Goal: Task Accomplishment & Management: Manage account settings

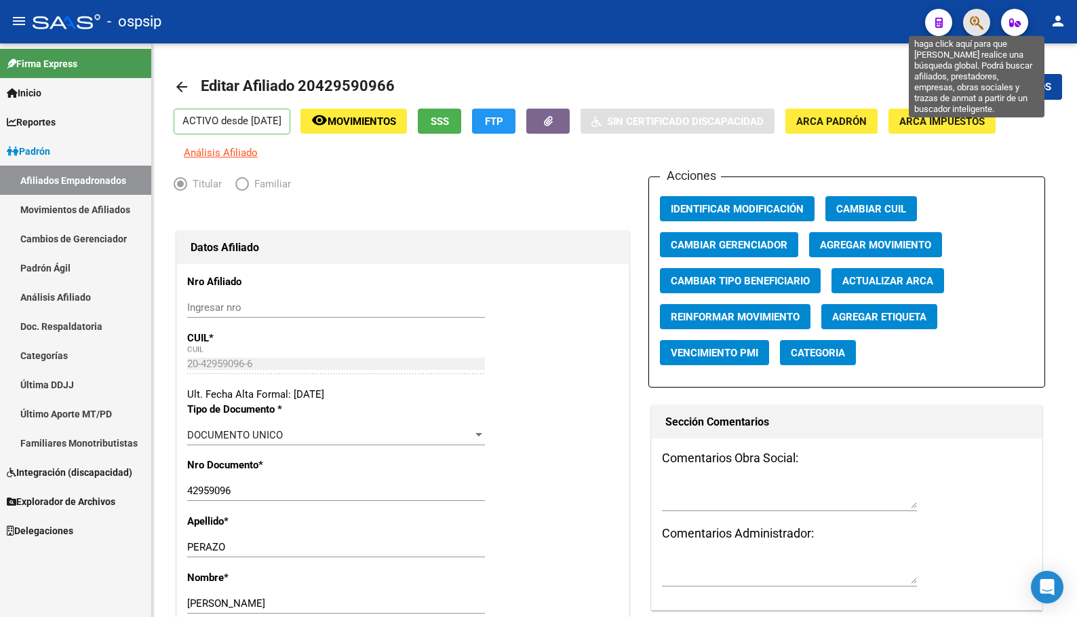
click at [978, 20] on icon "button" at bounding box center [977, 23] width 14 height 16
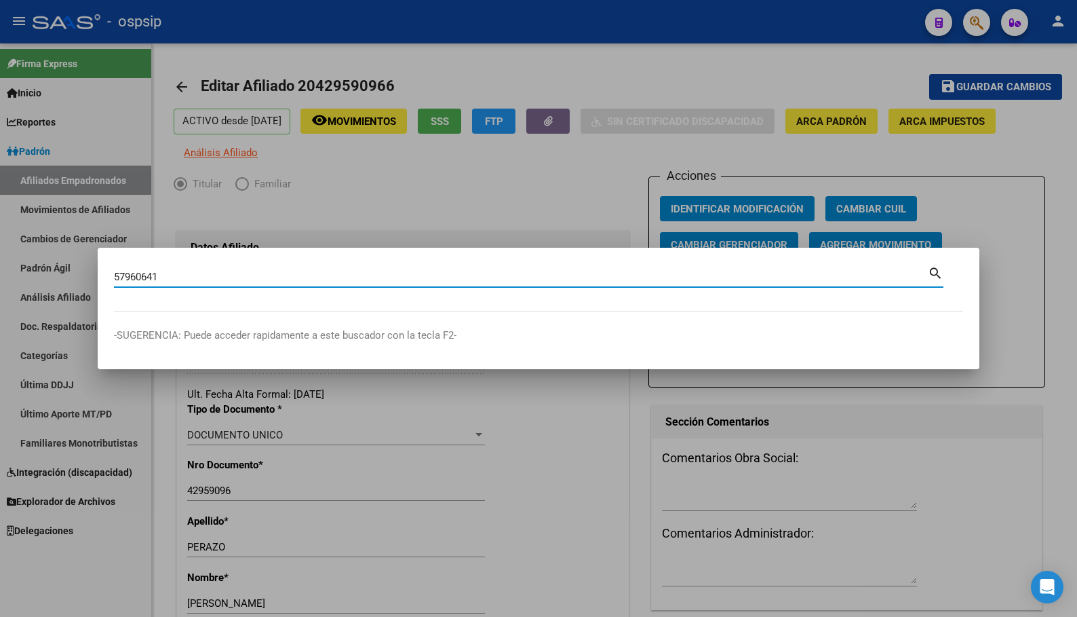
type input "57960641"
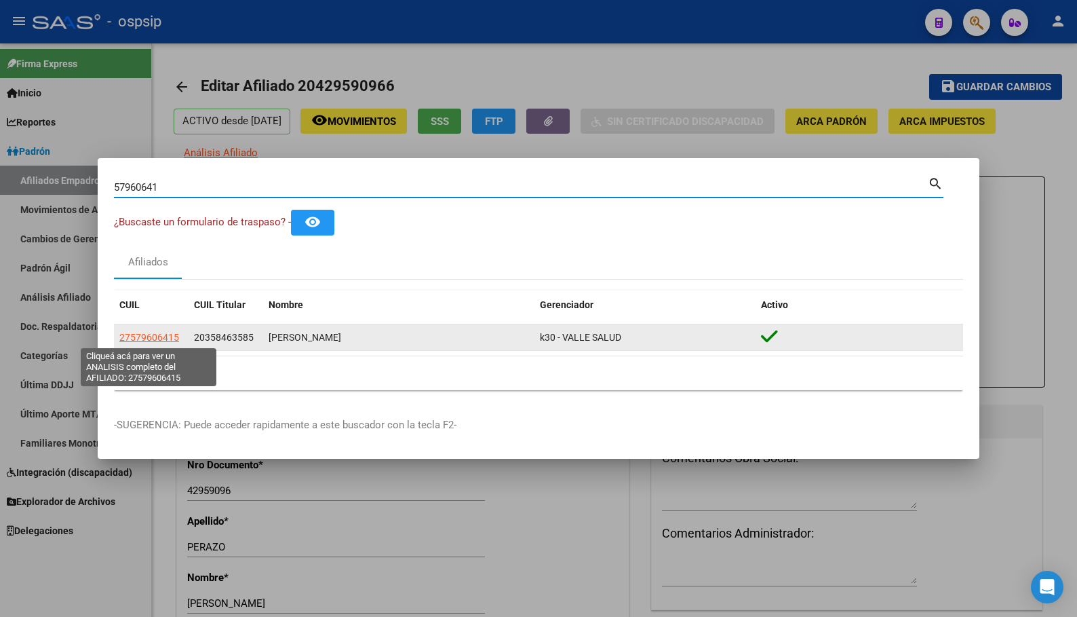
click at [153, 332] on span "27579606415" at bounding box center [149, 337] width 60 height 11
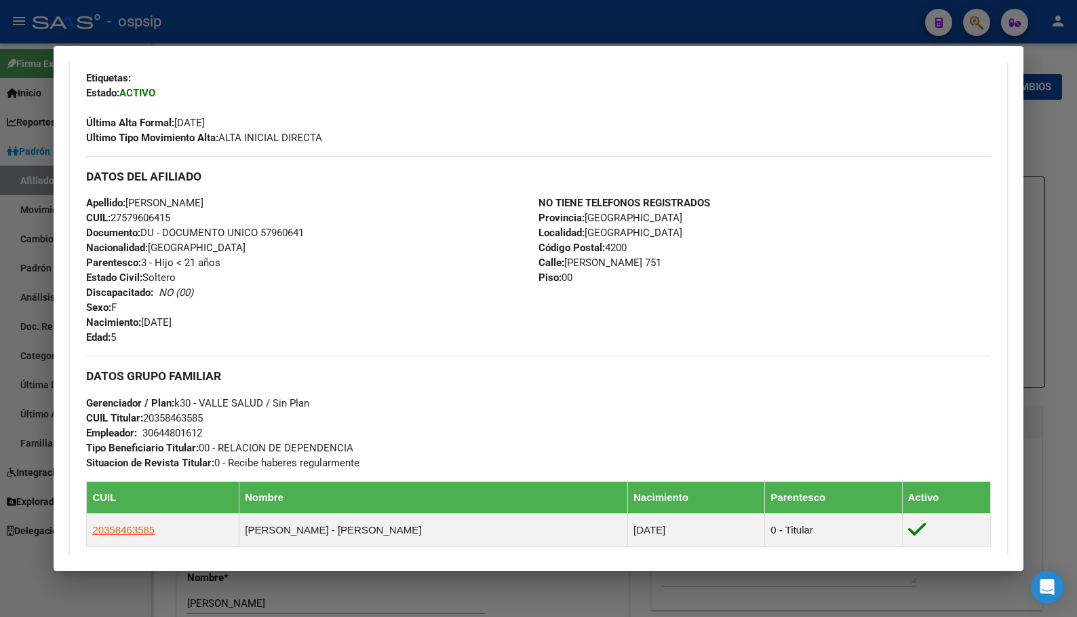
scroll to position [407, 0]
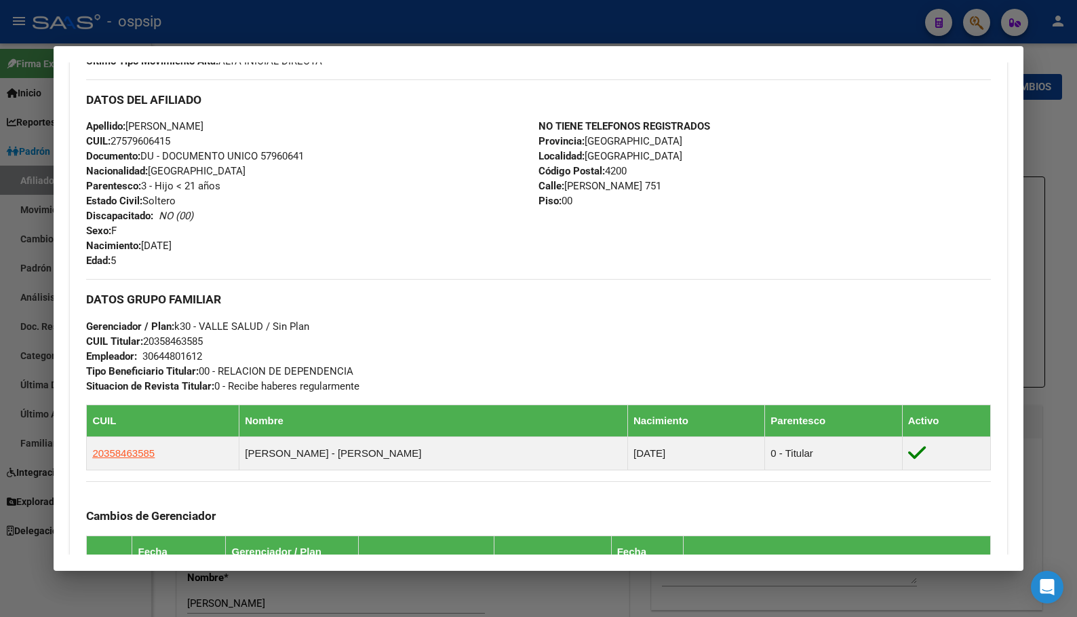
click at [275, 243] on div "Apellido: [PERSON_NAME] CUIL: 27579606415 Documento: DU - DOCUMENTO UNICO 57960…" at bounding box center [312, 193] width 452 height 149
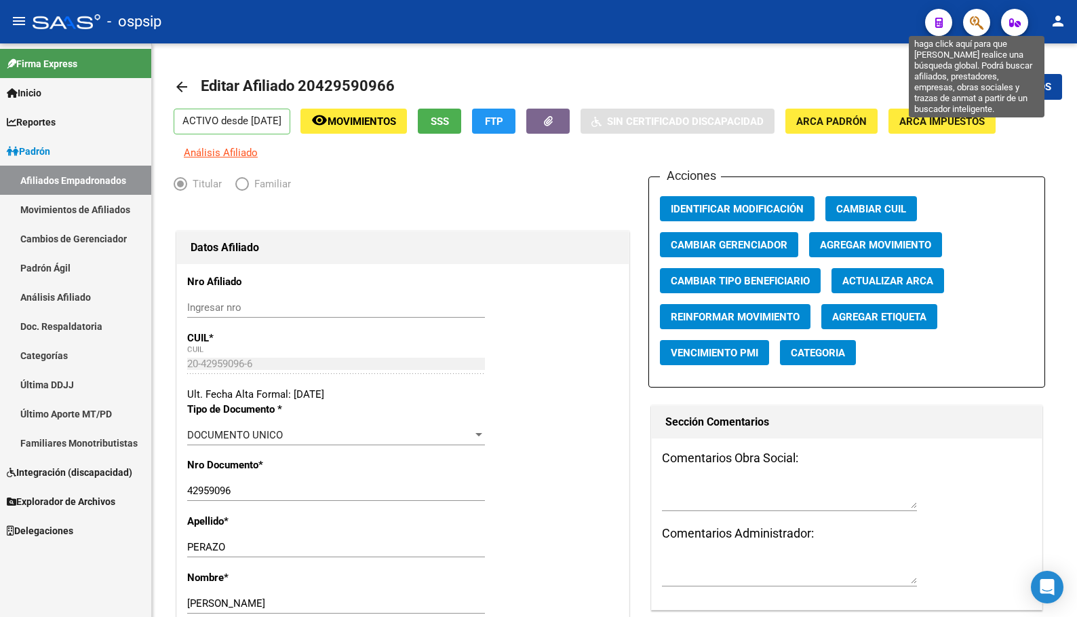
click at [976, 20] on icon "button" at bounding box center [977, 23] width 14 height 16
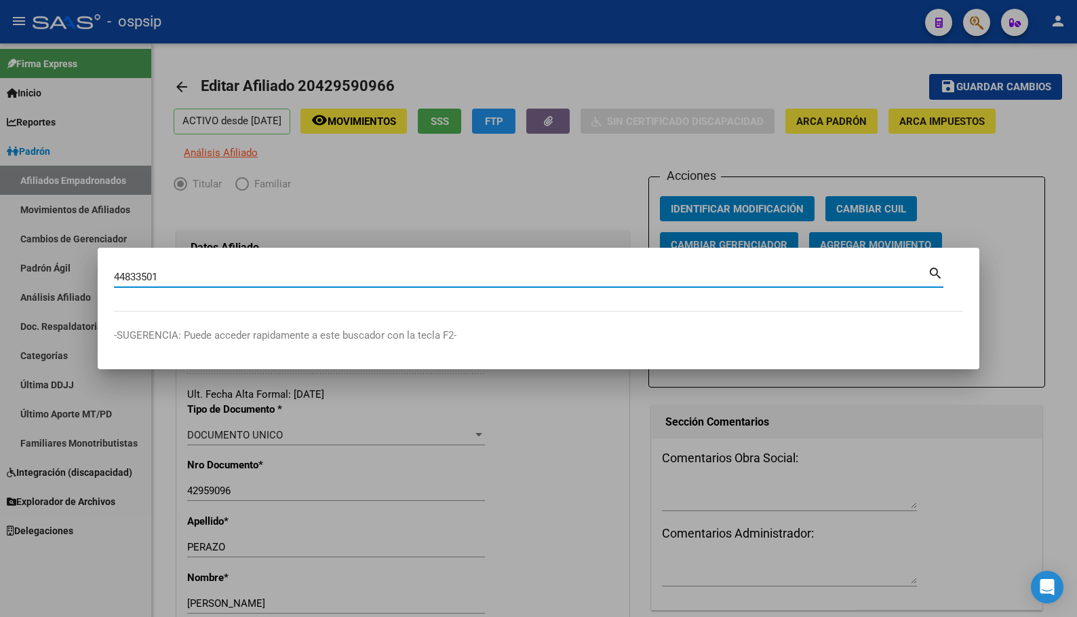
type input "44833501"
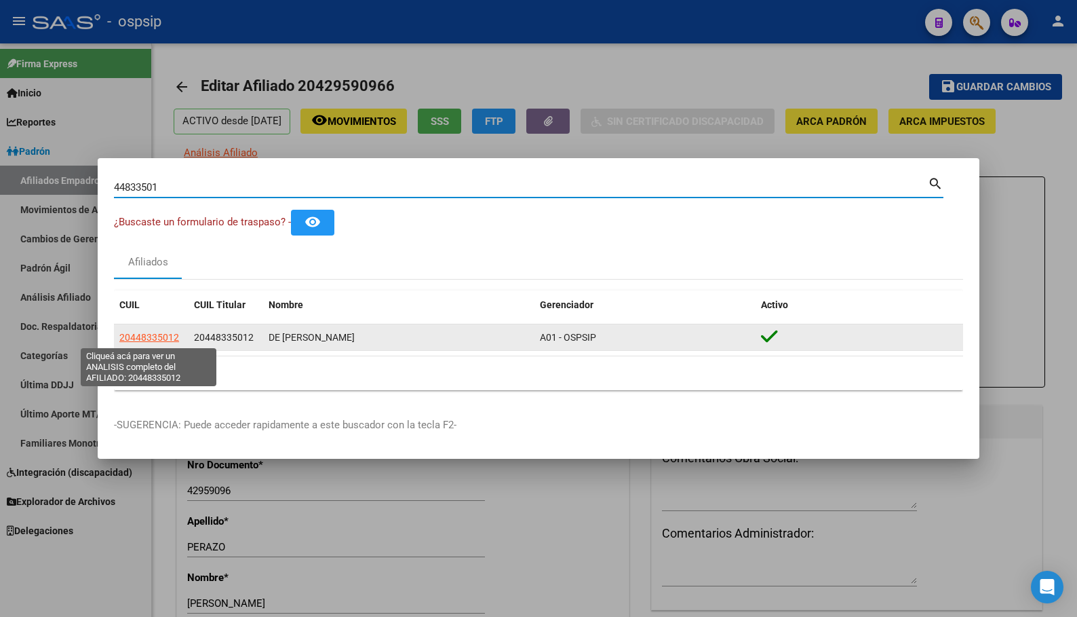
click at [143, 336] on span "20448335012" at bounding box center [149, 337] width 60 height 11
type textarea "20448335012"
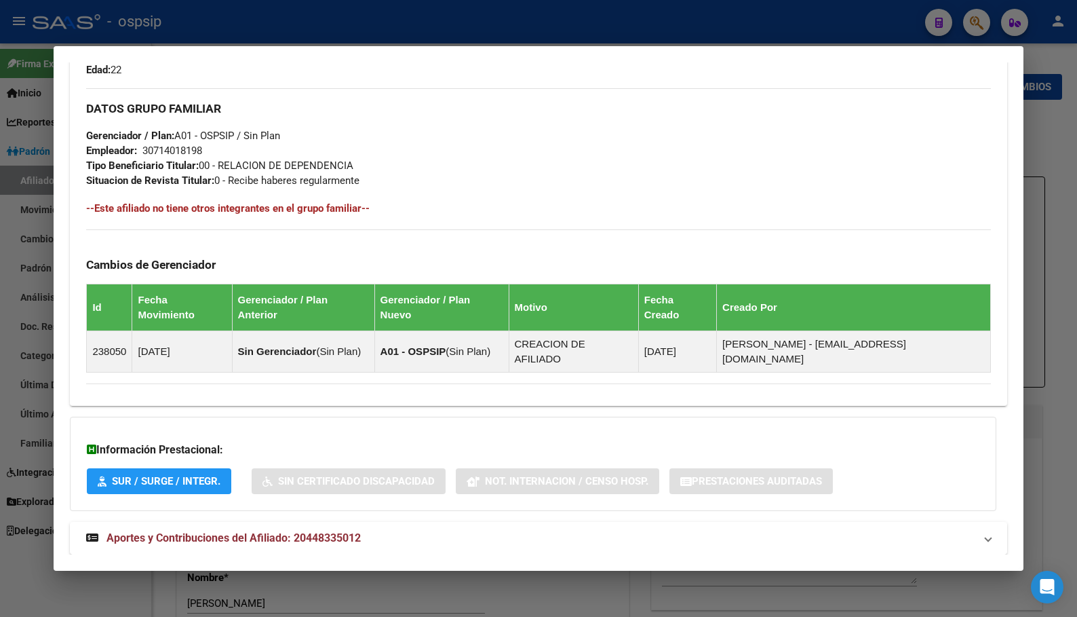
scroll to position [258, 0]
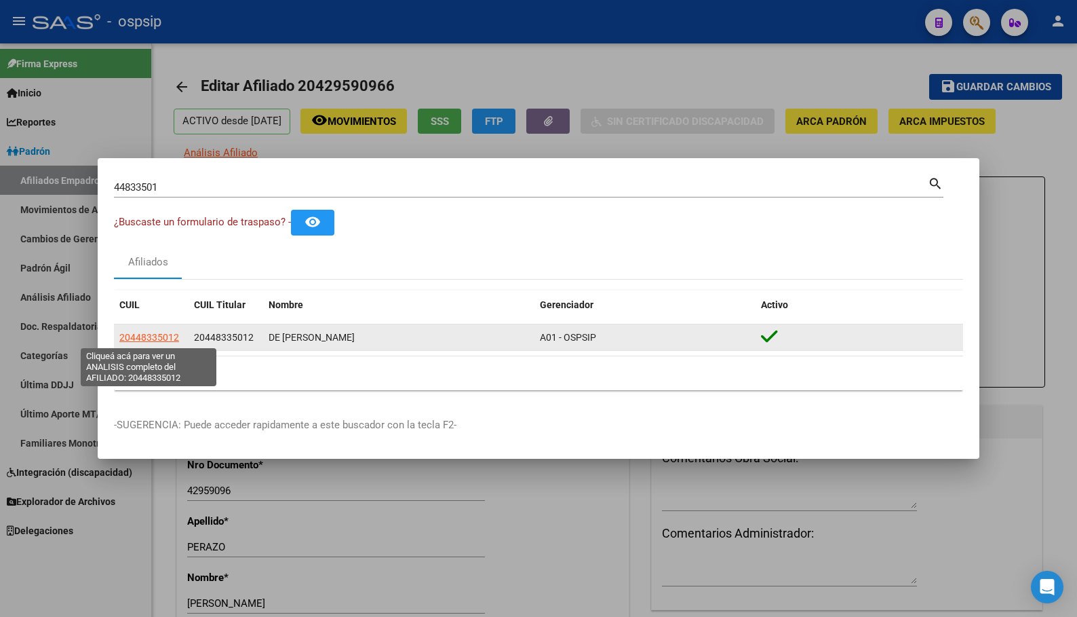
click at [148, 337] on span "20448335012" at bounding box center [149, 337] width 60 height 11
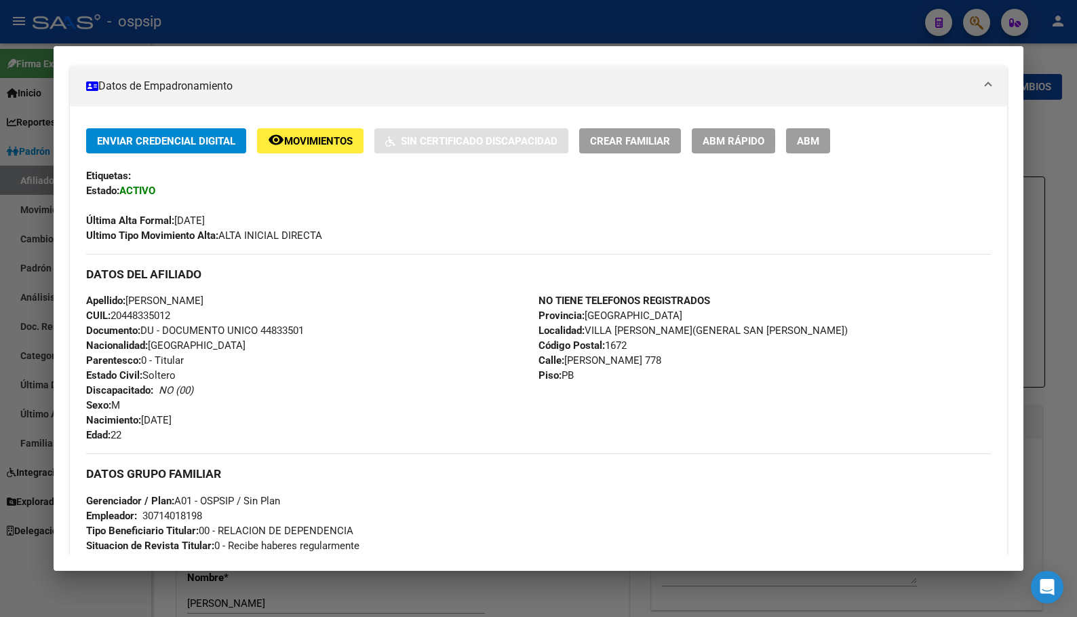
scroll to position [204, 0]
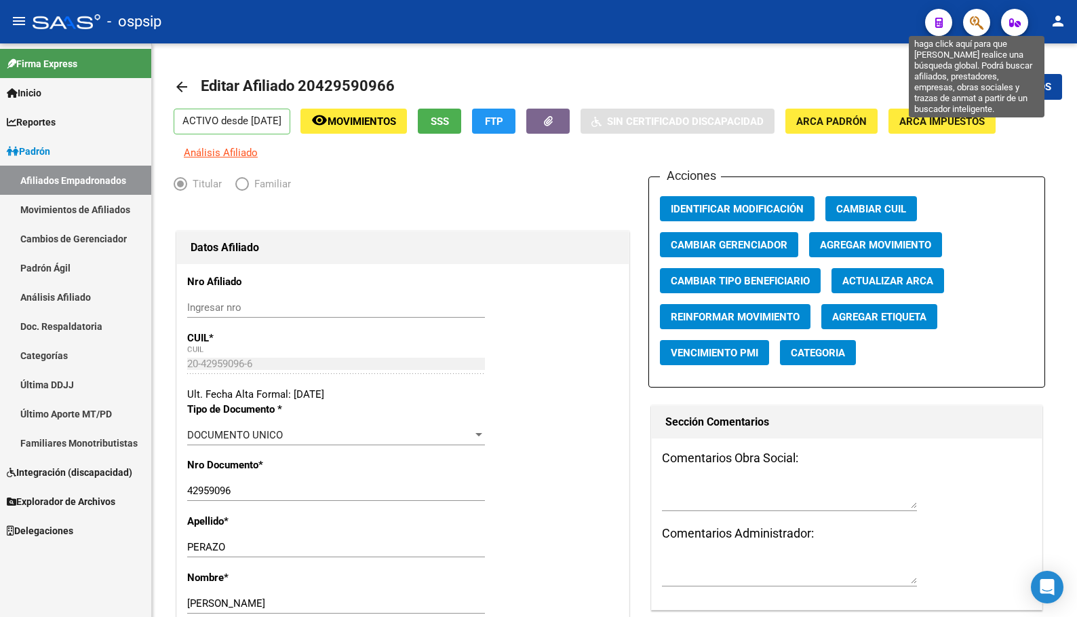
click at [980, 23] on icon "button" at bounding box center [977, 23] width 14 height 16
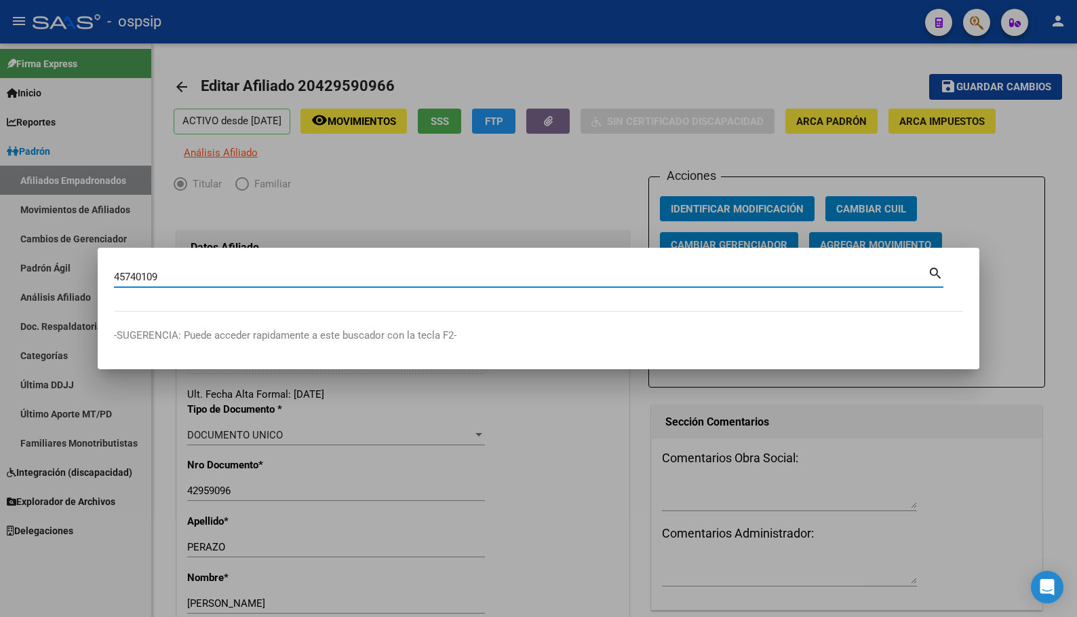
type input "45740109"
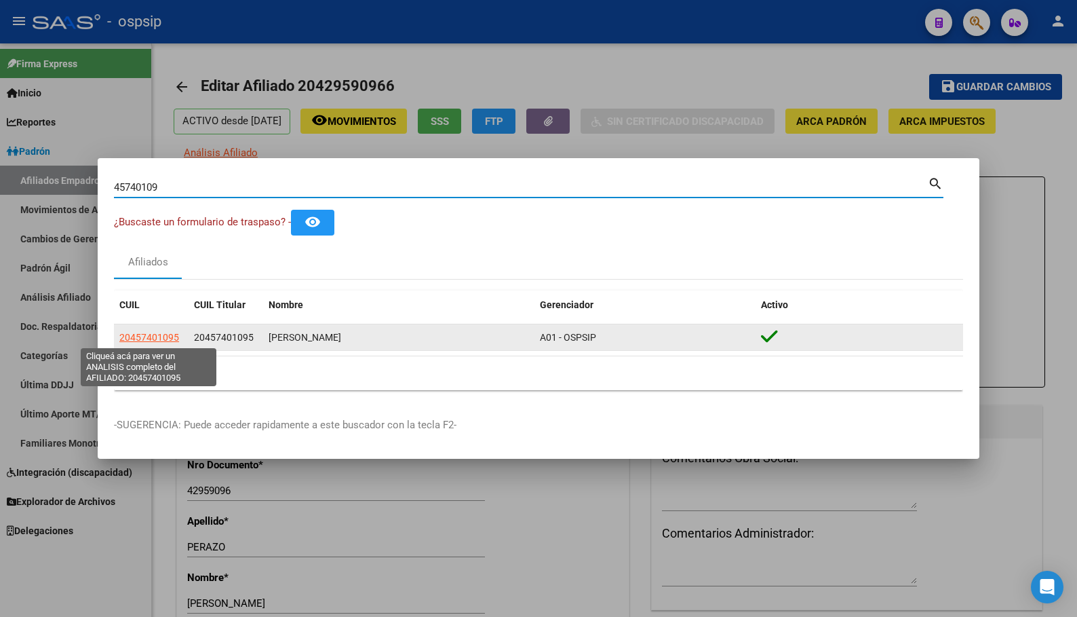
click at [140, 334] on span "20457401095" at bounding box center [149, 337] width 60 height 11
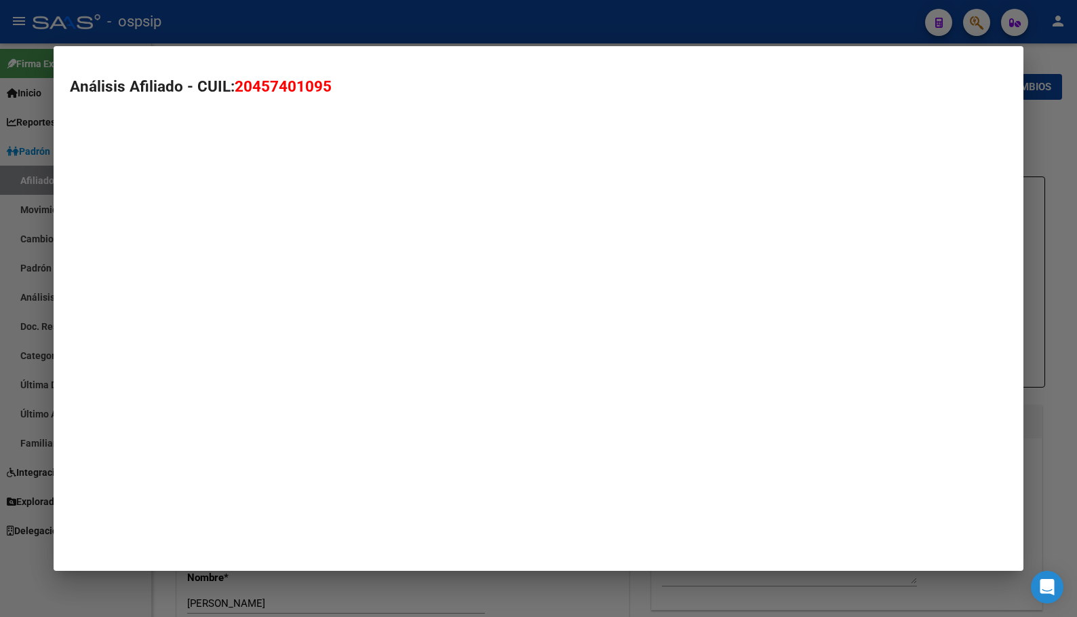
type textarea "20457401095"
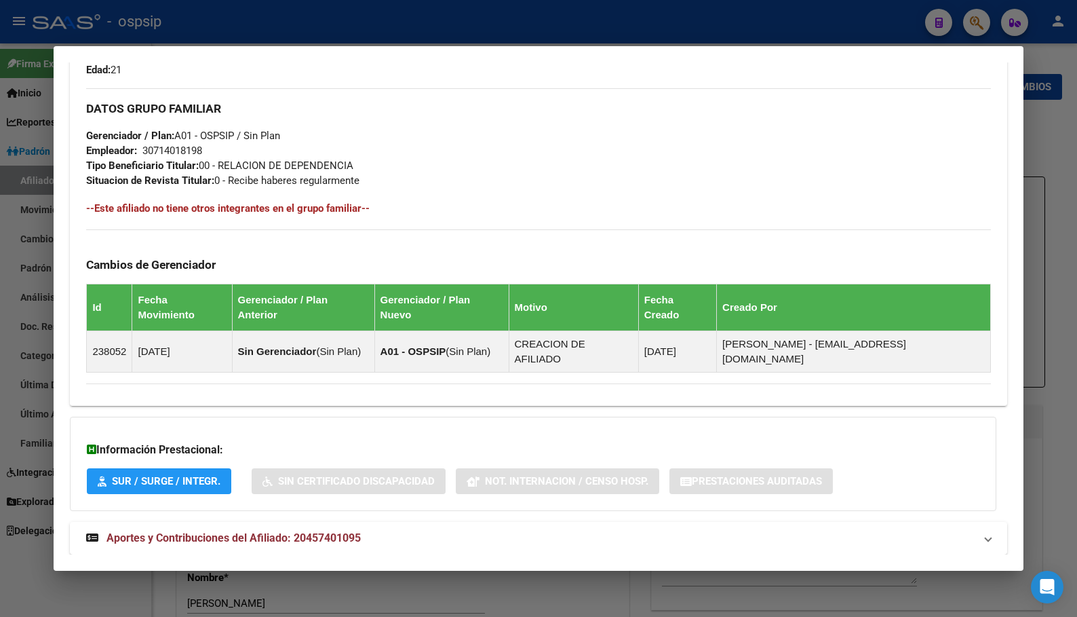
scroll to position [258, 0]
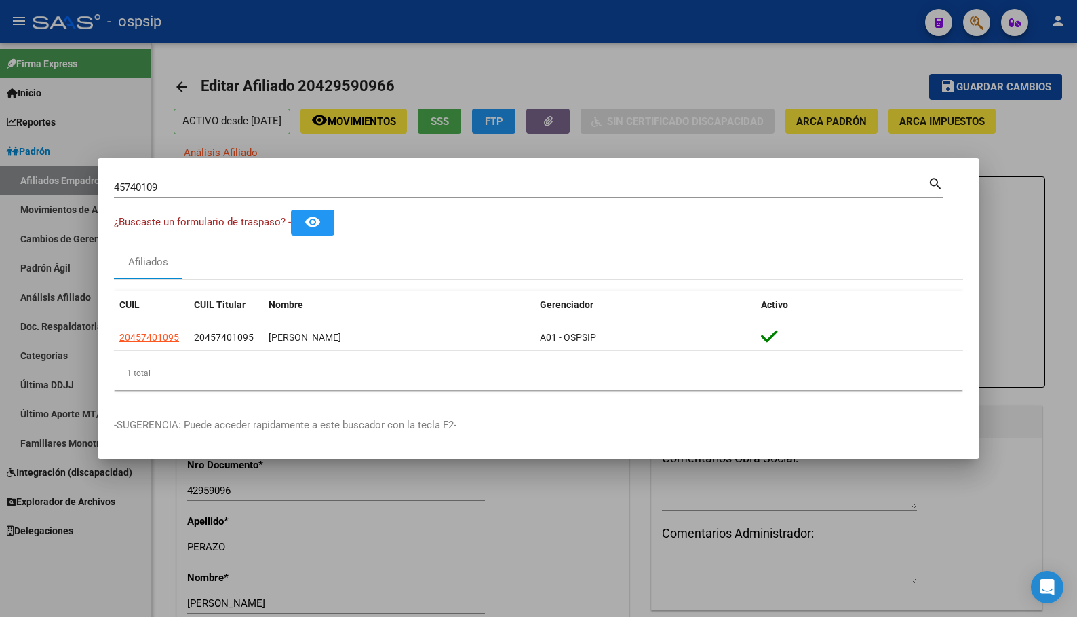
drag, startPoint x: 380, startPoint y: 174, endPoint x: 533, endPoint y: 122, distance: 162.0
click at [533, 122] on div "45740109 Buscar (apellido, dni, cuil, nro traspaso, cuit, obra social) search ¿…" at bounding box center [538, 308] width 1077 height 617
drag, startPoint x: 204, startPoint y: 187, endPoint x: -5, endPoint y: 187, distance: 208.9
click at [0, 187] on html "menu - ospsip person Firma Express Inicio Calendario SSS Instructivos Contacto …" at bounding box center [538, 308] width 1077 height 617
type input "44833501"
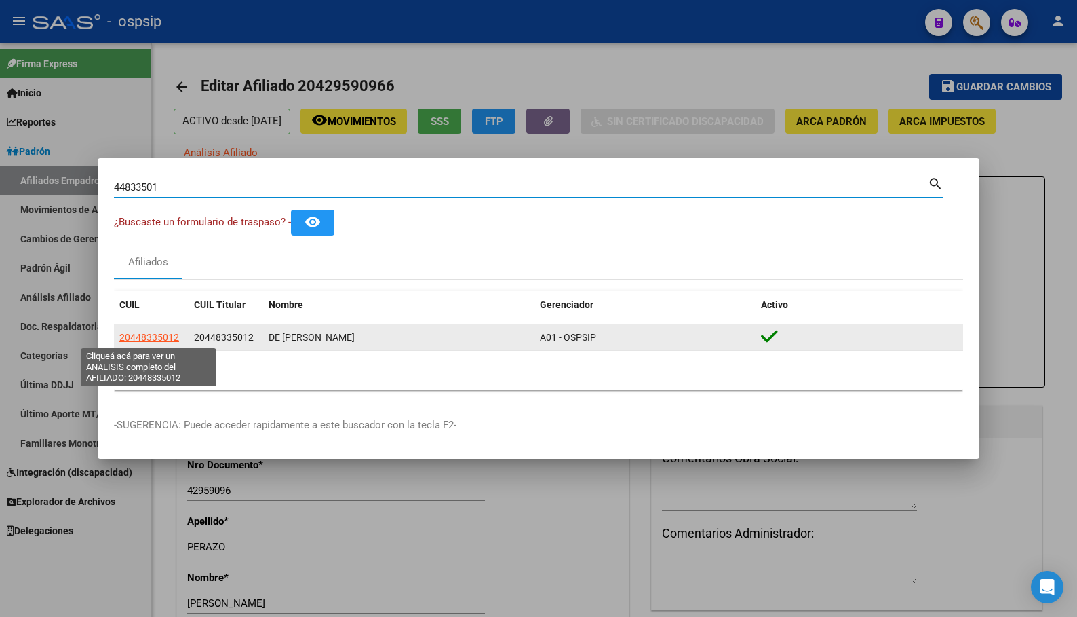
click at [148, 336] on span "20448335012" at bounding box center [149, 337] width 60 height 11
type textarea "20448335012"
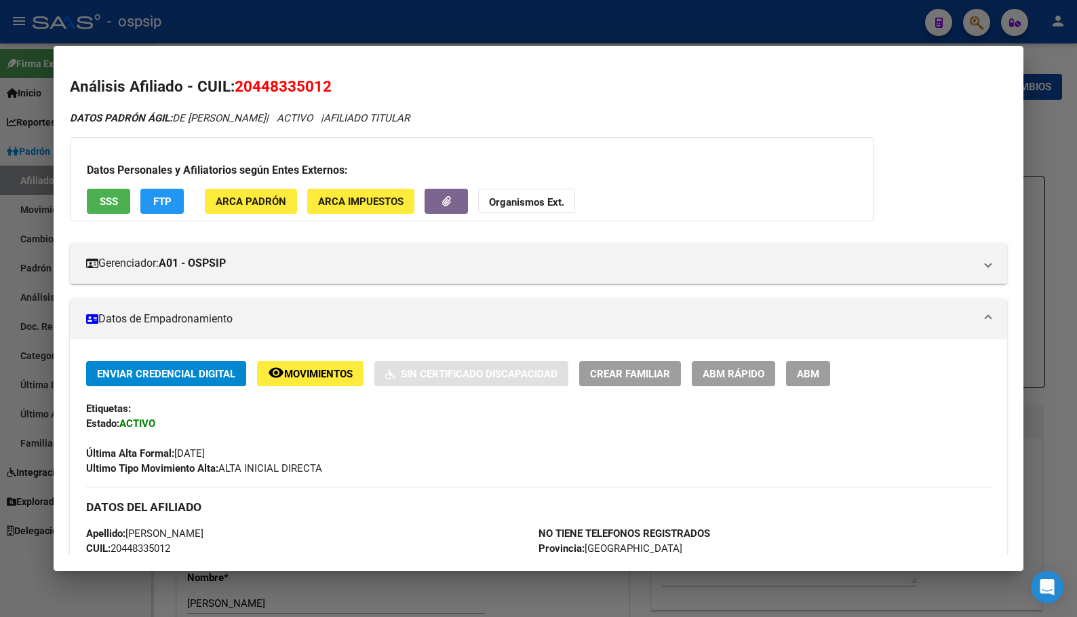
click at [311, 421] on div "Enviar Credencial Digital remove_red_eye Movimientos Sin Certificado Discapacid…" at bounding box center [538, 418] width 904 height 115
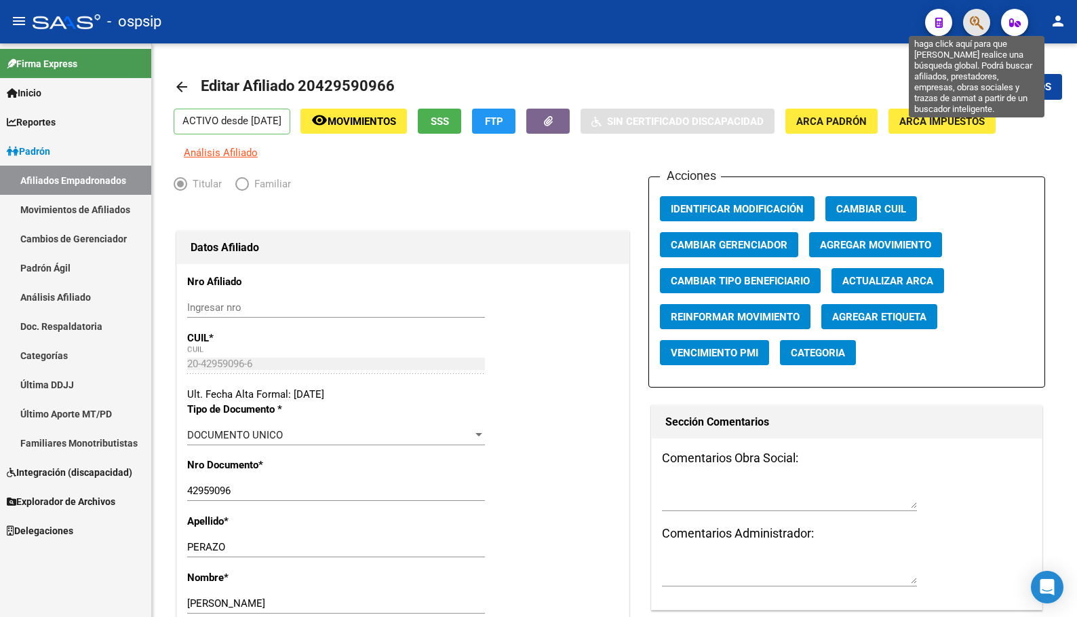
click at [971, 26] on icon "button" at bounding box center [977, 23] width 14 height 16
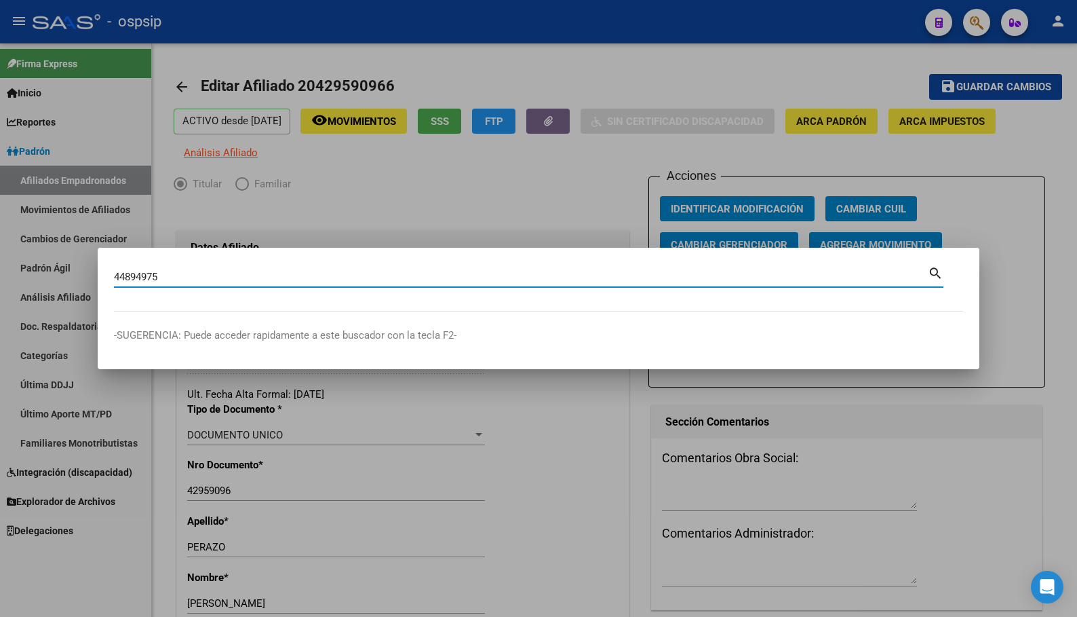
type input "44894975"
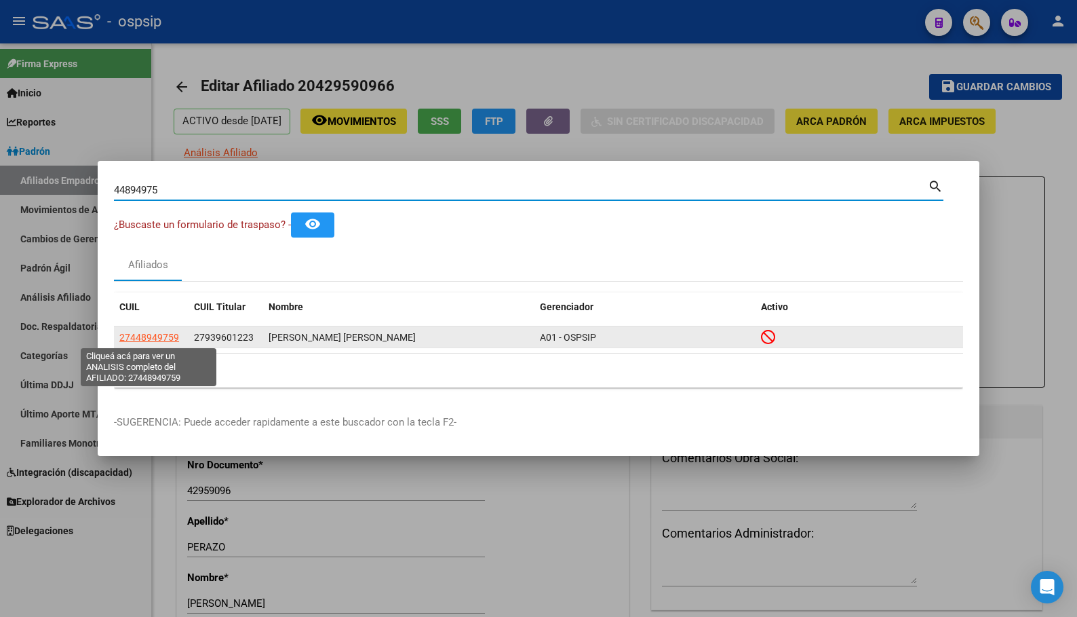
click at [136, 336] on span "27448949759" at bounding box center [149, 337] width 60 height 11
type textarea "27448949759"
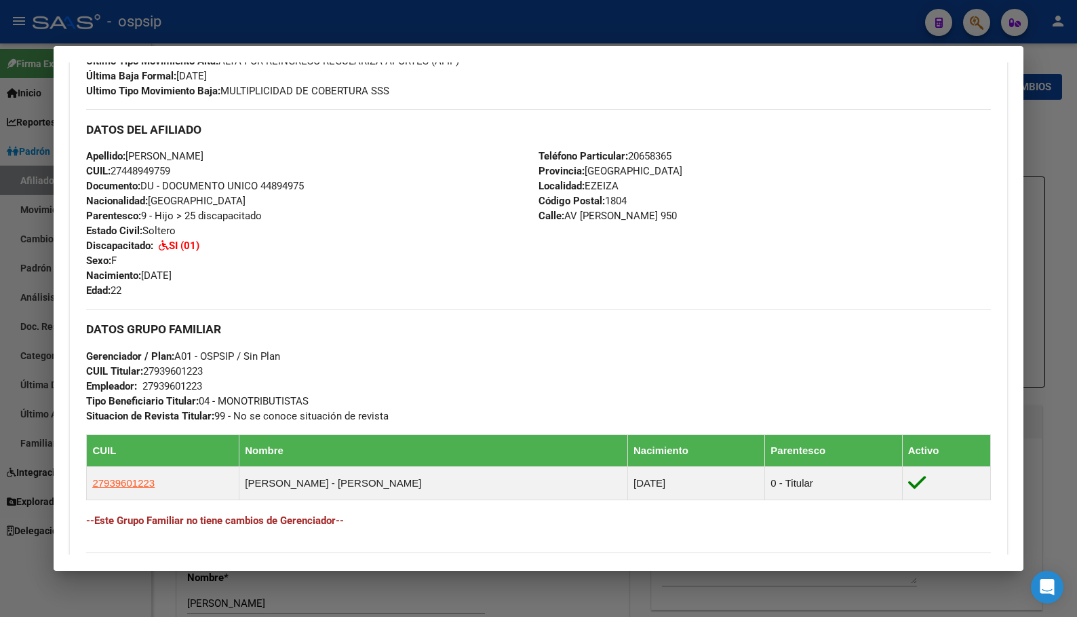
scroll to position [0, 0]
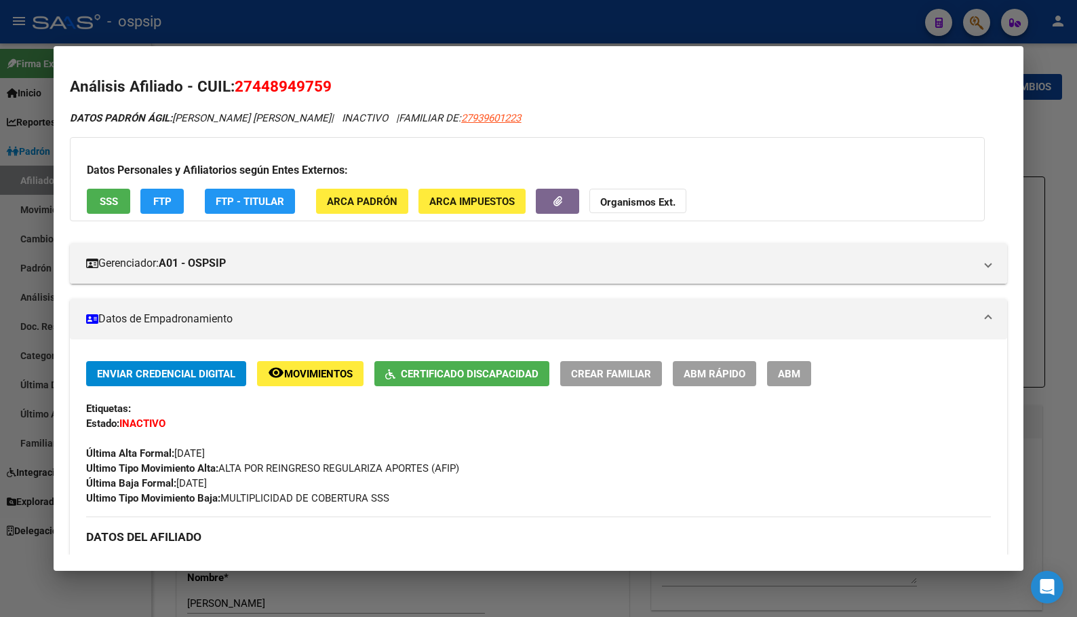
click at [796, 373] on span "ABM" at bounding box center [789, 374] width 22 height 12
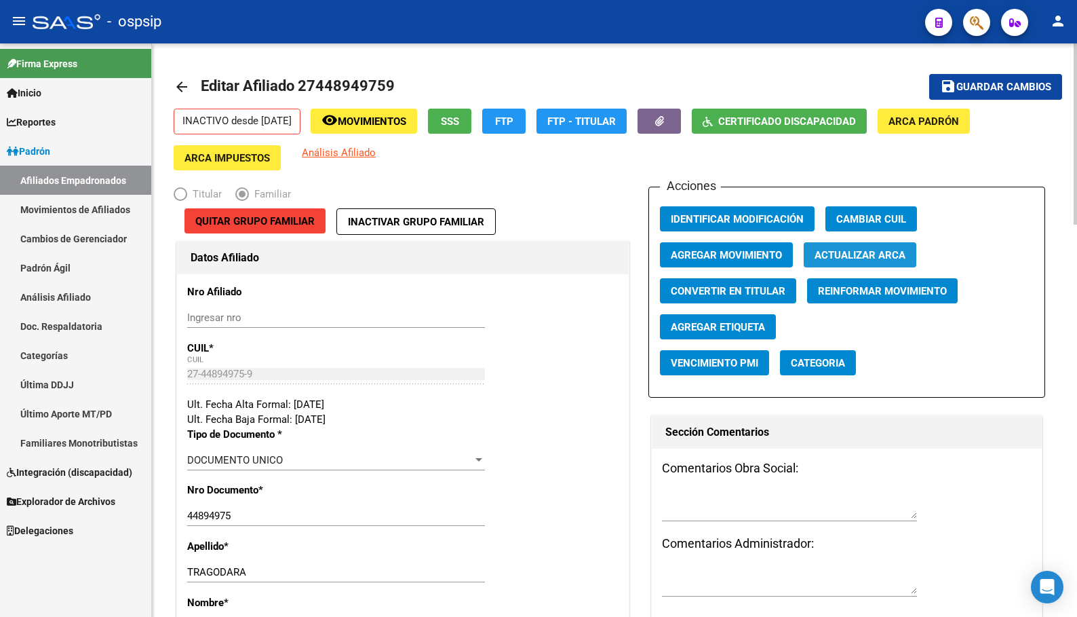
click at [853, 251] on span "Actualizar ARCA" at bounding box center [860, 255] width 91 height 12
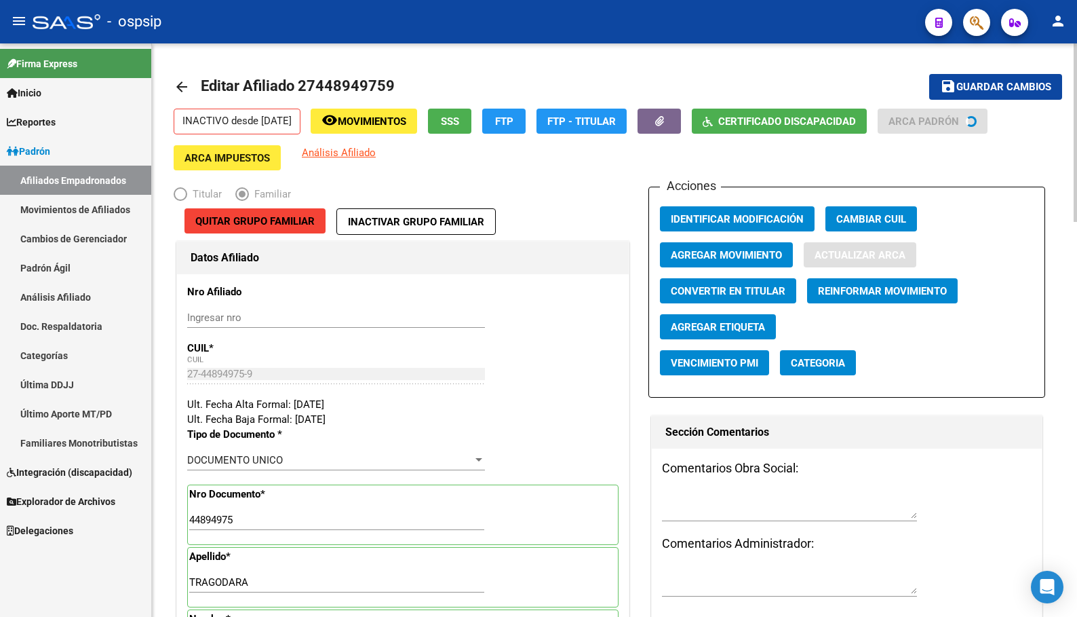
type input "[PERSON_NAME] [PERSON_NAME]"
type input "[PERSON_NAME]"
type input "1806"
type input "[GEOGRAPHIC_DATA]"
type input "1345"
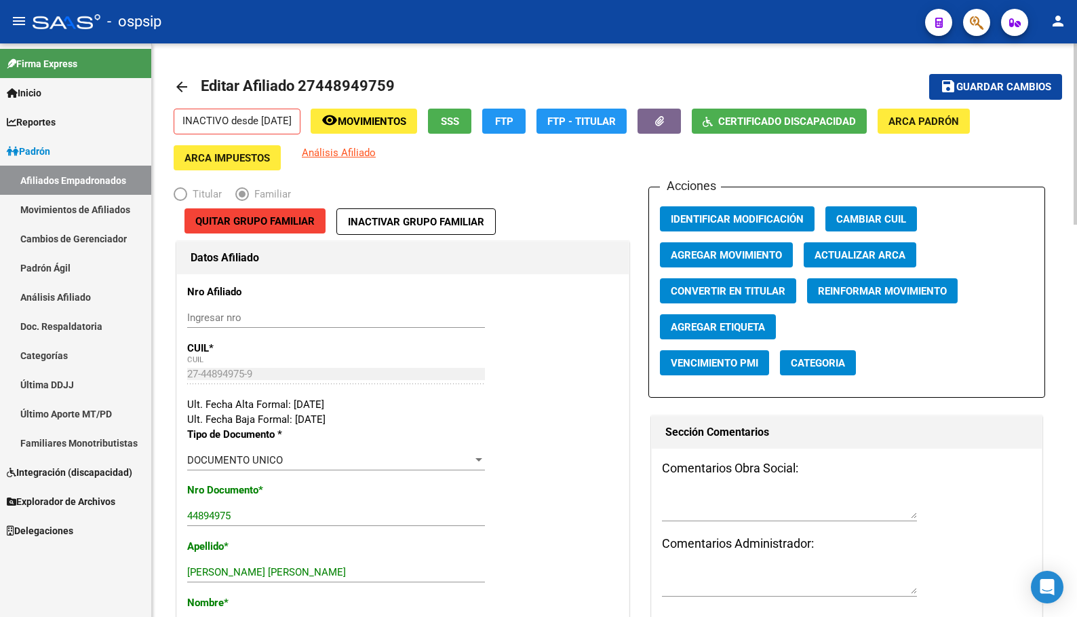
click at [706, 252] on span "Agregar Movimiento" at bounding box center [726, 255] width 111 height 12
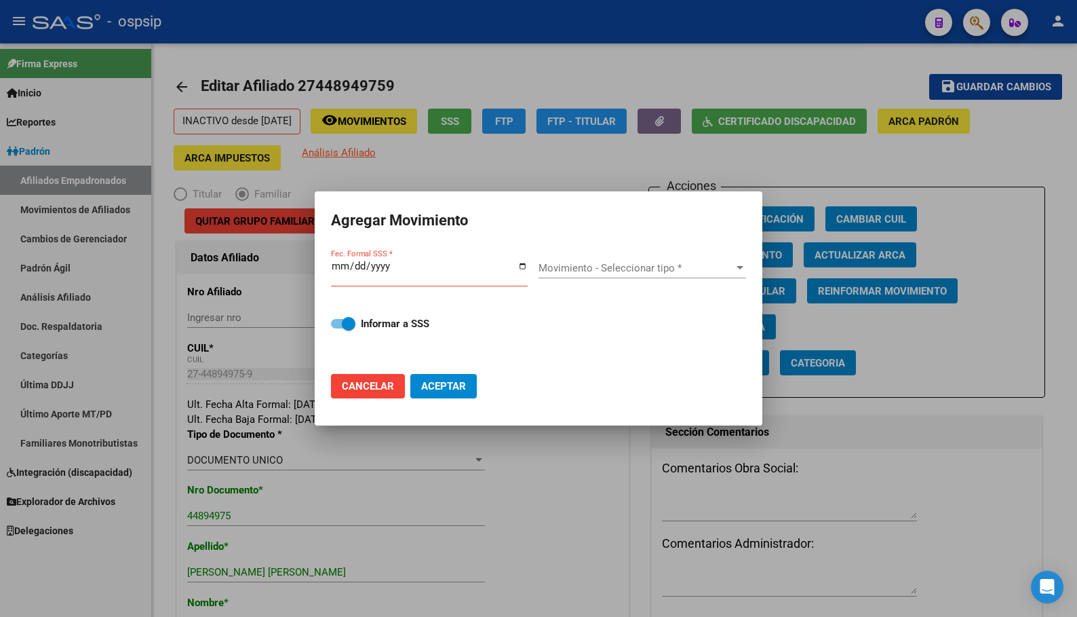
drag, startPoint x: 328, startPoint y: 262, endPoint x: 334, endPoint y: 284, distance: 23.4
click at [328, 262] on mat-dialog-content "Fec. Formal SSS * Movimiento - Seleccionar tipo * Movimiento - Seleccionar tipo…" at bounding box center [539, 305] width 448 height 117
click at [337, 265] on input "Fec. Formal SSS *" at bounding box center [429, 272] width 197 height 22
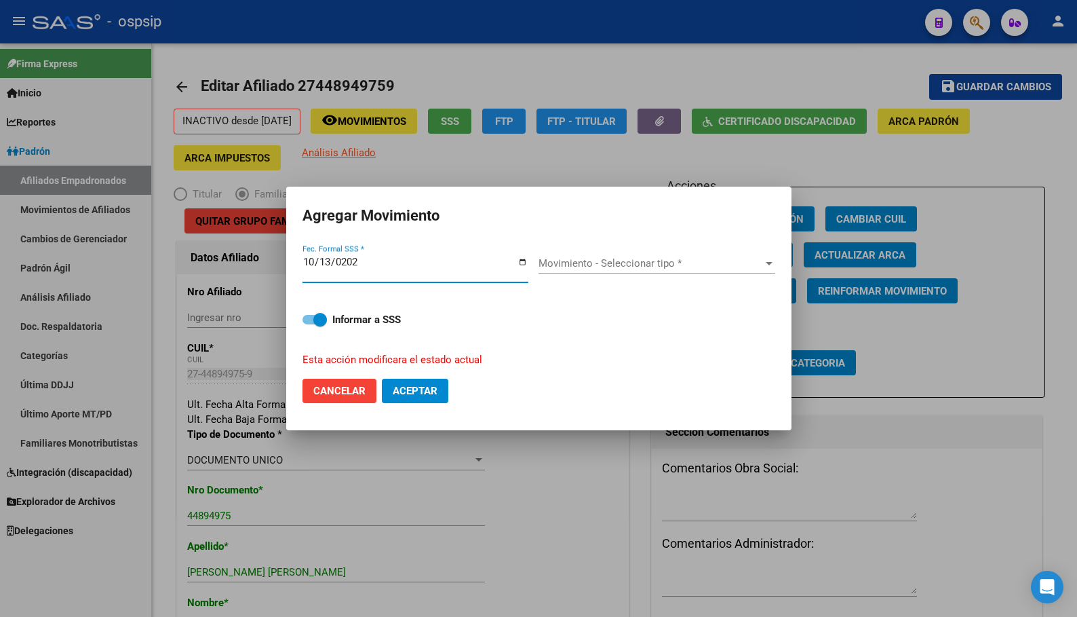
type input "[DATE]"
click at [577, 264] on span "Movimiento - Seleccionar tipo *" at bounding box center [651, 263] width 225 height 12
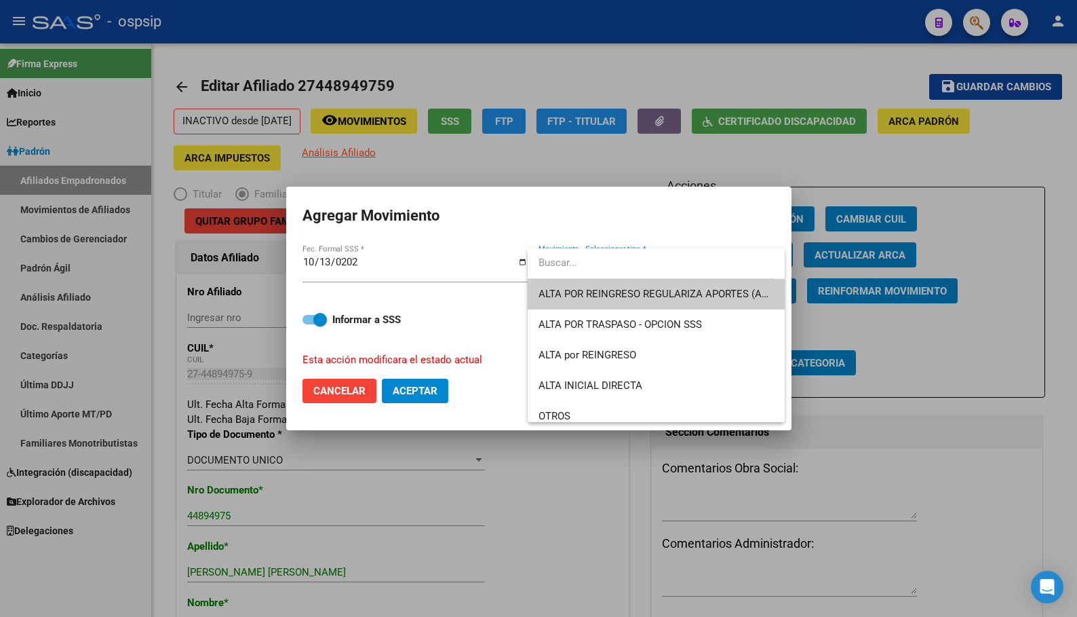
click at [594, 287] on span "ALTA POR REINGRESO REGULARIZA APORTES (AFIP)" at bounding box center [656, 294] width 235 height 31
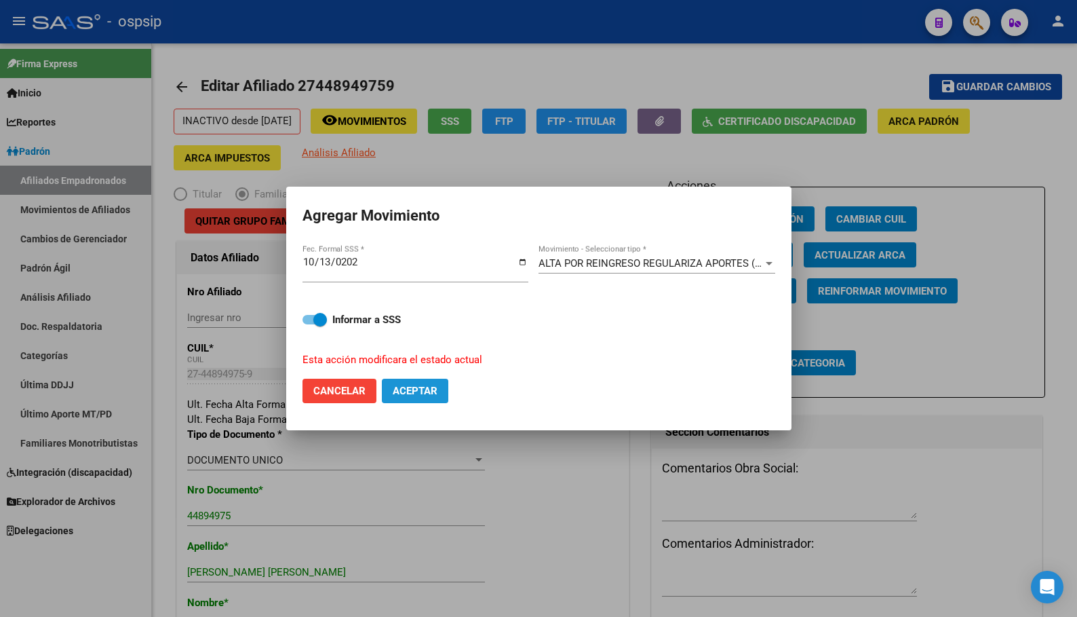
click at [408, 387] on span "Aceptar" at bounding box center [415, 391] width 45 height 12
checkbox input "false"
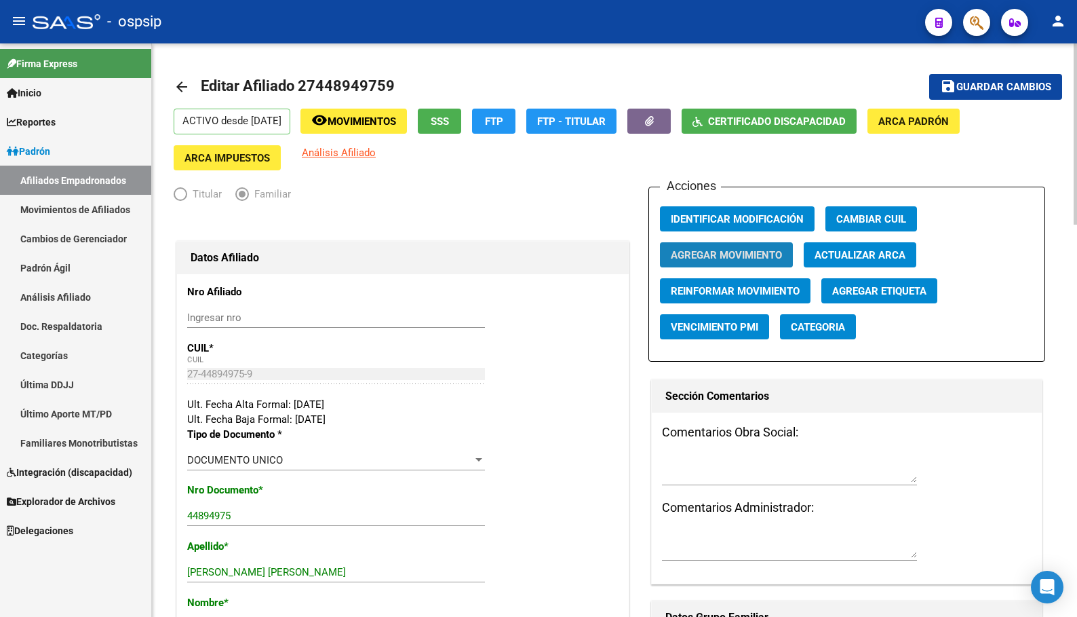
drag, startPoint x: 708, startPoint y: 254, endPoint x: 702, endPoint y: 250, distance: 7.7
click at [702, 250] on span "Agregar Movimiento" at bounding box center [726, 255] width 111 height 12
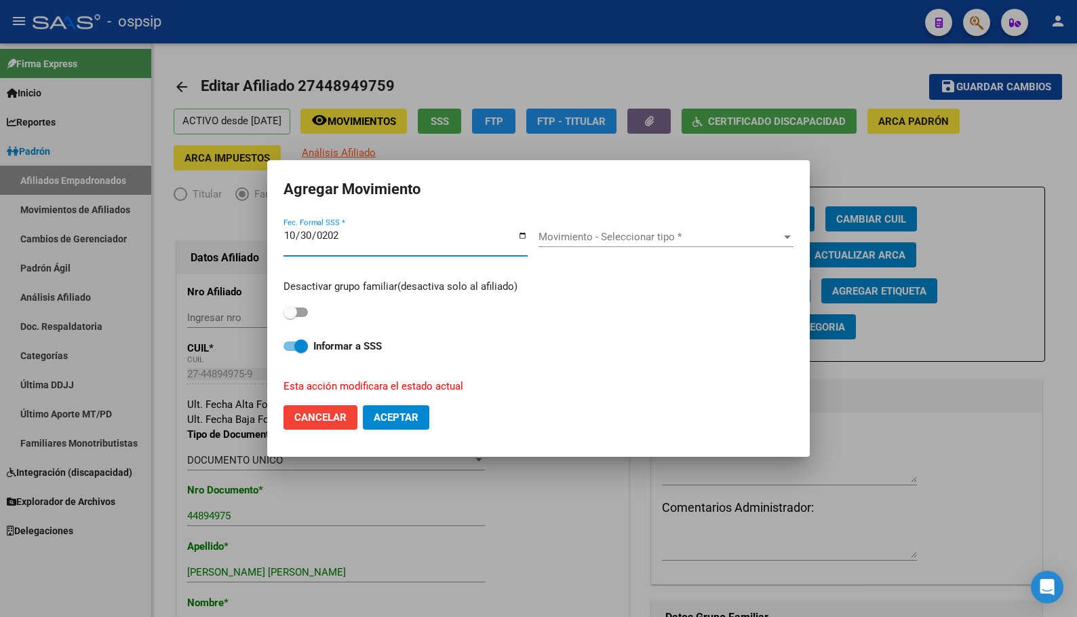
type input "[DATE]"
click at [588, 235] on span "Movimiento - Seleccionar tipo *" at bounding box center [660, 237] width 243 height 12
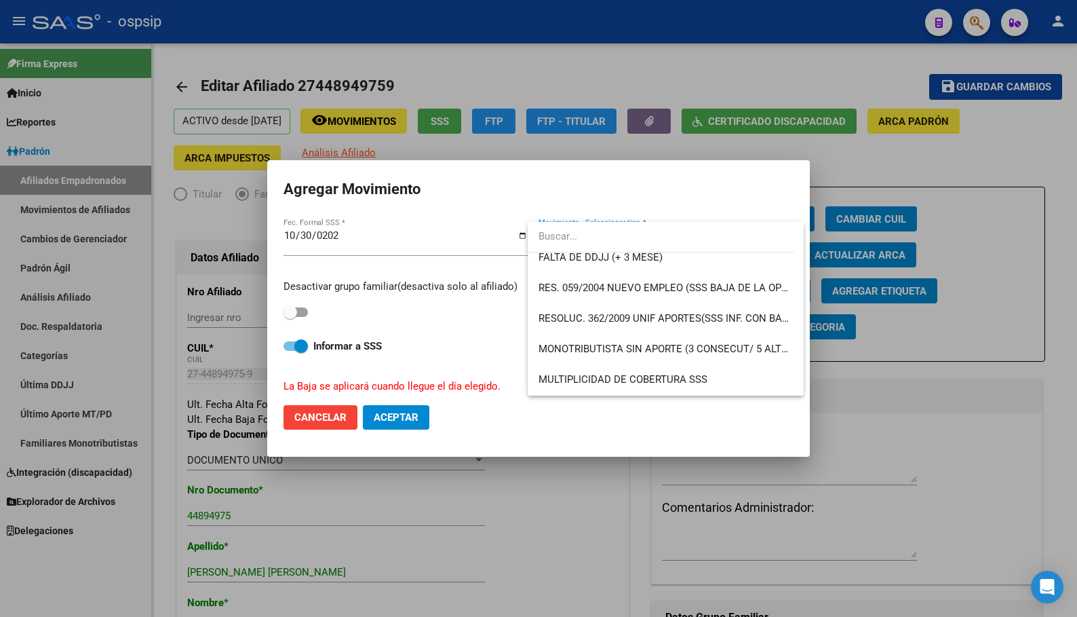
scroll to position [475, 0]
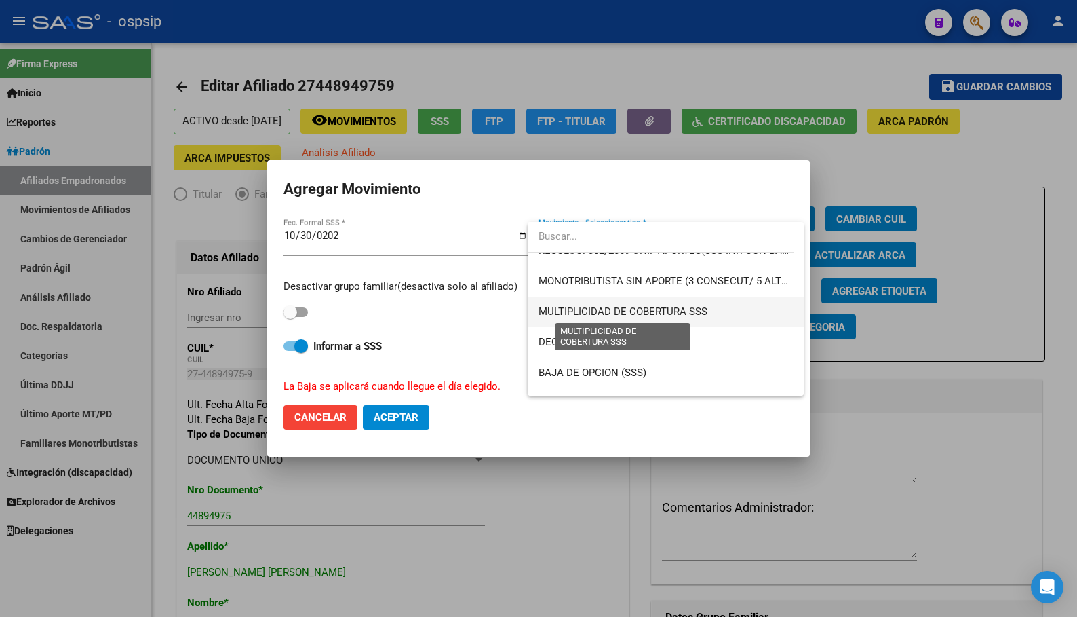
click at [667, 311] on span "MULTIPLICIDAD DE COBERTURA SSS" at bounding box center [623, 311] width 169 height 12
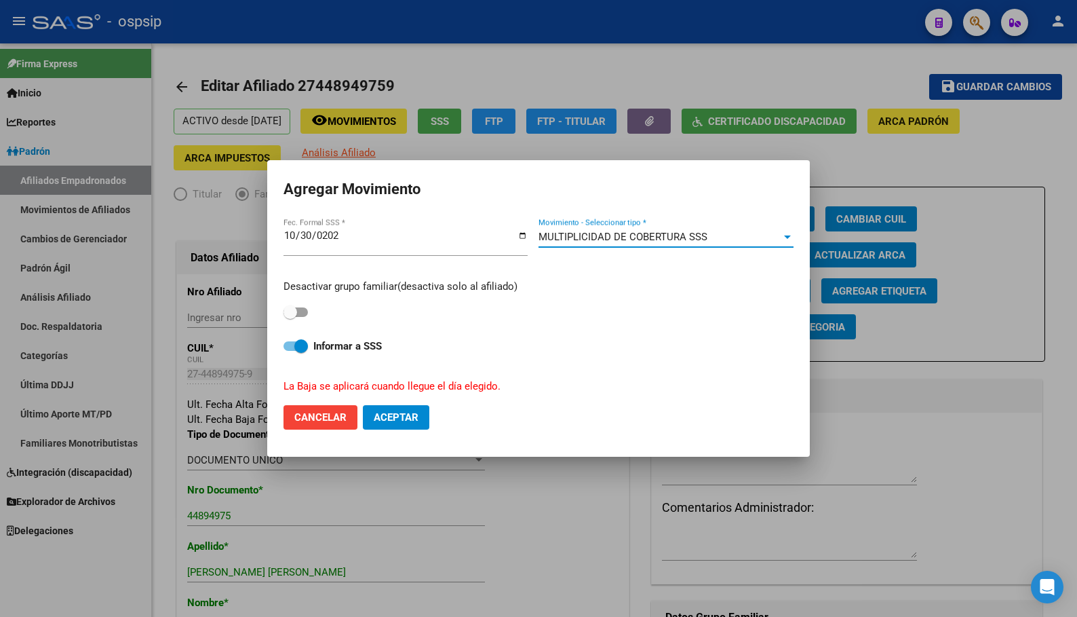
drag, startPoint x: 387, startPoint y: 417, endPoint x: 391, endPoint y: 425, distance: 9.7
click at [387, 415] on span "Aceptar" at bounding box center [396, 417] width 45 height 12
checkbox input "false"
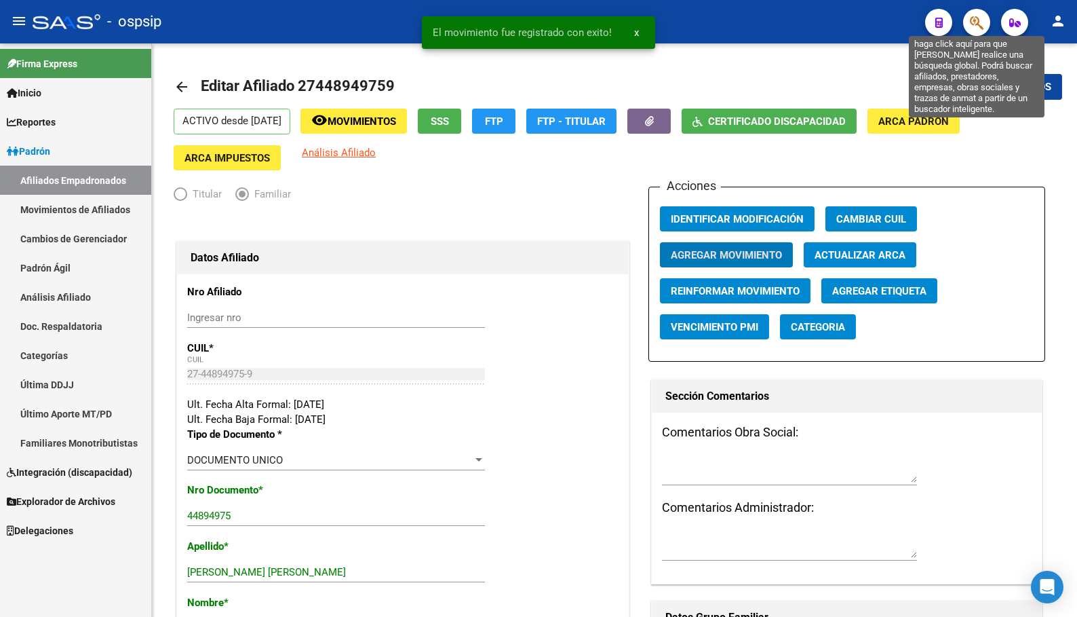
click at [974, 19] on icon "button" at bounding box center [977, 23] width 14 height 16
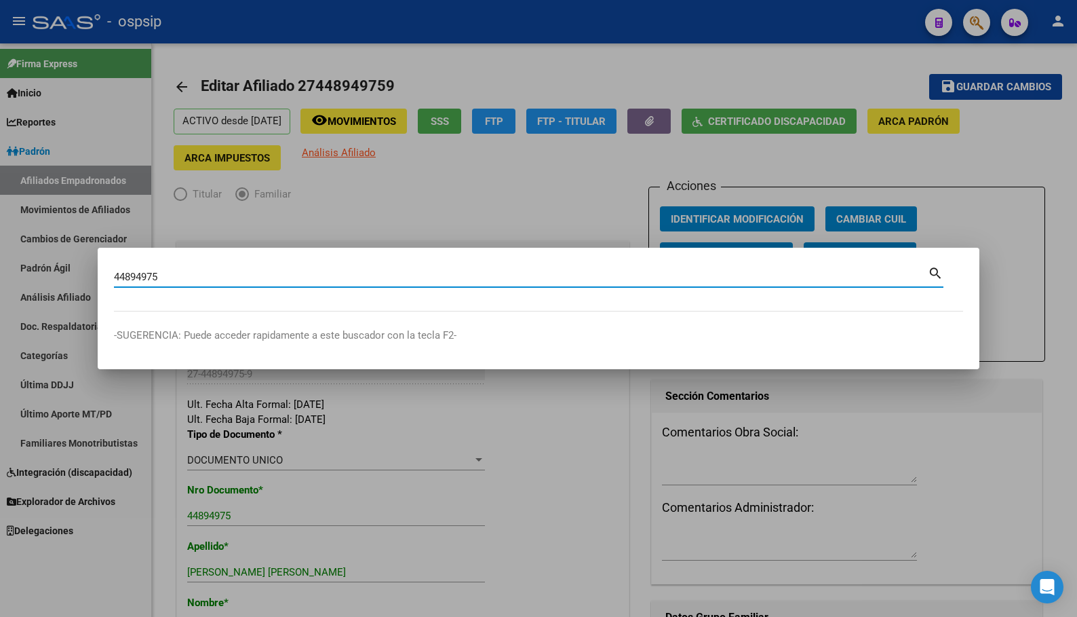
type input "44894975"
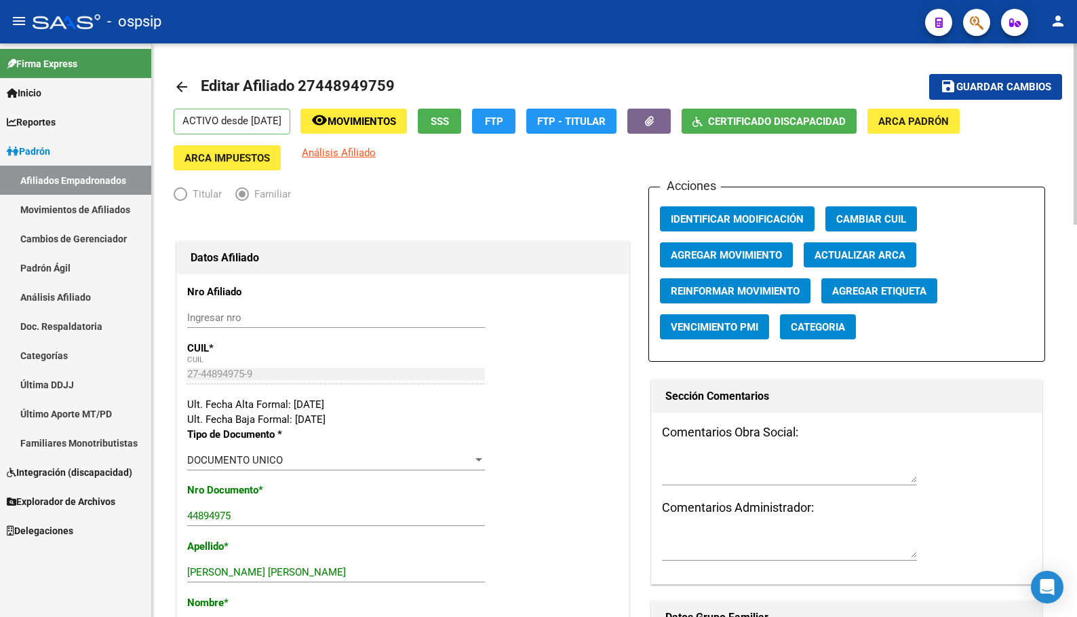
click at [296, 219] on div at bounding box center [403, 223] width 459 height 30
drag, startPoint x: 406, startPoint y: 187, endPoint x: 417, endPoint y: 217, distance: 32.4
click at [969, 18] on button "button" at bounding box center [976, 22] width 27 height 27
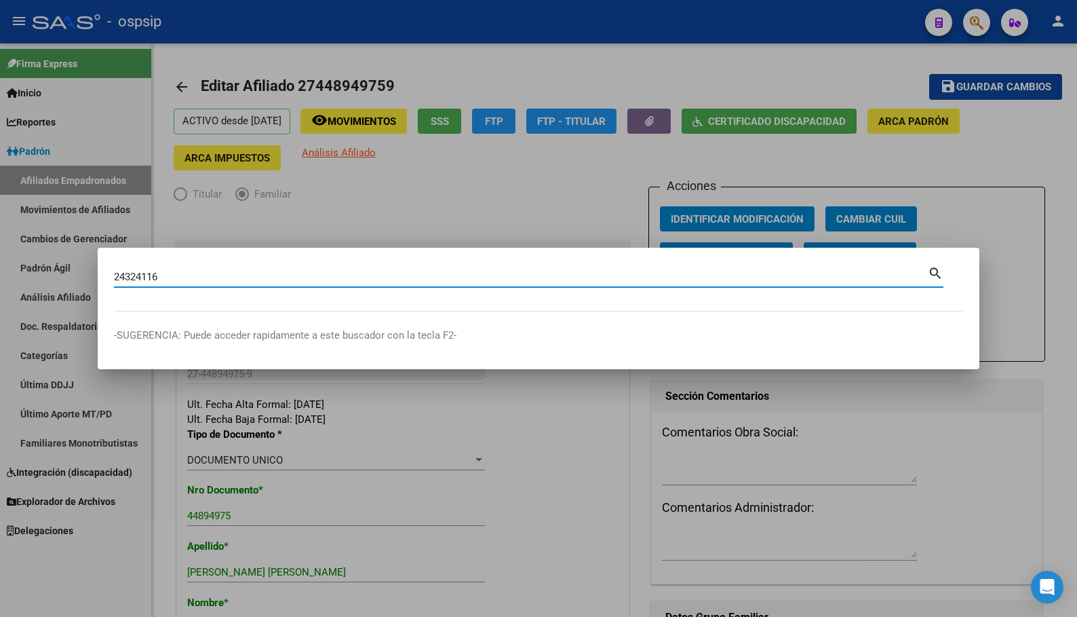
type input "24324116"
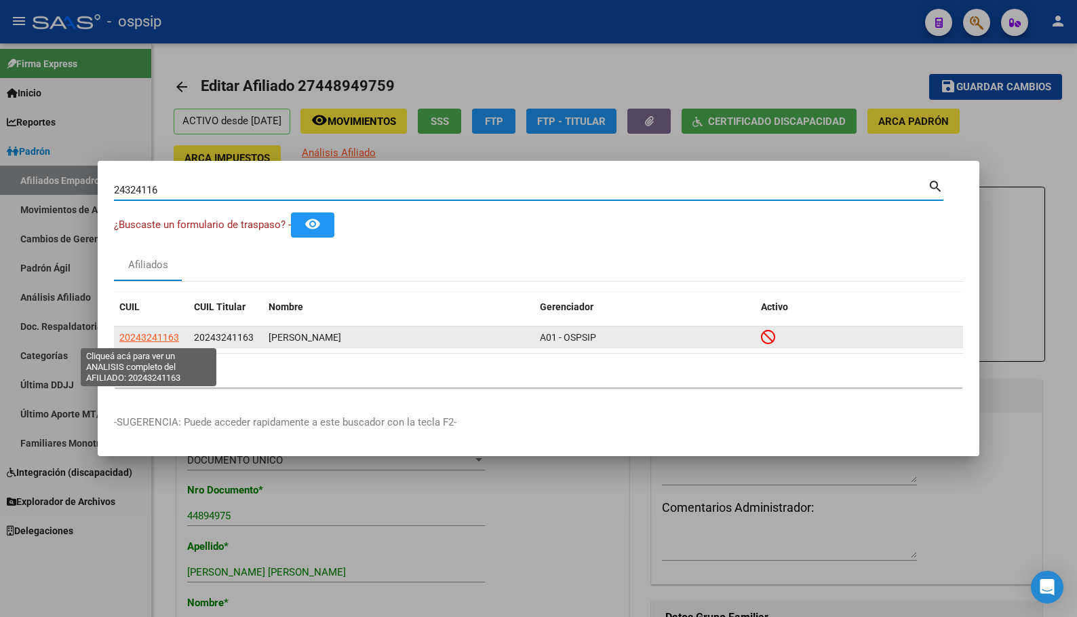
click at [134, 336] on span "20243241163" at bounding box center [149, 337] width 60 height 11
type textarea "20243241163"
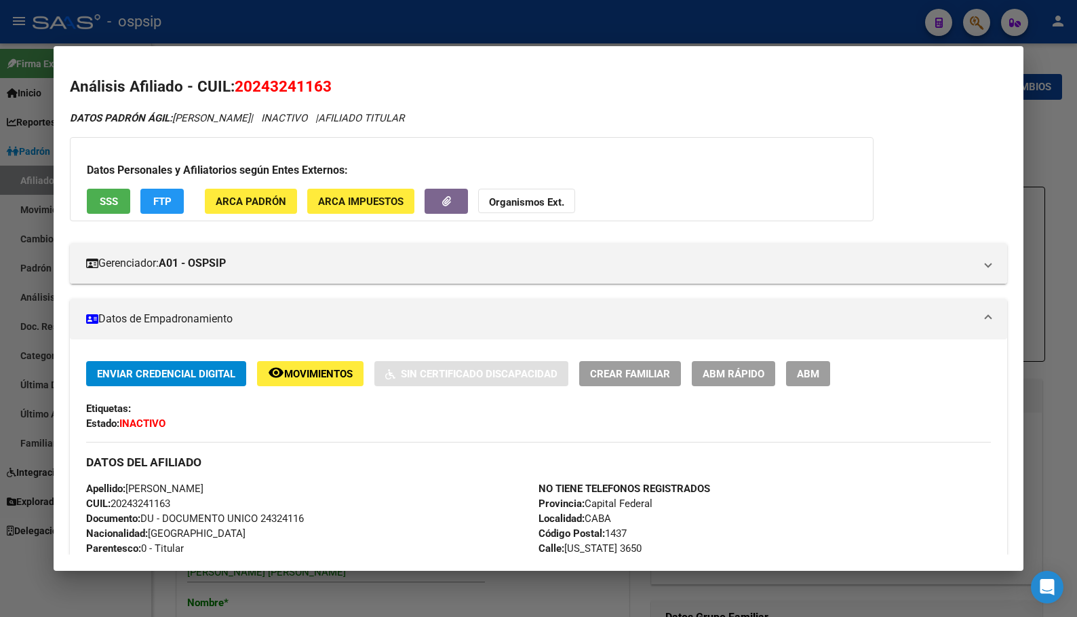
click at [312, 376] on span "Movimientos" at bounding box center [318, 374] width 69 height 12
click at [282, 449] on div "DATOS DEL AFILIADO" at bounding box center [538, 461] width 904 height 39
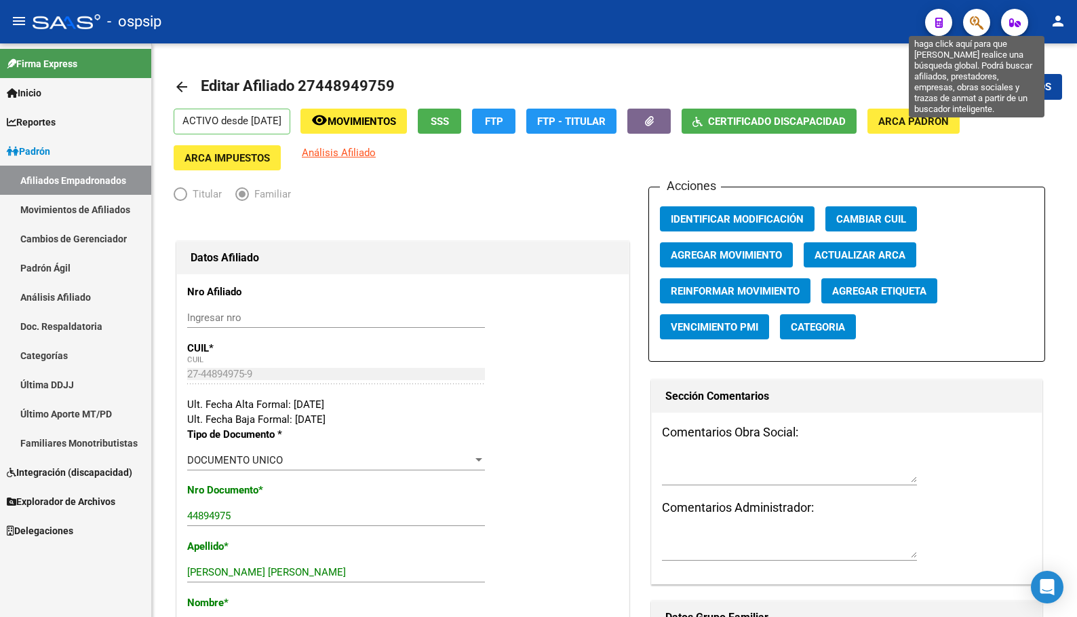
click at [973, 18] on icon "button" at bounding box center [977, 23] width 14 height 16
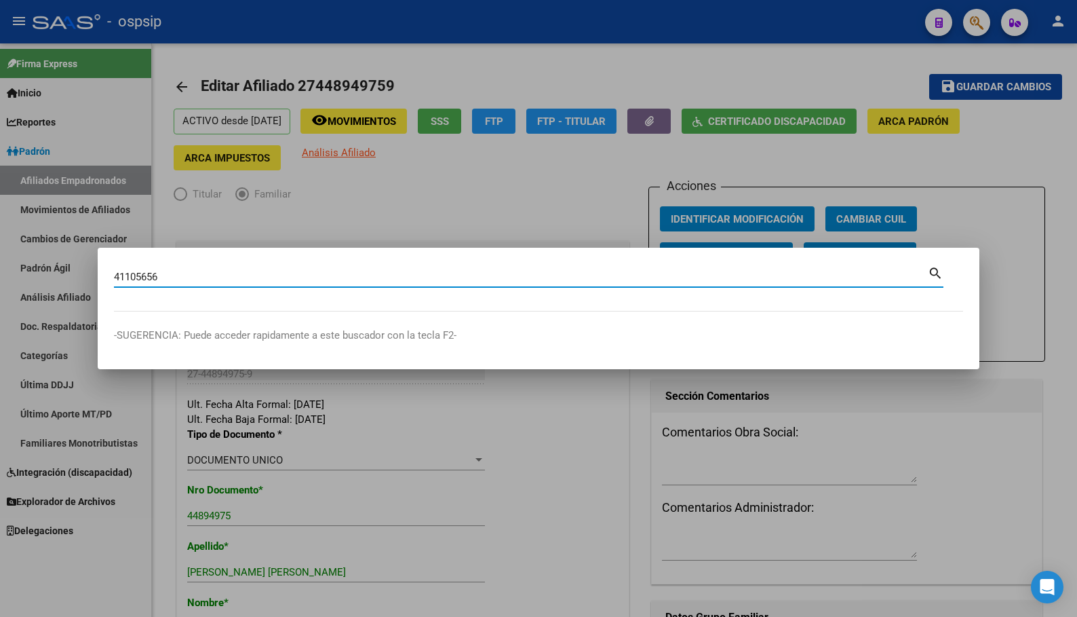
type input "41105656"
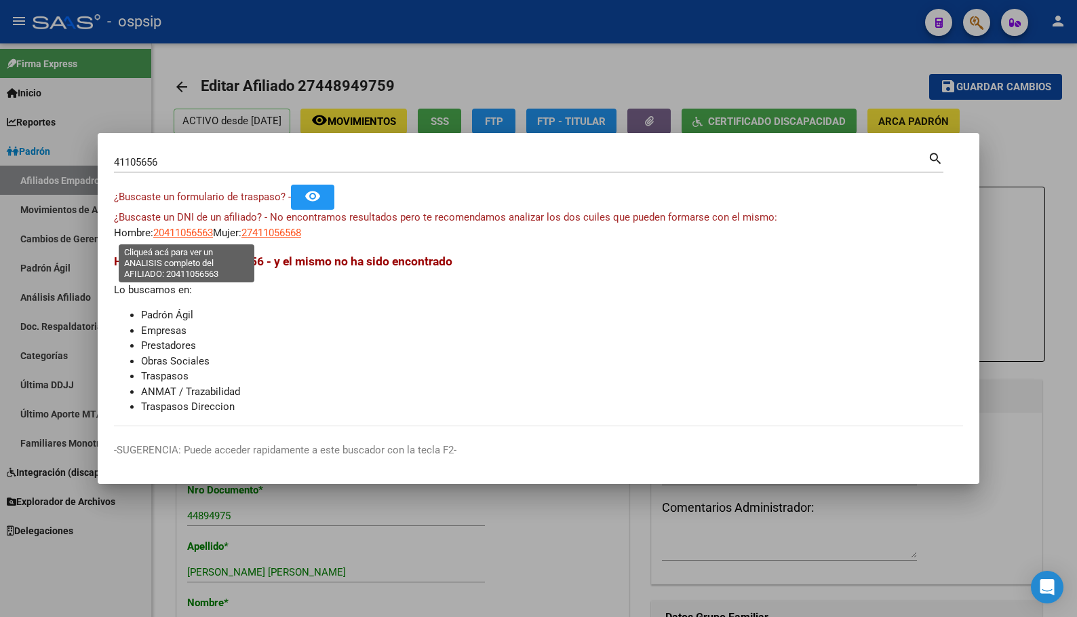
click at [176, 233] on span "20411056563" at bounding box center [183, 233] width 60 height 12
type textarea "20411056563"
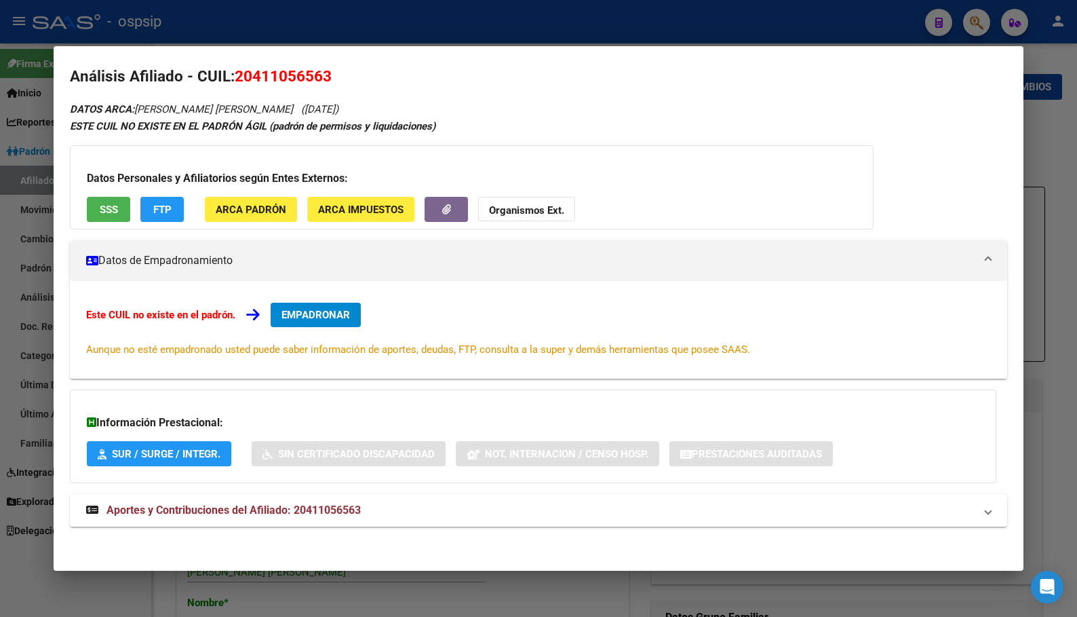
scroll to position [13, 0]
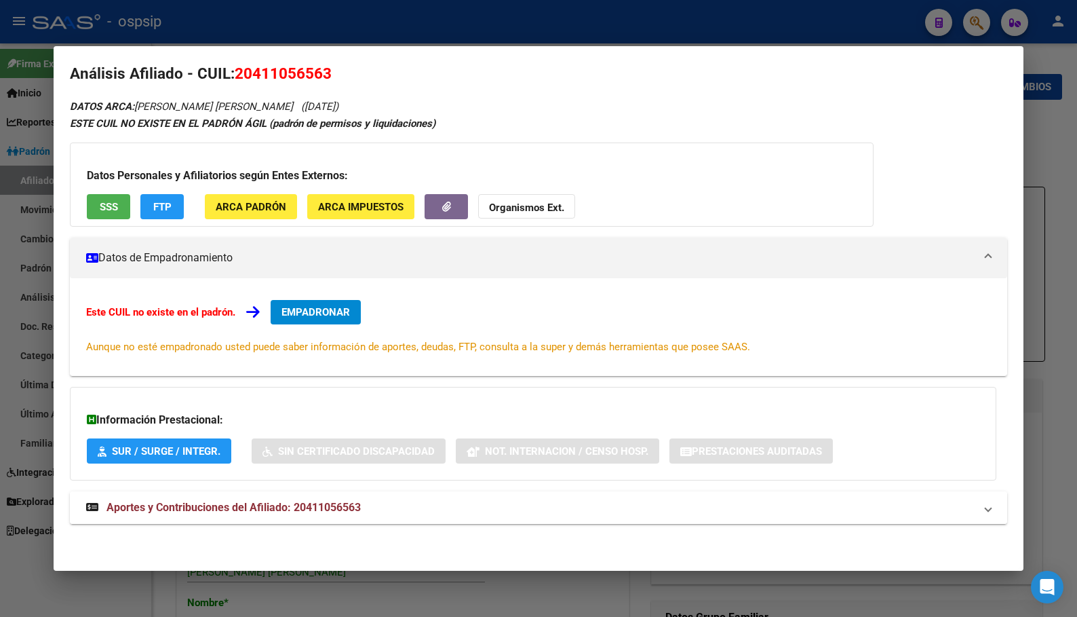
click at [326, 505] on span "Aportes y Contribuciones del Afiliado: 20411056563" at bounding box center [234, 507] width 254 height 13
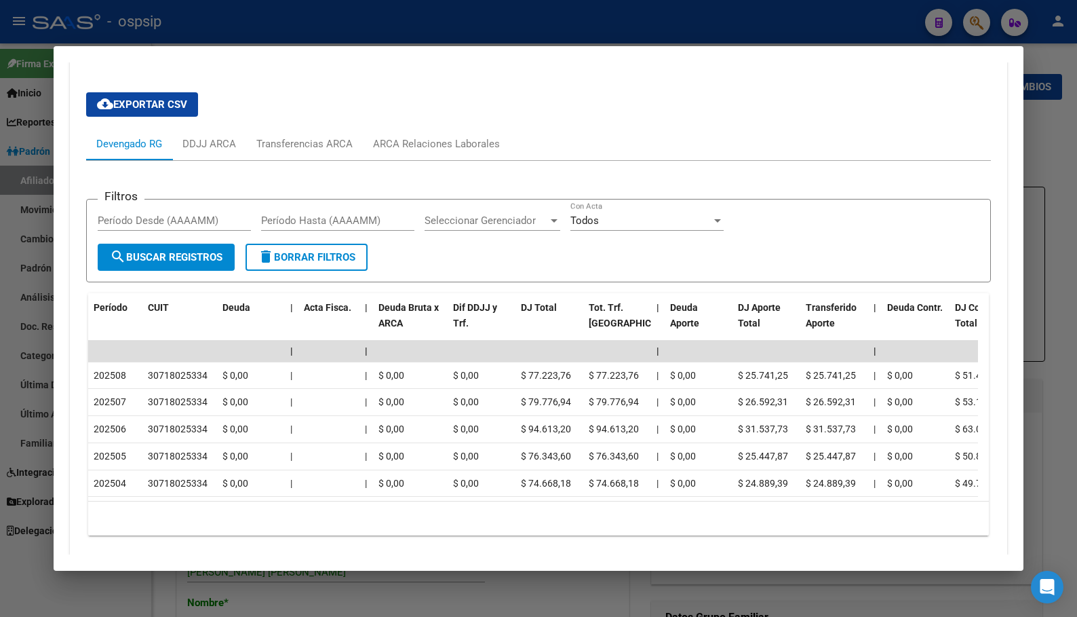
scroll to position [81, 0]
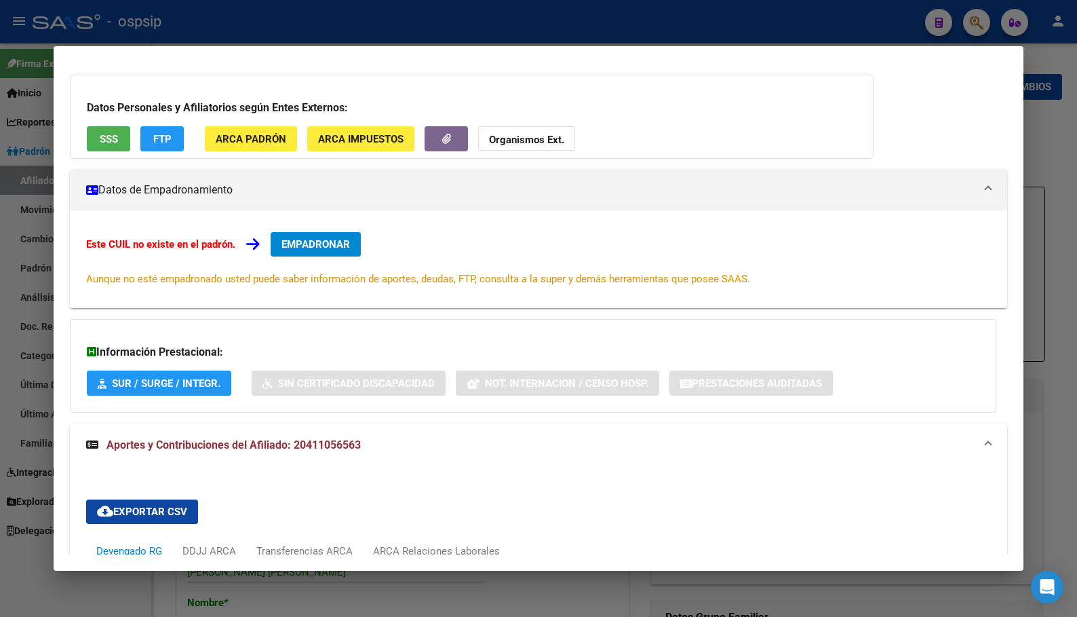
click at [314, 241] on span "EMPADRONAR" at bounding box center [316, 244] width 69 height 12
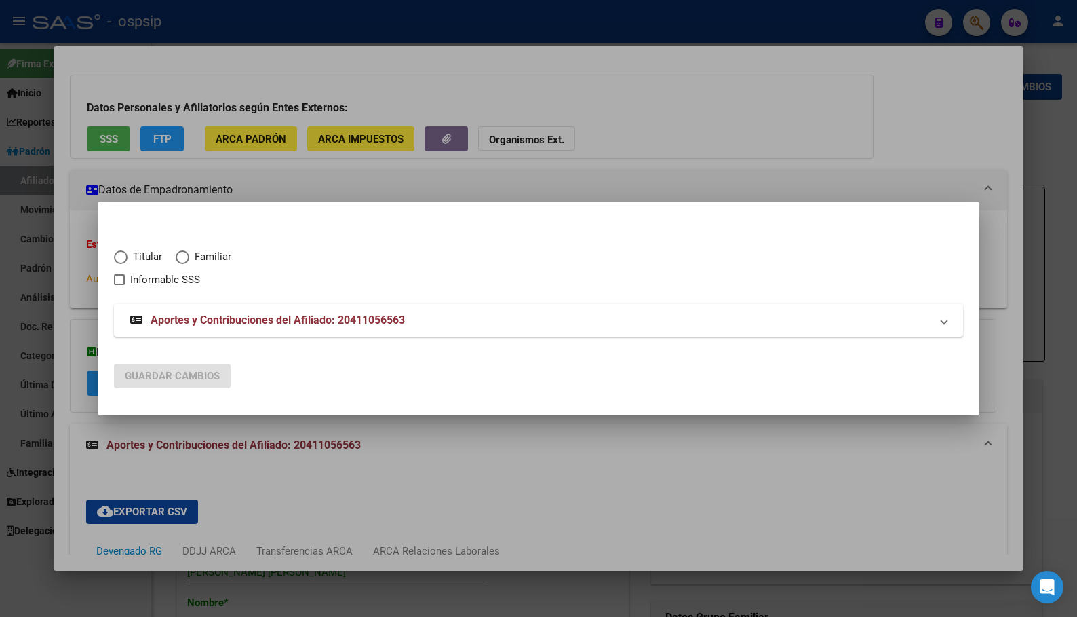
click at [121, 257] on span "Elija una opción" at bounding box center [121, 257] width 0 height 0
click at [121, 256] on input "Titular" at bounding box center [121, 257] width 14 height 14
radio input "true"
checkbox input "true"
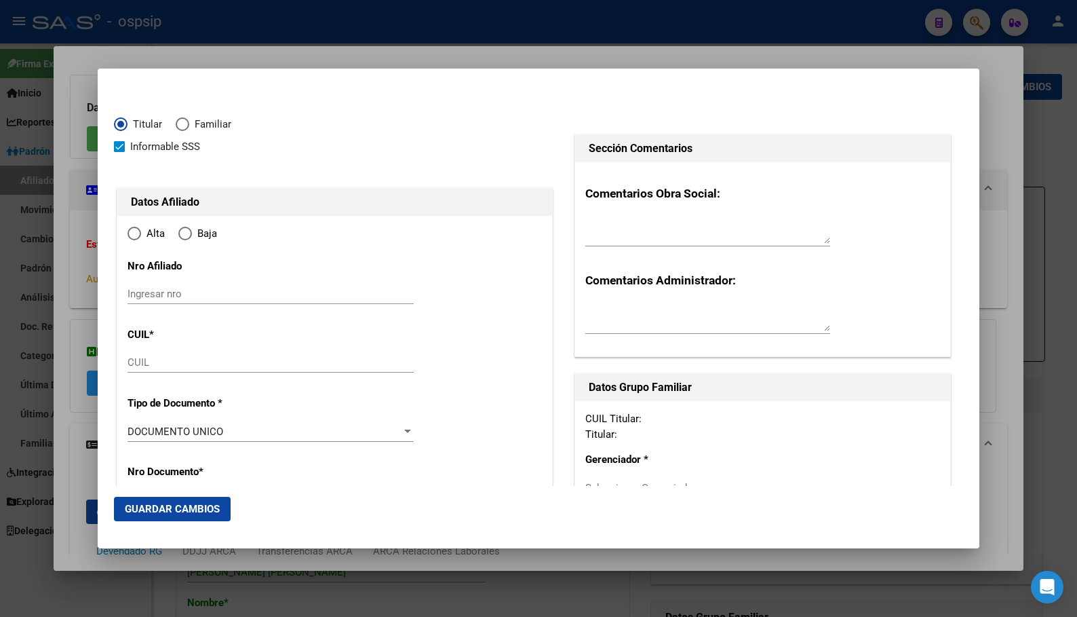
type input "20-41105656-3"
type input "41105656"
type input "BRAVO"
type input "[PERSON_NAME]"
type input "[DATE]"
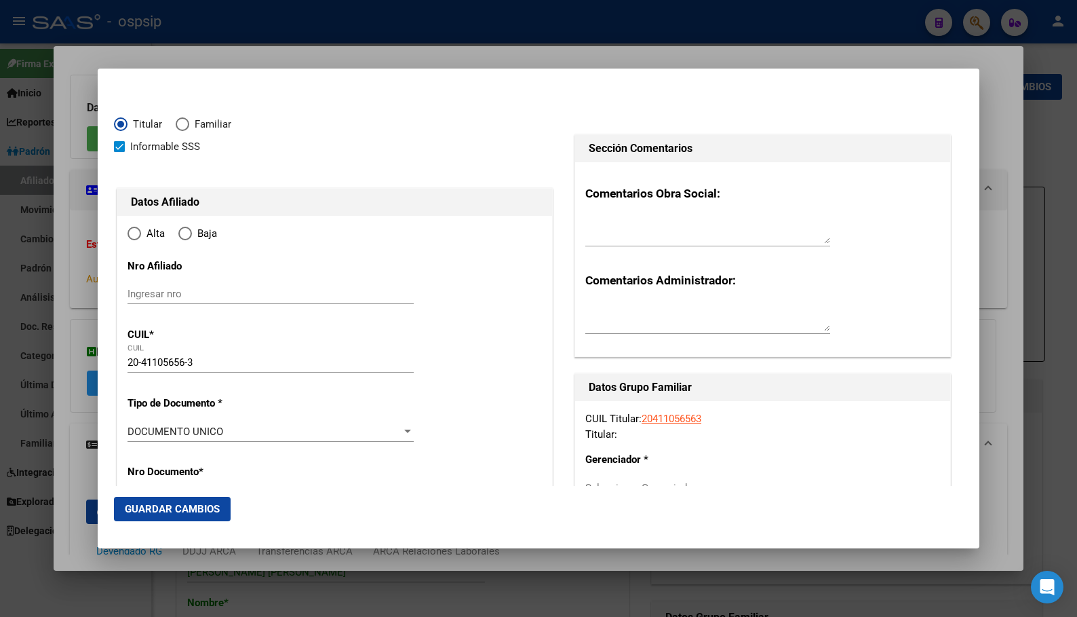
type input "[PERSON_NAME]"
type input "1631"
type input "[PERSON_NAME]"
type input "1500"
radio input "true"
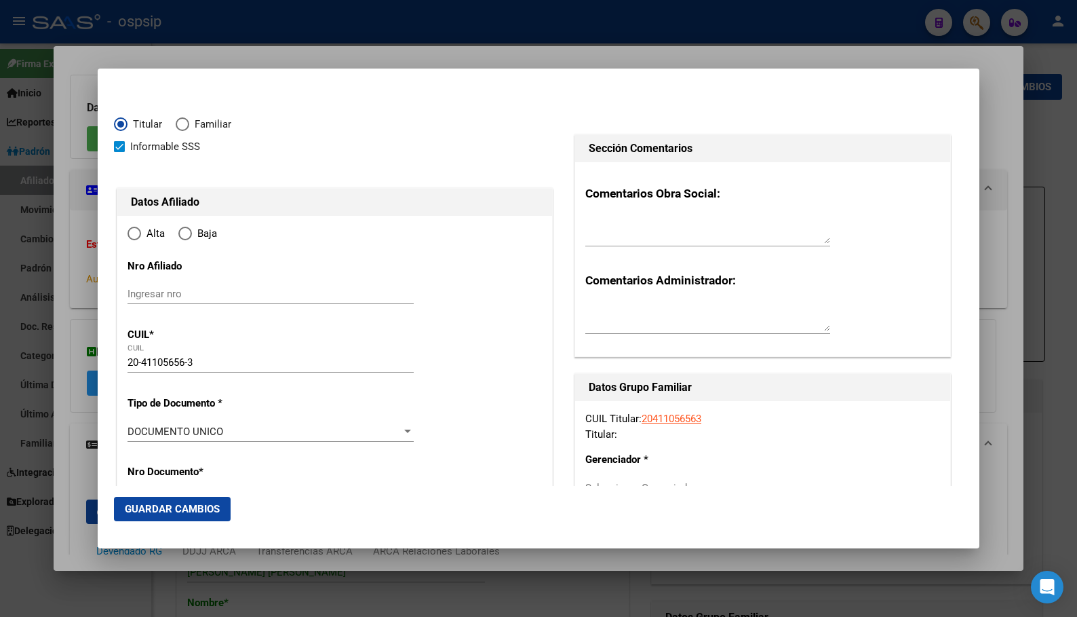
type input "[PERSON_NAME]"
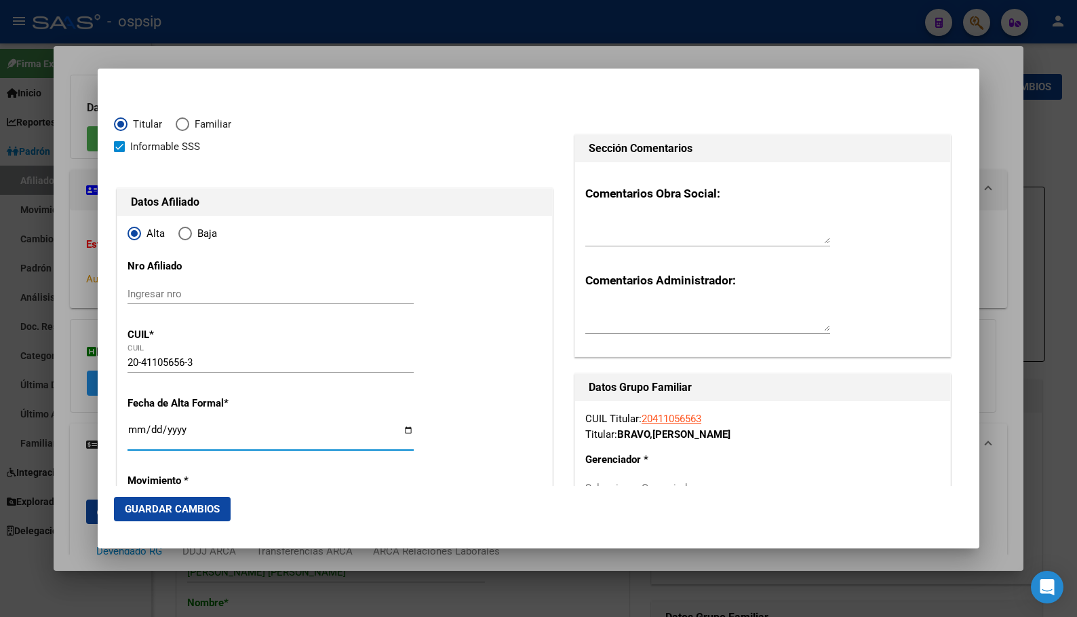
click at [133, 432] on input "Ingresar fecha" at bounding box center [271, 435] width 286 height 22
type input "[DATE]"
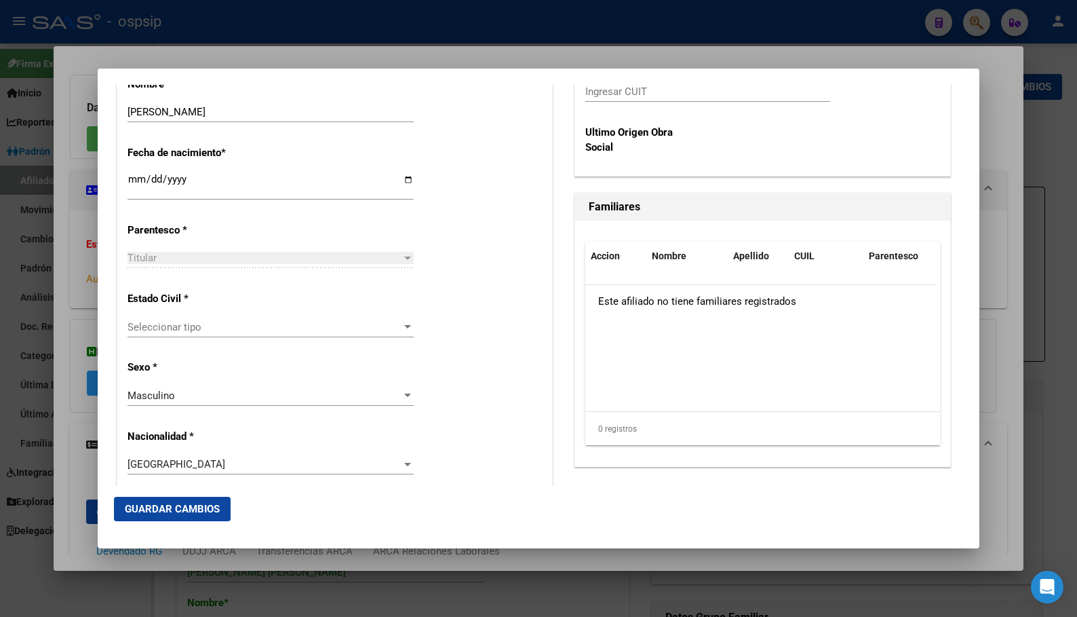
scroll to position [698, 0]
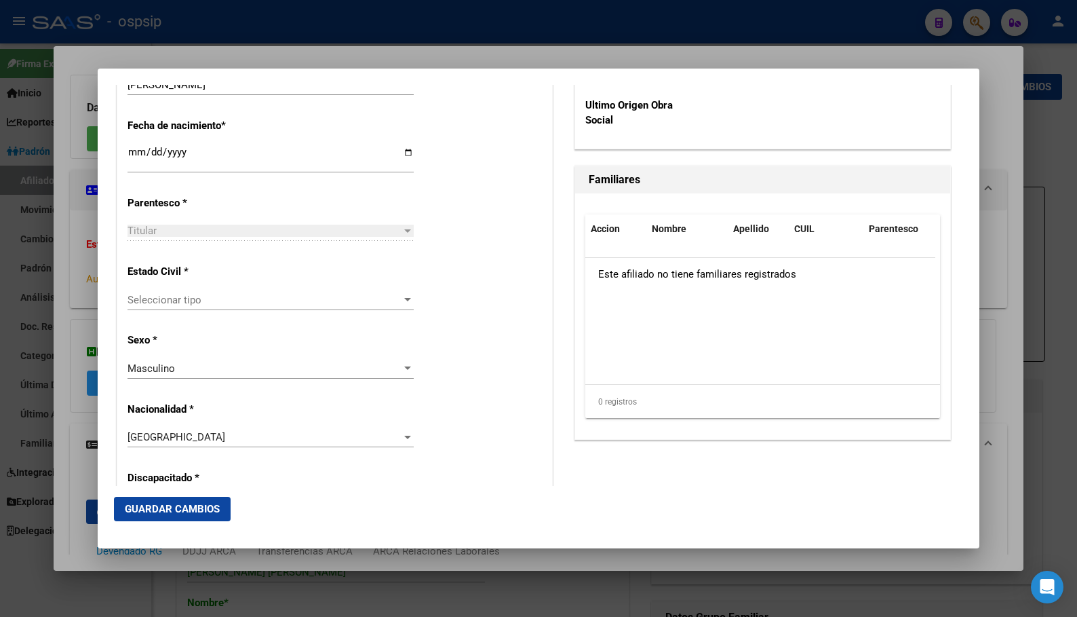
click at [151, 302] on span "Seleccionar tipo" at bounding box center [265, 300] width 274 height 12
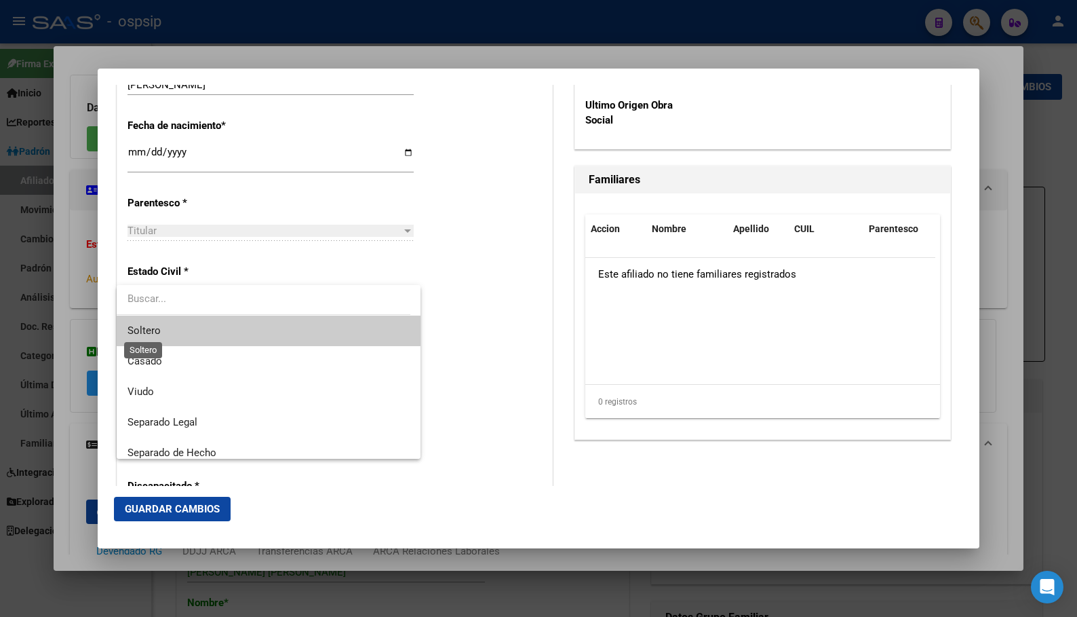
click at [139, 330] on span "Soltero" at bounding box center [144, 330] width 33 height 12
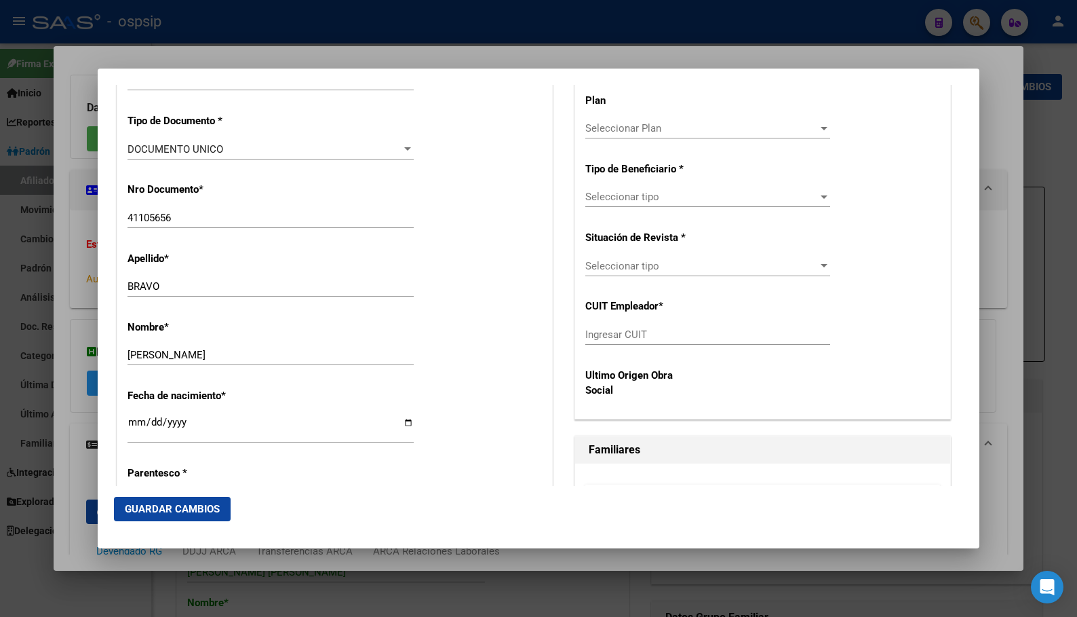
scroll to position [427, 0]
click at [496, 394] on div "Fecha de nacimiento * [DEMOGRAPHIC_DATA] Ingresar fecha" at bounding box center [335, 417] width 415 height 77
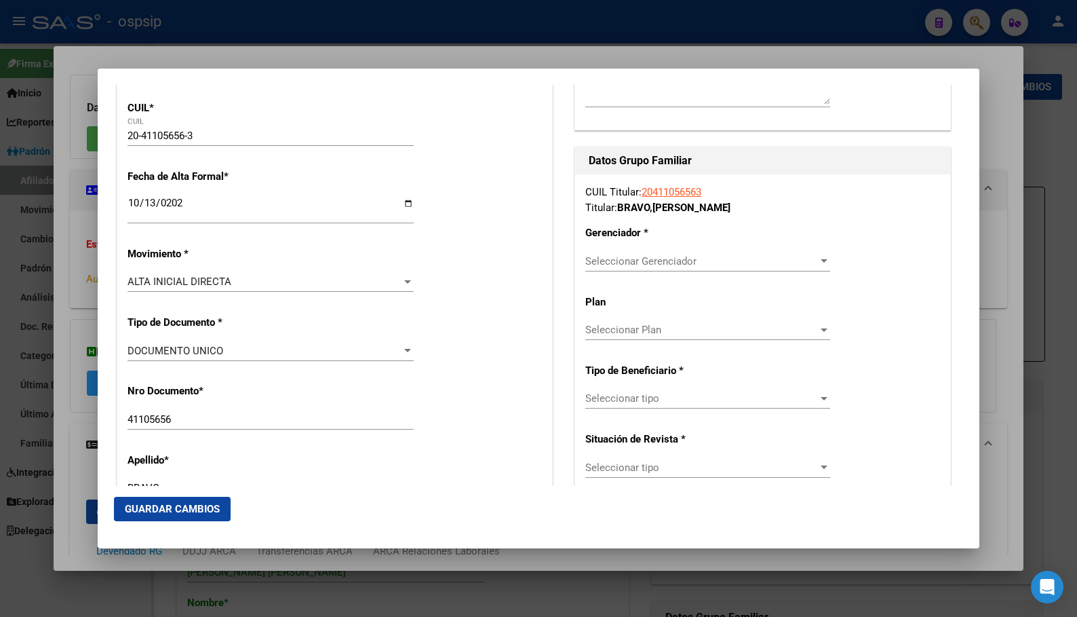
scroll to position [223, 0]
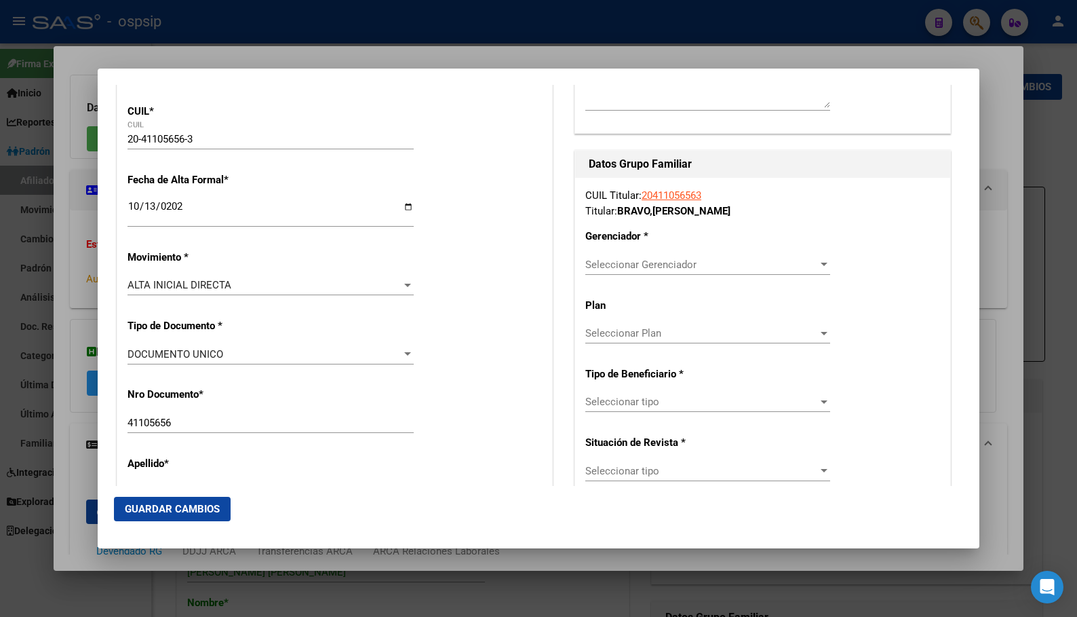
click at [653, 262] on span "Seleccionar Gerenciador" at bounding box center [701, 264] width 233 height 12
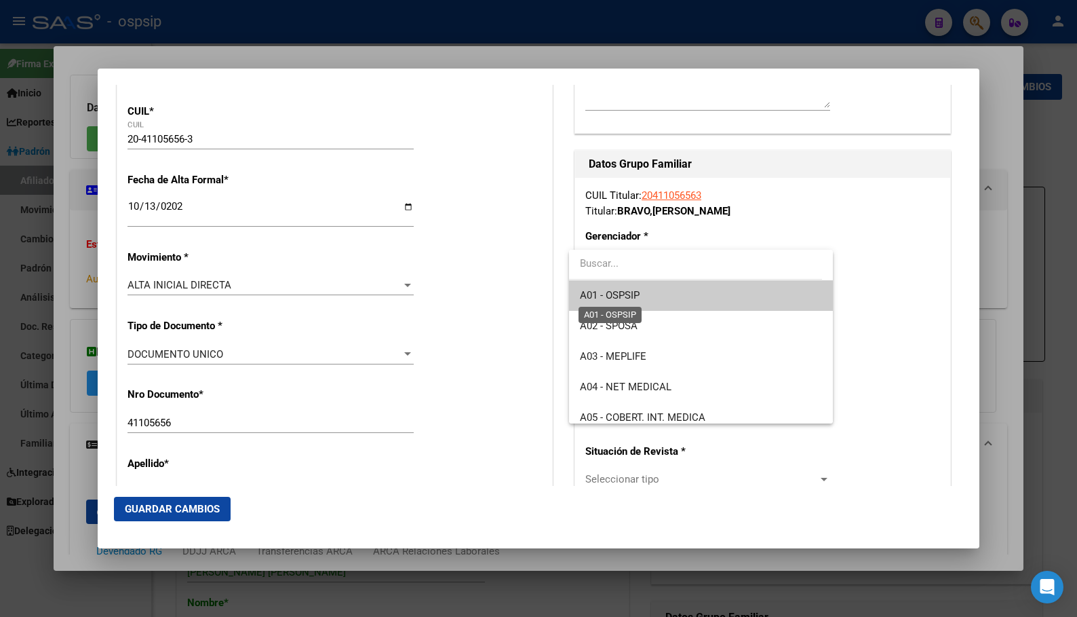
click at [624, 298] on span "A01 - OSPSIP" at bounding box center [610, 295] width 60 height 12
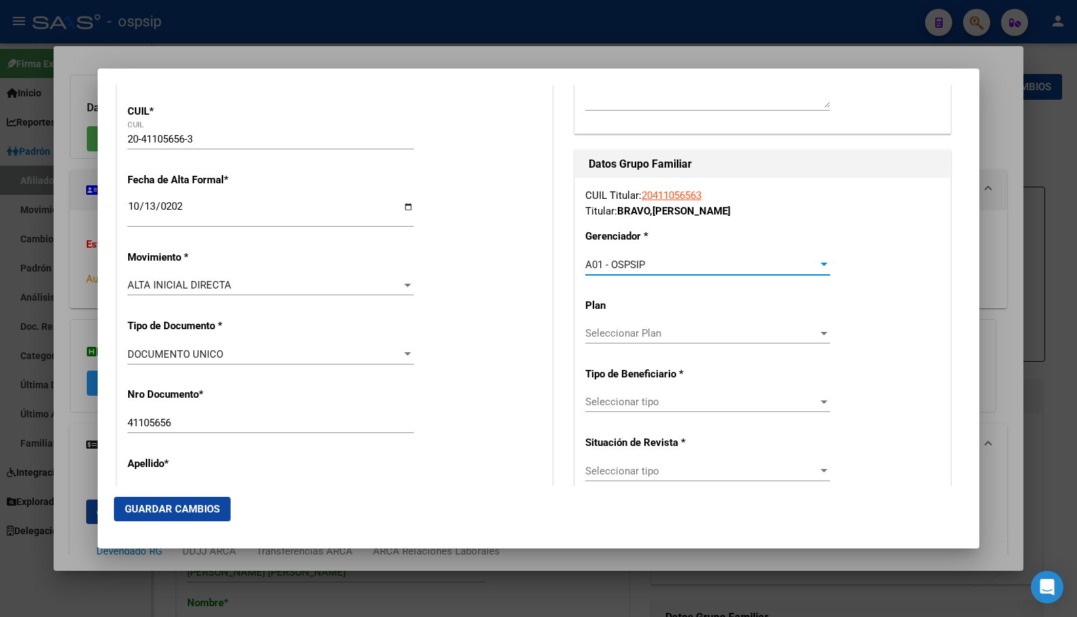
click at [625, 400] on span "Seleccionar tipo" at bounding box center [701, 402] width 233 height 12
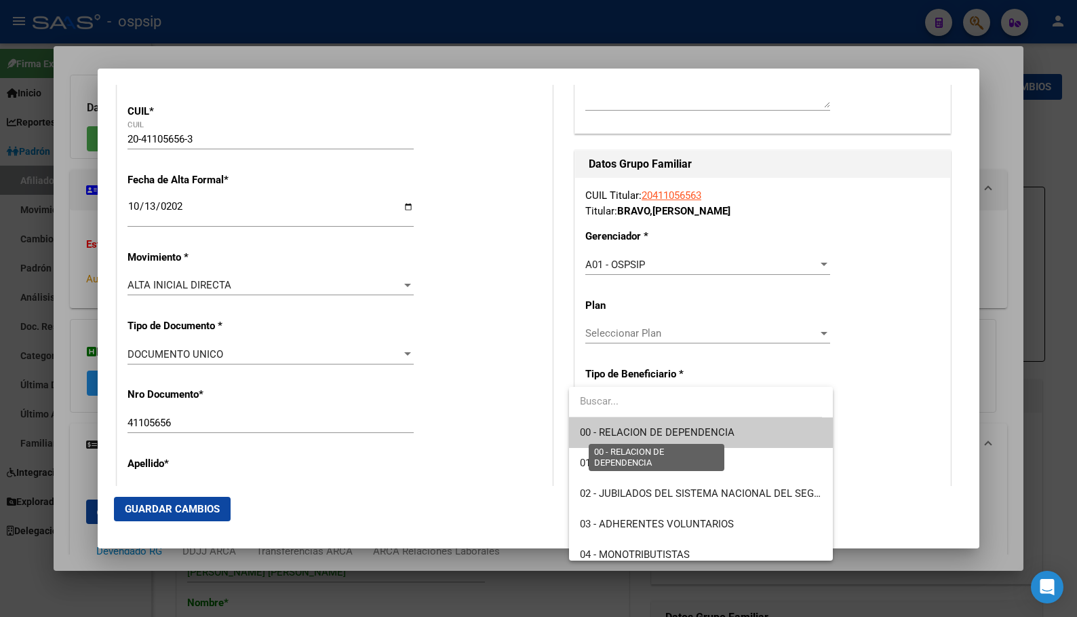
click at [634, 428] on span "00 - RELACION DE DEPENDENCIA" at bounding box center [657, 432] width 155 height 12
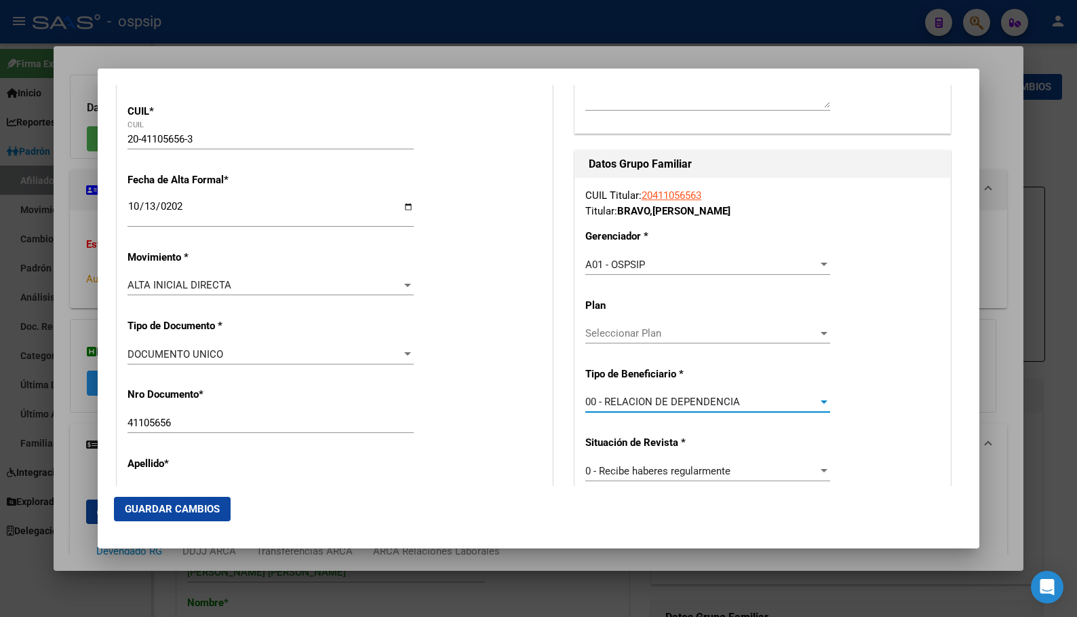
type input "30-71802533-4"
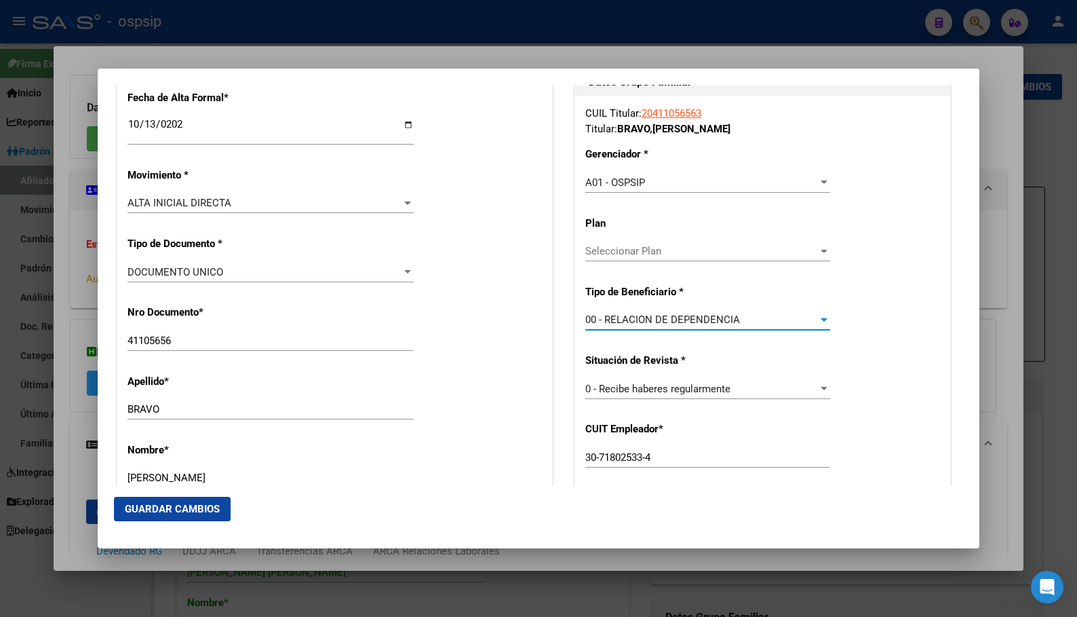
scroll to position [495, 0]
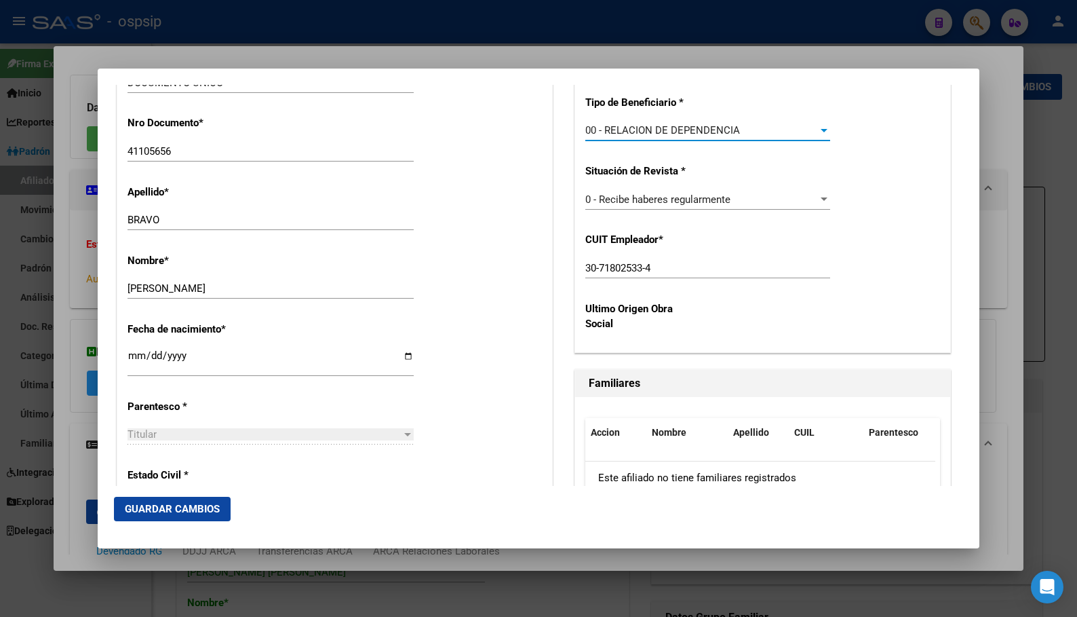
click at [168, 504] on span "Guardar Cambios" at bounding box center [172, 509] width 95 height 12
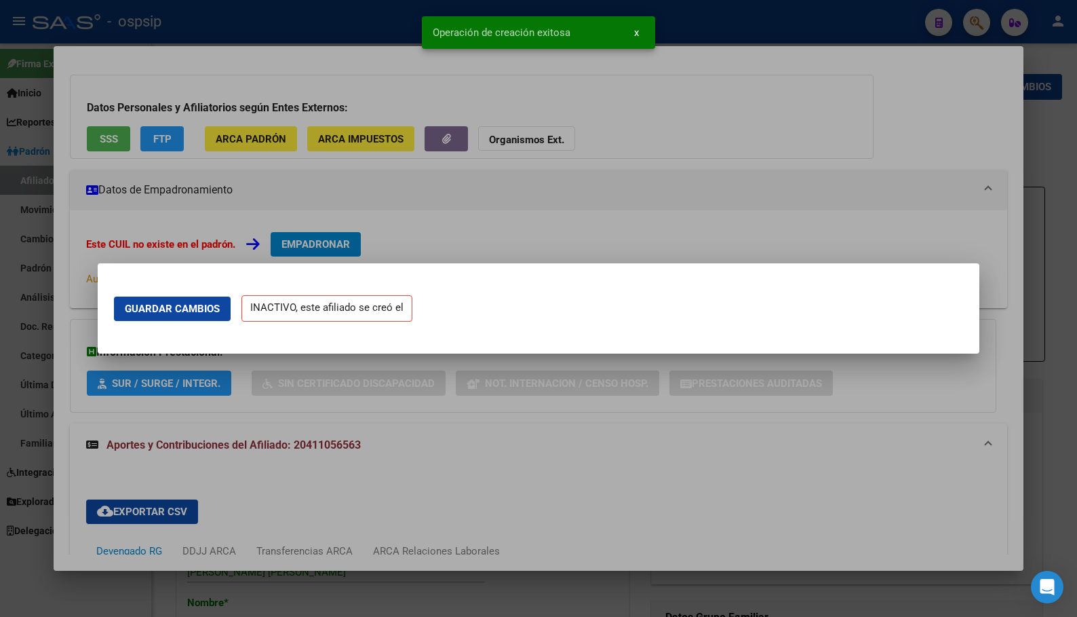
scroll to position [0, 0]
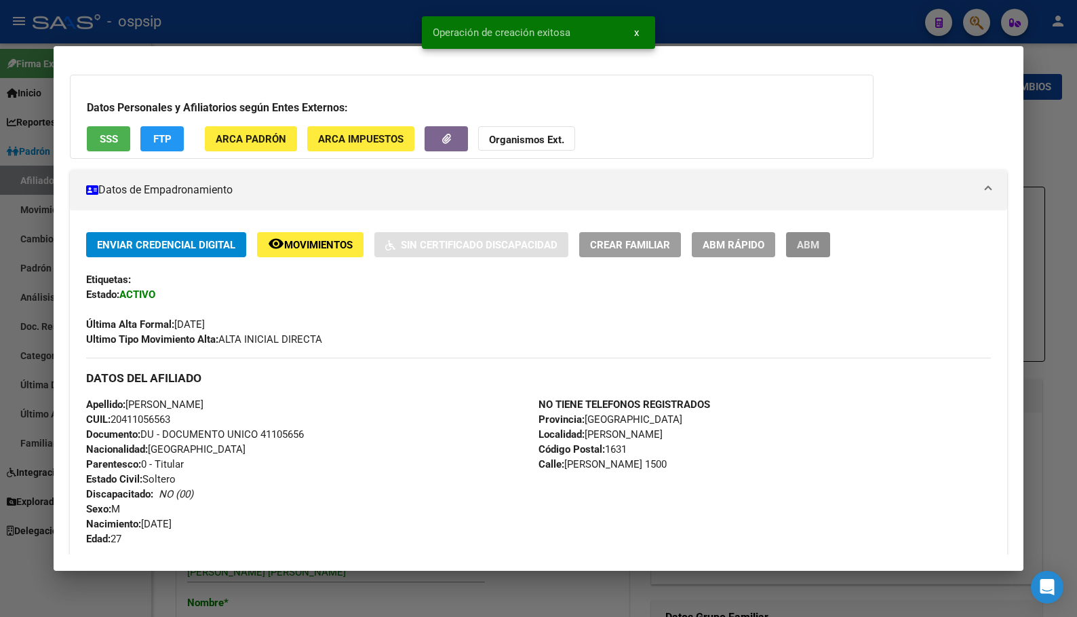
click at [800, 242] on span "ABM" at bounding box center [808, 245] width 22 height 12
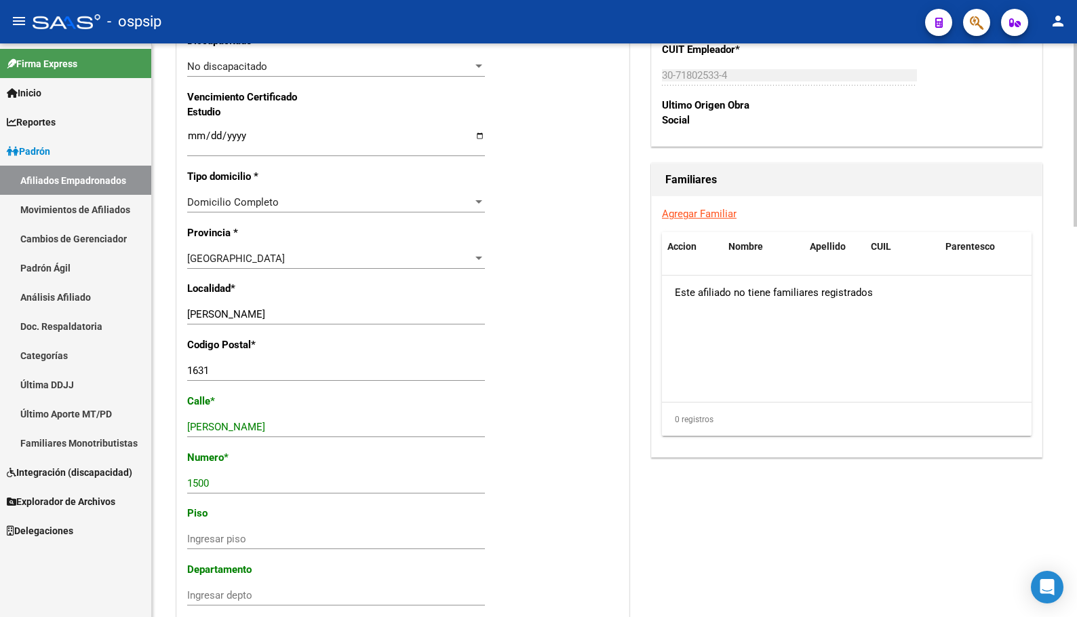
scroll to position [1219, 0]
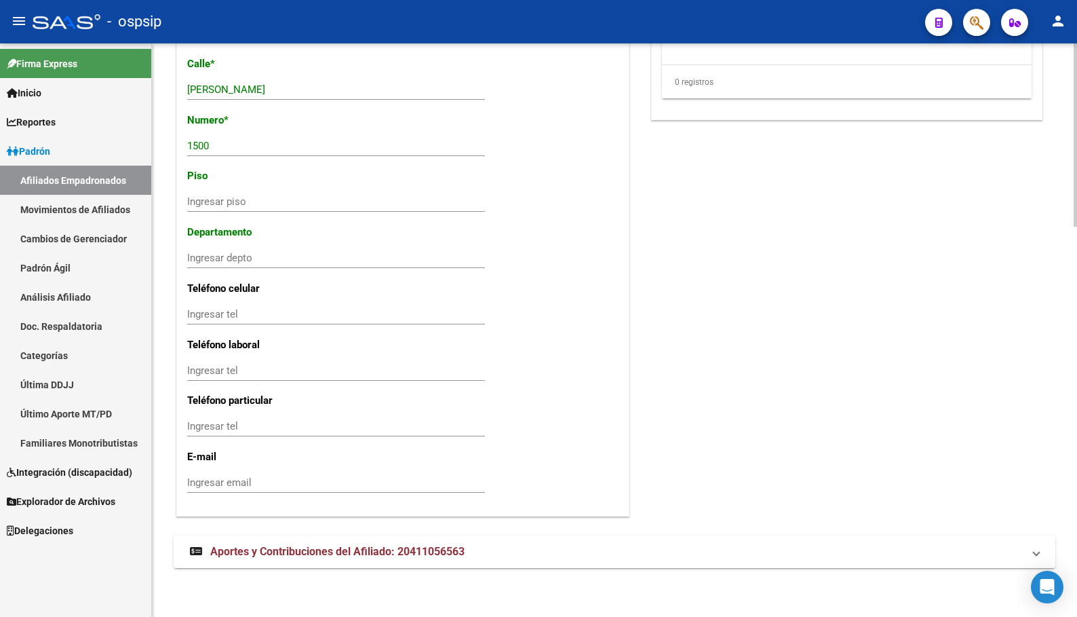
click at [283, 552] on span "Aportes y Contribuciones del Afiliado: 20411056563" at bounding box center [337, 551] width 254 height 13
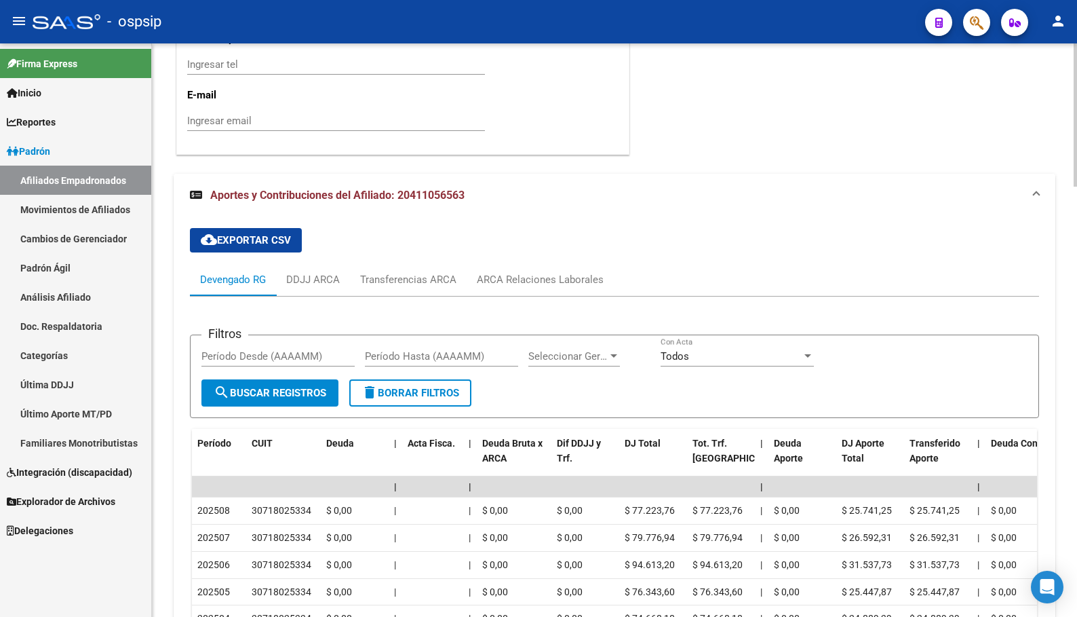
scroll to position [1694, 0]
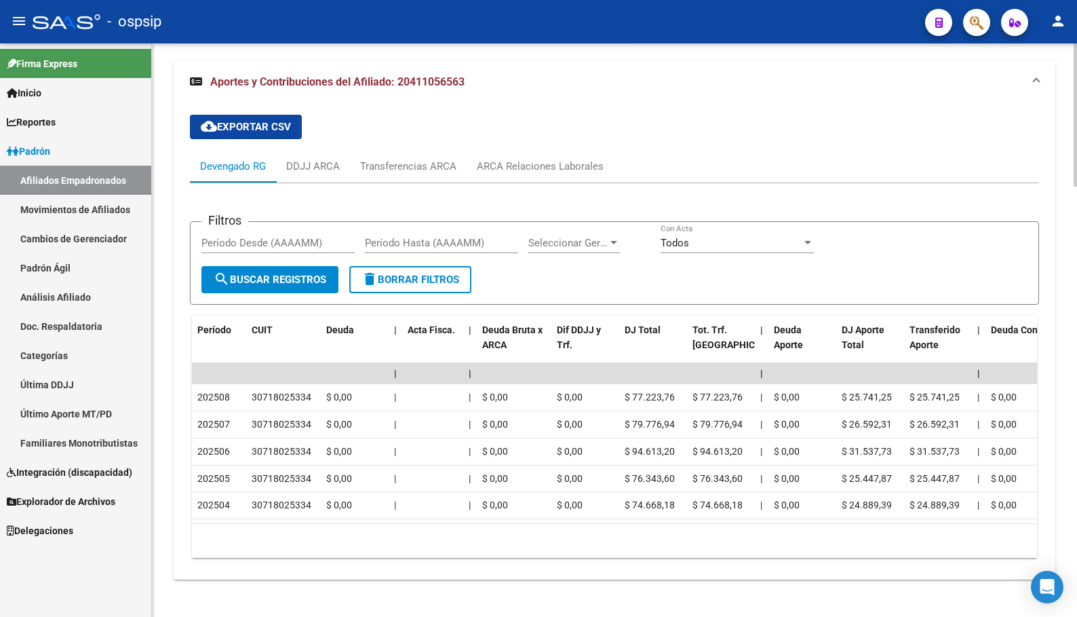
click at [274, 66] on mat-expansion-panel-header "Aportes y Contribuciones del Afiliado: 20411056563" at bounding box center [615, 81] width 882 height 43
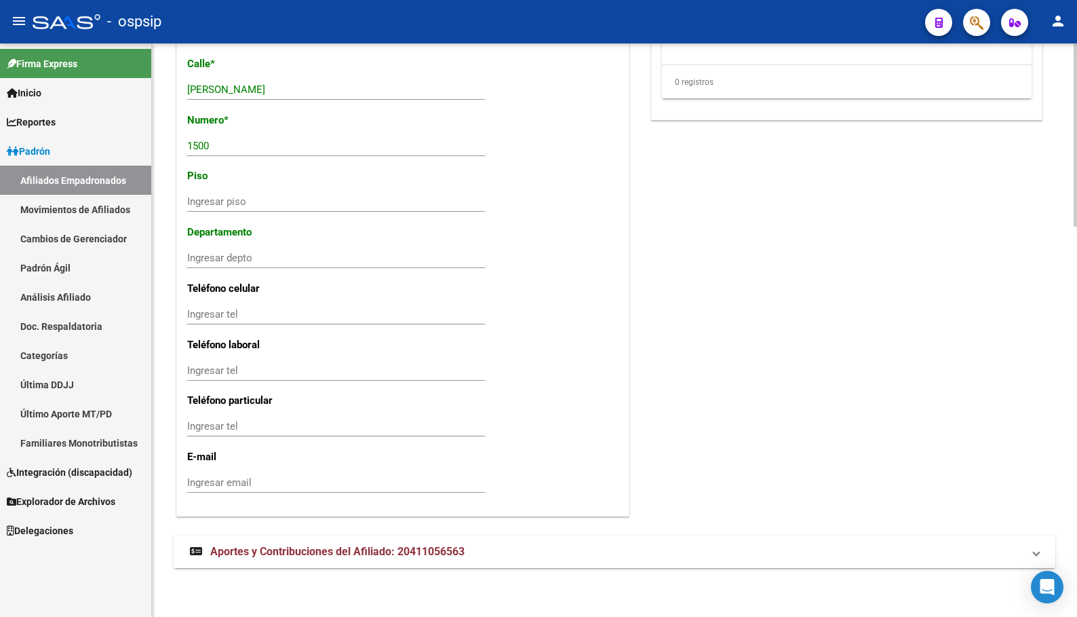
click at [345, 545] on span "Aportes y Contribuciones del Afiliado: 20411056563" at bounding box center [337, 551] width 254 height 13
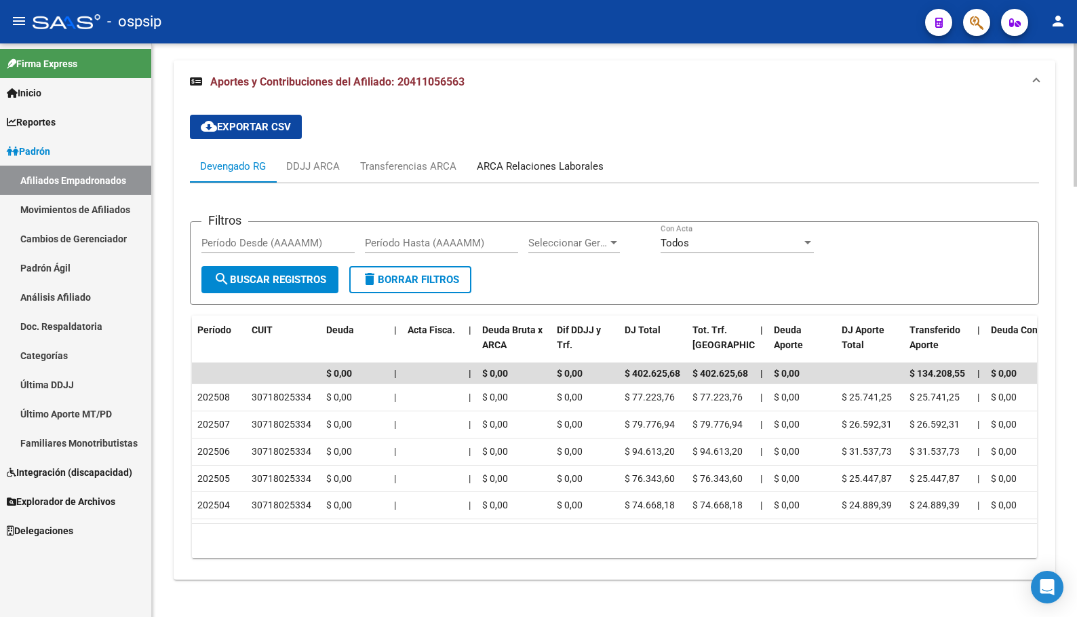
click at [503, 163] on div "ARCA Relaciones Laborales" at bounding box center [540, 166] width 127 height 15
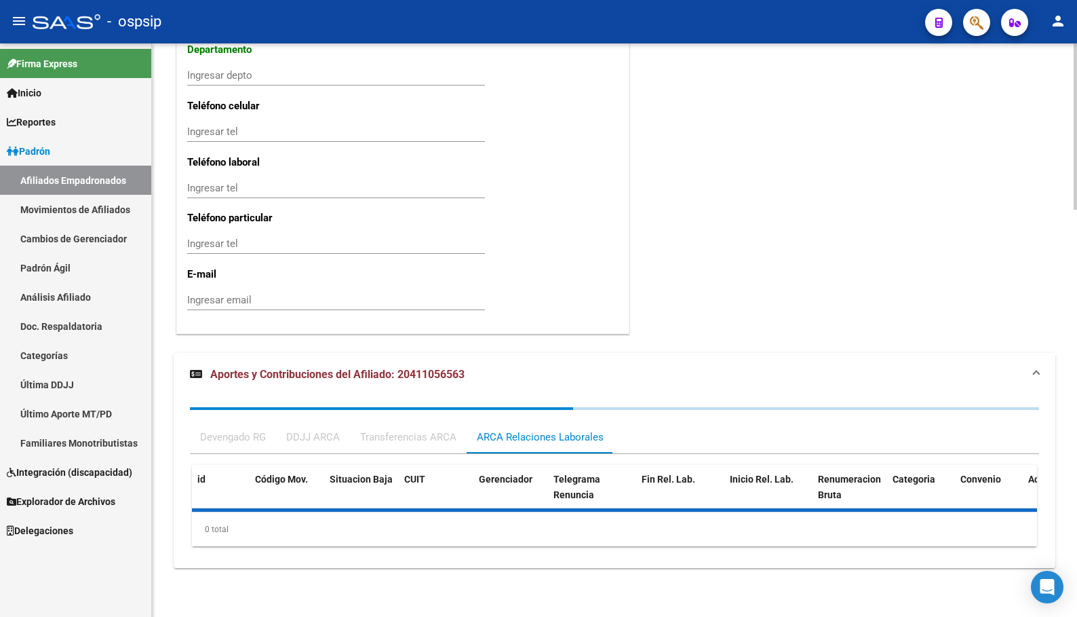
scroll to position [1468, 0]
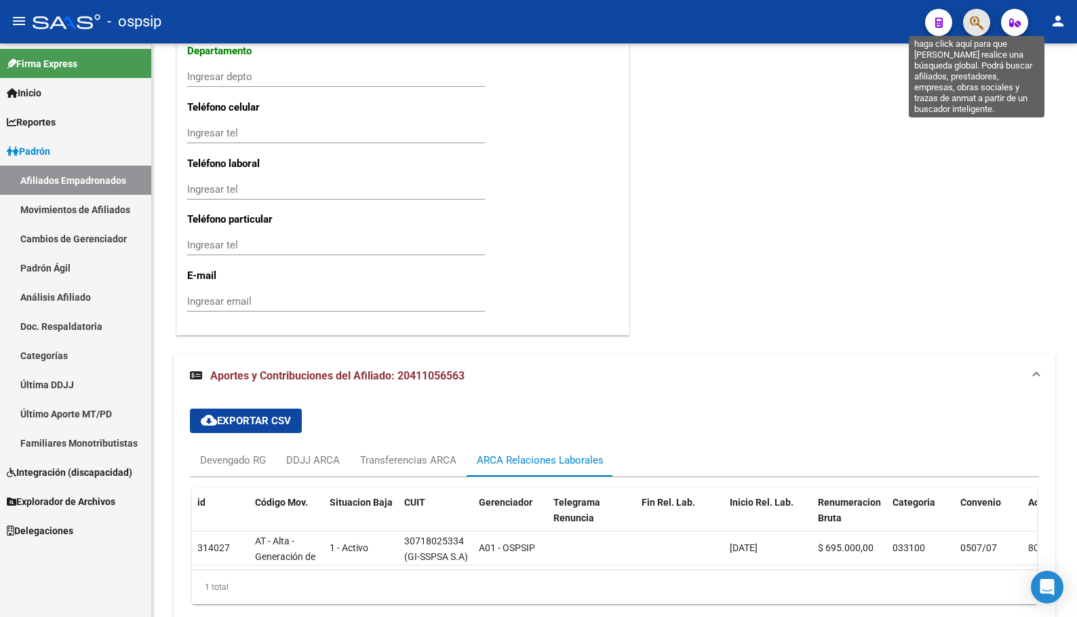
click at [971, 20] on icon "button" at bounding box center [977, 23] width 14 height 16
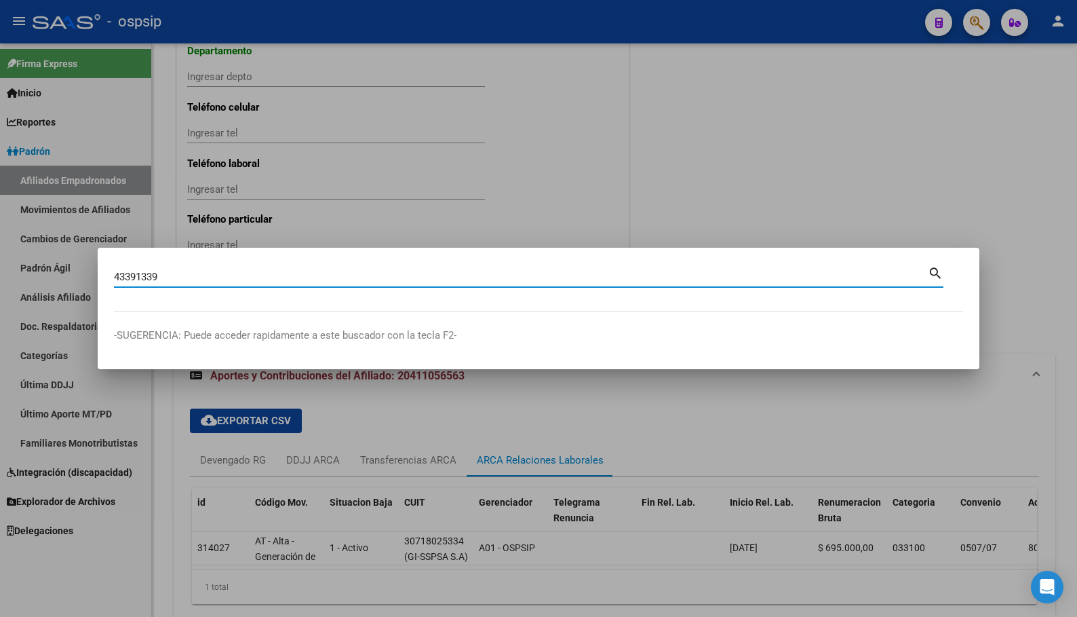
type input "43391339"
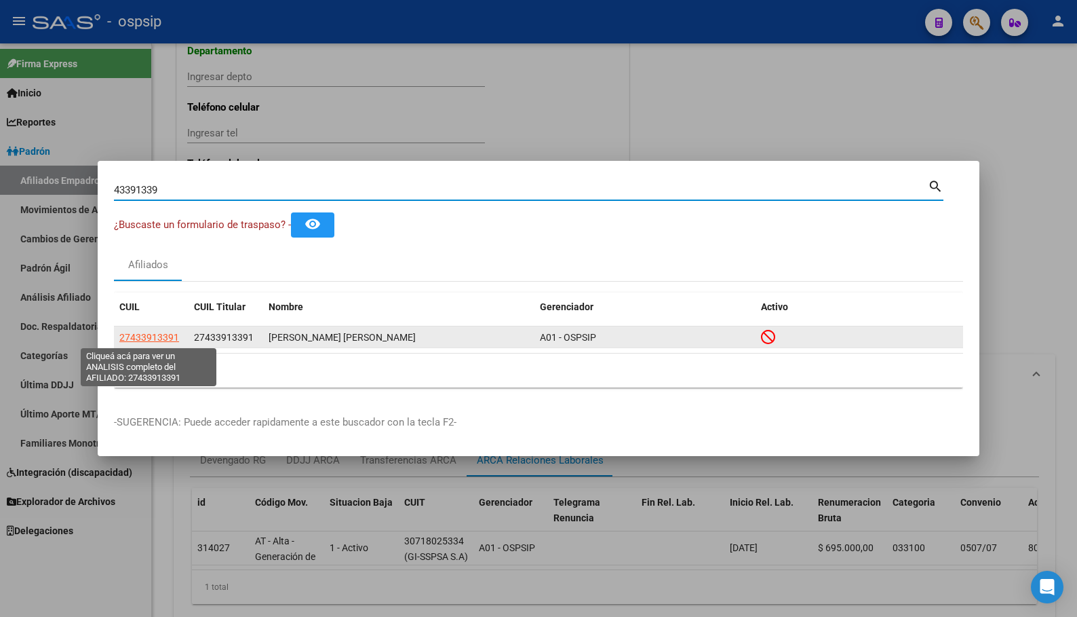
click at [162, 339] on span "27433913391" at bounding box center [149, 337] width 60 height 11
type textarea "27433913391"
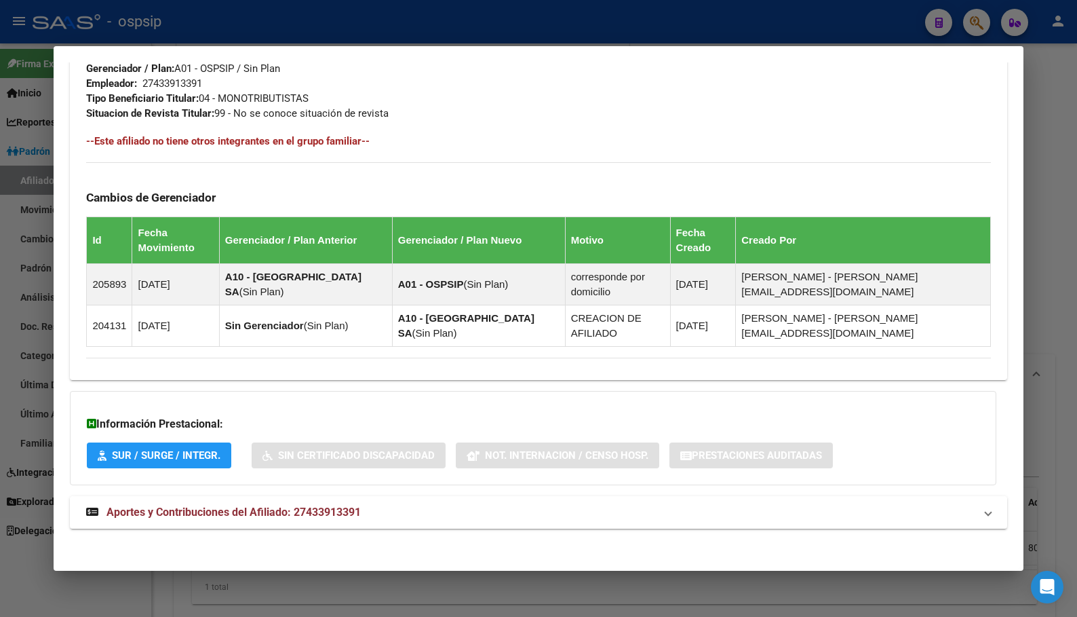
scroll to position [699, 0]
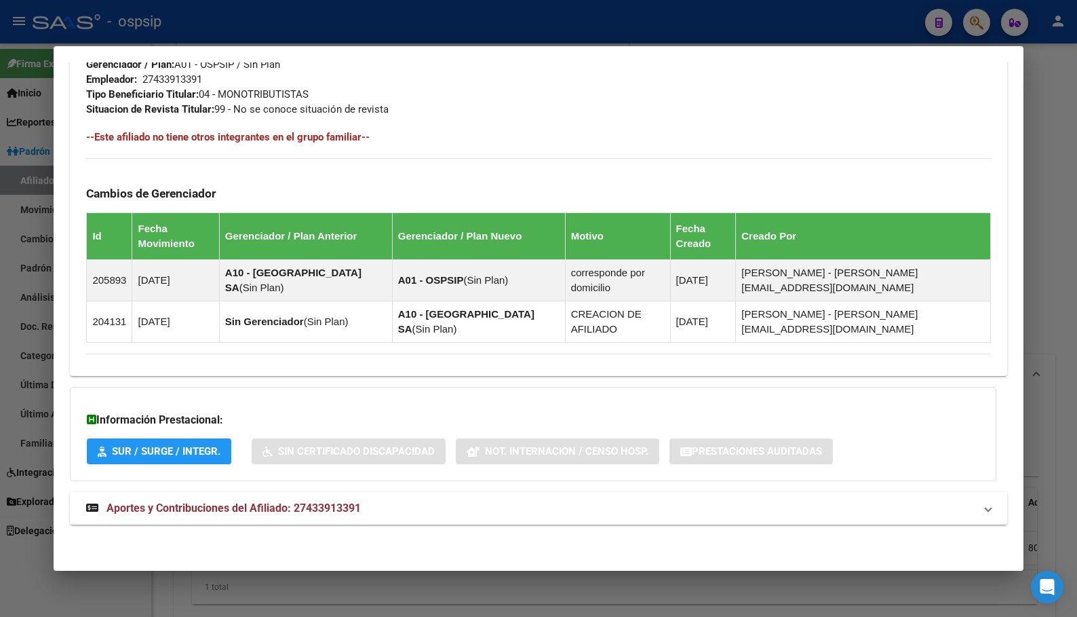
click at [297, 503] on span "Aportes y Contribuciones del Afiliado: 27433913391" at bounding box center [234, 507] width 254 height 13
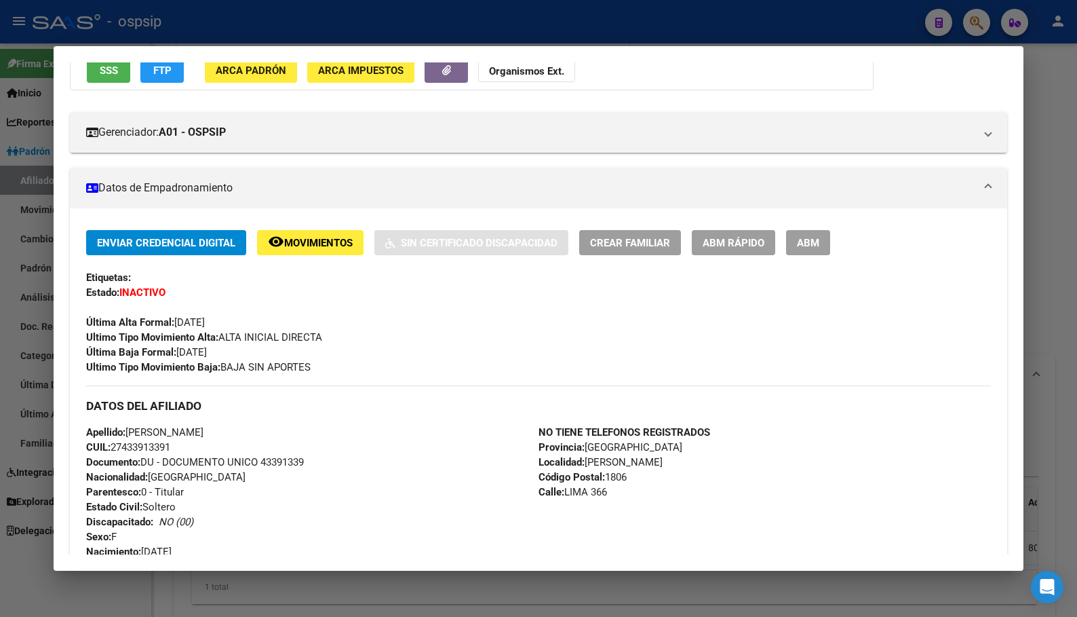
scroll to position [0, 0]
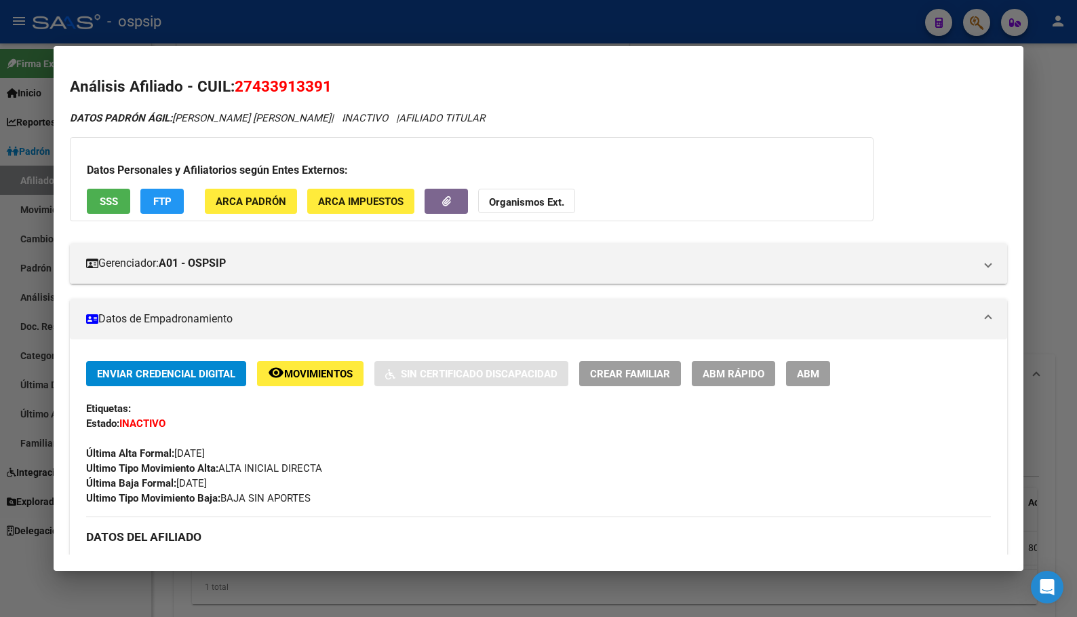
drag, startPoint x: 238, startPoint y: 81, endPoint x: 347, endPoint y: 90, distance: 109.0
click at [347, 90] on h2 "Análisis Afiliado - CUIL: 27433913391" at bounding box center [538, 86] width 937 height 23
copy span "27433913391"
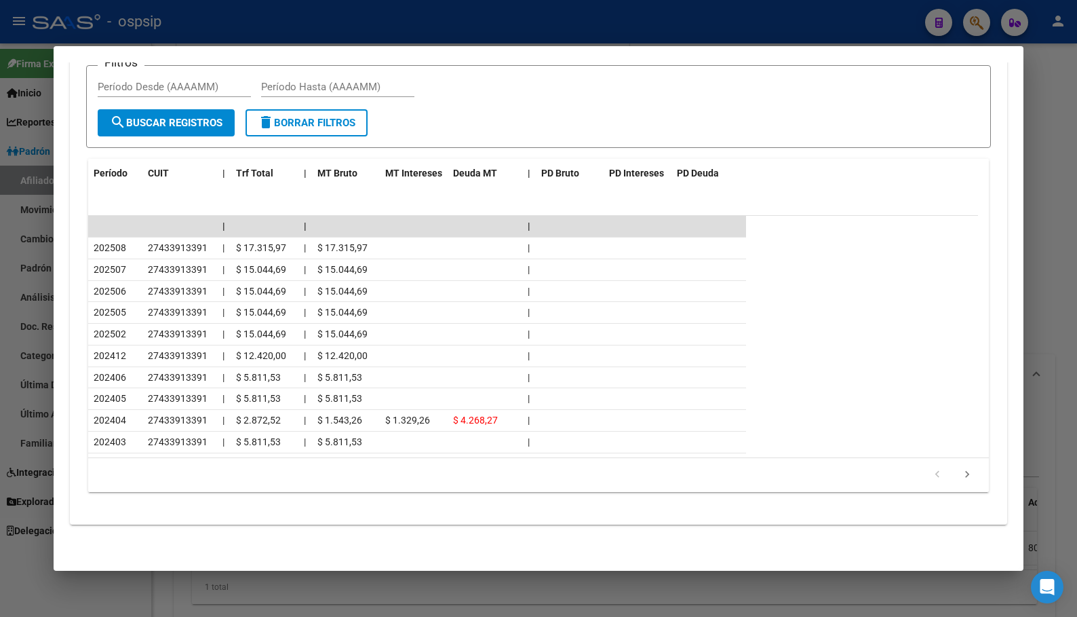
scroll to position [901, 0]
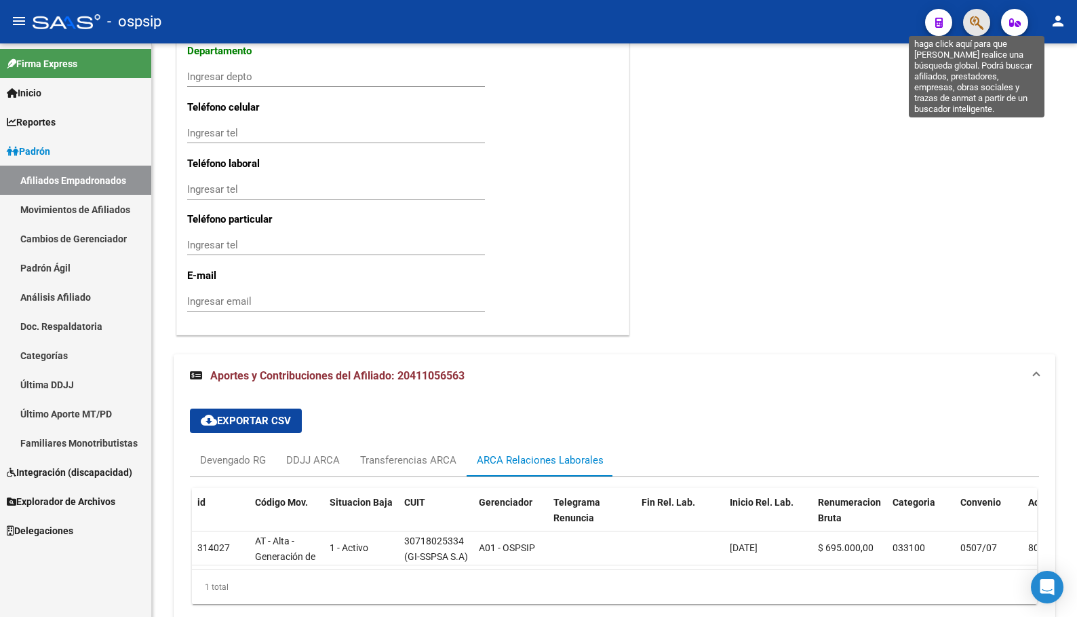
click at [973, 26] on icon "button" at bounding box center [977, 23] width 14 height 16
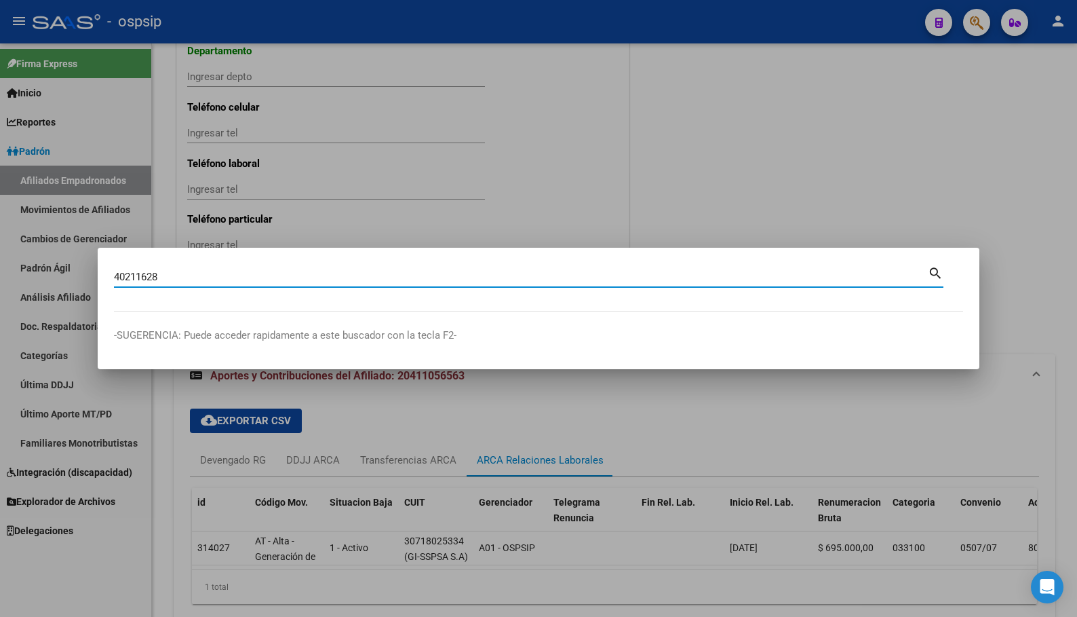
type input "40211628"
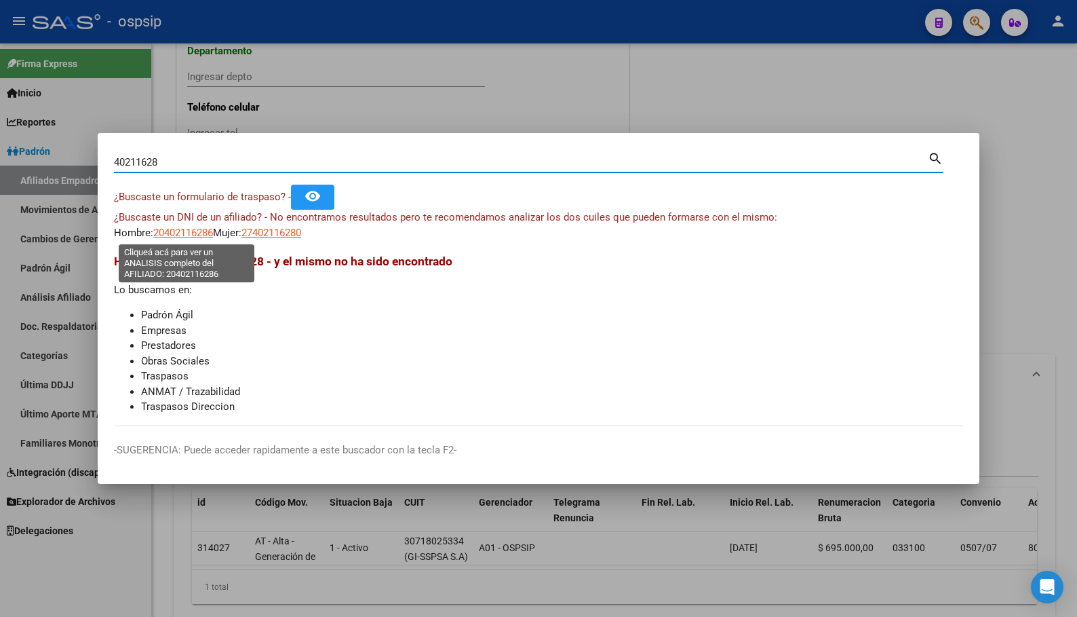
click at [175, 233] on span "20402116286" at bounding box center [183, 233] width 60 height 12
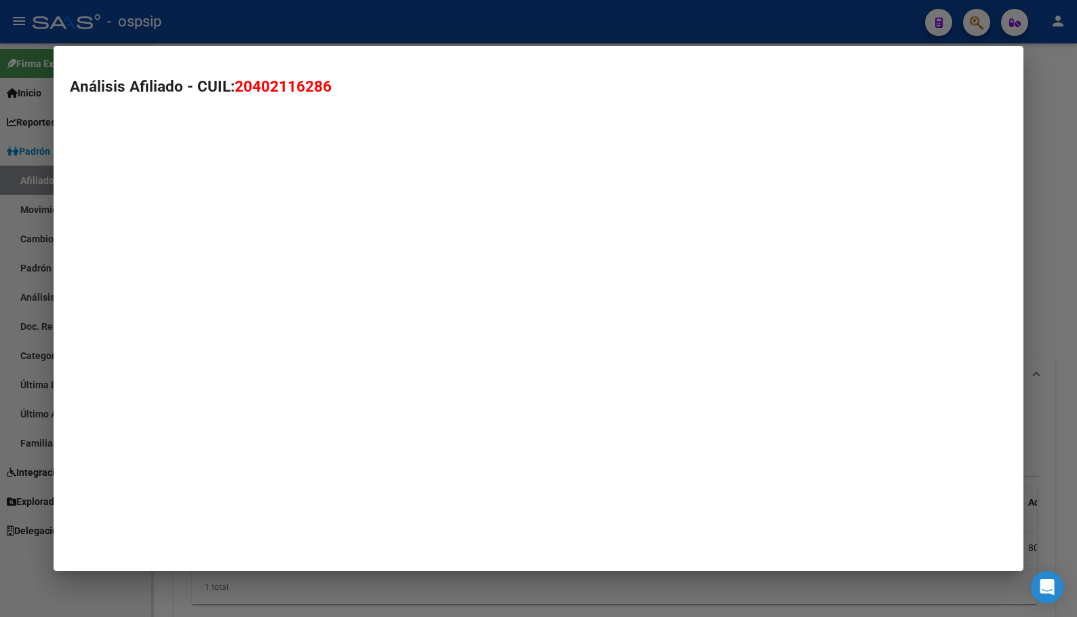
type textarea "20402116286"
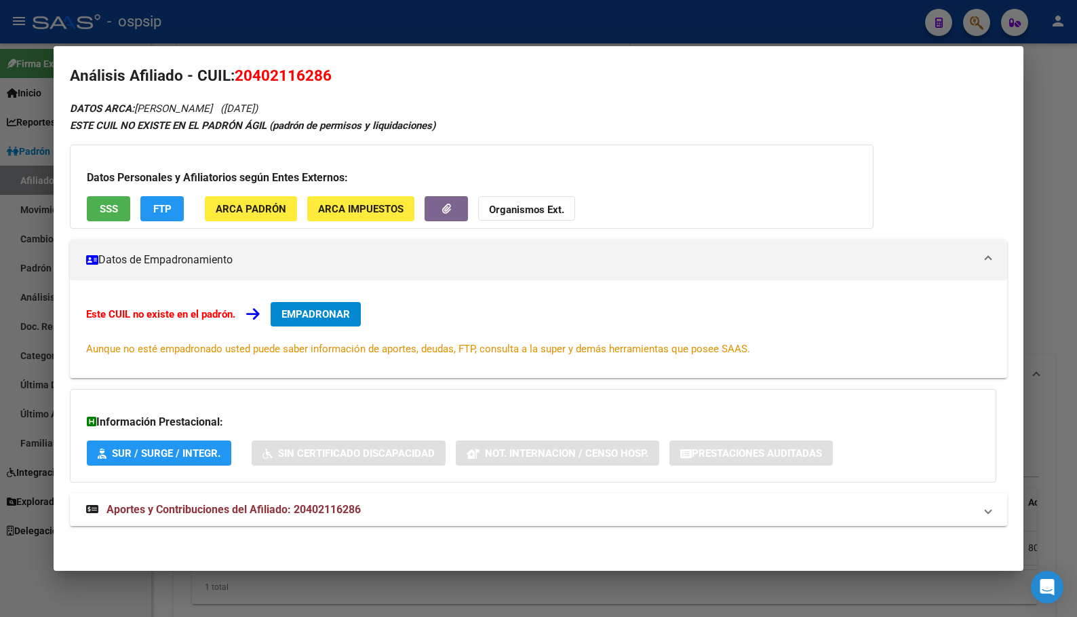
scroll to position [13, 0]
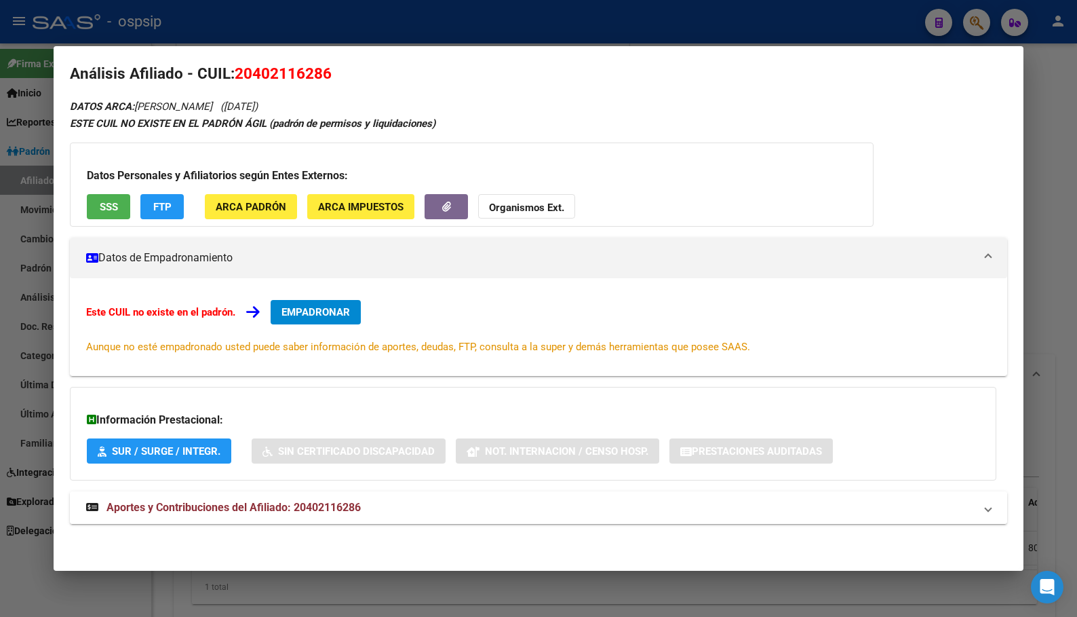
click at [307, 509] on span "Aportes y Contribuciones del Afiliado: 20402116286" at bounding box center [234, 507] width 254 height 13
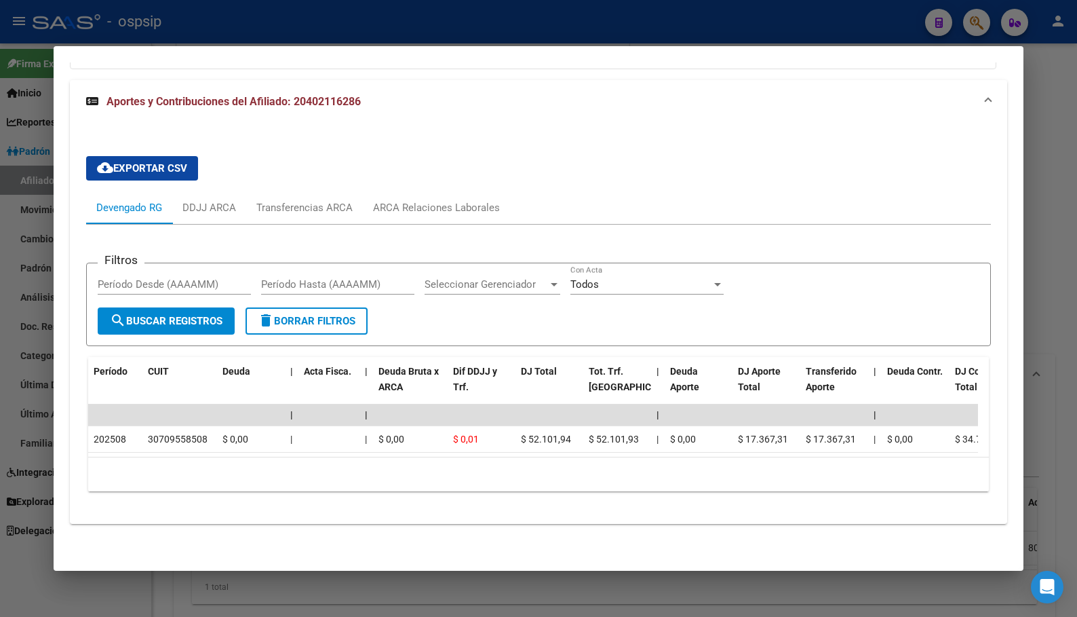
scroll to position [0, 0]
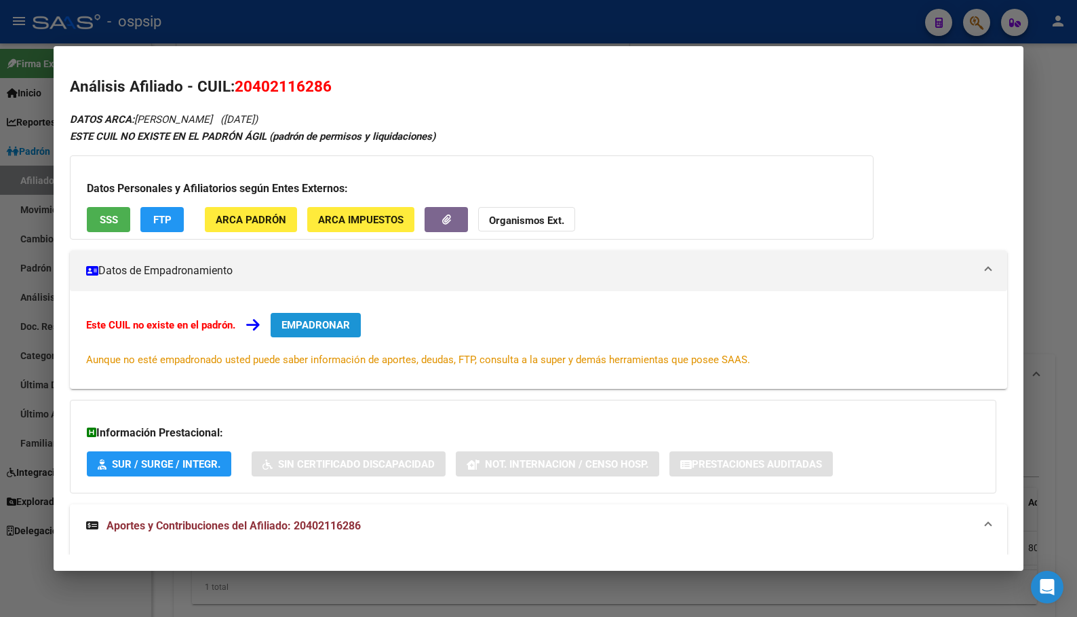
click at [301, 317] on button "EMPADRONAR" at bounding box center [316, 325] width 90 height 24
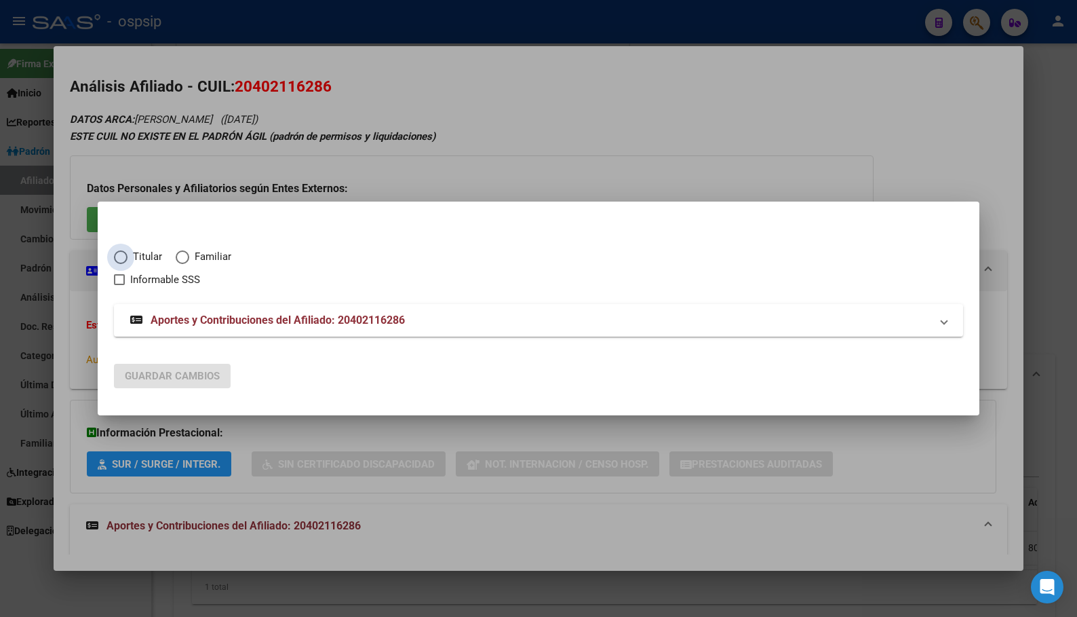
click at [118, 257] on span "Elija una opción" at bounding box center [121, 257] width 14 height 14
click at [118, 257] on input "Titular" at bounding box center [121, 257] width 14 height 14
radio input "true"
checkbox input "true"
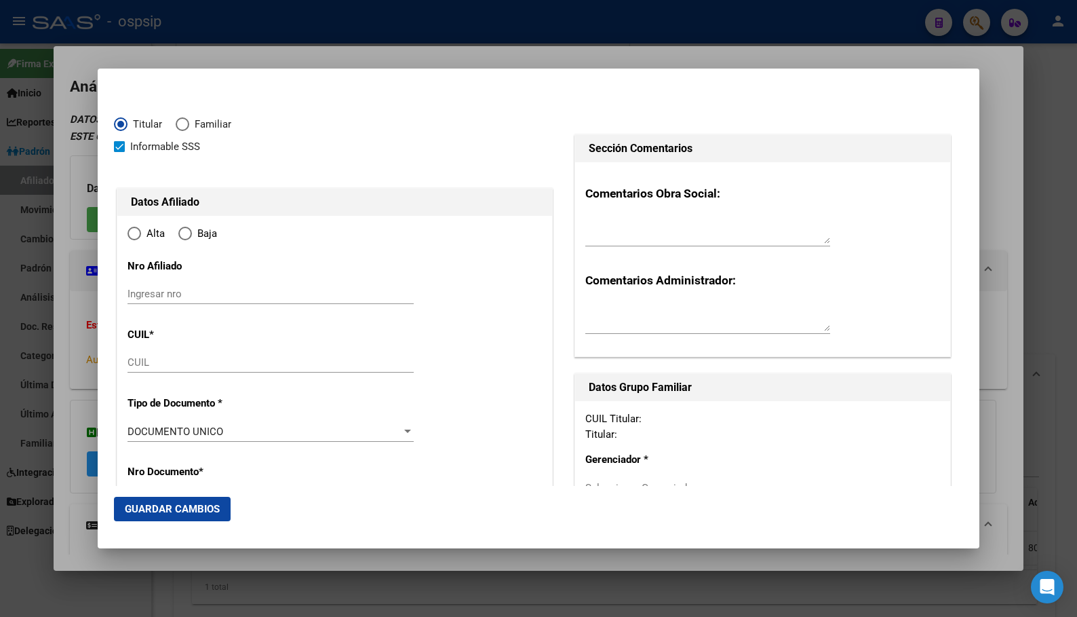
type input "20-40211628-6"
type input "40211628"
type input "OLMEDO"
type input "[PERSON_NAME]"
type input "[DATE]"
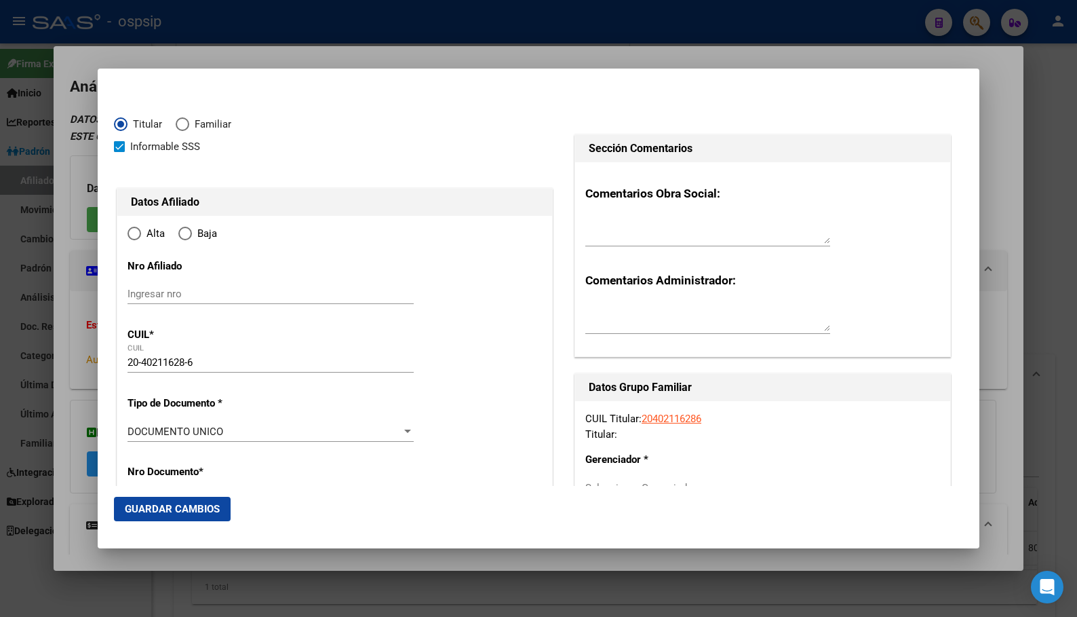
type input "CABA"
type input "1135"
type input "PRES [PERSON_NAME]"
type input "1735"
type input "00"
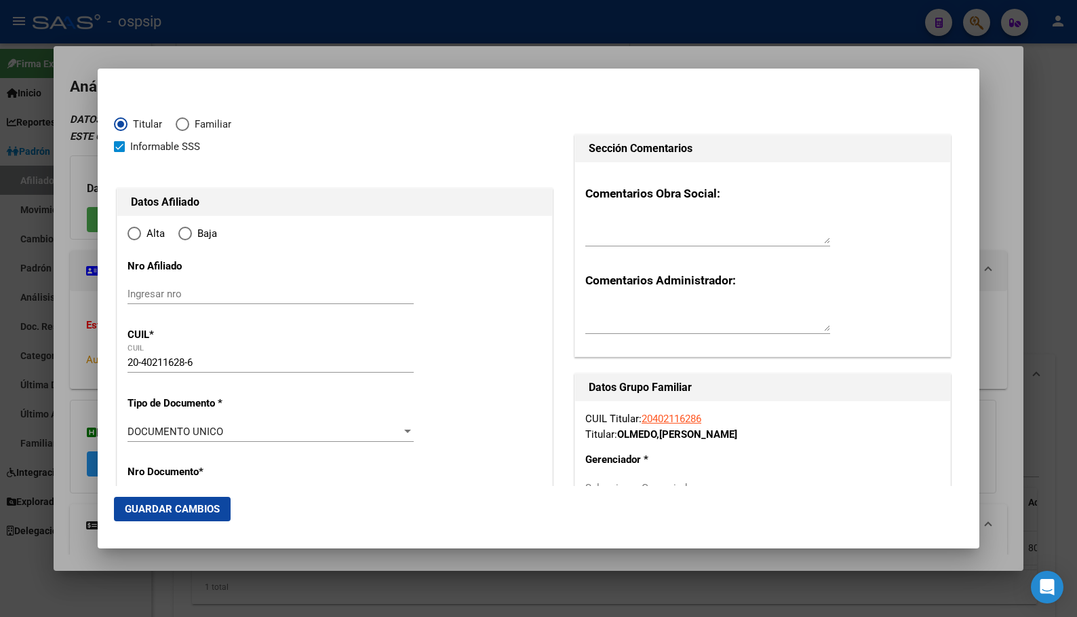
radio input "true"
type input "CABA"
click at [132, 428] on input "Ingresar fecha" at bounding box center [271, 435] width 286 height 22
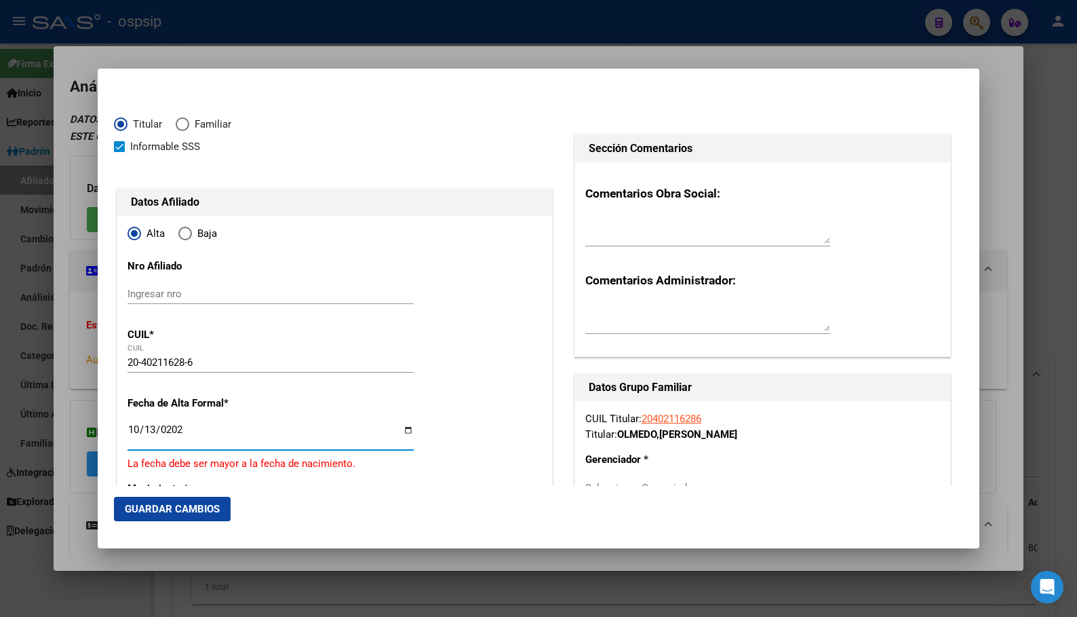
type input "[DATE]"
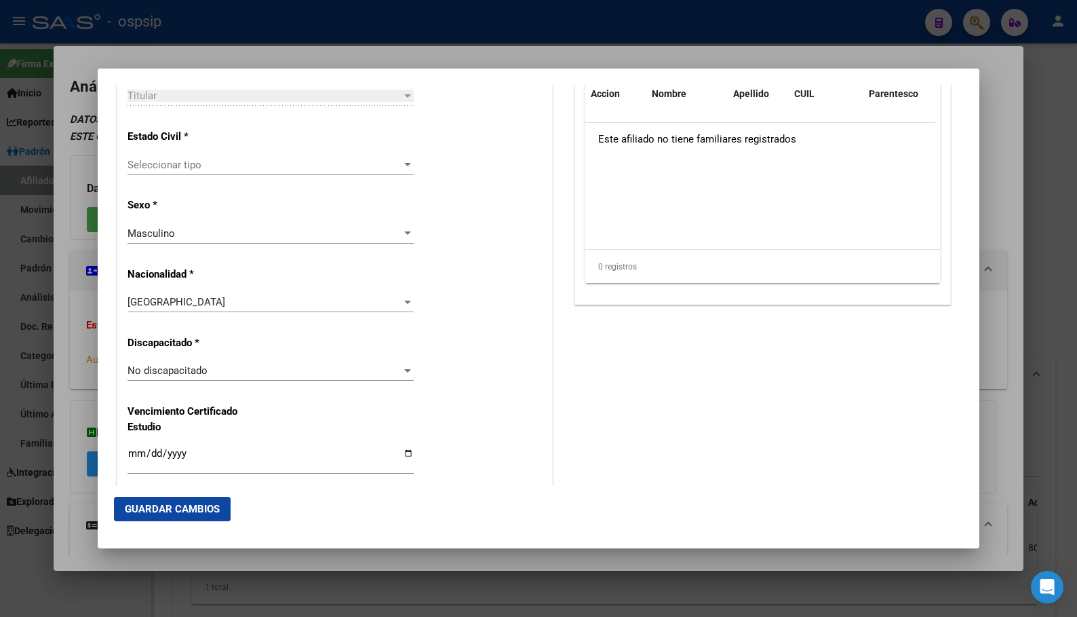
scroll to position [834, 0]
click at [171, 168] on span "Seleccionar tipo" at bounding box center [265, 164] width 274 height 12
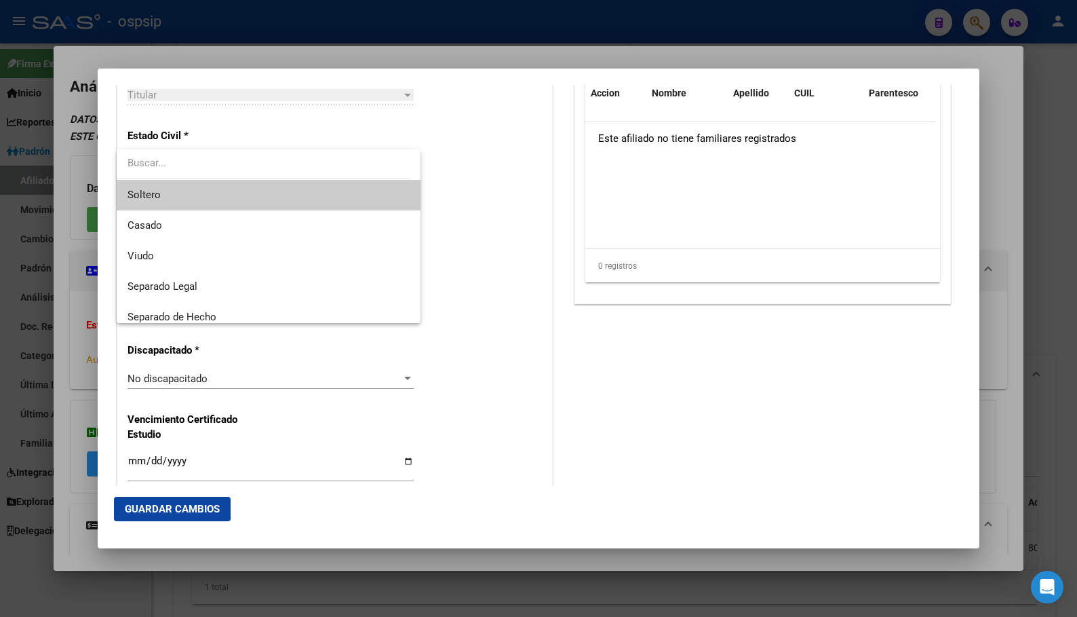
click at [163, 191] on span "Soltero" at bounding box center [269, 195] width 282 height 31
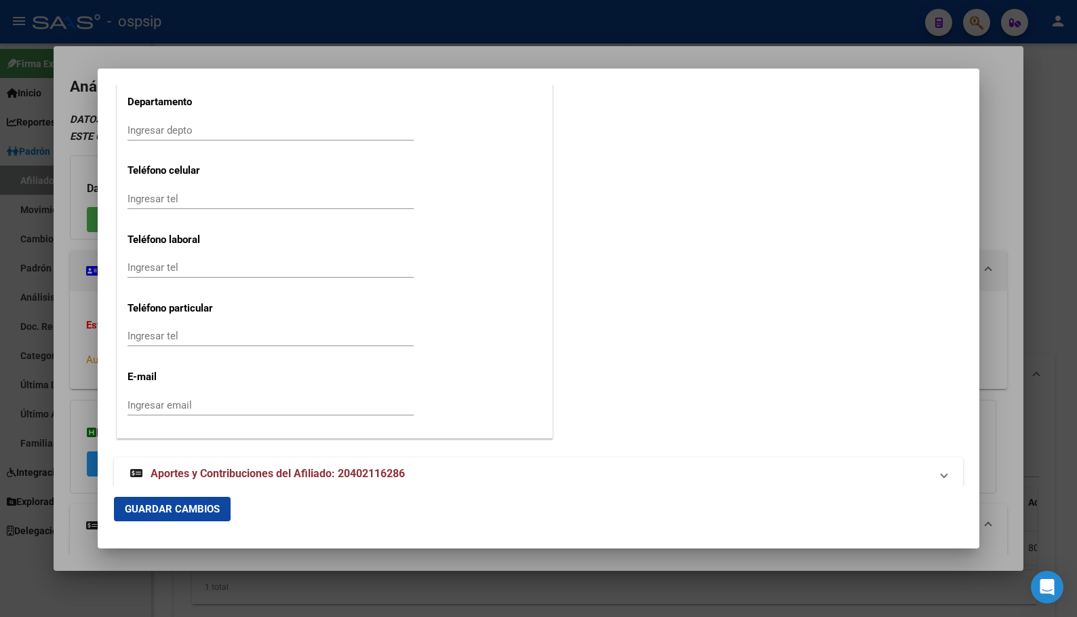
scroll to position [1376, 0]
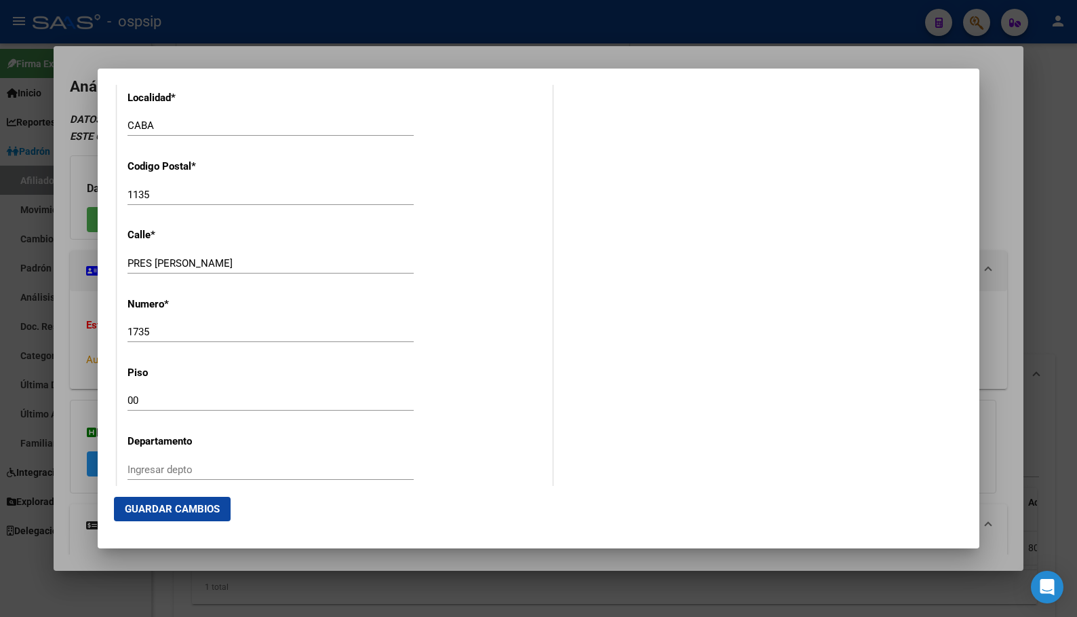
click at [229, 261] on input "PRES [PERSON_NAME]" at bounding box center [271, 263] width 286 height 12
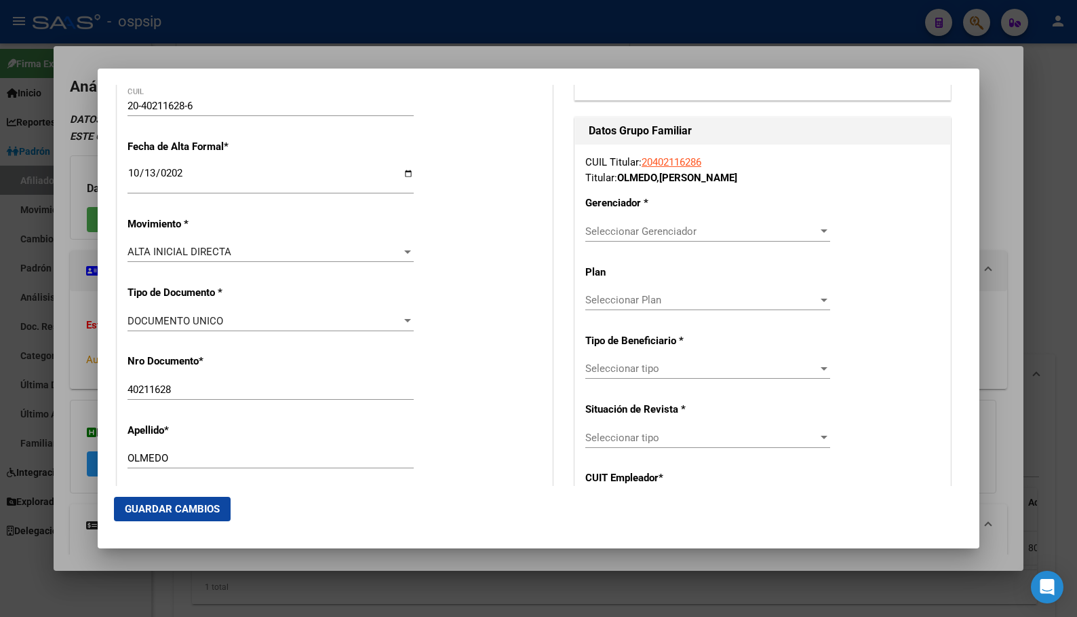
scroll to position [155, 0]
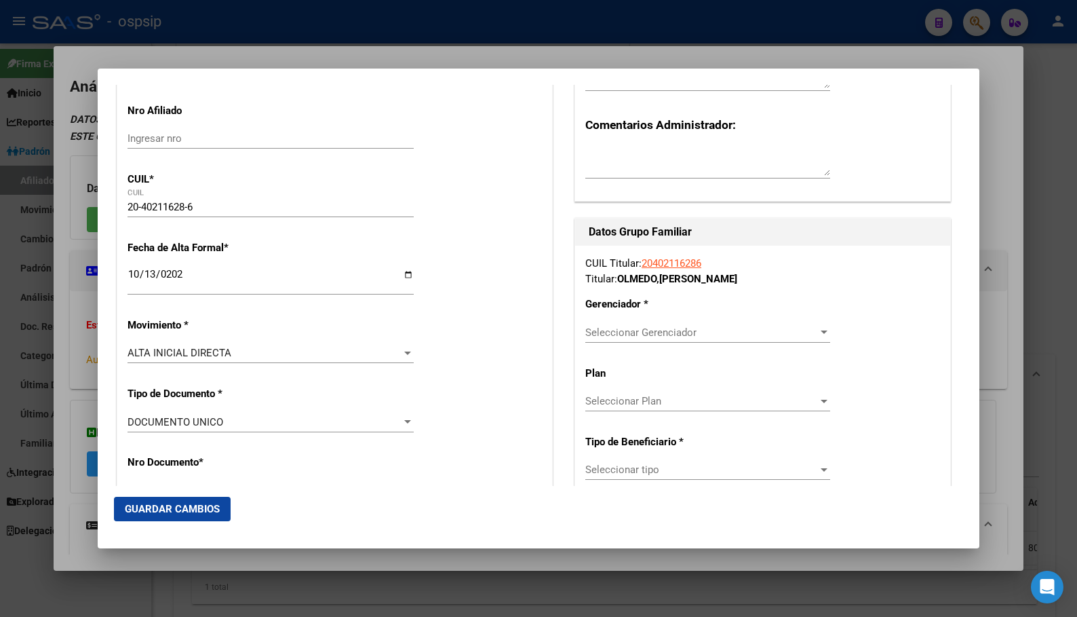
type input "PRES [PERSON_NAME]"
click at [617, 330] on span "Seleccionar Gerenciador" at bounding box center [701, 332] width 233 height 12
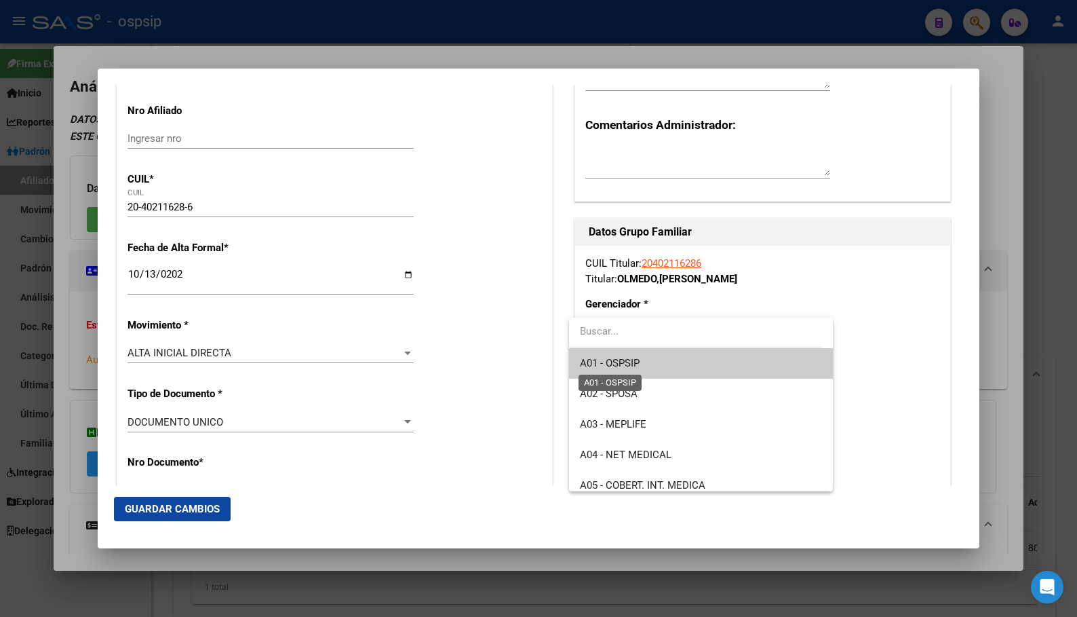
drag, startPoint x: 634, startPoint y: 358, endPoint x: 630, endPoint y: 370, distance: 12.9
click at [632, 359] on span "A01 - OSPSIP" at bounding box center [610, 363] width 60 height 12
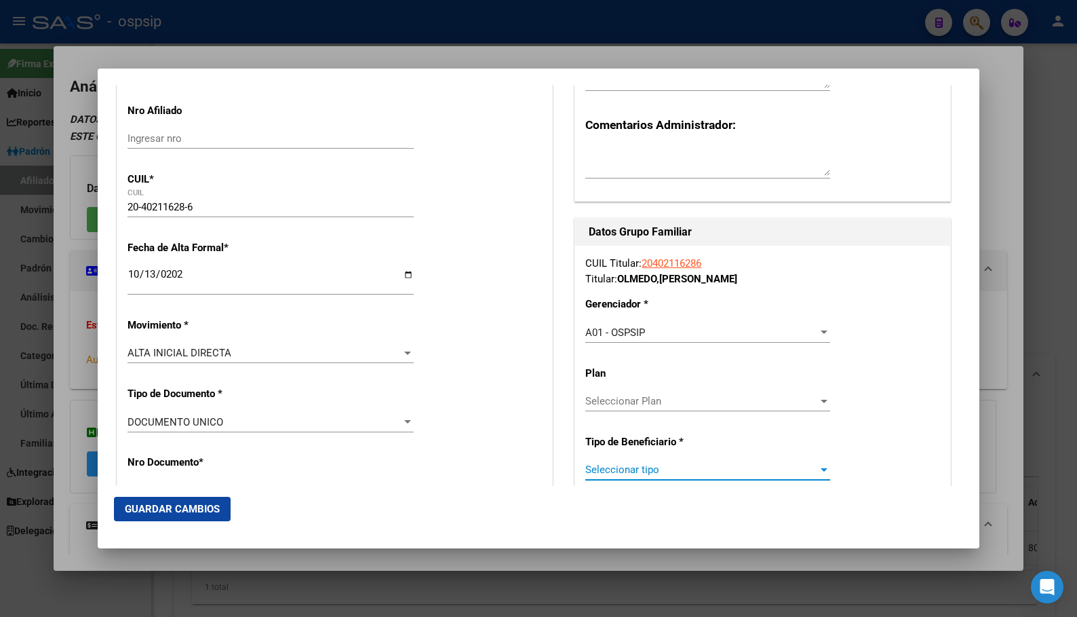
click at [628, 470] on span "Seleccionar tipo" at bounding box center [701, 469] width 233 height 12
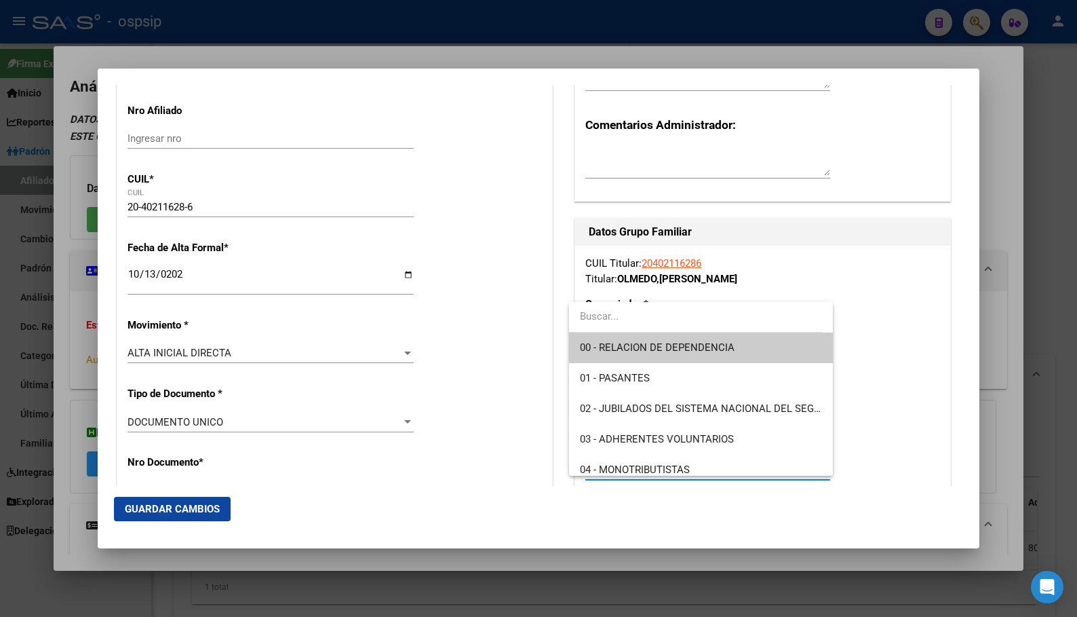
click at [648, 343] on span "00 - RELACION DE DEPENDENCIA" at bounding box center [657, 347] width 155 height 12
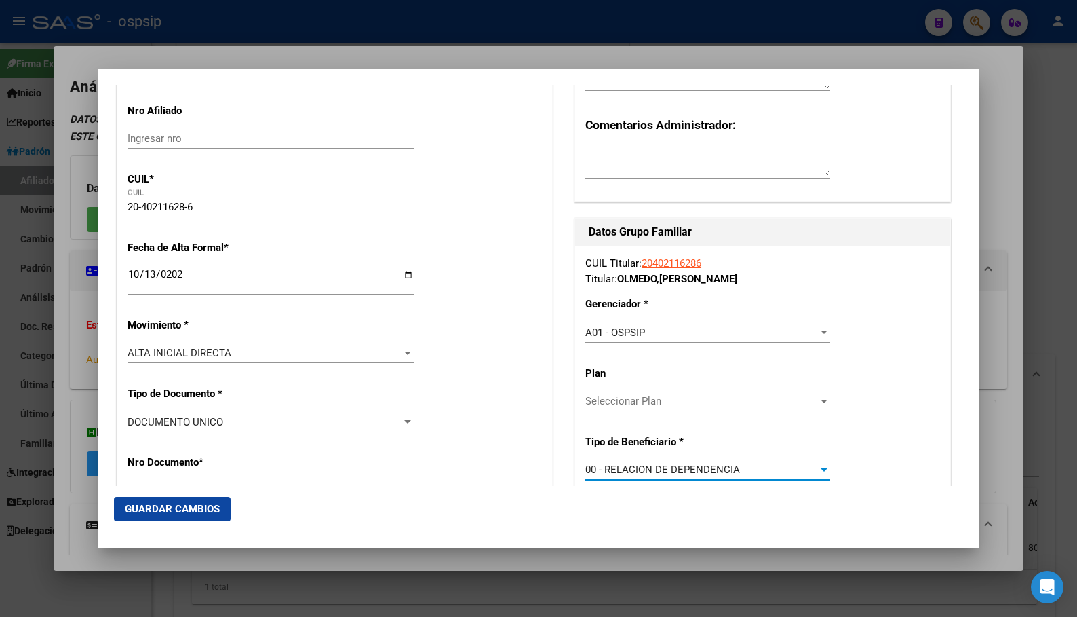
type input "30-70955850-8"
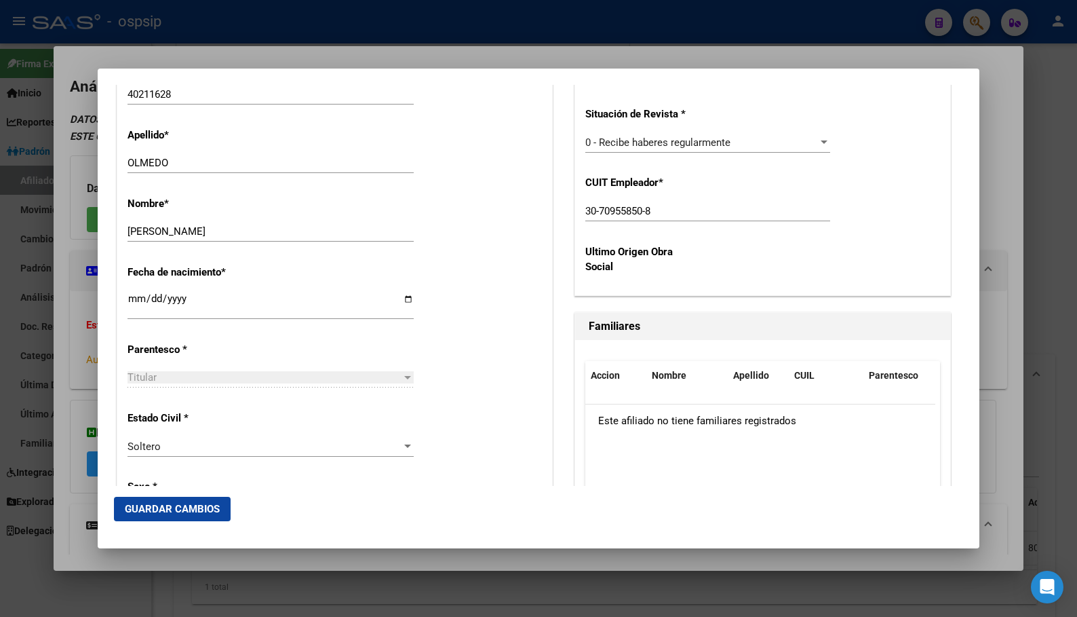
scroll to position [562, 0]
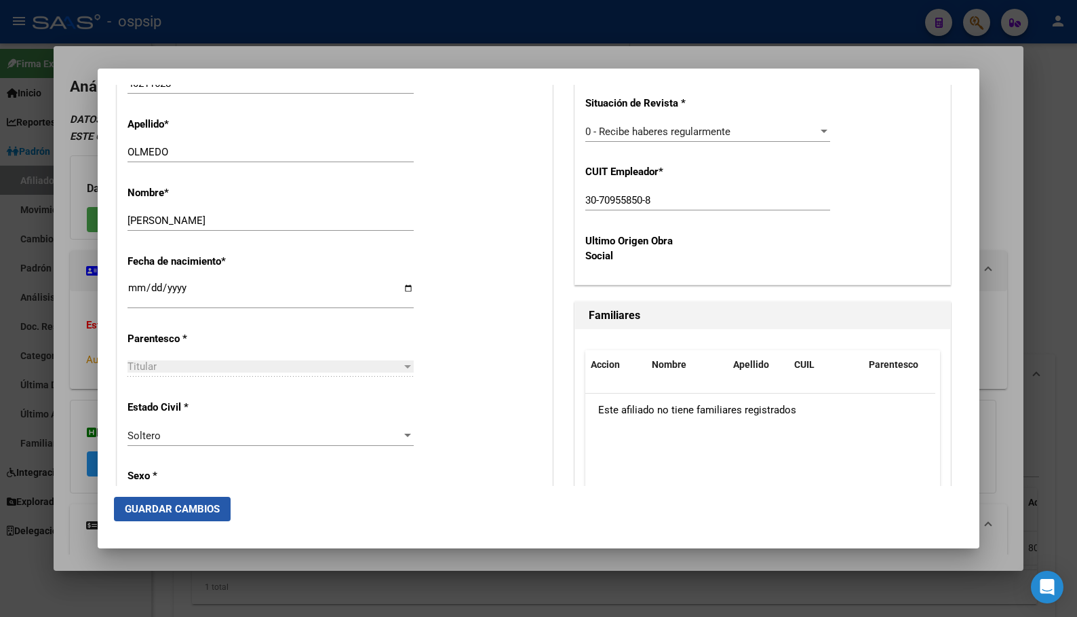
drag, startPoint x: 151, startPoint y: 509, endPoint x: 251, endPoint y: 509, distance: 99.7
click at [151, 508] on span "Guardar Cambios" at bounding box center [172, 509] width 95 height 12
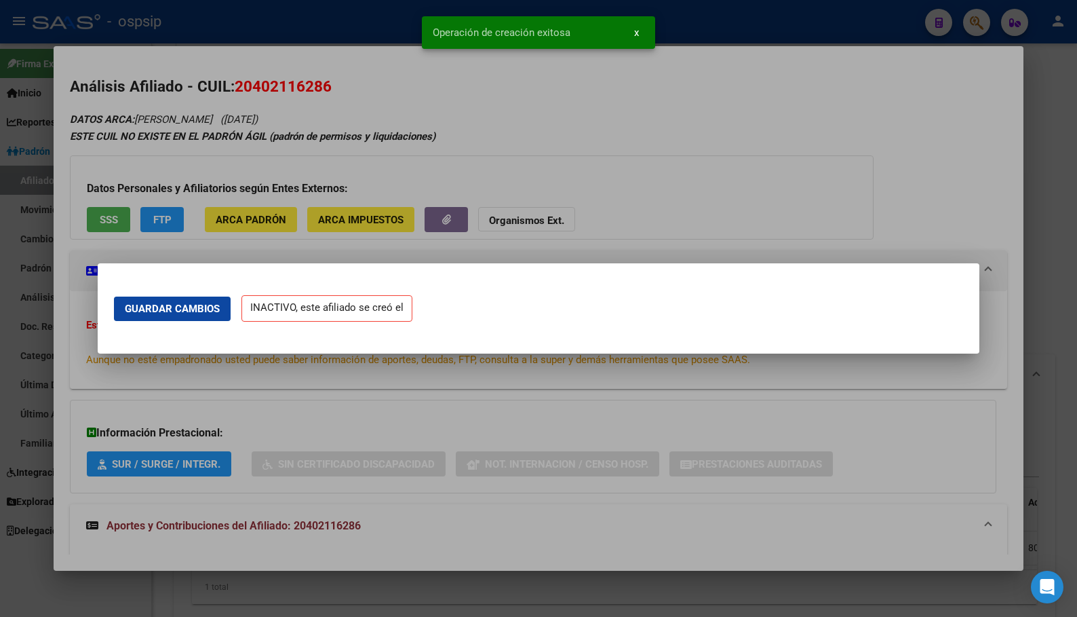
scroll to position [0, 0]
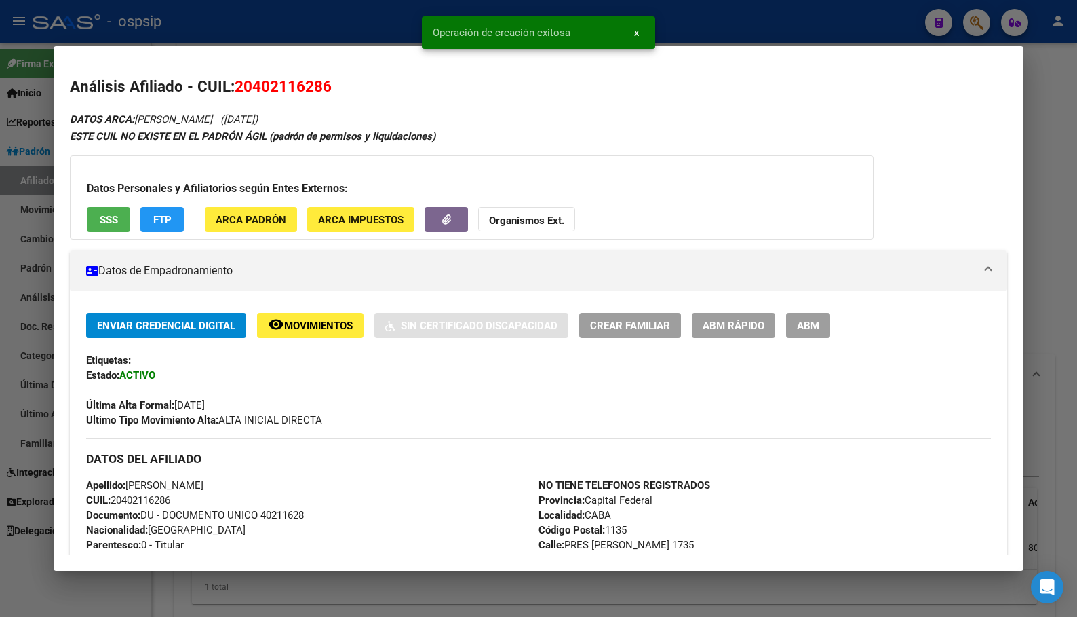
click at [802, 320] on span "ABM" at bounding box center [808, 326] width 22 height 12
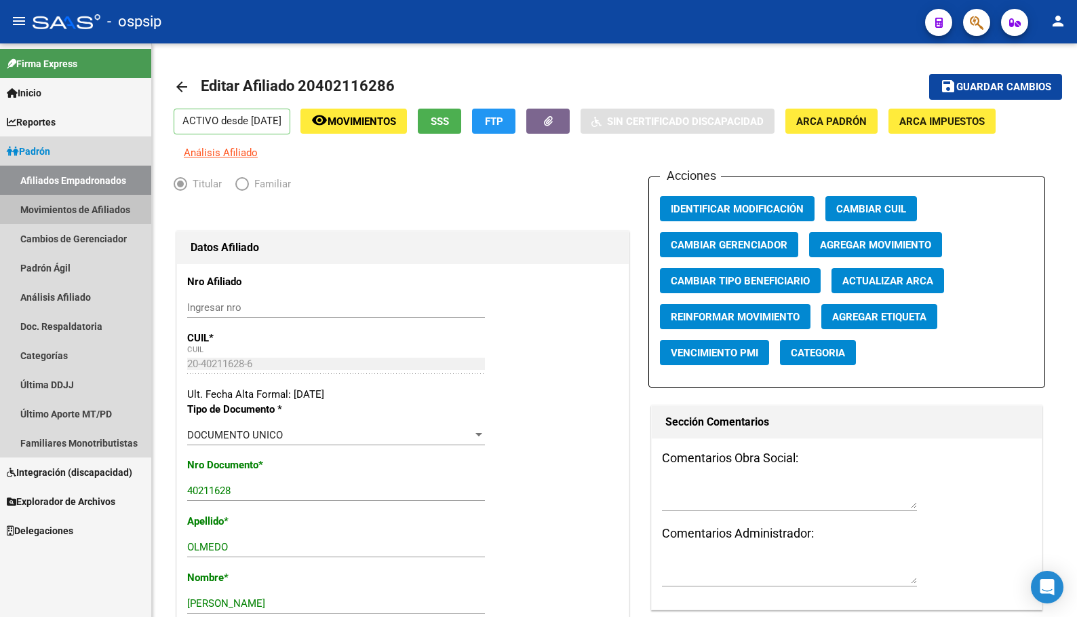
click at [48, 205] on link "Movimientos de Afiliados" at bounding box center [75, 209] width 151 height 29
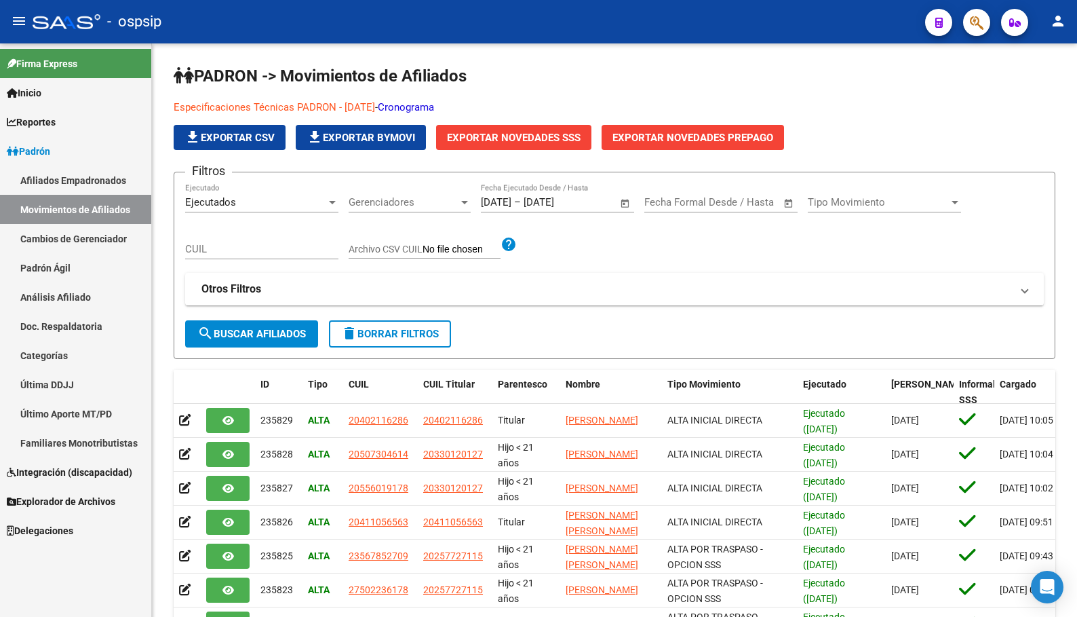
click at [45, 151] on span "Padrón" at bounding box center [28, 151] width 43 height 15
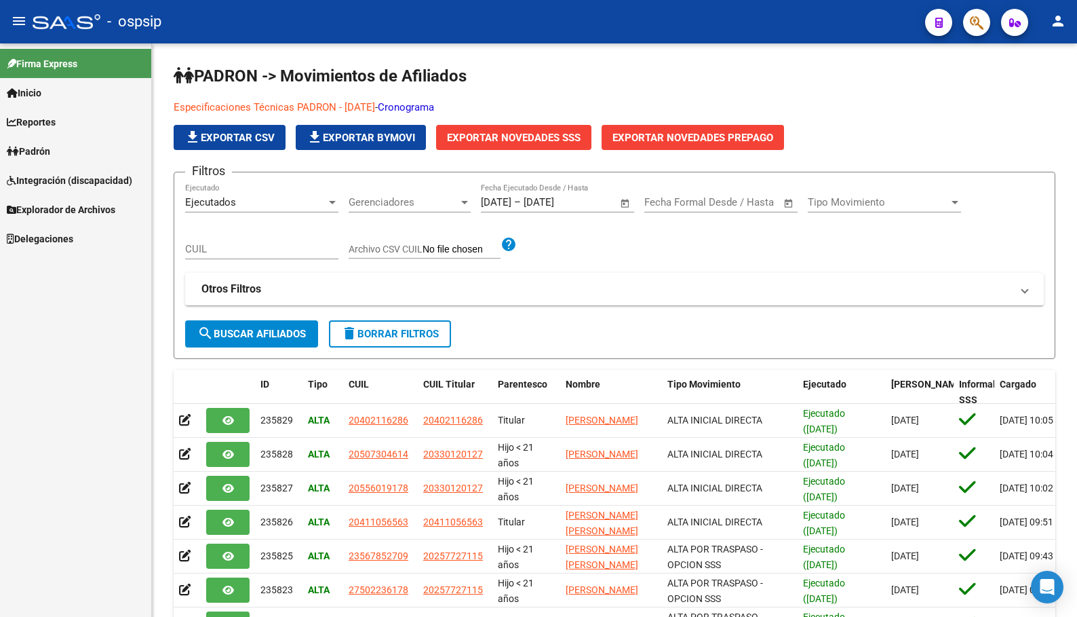
click at [51, 172] on link "Integración (discapacidad)" at bounding box center [75, 180] width 151 height 29
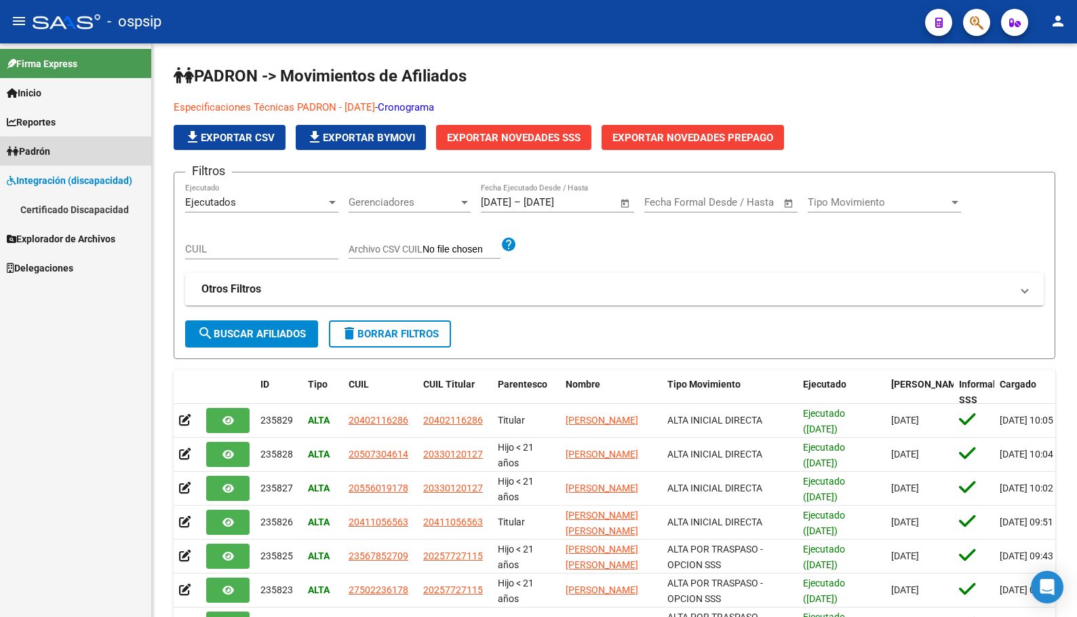
click at [43, 146] on span "Padrón" at bounding box center [28, 151] width 43 height 15
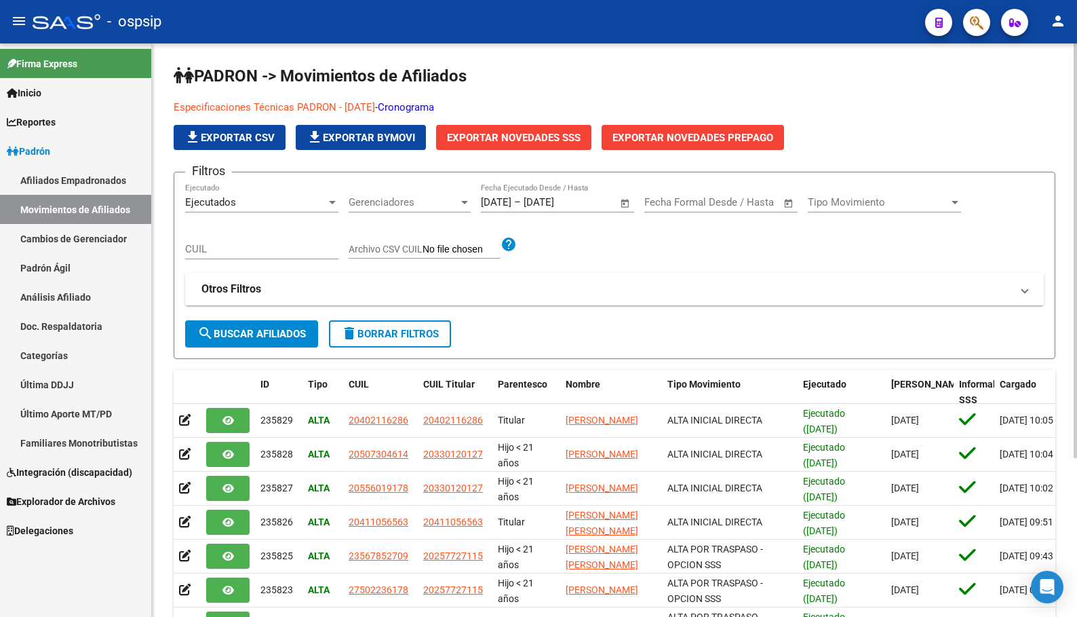
drag, startPoint x: 52, startPoint y: 175, endPoint x: 172, endPoint y: 307, distance: 178.6
click at [52, 174] on link "Afiliados Empadronados" at bounding box center [75, 180] width 151 height 29
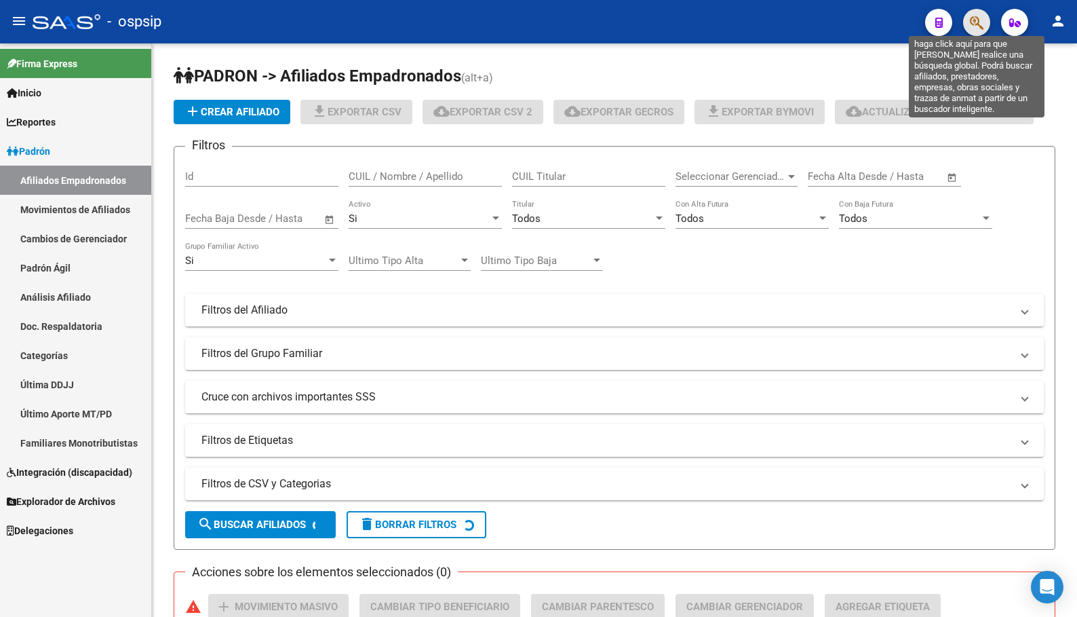
click at [974, 19] on icon "button" at bounding box center [977, 23] width 14 height 16
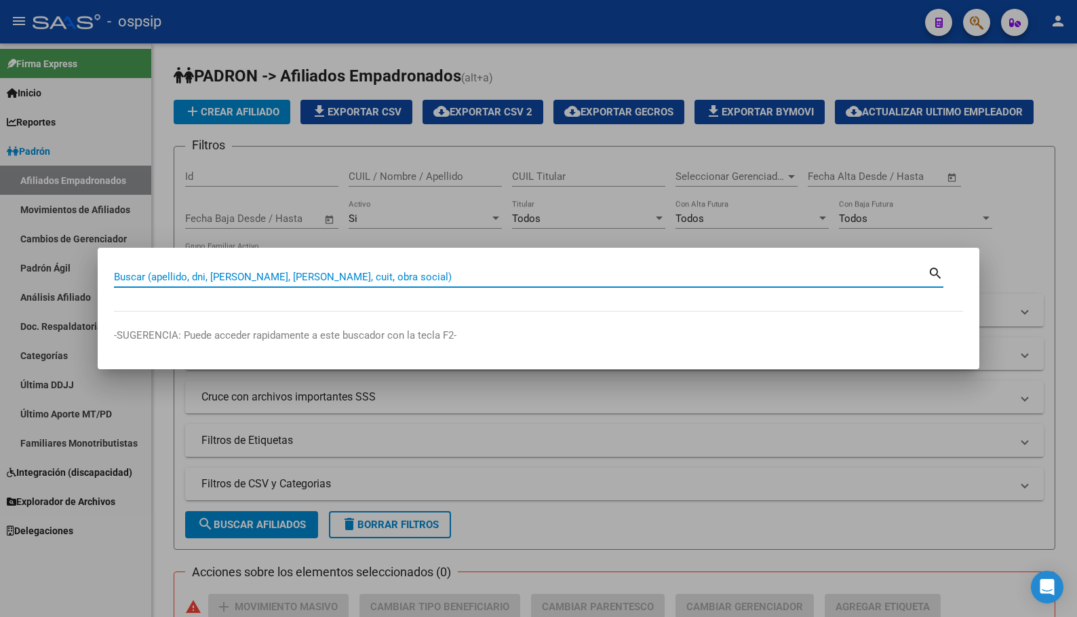
click at [140, 275] on input "Buscar (apellido, dni, [PERSON_NAME], [PERSON_NAME], cuit, obra social)" at bounding box center [521, 277] width 814 height 12
type input "40211628"
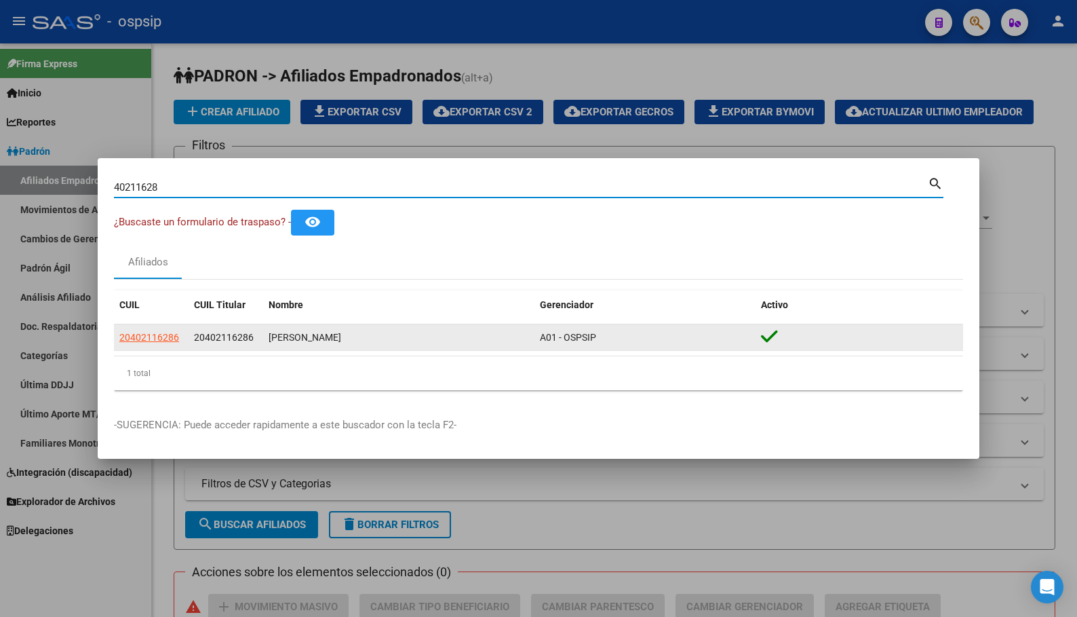
click at [148, 338] on span "20402116286" at bounding box center [149, 337] width 60 height 11
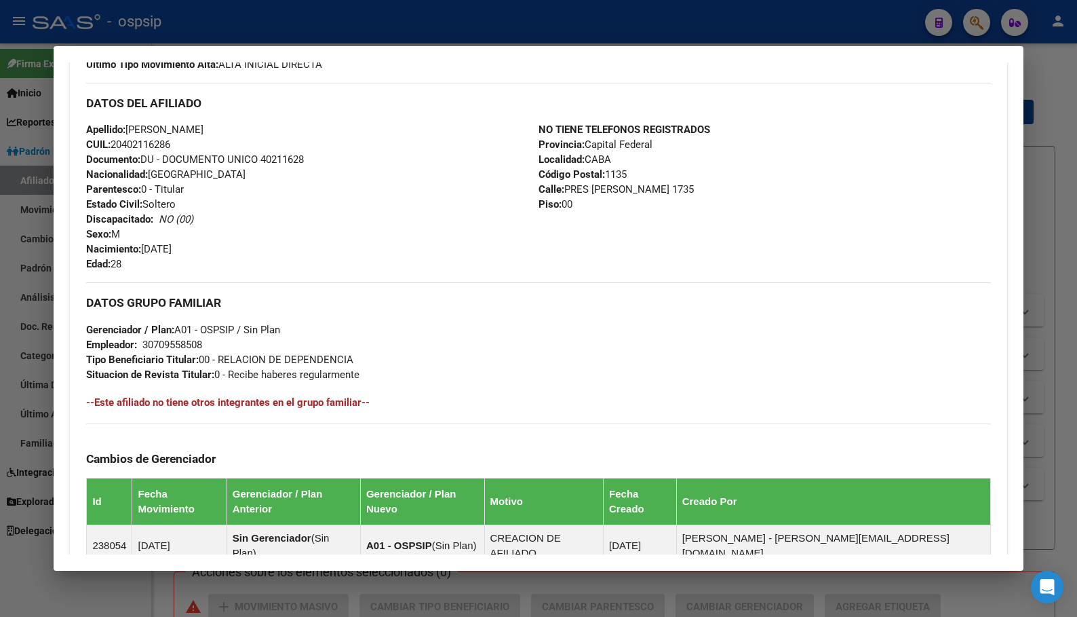
scroll to position [407, 0]
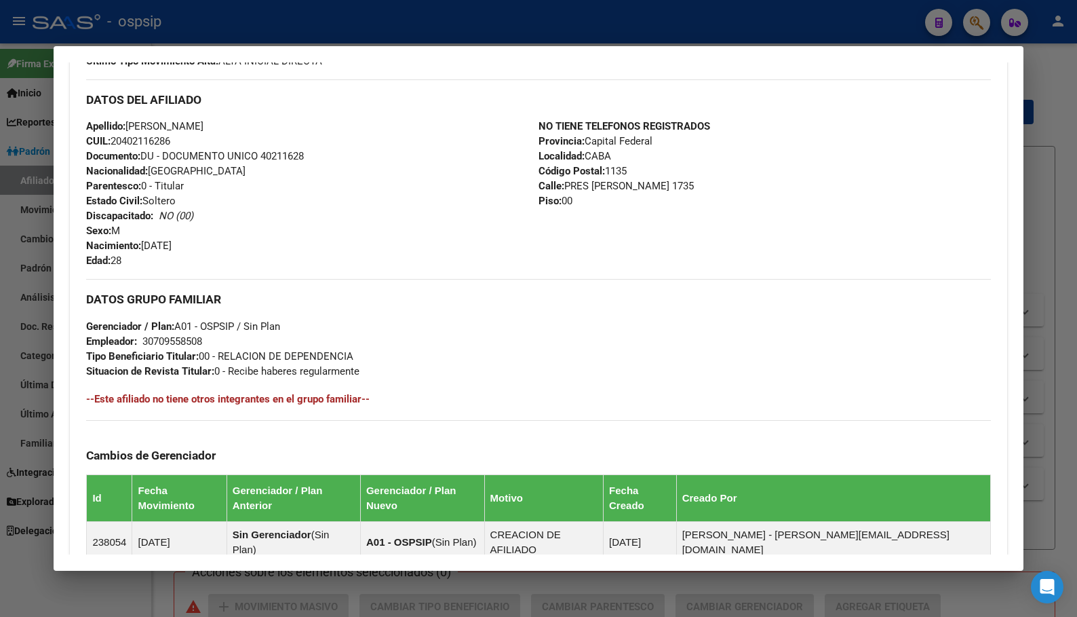
click at [250, 257] on div "Apellido: [PERSON_NAME] CUIL: 20402116286 Documento: DU - DOCUMENTO UNICO 40211…" at bounding box center [312, 193] width 452 height 149
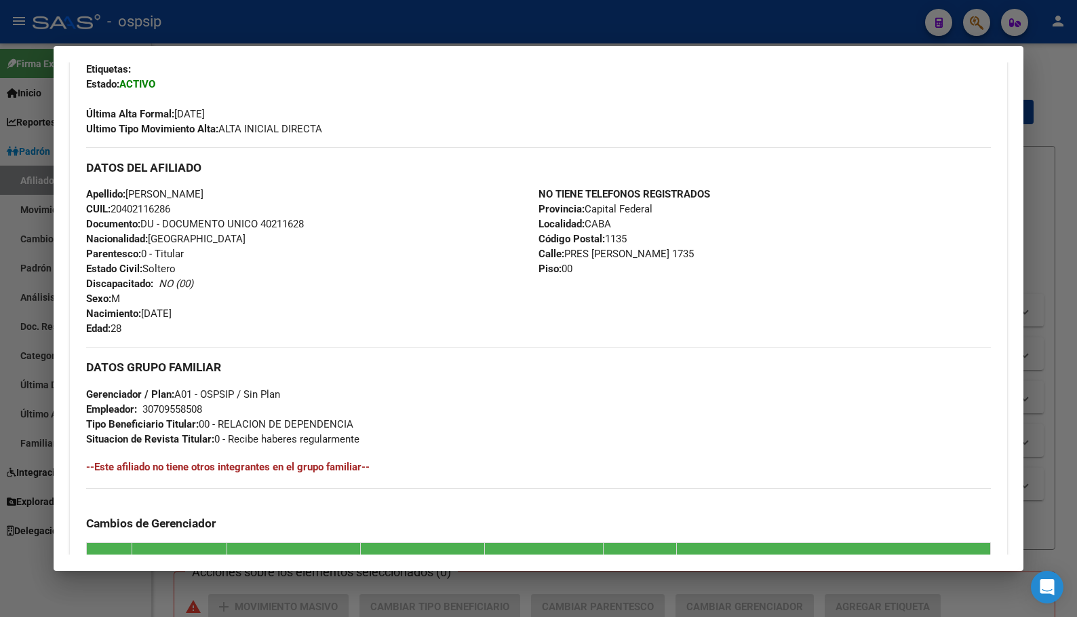
scroll to position [136, 0]
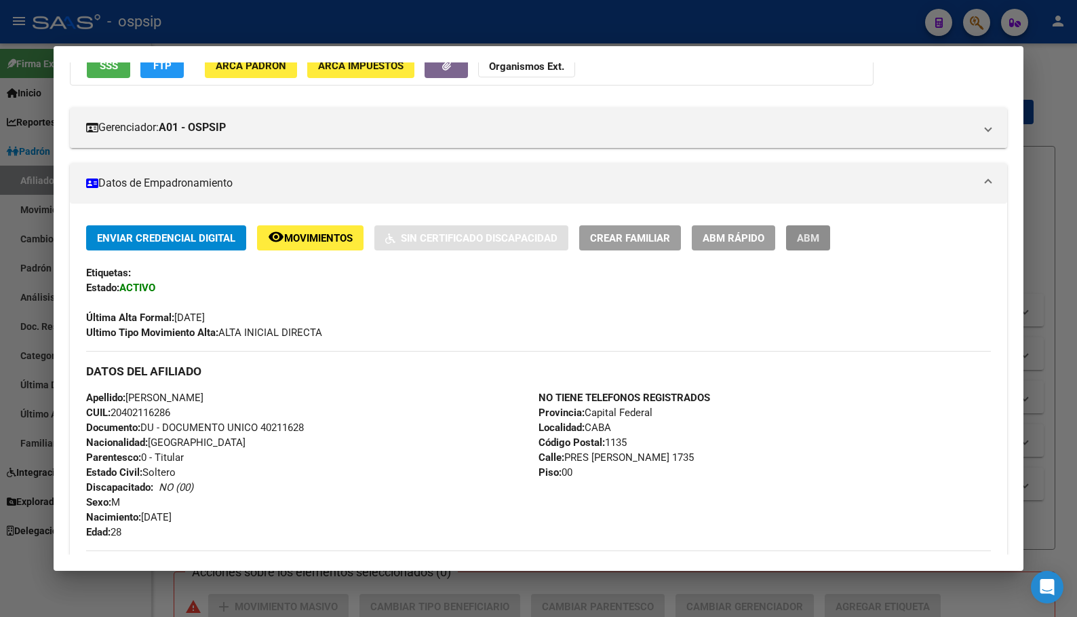
click at [810, 242] on span "ABM" at bounding box center [808, 238] width 22 height 12
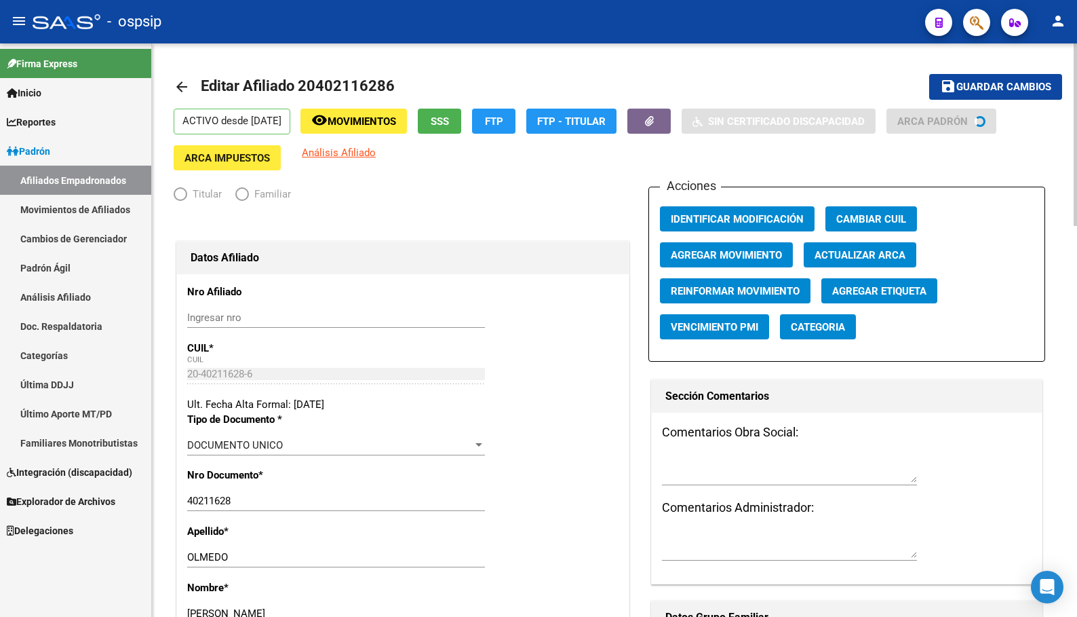
radio input "true"
type input "30-70955850-8"
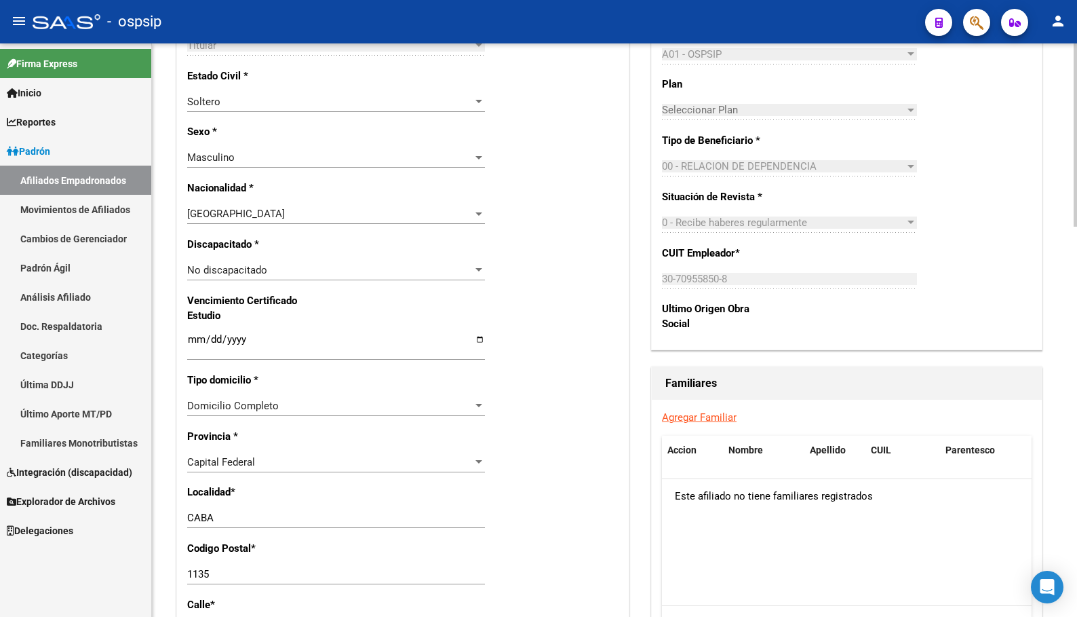
scroll to position [746, 0]
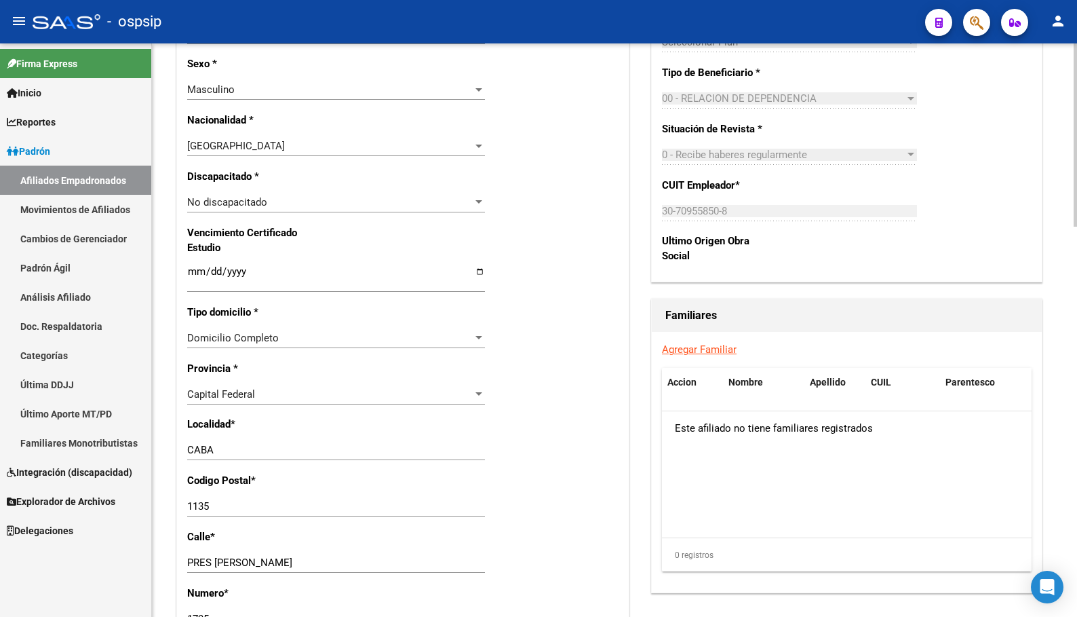
click at [691, 346] on link "Agregar Familiar" at bounding box center [699, 349] width 75 height 12
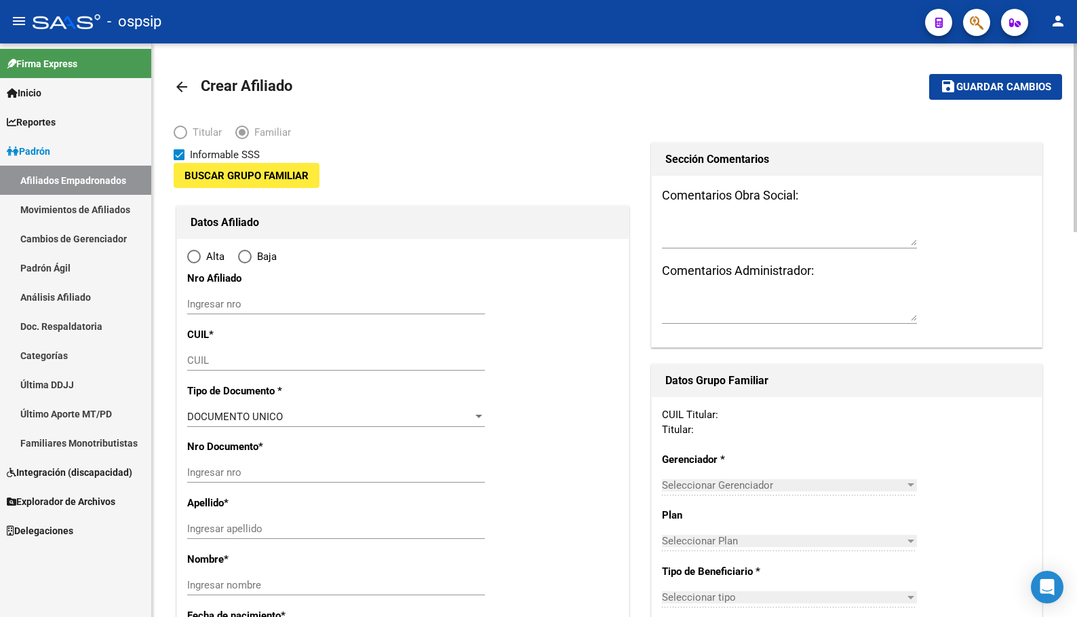
type input "30-70955850-8"
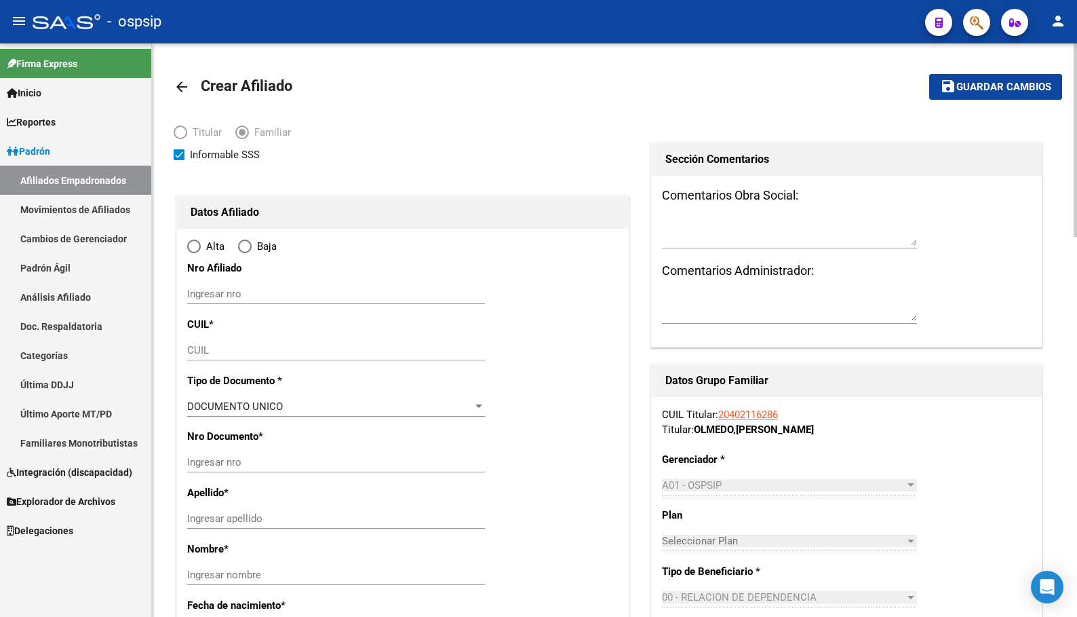
type input "CABA"
type input "1135"
type input "PRES [PERSON_NAME]"
type input "1735"
type input "00"
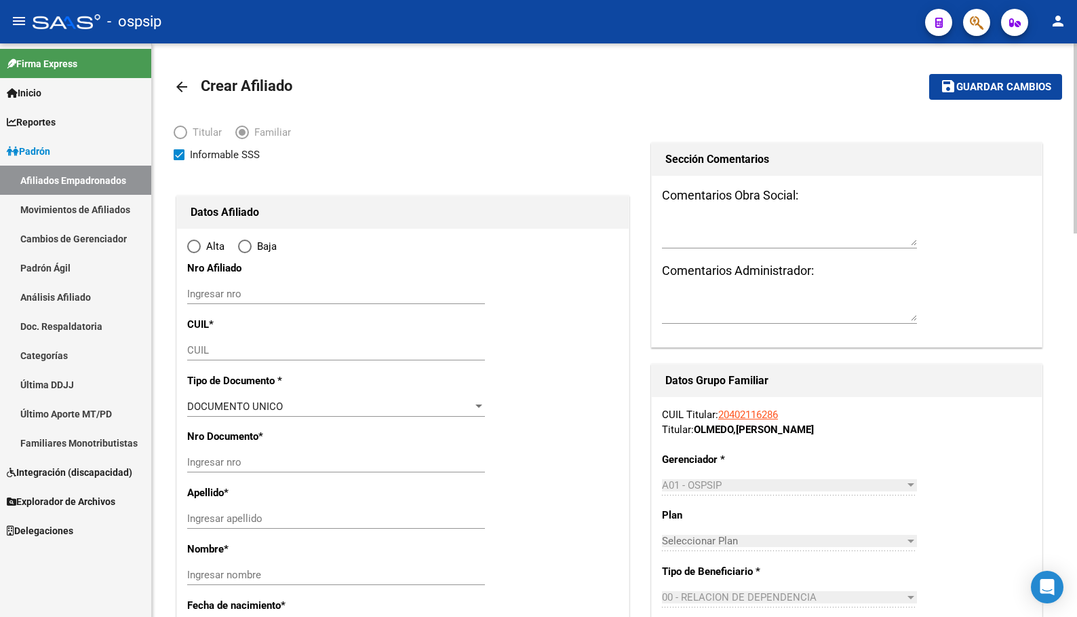
radio input "true"
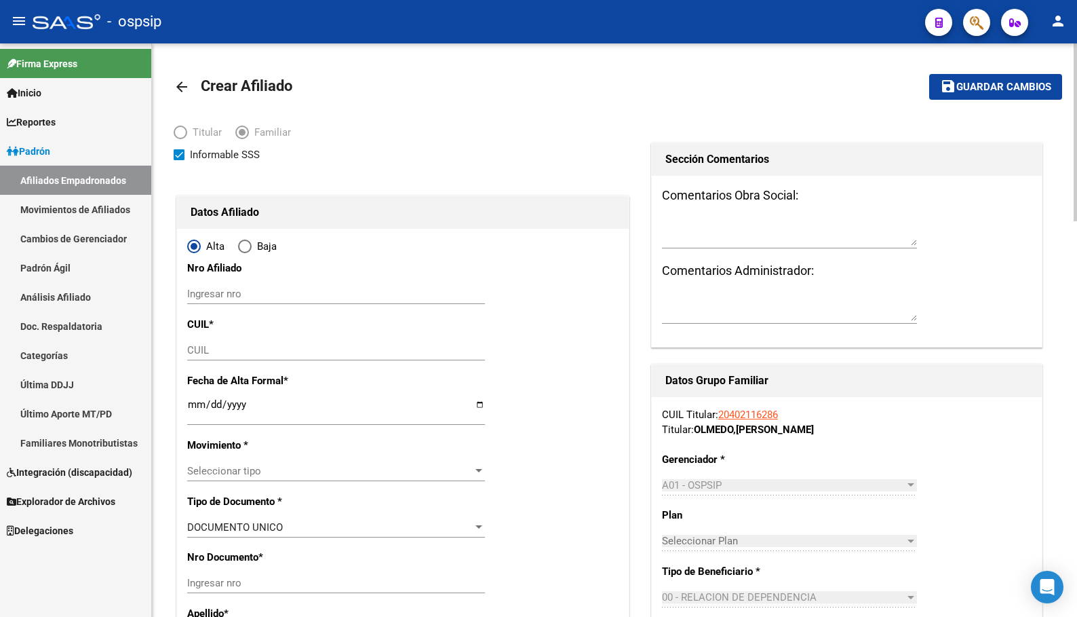
type input "30-70955850-8"
drag, startPoint x: 807, startPoint y: 24, endPoint x: 810, endPoint y: 52, distance: 27.9
click at [807, 24] on div "- ospsip" at bounding box center [474, 22] width 882 height 30
click at [205, 353] on input "CUIL" at bounding box center [336, 350] width 298 height 12
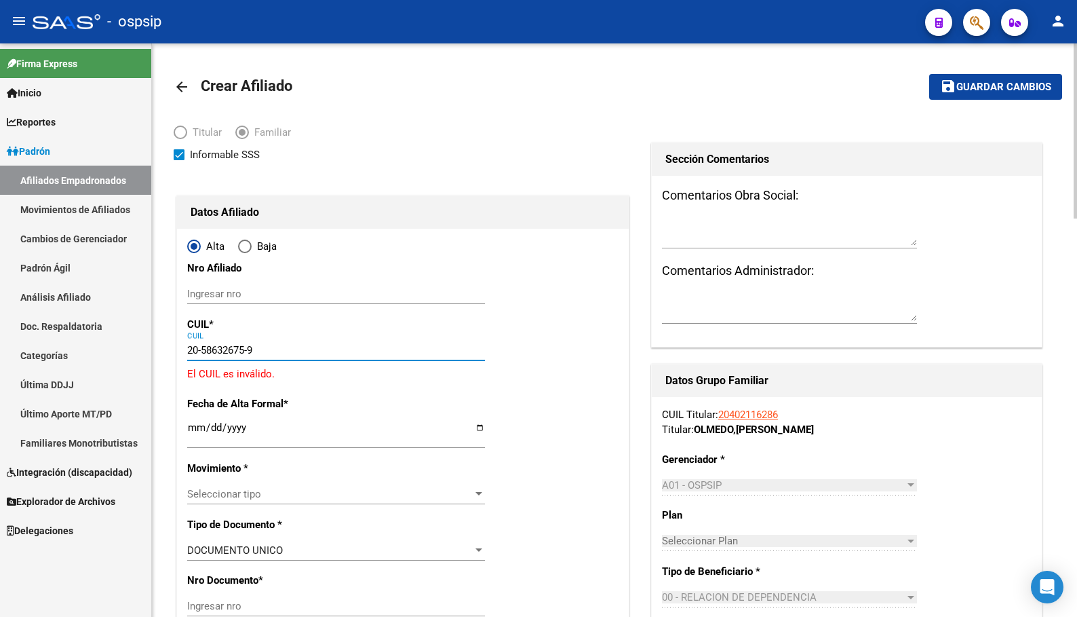
click at [198, 351] on input "20-58632675-9" at bounding box center [336, 350] width 298 height 12
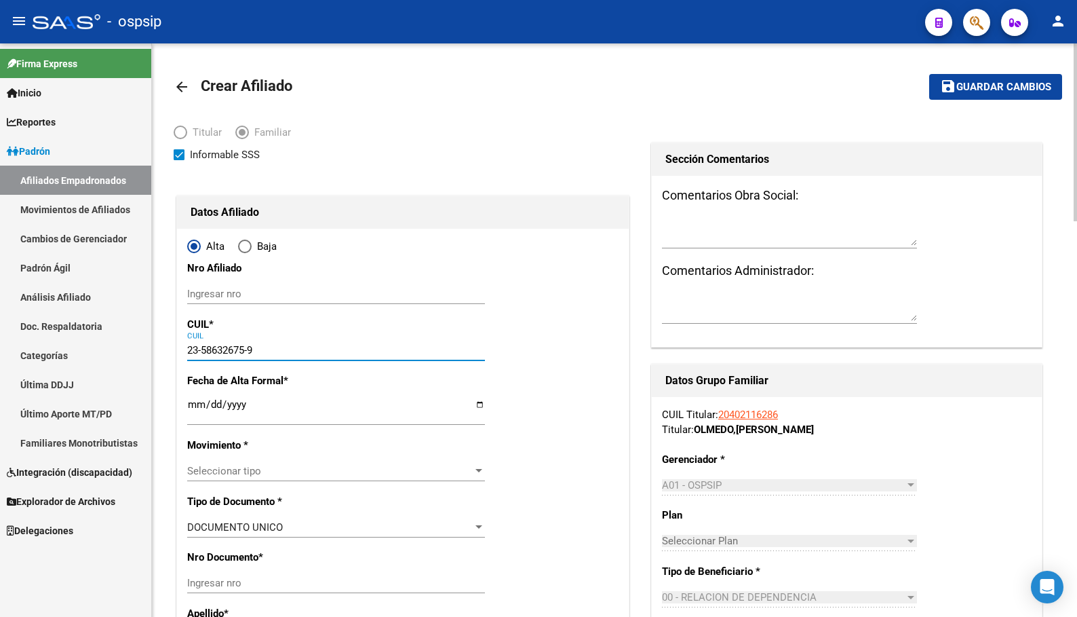
type input "23-58632675-9"
type input "58632675"
type input "OLMEDO"
type input "[PERSON_NAME]"
type input "[DATE]"
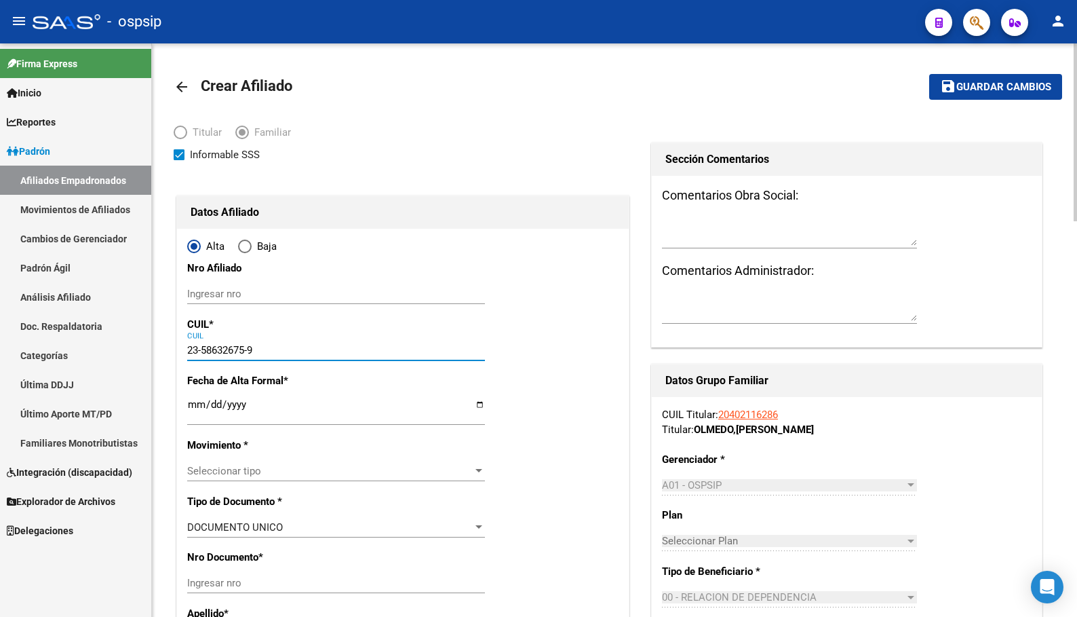
type input "[GEOGRAPHIC_DATA]"
type input "3600"
type input "MANZANA 02 CASA"
type input "15"
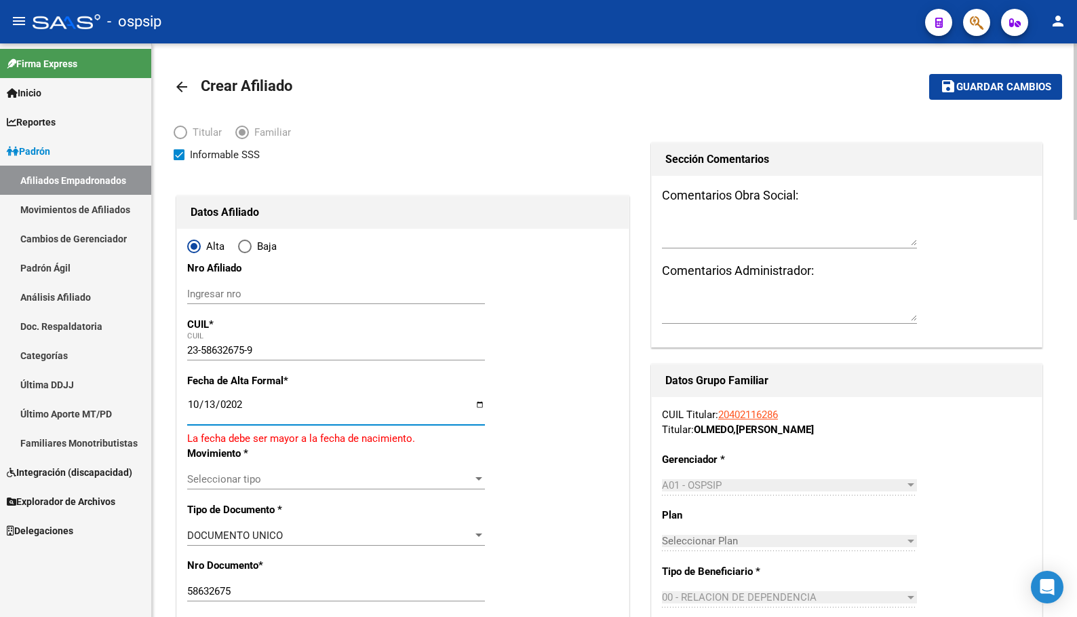
type input "[DATE]"
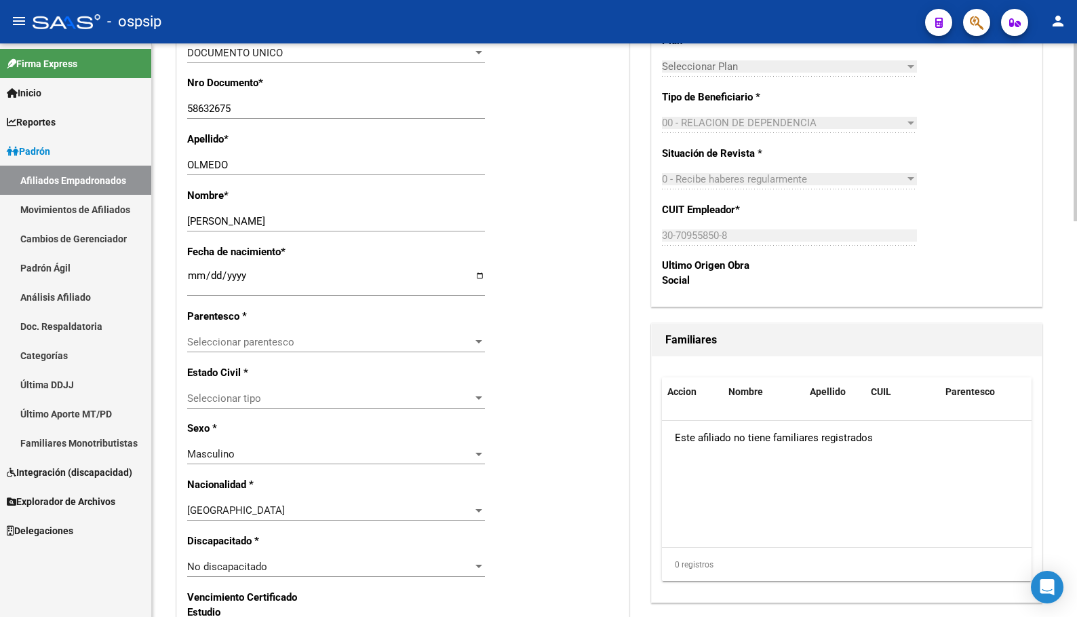
scroll to position [475, 0]
click at [231, 346] on span "Seleccionar parentesco" at bounding box center [330, 341] width 286 height 12
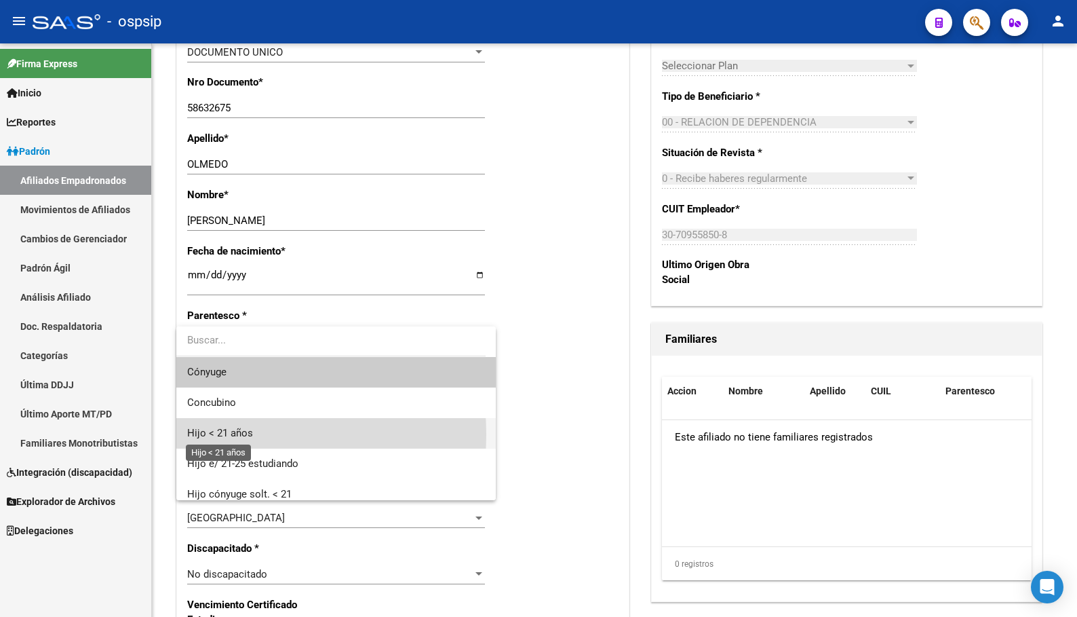
drag, startPoint x: 216, startPoint y: 434, endPoint x: 313, endPoint y: 432, distance: 97.0
click at [216, 434] on span "Hijo < 21 años" at bounding box center [220, 433] width 66 height 12
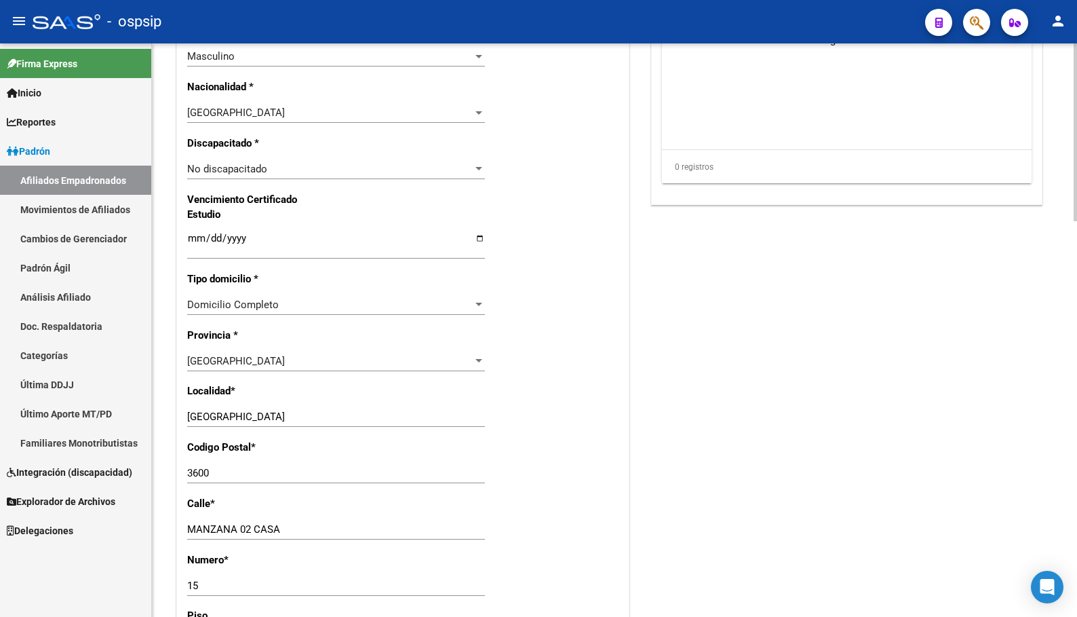
scroll to position [882, 0]
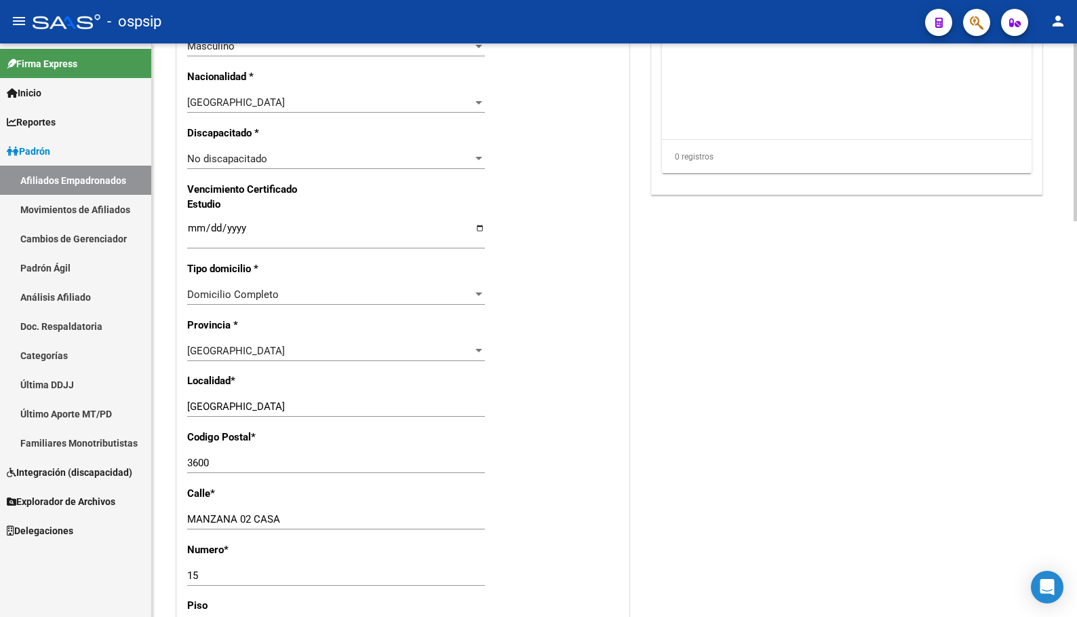
click at [229, 351] on div "[GEOGRAPHIC_DATA]" at bounding box center [330, 351] width 286 height 12
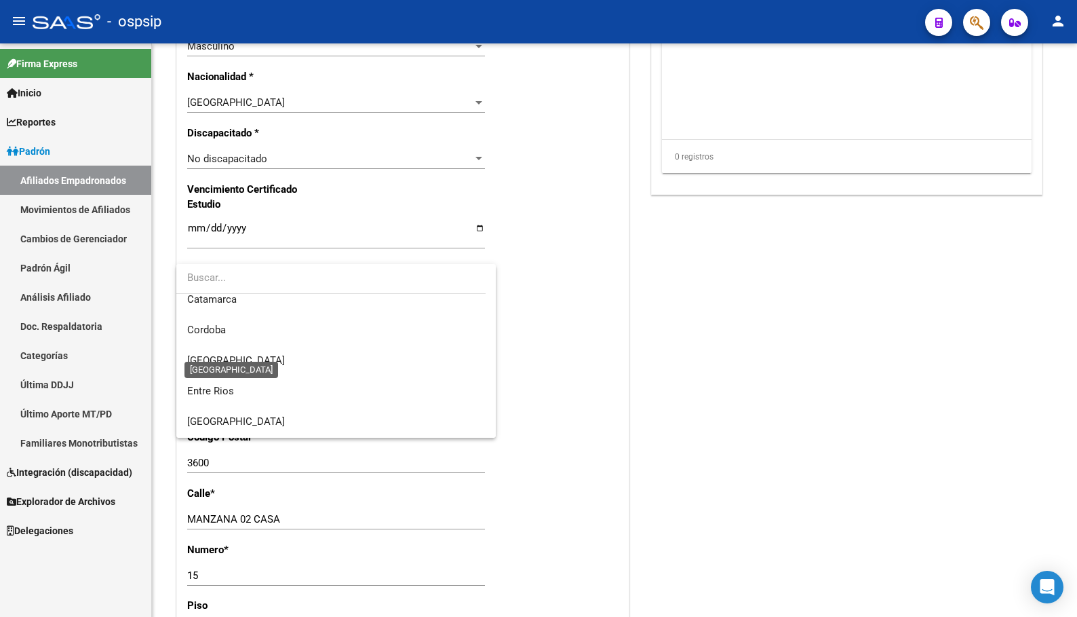
scroll to position [0, 0]
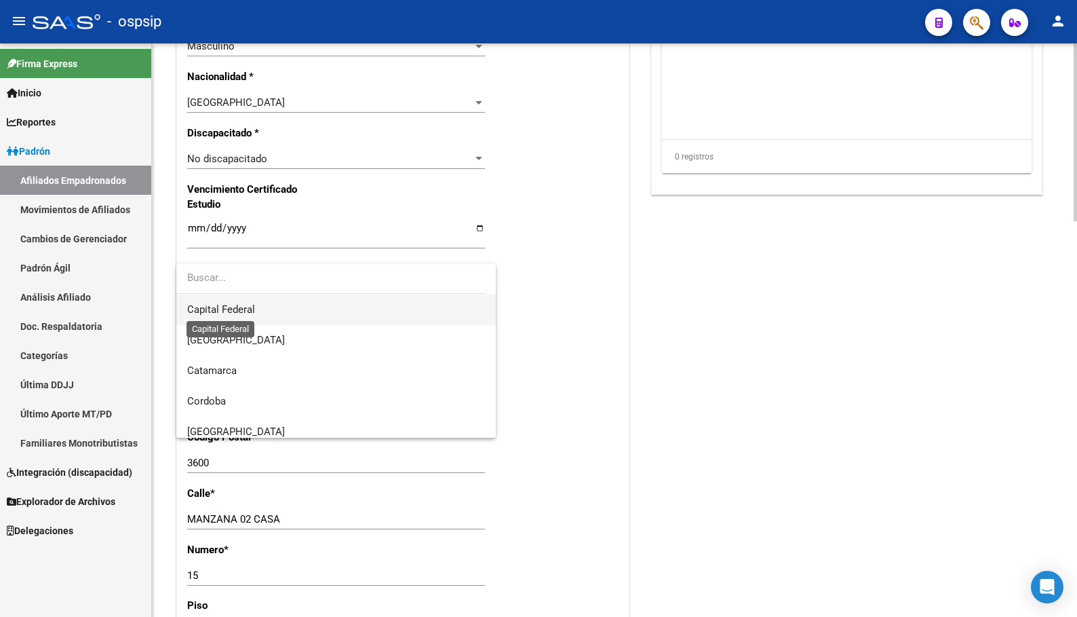
click at [221, 307] on span "Capital Federal" at bounding box center [221, 309] width 68 height 12
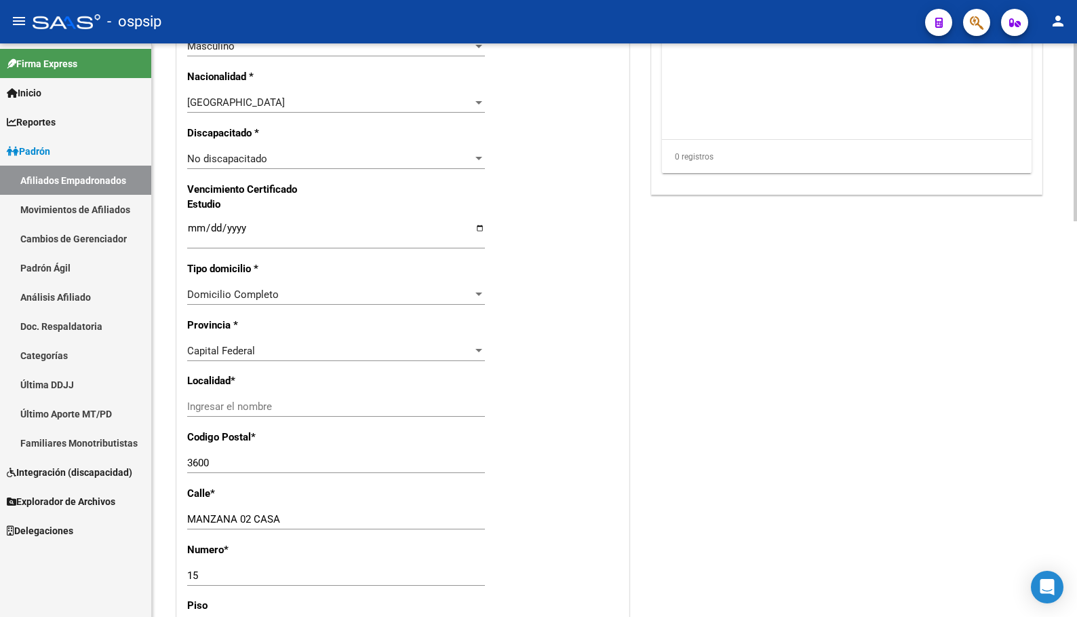
click at [201, 349] on span "Capital Federal" at bounding box center [221, 351] width 68 height 12
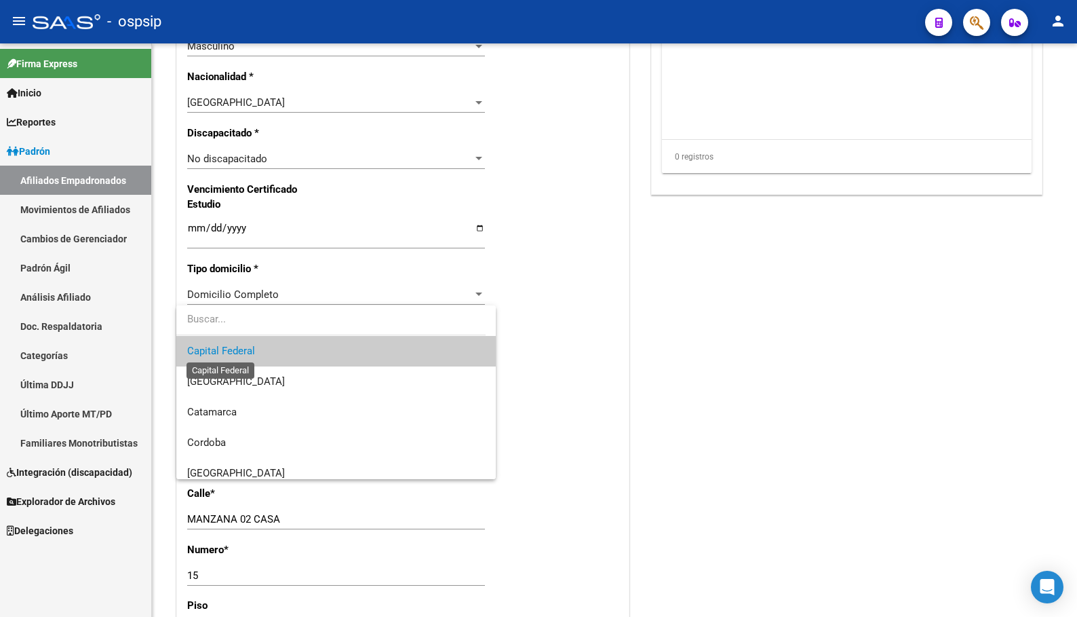
click at [218, 353] on span "Capital Federal" at bounding box center [221, 351] width 68 height 12
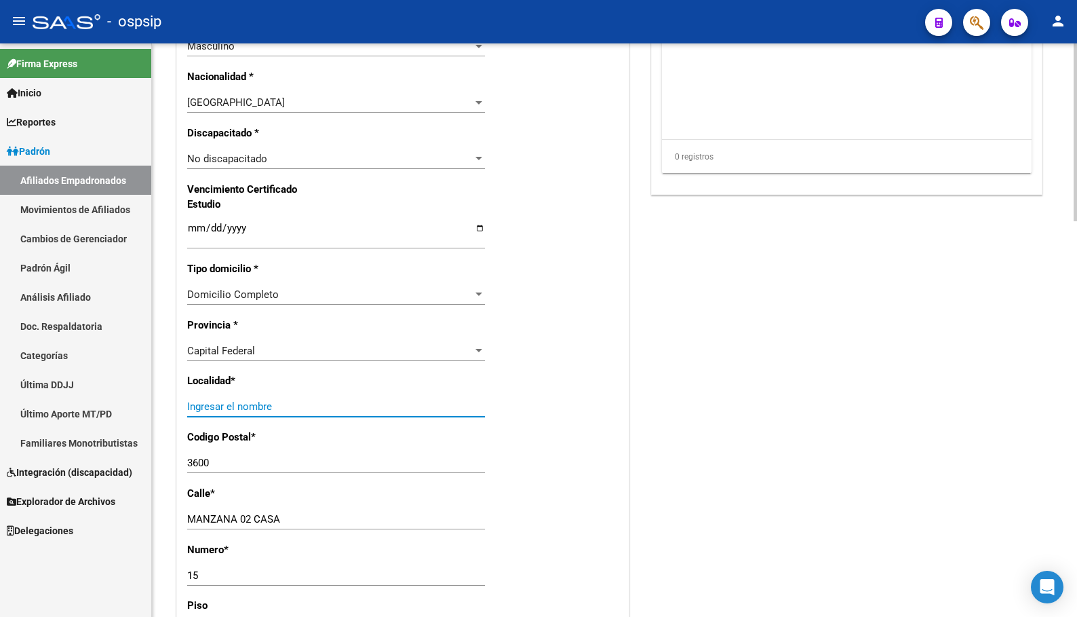
click at [209, 404] on input "Ingresar el nombre" at bounding box center [336, 406] width 298 height 12
type input "caba"
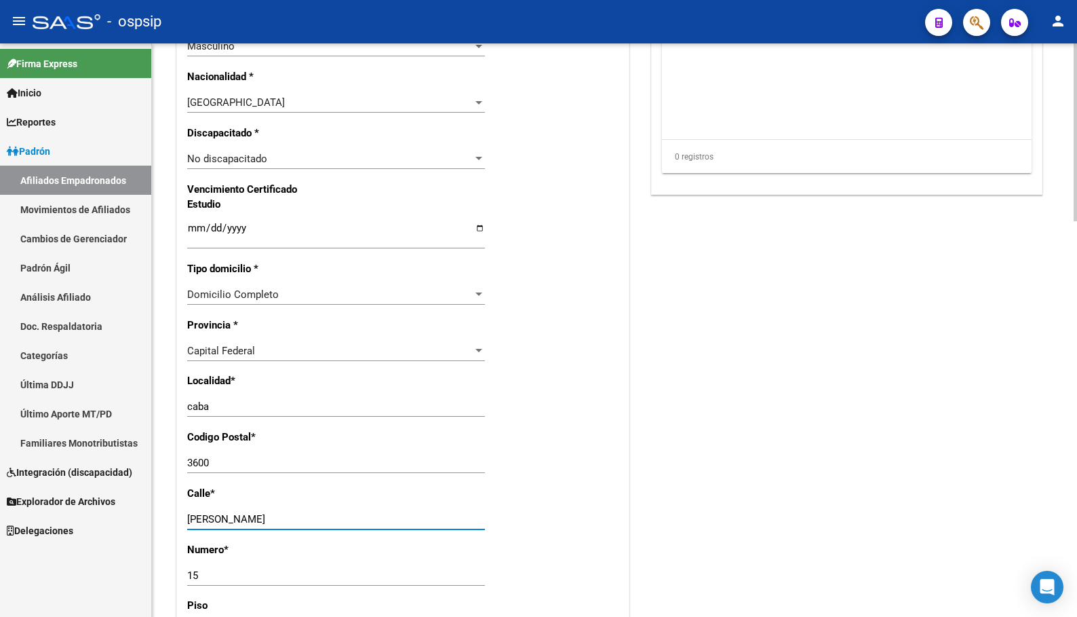
type input "[PERSON_NAME]"
type input "1735"
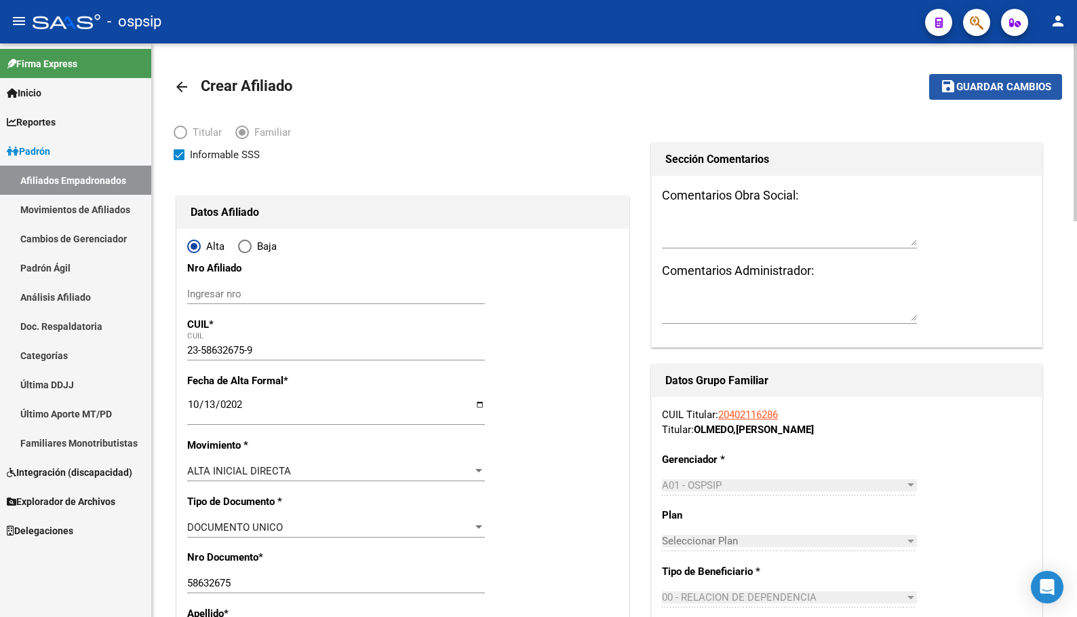
drag, startPoint x: 978, startPoint y: 84, endPoint x: 923, endPoint y: 218, distance: 144.5
click at [979, 84] on span "Guardar cambios" at bounding box center [1004, 87] width 95 height 12
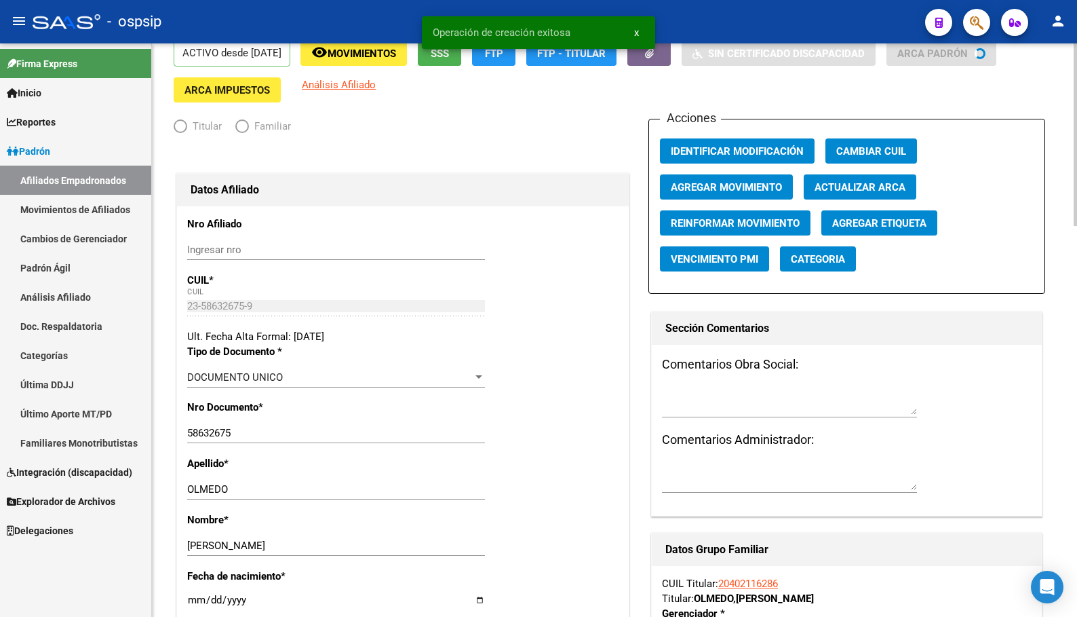
radio input "true"
type input "30-70955850-8"
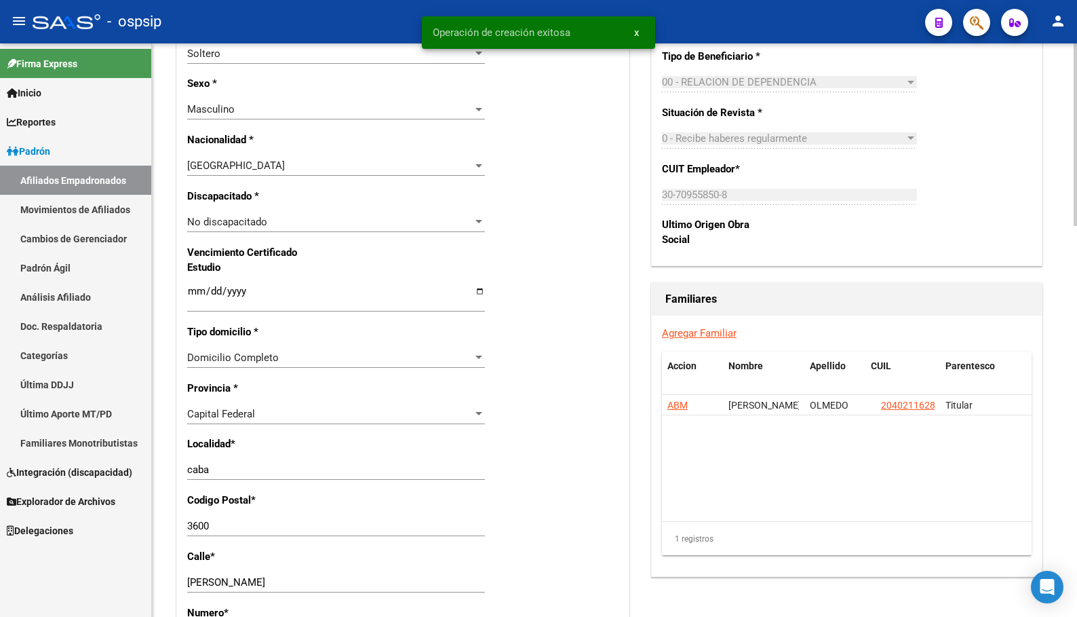
scroll to position [746, 0]
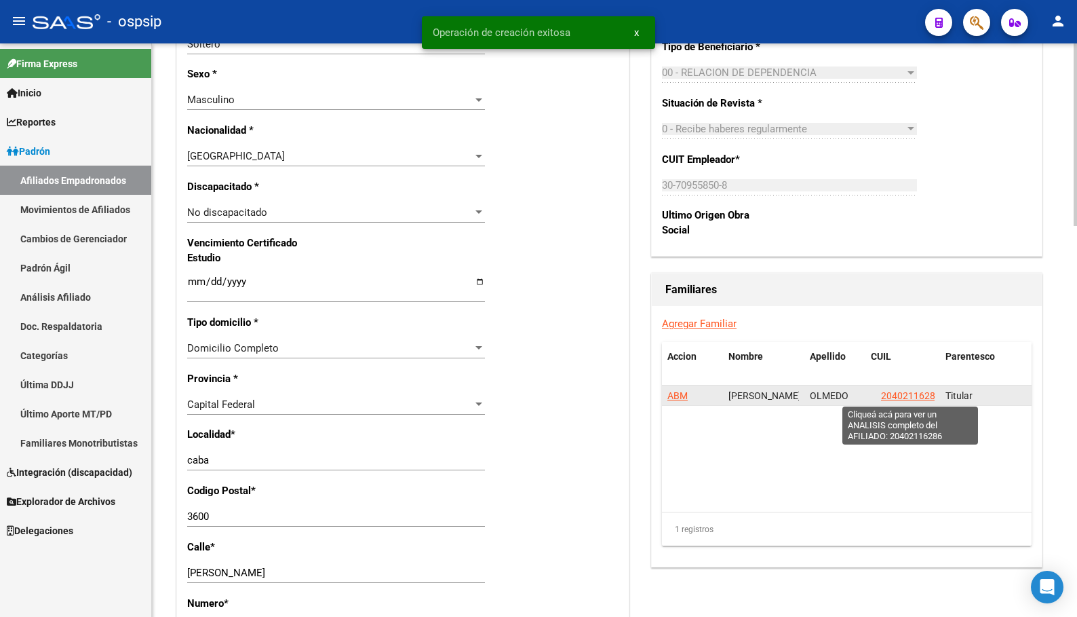
click at [917, 390] on span "20402116286" at bounding box center [911, 395] width 60 height 11
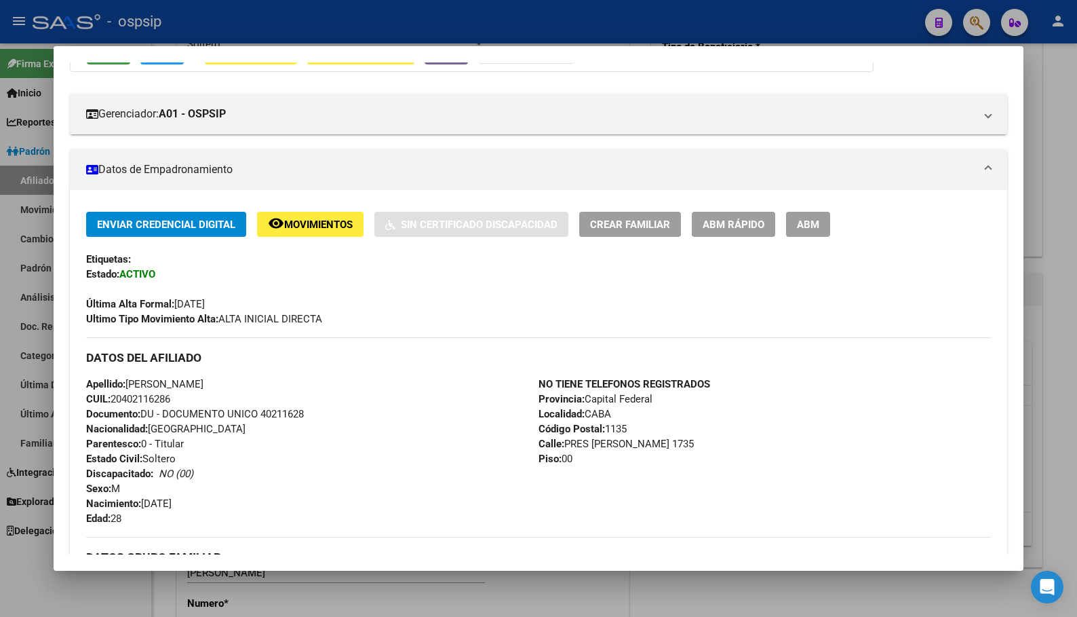
scroll to position [204, 0]
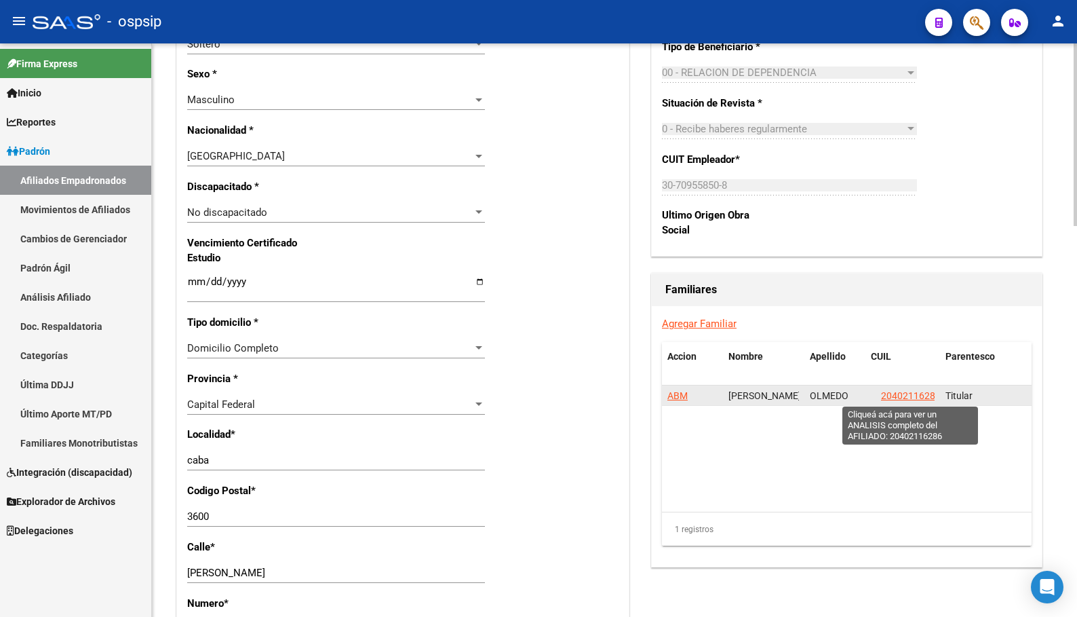
click at [898, 391] on span "20402116286" at bounding box center [911, 395] width 60 height 11
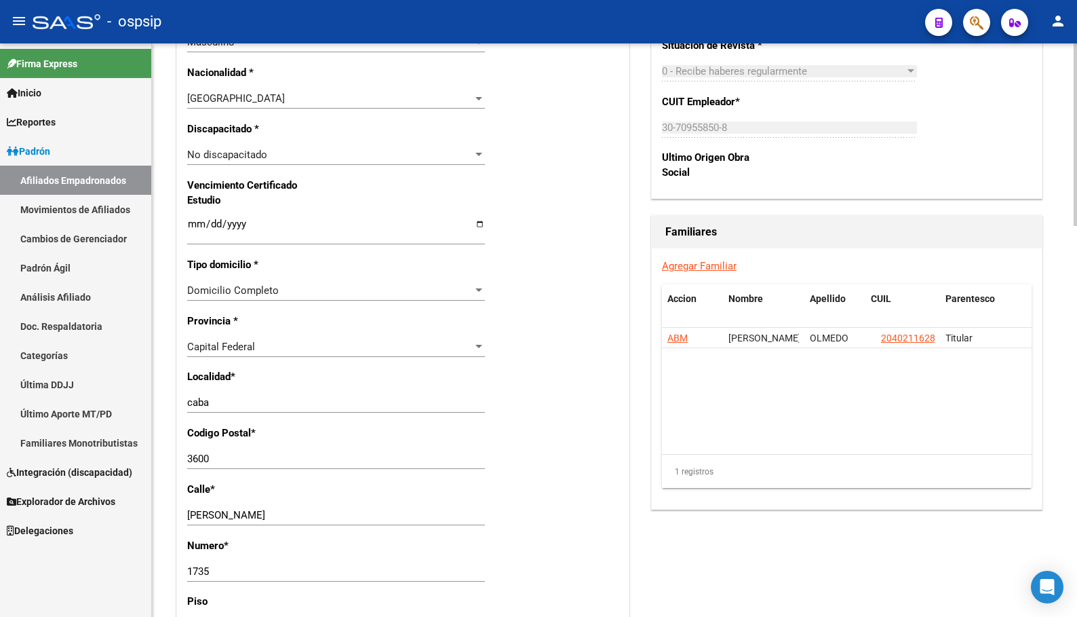
scroll to position [882, 0]
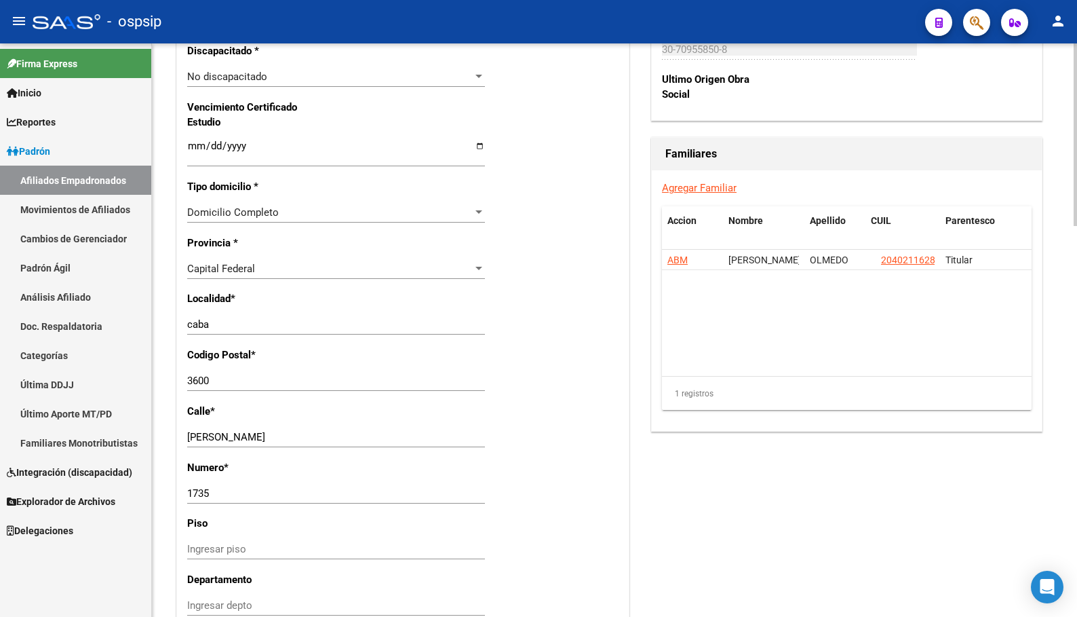
click at [233, 383] on input "3600" at bounding box center [336, 380] width 298 height 12
type input "3"
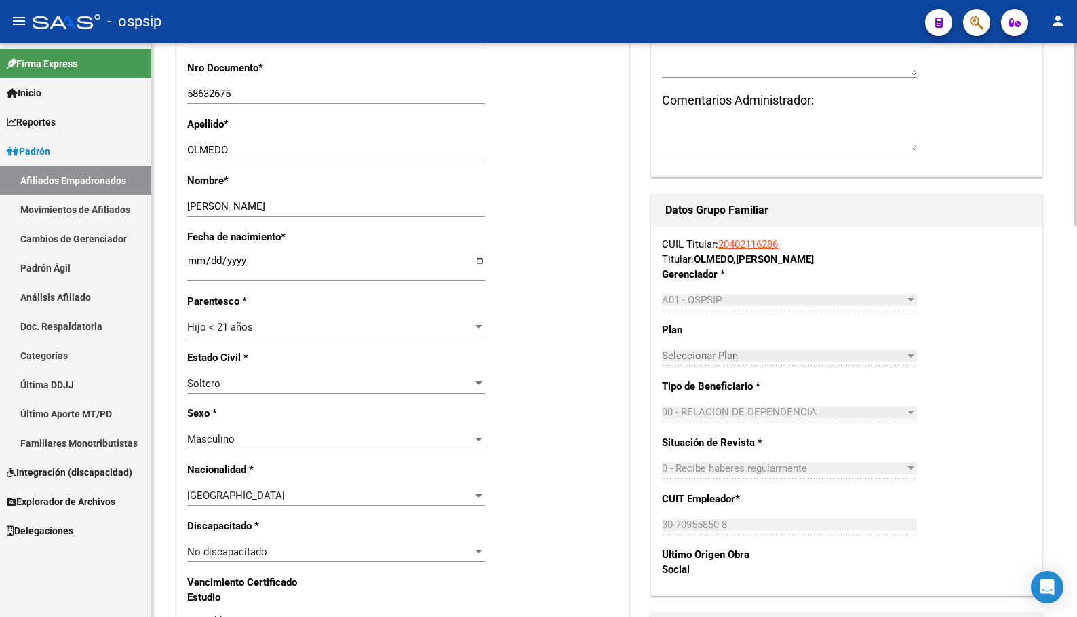
scroll to position [0, 0]
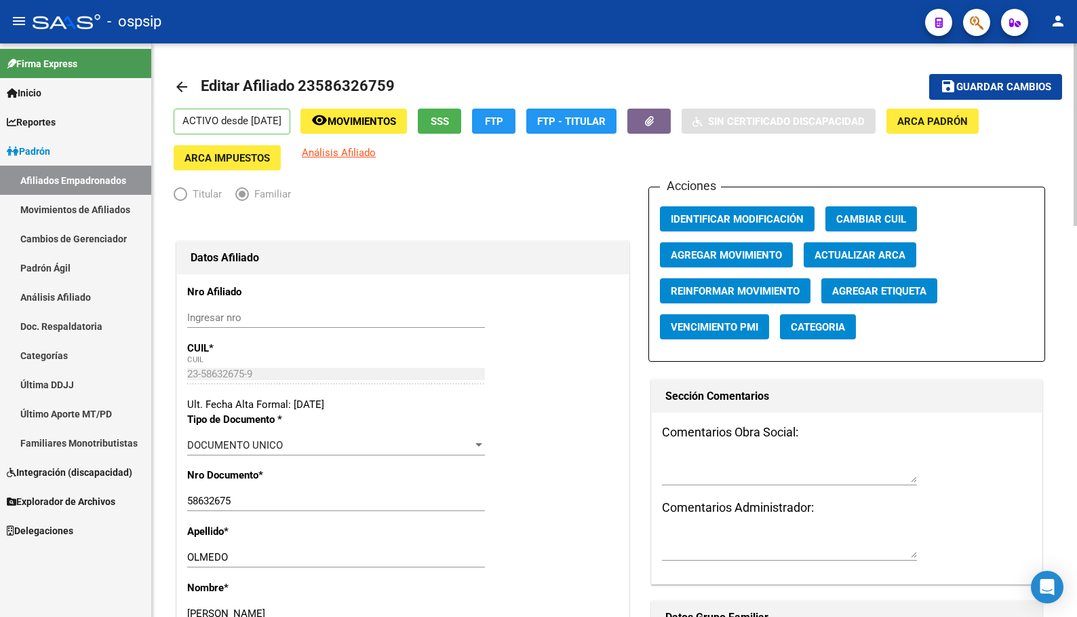
type input "1135"
drag, startPoint x: 990, startPoint y: 86, endPoint x: 985, endPoint y: 100, distance: 15.2
click at [990, 85] on span "Guardar cambios" at bounding box center [1004, 87] width 95 height 12
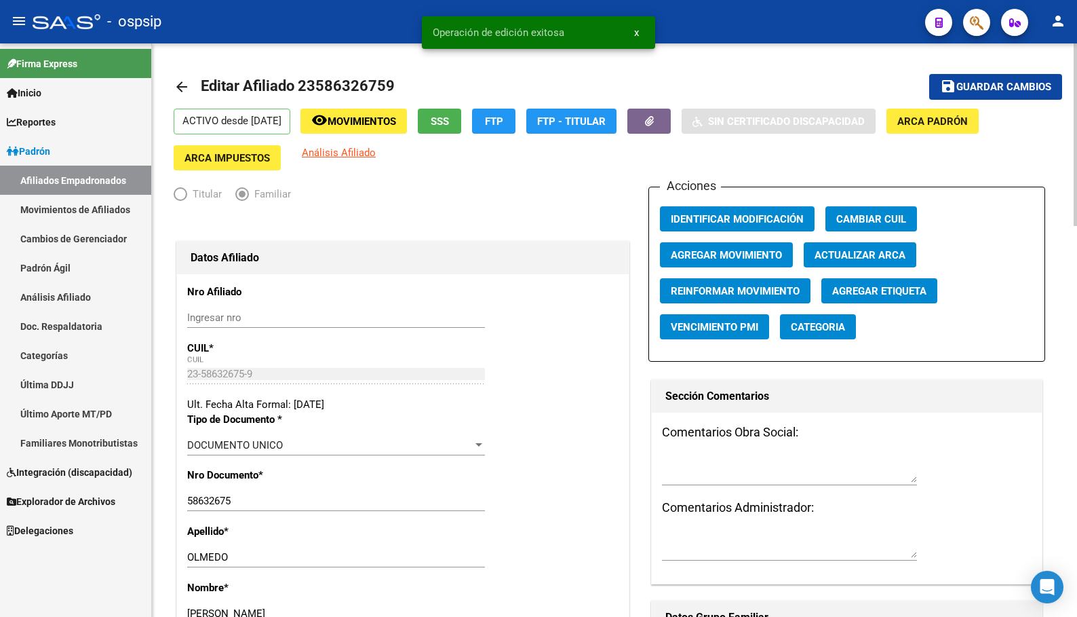
click at [305, 298] on p "Nro Afiliado" at bounding box center [252, 291] width 130 height 15
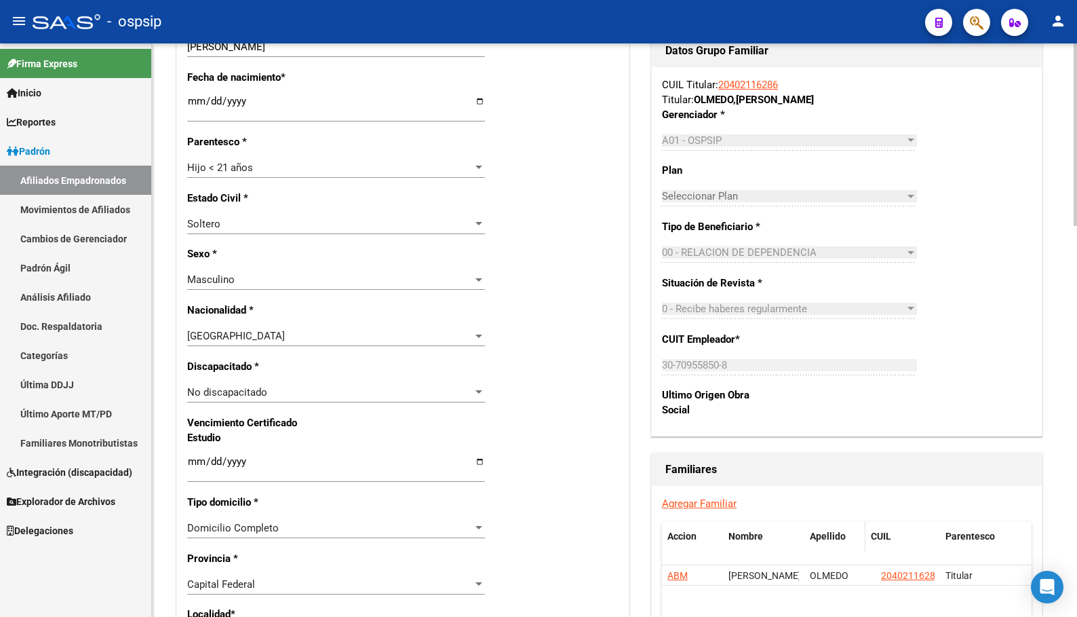
scroll to position [611, 0]
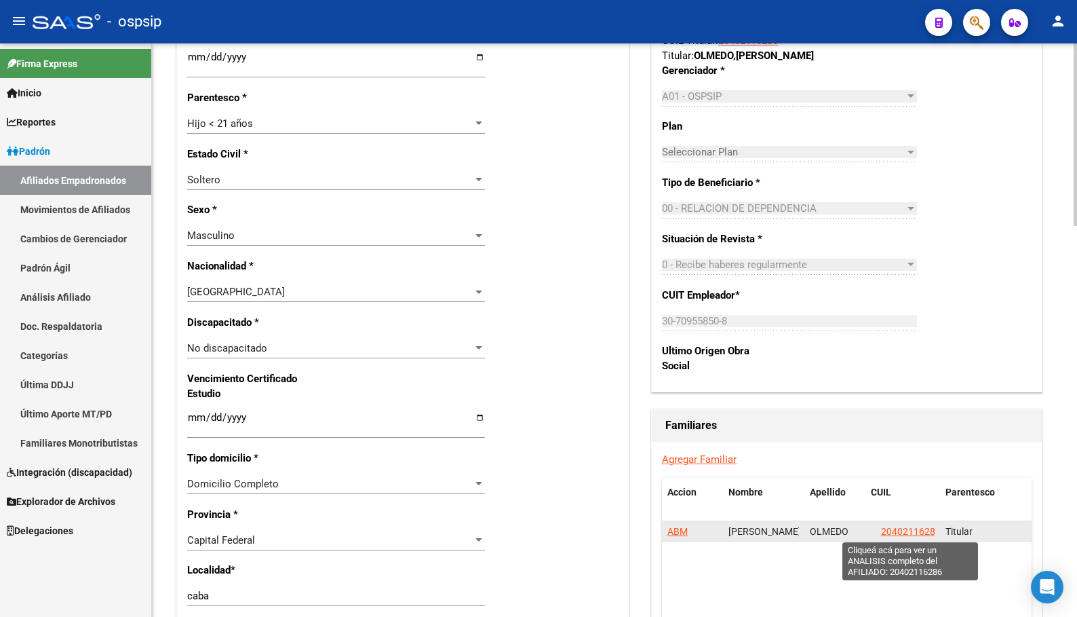
click at [895, 530] on span "20402116286" at bounding box center [911, 531] width 60 height 11
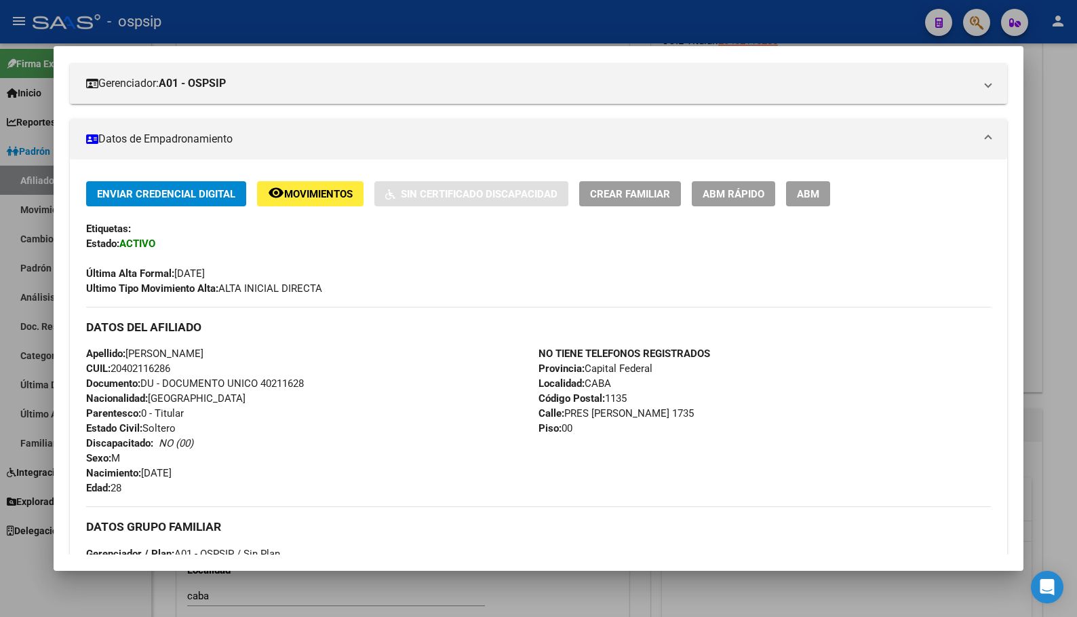
scroll to position [271, 0]
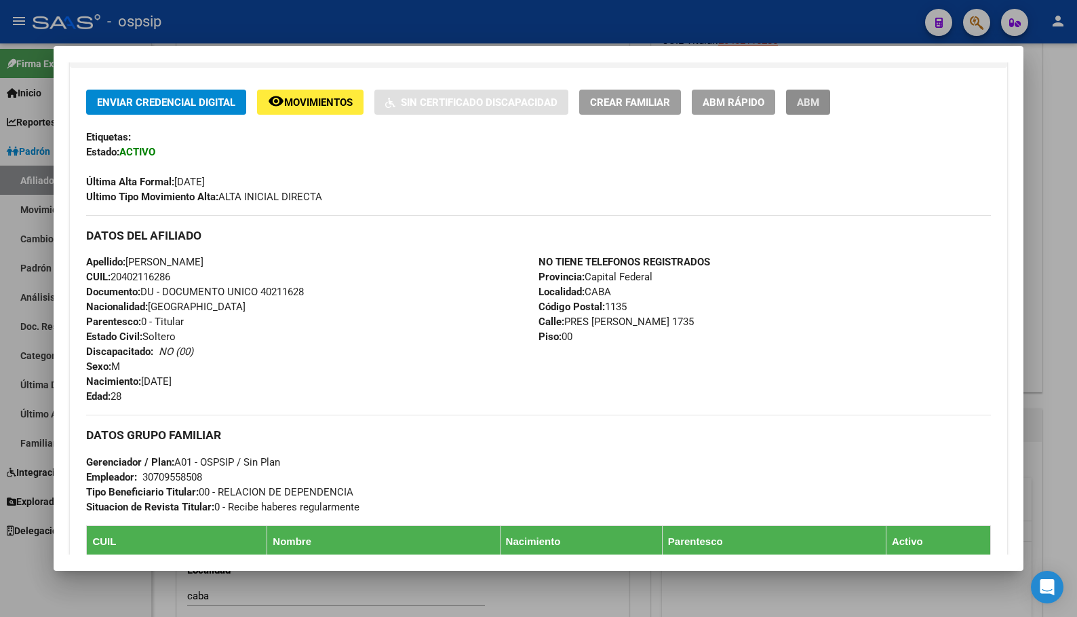
click at [815, 101] on span "ABM" at bounding box center [808, 102] width 22 height 12
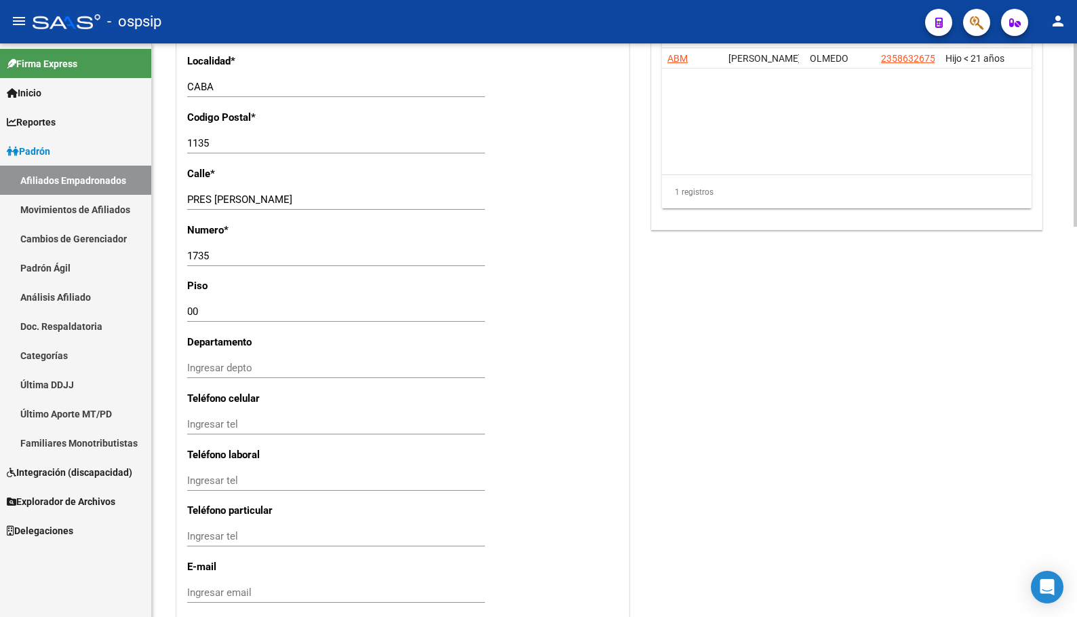
scroll to position [1219, 0]
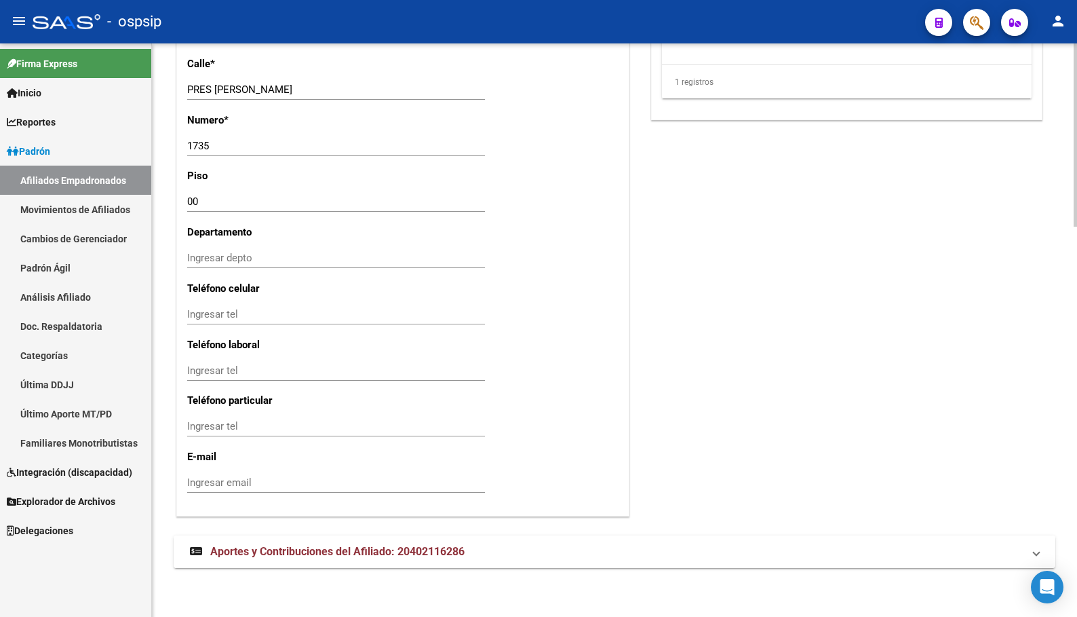
click at [288, 543] on mat-expansion-panel-header "Aportes y Contribuciones del Afiliado: 20402116286" at bounding box center [615, 551] width 882 height 33
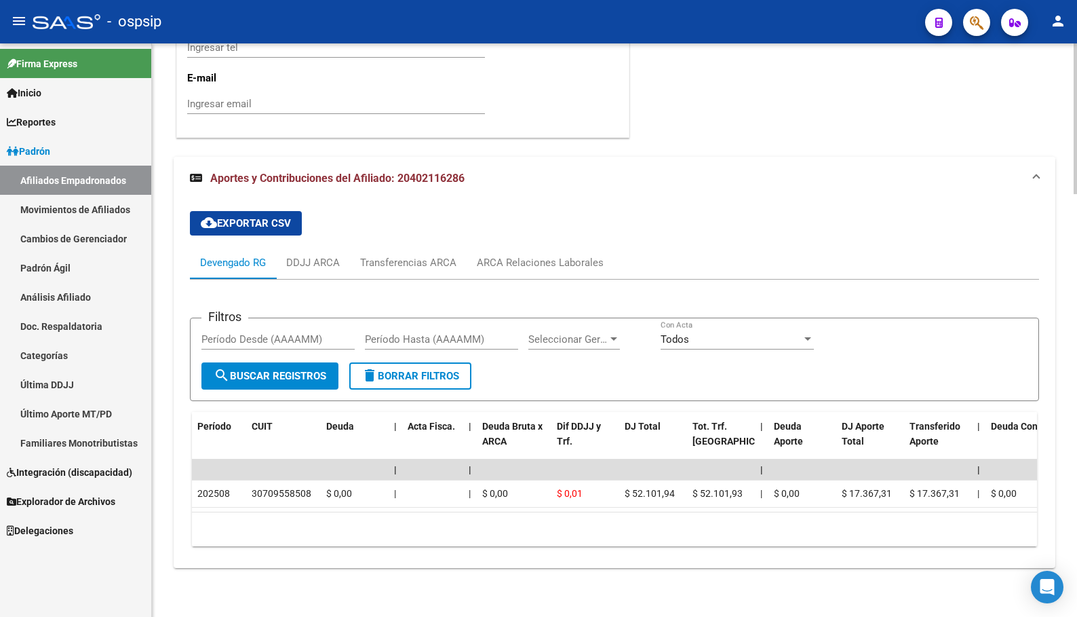
scroll to position [1609, 0]
click at [309, 71] on p "E-mail" at bounding box center [252, 78] width 130 height 15
click at [531, 255] on div "ARCA Relaciones Laborales" at bounding box center [540, 262] width 127 height 15
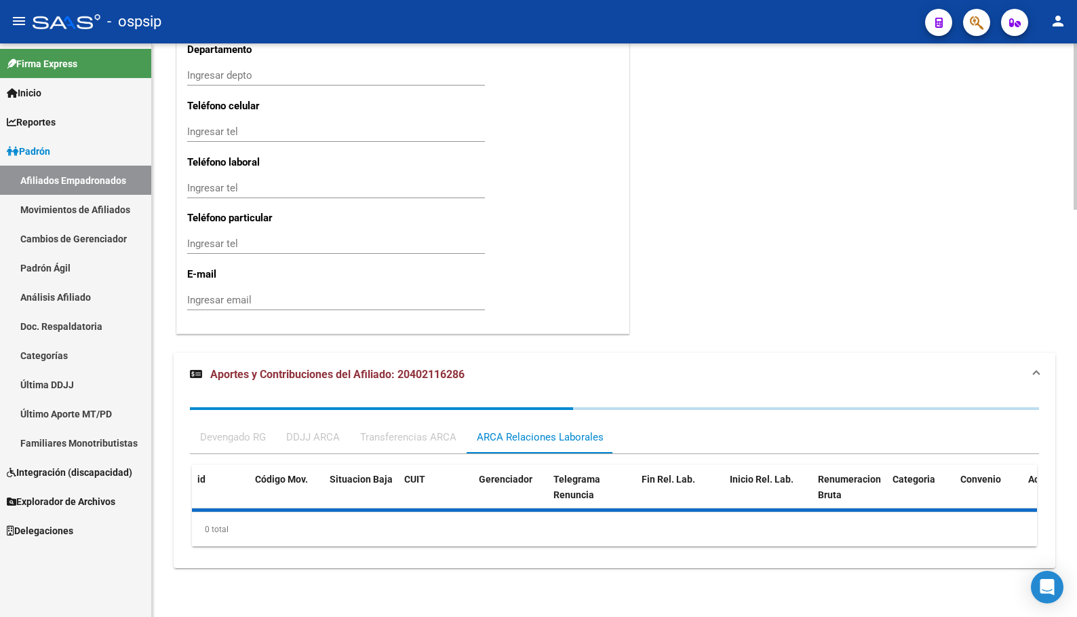
scroll to position [1468, 0]
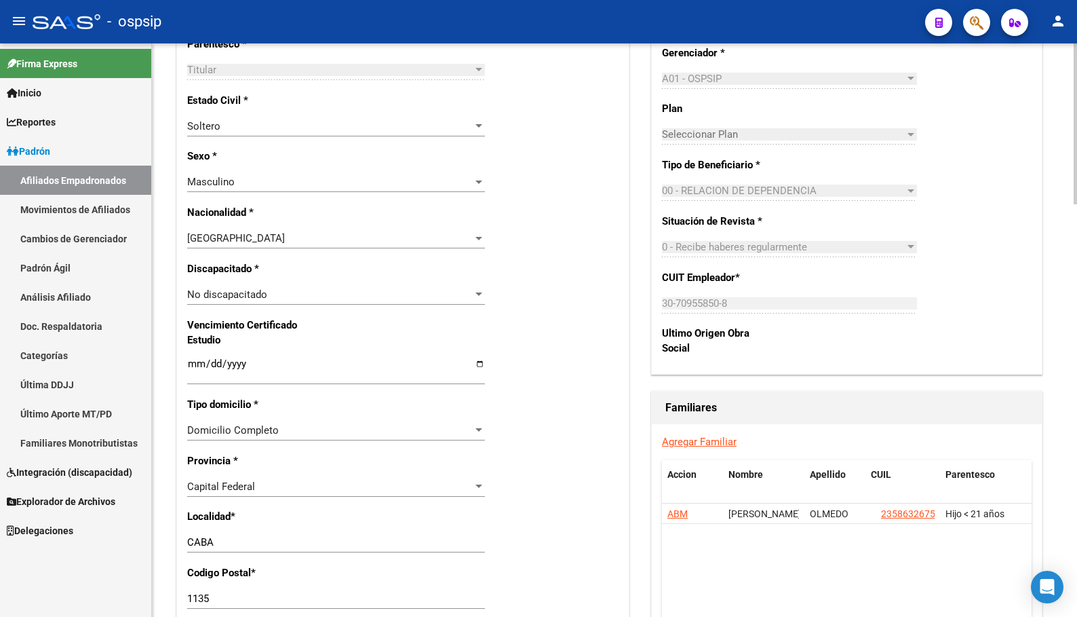
scroll to position [383, 0]
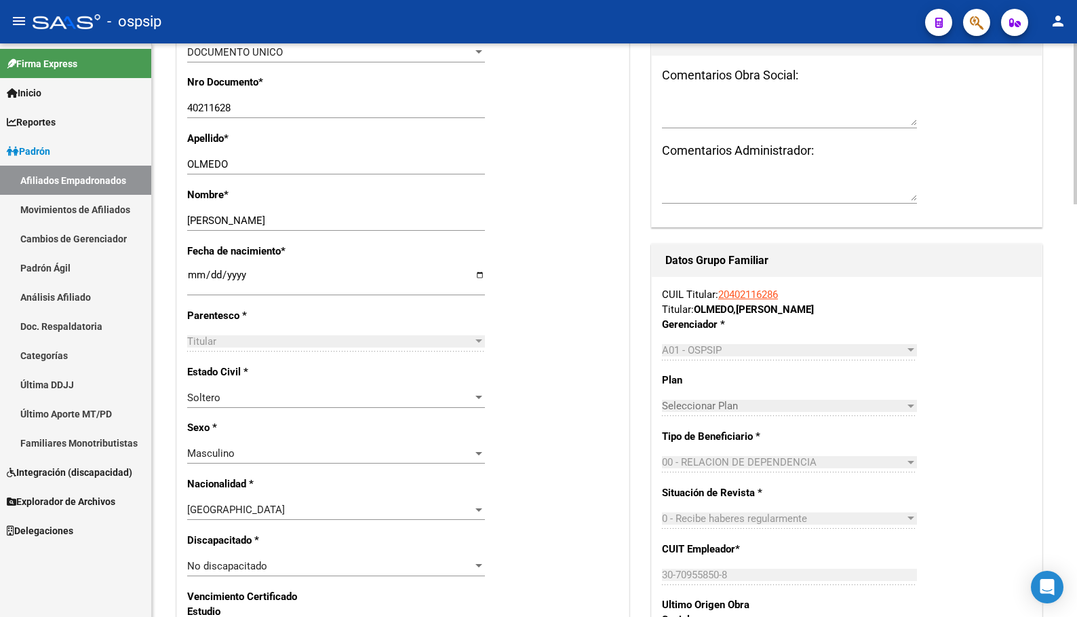
click at [298, 377] on p "Estado Civil *" at bounding box center [252, 371] width 130 height 15
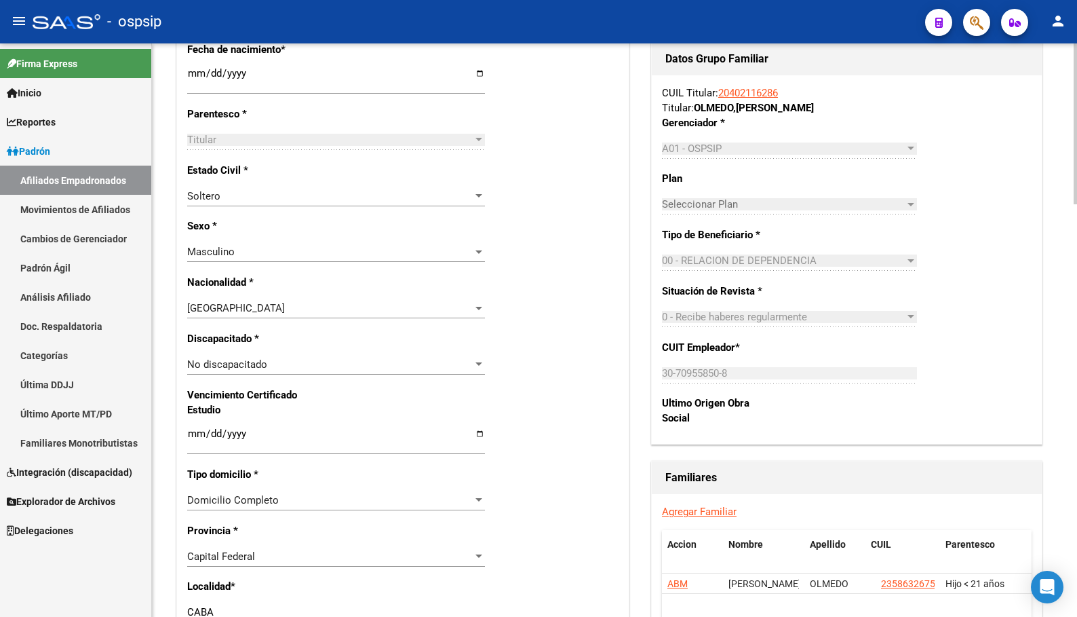
scroll to position [790, 0]
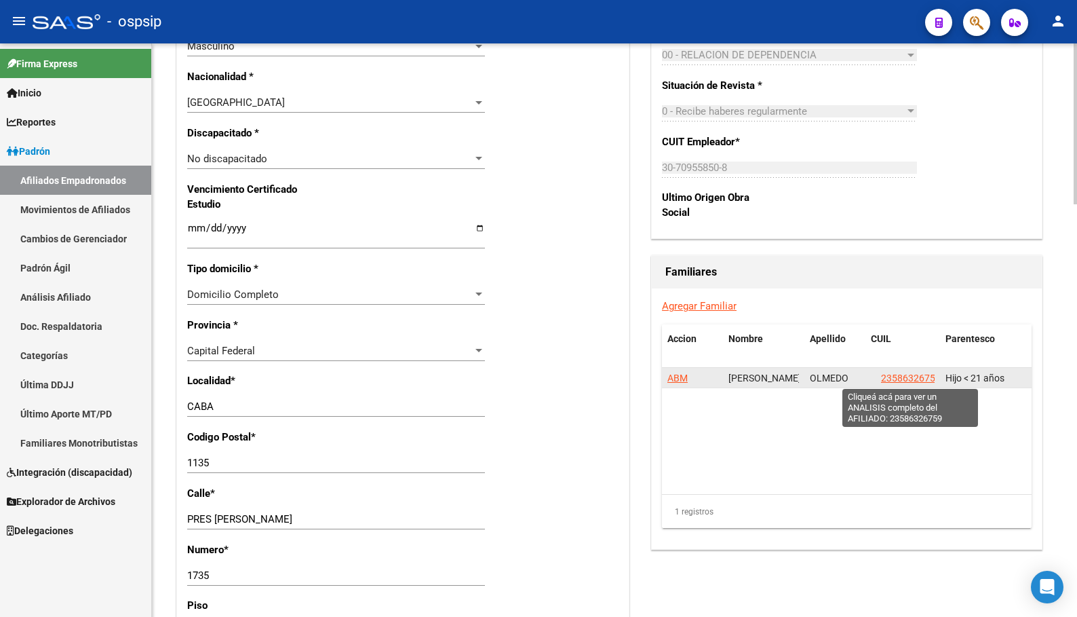
click at [904, 376] on span "23586326759" at bounding box center [911, 377] width 60 height 11
type textarea "23586326759"
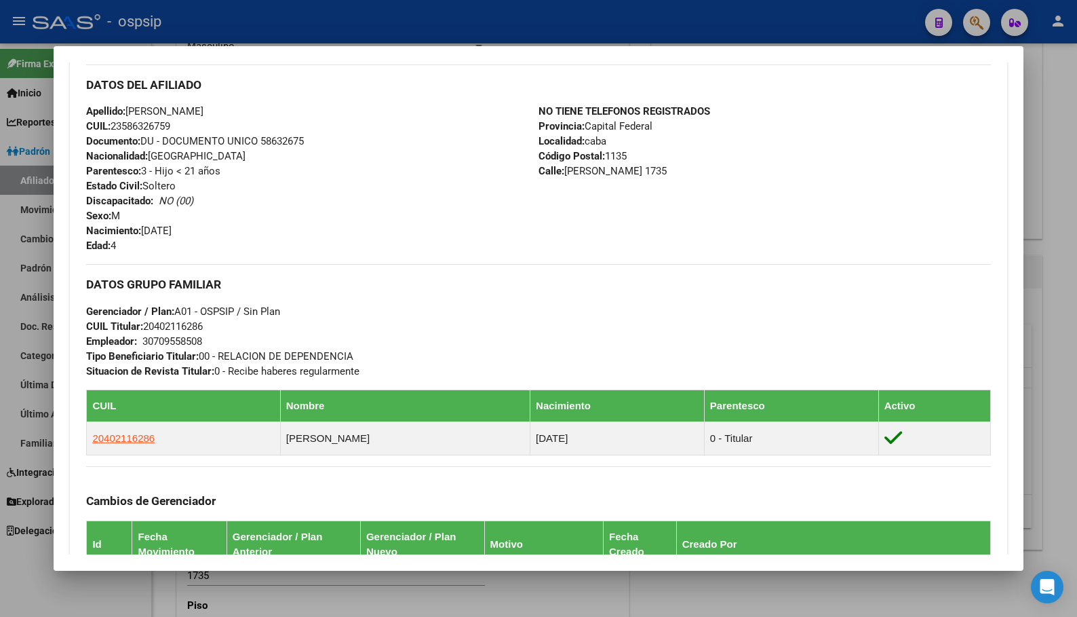
scroll to position [339, 0]
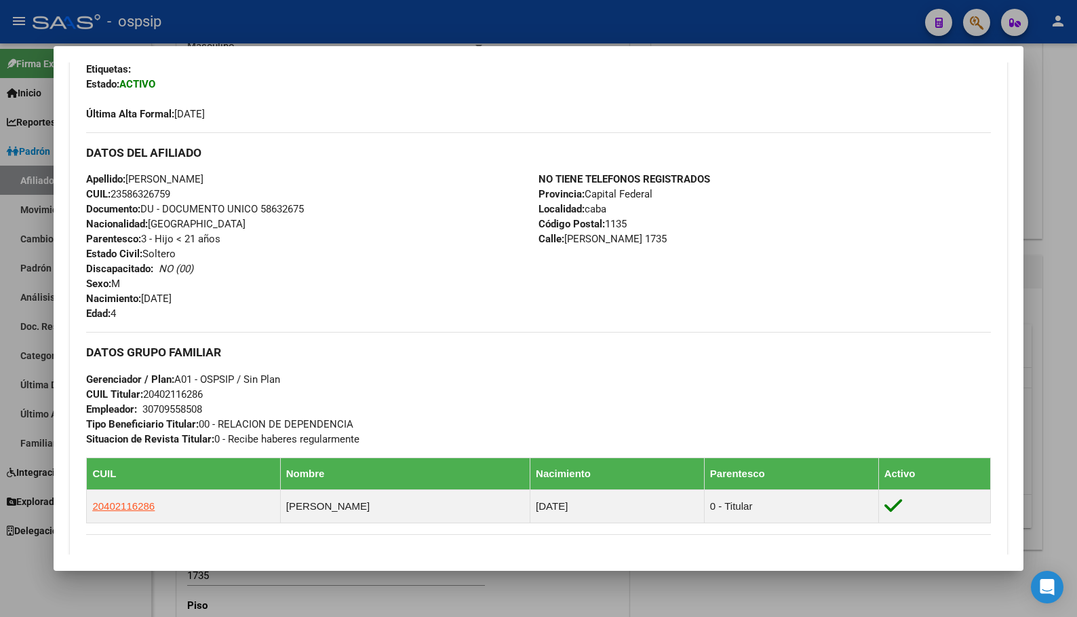
click at [280, 275] on div "Apellido: [PERSON_NAME] CUIL: 23586326759 Documento: DU - DOCUMENTO UNICO 58632…" at bounding box center [312, 246] width 452 height 149
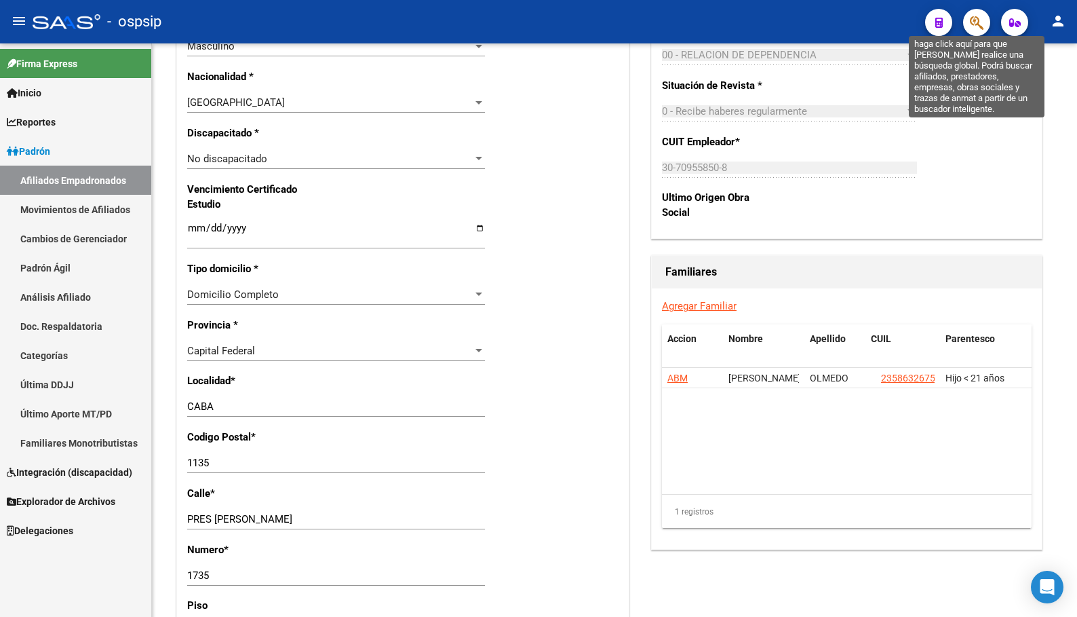
click at [978, 24] on icon "button" at bounding box center [977, 23] width 14 height 16
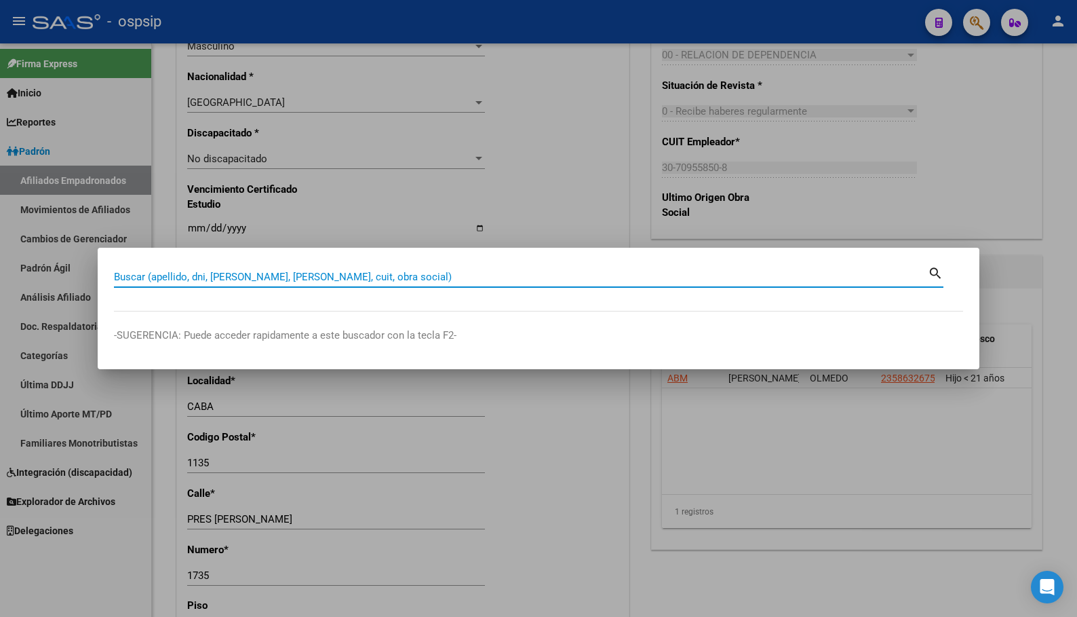
paste input "24.182.175"
click at [191, 280] on input "24182175" at bounding box center [521, 277] width 814 height 12
type input "24182175"
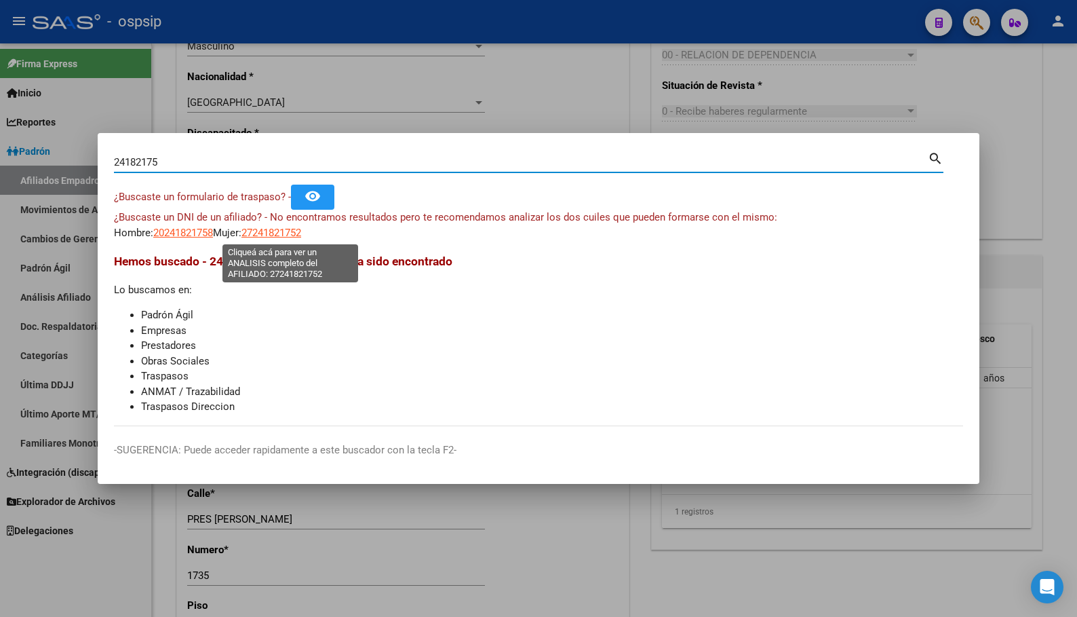
click at [289, 232] on span "27241821752" at bounding box center [272, 233] width 60 height 12
type textarea "27241821752"
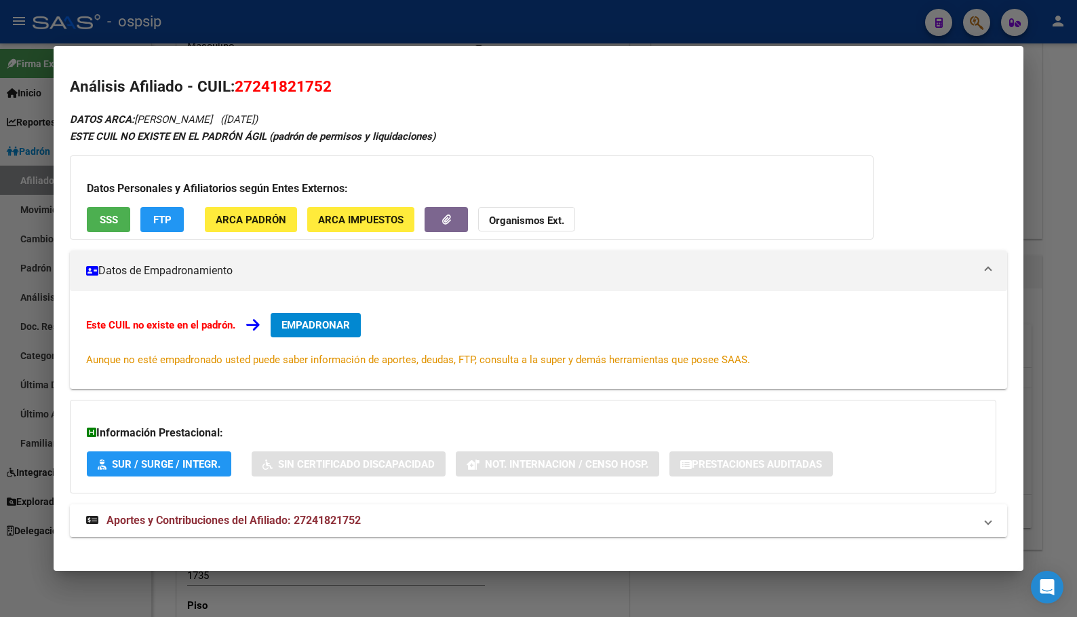
click at [323, 518] on span "Aportes y Contribuciones del Afiliado: 27241821752" at bounding box center [234, 520] width 254 height 13
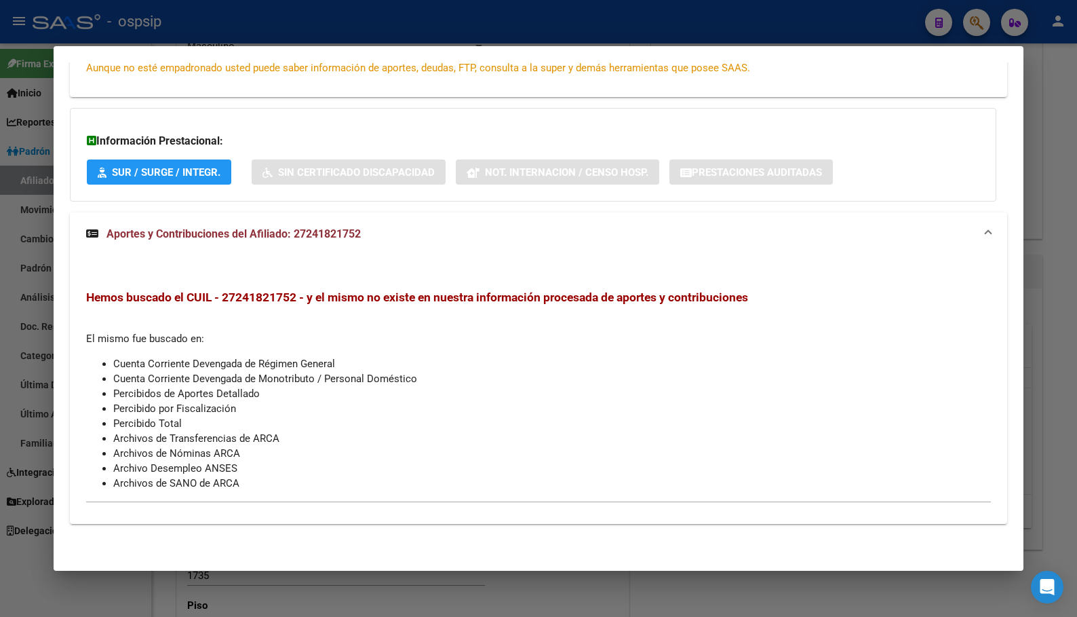
scroll to position [0, 0]
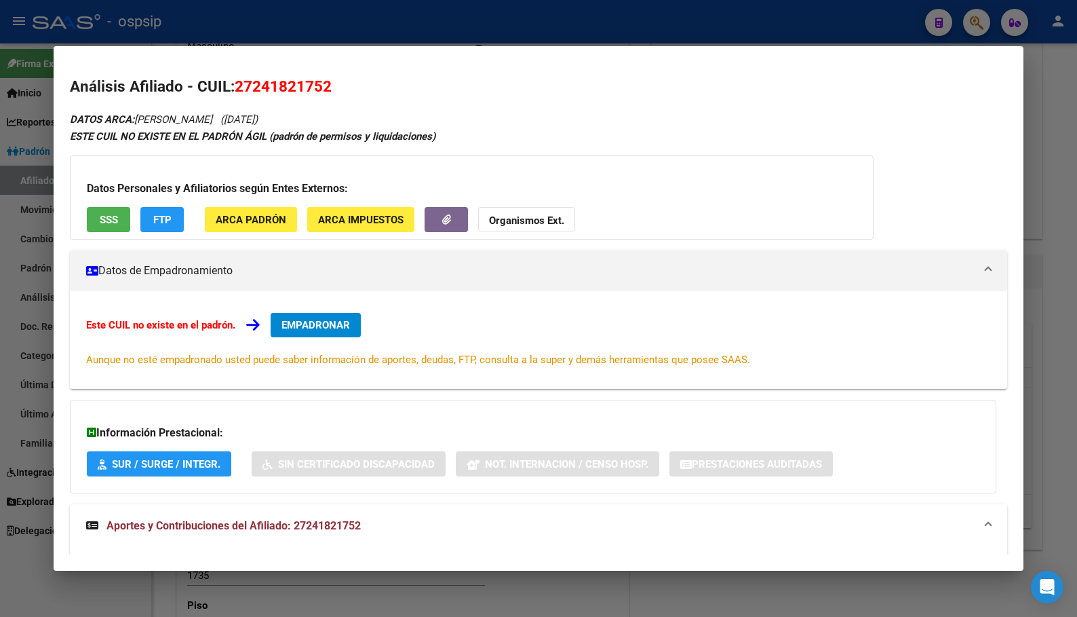
click at [102, 220] on span "SSS" at bounding box center [109, 220] width 18 height 12
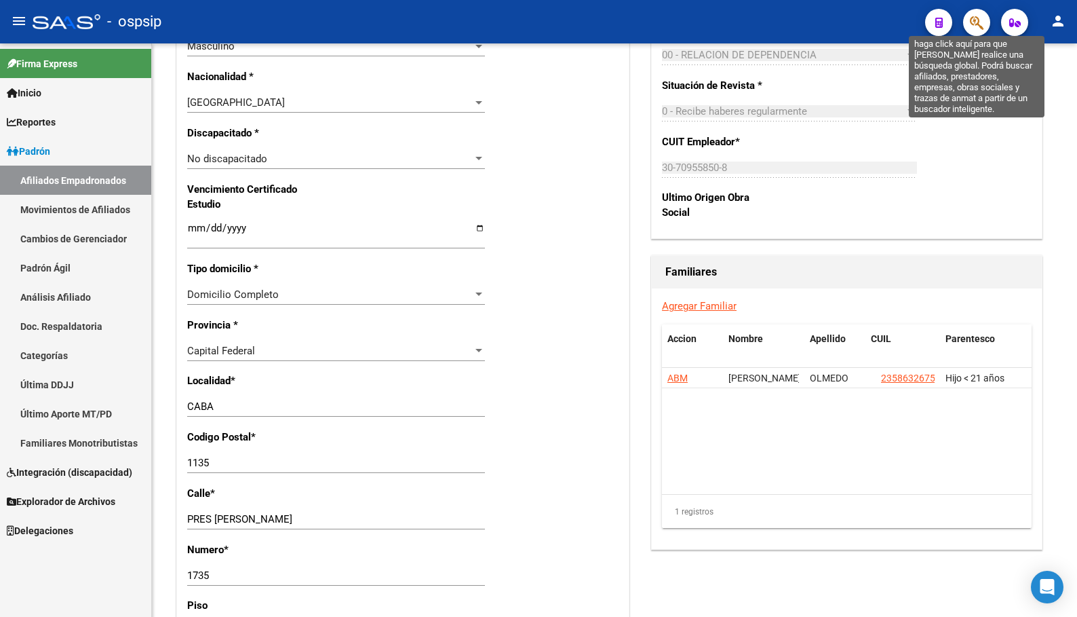
click at [980, 20] on icon "button" at bounding box center [977, 23] width 14 height 16
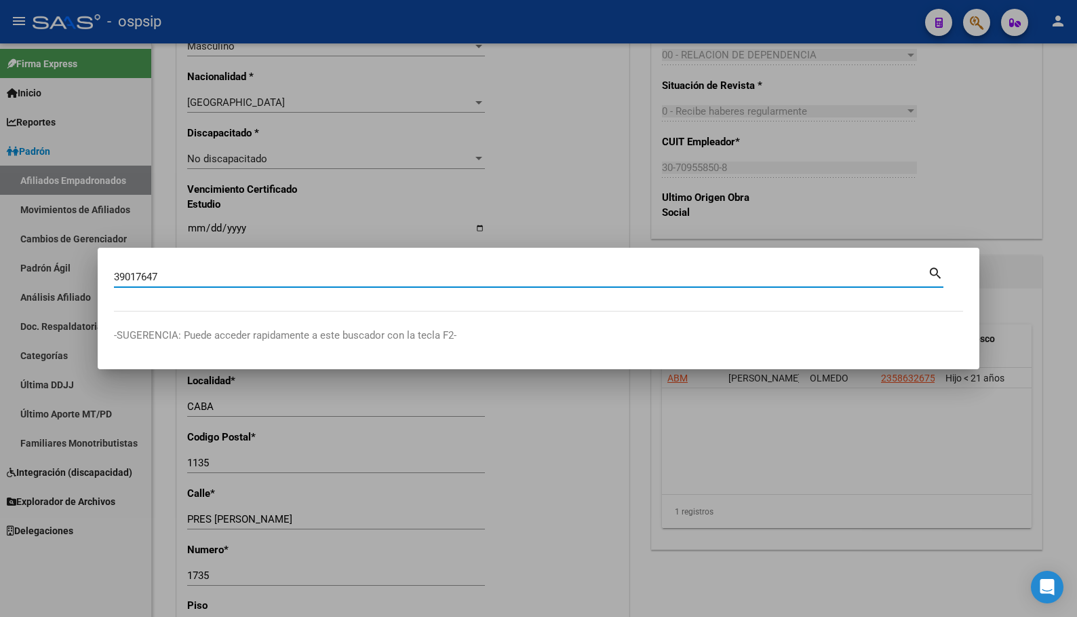
type input "39017647"
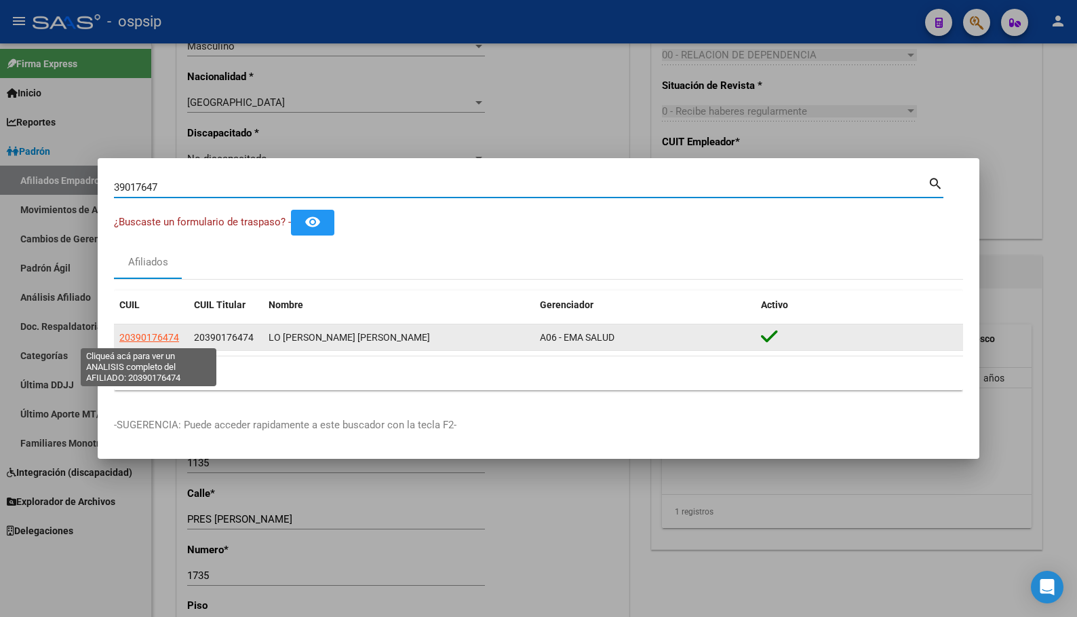
click at [150, 334] on span "20390176474" at bounding box center [149, 337] width 60 height 11
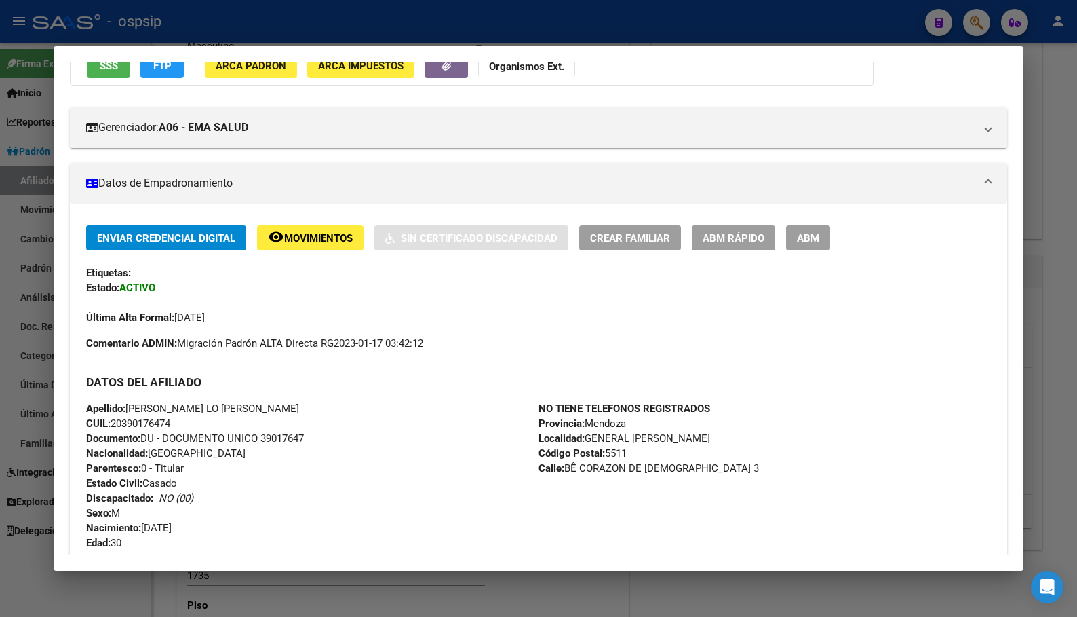
scroll to position [204, 0]
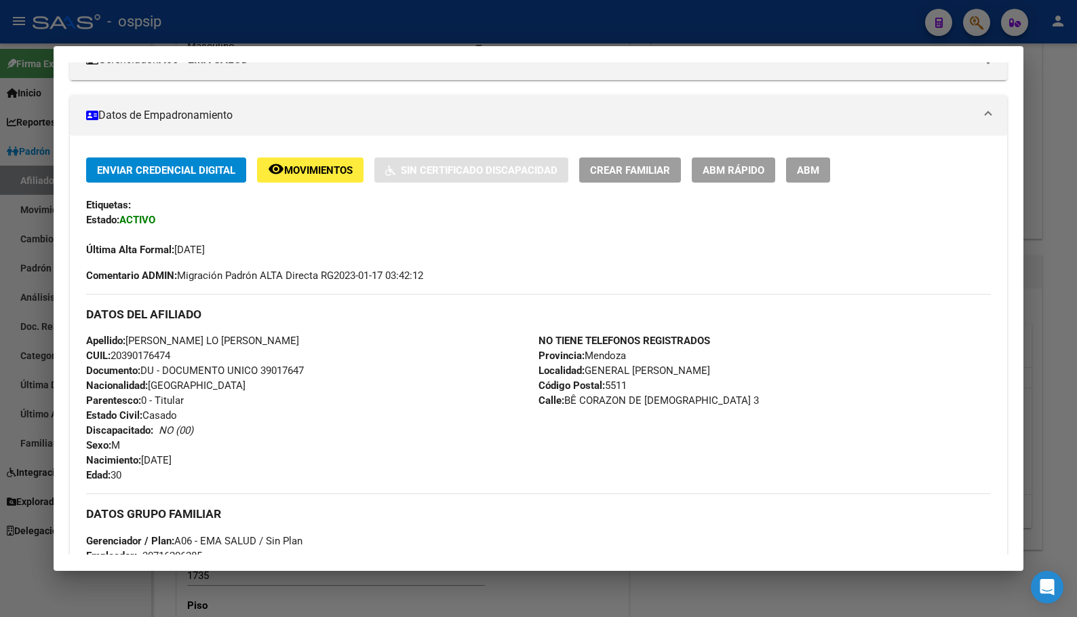
click at [304, 478] on div "Apellido: [PERSON_NAME] LO [PERSON_NAME] CUIL: 20390176474 Documento: DU - DOCU…" at bounding box center [312, 407] width 452 height 149
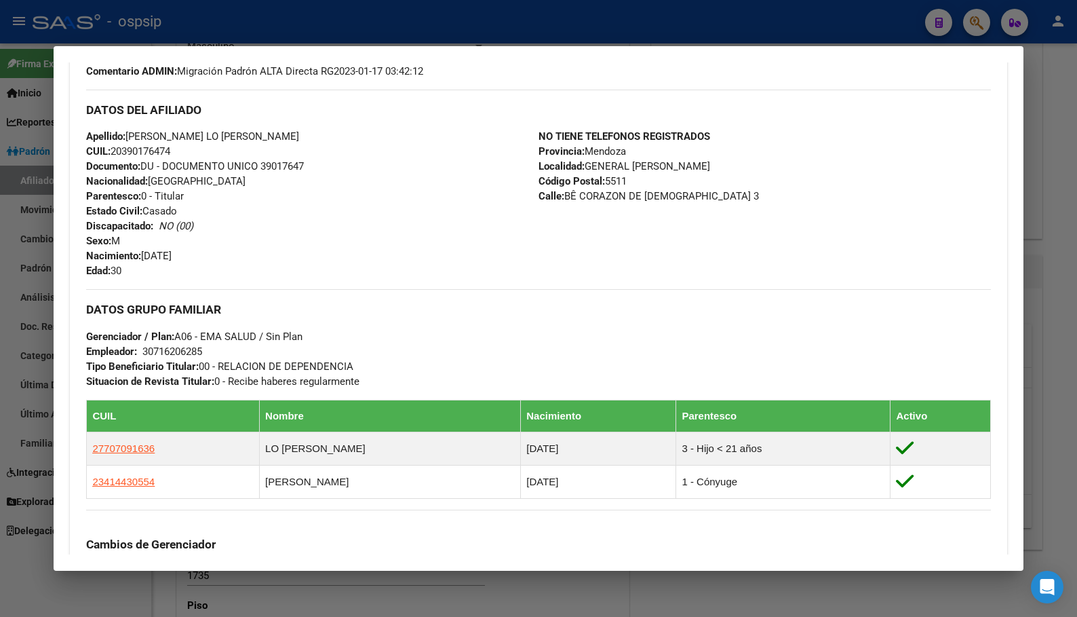
scroll to position [407, 0]
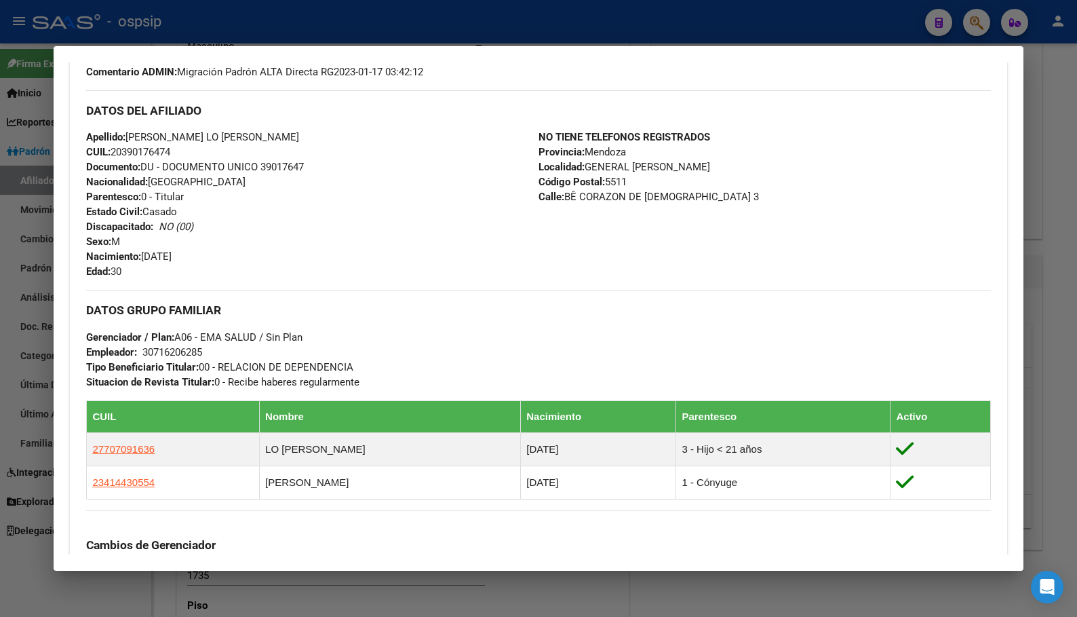
click at [451, 544] on h3 "Cambios de Gerenciador" at bounding box center [538, 544] width 904 height 15
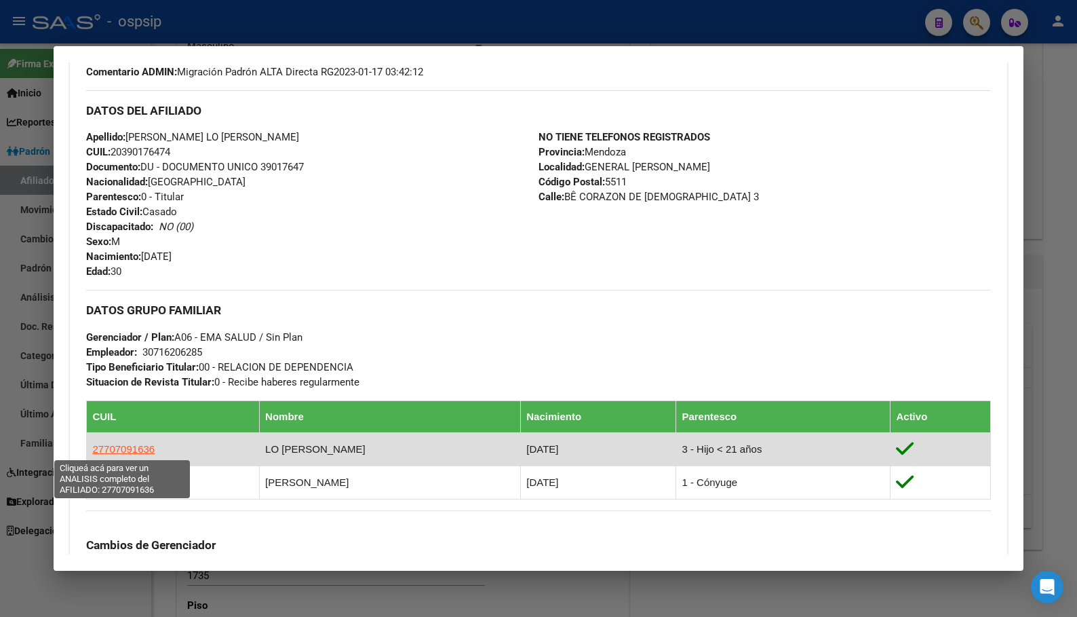
click at [111, 447] on span "27707091636" at bounding box center [123, 449] width 62 height 12
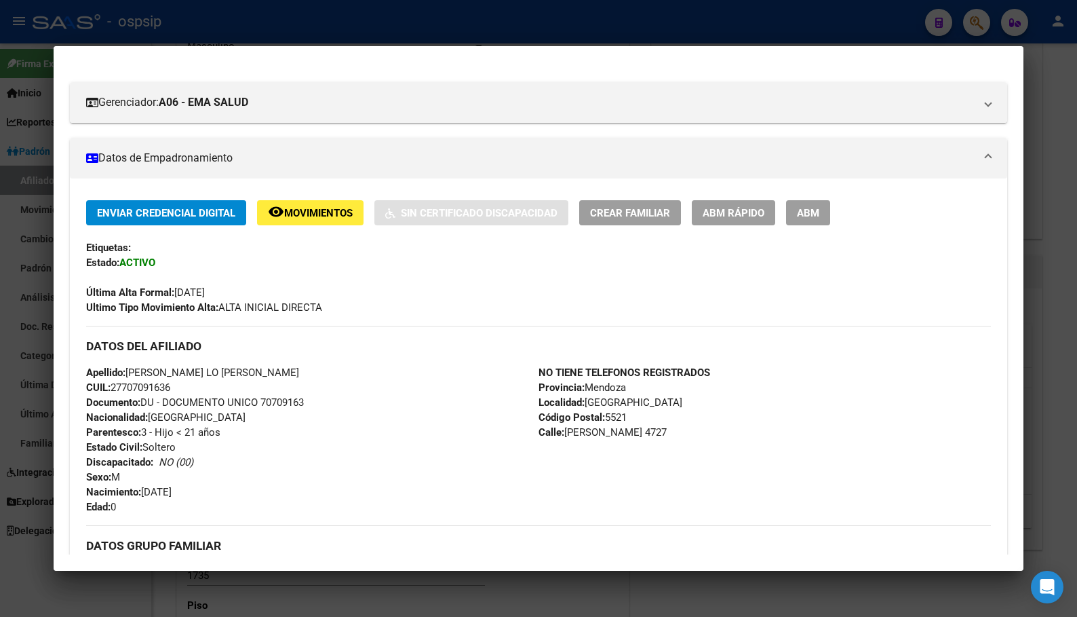
scroll to position [204, 0]
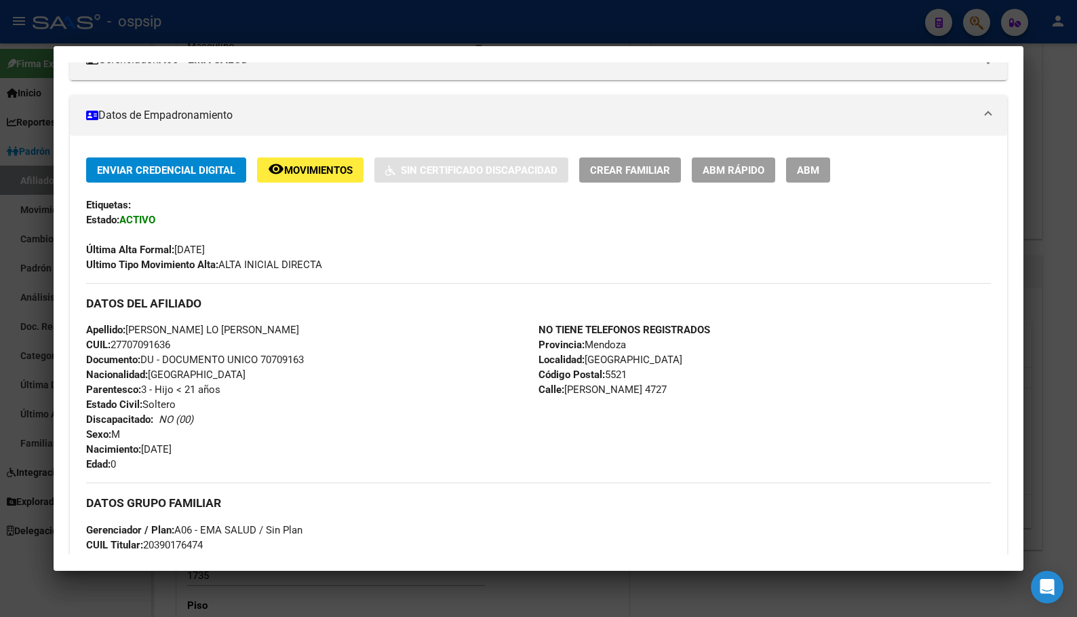
click at [295, 170] on span "Movimientos" at bounding box center [318, 170] width 69 height 12
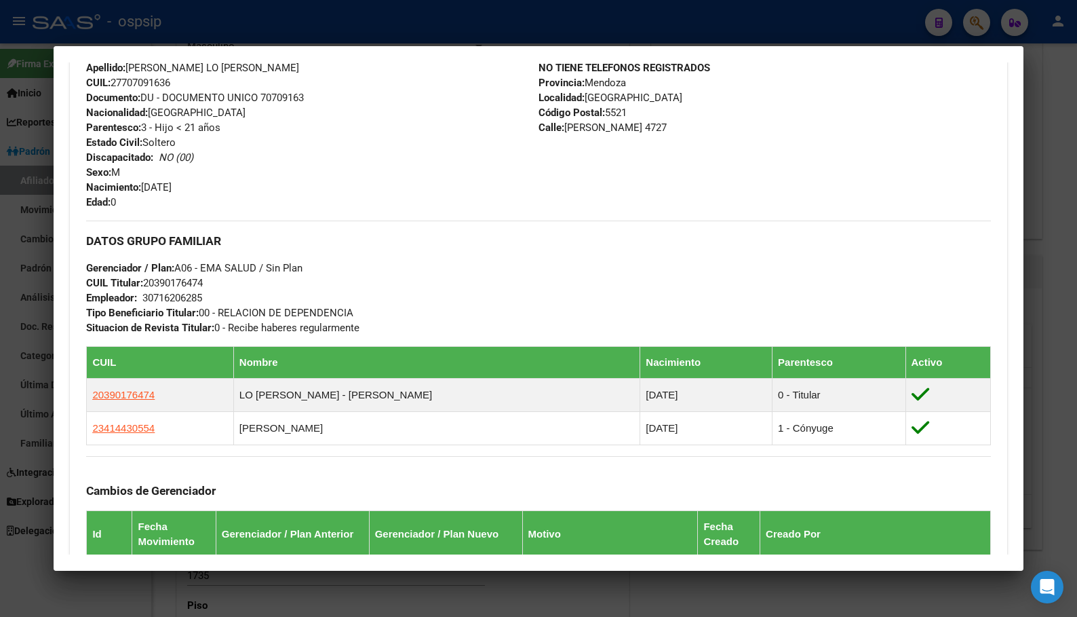
scroll to position [475, 0]
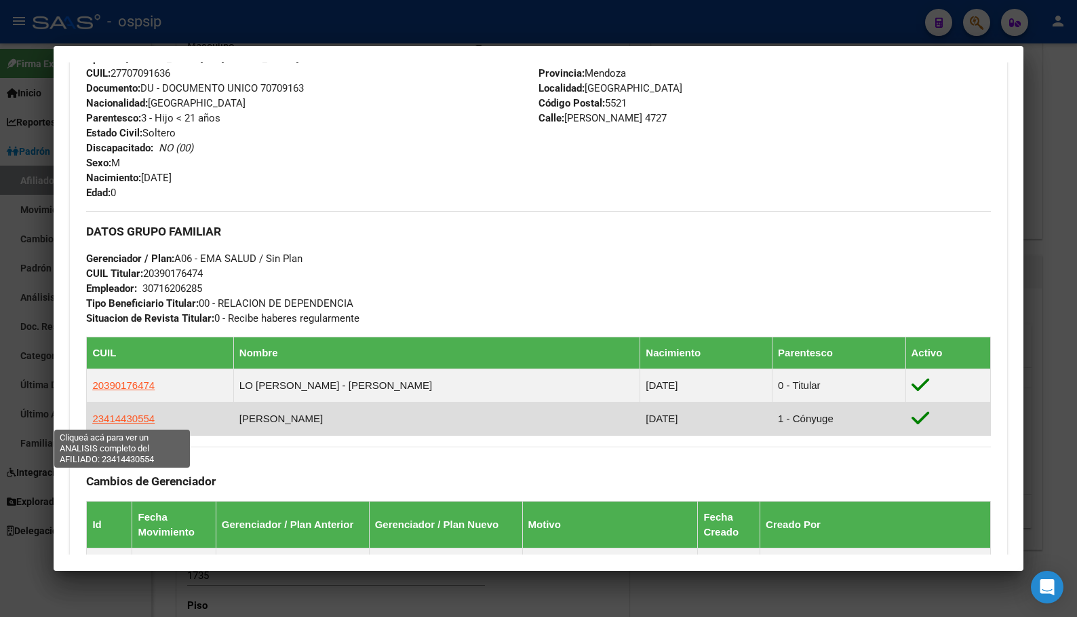
click at [112, 421] on span "23414430554" at bounding box center [123, 418] width 62 height 12
type textarea "23414430554"
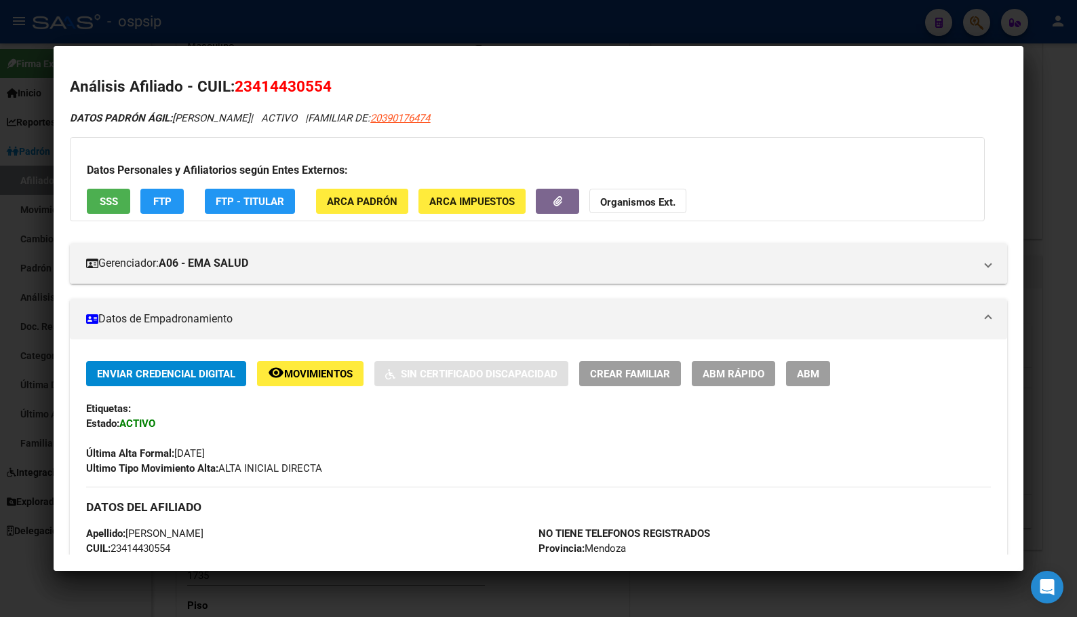
scroll to position [68, 0]
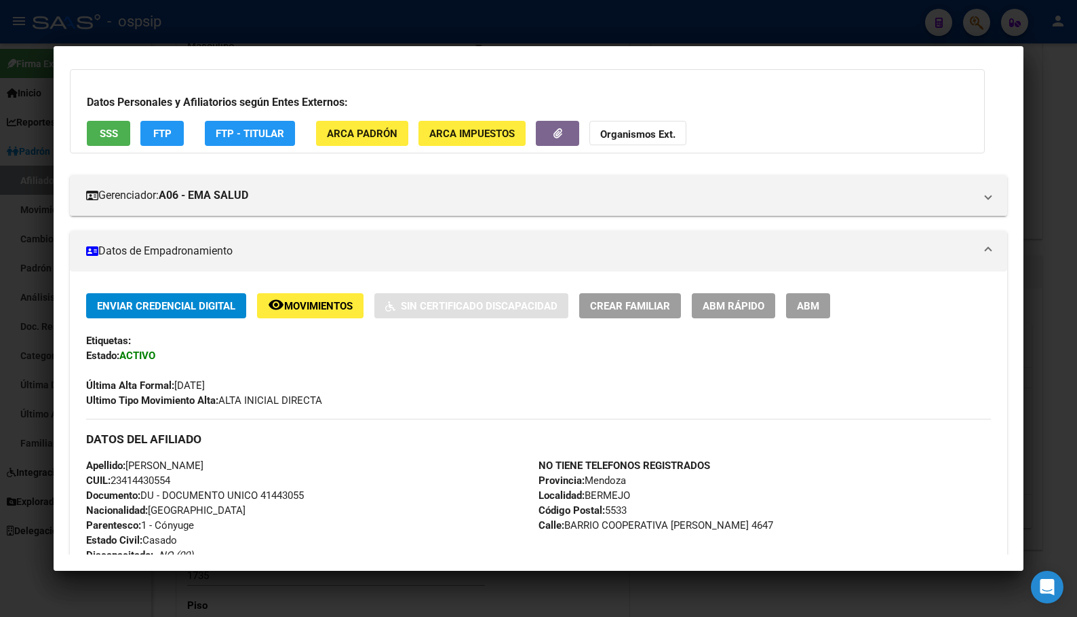
drag, startPoint x: 464, startPoint y: 454, endPoint x: 351, endPoint y: 436, distance: 114.8
click at [464, 452] on div "DATOS DEL AFILIADO" at bounding box center [538, 438] width 904 height 39
click at [320, 306] on span "Movimientos" at bounding box center [318, 306] width 69 height 12
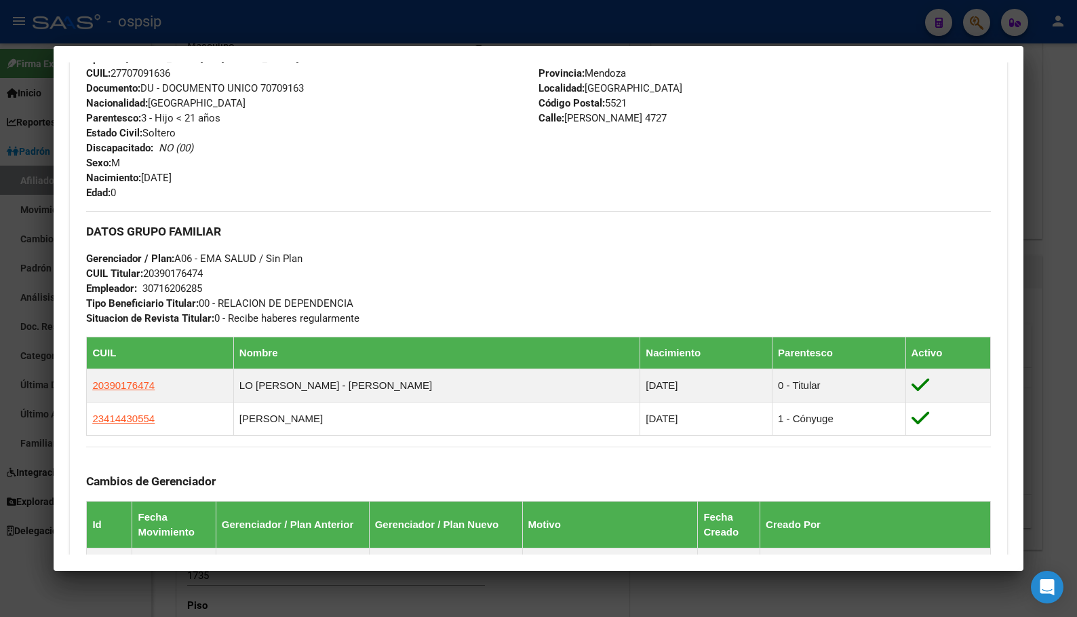
scroll to position [204, 0]
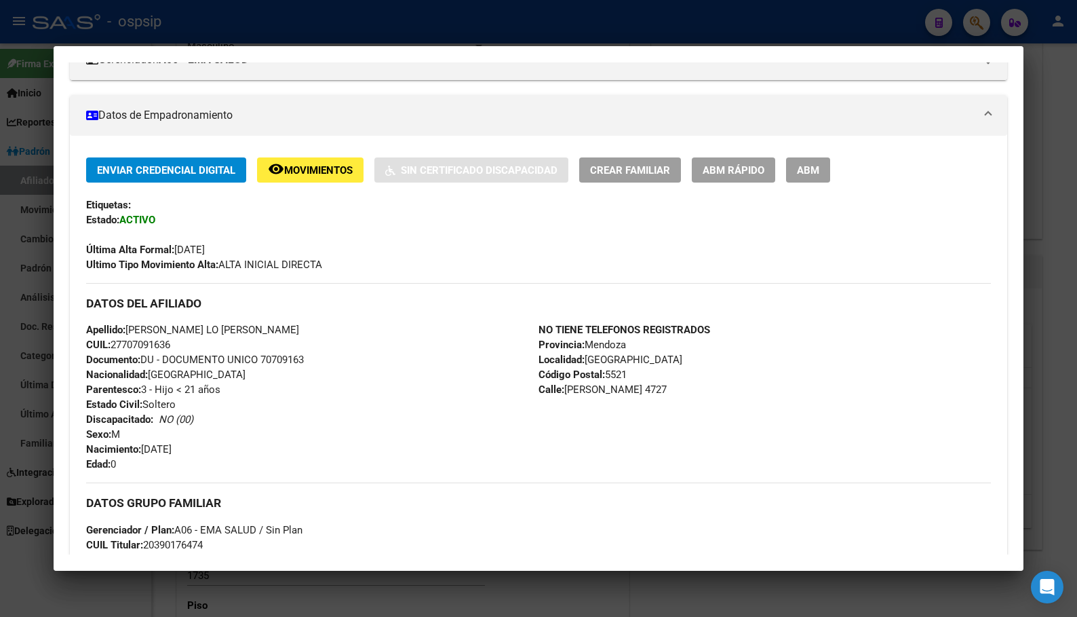
drag, startPoint x: 318, startPoint y: 385, endPoint x: 305, endPoint y: 406, distance: 25.2
click at [318, 385] on div "Apellido: [PERSON_NAME] LO [PERSON_NAME]: 27707091636 Documento: DU - DOCUMENTO…" at bounding box center [312, 396] width 452 height 149
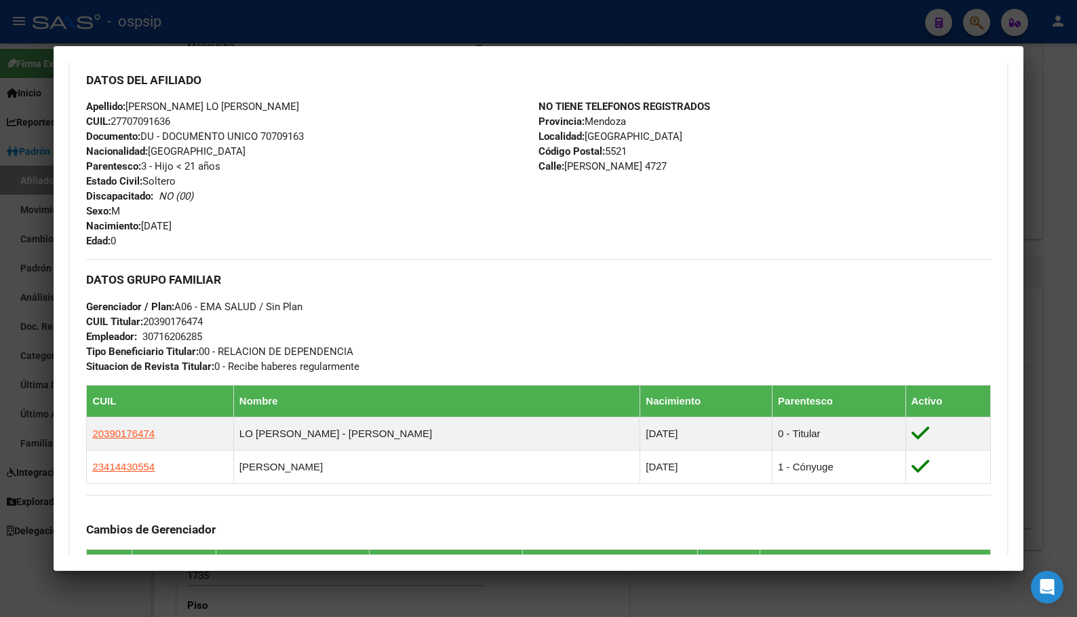
scroll to position [407, 0]
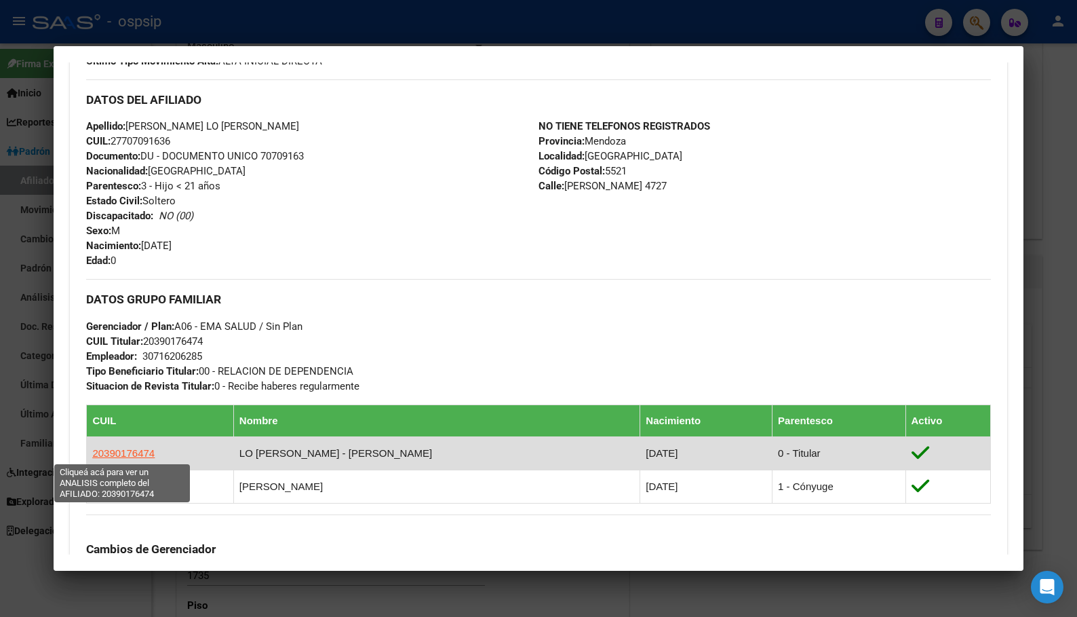
click at [107, 452] on span "20390176474" at bounding box center [123, 453] width 62 height 12
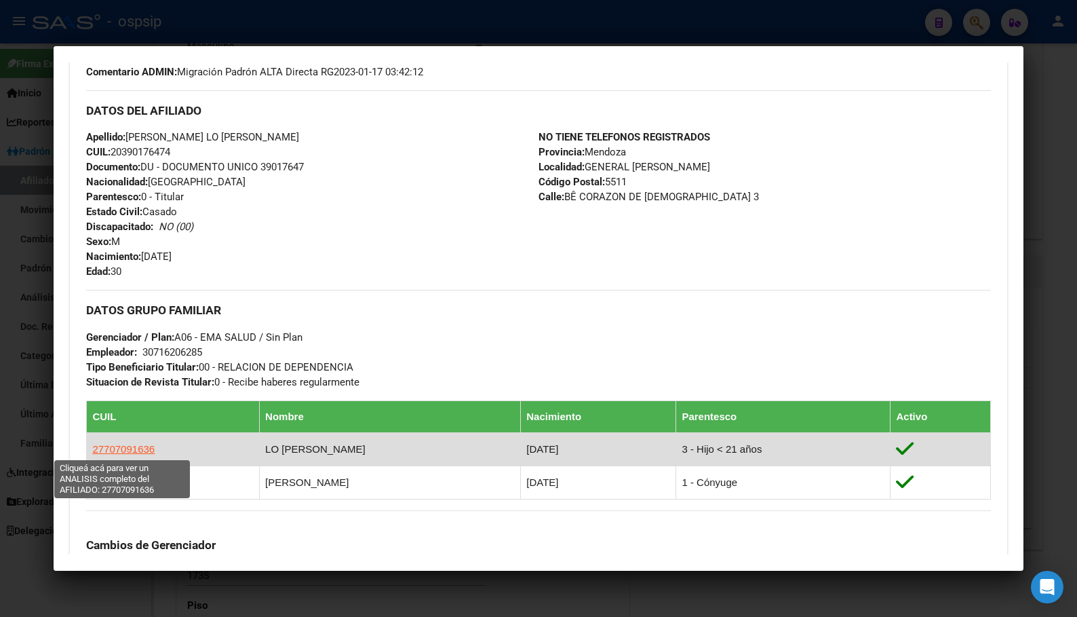
click at [112, 451] on span "27707091636" at bounding box center [123, 449] width 62 height 12
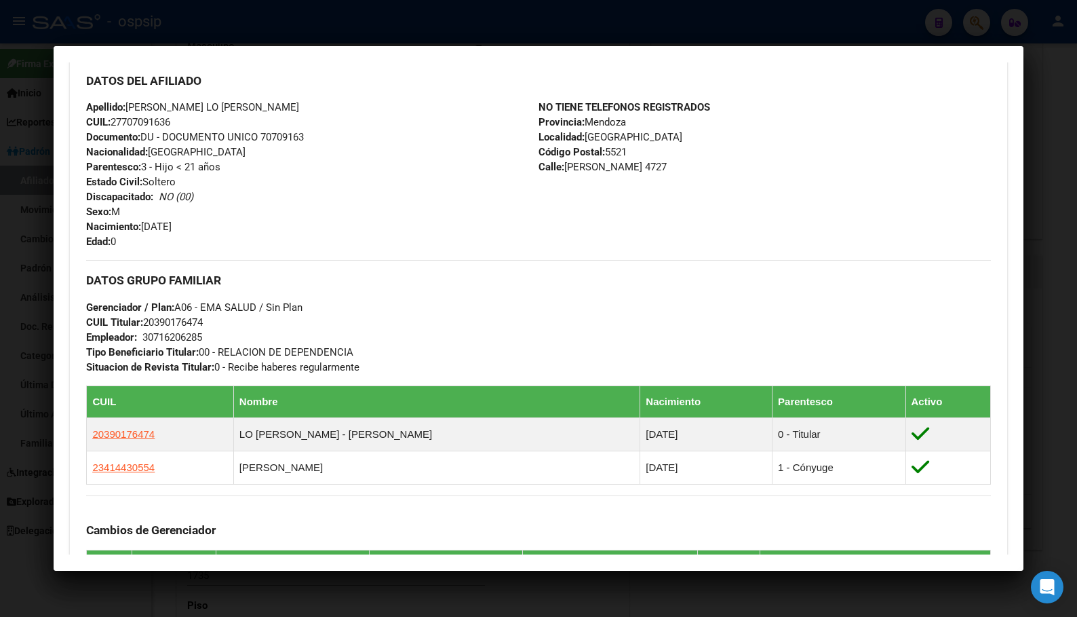
scroll to position [475, 0]
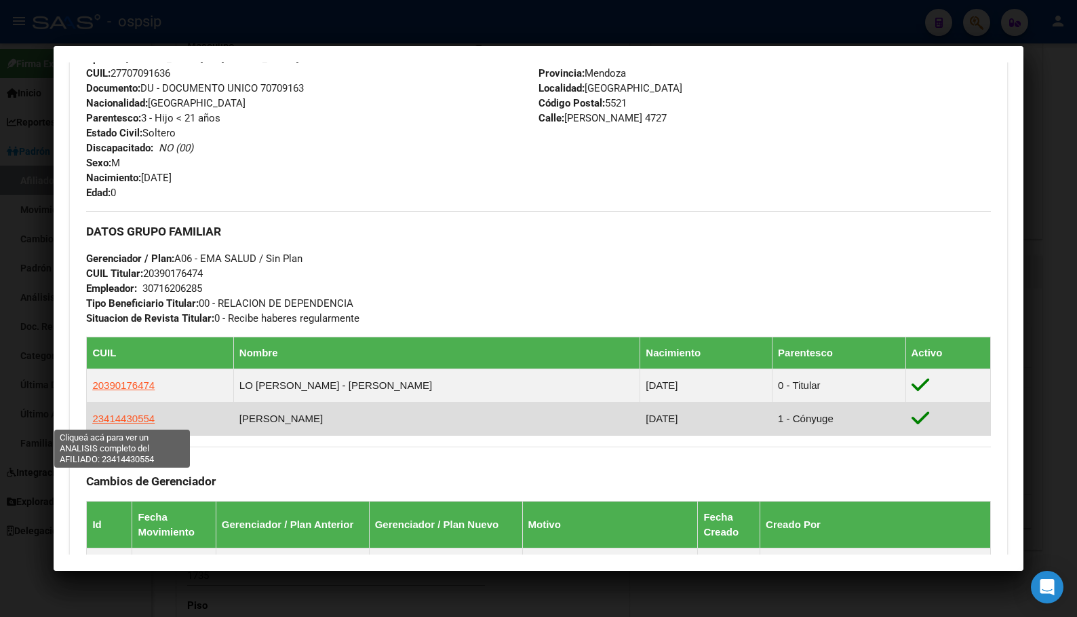
click at [123, 418] on span "23414430554" at bounding box center [123, 418] width 62 height 12
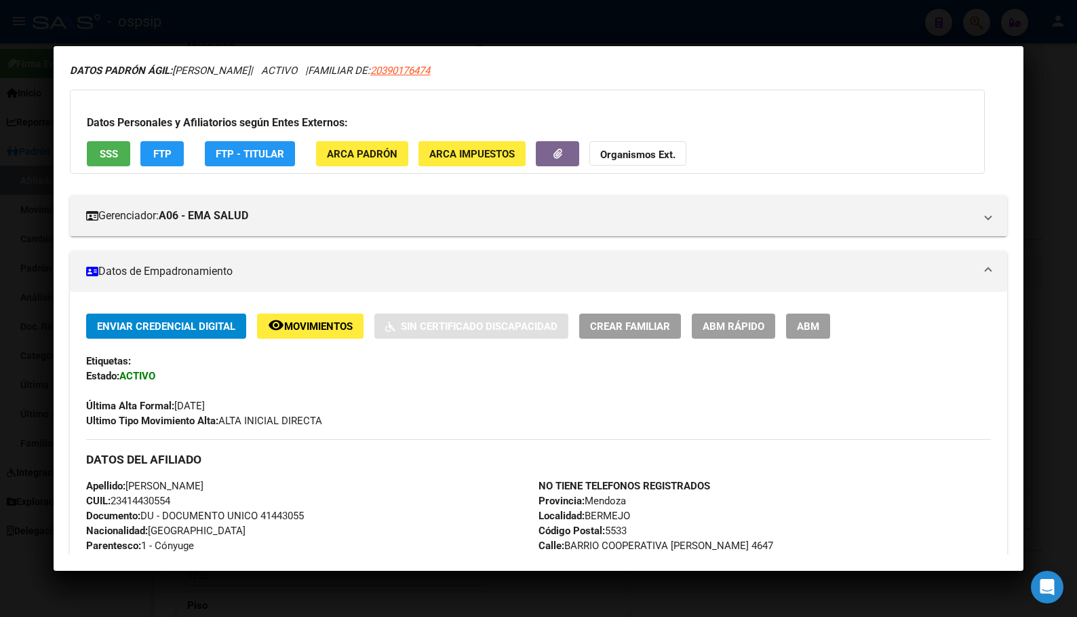
scroll to position [204, 0]
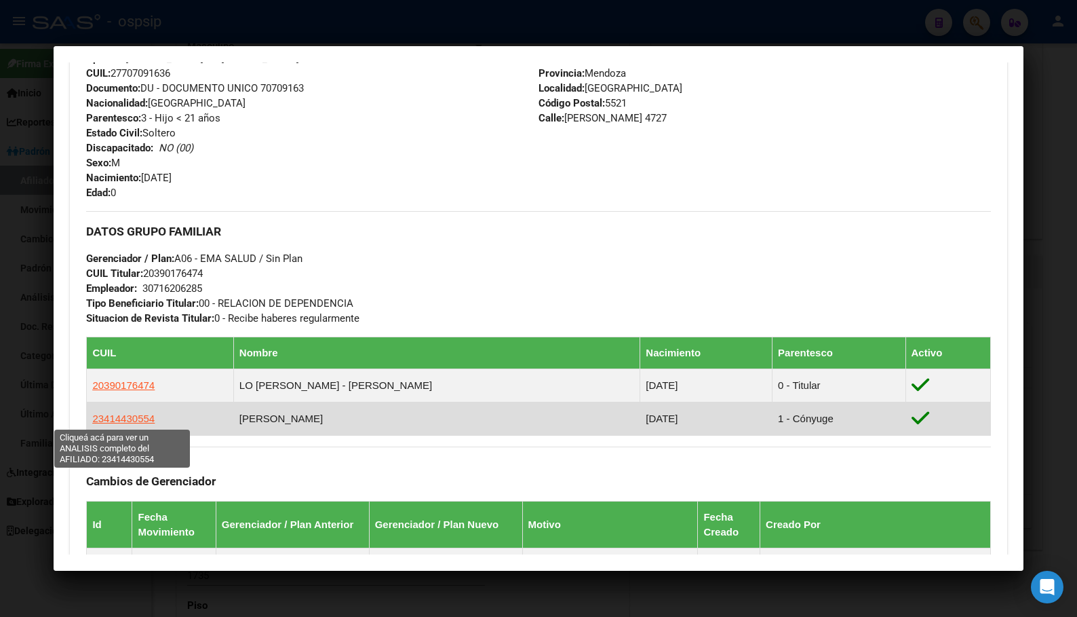
click at [108, 415] on span "23414430554" at bounding box center [123, 418] width 62 height 12
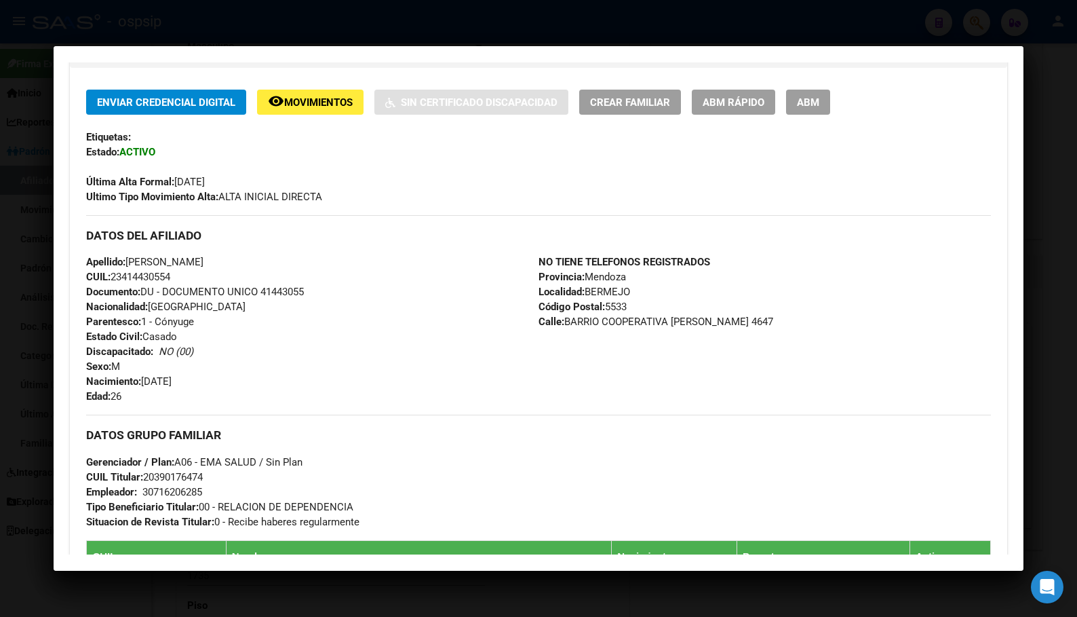
scroll to position [339, 0]
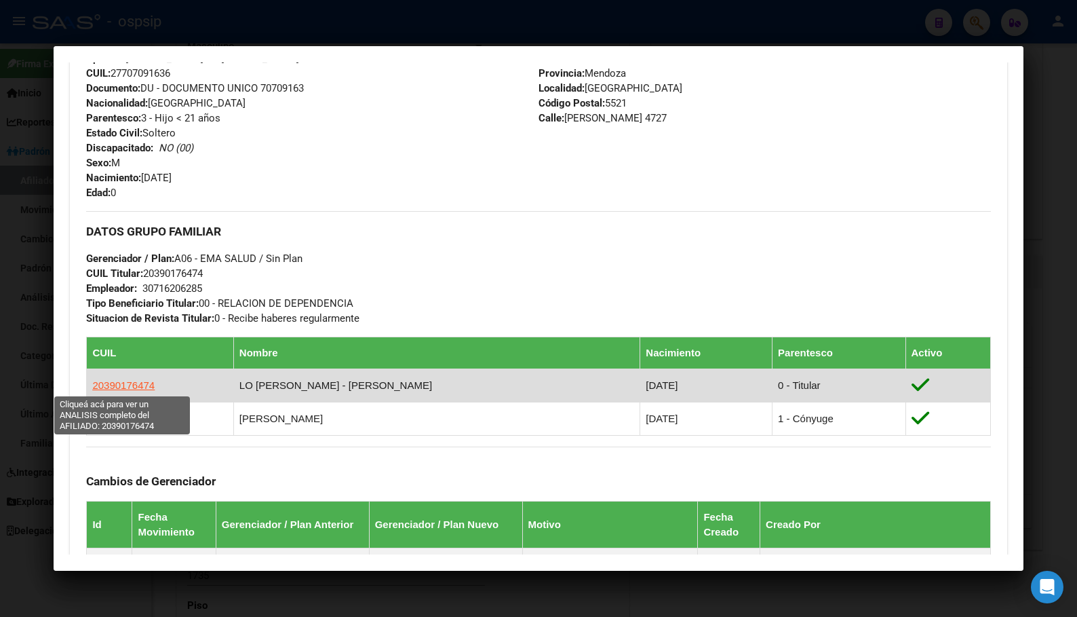
click at [115, 379] on span "20390176474" at bounding box center [123, 385] width 62 height 12
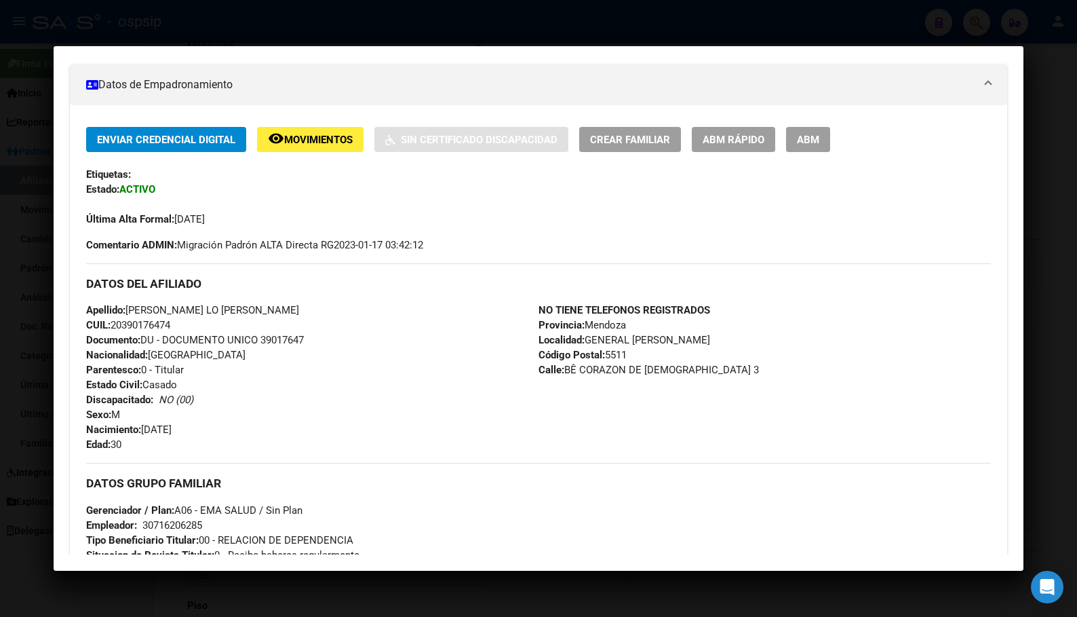
scroll to position [271, 0]
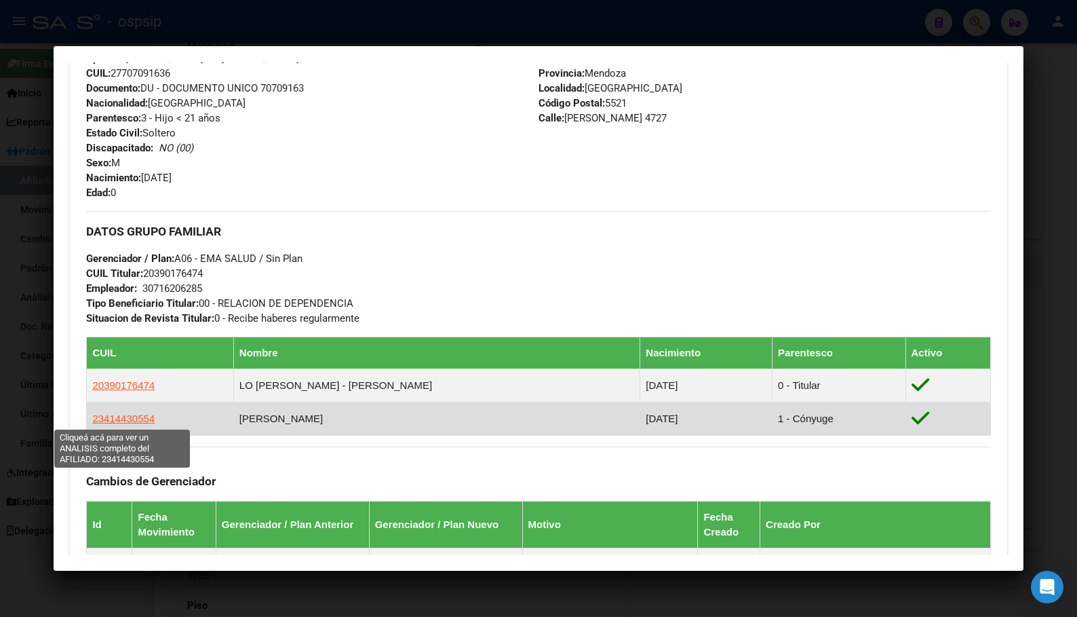
click at [136, 416] on span "23414430554" at bounding box center [123, 418] width 62 height 12
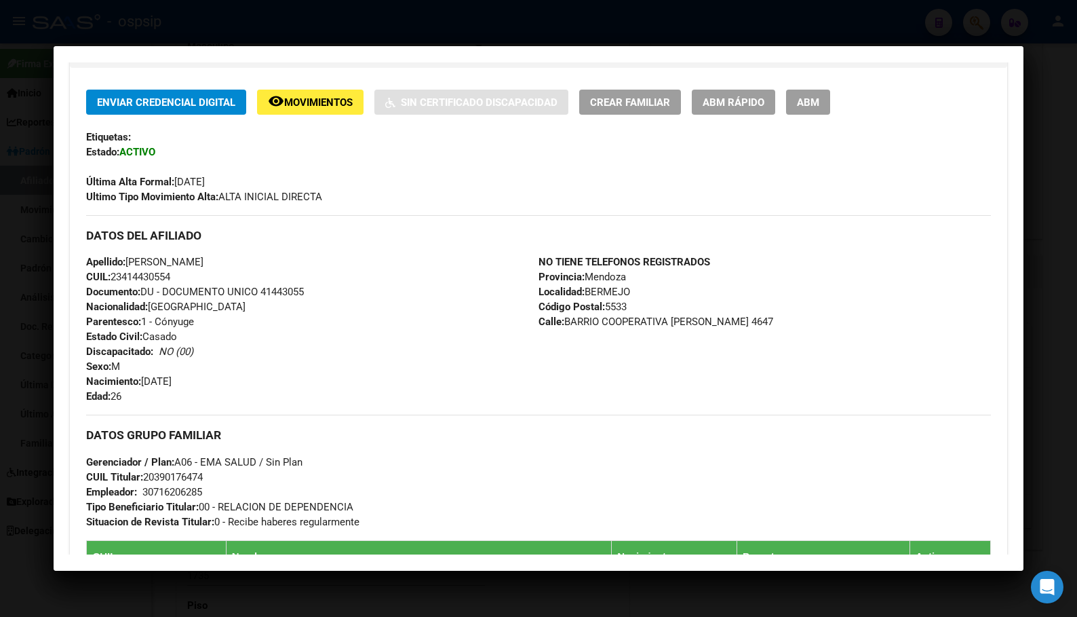
click at [255, 136] on div "Etiquetas:" at bounding box center [538, 137] width 904 height 15
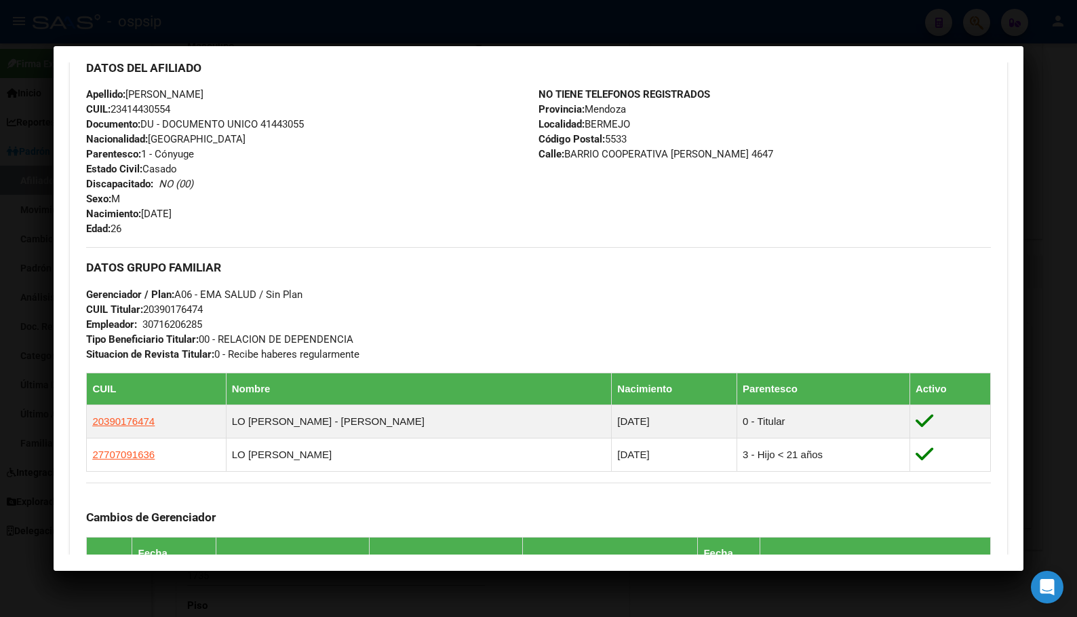
scroll to position [475, 0]
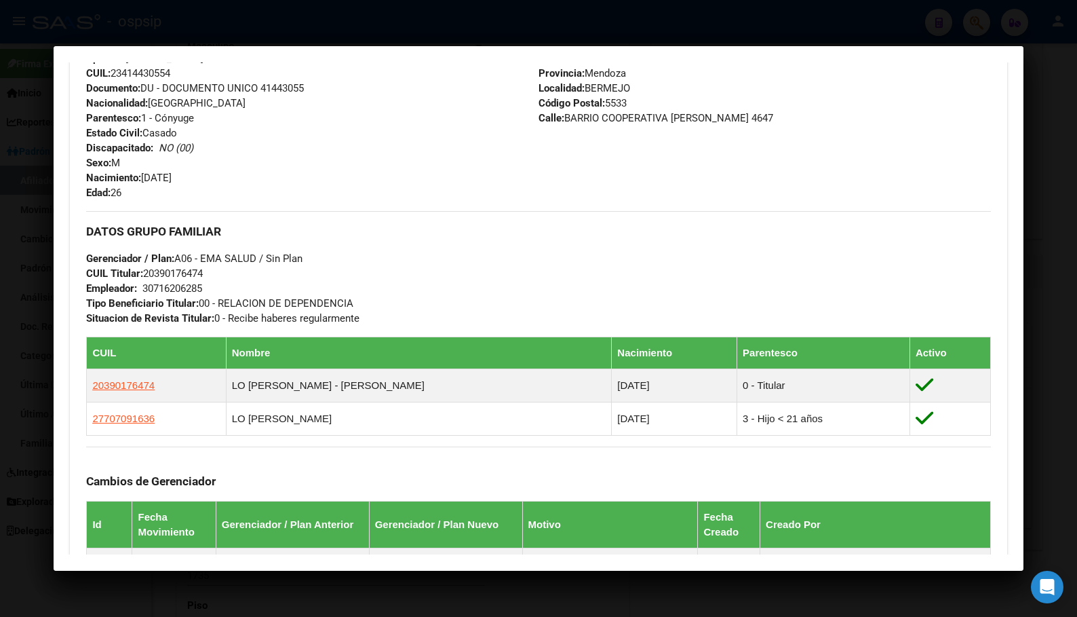
click at [327, 237] on h3 "DATOS GRUPO FAMILIAR" at bounding box center [538, 231] width 904 height 15
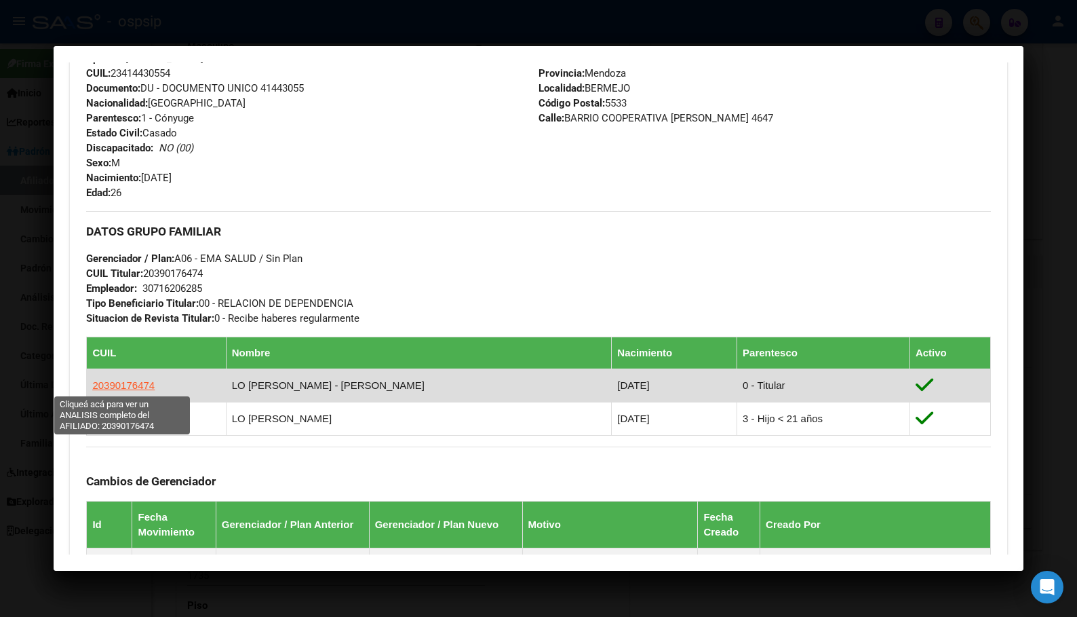
click at [119, 380] on span "20390176474" at bounding box center [123, 385] width 62 height 12
type textarea "20390176474"
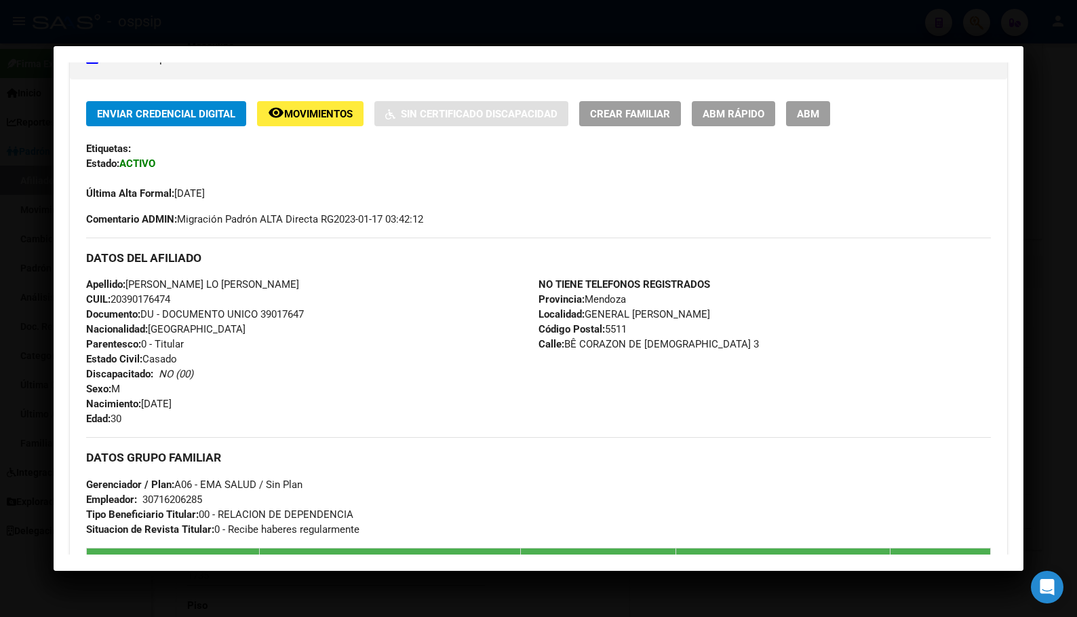
scroll to position [271, 0]
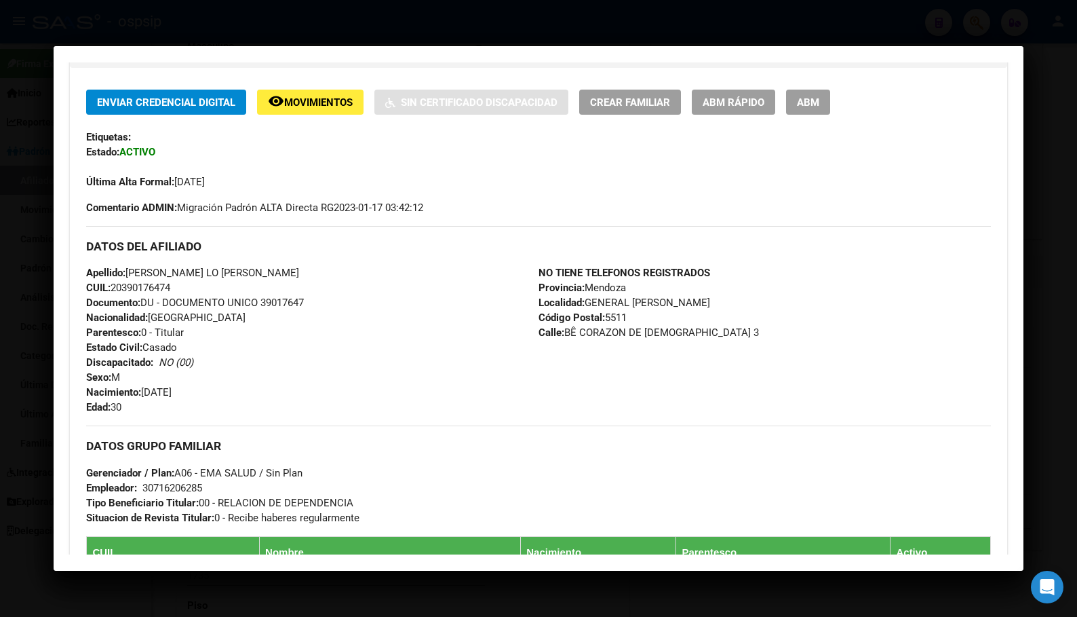
click at [263, 128] on div "Enviar Credencial Digital remove_red_eye Movimientos Sin Certificado Discapacid…" at bounding box center [538, 140] width 904 height 100
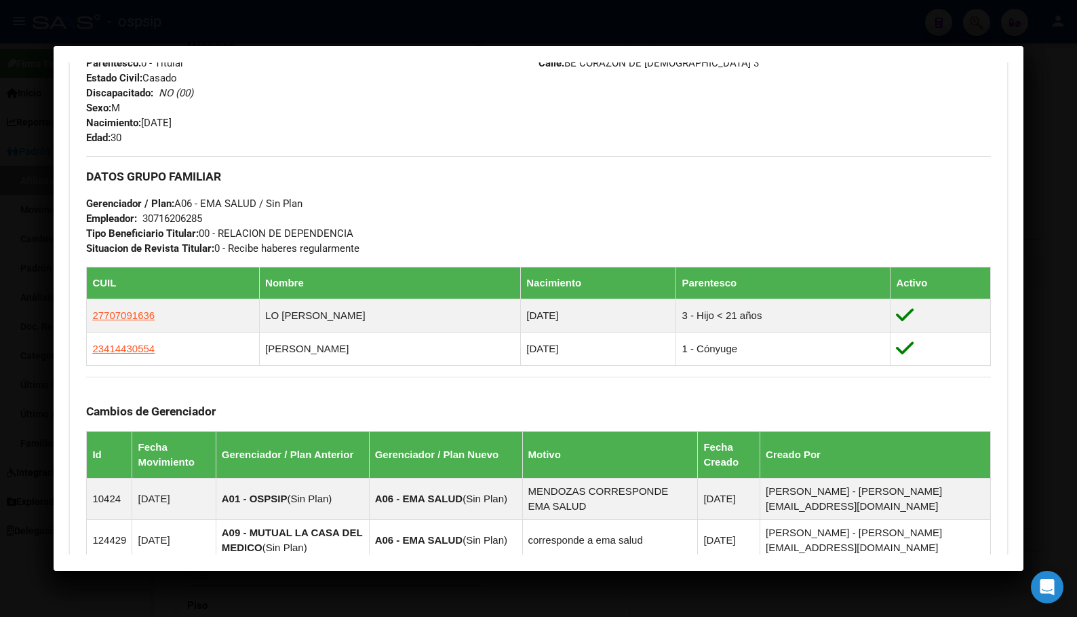
scroll to position [543, 0]
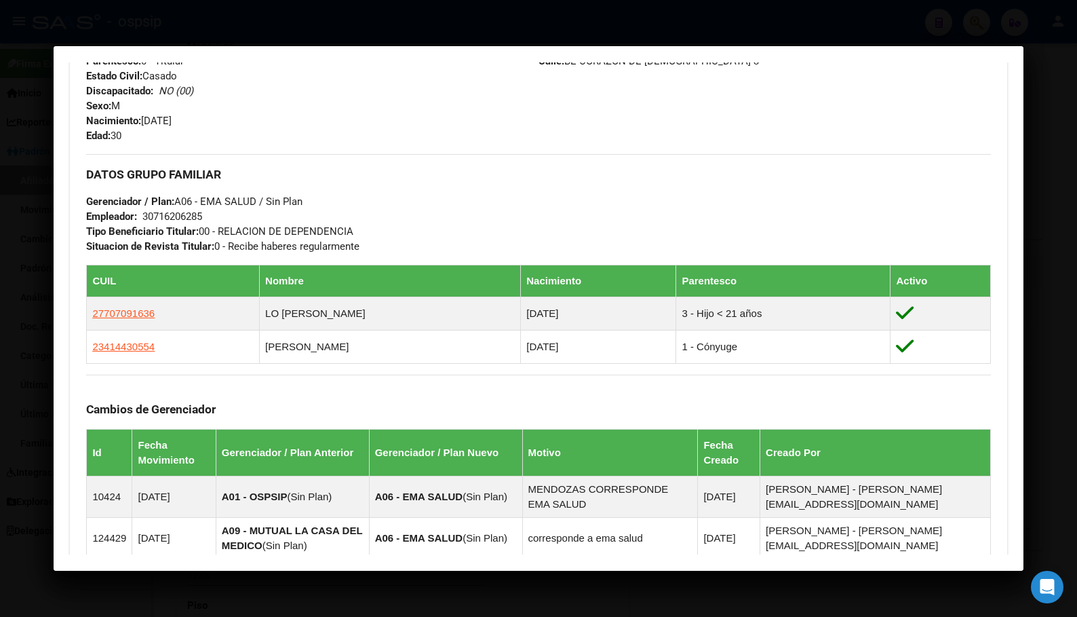
click at [414, 96] on div "Apellido: [PERSON_NAME] LO [PERSON_NAME] CUIL: 20390176474 Documento: DU - DOCU…" at bounding box center [312, 68] width 452 height 149
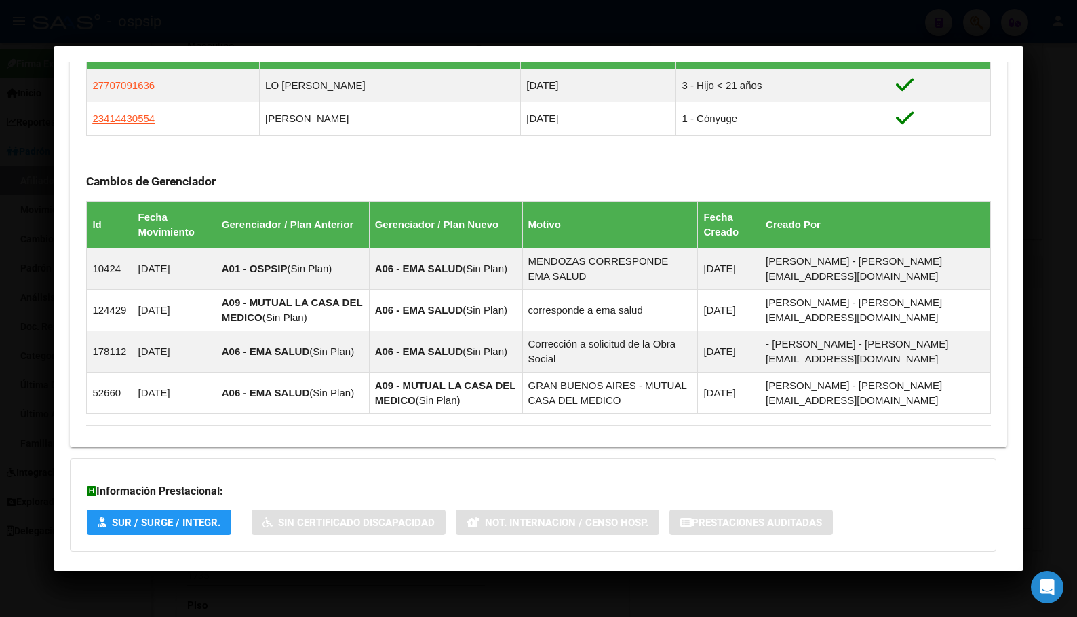
scroll to position [746, 0]
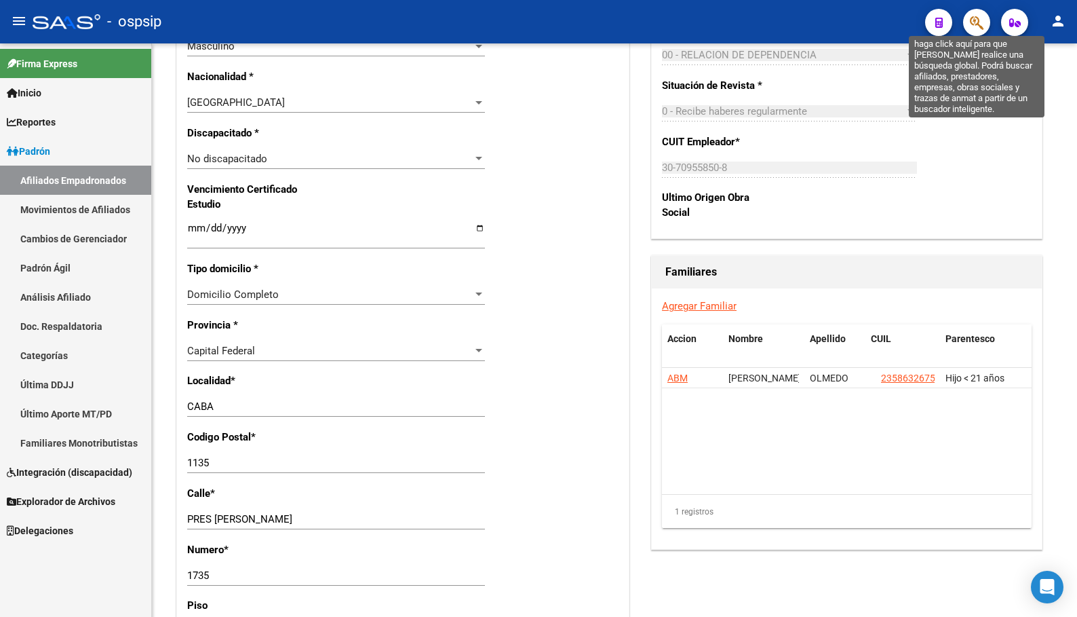
click at [971, 19] on icon "button" at bounding box center [977, 23] width 14 height 16
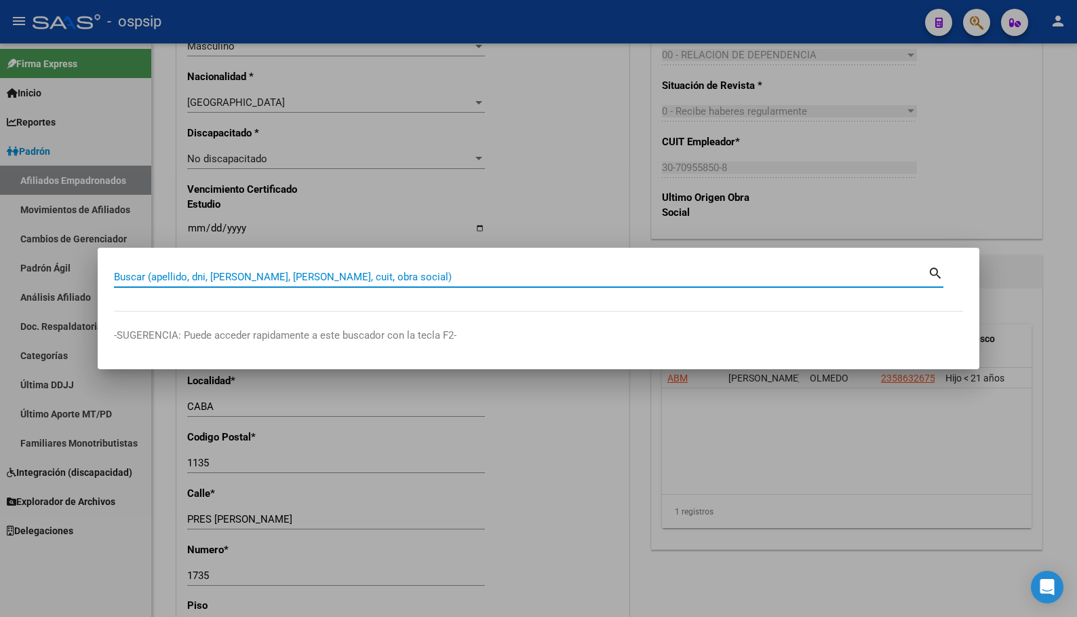
paste input "40704443"
type input "40704443"
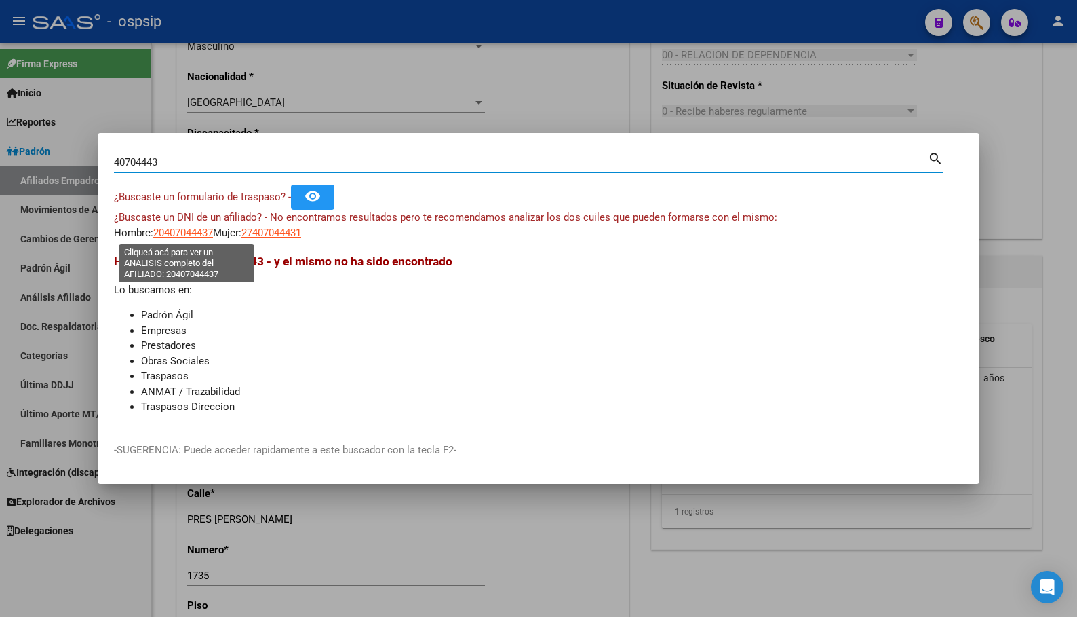
click at [184, 233] on span "20407044437" at bounding box center [183, 233] width 60 height 12
type textarea "20407044437"
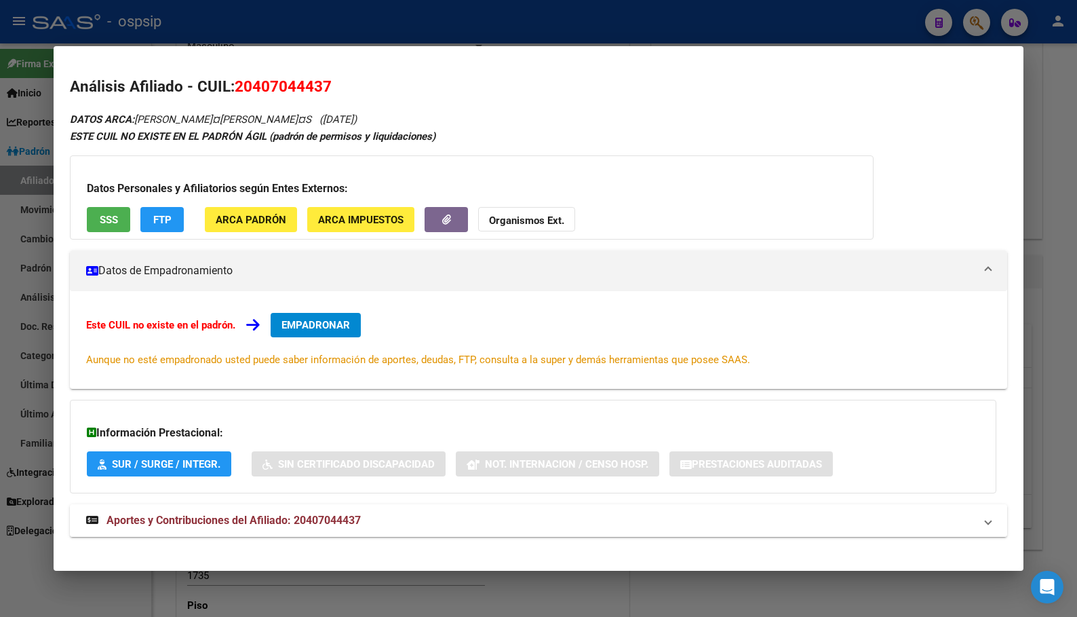
click at [343, 519] on span "Aportes y Contribuciones del Afiliado: 20407044437" at bounding box center [234, 520] width 254 height 13
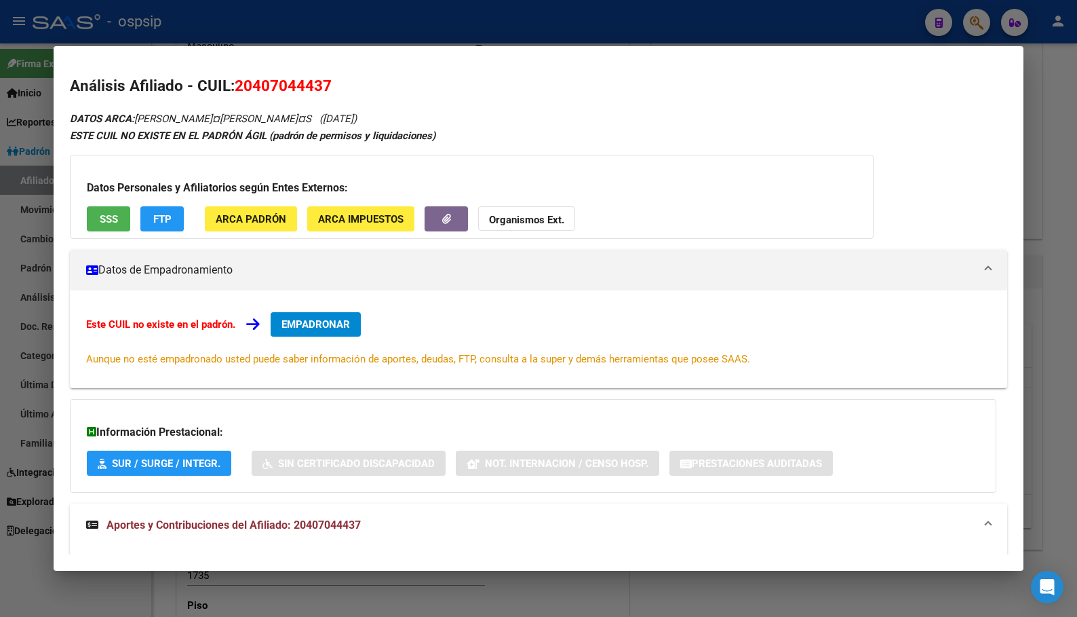
scroll to position [0, 0]
drag, startPoint x: 237, startPoint y: 89, endPoint x: 337, endPoint y: 94, distance: 99.8
click at [337, 94] on h2 "Análisis Afiliado - CUIL: 20407044437" at bounding box center [538, 86] width 937 height 23
copy span "20407044437"
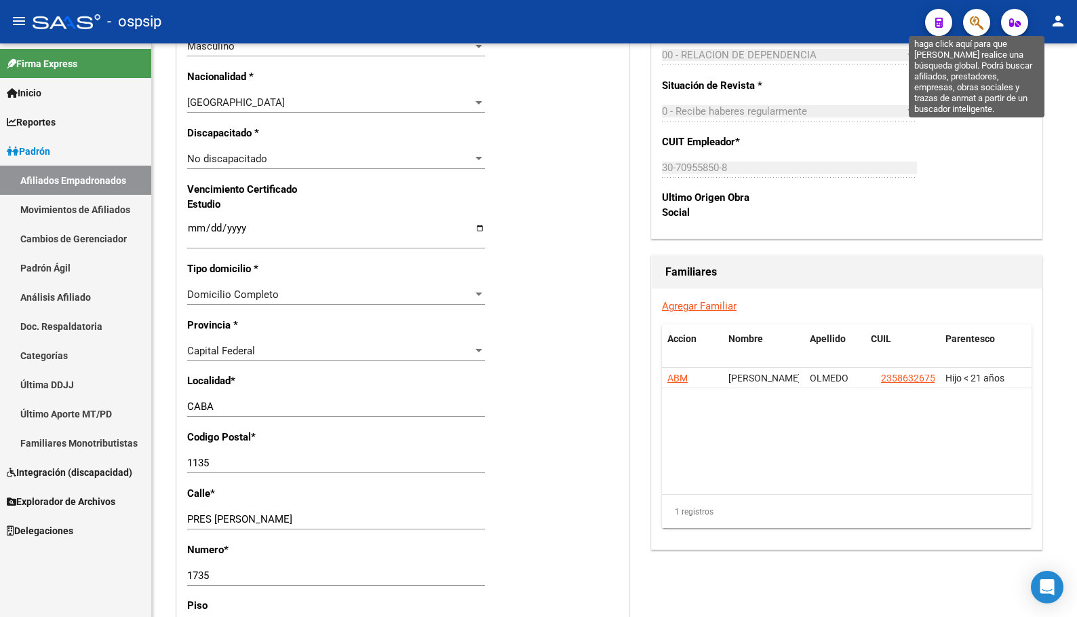
click at [971, 27] on icon "button" at bounding box center [977, 23] width 14 height 16
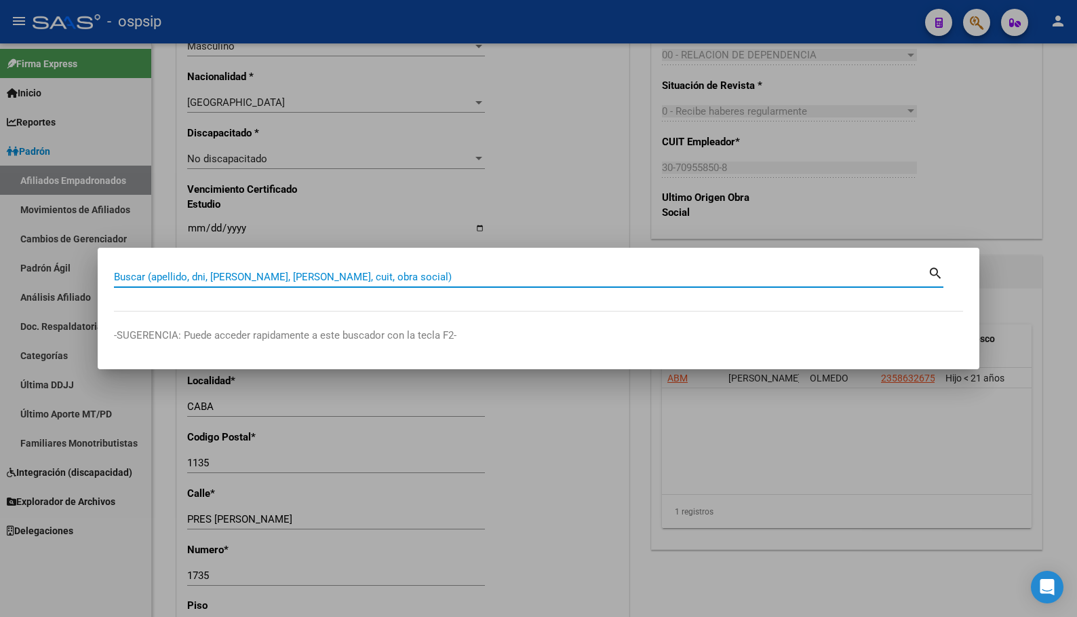
paste input "38681155"
type input "38681155"
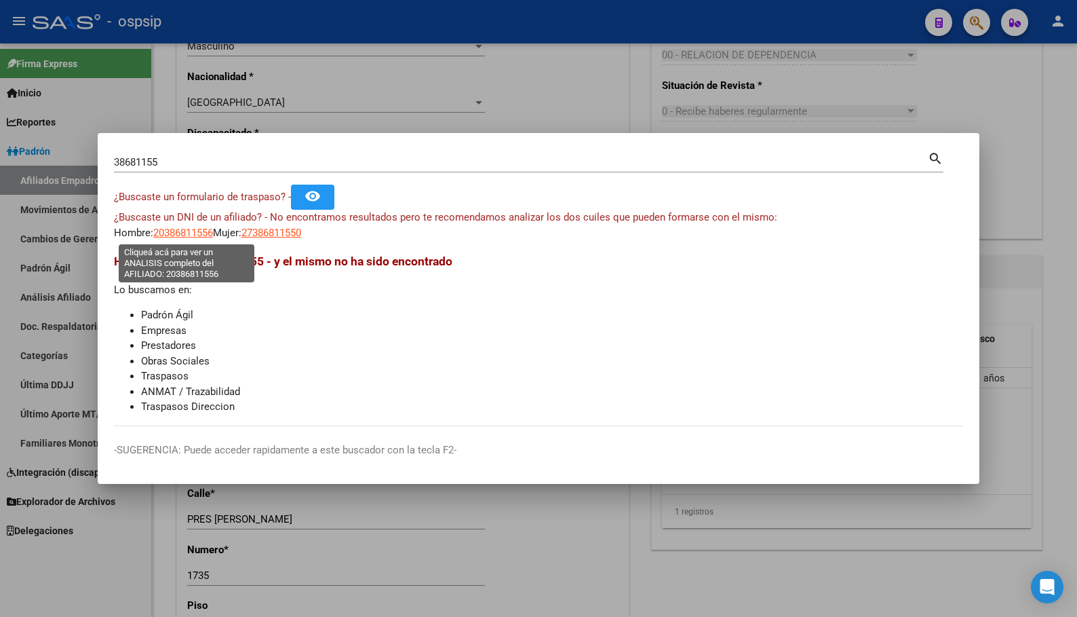
click at [180, 227] on span "20386811556" at bounding box center [183, 233] width 60 height 12
type textarea "20386811556"
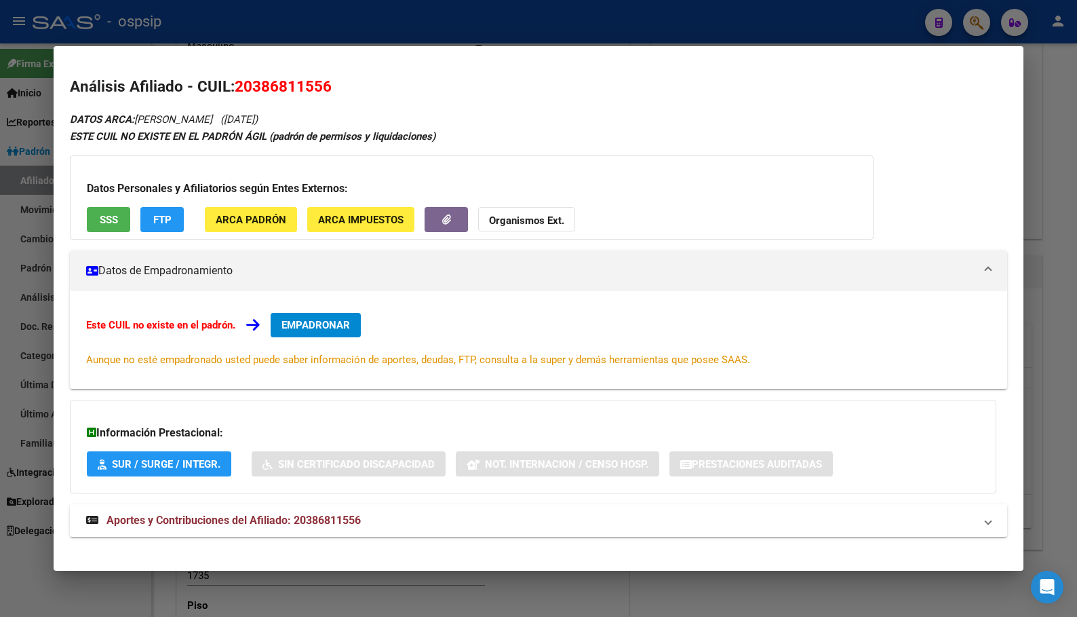
scroll to position [13, 0]
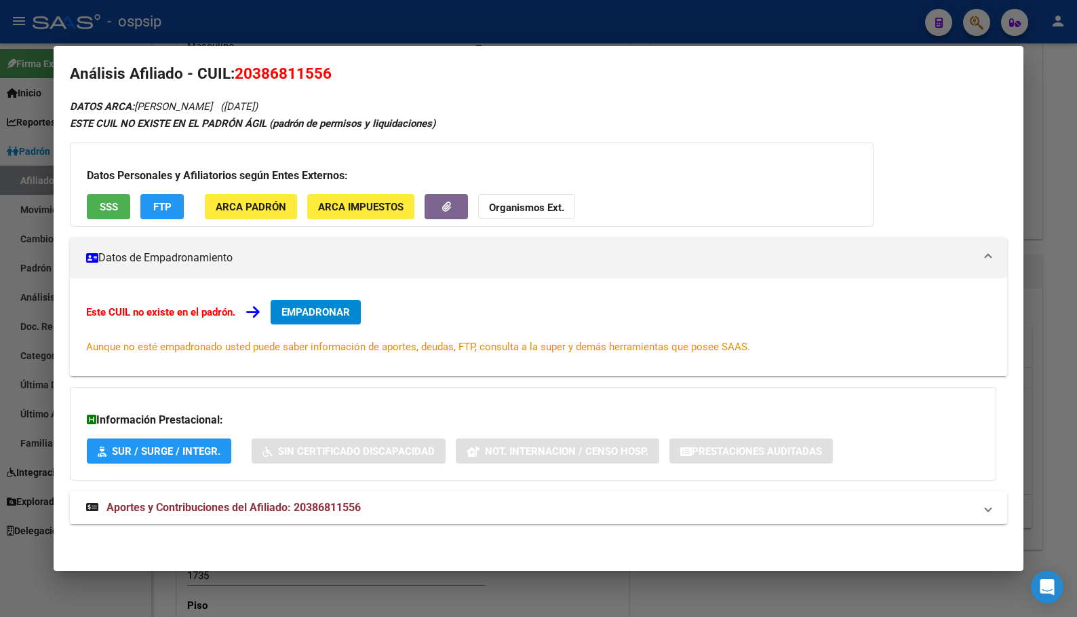
click at [307, 495] on mat-expansion-panel-header "Aportes y Contribuciones del Afiliado: 20386811556" at bounding box center [538, 507] width 937 height 33
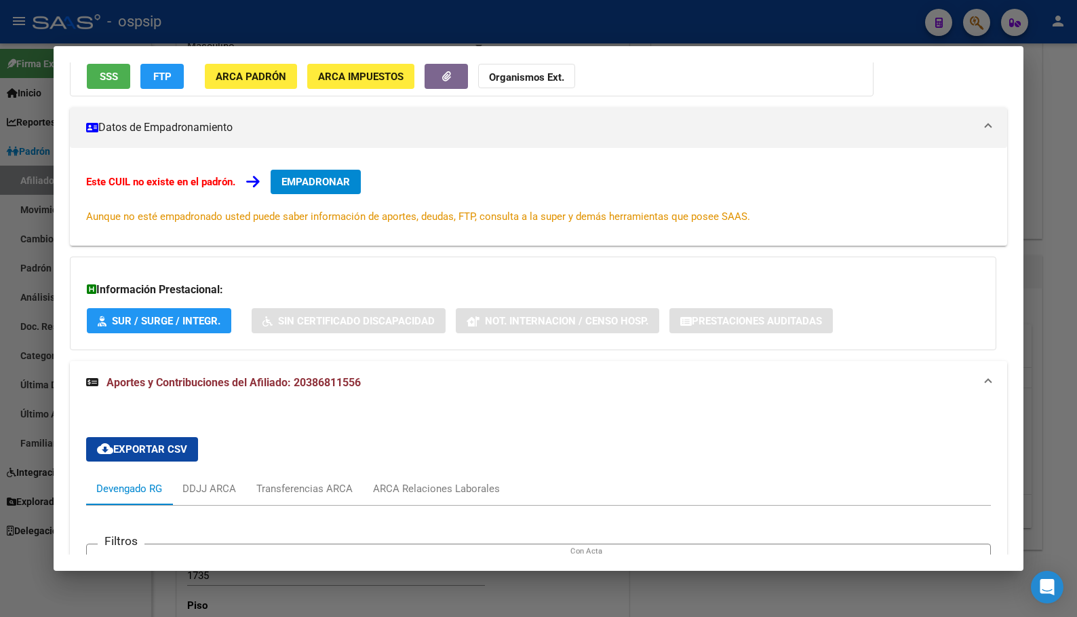
scroll to position [435, 0]
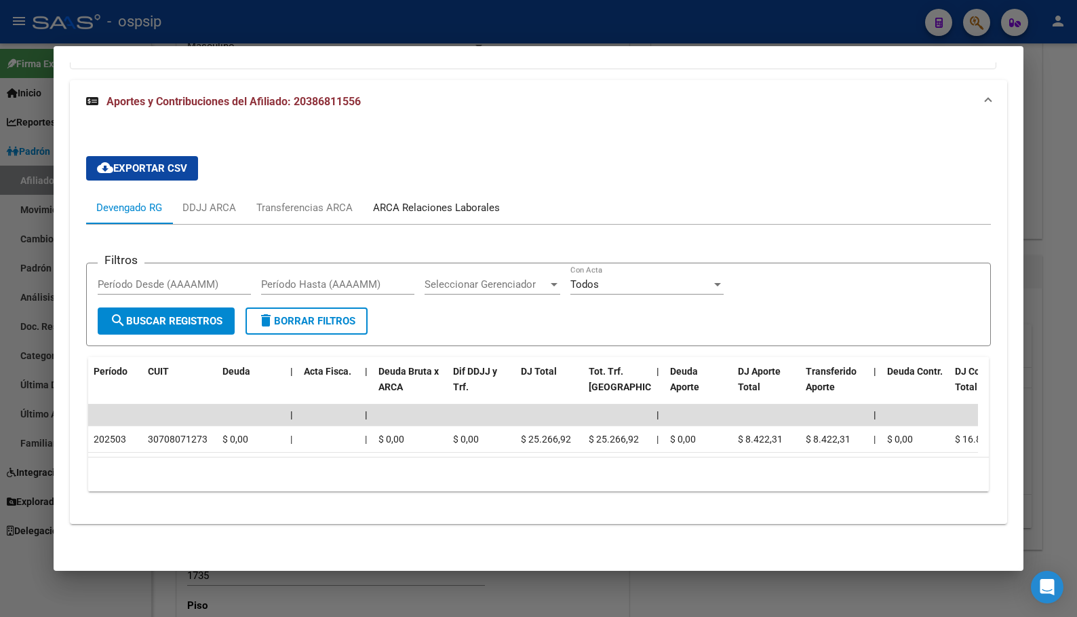
click at [393, 200] on div "ARCA Relaciones Laborales" at bounding box center [436, 207] width 127 height 15
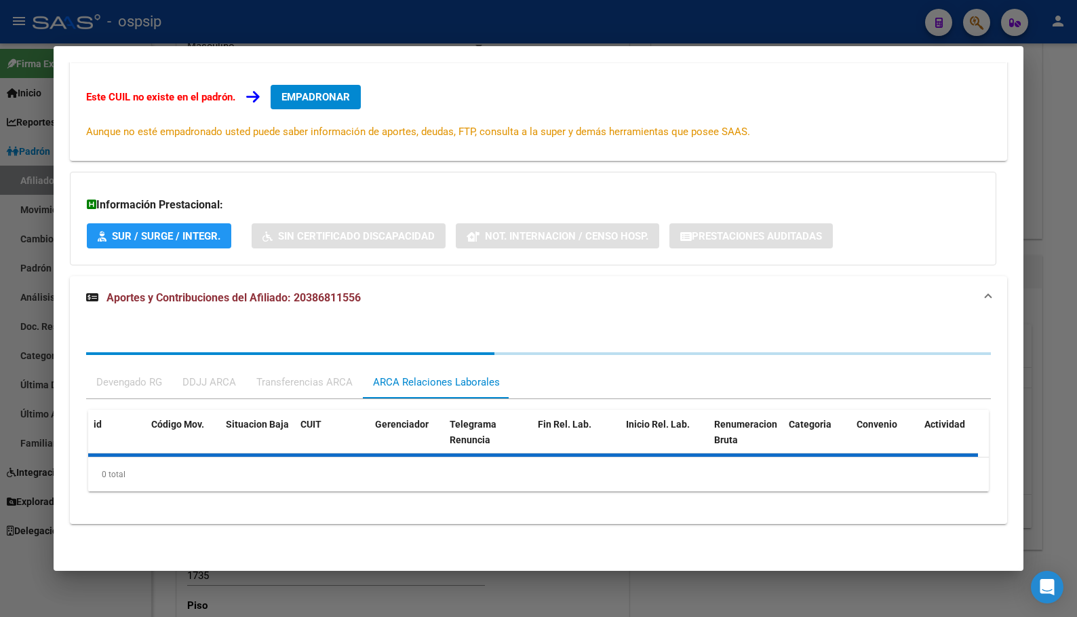
scroll to position [430, 0]
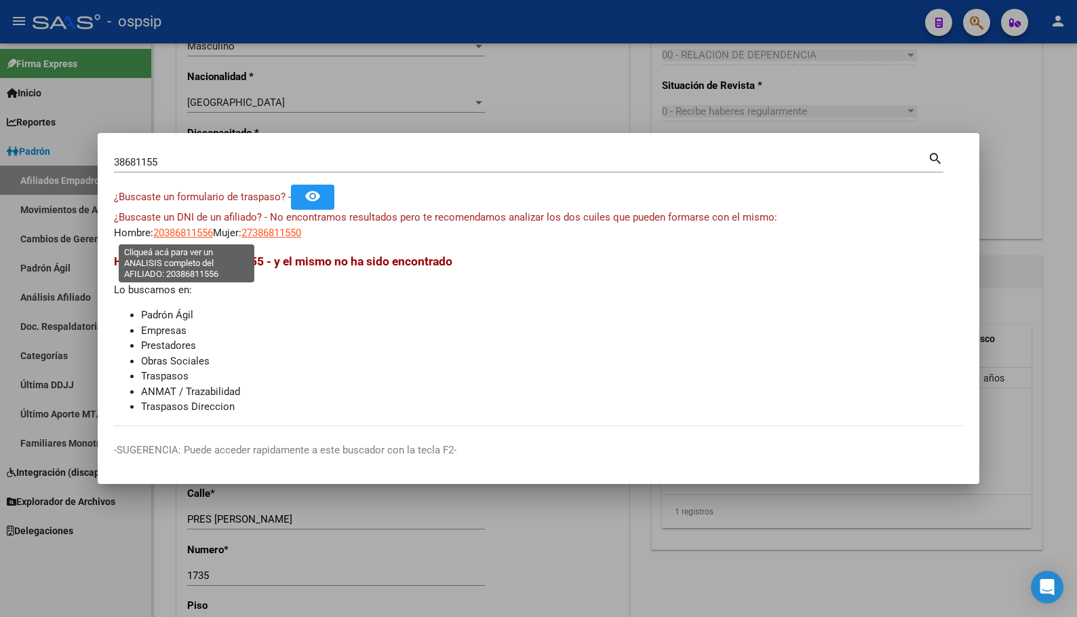
click at [179, 234] on span "20386811556" at bounding box center [183, 233] width 60 height 12
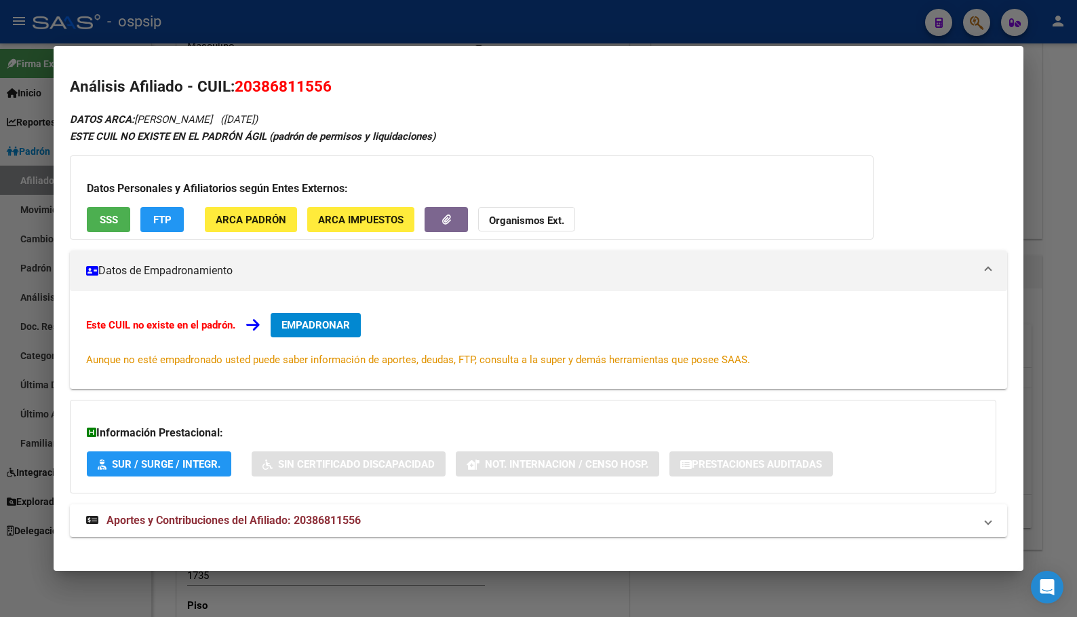
click at [104, 216] on span "SSS" at bounding box center [109, 220] width 18 height 12
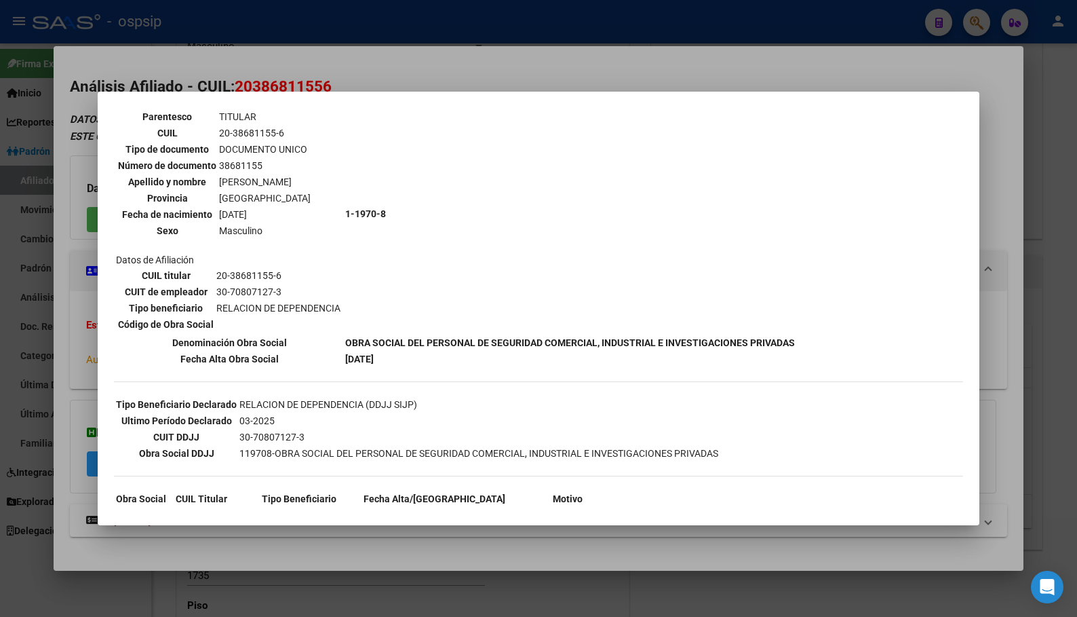
scroll to position [0, 0]
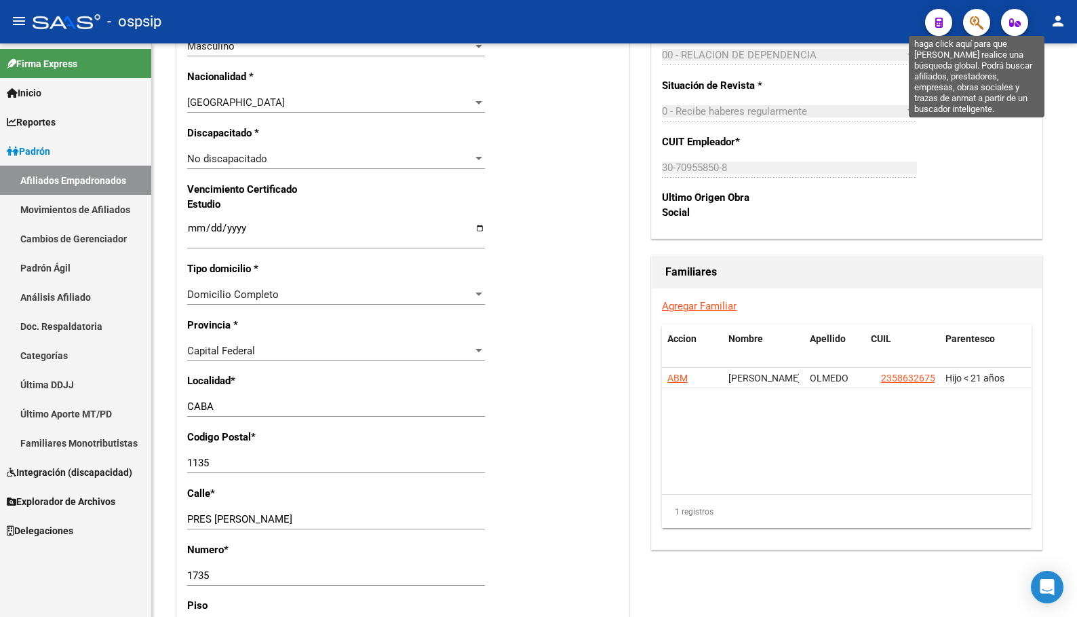
click at [973, 22] on icon "button" at bounding box center [977, 23] width 14 height 16
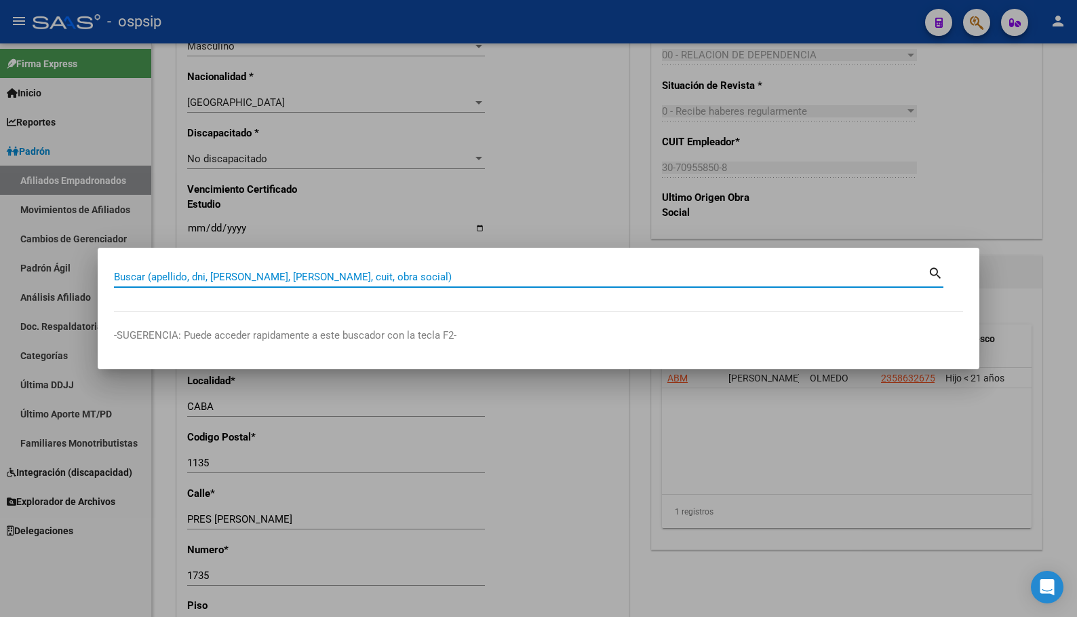
paste input "17032998"
type input "17032998"
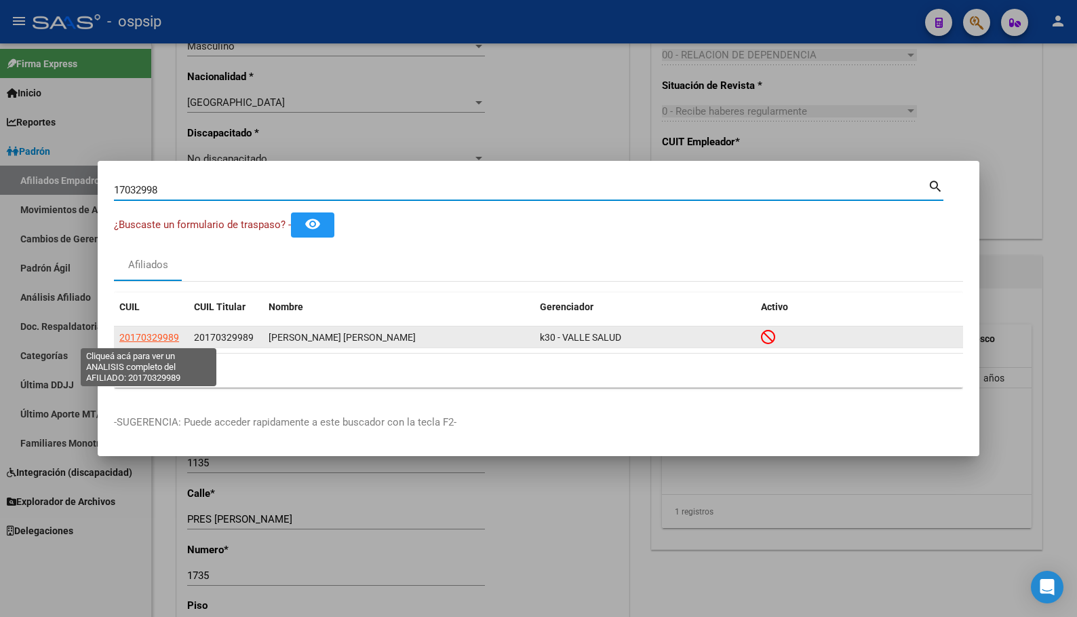
click at [157, 340] on span "20170329989" at bounding box center [149, 337] width 60 height 11
type textarea "20170329989"
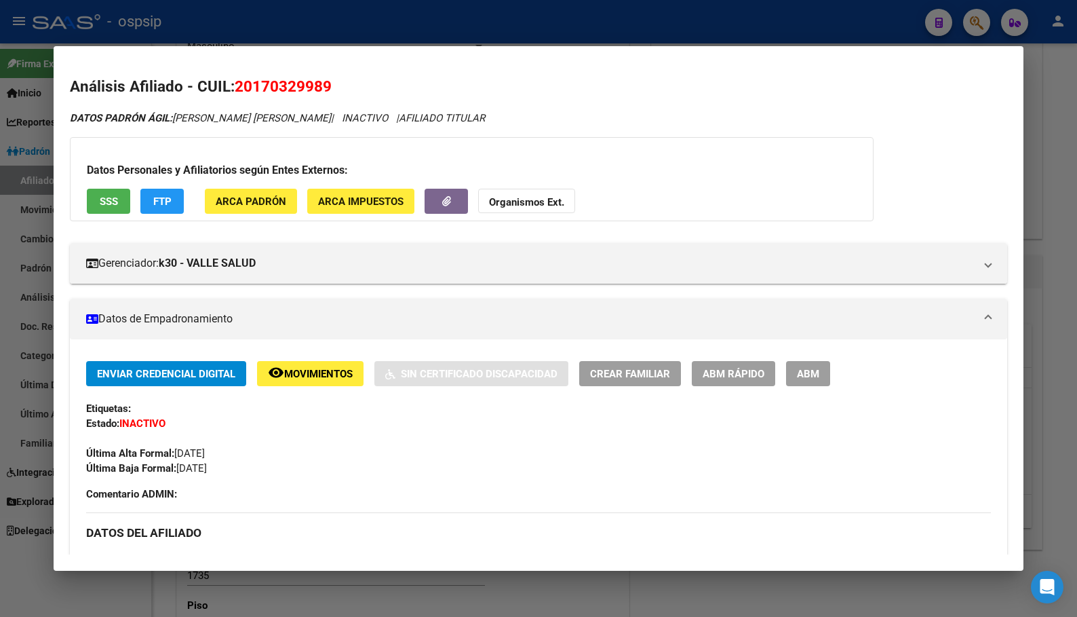
click at [290, 368] on button "remove_red_eye Movimientos" at bounding box center [310, 373] width 107 height 25
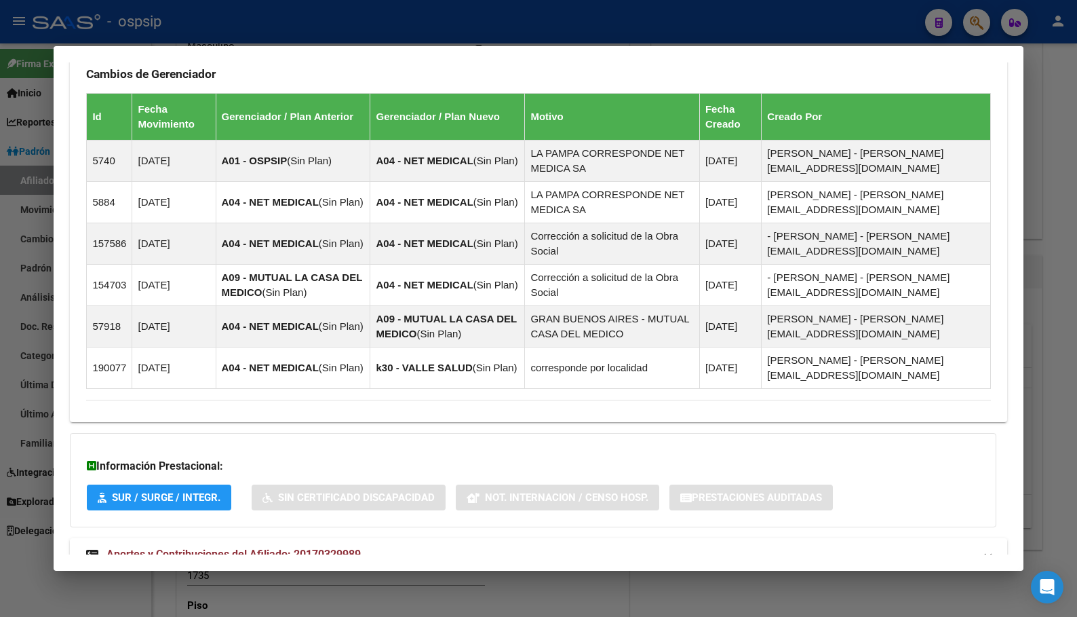
scroll to position [860, 0]
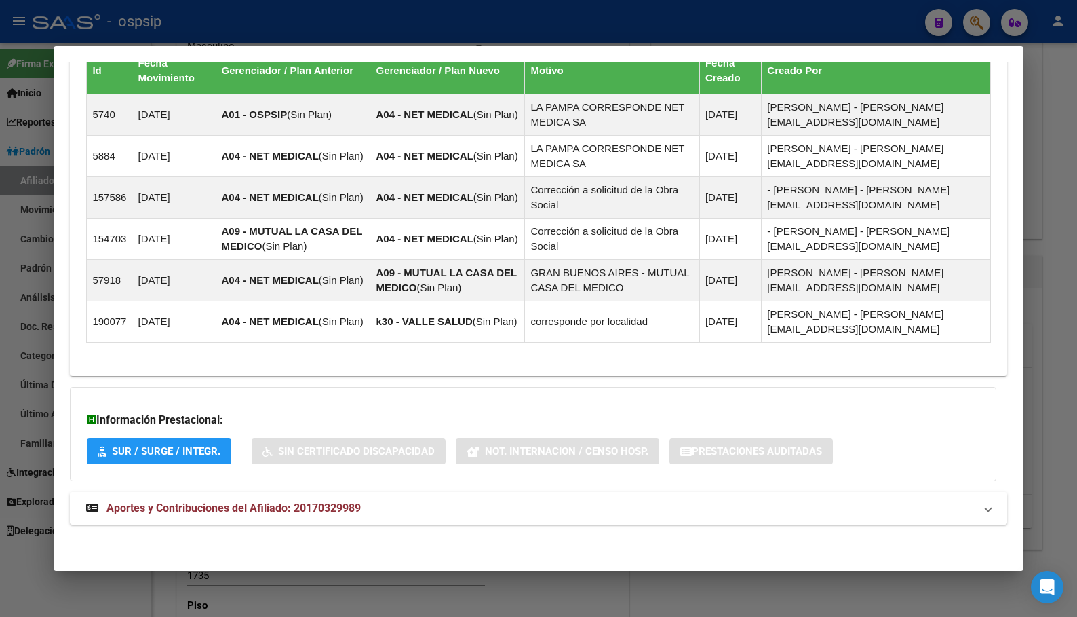
click at [307, 507] on span "Aportes y Contribuciones del Afiliado: 20170329989" at bounding box center [234, 507] width 254 height 13
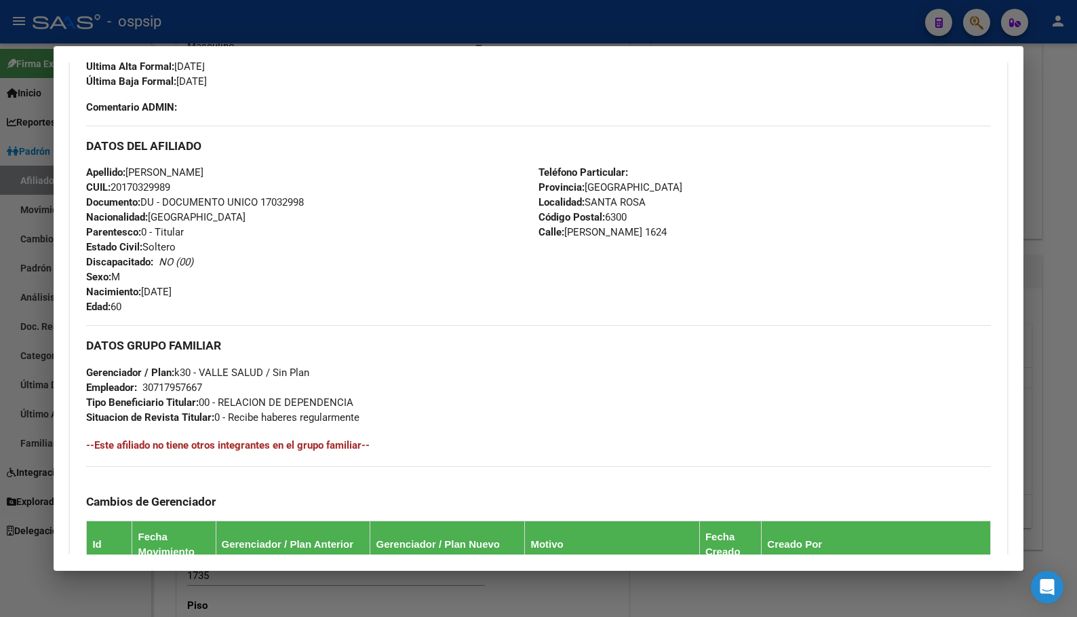
scroll to position [115, 0]
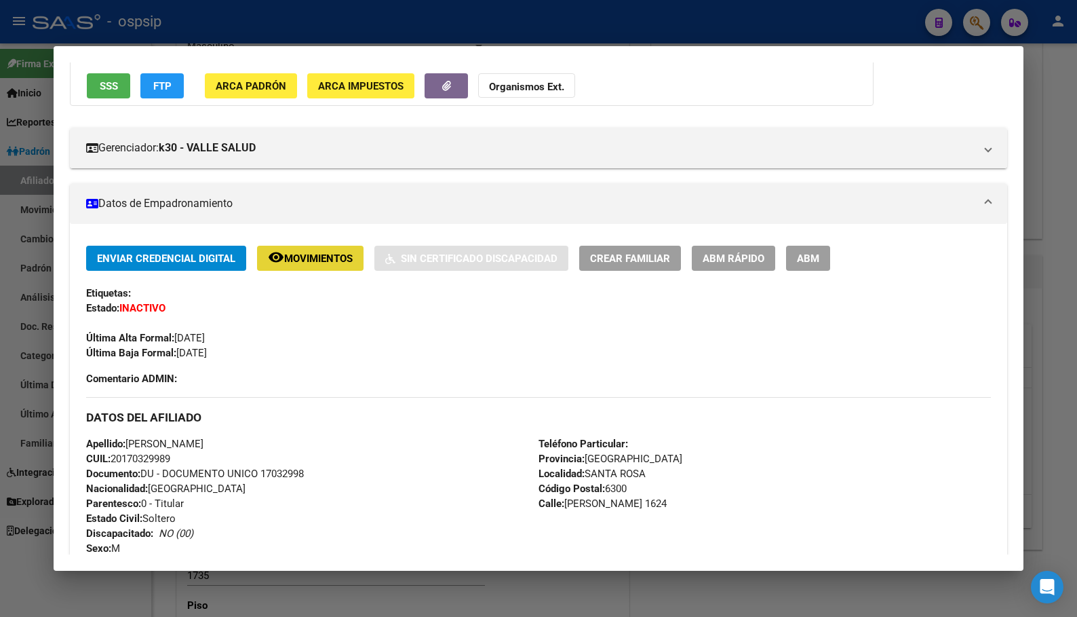
click at [303, 262] on span "Movimientos" at bounding box center [318, 258] width 69 height 12
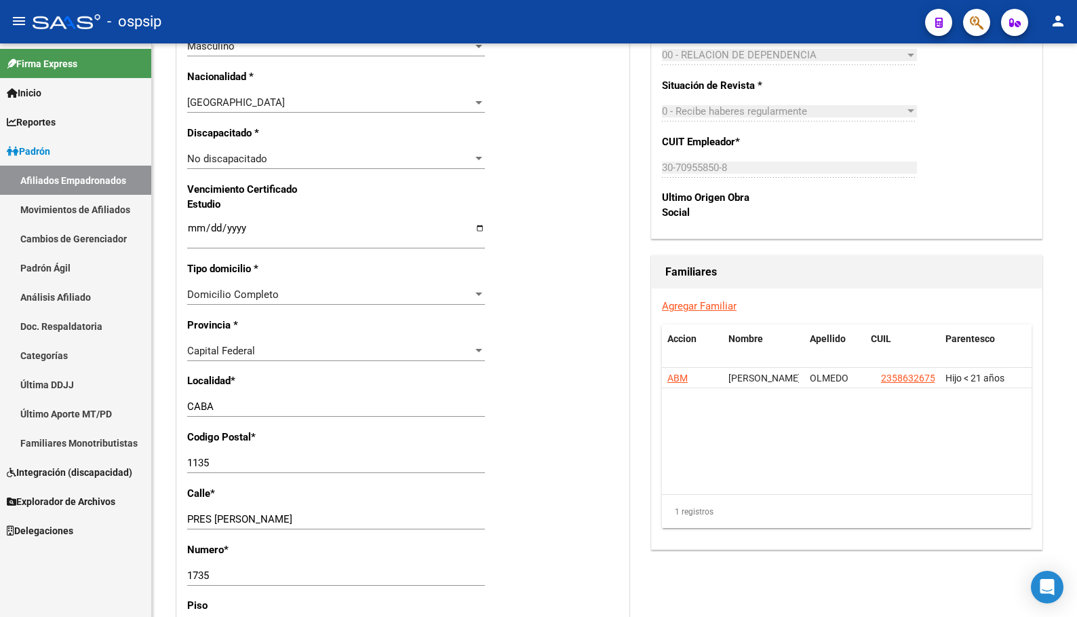
click at [975, 20] on icon "button" at bounding box center [977, 23] width 14 height 16
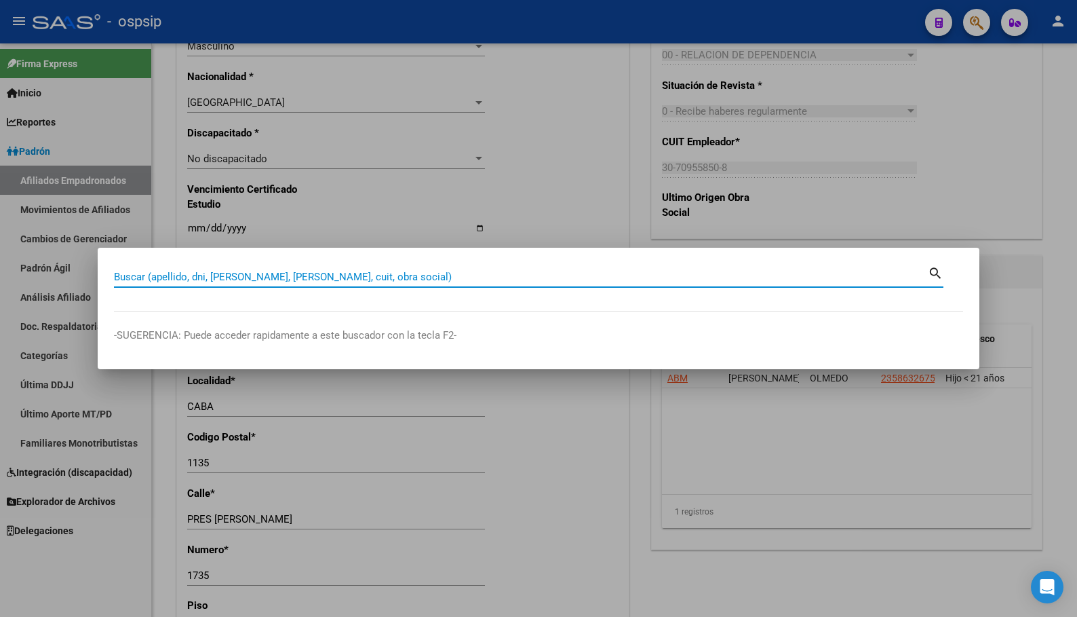
paste input "20396463688"
type input "20396463688"
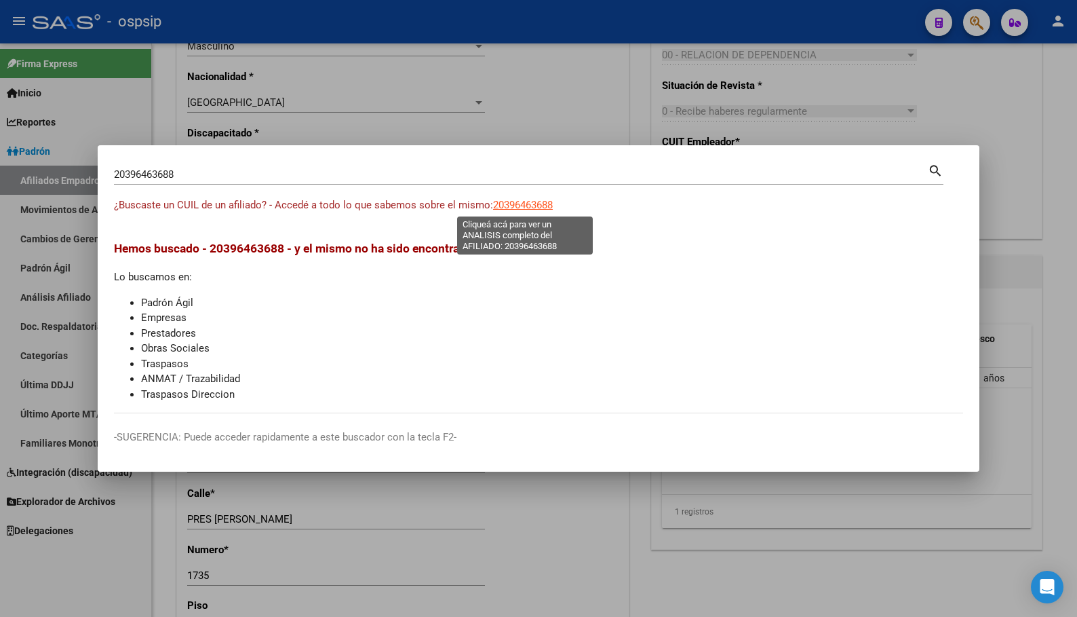
click at [512, 204] on span "20396463688" at bounding box center [523, 205] width 60 height 12
type textarea "20396463688"
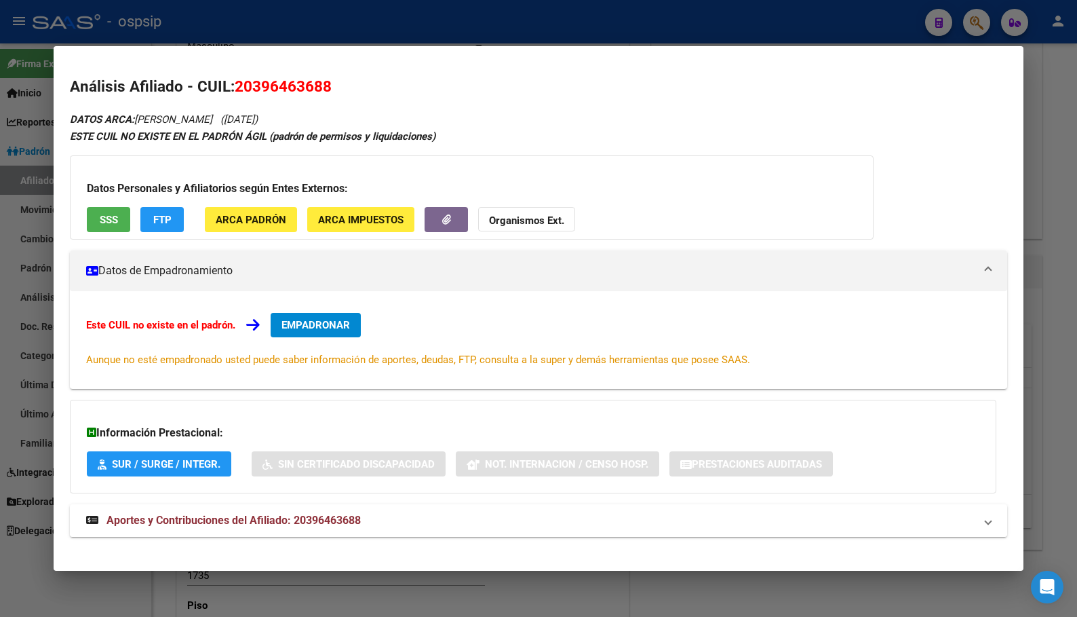
click at [313, 524] on span "Aportes y Contribuciones del Afiliado: 20396463688" at bounding box center [234, 520] width 254 height 13
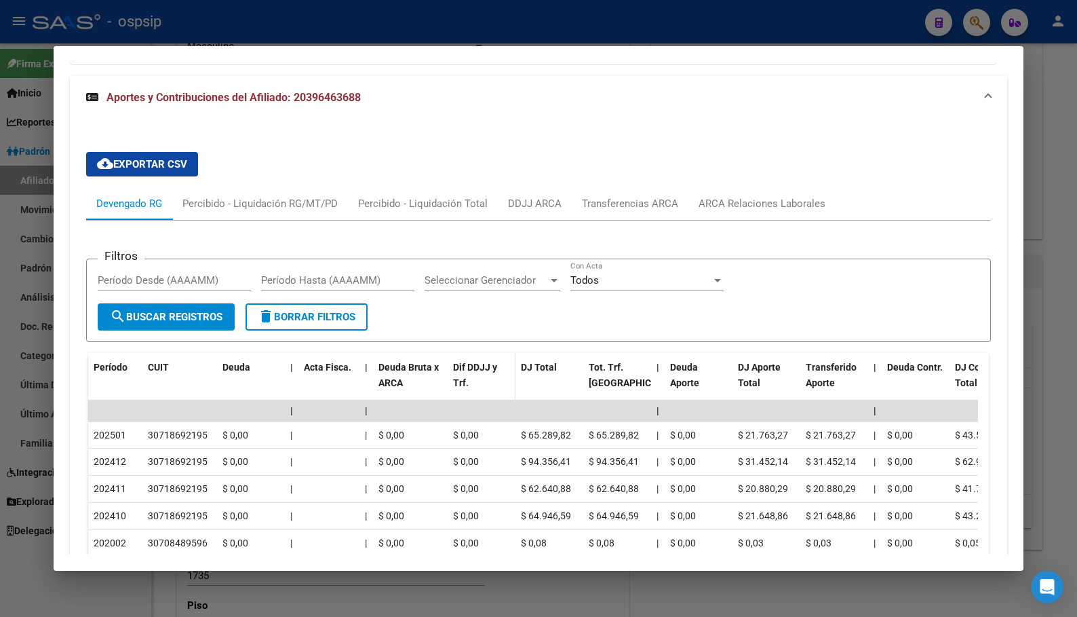
scroll to position [407, 0]
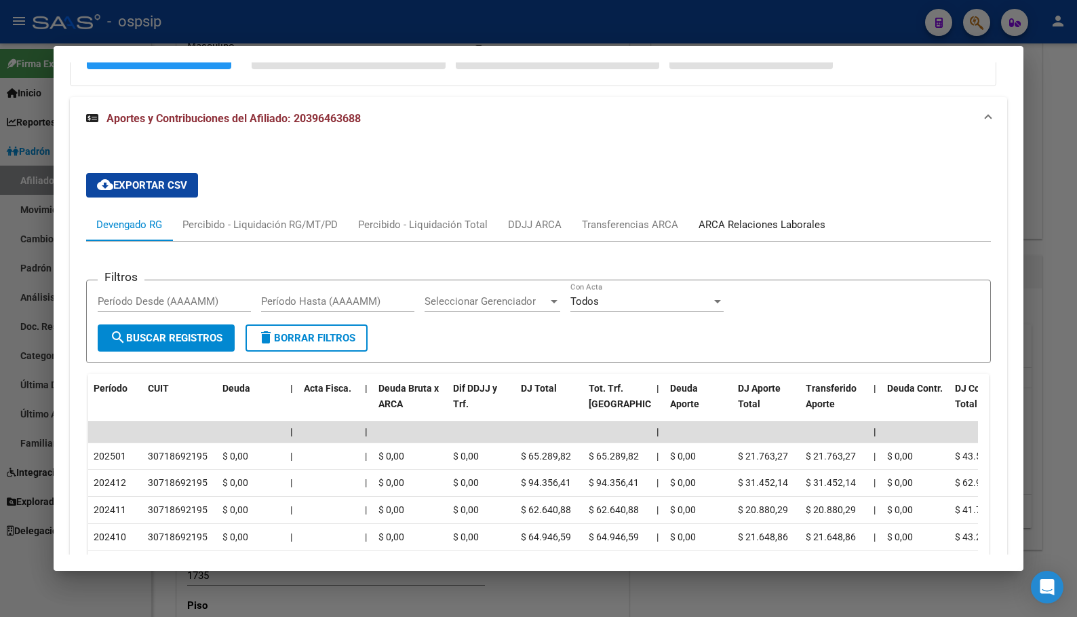
click at [756, 229] on div "ARCA Relaciones Laborales" at bounding box center [762, 224] width 127 height 15
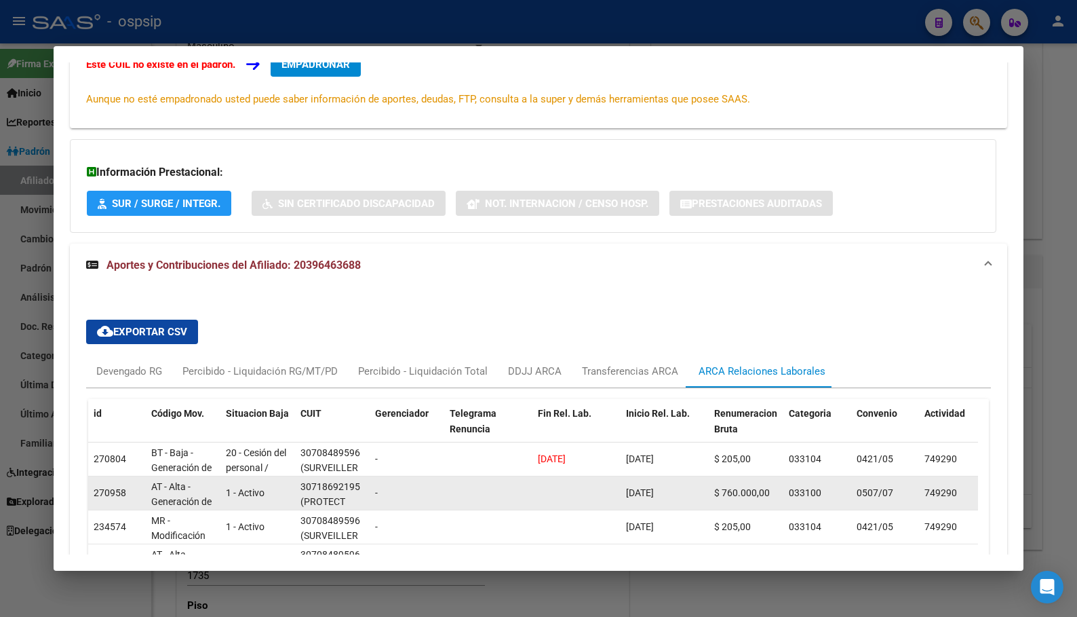
scroll to position [396, 0]
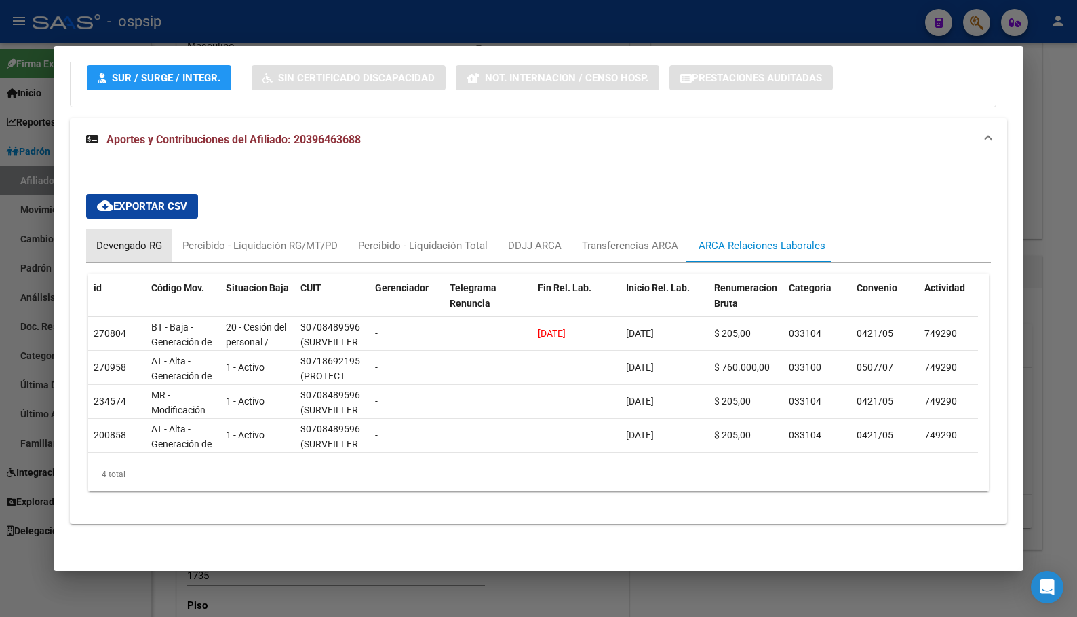
drag, startPoint x: 120, startPoint y: 231, endPoint x: 105, endPoint y: 244, distance: 19.7
click at [117, 238] on div "Devengado RG" at bounding box center [129, 245] width 66 height 15
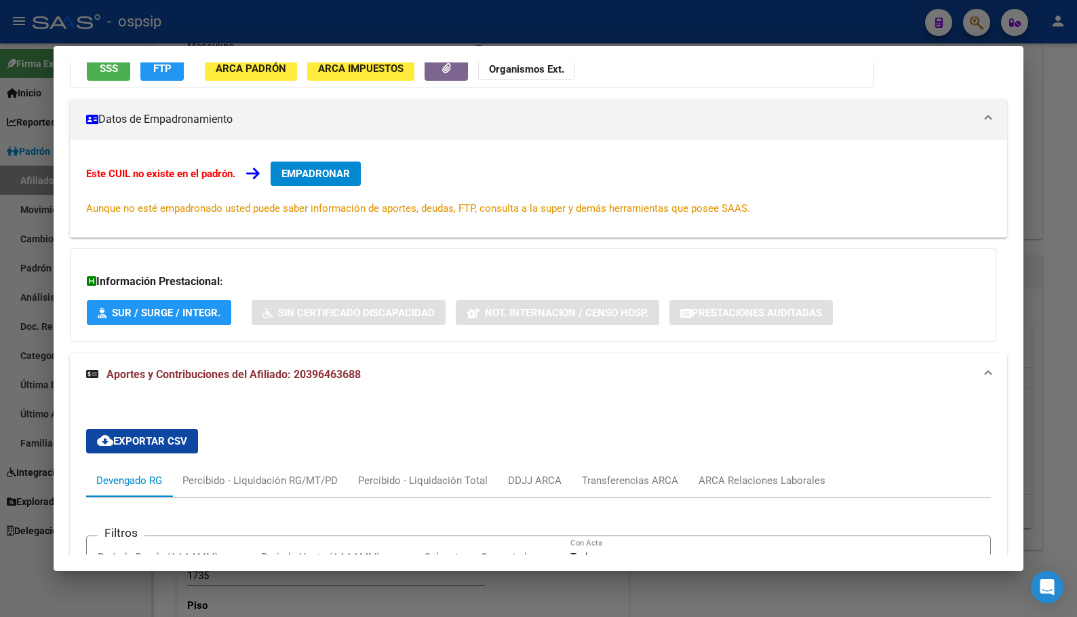
scroll to position [0, 0]
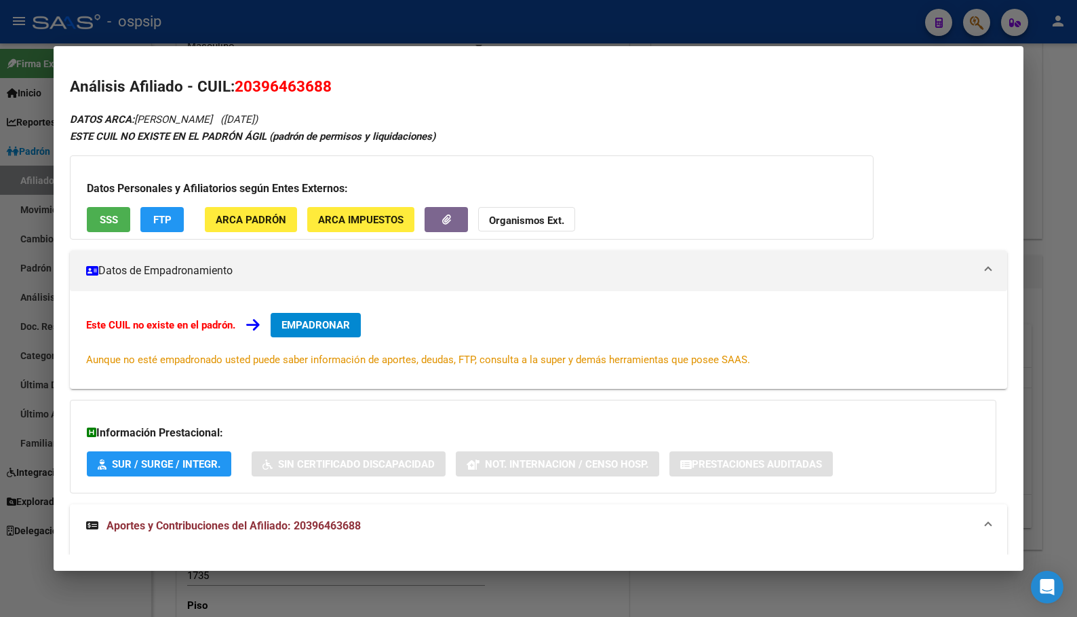
click at [103, 220] on span "SSS" at bounding box center [109, 220] width 18 height 12
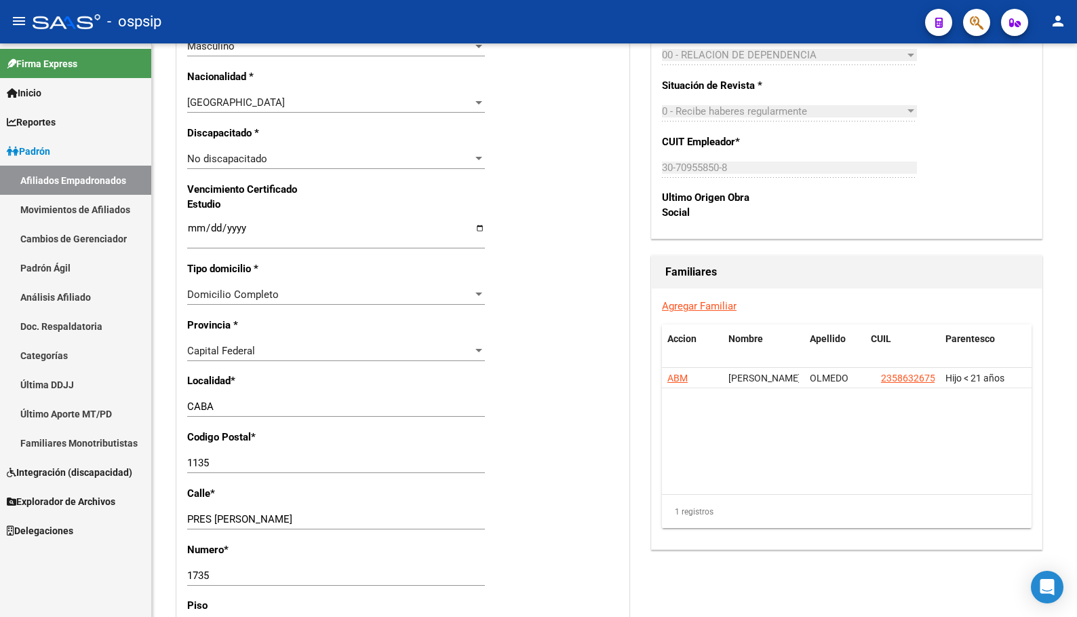
click at [973, 20] on icon "button" at bounding box center [977, 23] width 14 height 16
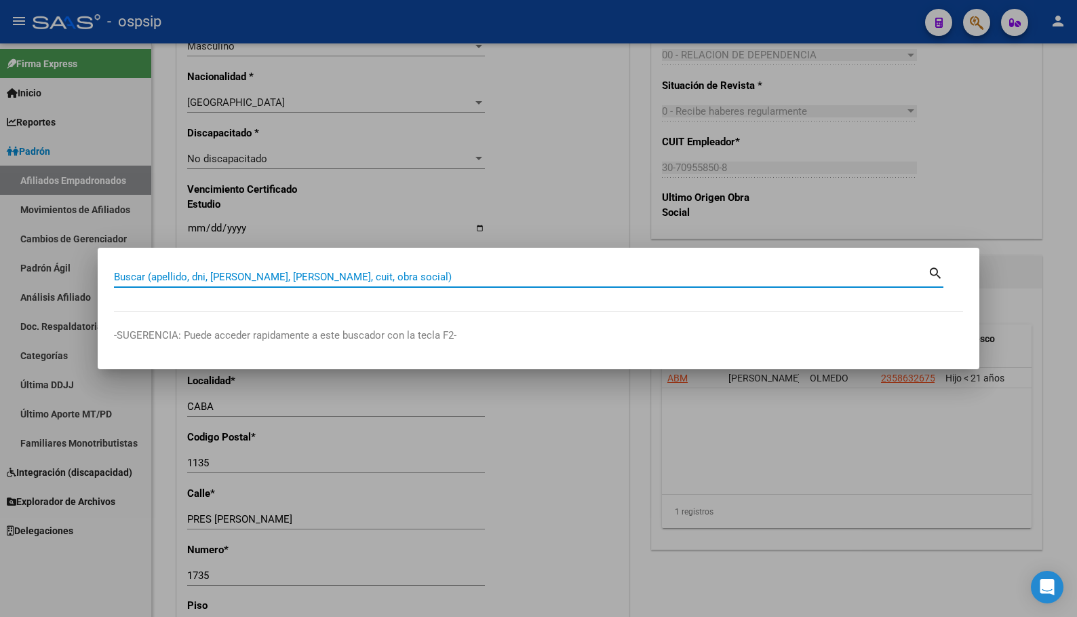
paste input "20373411567"
type input "20373411567"
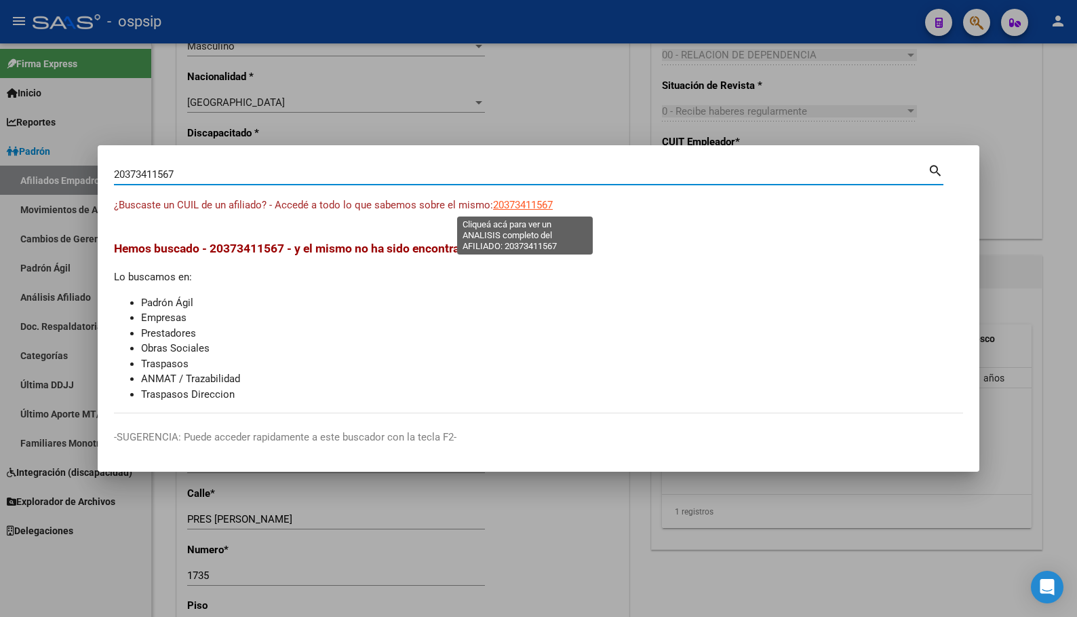
click at [512, 204] on span "20373411567" at bounding box center [523, 205] width 60 height 12
type textarea "20373411567"
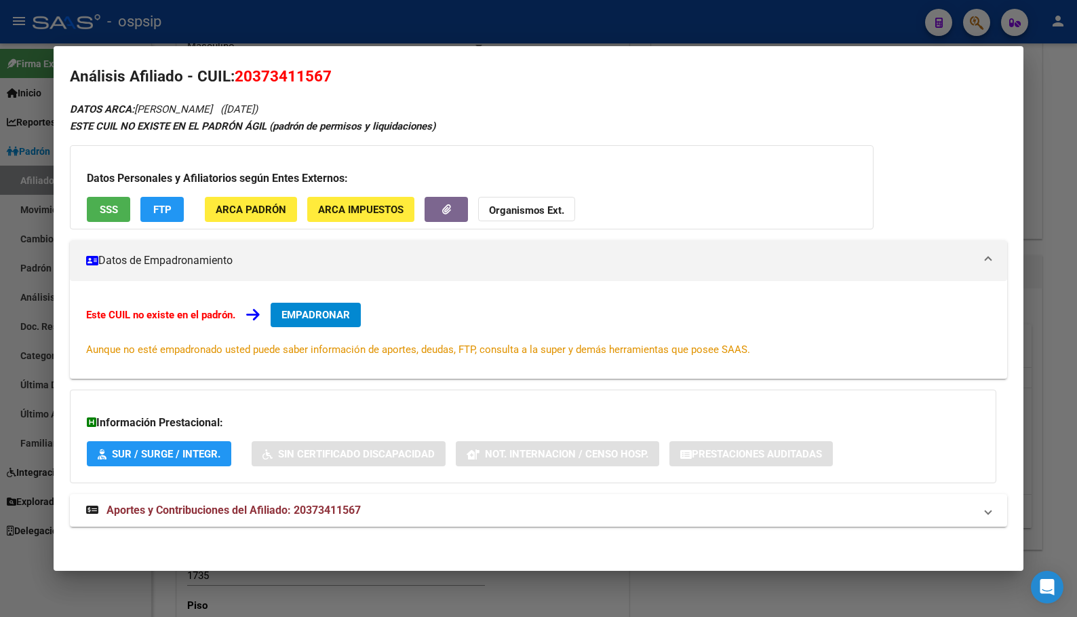
scroll to position [13, 0]
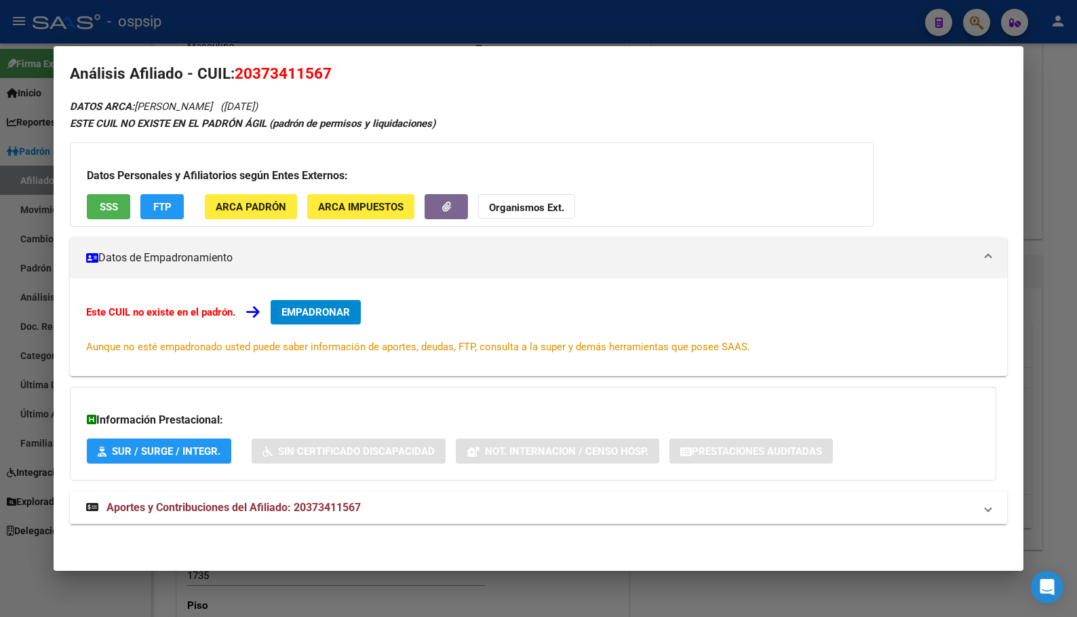
drag, startPoint x: 320, startPoint y: 508, endPoint x: 325, endPoint y: 503, distance: 7.2
click at [320, 507] on span "Aportes y Contribuciones del Afiliado: 20373411567" at bounding box center [234, 507] width 254 height 13
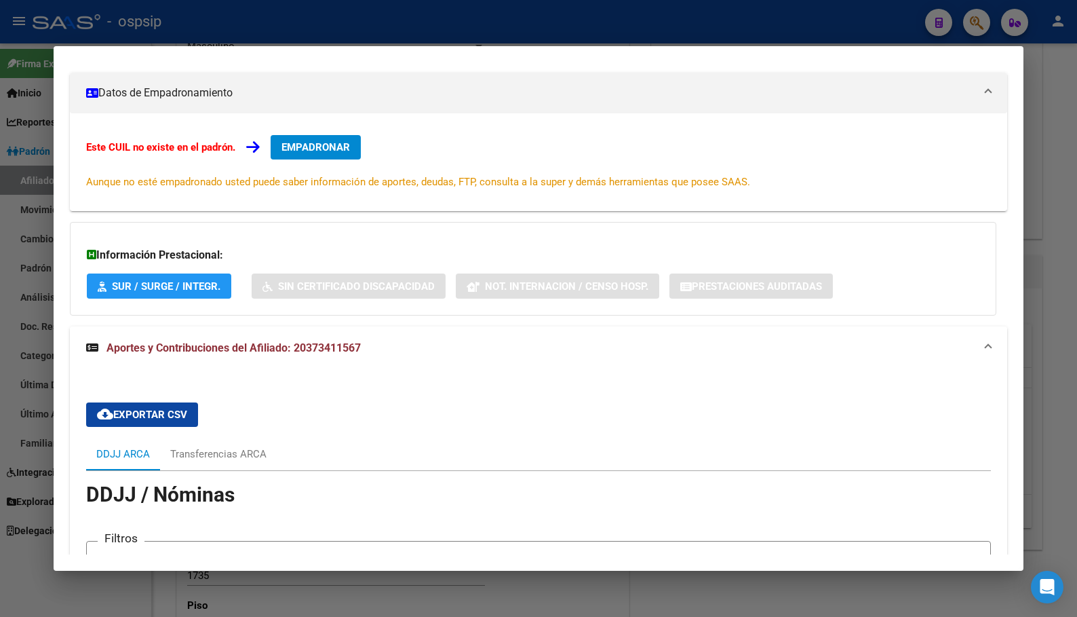
scroll to position [0, 0]
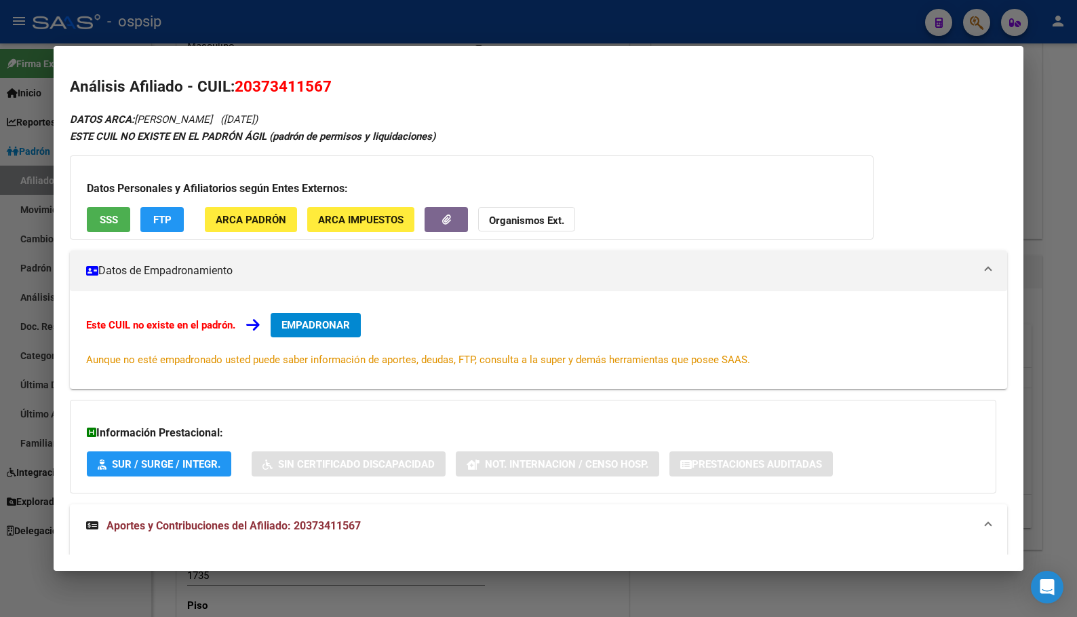
click at [100, 214] on span "SSS" at bounding box center [109, 220] width 18 height 12
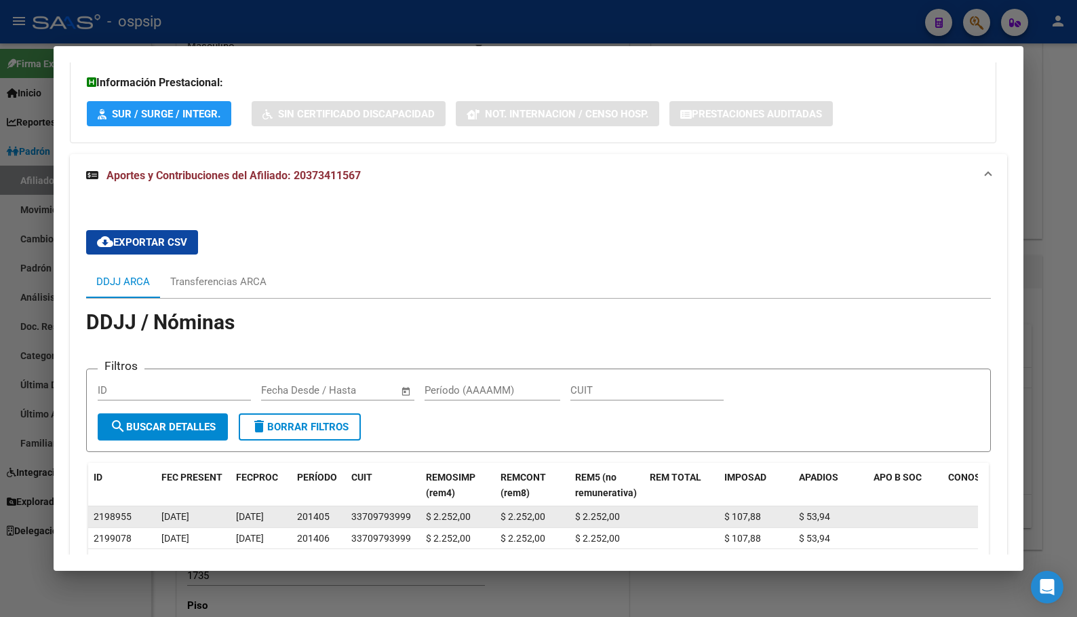
scroll to position [407, 0]
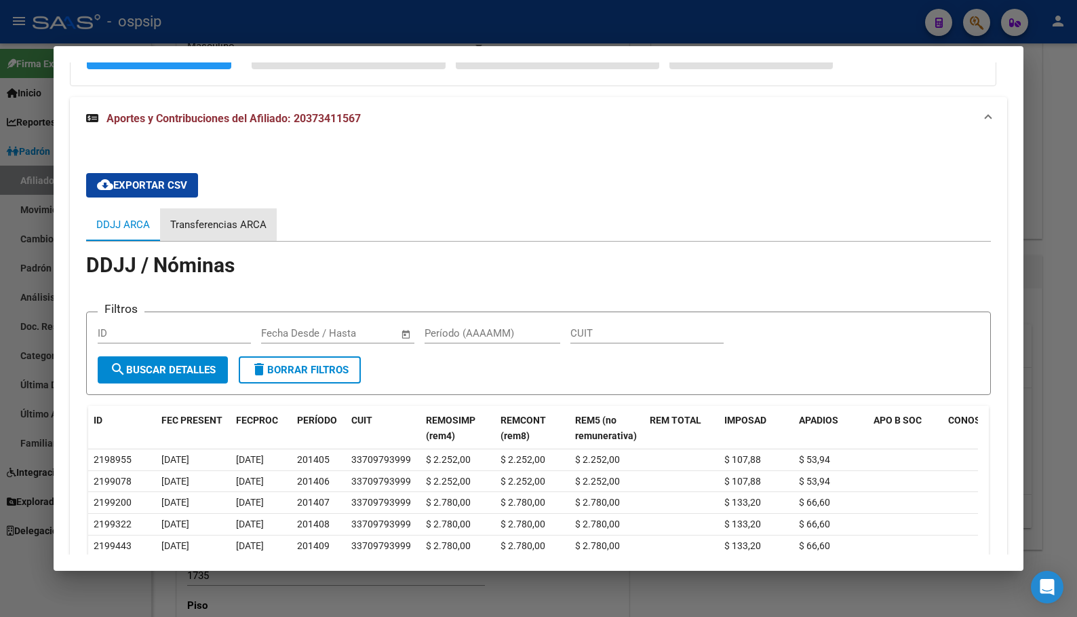
click at [213, 222] on div "Transferencias ARCA" at bounding box center [218, 224] width 96 height 15
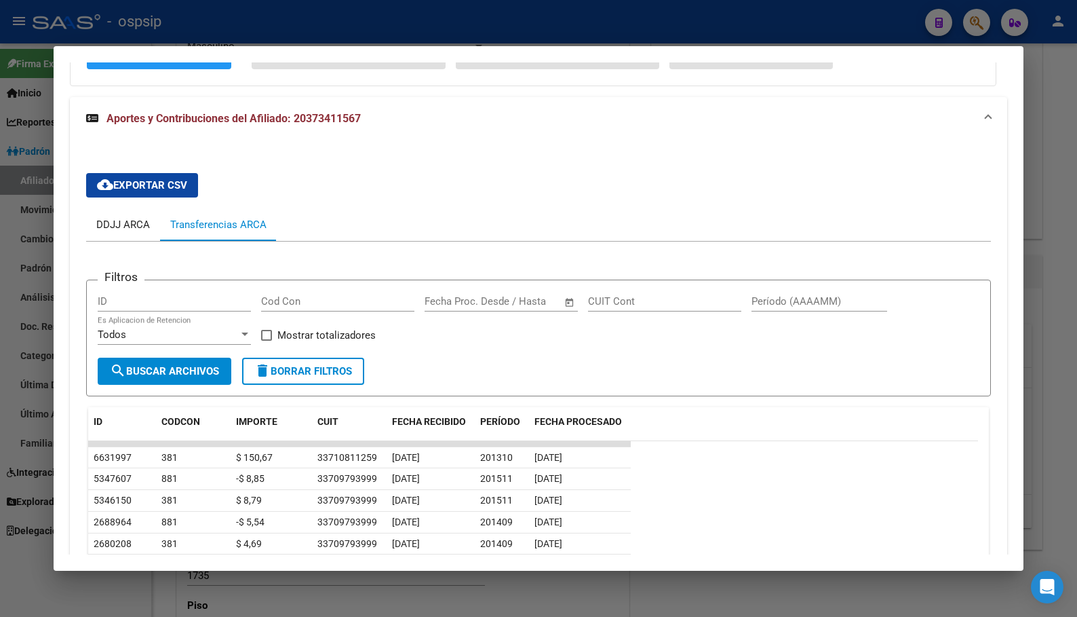
click at [115, 225] on div "DDJJ ARCA" at bounding box center [123, 224] width 54 height 15
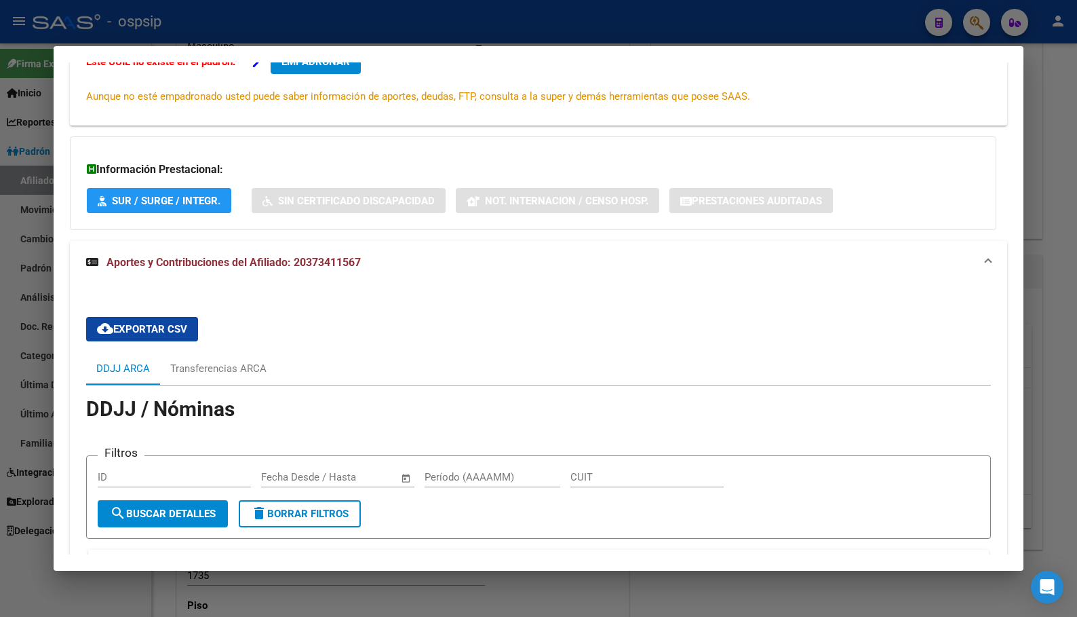
scroll to position [0, 0]
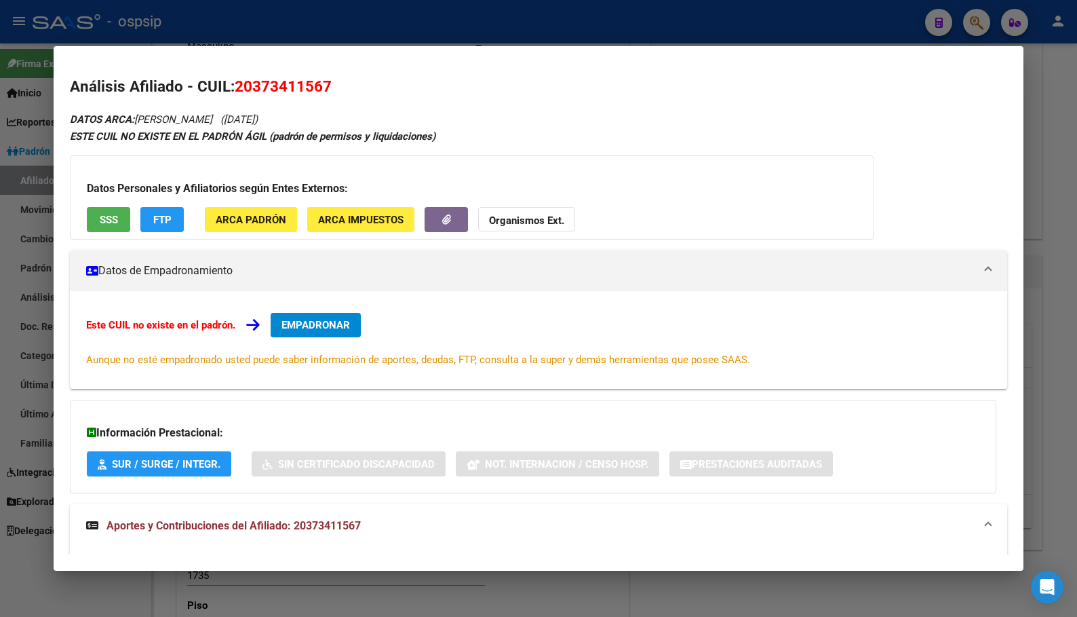
drag, startPoint x: 237, startPoint y: 89, endPoint x: 330, endPoint y: 94, distance: 93.1
click at [330, 94] on span "20373411567" at bounding box center [283, 86] width 97 height 18
copy span "20373411567"
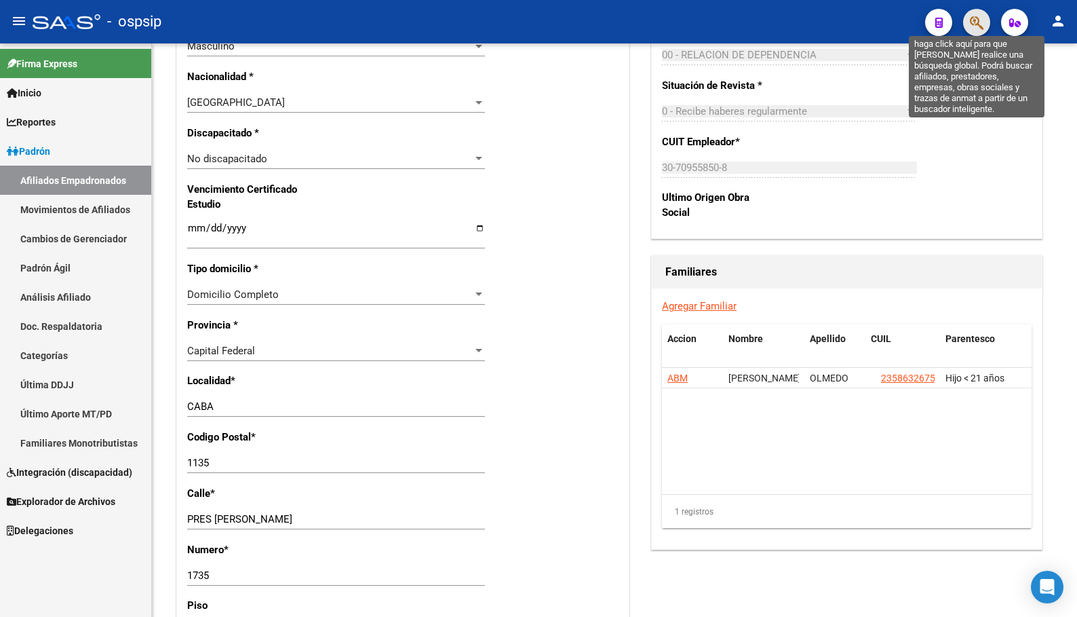
click at [982, 16] on icon "button" at bounding box center [977, 23] width 14 height 16
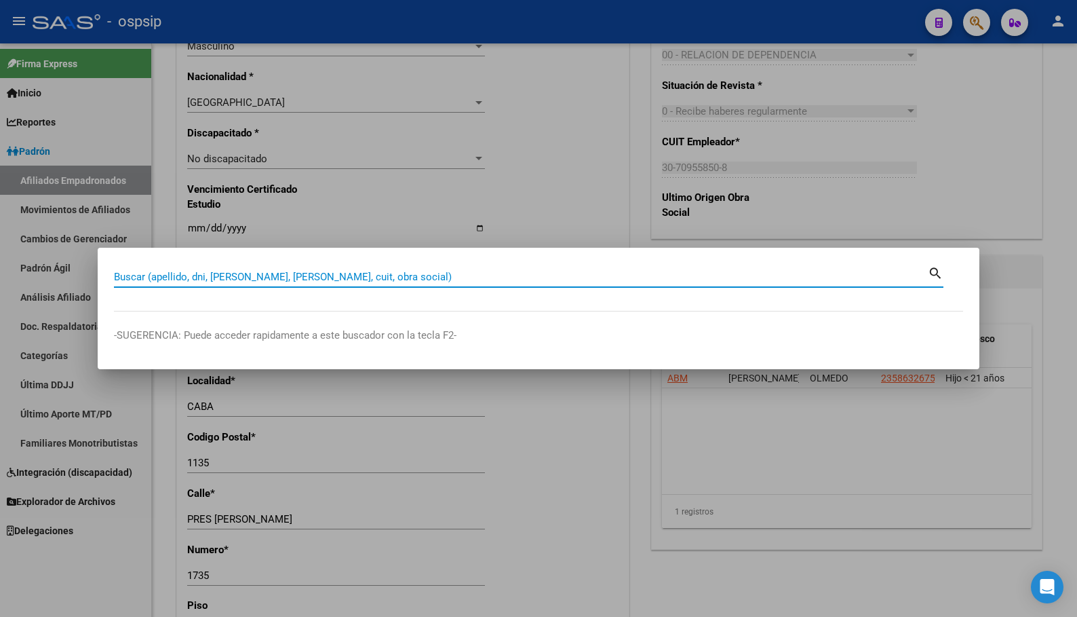
paste input "20379637354"
type input "20379637354"
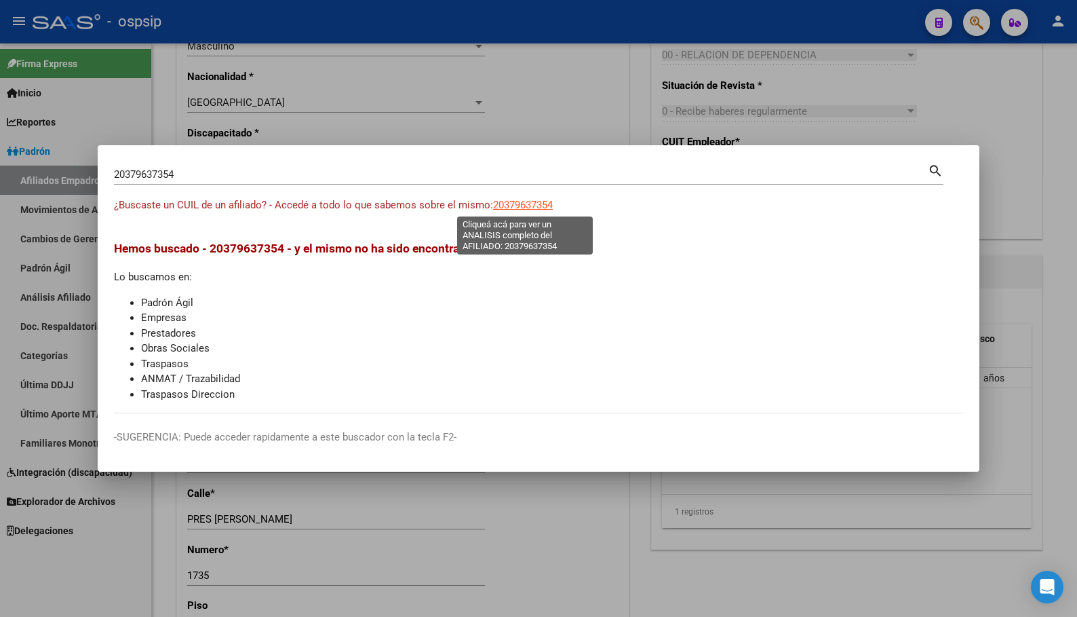
click at [512, 210] on span "20379637354" at bounding box center [523, 205] width 60 height 12
type textarea "20379637354"
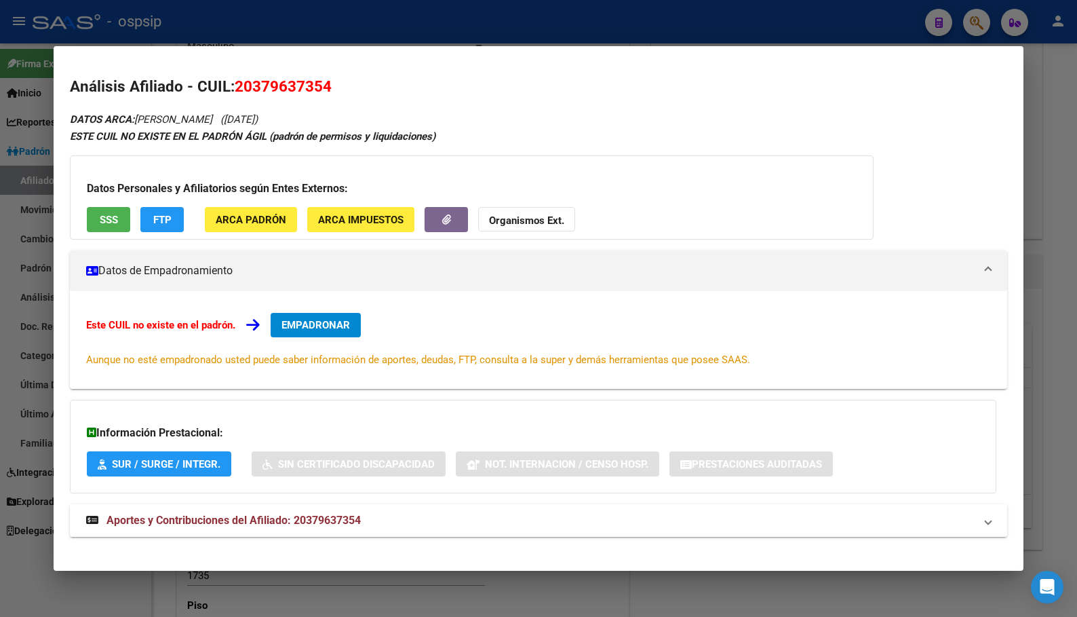
click at [336, 516] on span "Aportes y Contribuciones del Afiliado: 20379637354" at bounding box center [234, 520] width 254 height 13
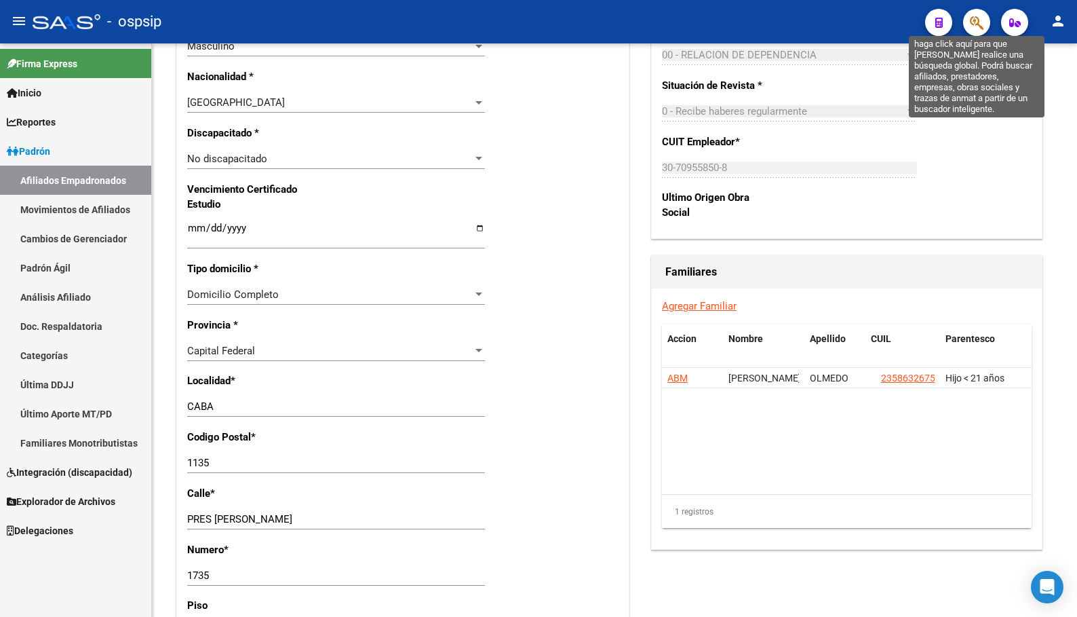
click at [974, 20] on icon "button" at bounding box center [977, 23] width 14 height 16
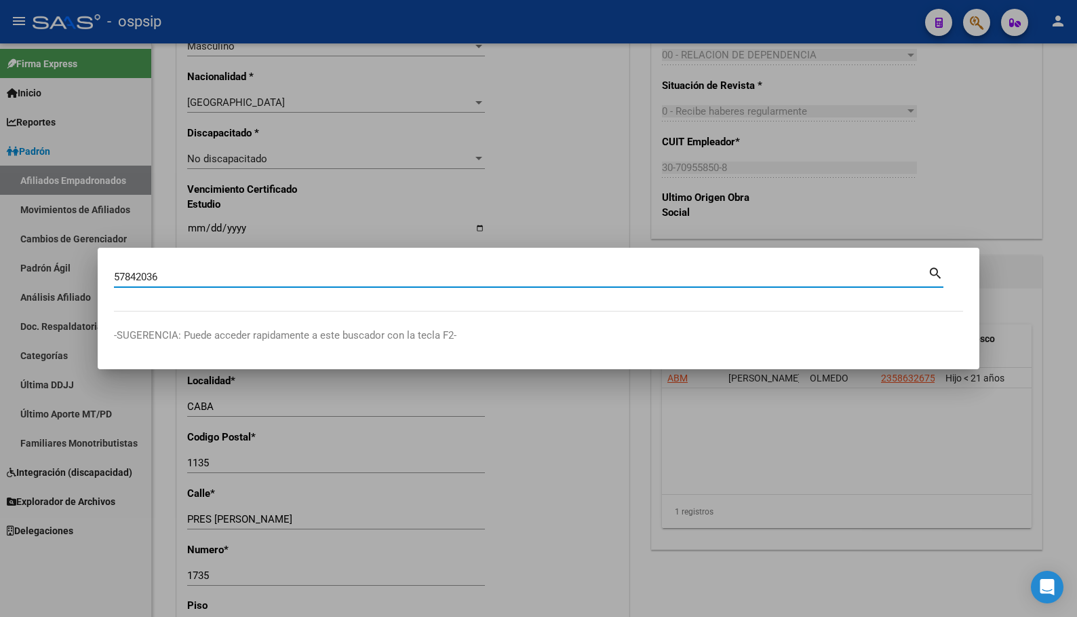
type input "57842036"
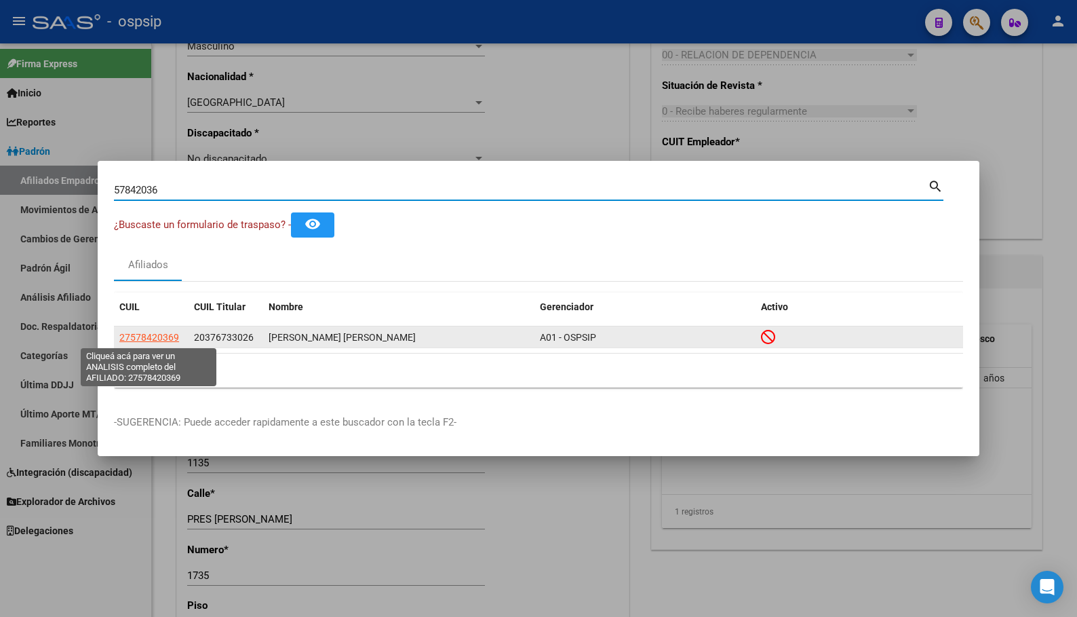
click at [138, 332] on span "27578420369" at bounding box center [149, 337] width 60 height 11
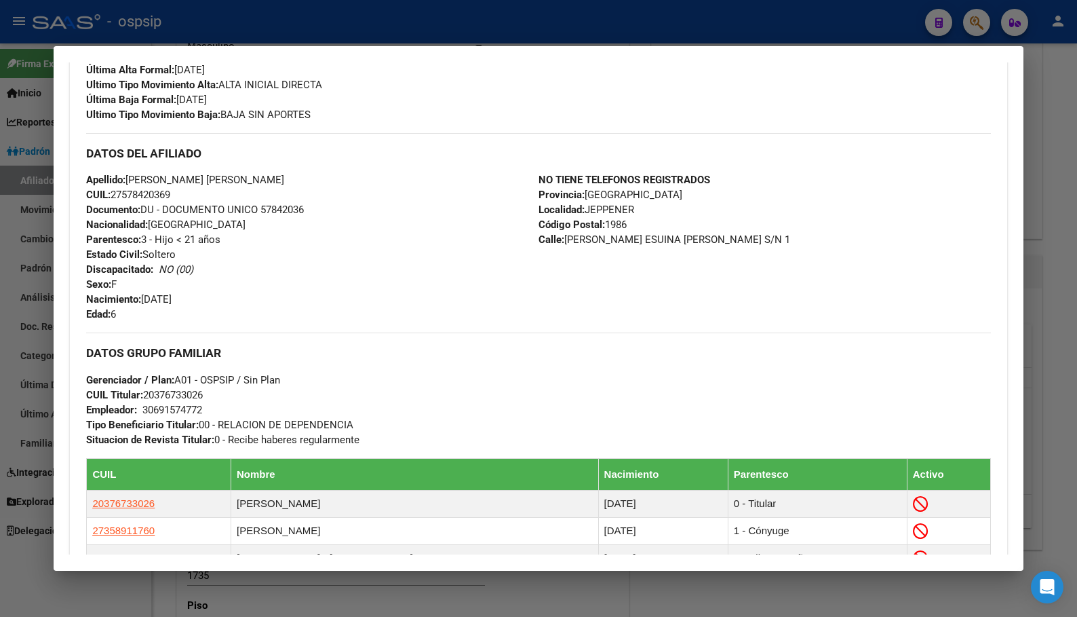
scroll to position [407, 0]
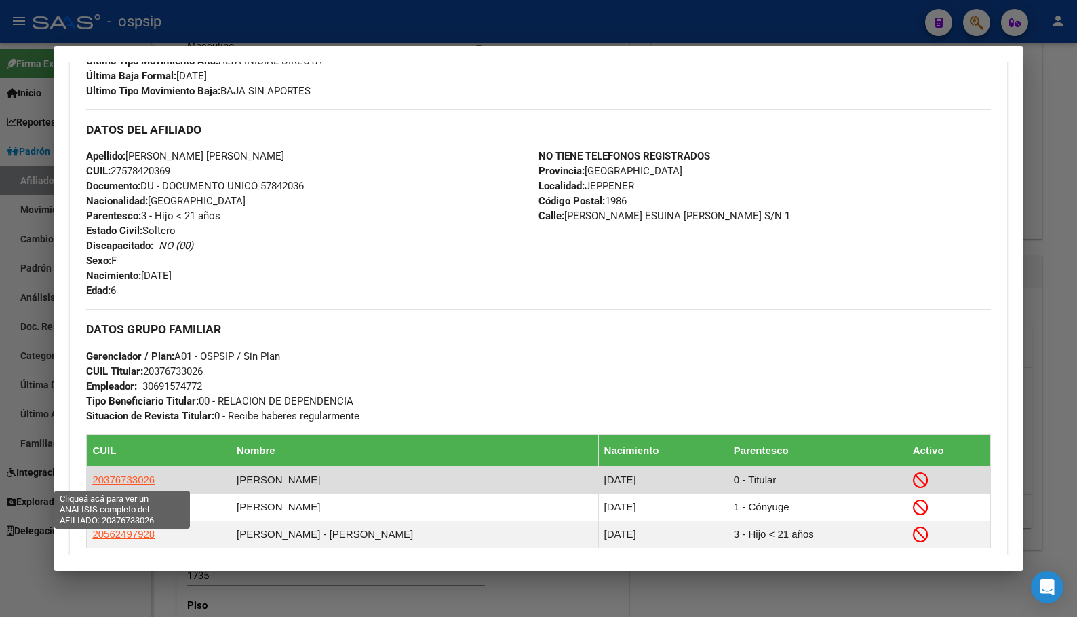
click at [105, 476] on span "20376733026" at bounding box center [123, 480] width 62 height 12
type textarea "20376733026"
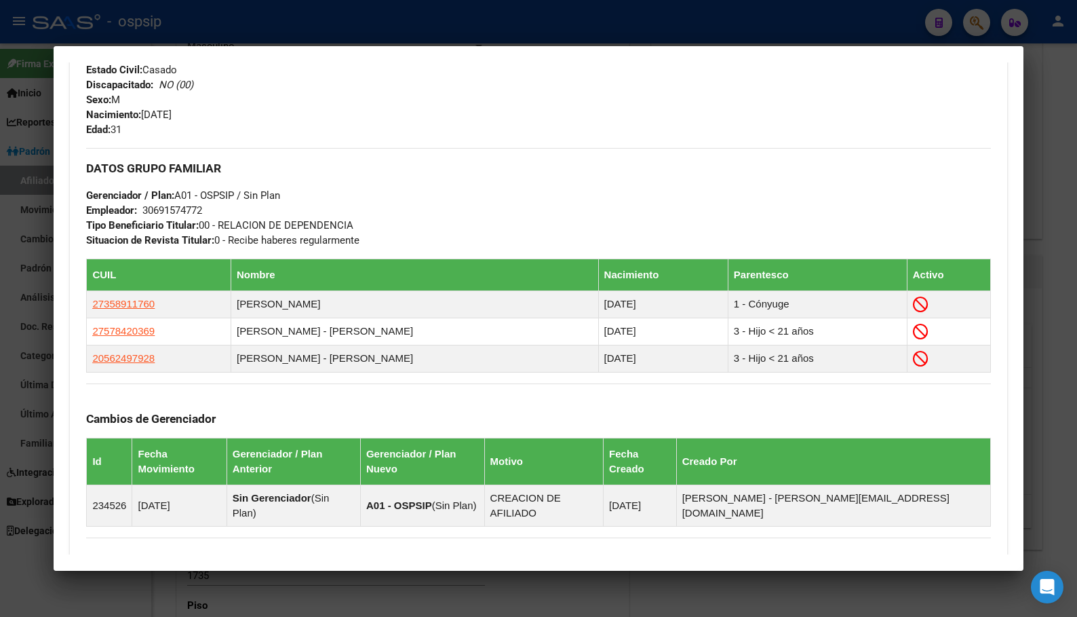
scroll to position [722, 0]
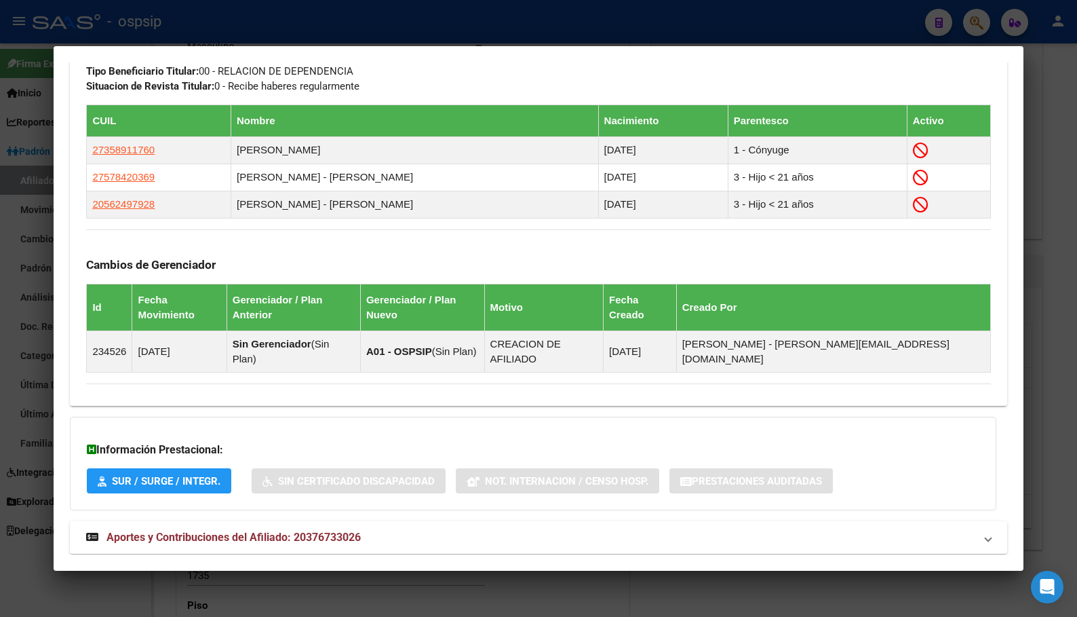
click at [313, 531] on span "Aportes y Contribuciones del Afiliado: 20376733026" at bounding box center [234, 537] width 254 height 13
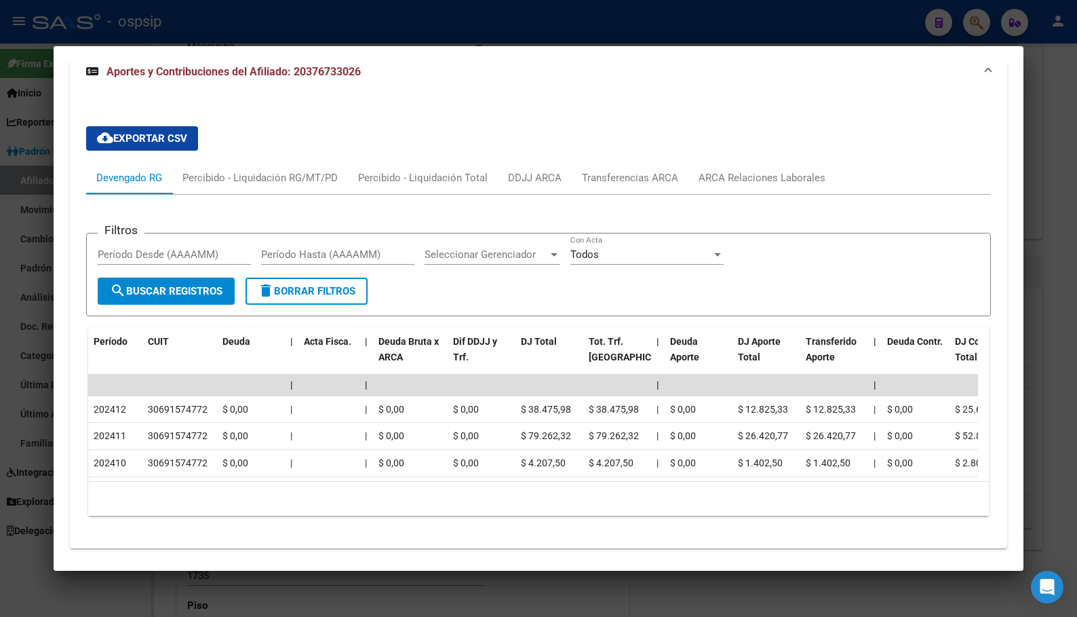
scroll to position [1199, 0]
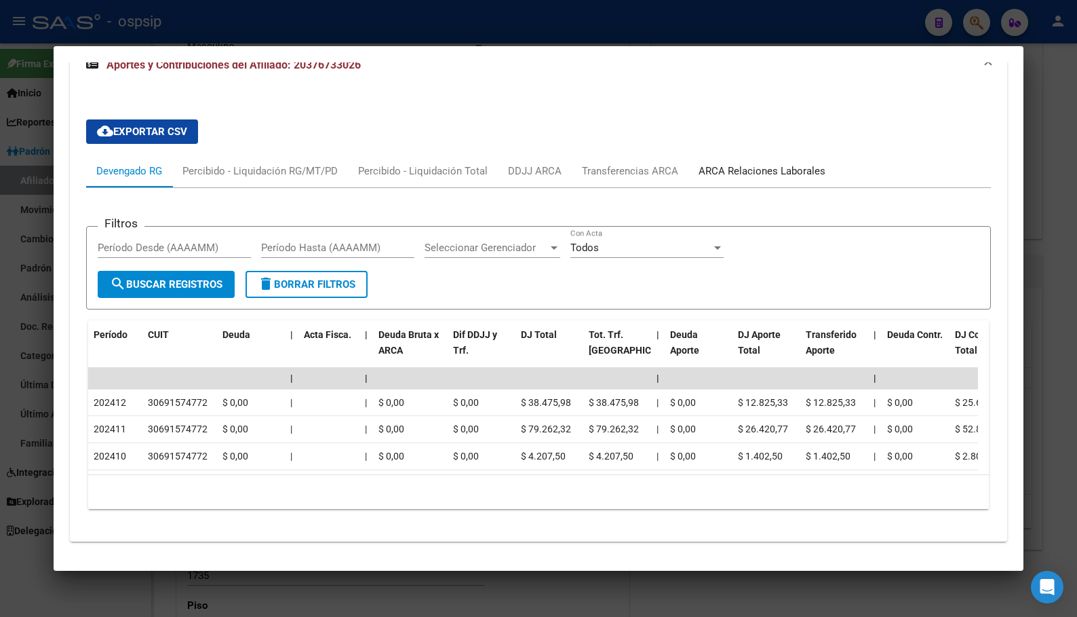
click at [750, 163] on div "ARCA Relaciones Laborales" at bounding box center [762, 170] width 127 height 15
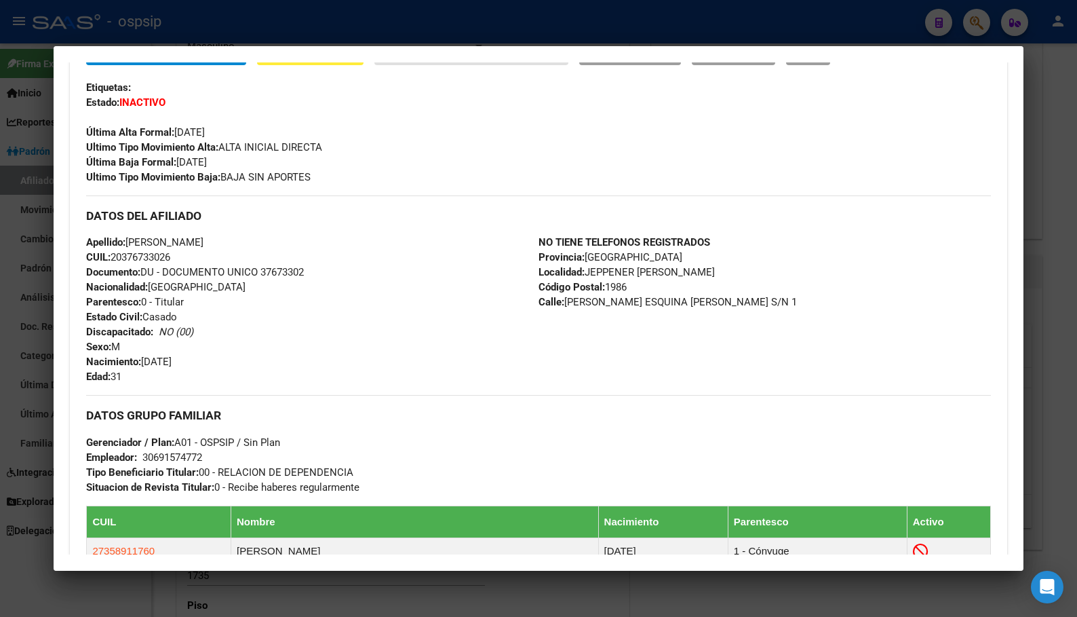
scroll to position [20, 0]
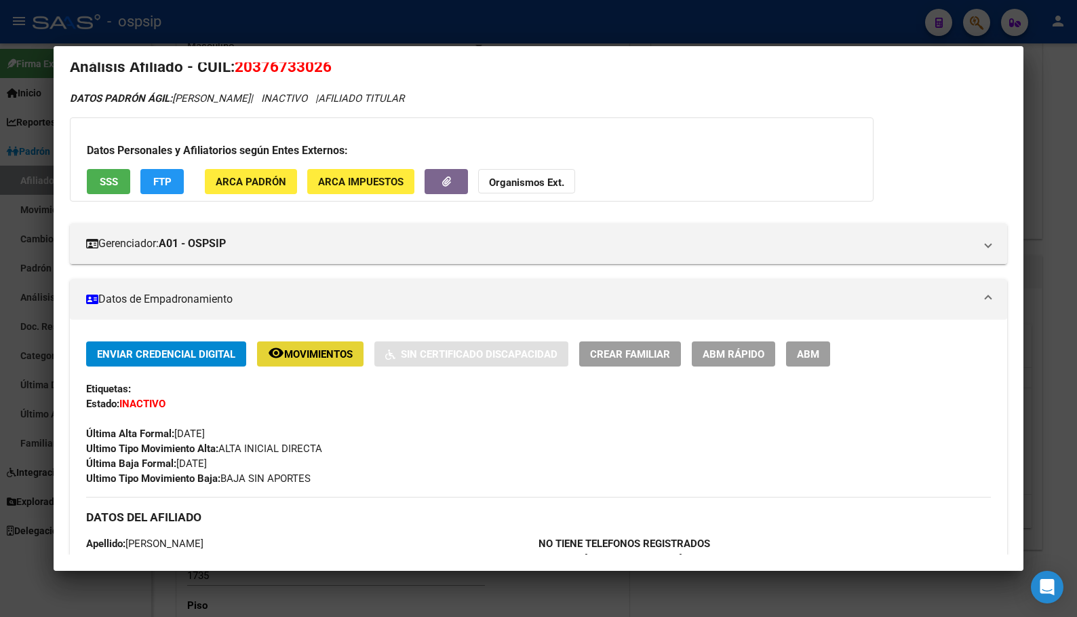
click at [303, 360] on span "Movimientos" at bounding box center [318, 354] width 69 height 12
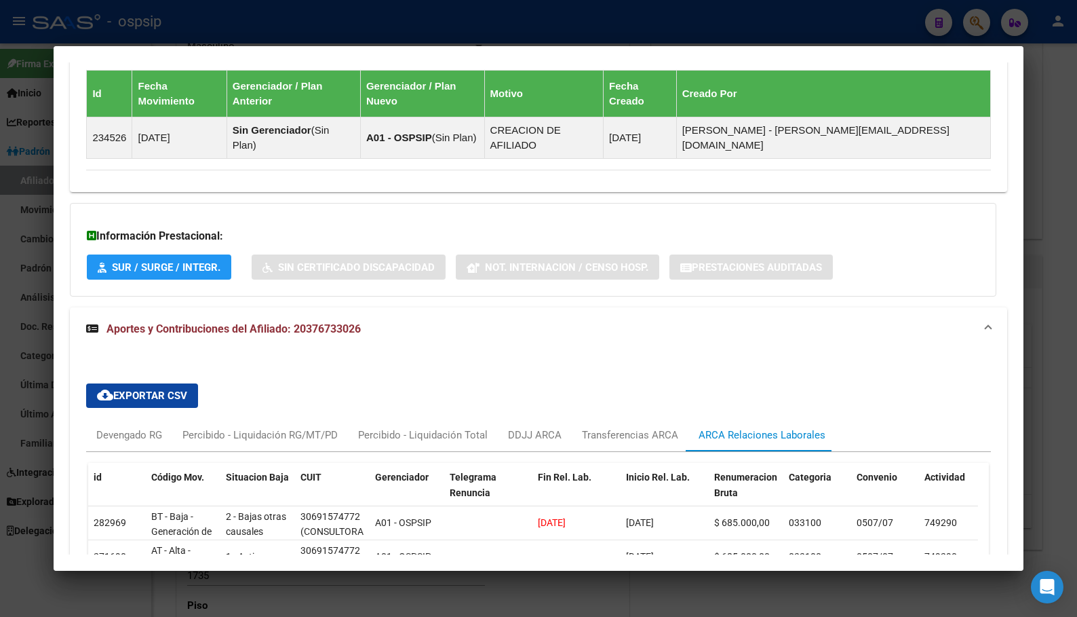
scroll to position [1037, 0]
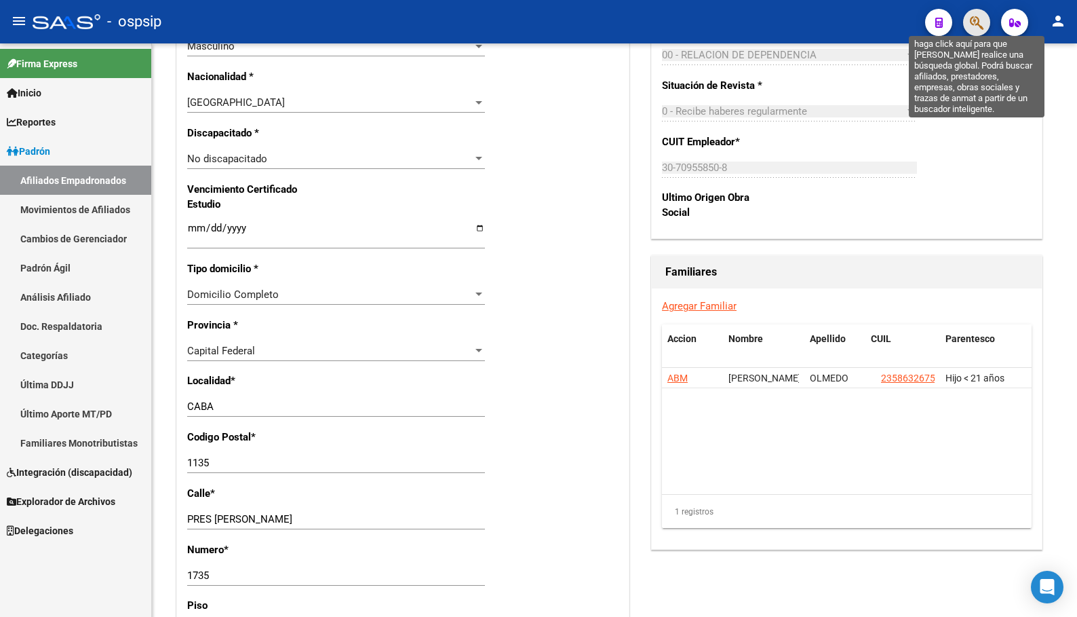
click at [982, 20] on icon "button" at bounding box center [977, 23] width 14 height 16
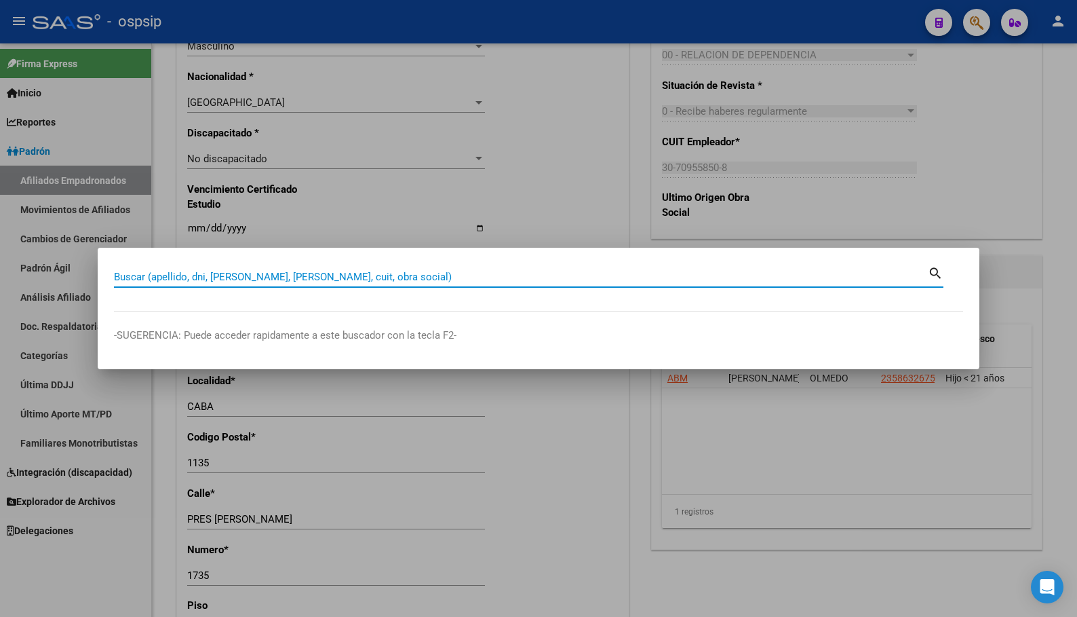
paste input "24441731"
type input "24441731"
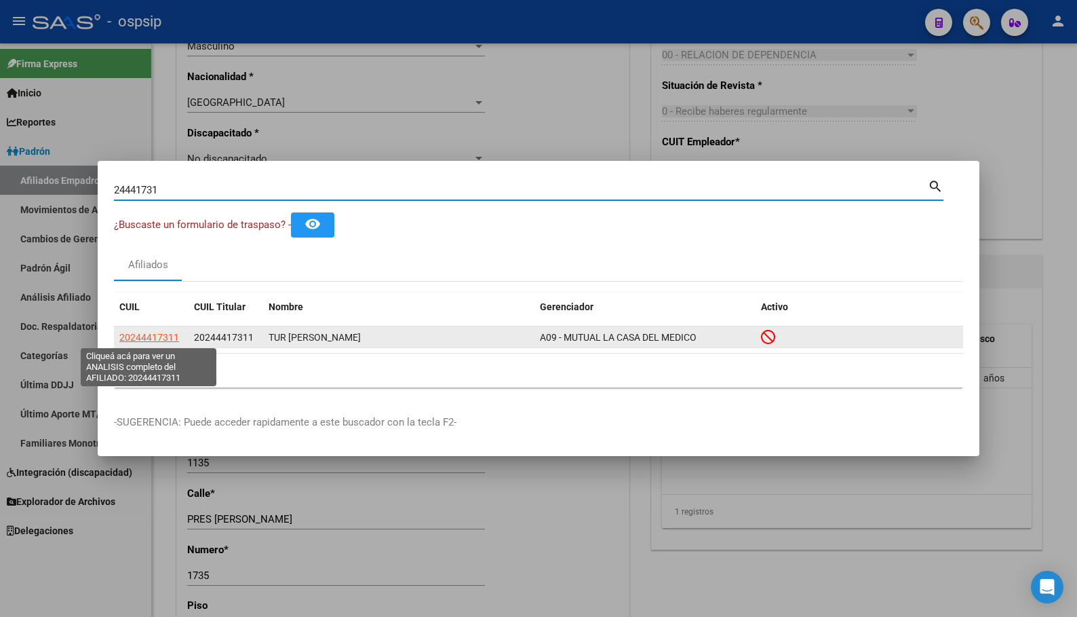
click at [155, 339] on span "20244417311" at bounding box center [149, 337] width 60 height 11
type textarea "20244417311"
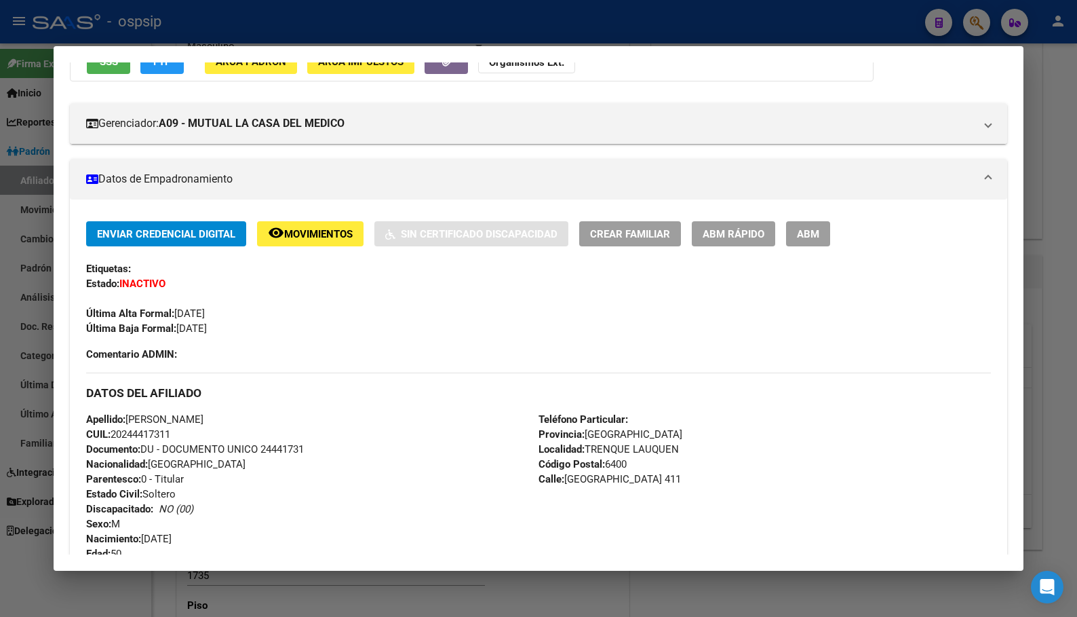
scroll to position [136, 0]
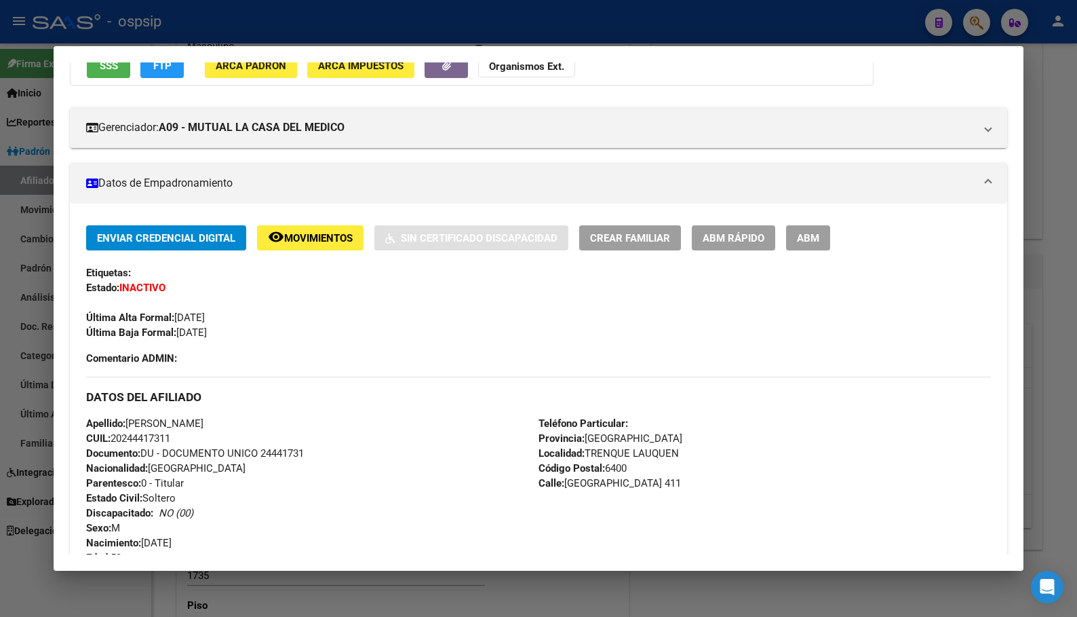
click at [310, 234] on span "Movimientos" at bounding box center [318, 238] width 69 height 12
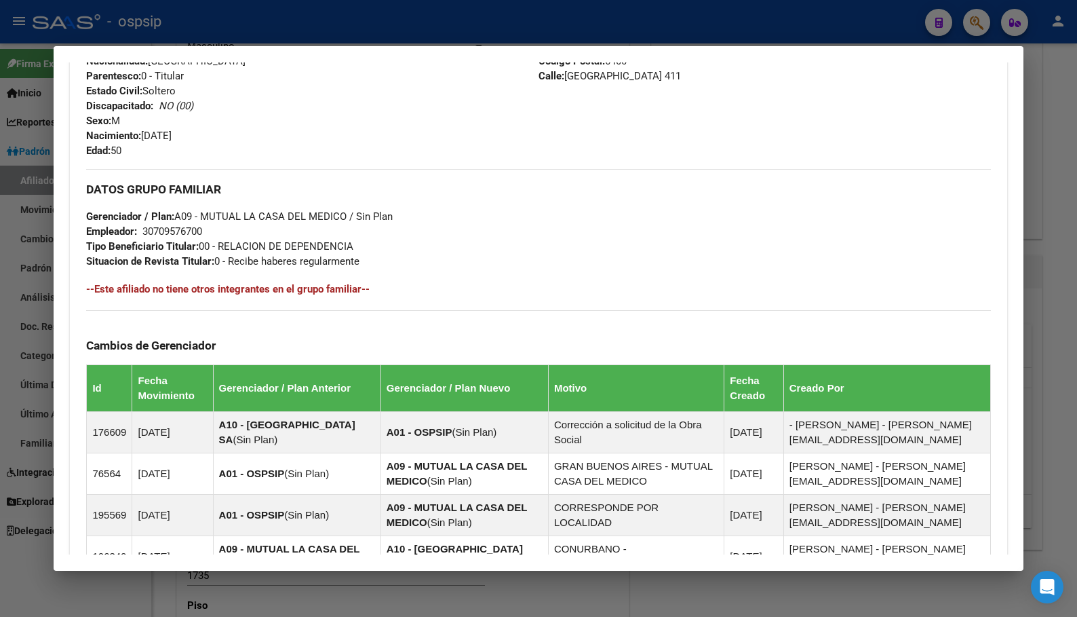
scroll to position [777, 0]
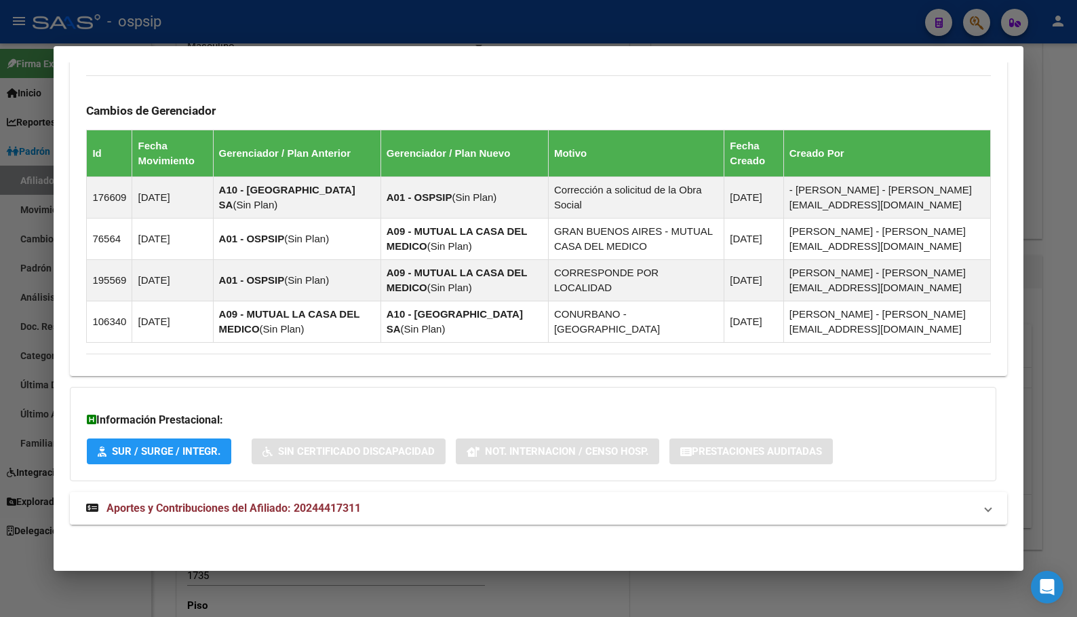
click at [313, 505] on span "Aportes y Contribuciones del Afiliado: 20244417311" at bounding box center [234, 507] width 254 height 13
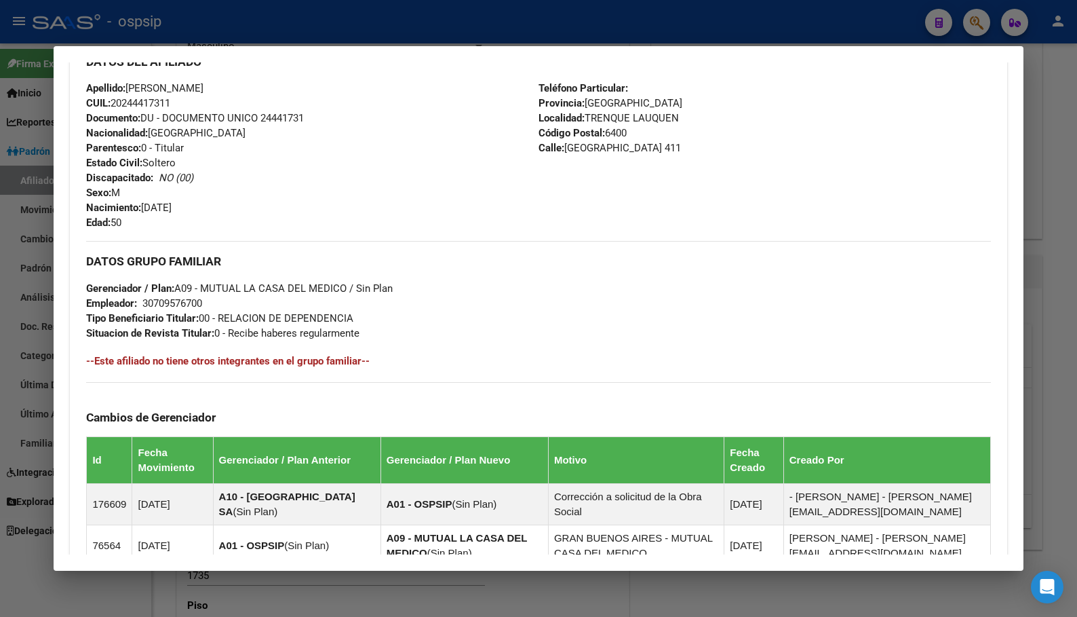
scroll to position [100, 0]
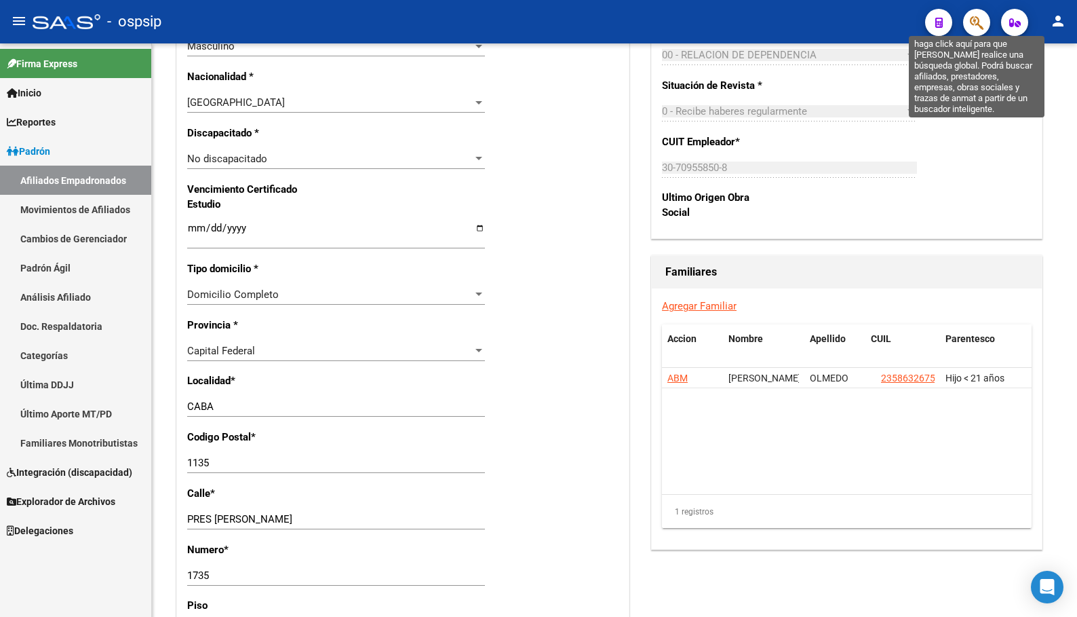
click at [976, 24] on icon "button" at bounding box center [977, 23] width 14 height 16
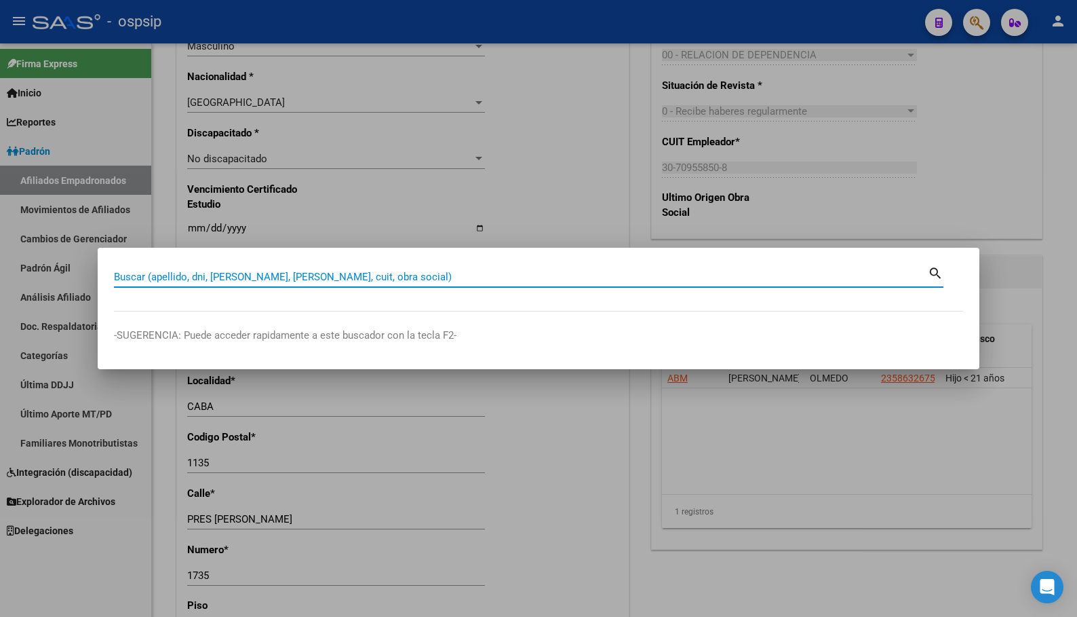
paste input "20949372236"
type input "20949372236"
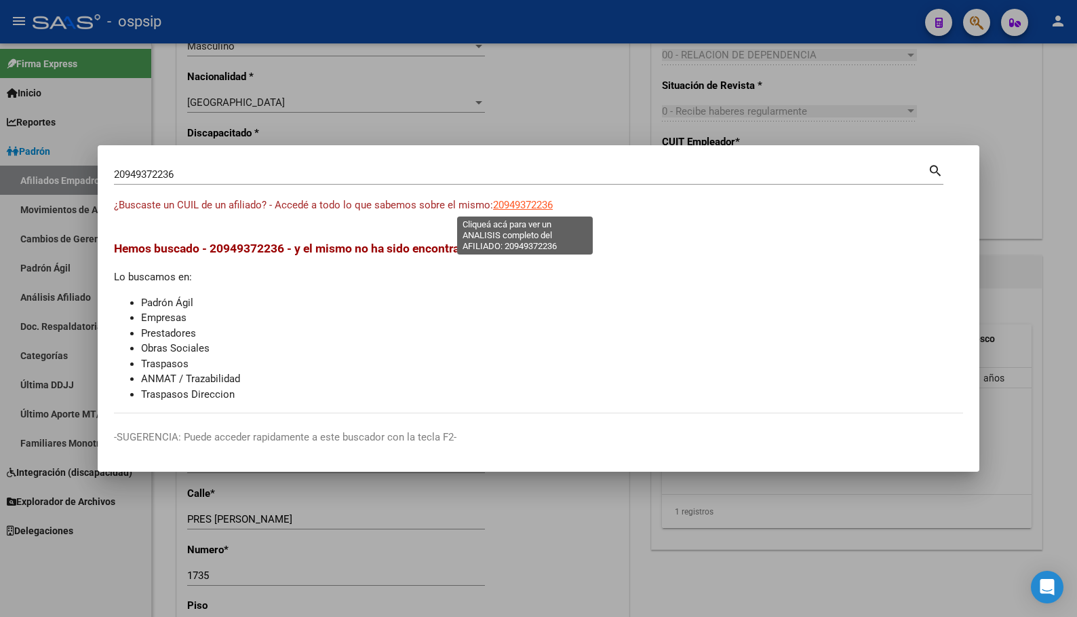
click at [521, 204] on span "20949372236" at bounding box center [523, 205] width 60 height 12
type textarea "20949372236"
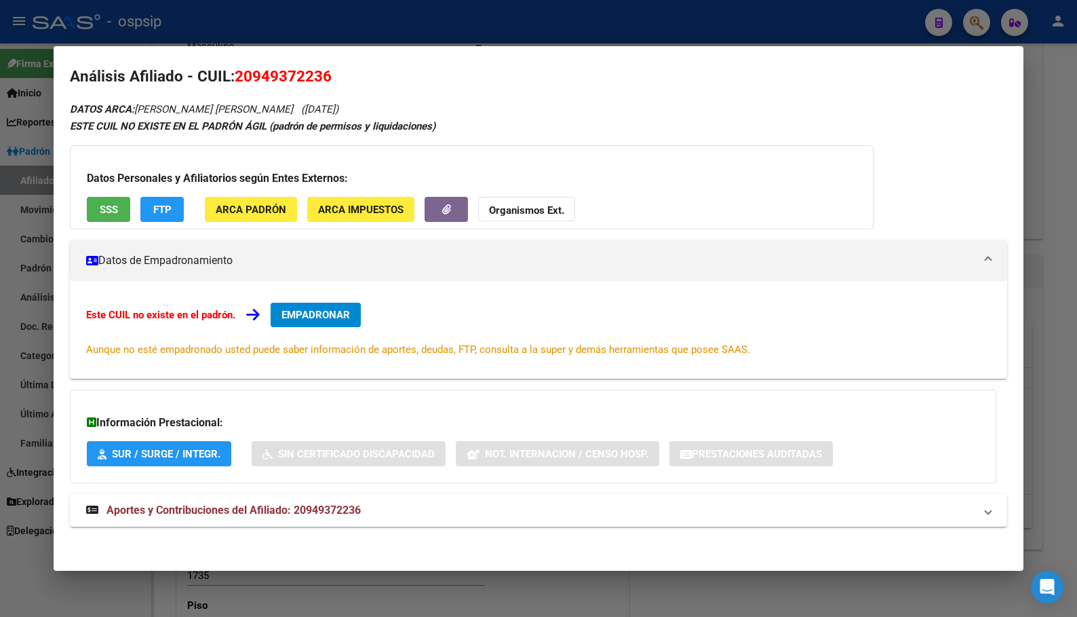
scroll to position [13, 0]
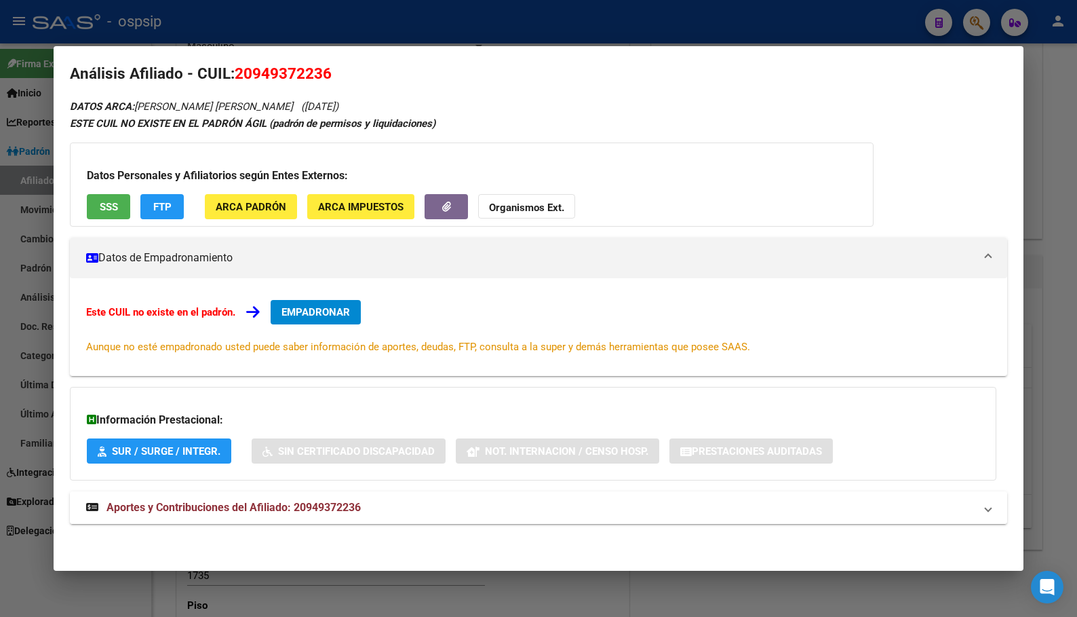
click at [328, 507] on span "Aportes y Contribuciones del Afiliado: 20949372236" at bounding box center [234, 507] width 254 height 13
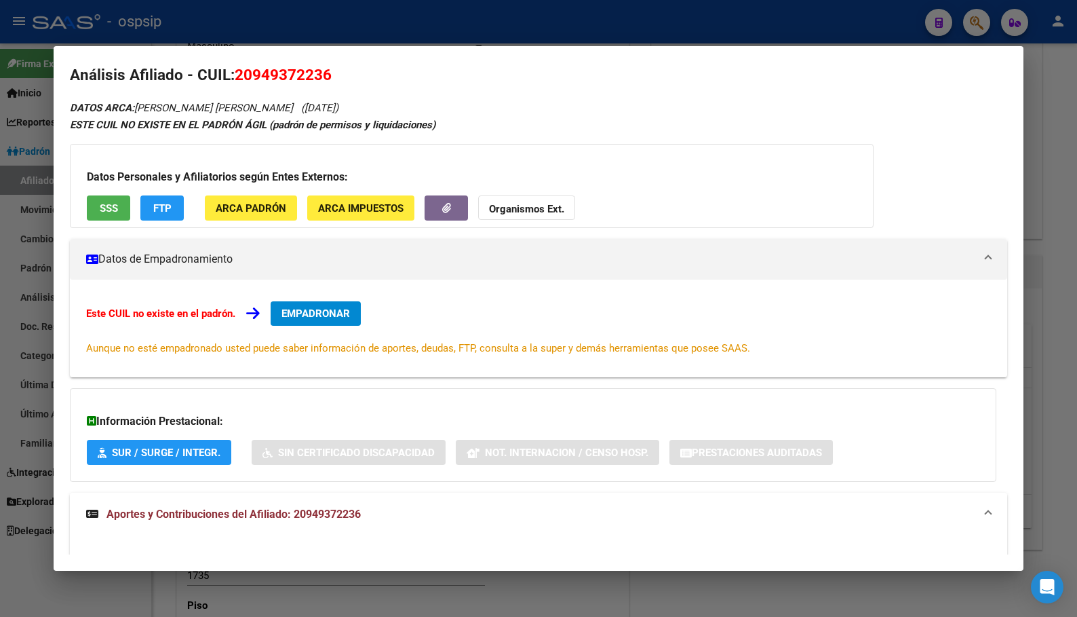
scroll to position [0, 0]
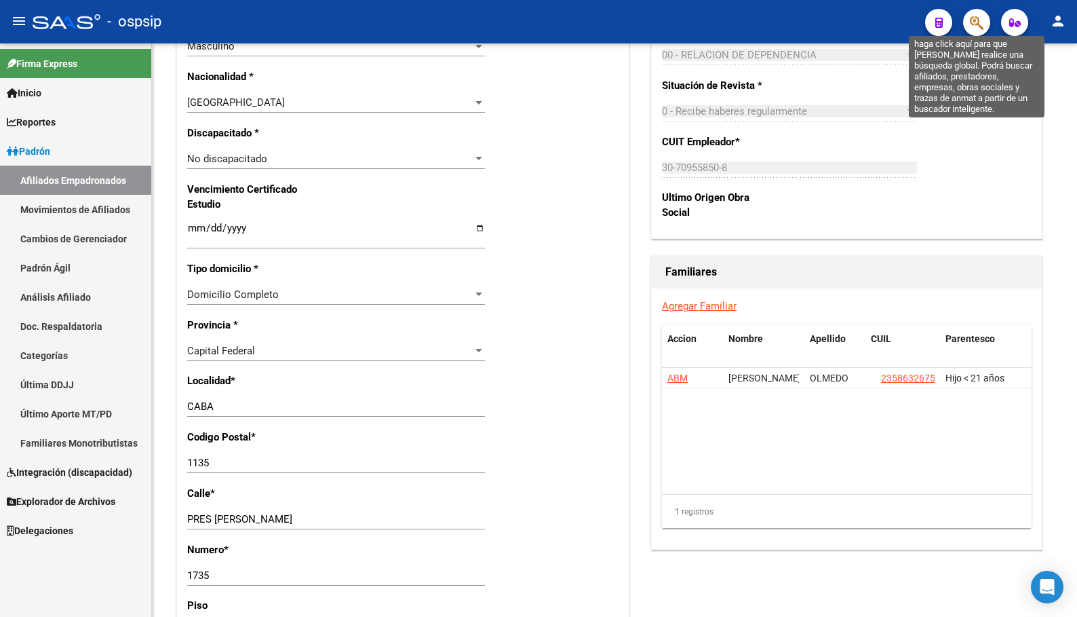
click at [976, 24] on icon "button" at bounding box center [977, 23] width 14 height 16
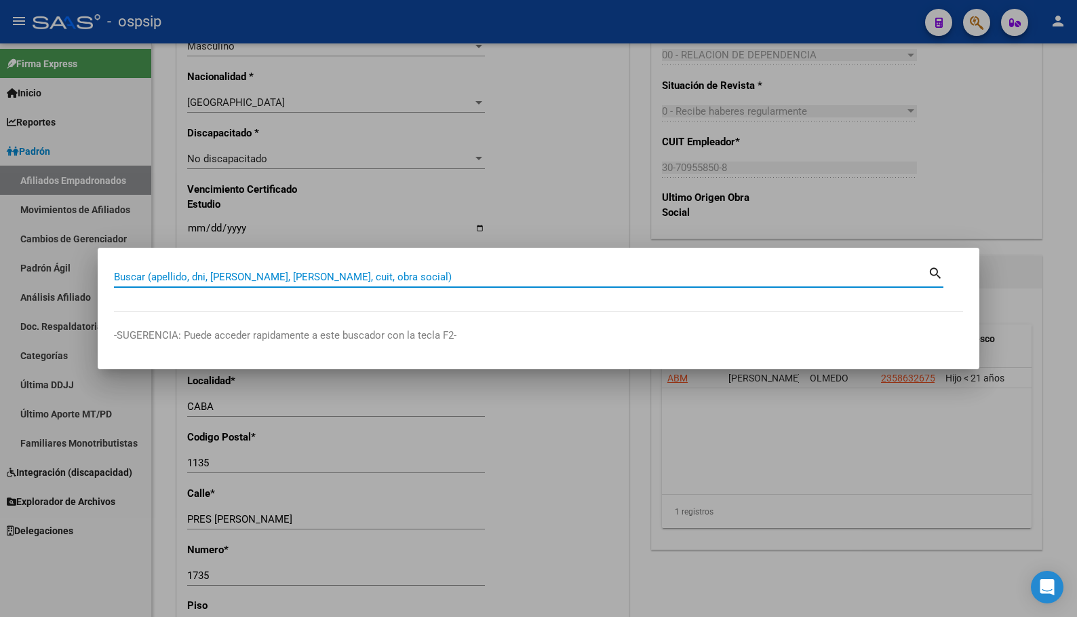
paste input "42142109"
type input "42142109"
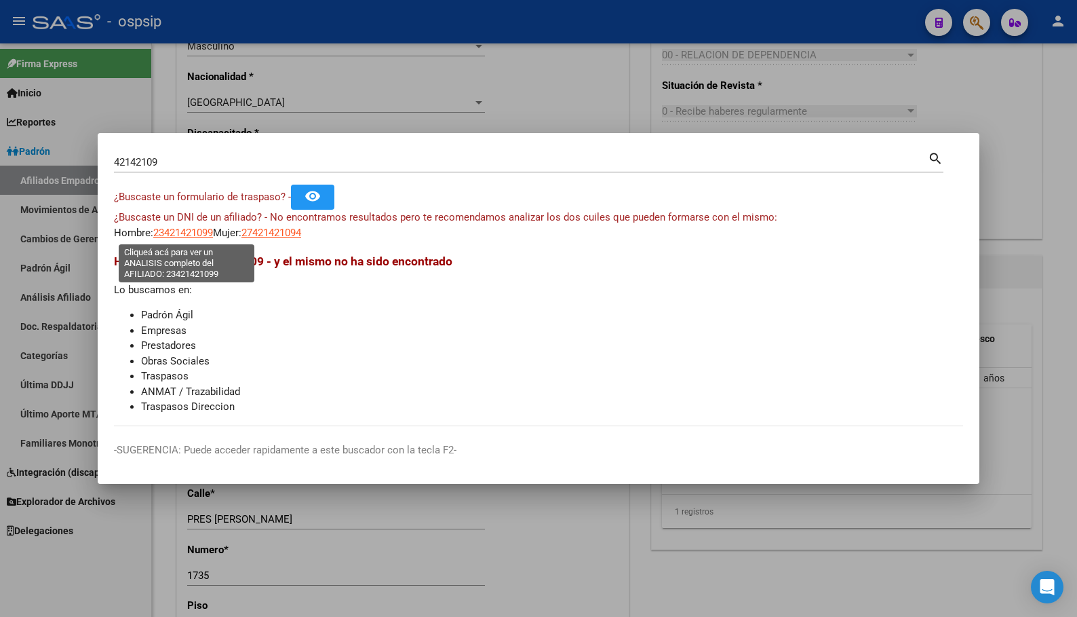
click at [187, 230] on span "23421421099" at bounding box center [183, 233] width 60 height 12
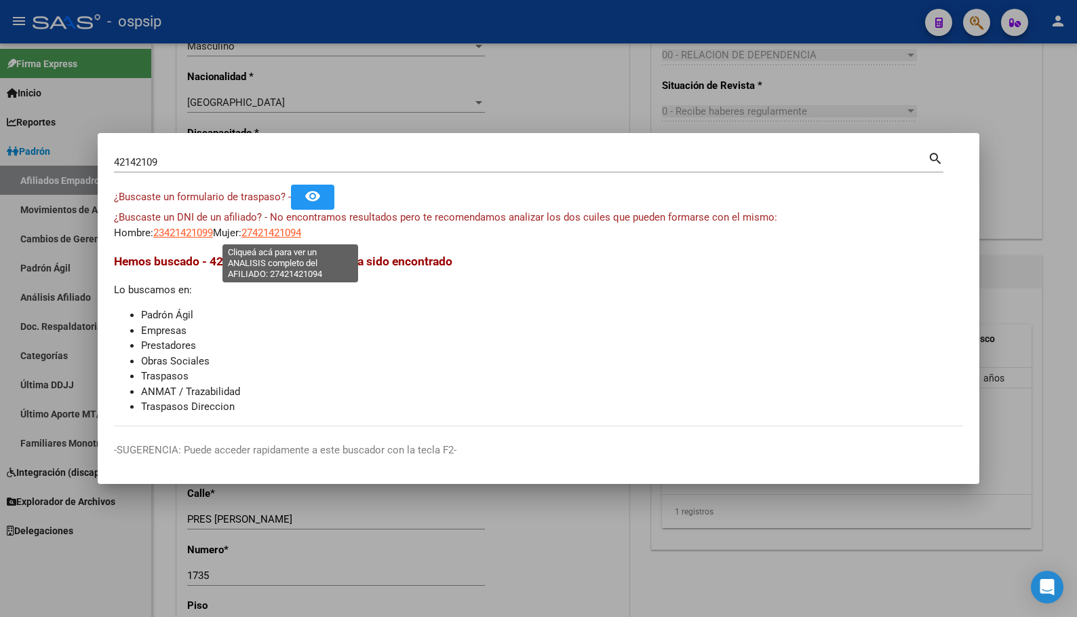
click at [290, 231] on span "27421421094" at bounding box center [272, 233] width 60 height 12
type textarea "27421421094"
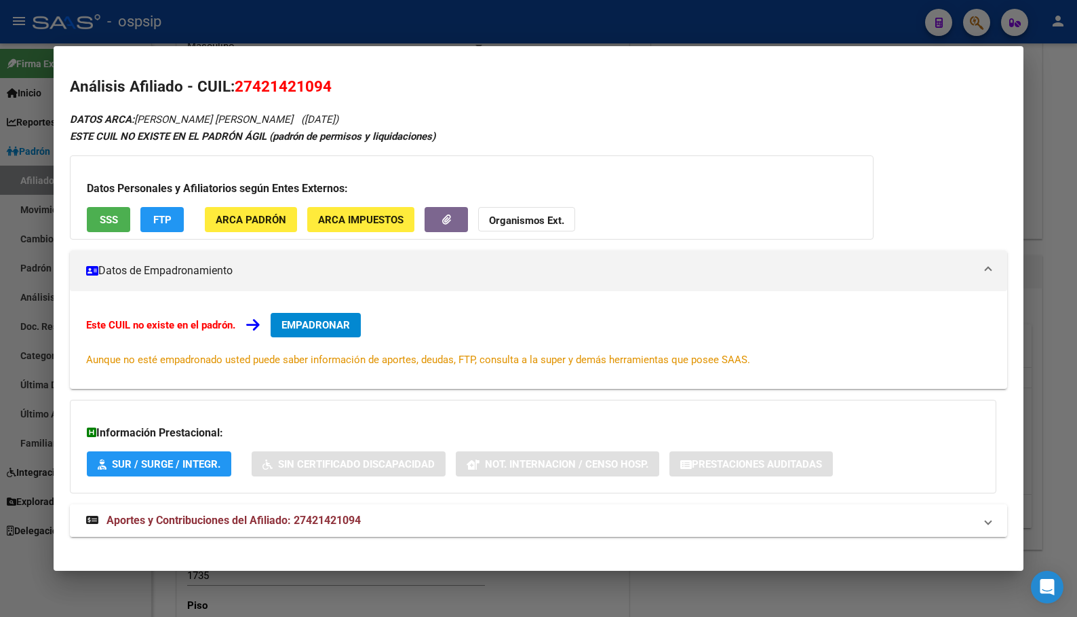
click at [334, 519] on span "Aportes y Contribuciones del Afiliado: 27421421094" at bounding box center [234, 520] width 254 height 13
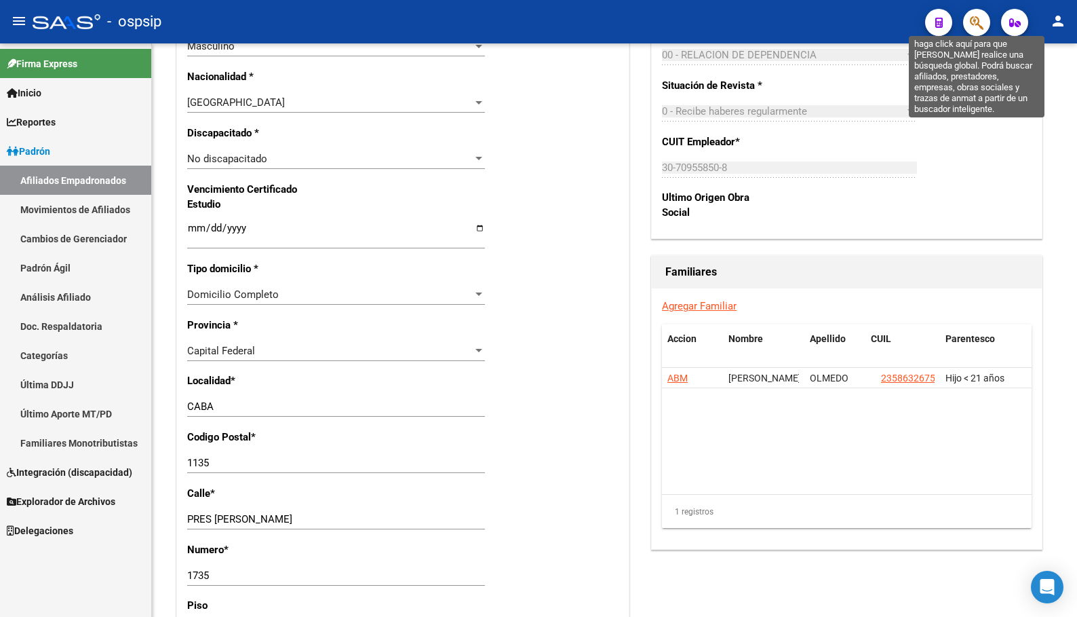
click at [977, 20] on icon "button" at bounding box center [977, 23] width 14 height 16
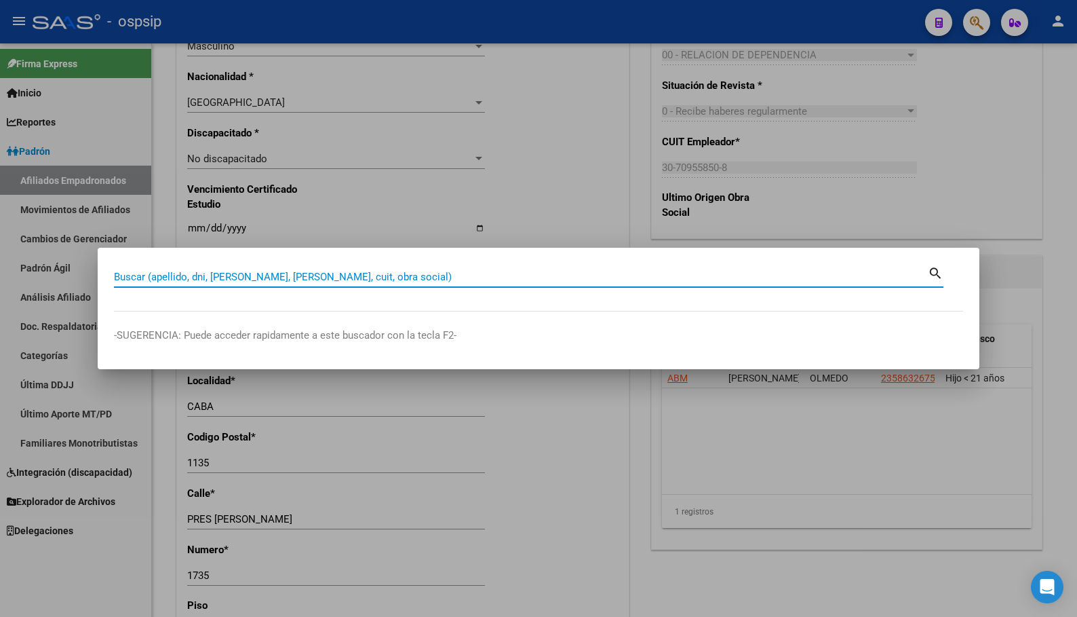
paste input "20386811556"
type input "20386811556"
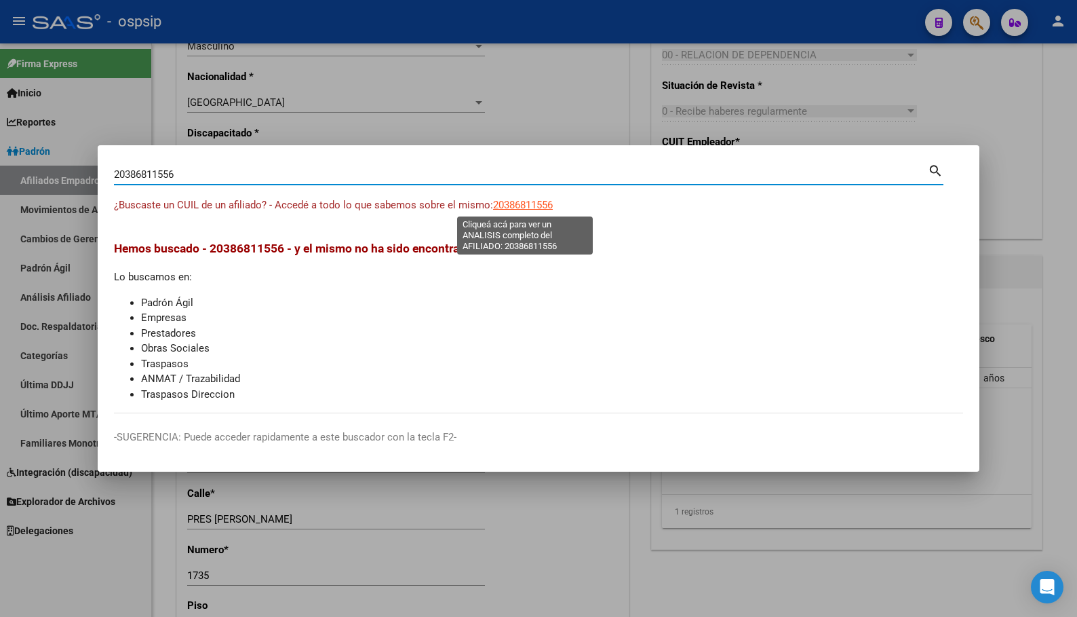
click at [520, 203] on span "20386811556" at bounding box center [523, 205] width 60 height 12
type textarea "20386811556"
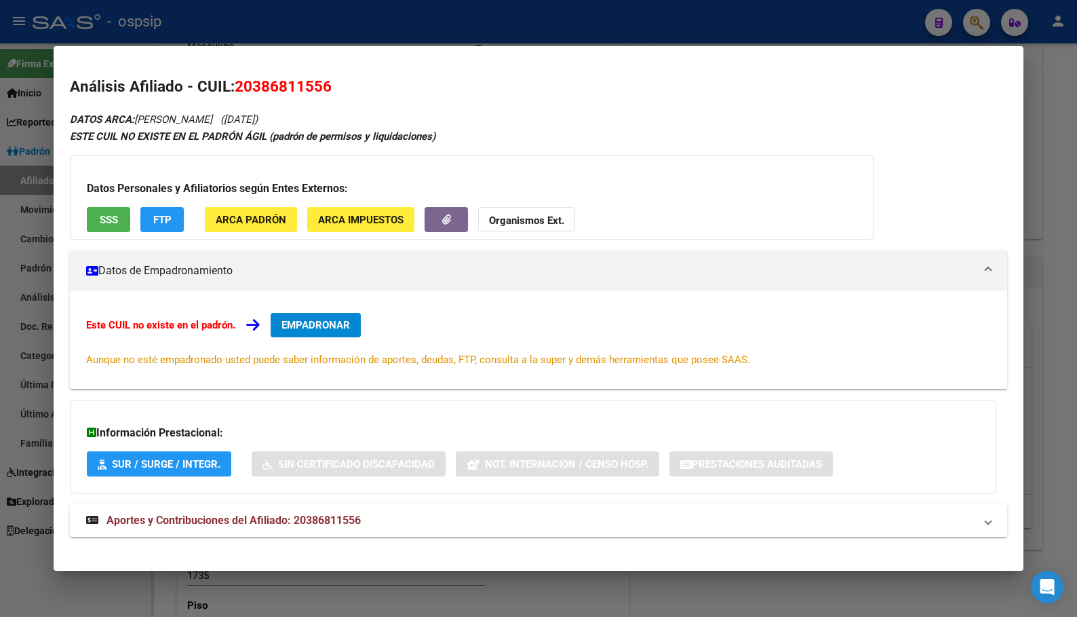
click at [305, 516] on span "Aportes y Contribuciones del Afiliado: 20386811556" at bounding box center [234, 520] width 254 height 13
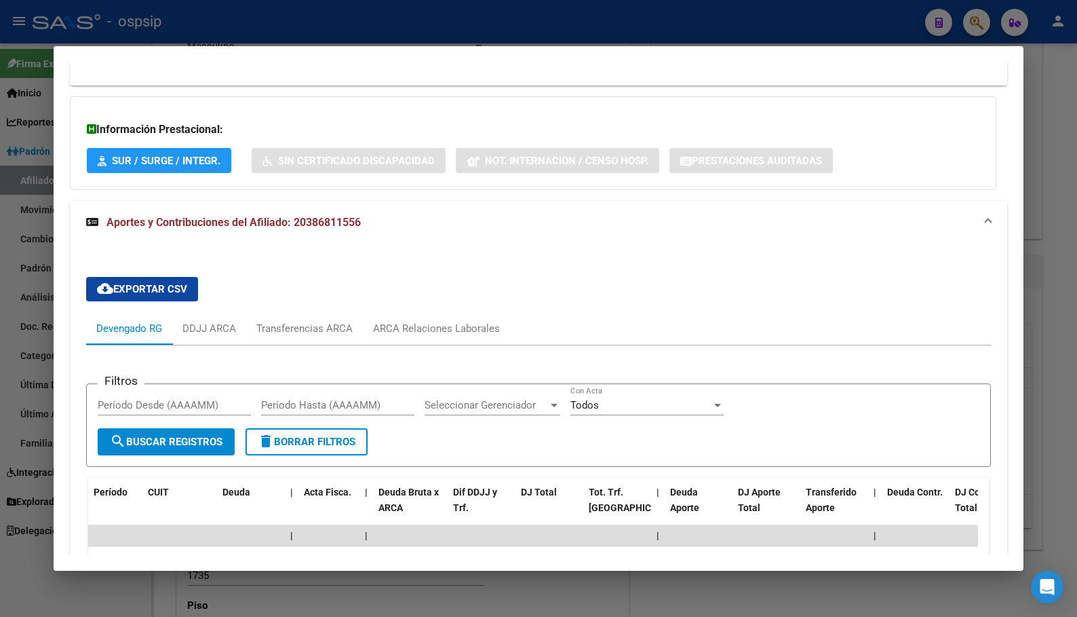
scroll to position [299, 0]
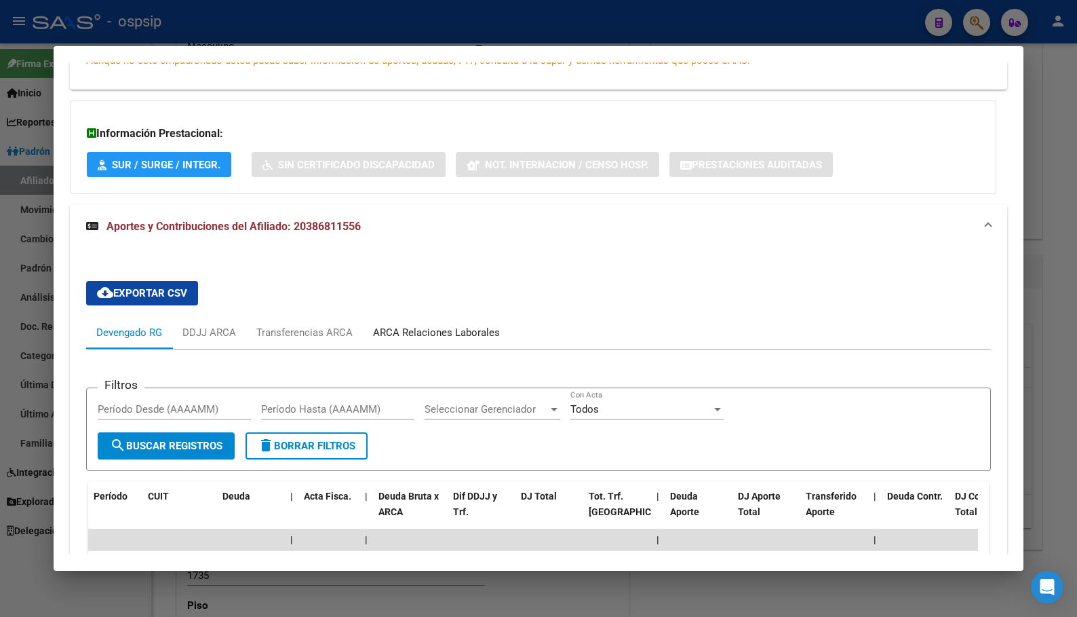
click at [460, 329] on div "ARCA Relaciones Laborales" at bounding box center [436, 332] width 127 height 15
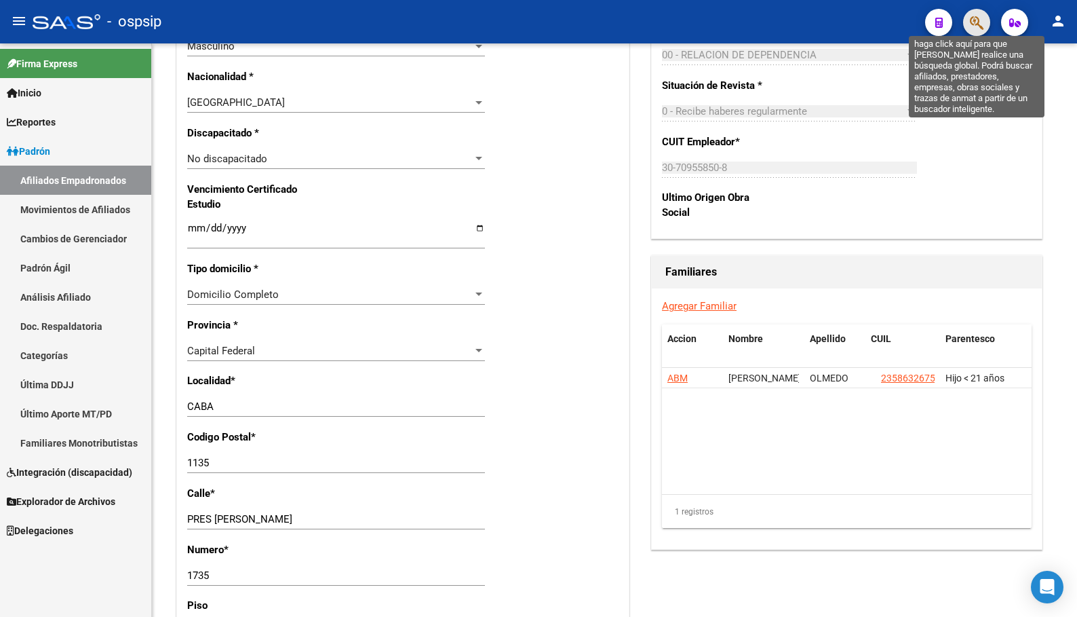
click at [978, 21] on icon "button" at bounding box center [977, 23] width 14 height 16
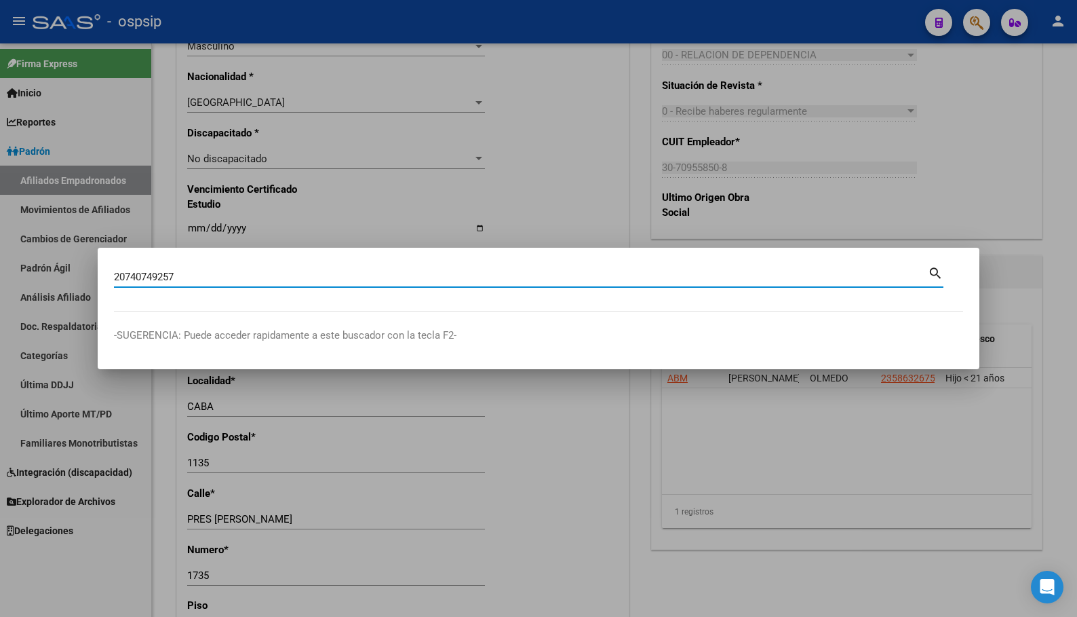
type input "20740749257"
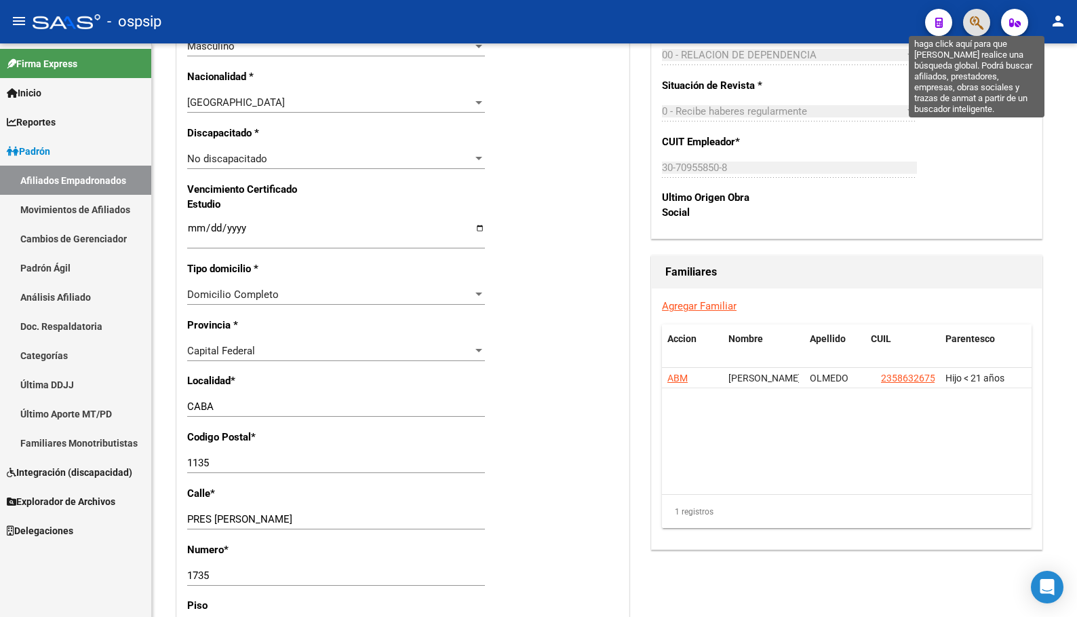
click at [981, 16] on icon "button" at bounding box center [977, 23] width 14 height 16
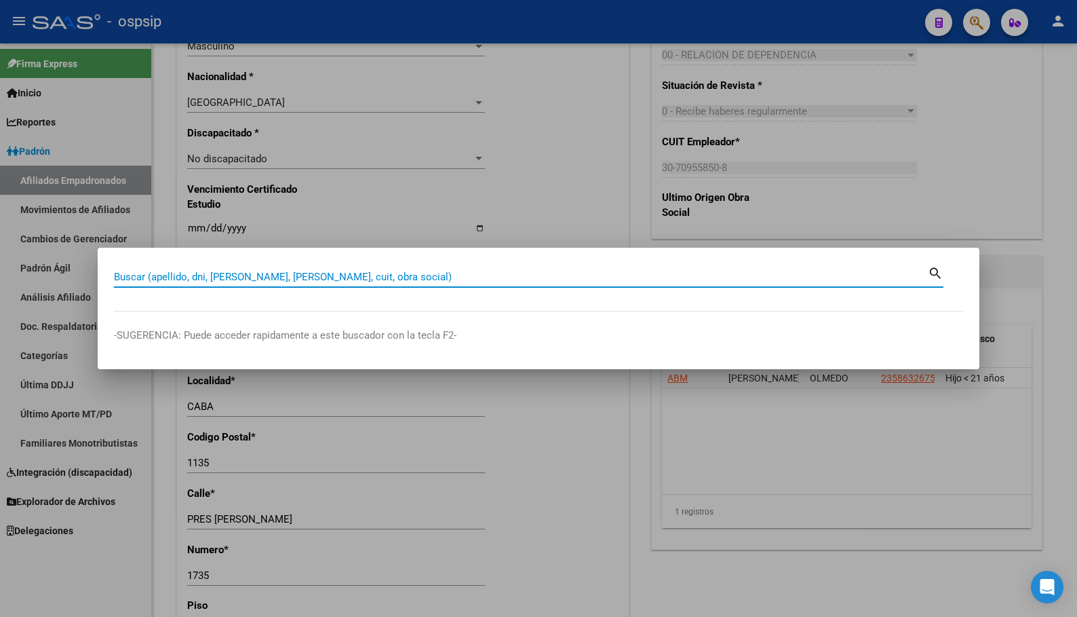
paste input "44343199"
type input "44343199"
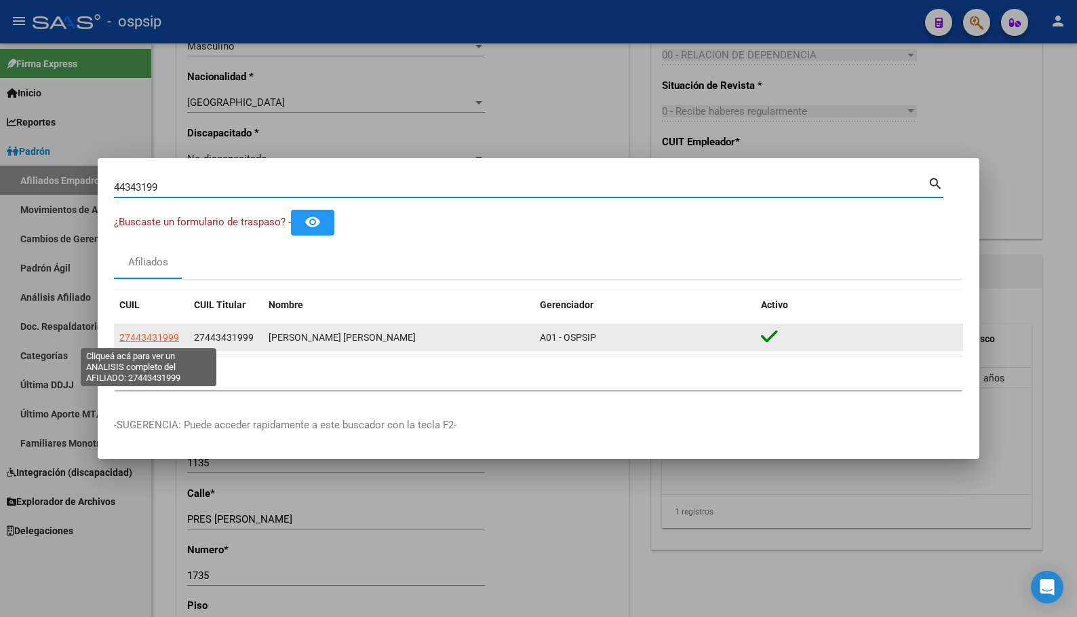
click at [144, 338] on span "27443431999" at bounding box center [149, 337] width 60 height 11
type textarea "27443431999"
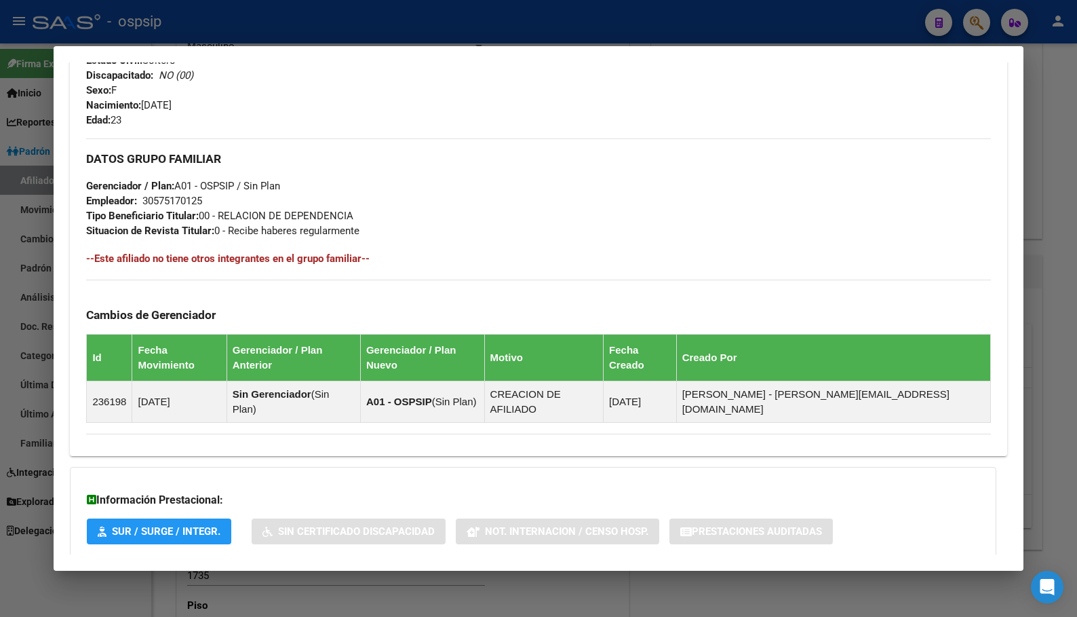
scroll to position [583, 0]
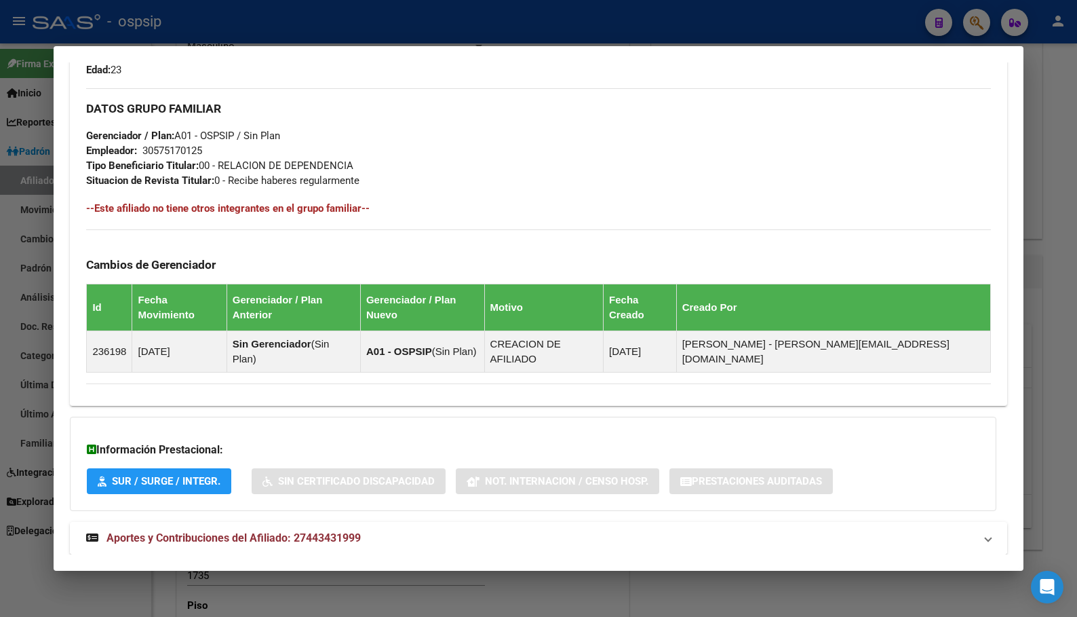
click at [325, 531] on span "Aportes y Contribuciones del Afiliado: 27443431999" at bounding box center [234, 537] width 254 height 13
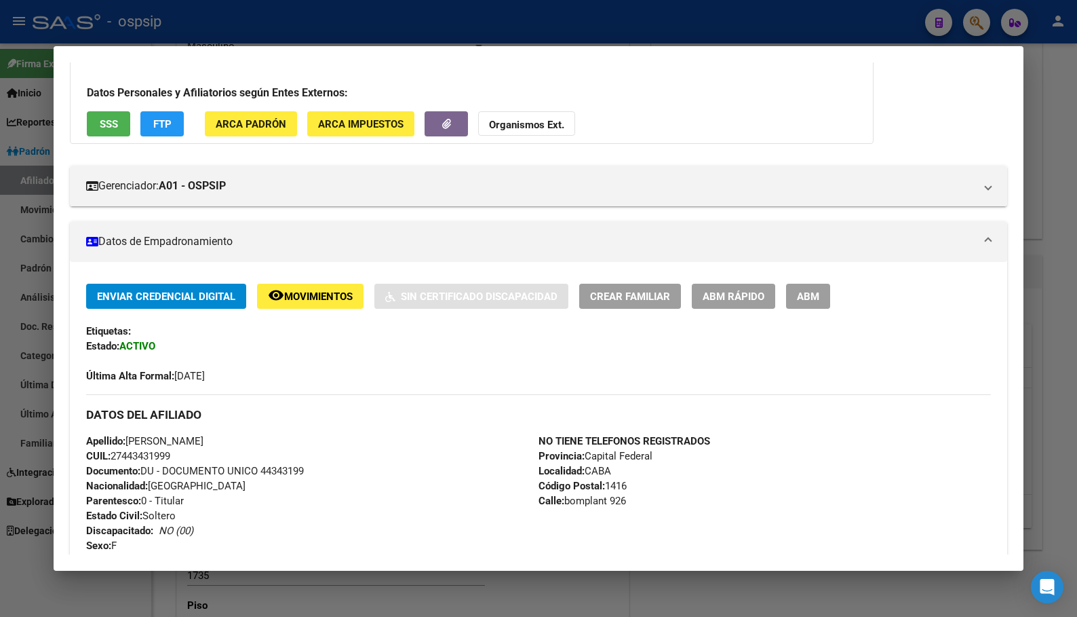
scroll to position [0, 0]
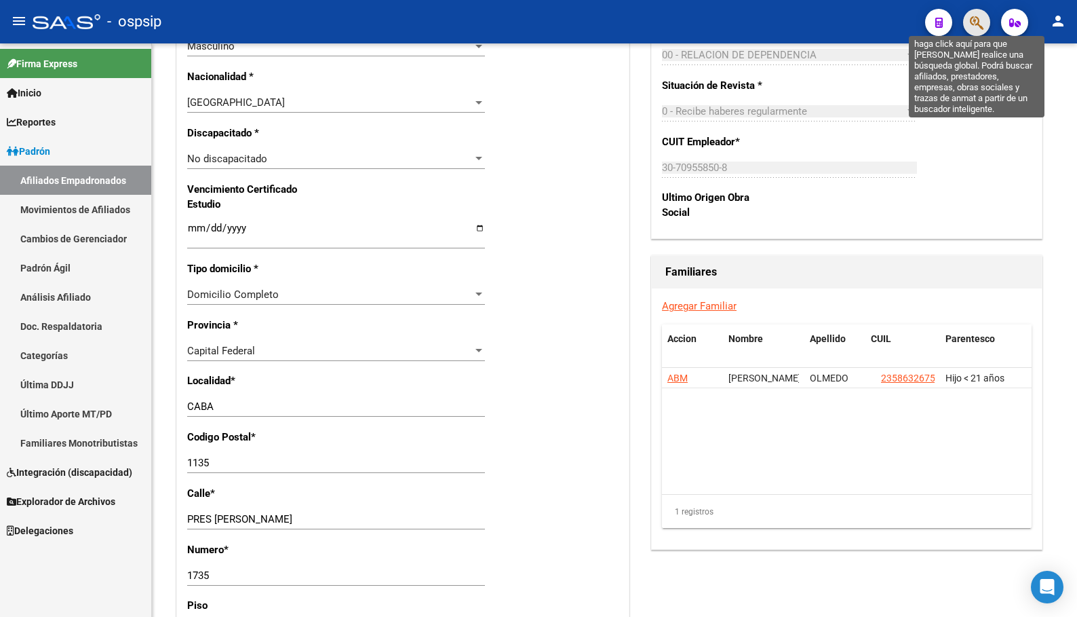
click at [972, 20] on icon "button" at bounding box center [977, 23] width 14 height 16
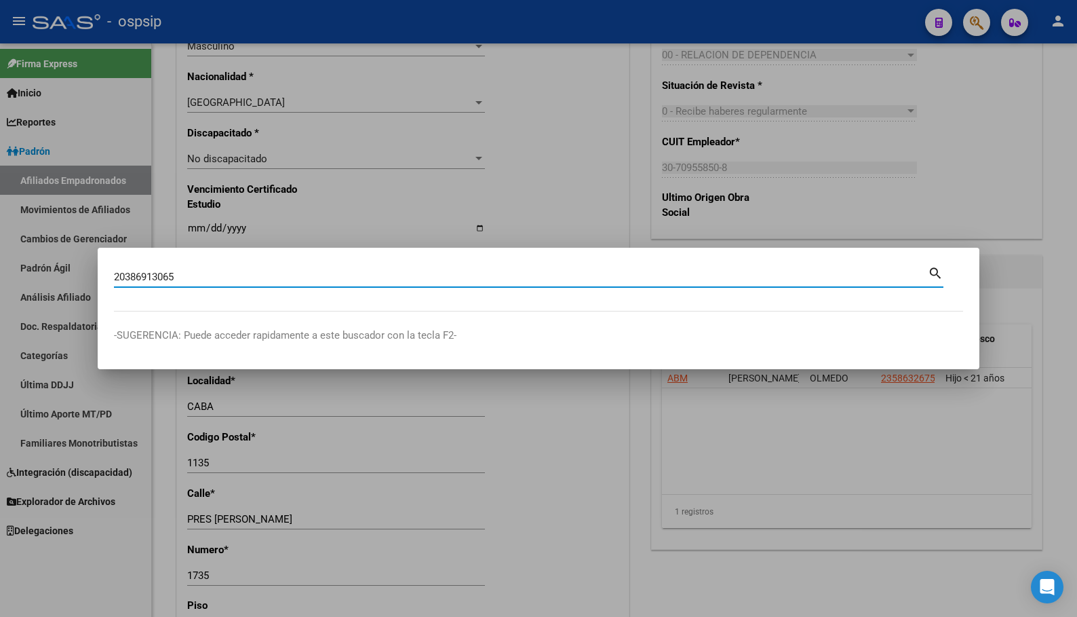
type input "20386913065"
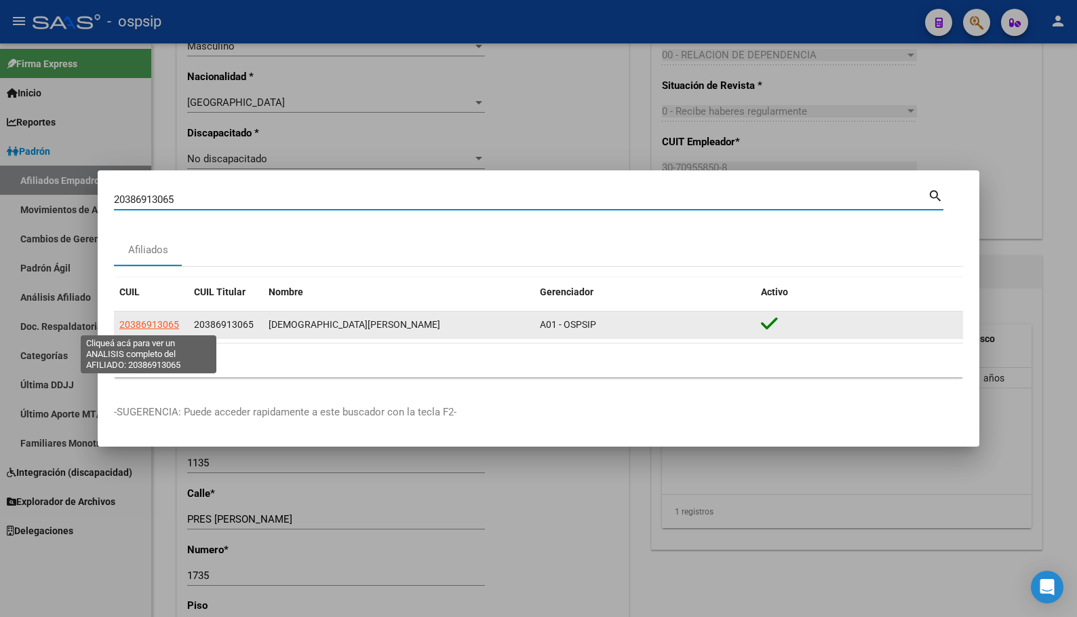
click at [142, 324] on span "20386913065" at bounding box center [149, 324] width 60 height 11
type textarea "20386913065"
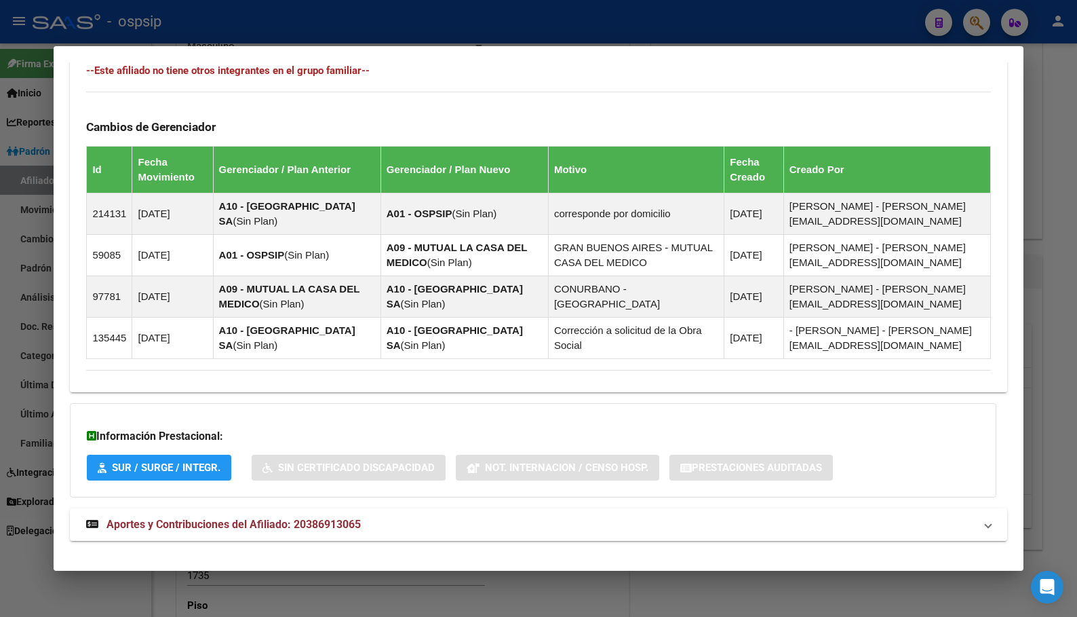
scroll to position [792, 0]
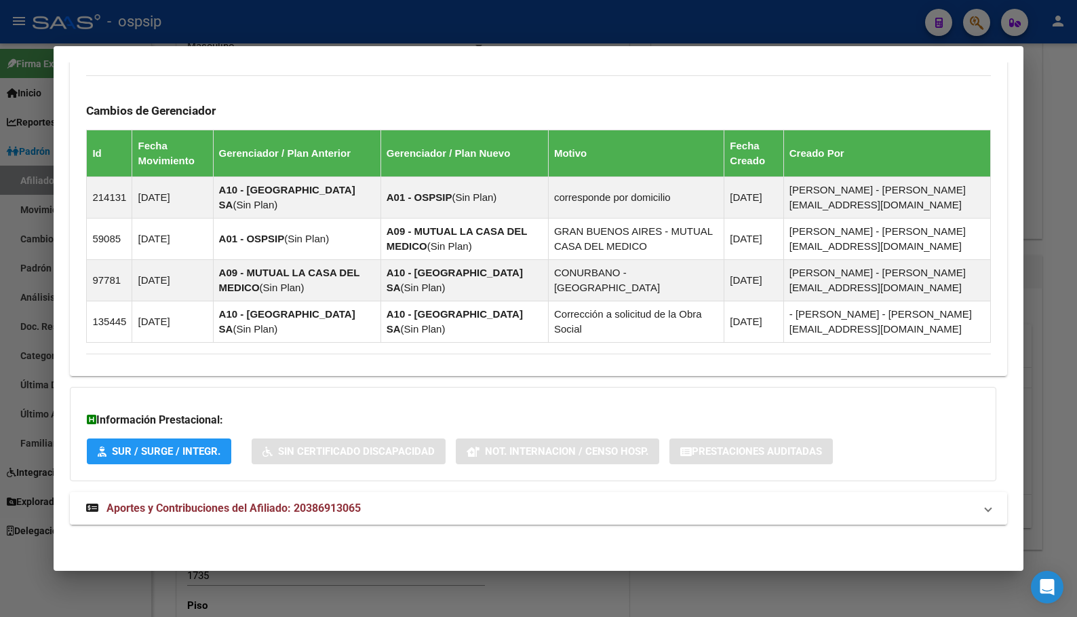
click at [336, 499] on mat-expansion-panel-header "Aportes y Contribuciones del Afiliado: 20386913065" at bounding box center [538, 508] width 937 height 33
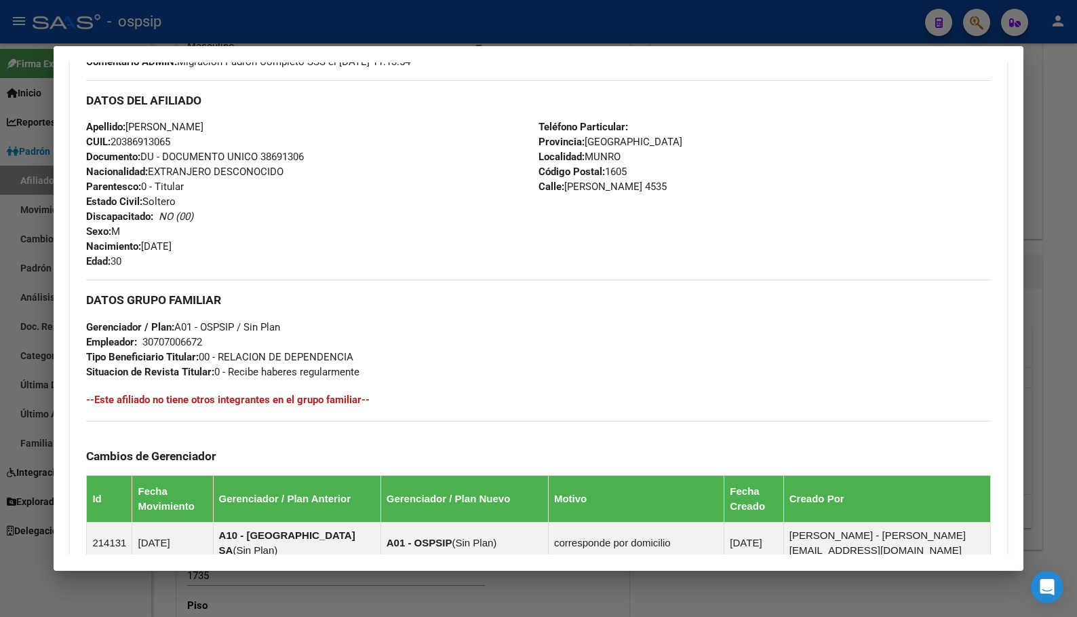
scroll to position [455, 0]
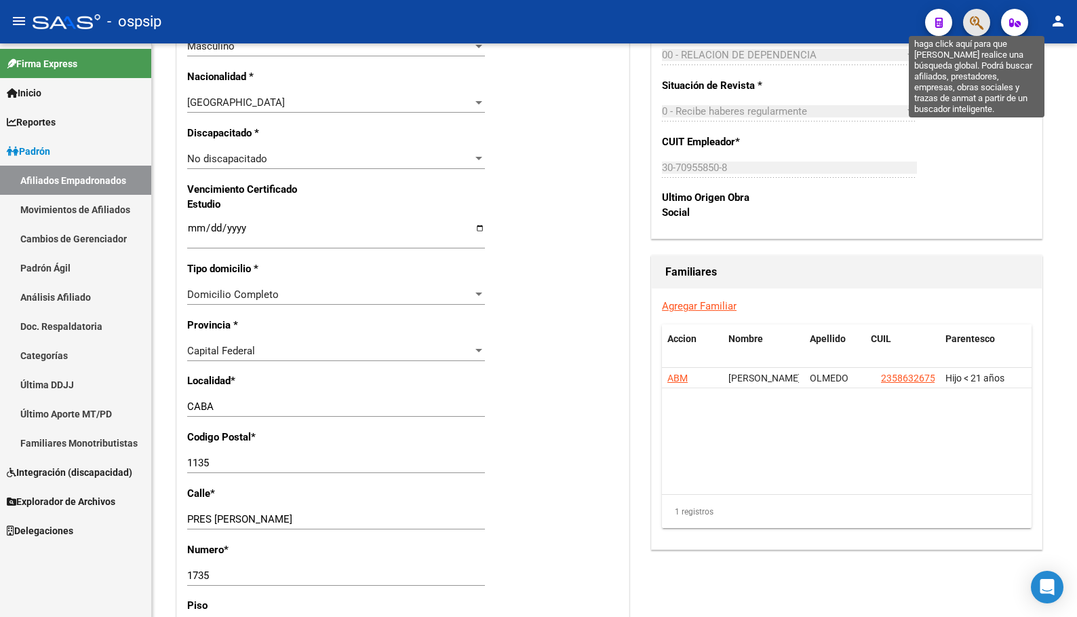
click at [982, 21] on icon "button" at bounding box center [977, 23] width 14 height 16
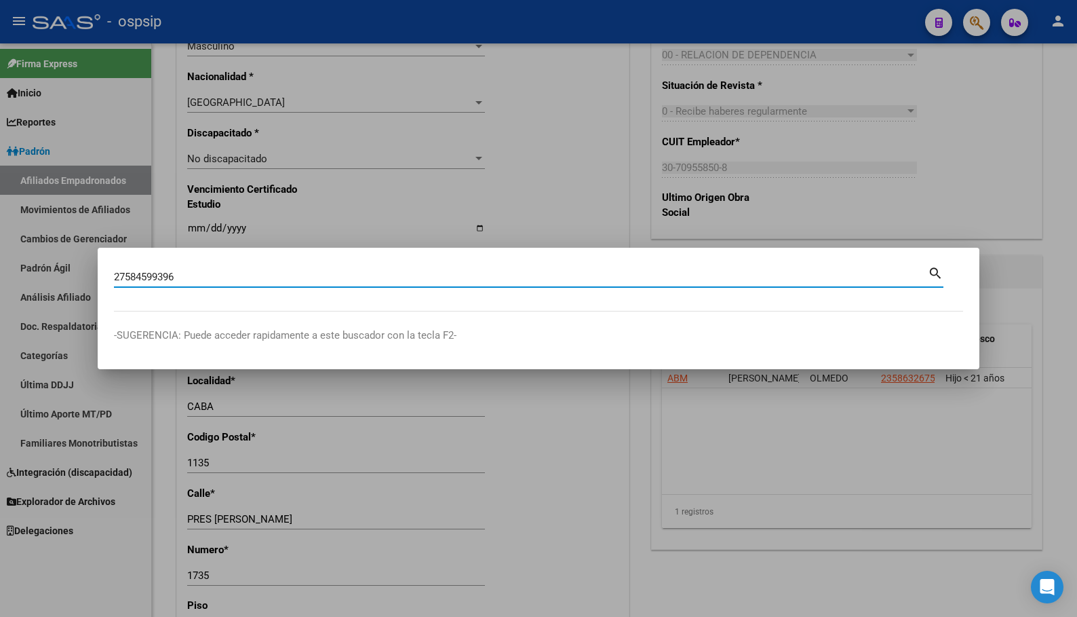
type input "27584599396"
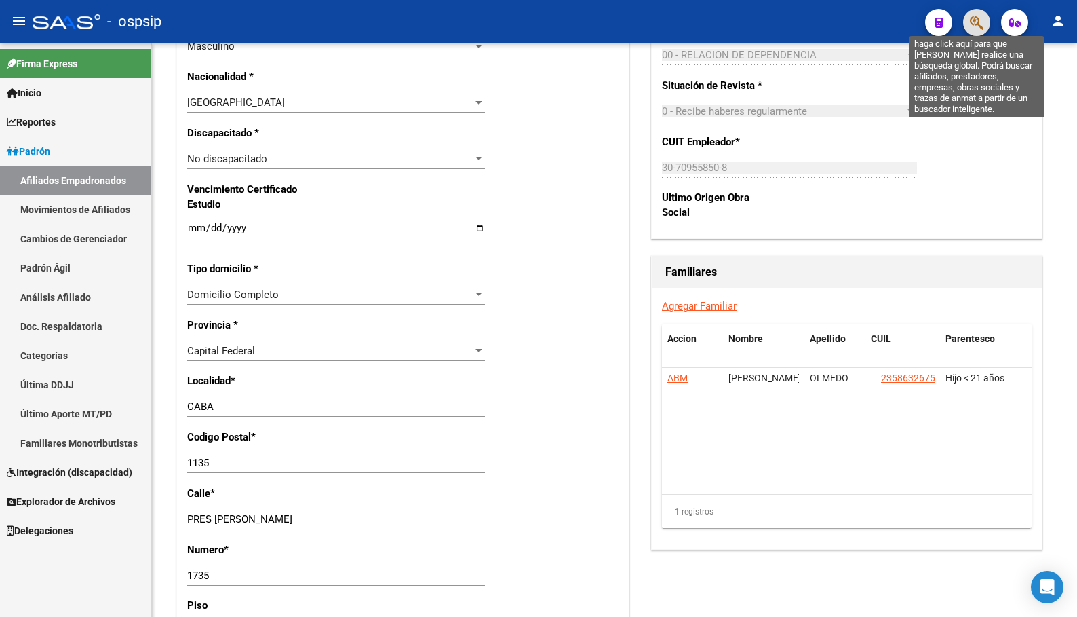
click at [980, 21] on icon "button" at bounding box center [977, 23] width 14 height 16
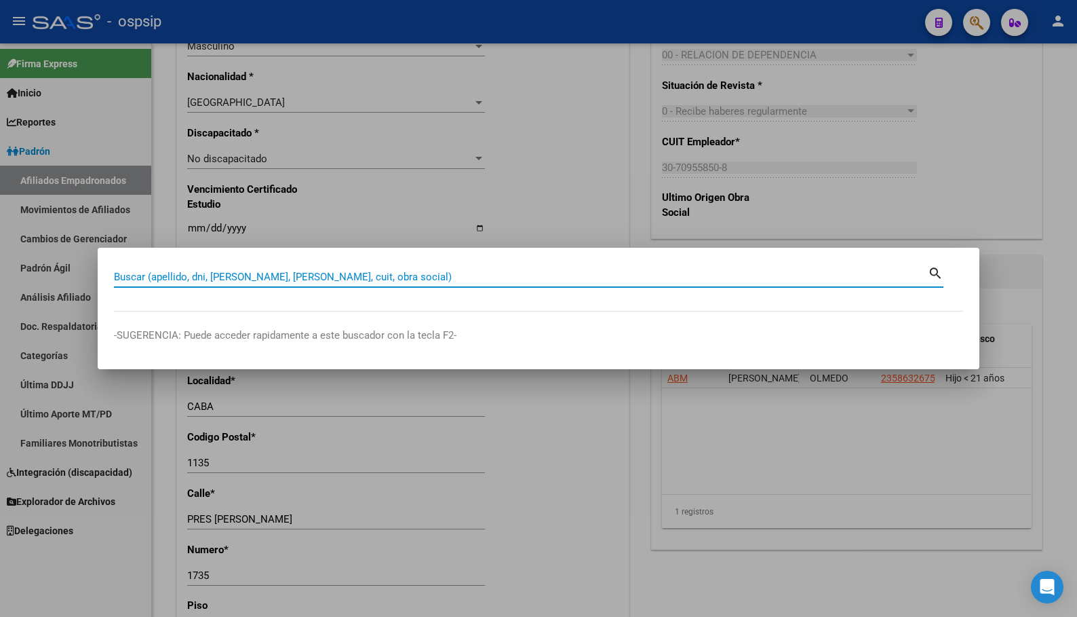
paste input "47219602"
type input "47219602"
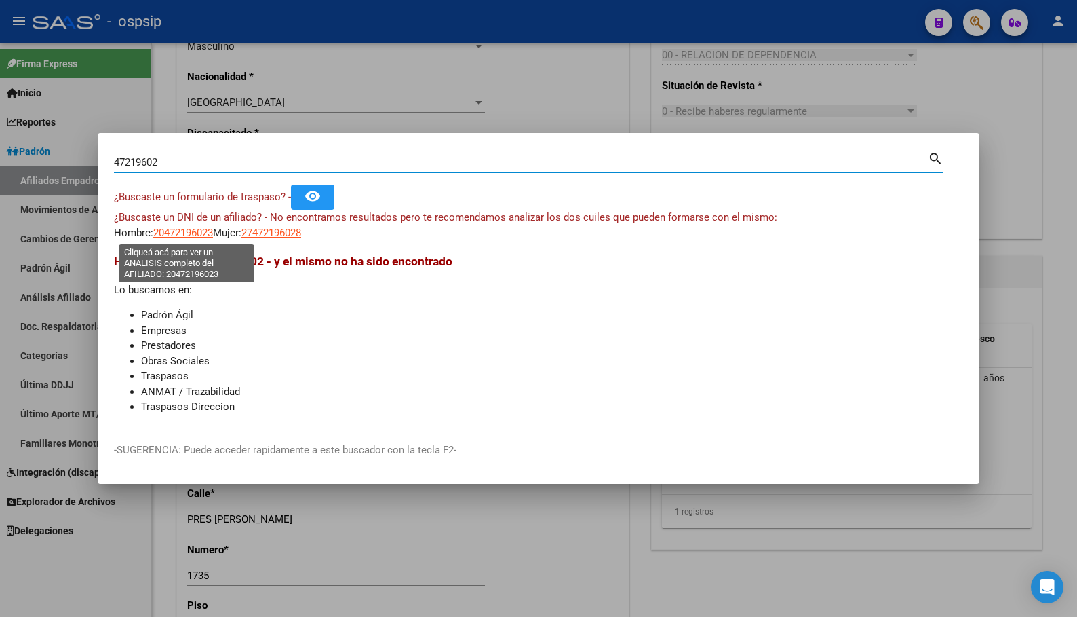
click at [182, 232] on span "20472196023" at bounding box center [183, 233] width 60 height 12
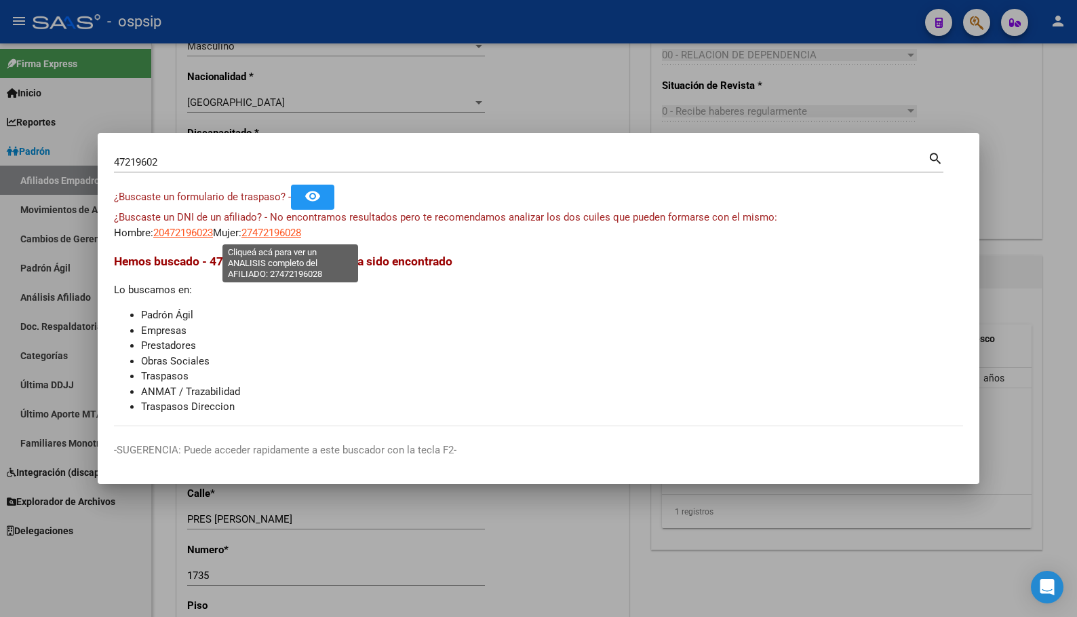
click at [277, 230] on span "27472196028" at bounding box center [272, 233] width 60 height 12
type textarea "27472196028"
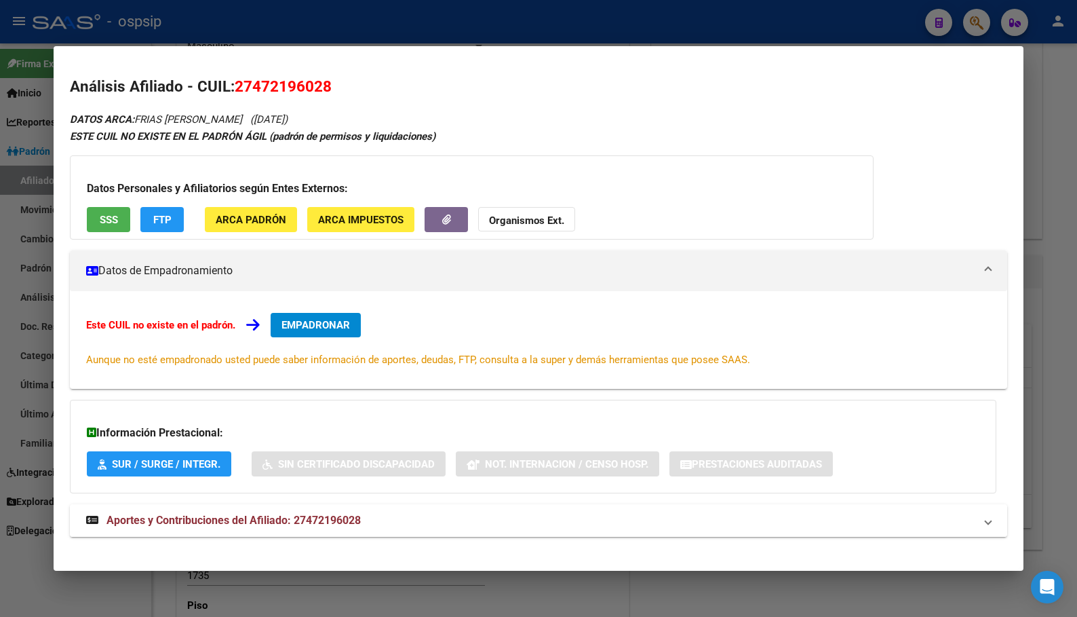
click at [294, 509] on mat-expansion-panel-header "Aportes y Contribuciones del Afiliado: 27472196028" at bounding box center [538, 520] width 937 height 33
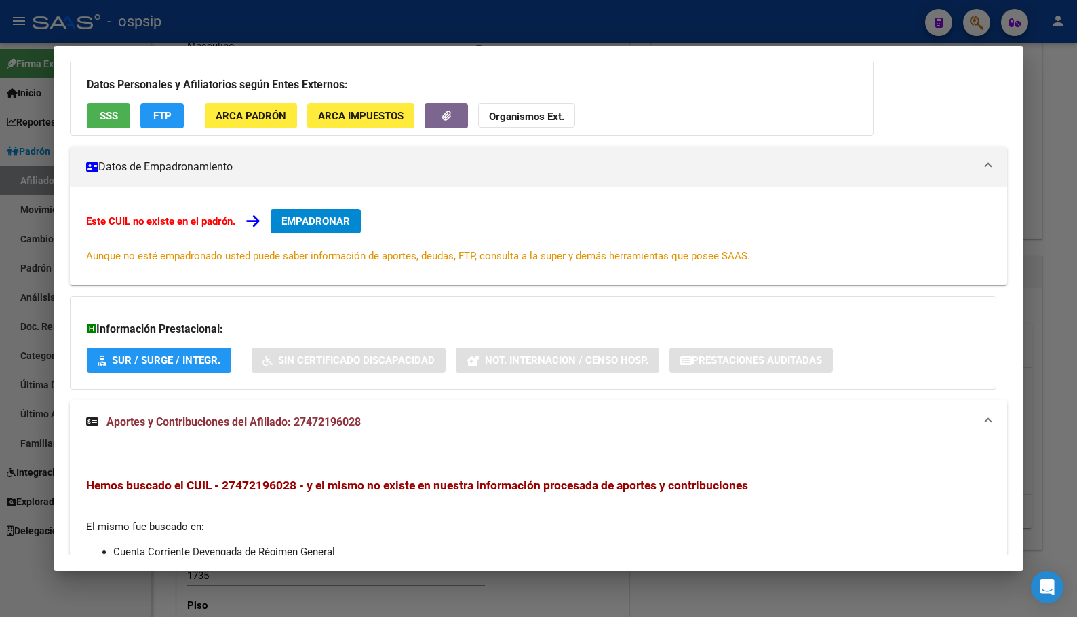
scroll to position [0, 0]
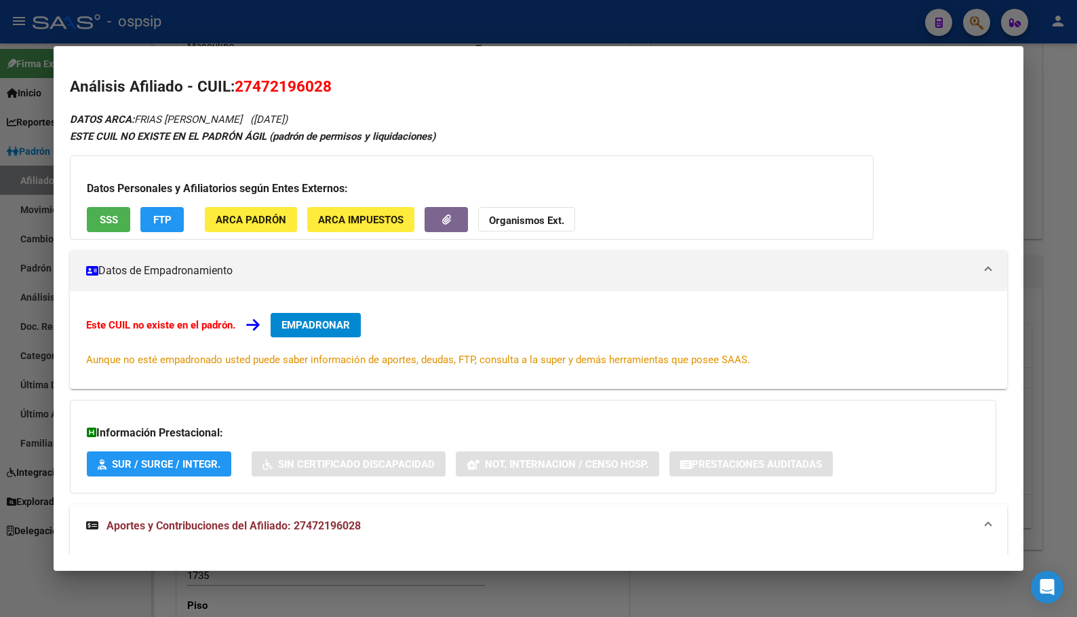
drag, startPoint x: 239, startPoint y: 87, endPoint x: 330, endPoint y: 88, distance: 90.9
click at [330, 88] on span "27472196028" at bounding box center [283, 86] width 97 height 18
copy span "27472196028"
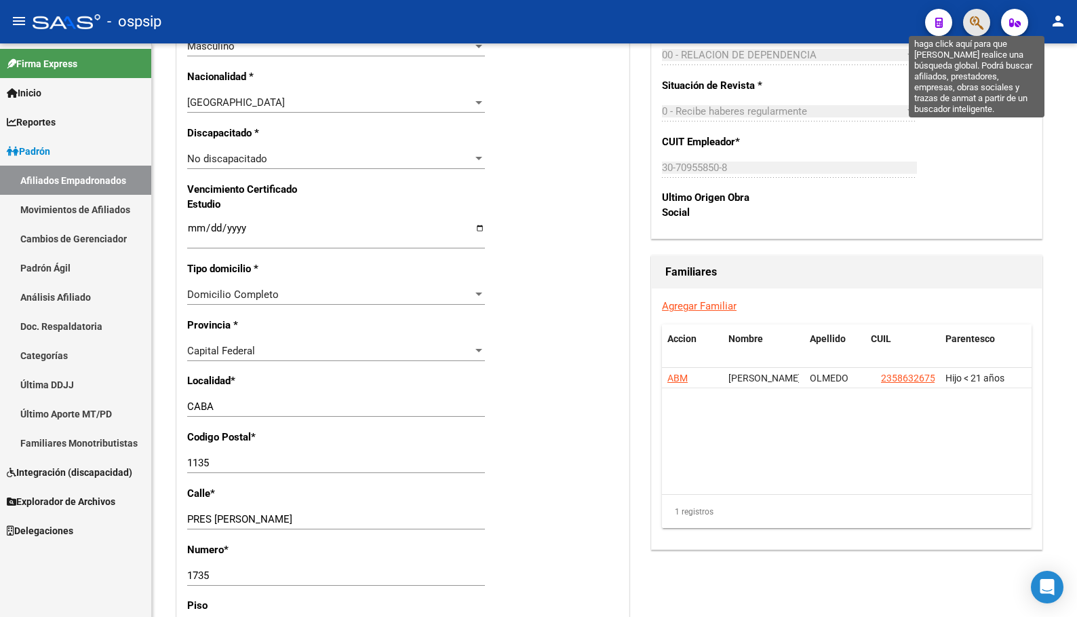
click at [974, 23] on icon "button" at bounding box center [977, 23] width 14 height 16
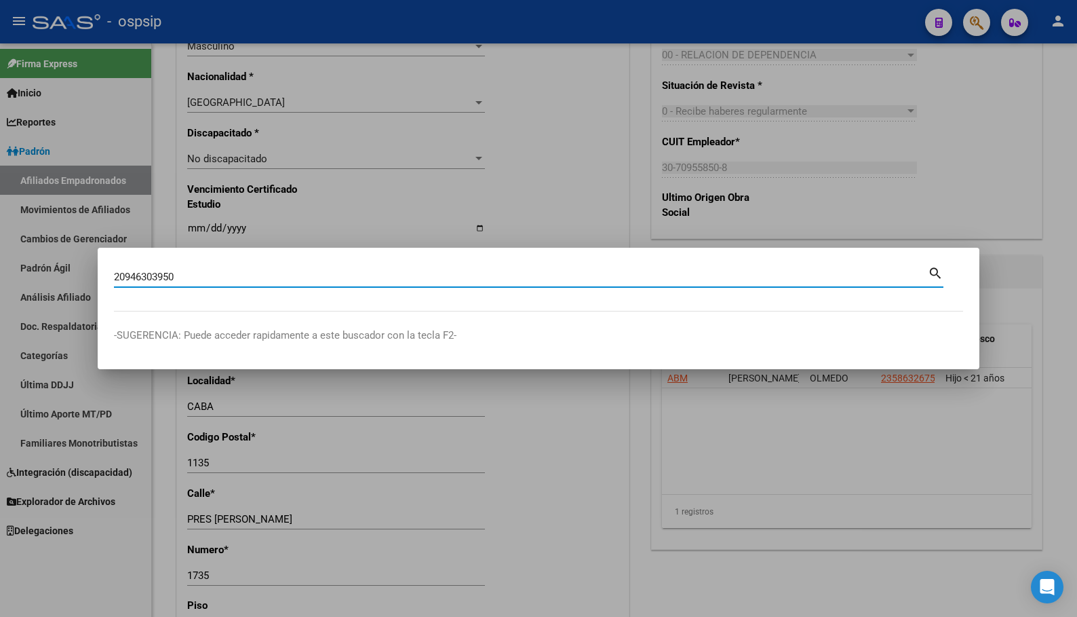
type input "20946303950"
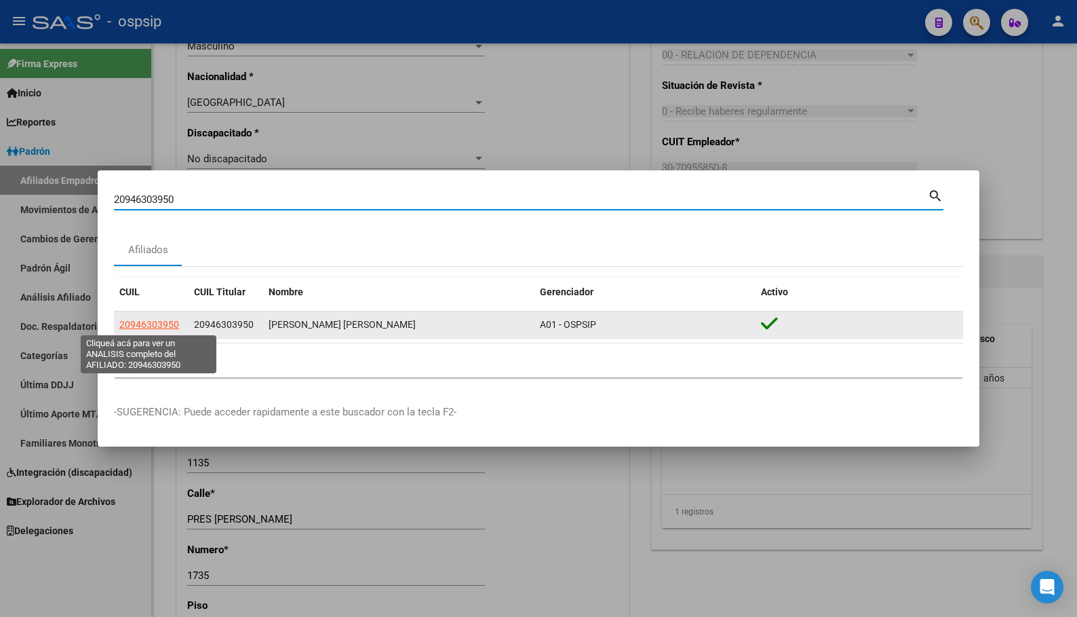
click at [158, 323] on span "20946303950" at bounding box center [149, 324] width 60 height 11
type textarea "20946303950"
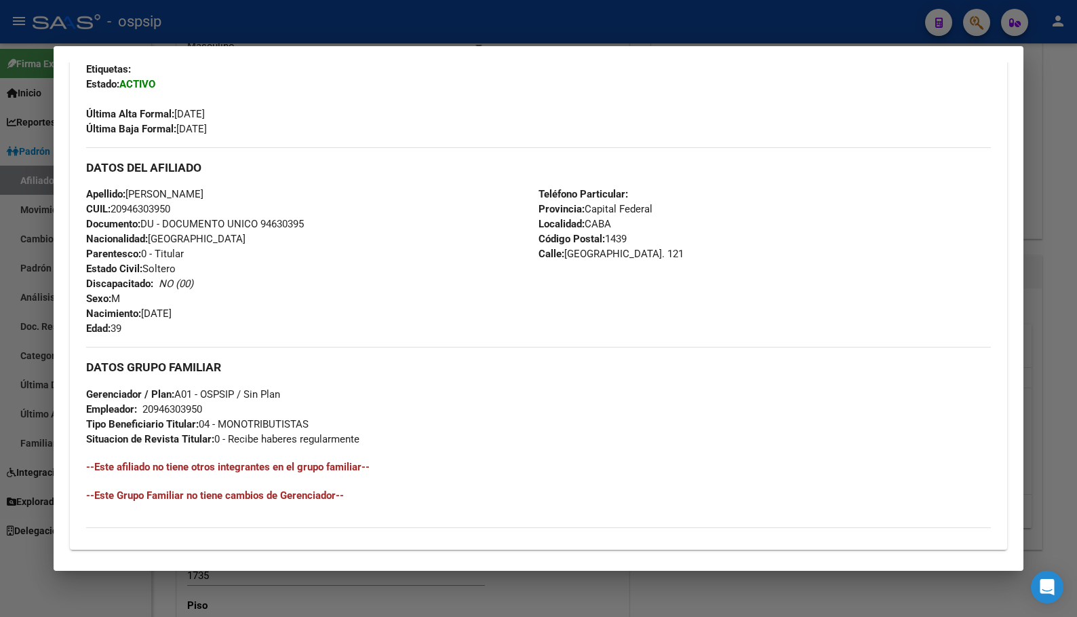
scroll to position [513, 0]
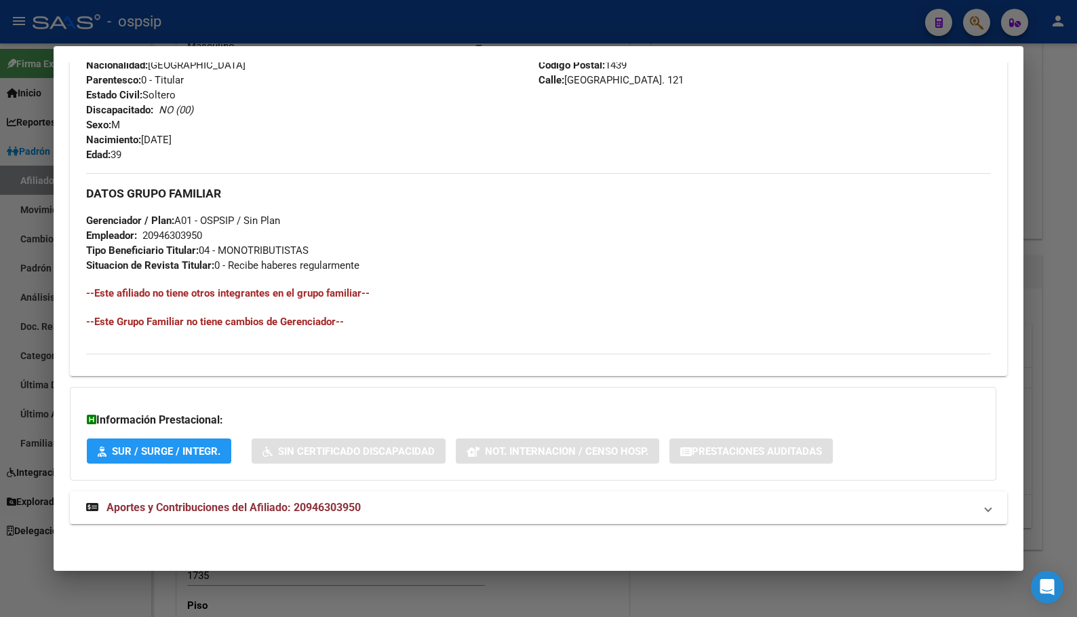
click at [313, 510] on span "Aportes y Contribuciones del Afiliado: 20946303950" at bounding box center [234, 507] width 254 height 13
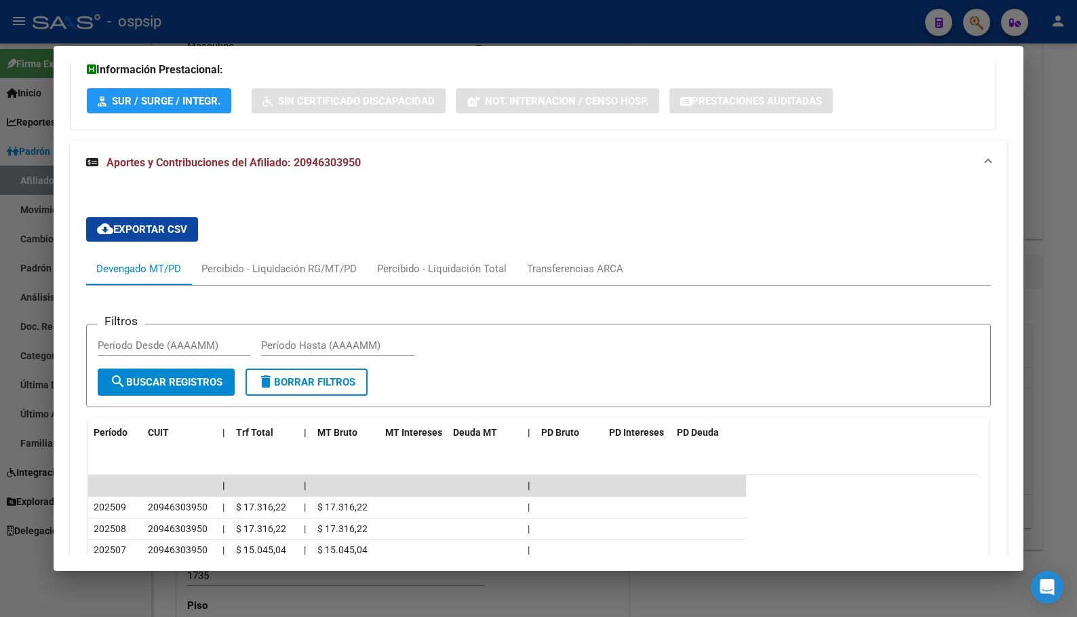
scroll to position [1122, 0]
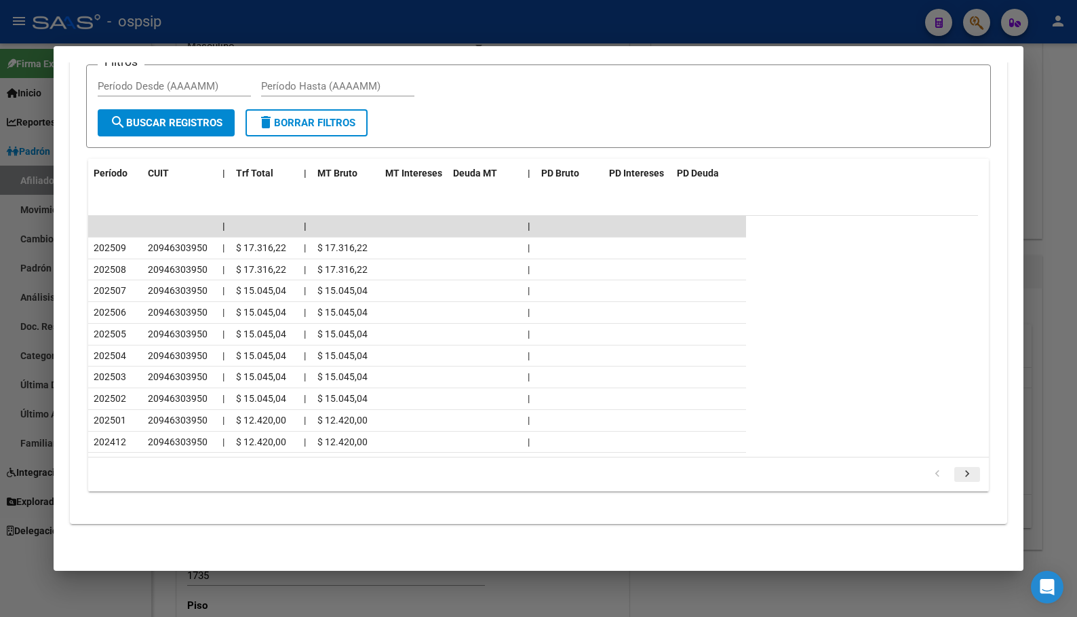
click at [959, 474] on icon "go to next page" at bounding box center [968, 475] width 18 height 16
click at [961, 476] on icon "go to next page" at bounding box center [968, 475] width 18 height 16
drag, startPoint x: 958, startPoint y: 471, endPoint x: 921, endPoint y: 494, distance: 43.3
click at [959, 471] on icon "go to next page" at bounding box center [968, 475] width 18 height 16
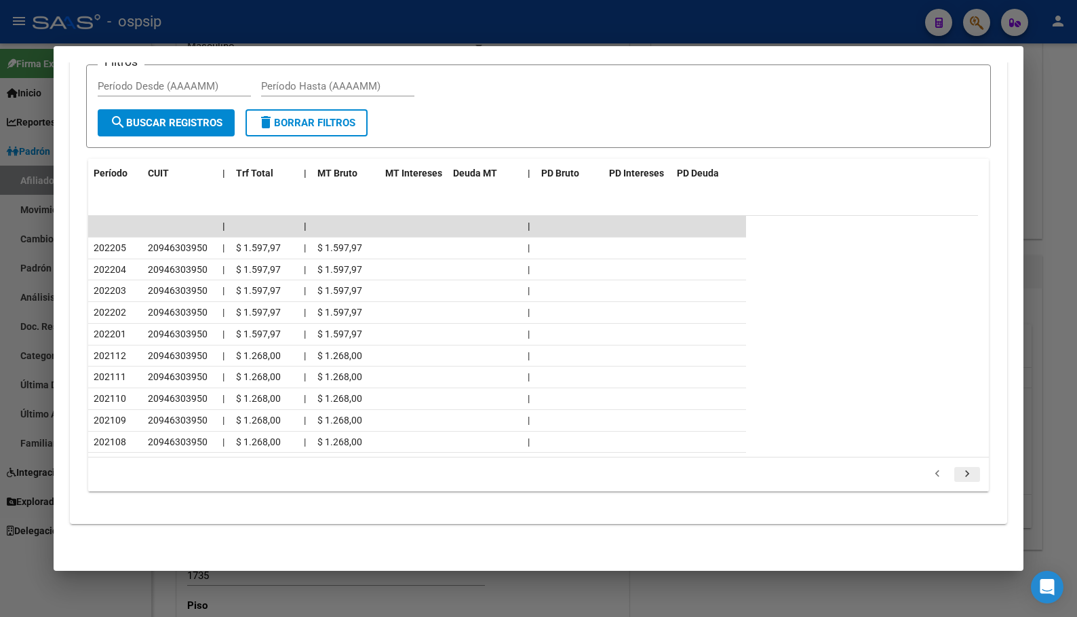
click at [961, 471] on icon "go to next page" at bounding box center [968, 475] width 18 height 16
click at [959, 475] on icon "go to next page" at bounding box center [968, 475] width 18 height 16
click at [959, 471] on icon "go to next page" at bounding box center [968, 475] width 18 height 16
drag, startPoint x: 960, startPoint y: 471, endPoint x: 942, endPoint y: 496, distance: 30.7
click at [959, 469] on icon "go to next page" at bounding box center [968, 475] width 18 height 16
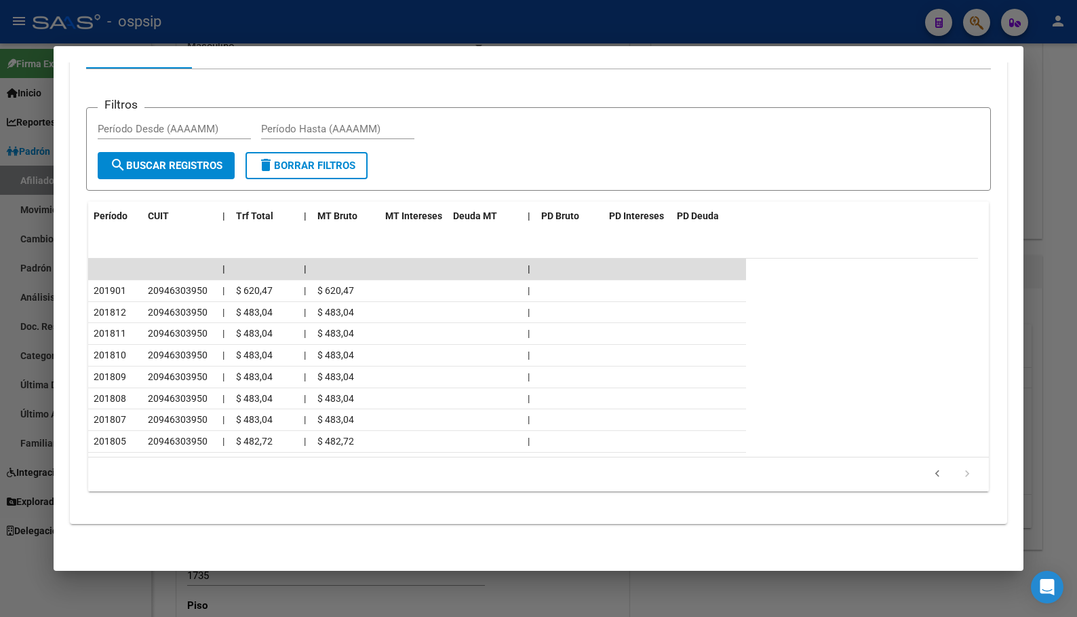
scroll to position [1079, 0]
click at [929, 473] on icon "go to previous page" at bounding box center [938, 475] width 18 height 16
click at [929, 515] on icon "go to previous page" at bounding box center [938, 518] width 18 height 16
click at [929, 516] on icon "go to previous page" at bounding box center [938, 518] width 18 height 16
click at [929, 512] on icon "go to previous page" at bounding box center [938, 518] width 18 height 16
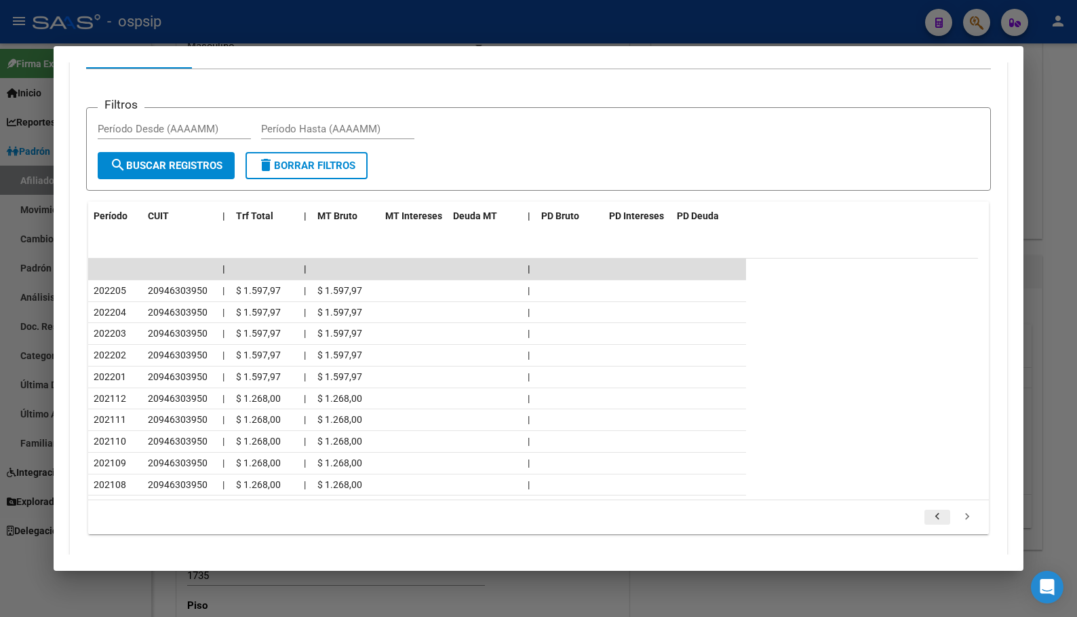
click at [929, 510] on icon "go to previous page" at bounding box center [938, 518] width 18 height 16
click at [929, 513] on icon "go to previous page" at bounding box center [938, 518] width 18 height 16
click at [929, 514] on icon "go to previous page" at bounding box center [938, 518] width 18 height 16
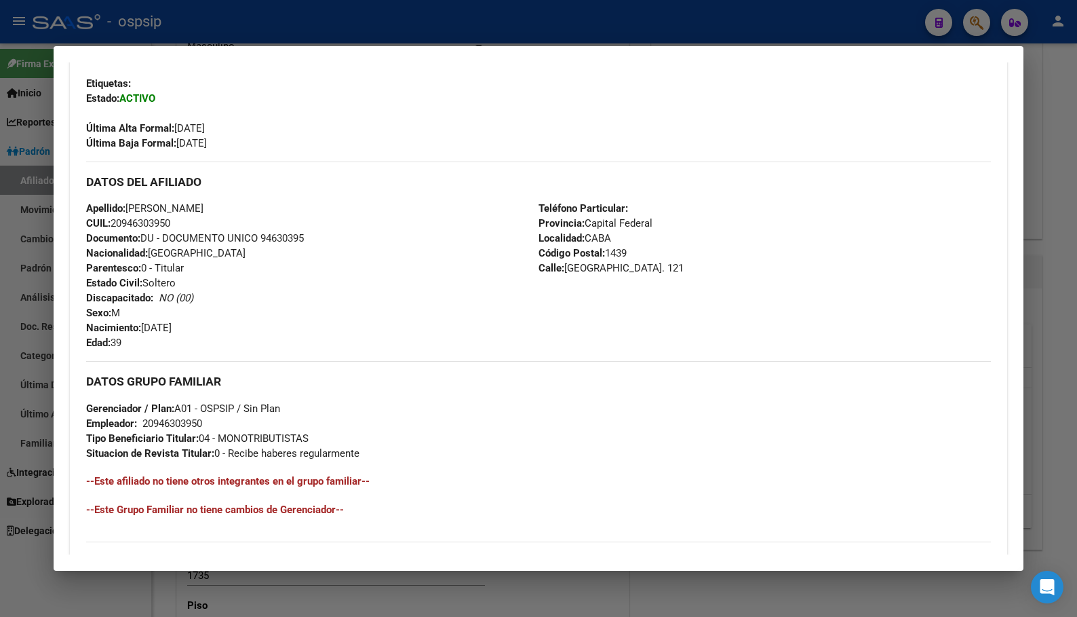
scroll to position [339, 0]
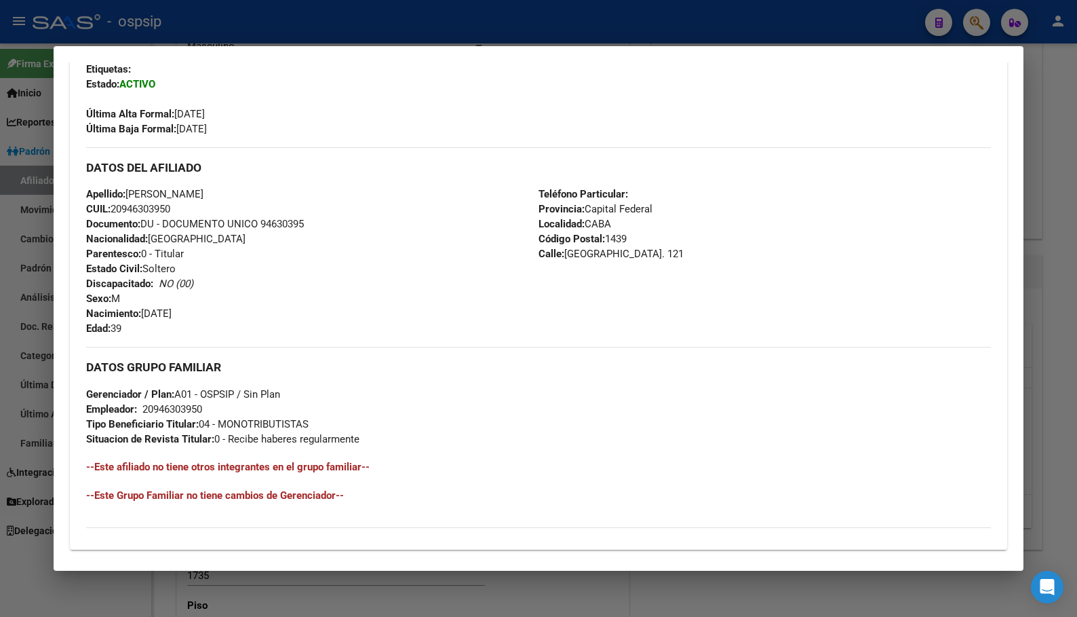
click at [375, 218] on div "Apellido: [PERSON_NAME]: 20946303950 Documento: DU - DOCUMENTO UNICO 94630395 N…" at bounding box center [312, 261] width 452 height 149
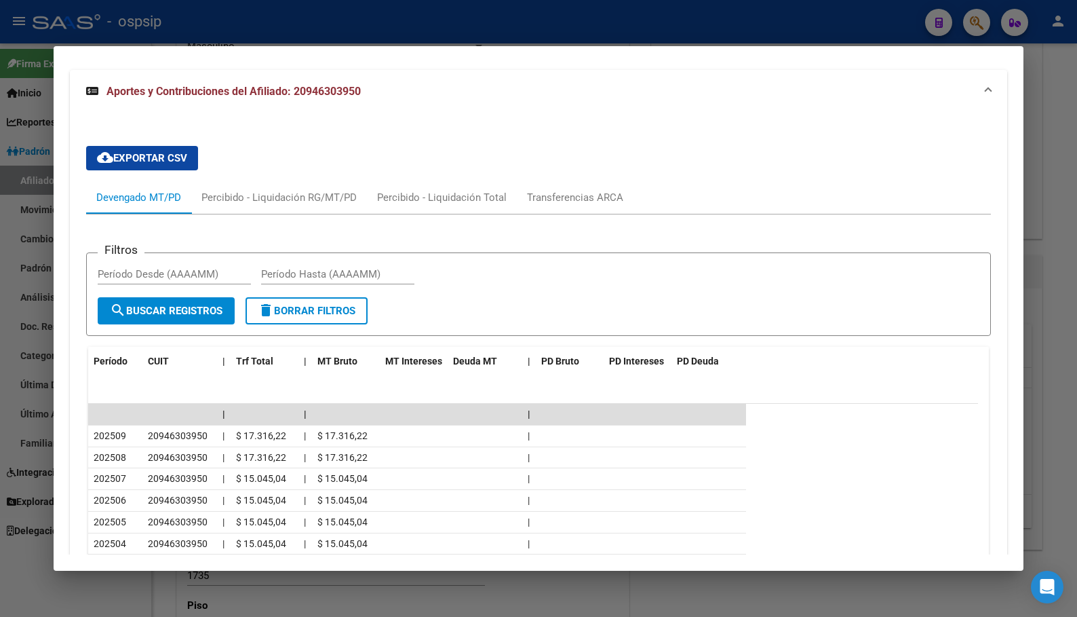
scroll to position [1122, 0]
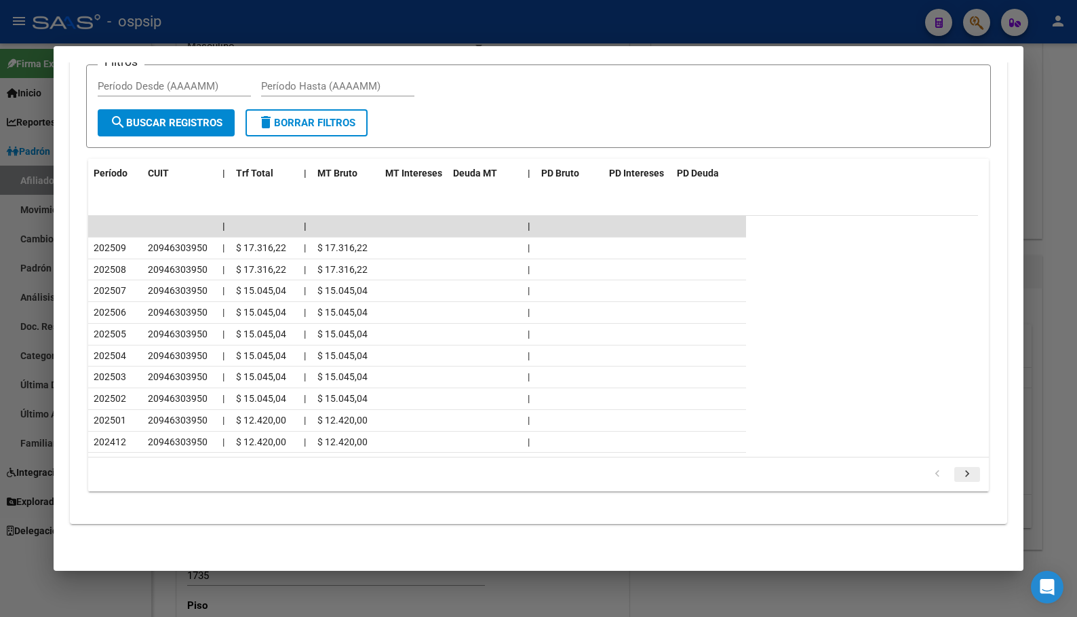
click at [959, 472] on icon "go to next page" at bounding box center [968, 475] width 18 height 16
drag, startPoint x: 960, startPoint y: 475, endPoint x: 692, endPoint y: 518, distance: 271.5
click at [959, 475] on icon "go to next page" at bounding box center [968, 475] width 18 height 16
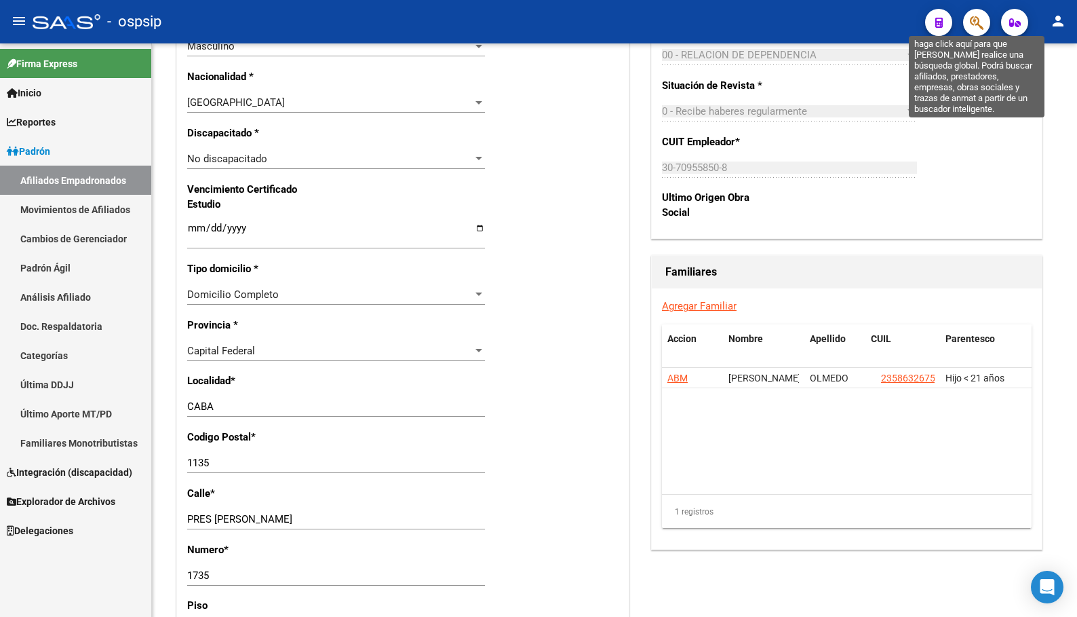
click at [977, 23] on icon "button" at bounding box center [977, 23] width 14 height 16
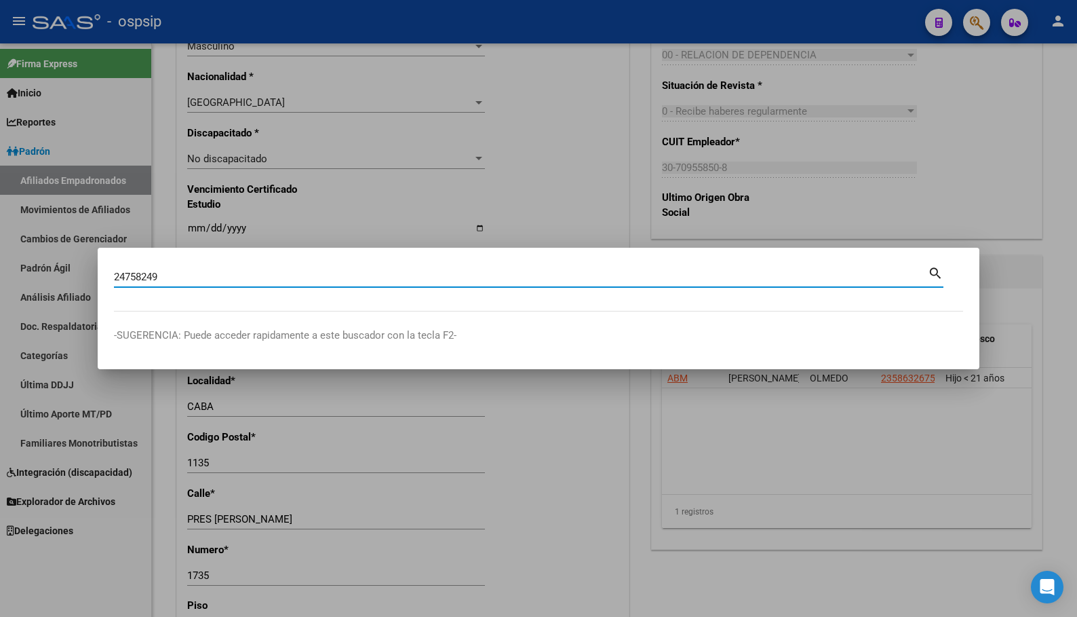
type input "24758249"
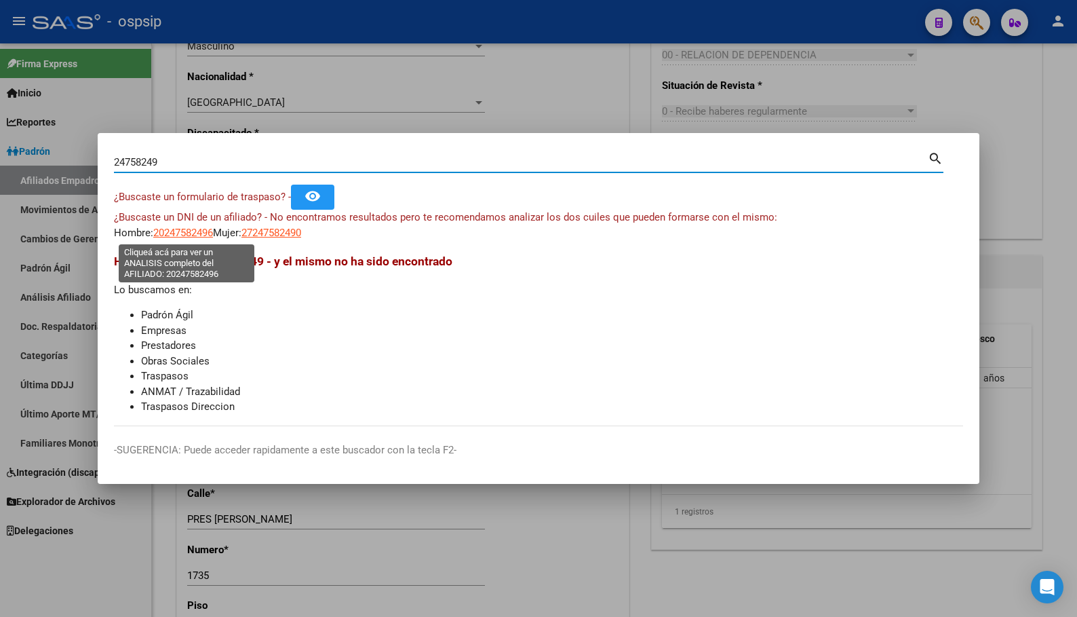
click at [191, 231] on span "20247582496" at bounding box center [183, 233] width 60 height 12
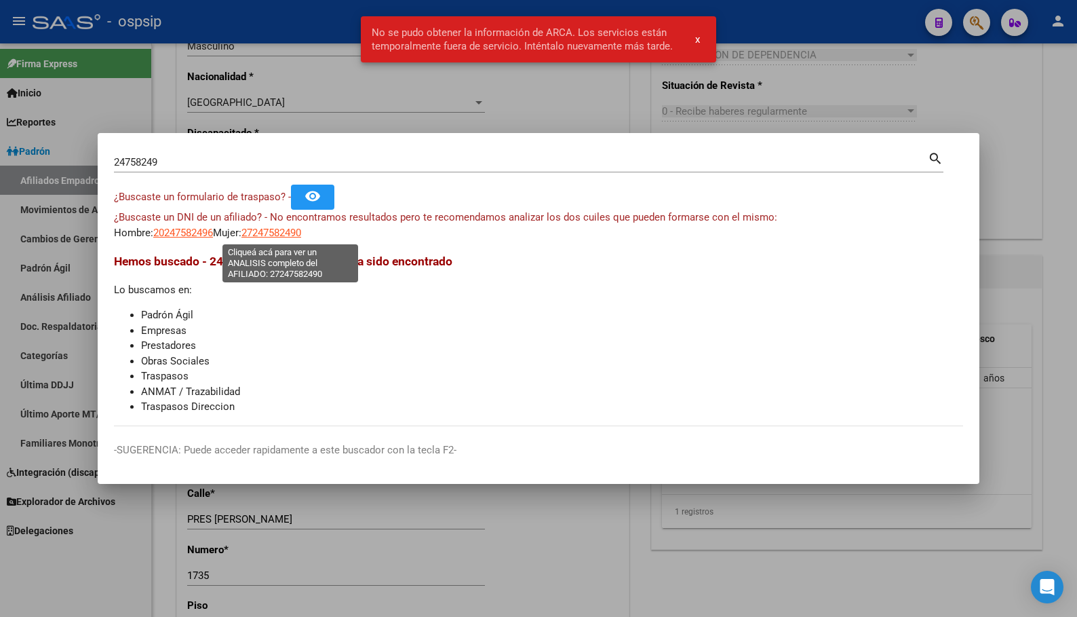
click at [277, 231] on span "27247582490" at bounding box center [272, 233] width 60 height 12
type textarea "27247582490"
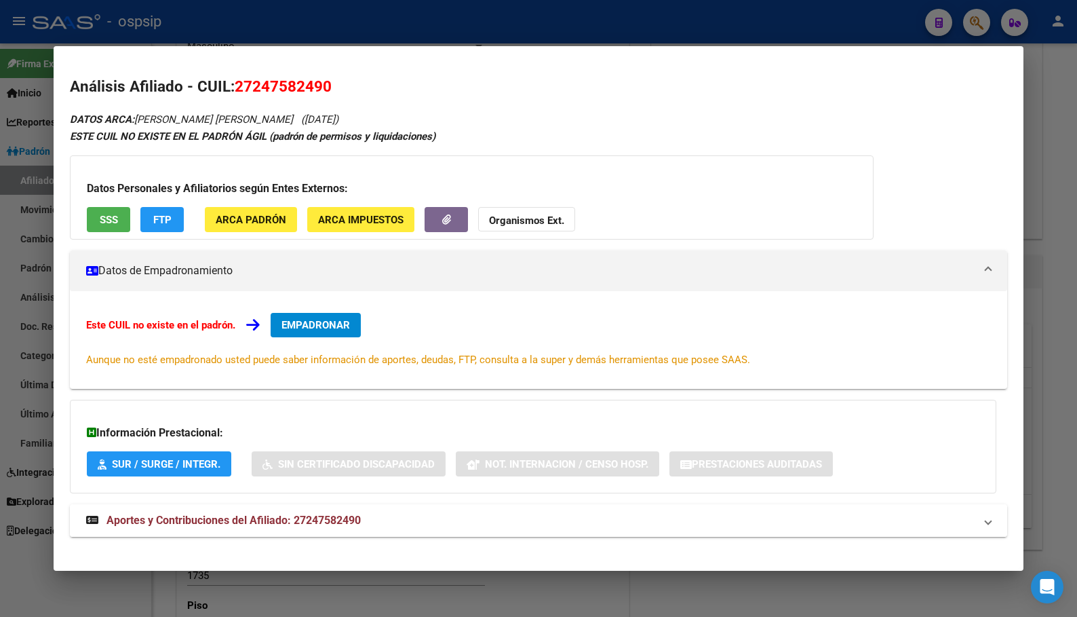
click at [320, 524] on span "Aportes y Contribuciones del Afiliado: 27247582490" at bounding box center [234, 520] width 254 height 13
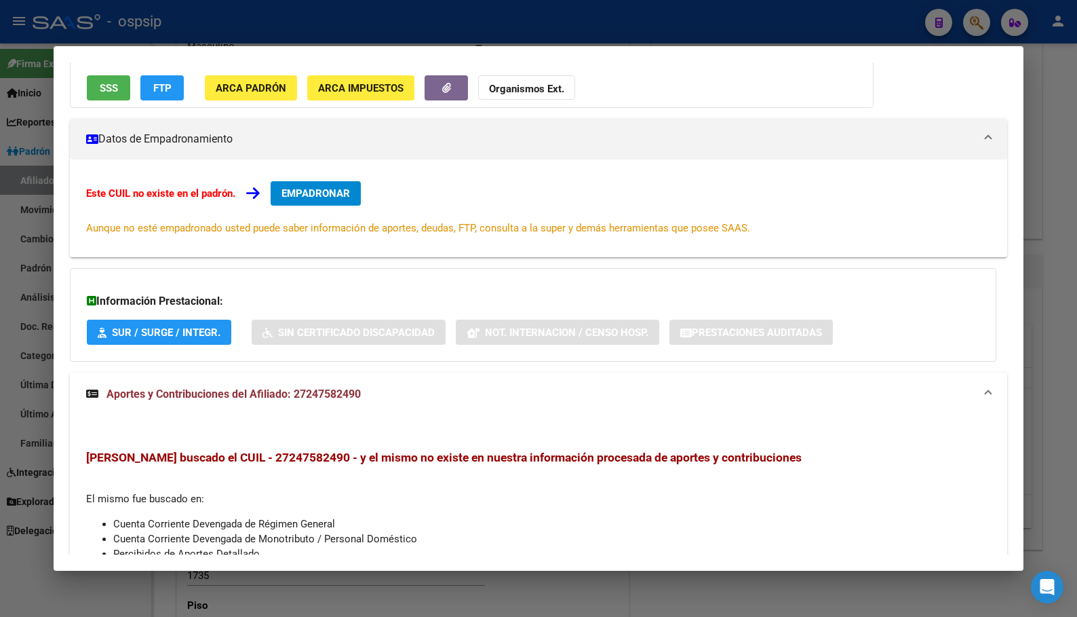
scroll to position [0, 0]
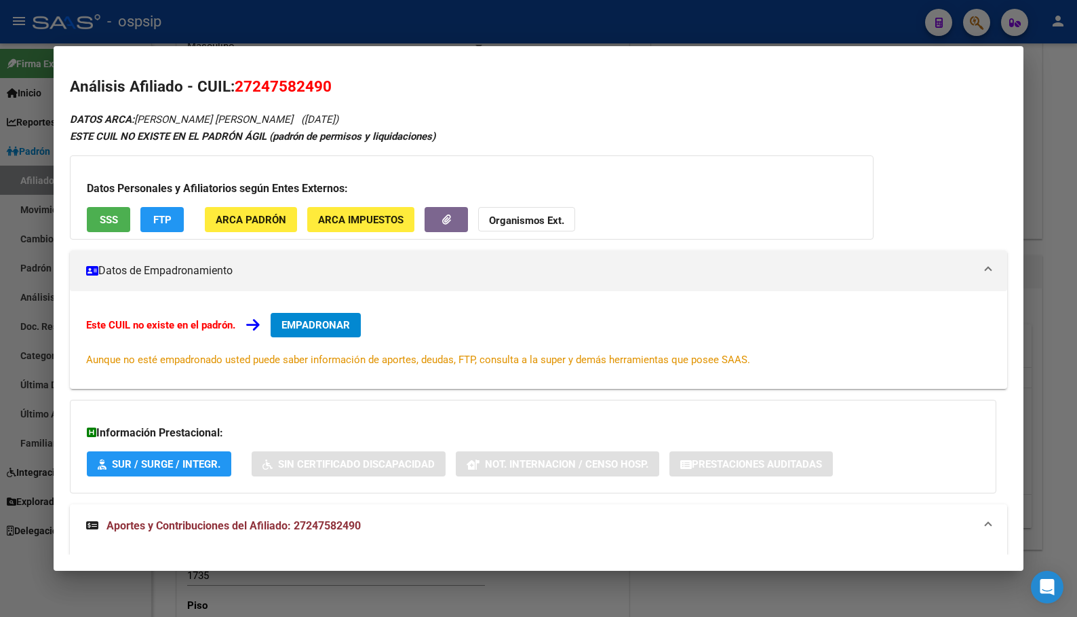
drag, startPoint x: 239, startPoint y: 86, endPoint x: 330, endPoint y: 93, distance: 91.2
click at [330, 93] on span "27247582490" at bounding box center [283, 86] width 97 height 18
copy span "27247582490"
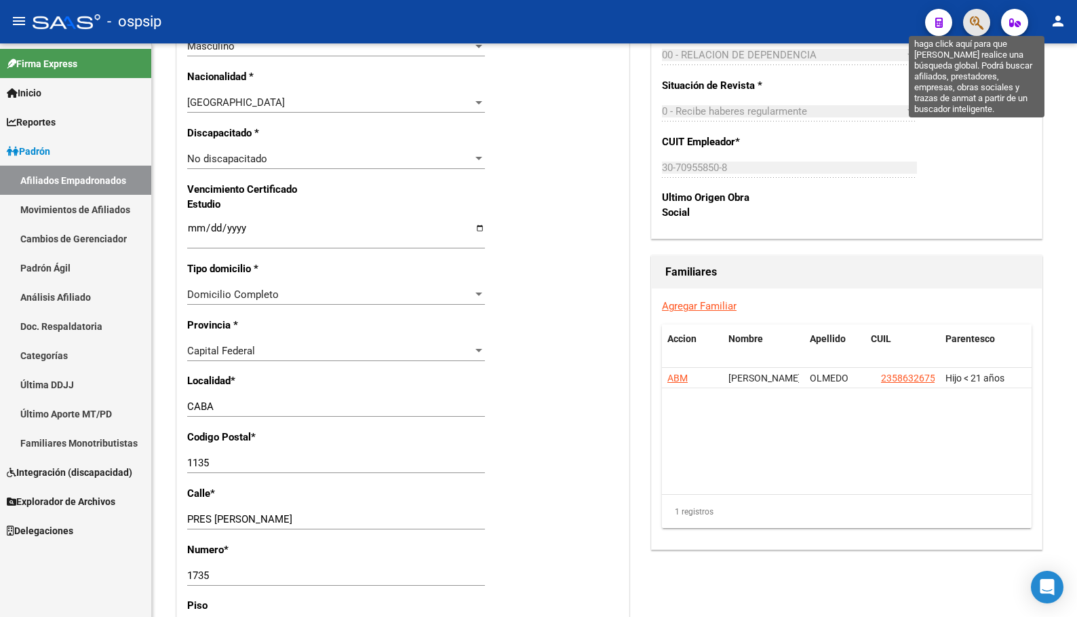
click at [976, 20] on icon "button" at bounding box center [977, 23] width 14 height 16
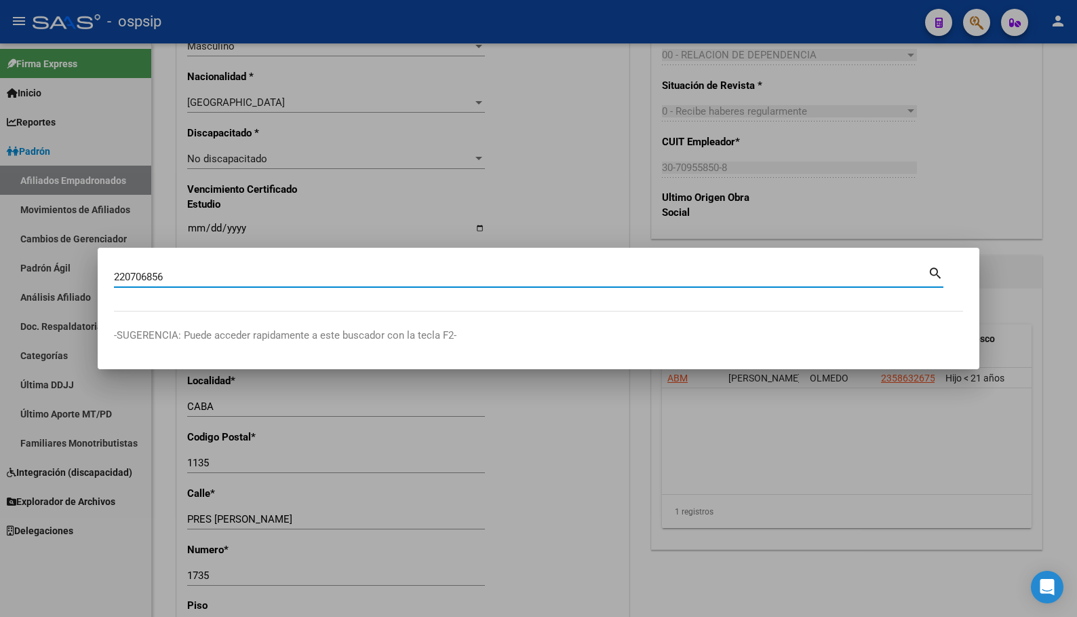
type input "220706856"
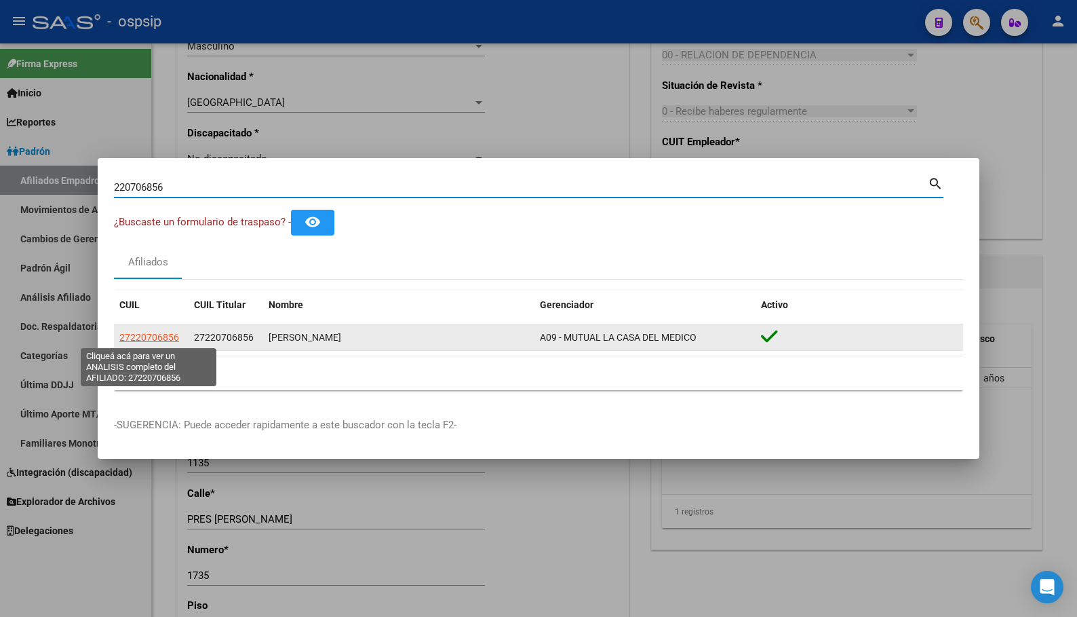
click at [151, 338] on span "27220706856" at bounding box center [149, 337] width 60 height 11
type textarea "27220706856"
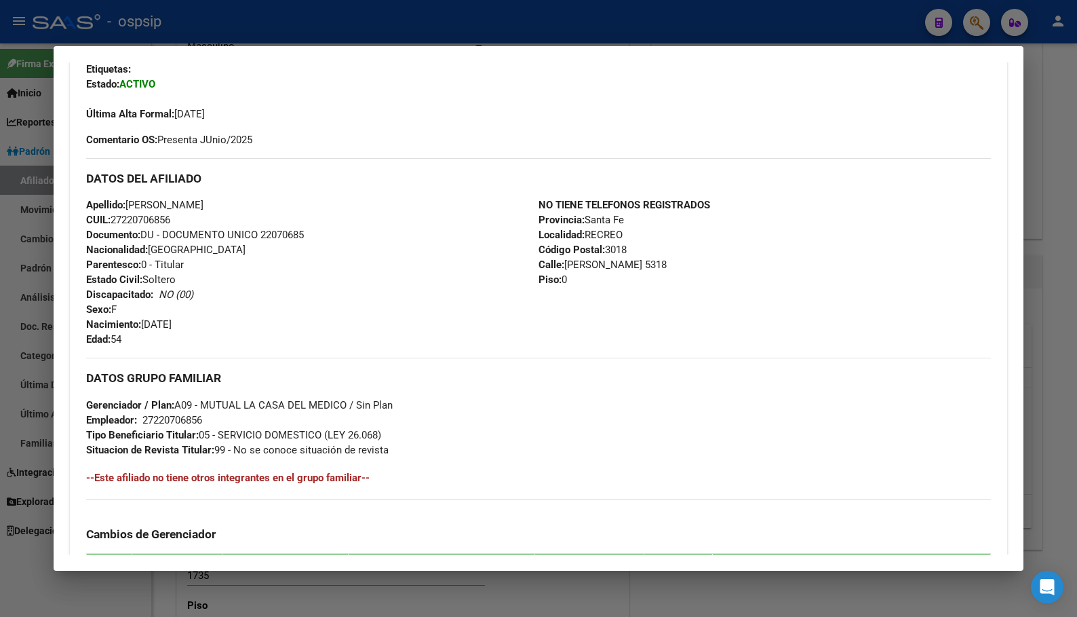
scroll to position [609, 0]
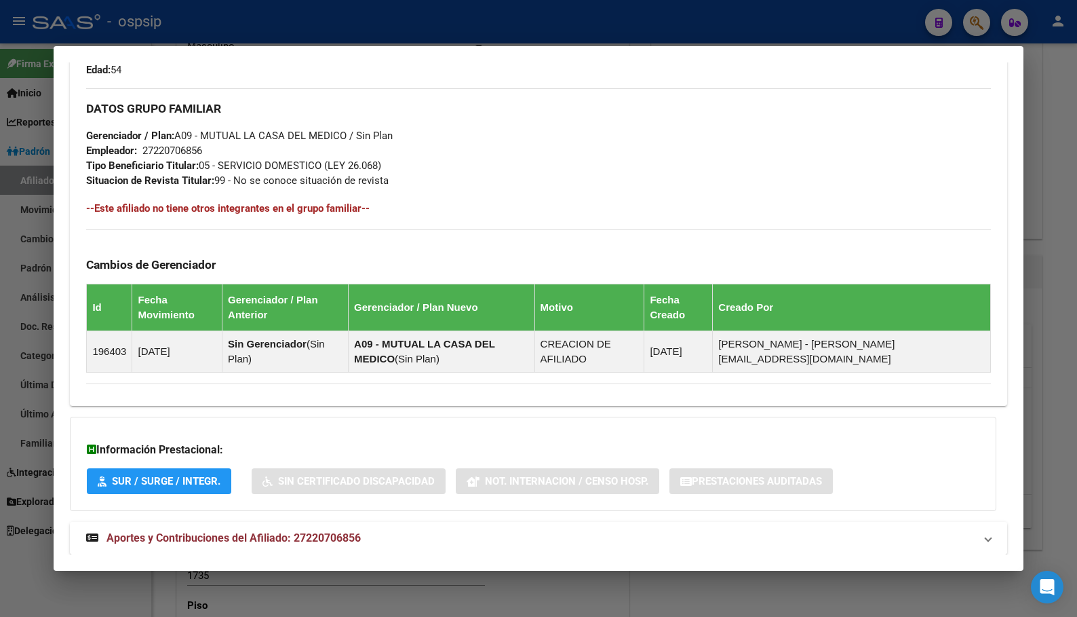
click at [320, 531] on span "Aportes y Contribuciones del Afiliado: 27220706856" at bounding box center [234, 537] width 254 height 13
click at [495, 205] on h4 "--Este afiliado no tiene otros integrantes en el grupo familiar--" at bounding box center [538, 208] width 904 height 15
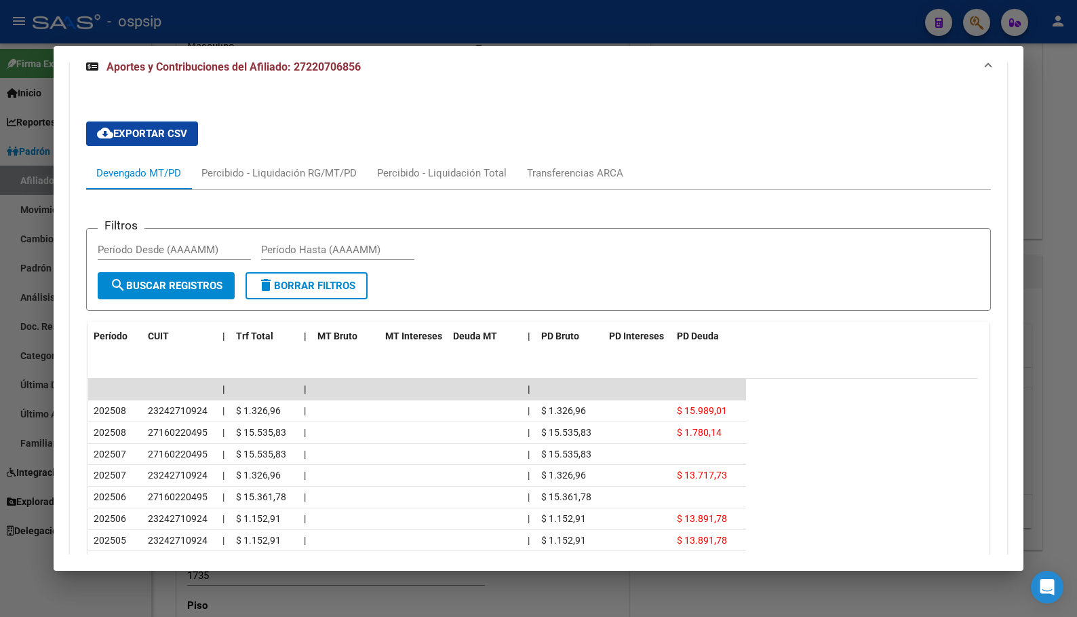
scroll to position [1082, 0]
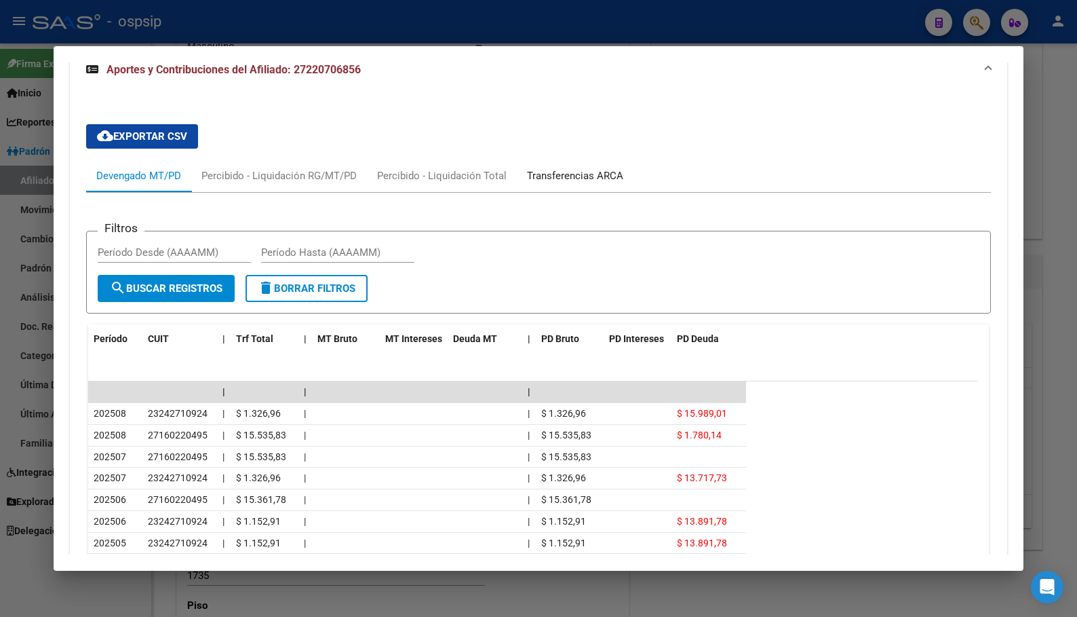
click at [559, 168] on div "Transferencias ARCA" at bounding box center [575, 175] width 96 height 15
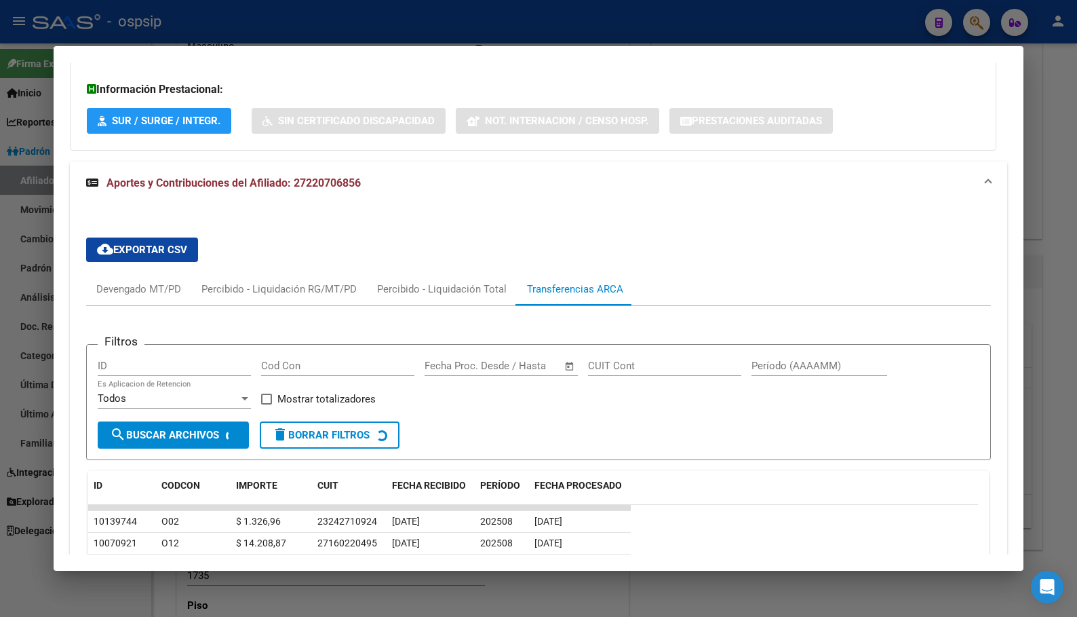
scroll to position [1031, 0]
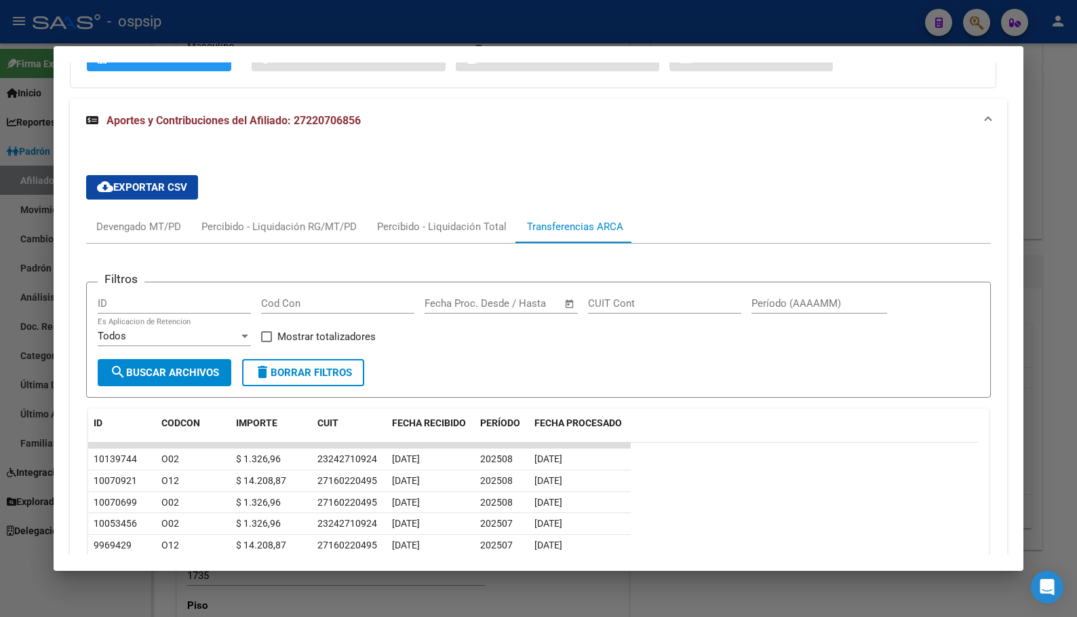
click at [379, 164] on div "cloud_download Exportar CSV Devengado MT/PD Percibido - Liquidación RG/MT/PD Pe…" at bounding box center [538, 439] width 904 height 550
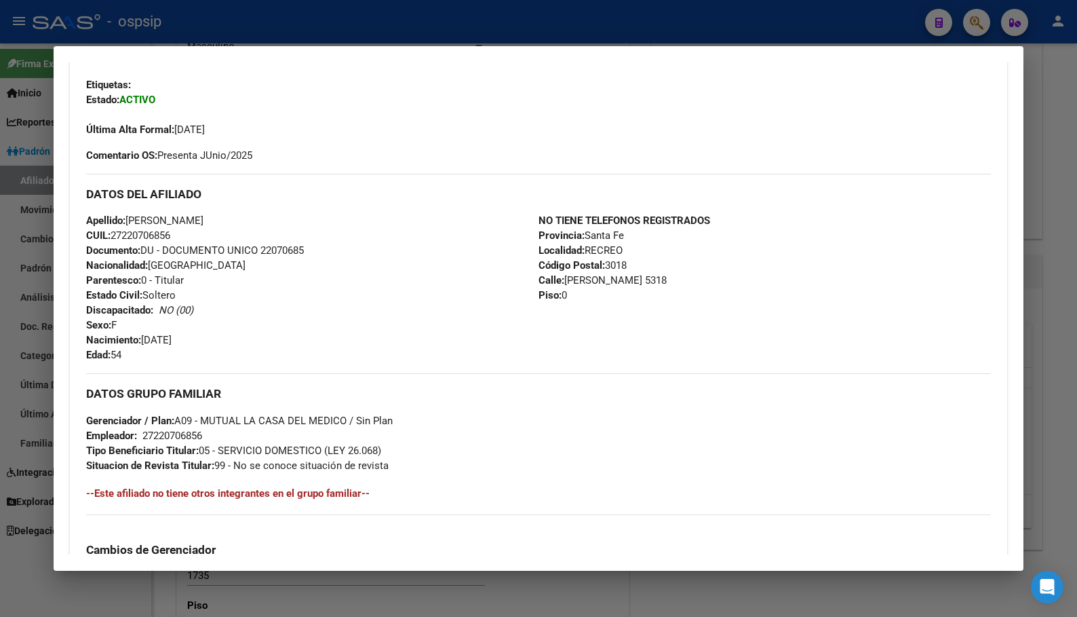
scroll to position [285, 0]
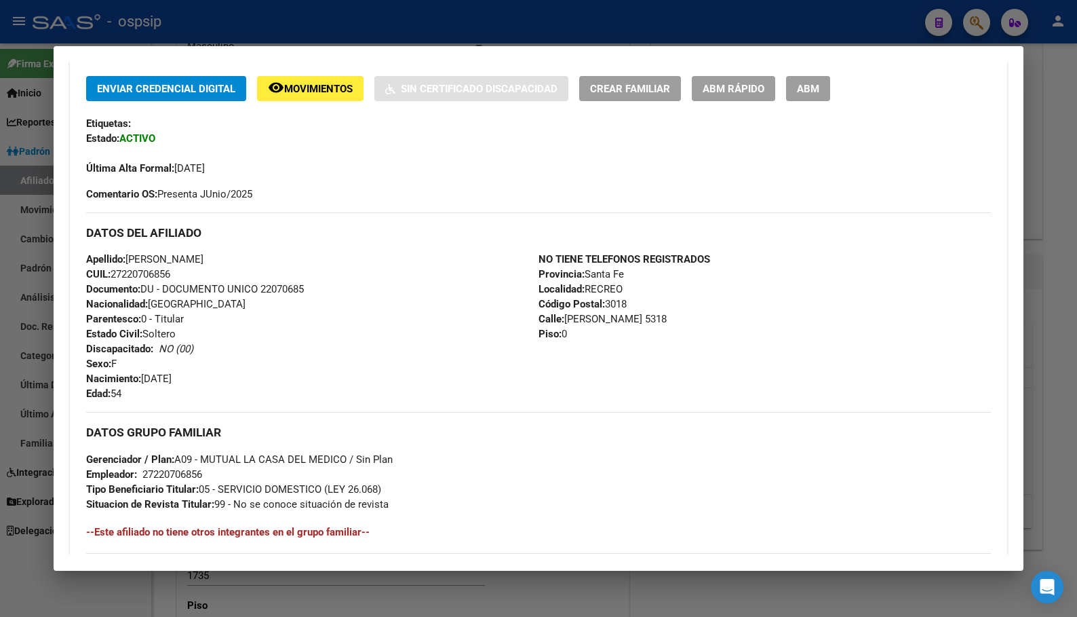
click at [346, 250] on div "DATOS DEL AFILIADO" at bounding box center [538, 231] width 904 height 39
click at [386, 236] on h3 "DATOS DEL AFILIADO" at bounding box center [538, 232] width 904 height 15
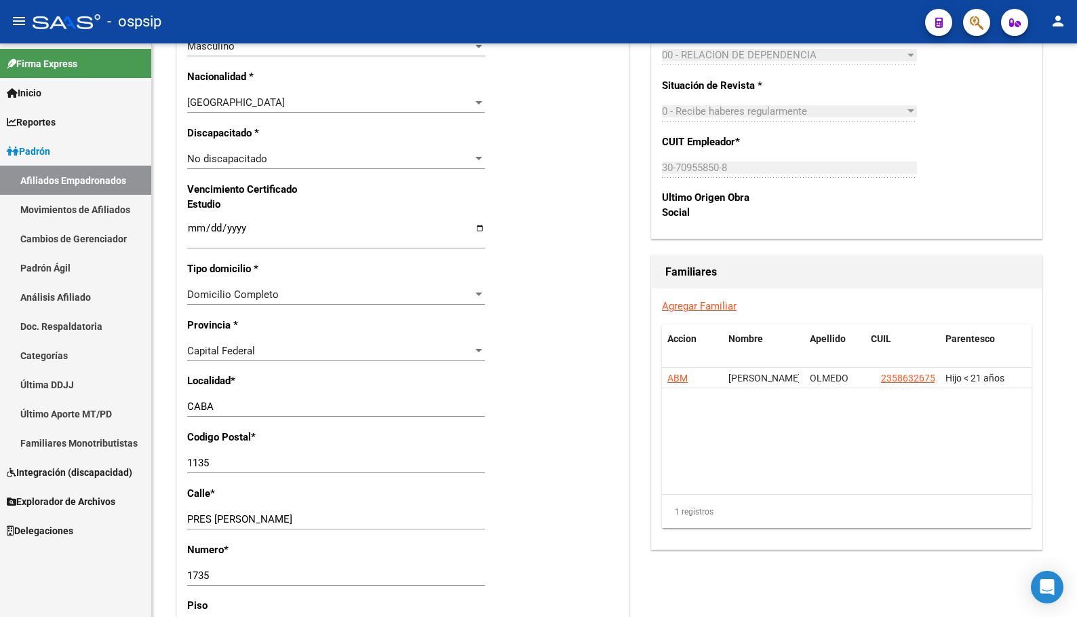
click at [968, 23] on button "button" at bounding box center [976, 22] width 27 height 27
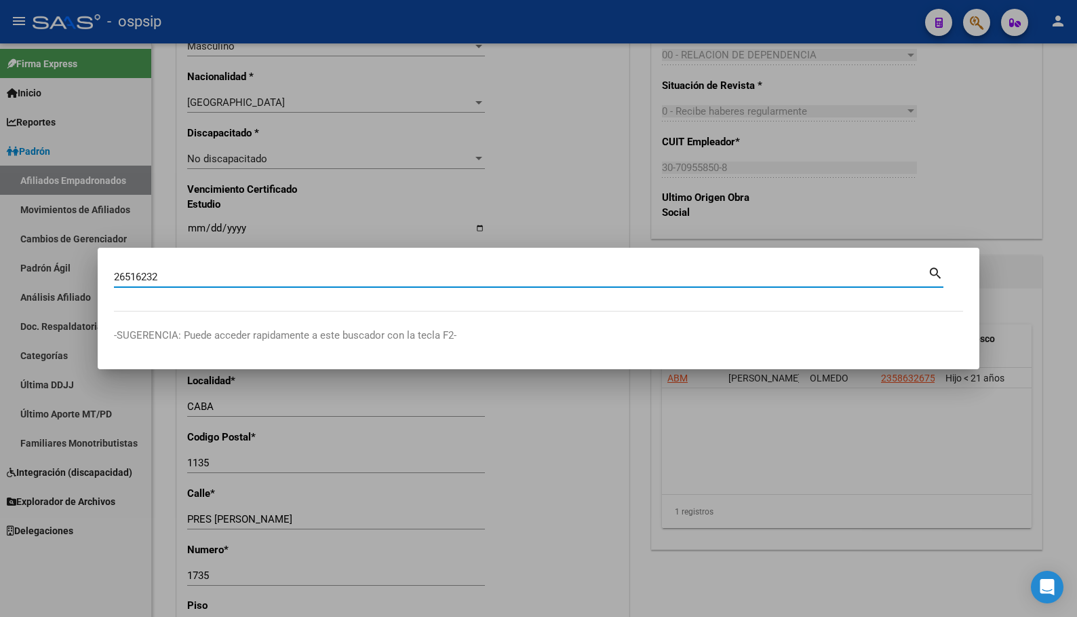
type input "26516232"
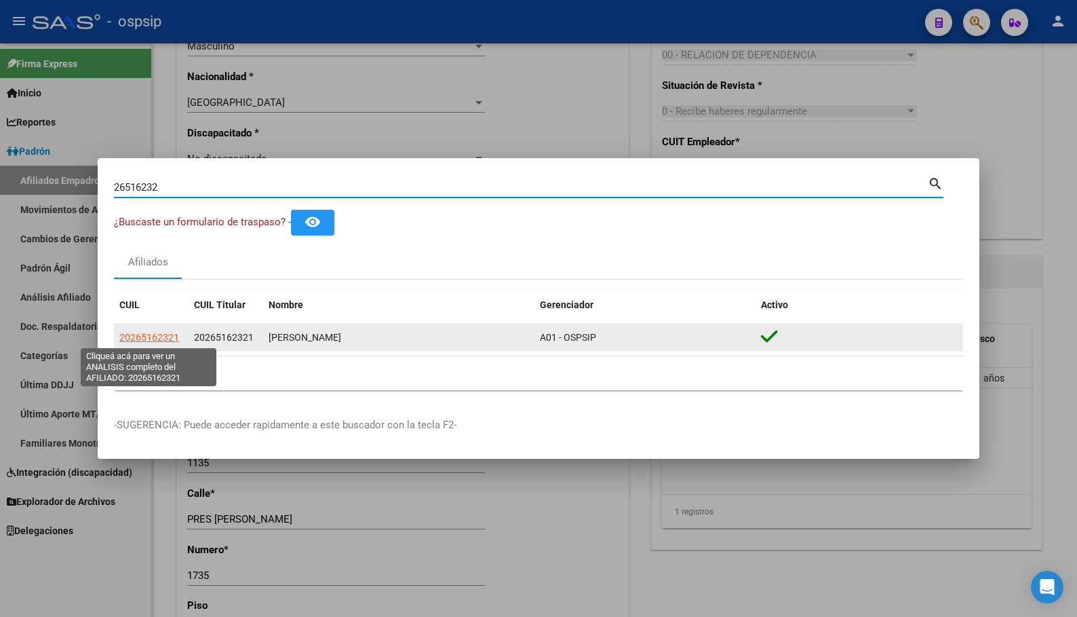
click at [149, 333] on span "20265162321" at bounding box center [149, 337] width 60 height 11
type textarea "20265162321"
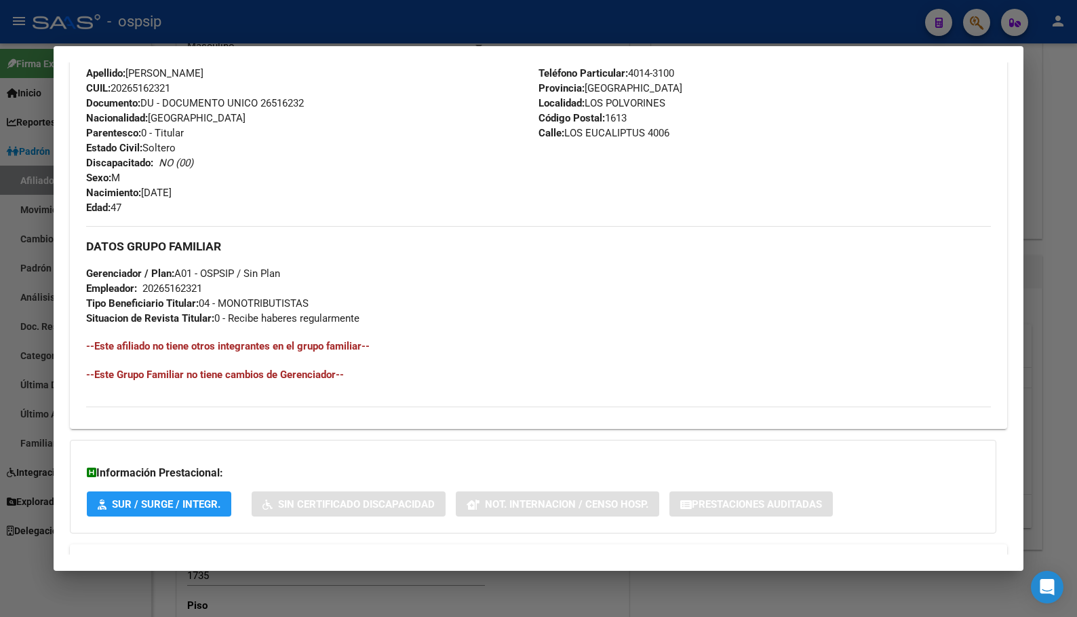
scroll to position [528, 0]
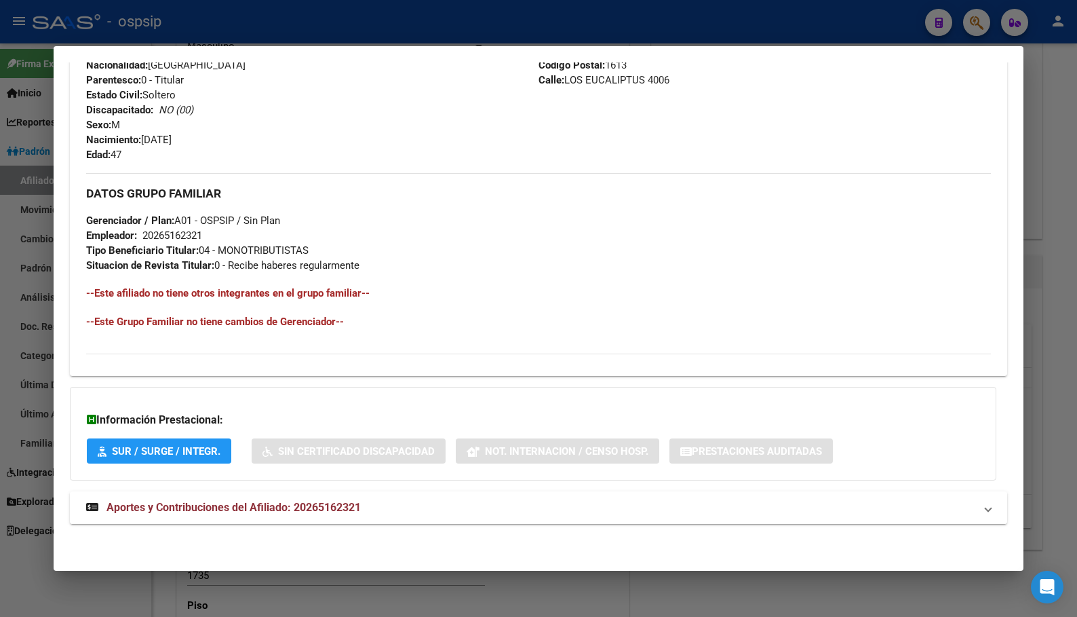
click at [278, 509] on span "Aportes y Contribuciones del Afiliado: 20265162321" at bounding box center [234, 507] width 254 height 13
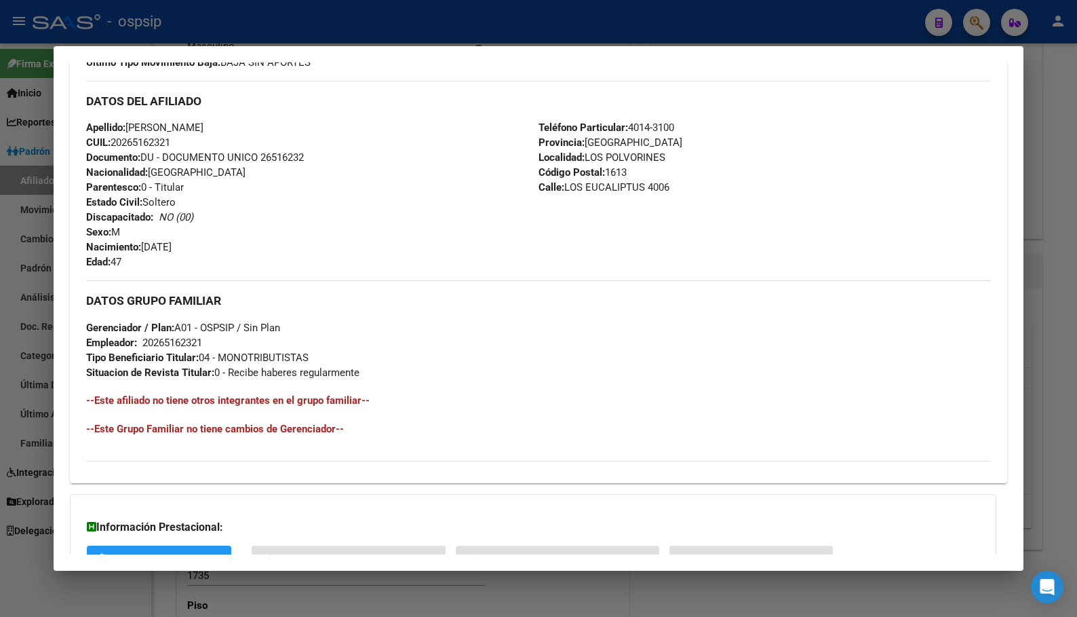
scroll to position [255, 0]
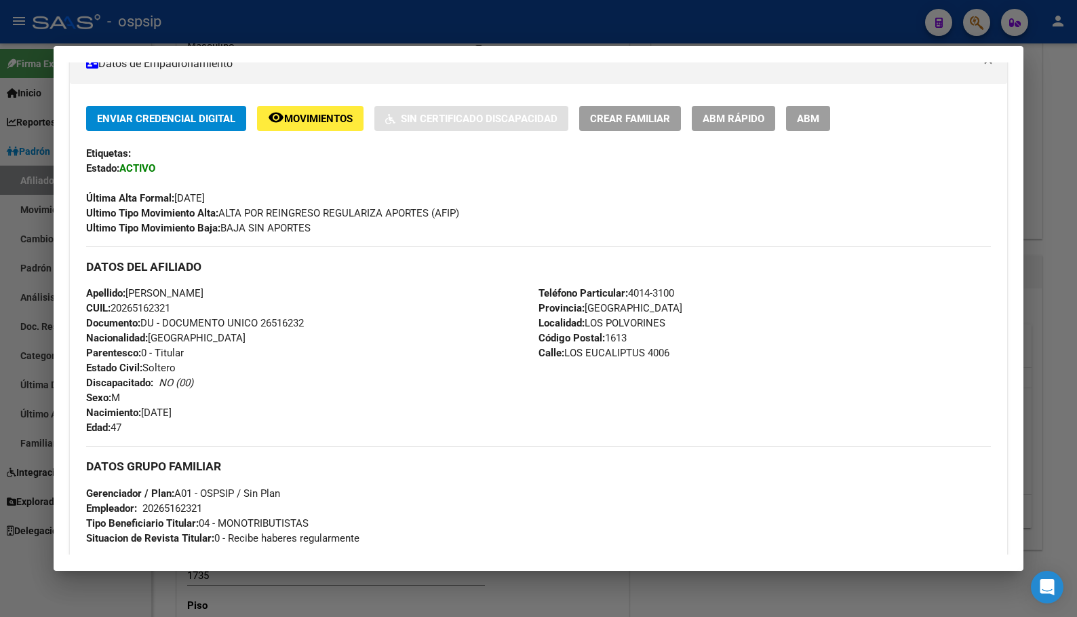
click at [296, 360] on div "Apellido: [PERSON_NAME]: 20265162321 Documento: DU - DOCUMENTO UNICO 26516232 N…" at bounding box center [312, 360] width 452 height 149
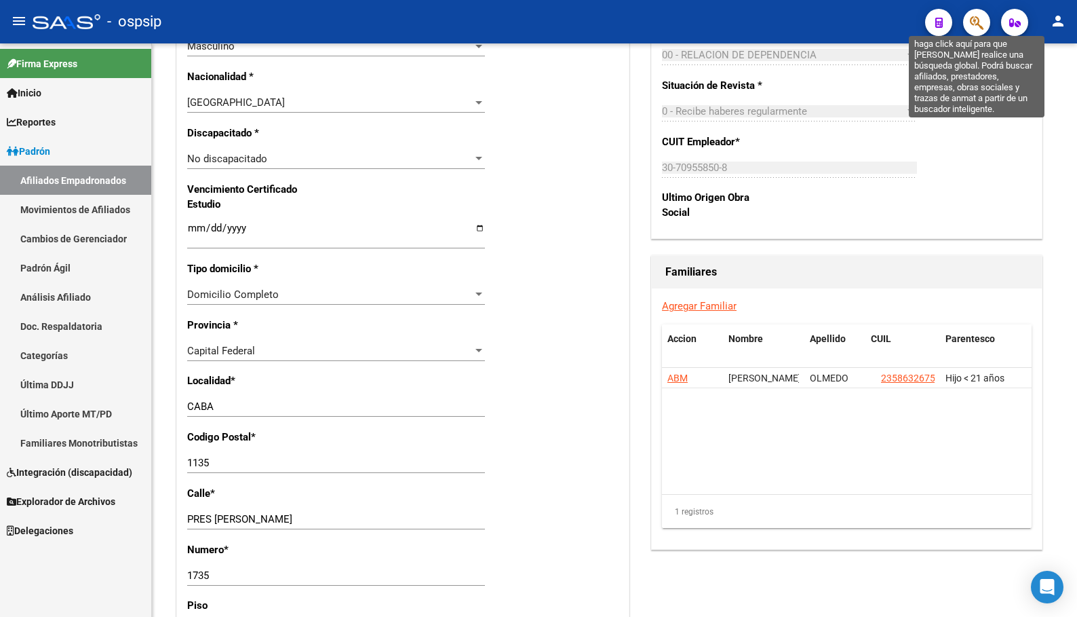
click at [978, 20] on icon "button" at bounding box center [977, 23] width 14 height 16
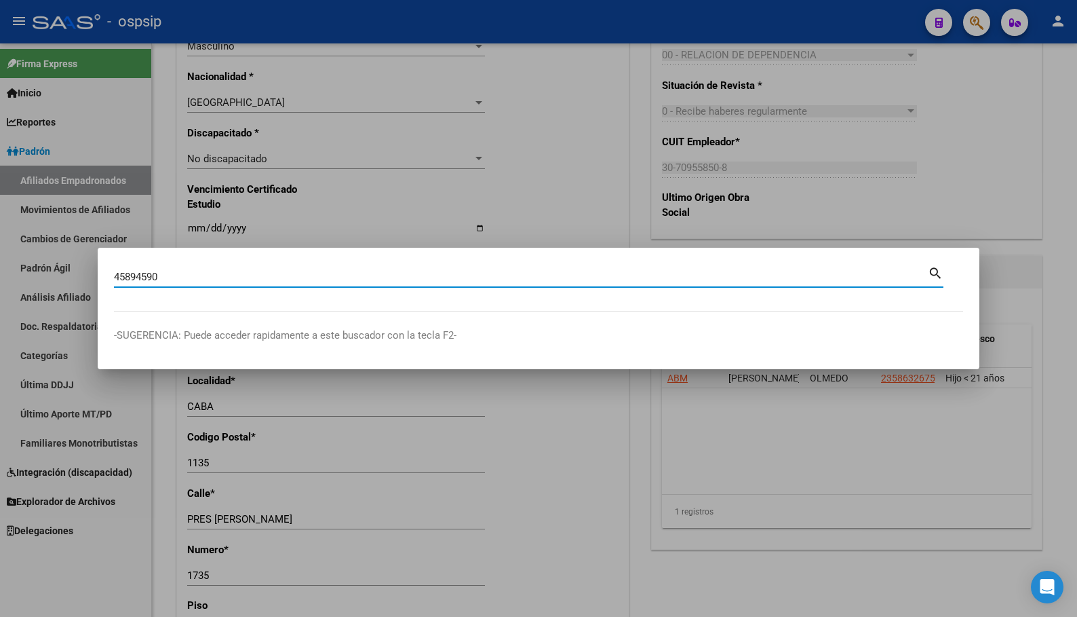
type input "45894590"
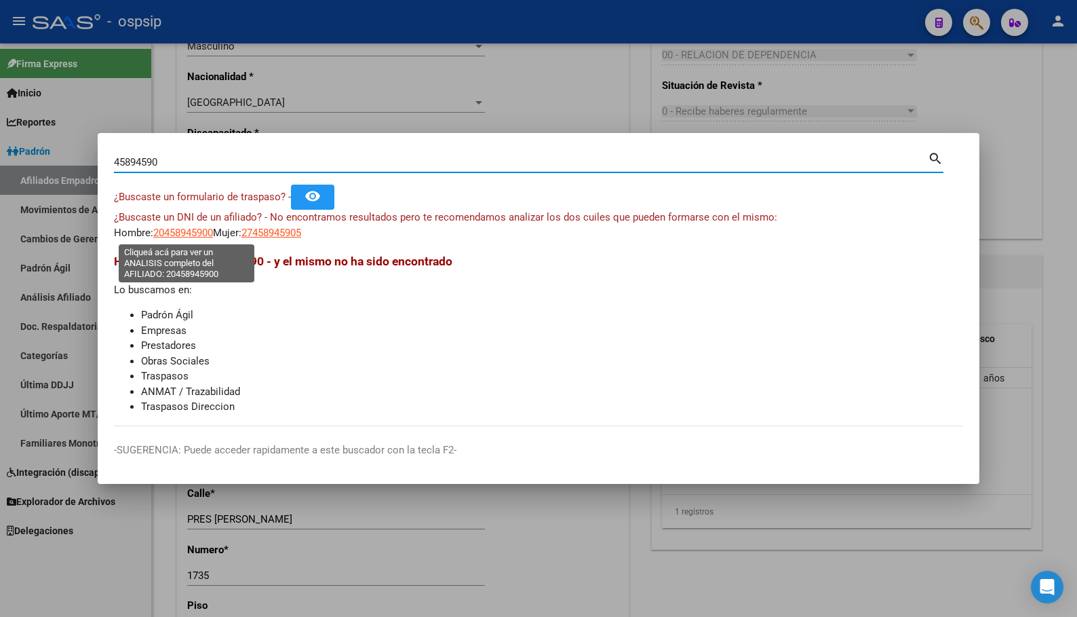
click at [180, 228] on span "20458945900" at bounding box center [183, 233] width 60 height 12
type textarea "20458945900"
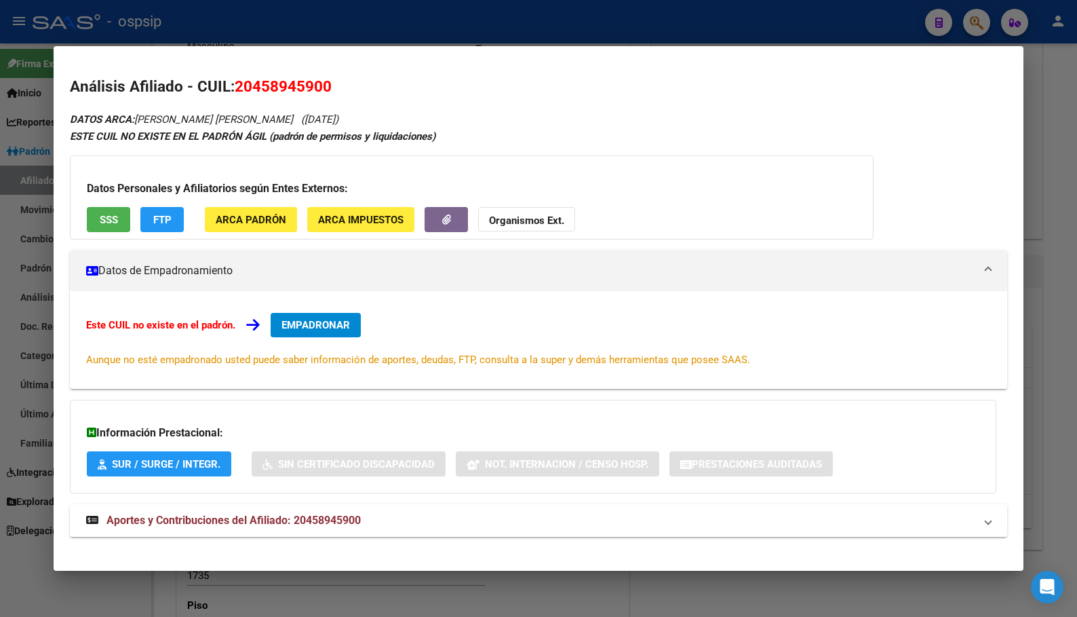
click at [308, 521] on span "Aportes y Contribuciones del Afiliado: 20458945900" at bounding box center [234, 520] width 254 height 13
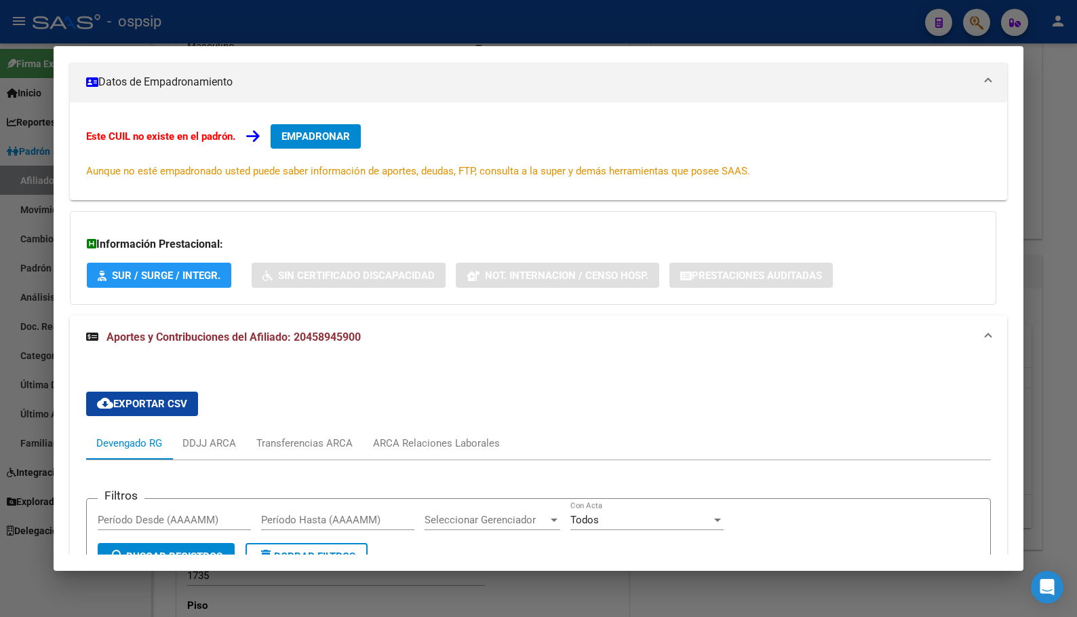
scroll to position [28, 0]
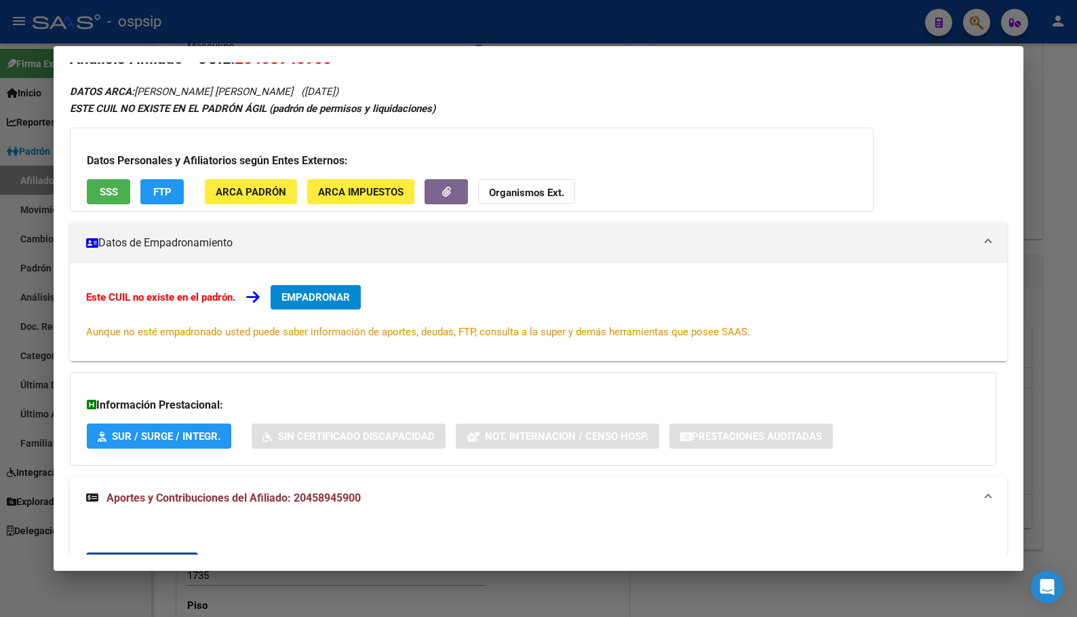
click at [301, 302] on span "EMPADRONAR" at bounding box center [316, 297] width 69 height 12
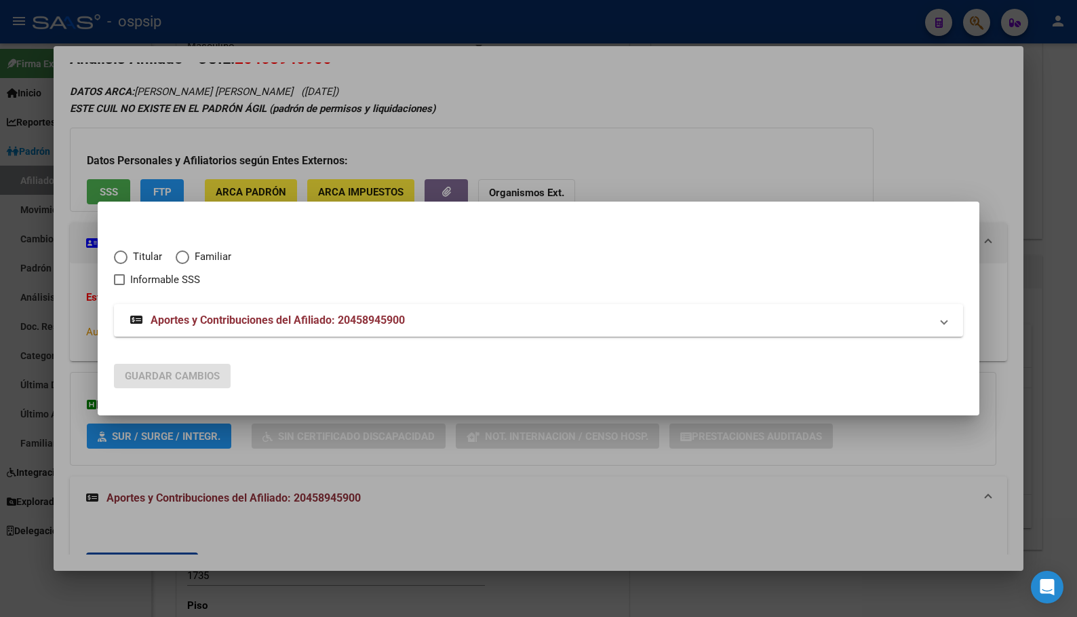
click at [119, 256] on span "Elija una opción" at bounding box center [121, 257] width 14 height 14
click at [119, 256] on input "Titular" at bounding box center [121, 257] width 14 height 14
radio input "true"
checkbox input "true"
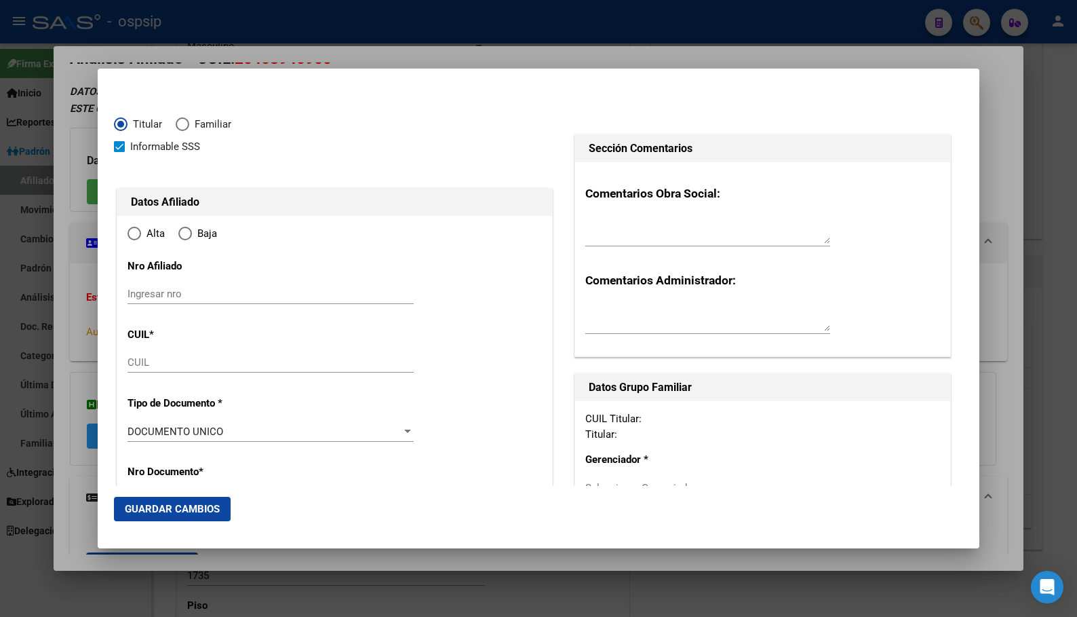
type input "20-45894590-0"
type input "45894590"
type input "[PERSON_NAME]"
type input "[DATE]"
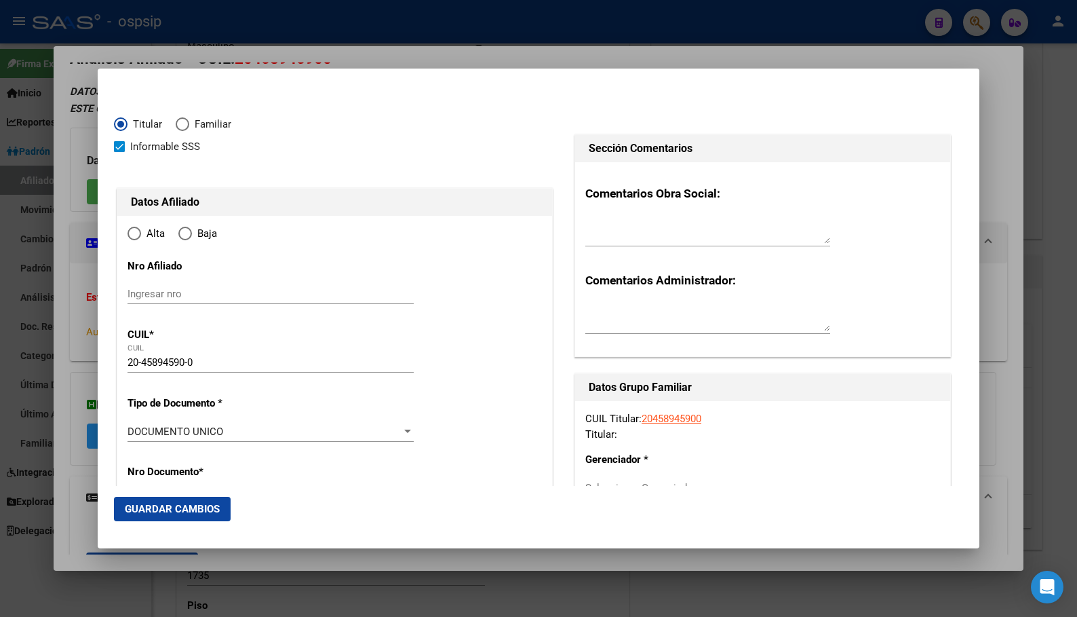
type input "GLEW"
type input "1856"
type input "CAP [PERSON_NAME]"
type input "225"
radio input "true"
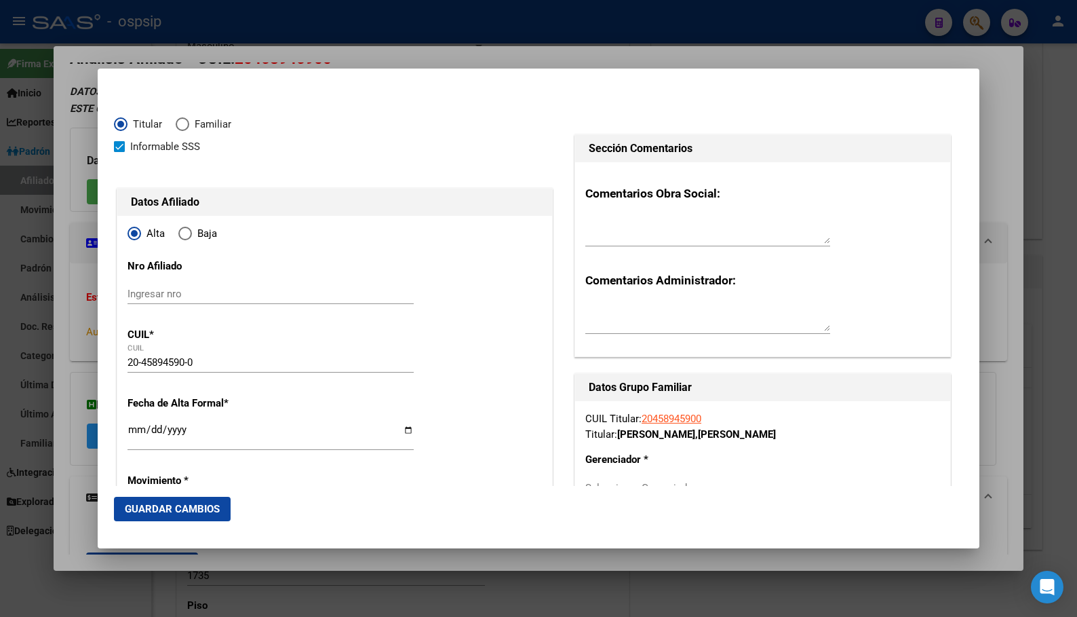
type input "GLEW"
click at [132, 429] on input "Ingresar fecha" at bounding box center [271, 435] width 286 height 22
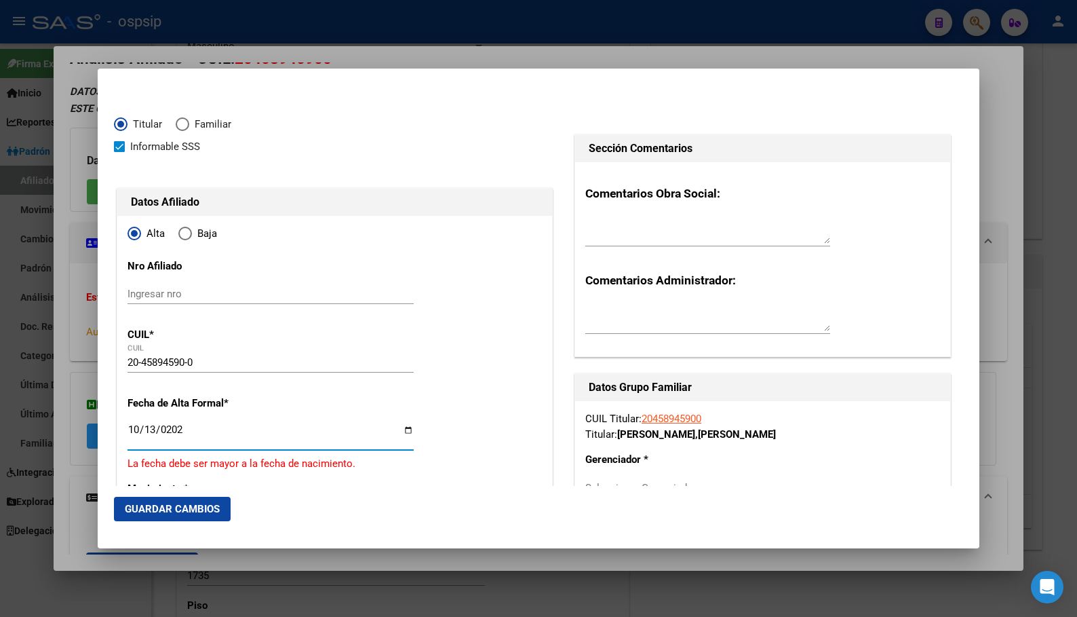
type input "[DATE]"
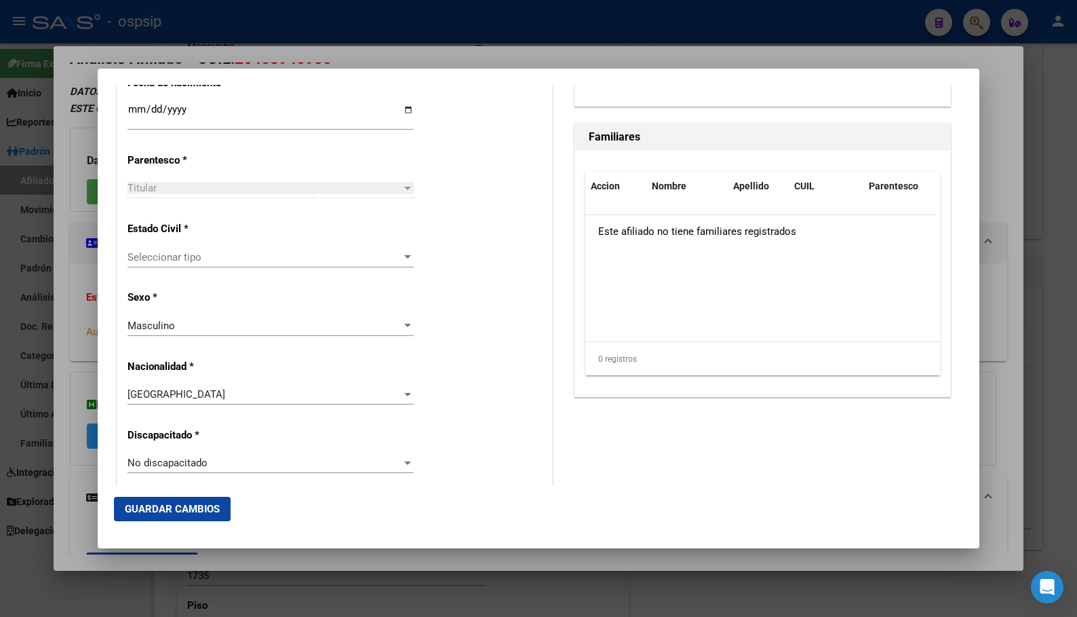
scroll to position [766, 0]
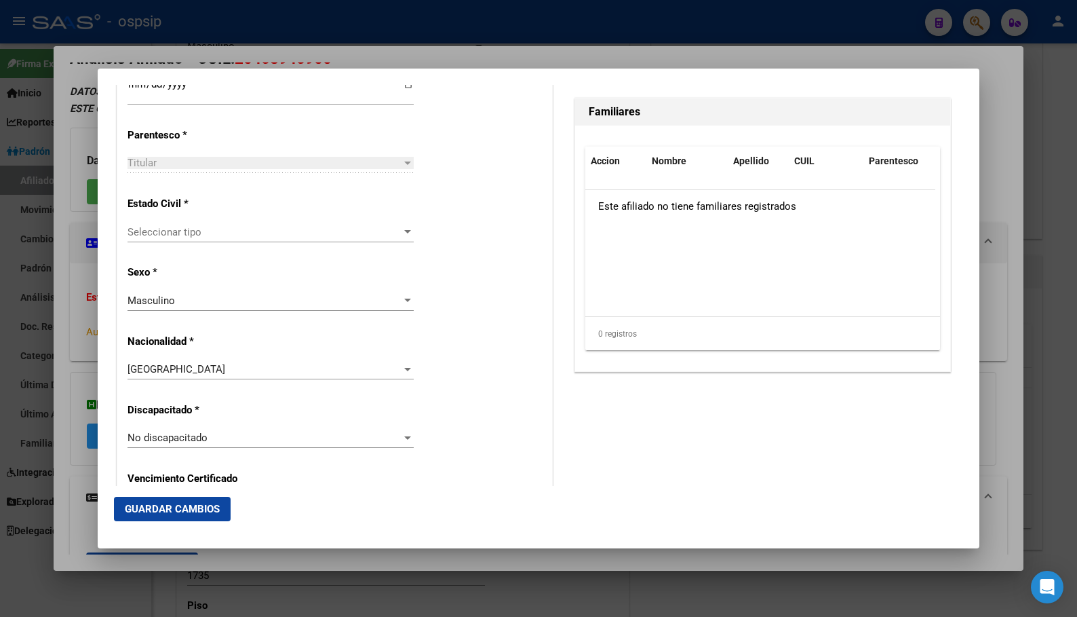
click at [147, 234] on span "Seleccionar tipo" at bounding box center [265, 232] width 274 height 12
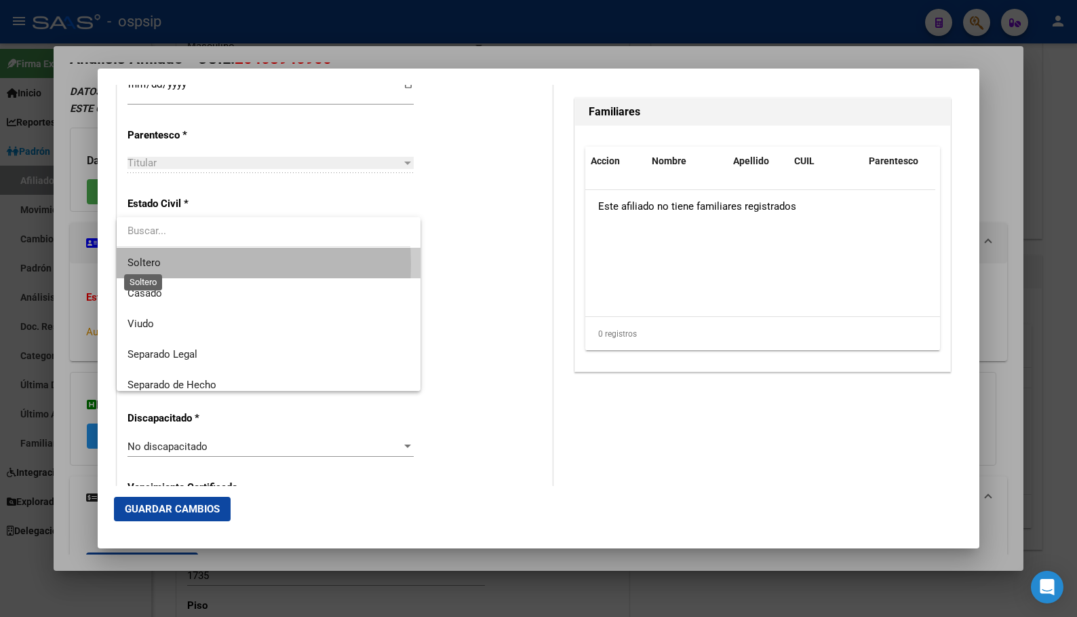
click at [138, 263] on span "Soltero" at bounding box center [144, 262] width 33 height 12
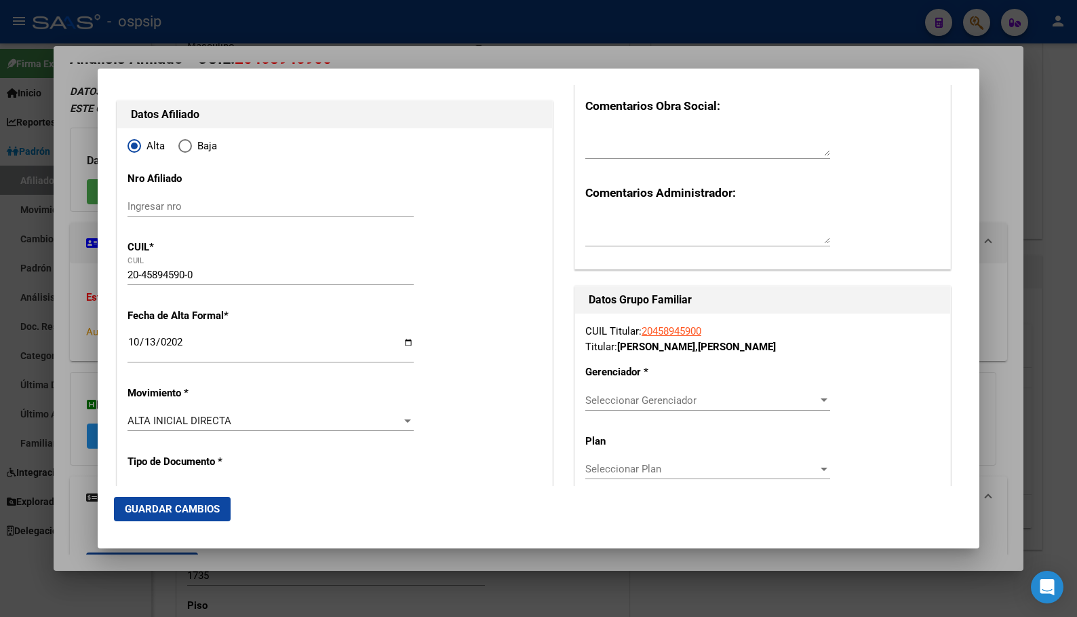
scroll to position [223, 0]
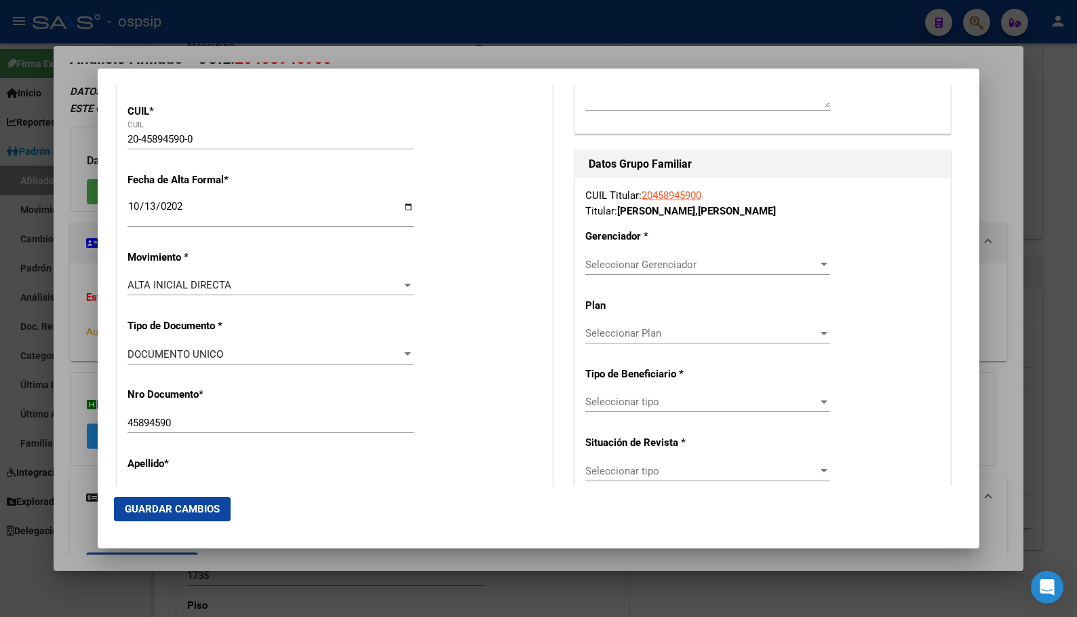
click at [638, 257] on div "Seleccionar Gerenciador Seleccionar Gerenciador" at bounding box center [707, 264] width 245 height 20
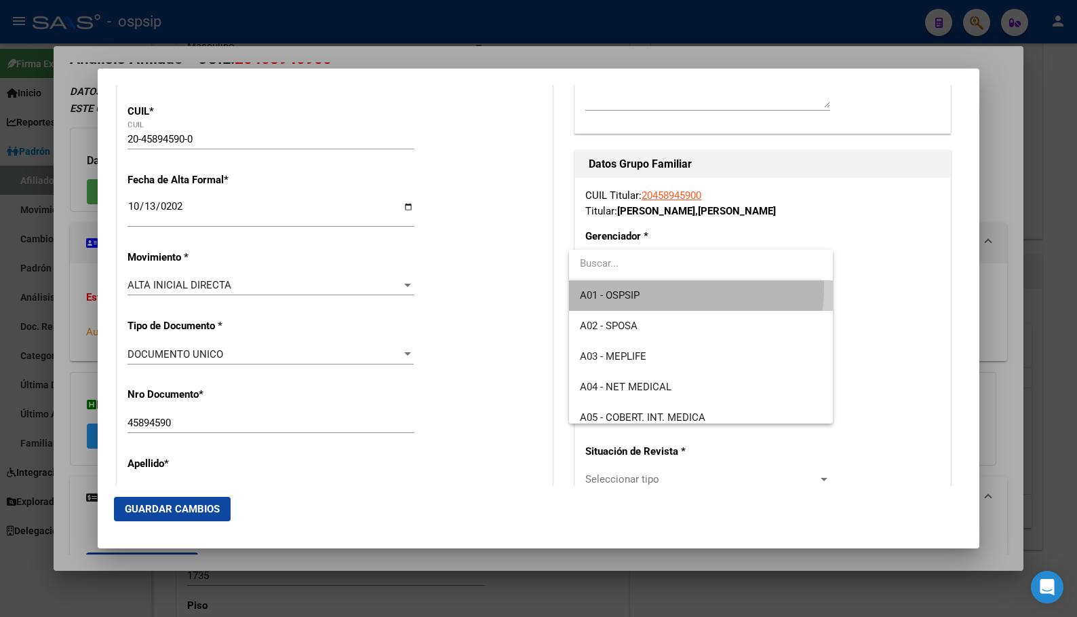
click at [628, 286] on span "A01 - OSPSIP" at bounding box center [701, 295] width 242 height 31
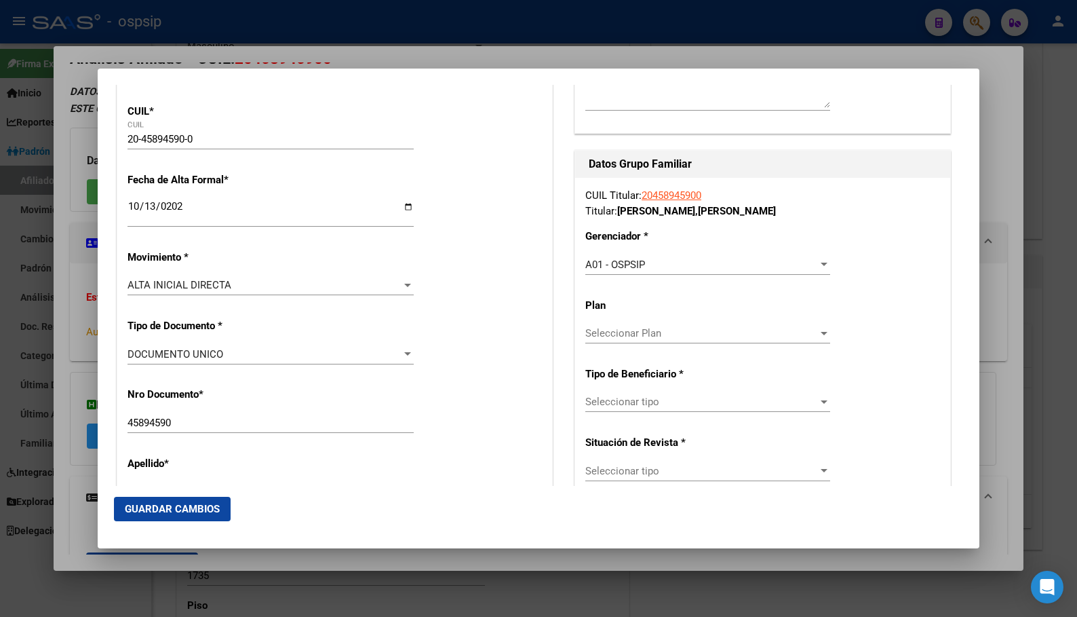
drag, startPoint x: 638, startPoint y: 393, endPoint x: 630, endPoint y: 397, distance: 8.5
click at [630, 397] on div "Seleccionar tipo Seleccionar tipo" at bounding box center [707, 401] width 245 height 20
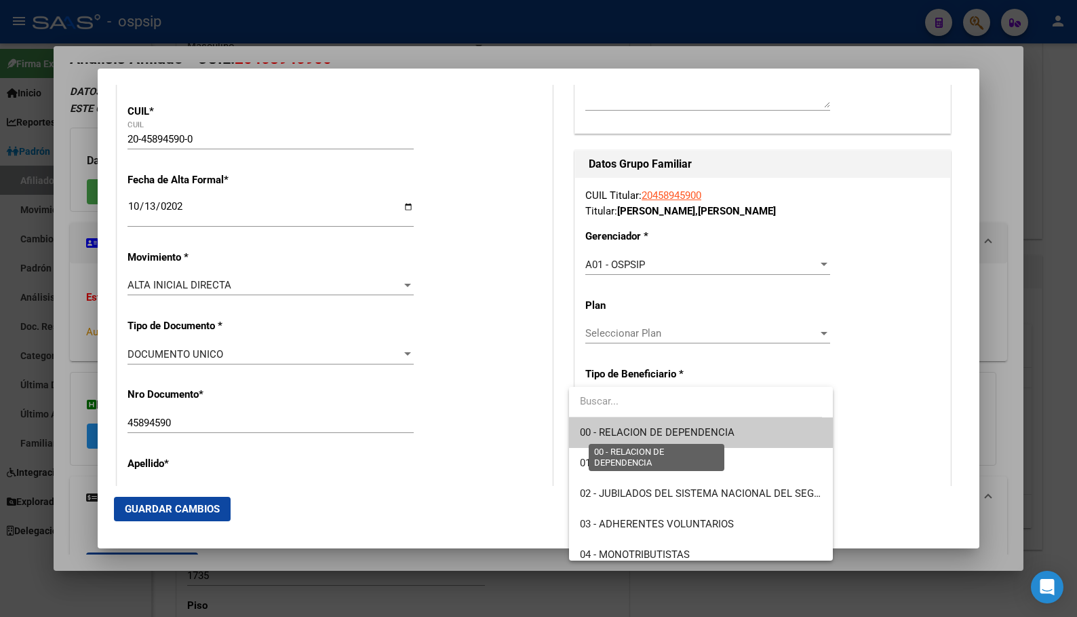
click at [615, 427] on span "00 - RELACION DE DEPENDENCIA" at bounding box center [657, 432] width 155 height 12
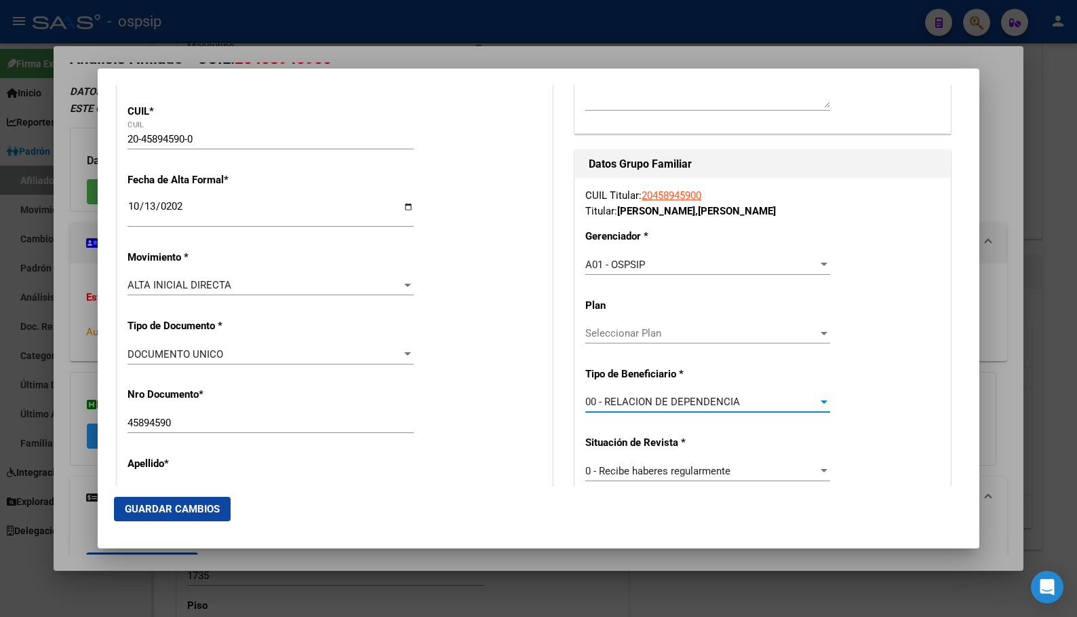
type input "30-64106337-8"
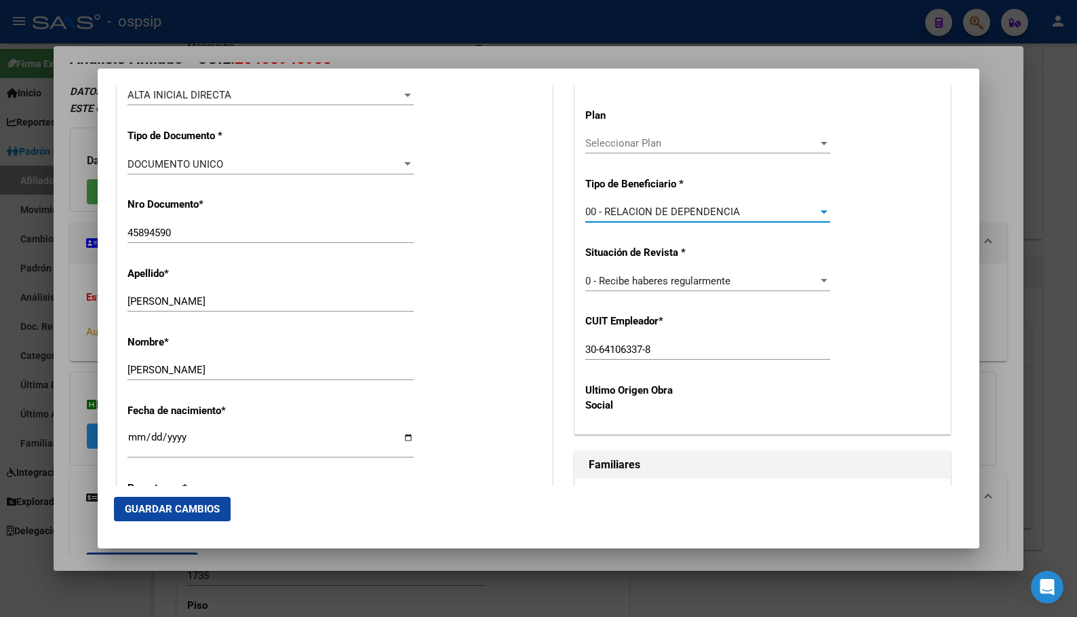
scroll to position [427, 0]
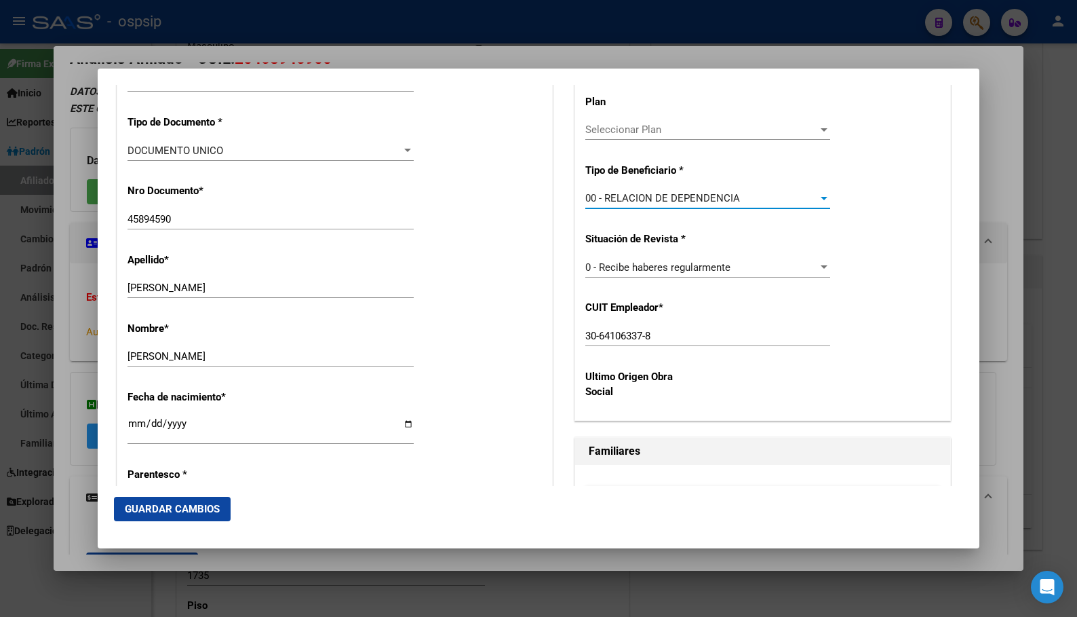
click at [175, 503] on span "Guardar Cambios" at bounding box center [172, 509] width 95 height 12
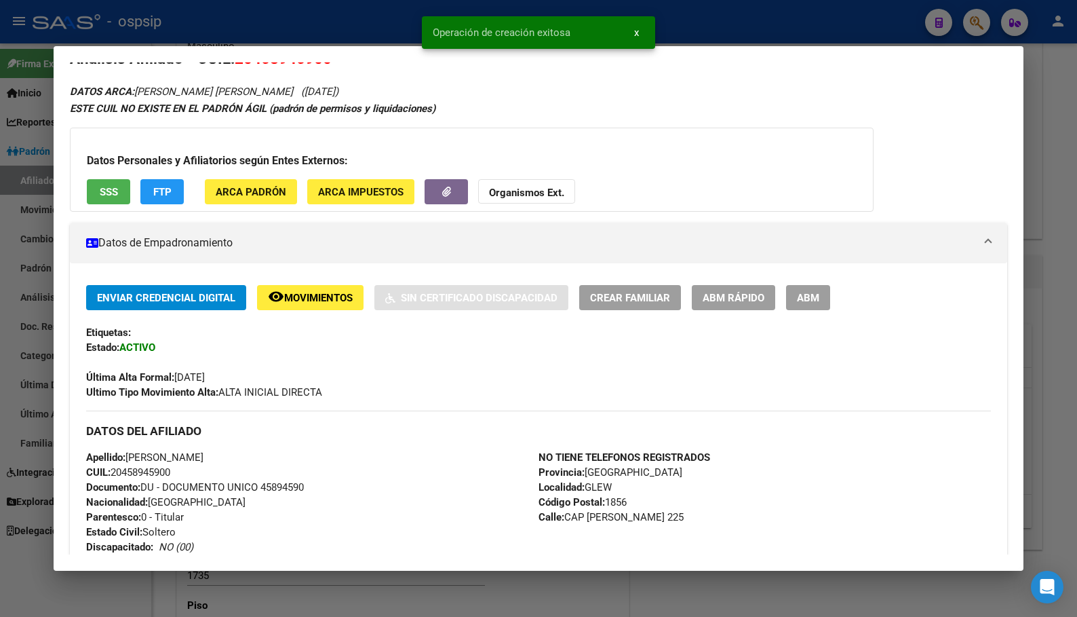
click at [811, 290] on button "ABM" at bounding box center [808, 297] width 44 height 25
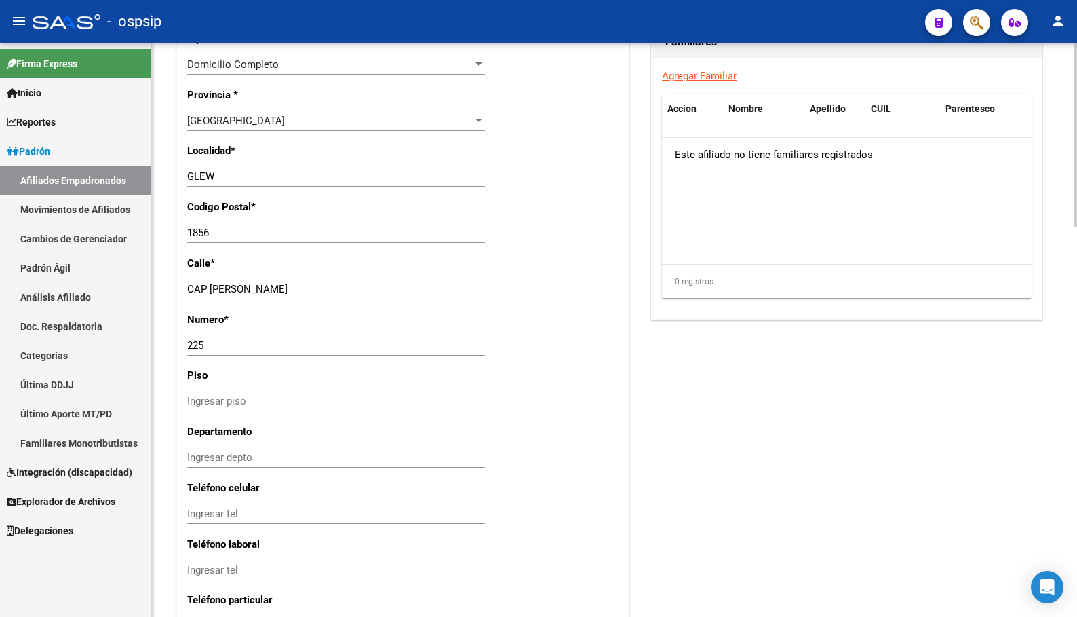
scroll to position [1219, 0]
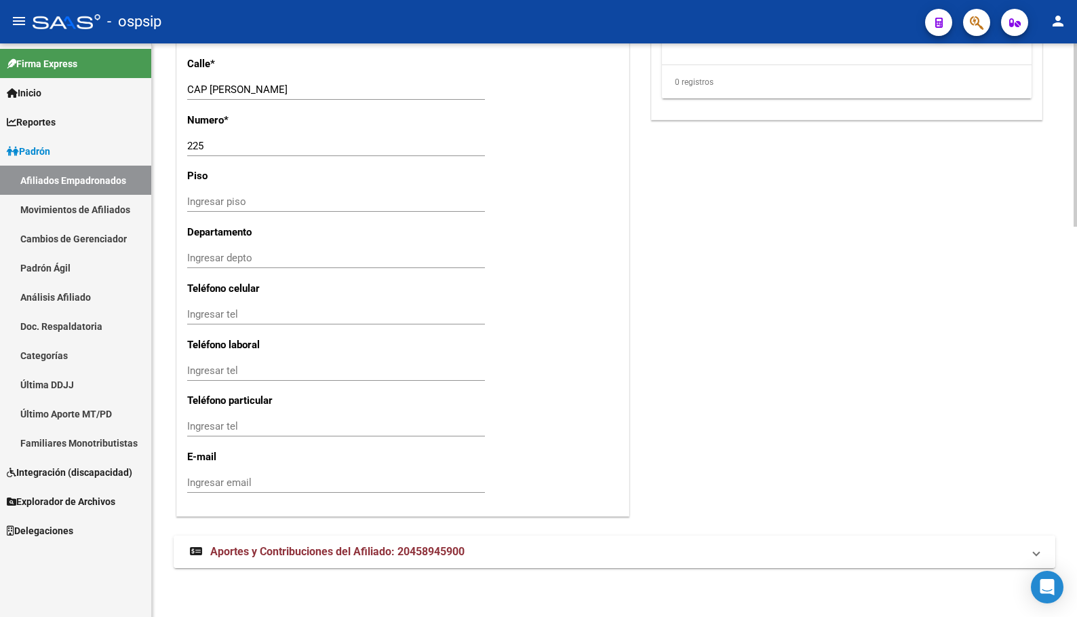
click at [270, 552] on span "Aportes y Contribuciones del Afiliado: 20458945900" at bounding box center [337, 551] width 254 height 13
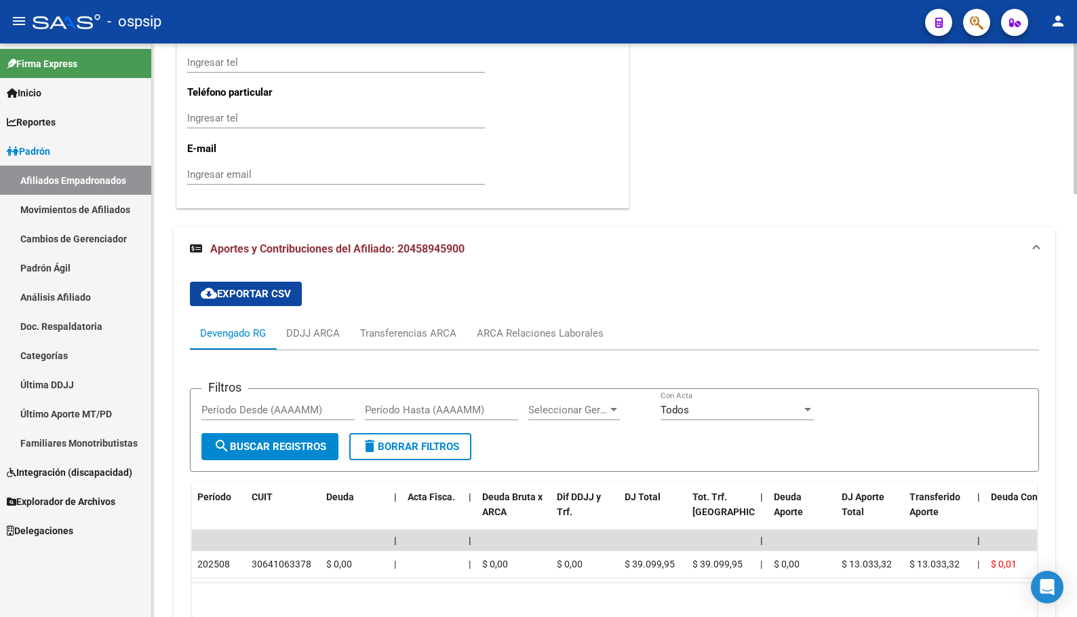
scroll to position [1609, 0]
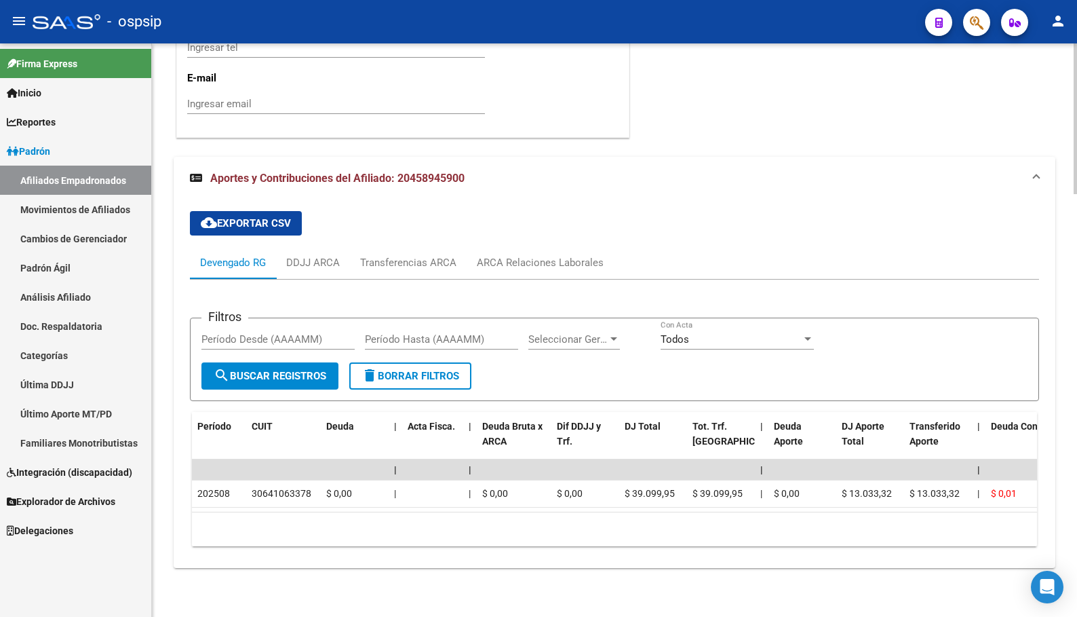
click at [308, 71] on p "E-mail" at bounding box center [252, 78] width 130 height 15
click at [542, 255] on div "ARCA Relaciones Laborales" at bounding box center [540, 262] width 127 height 15
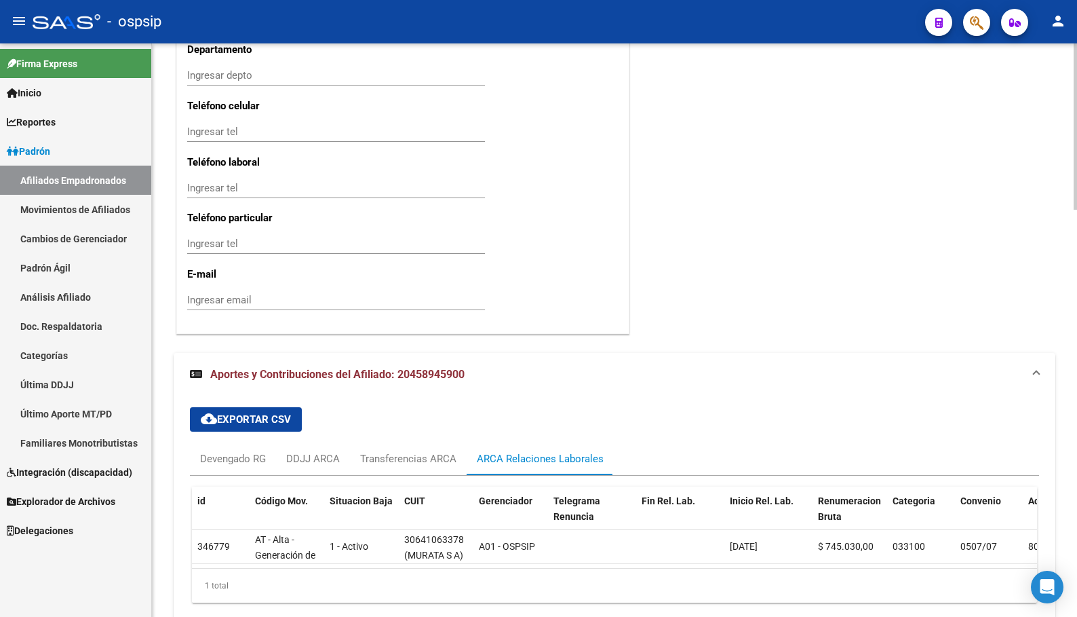
scroll to position [1468, 0]
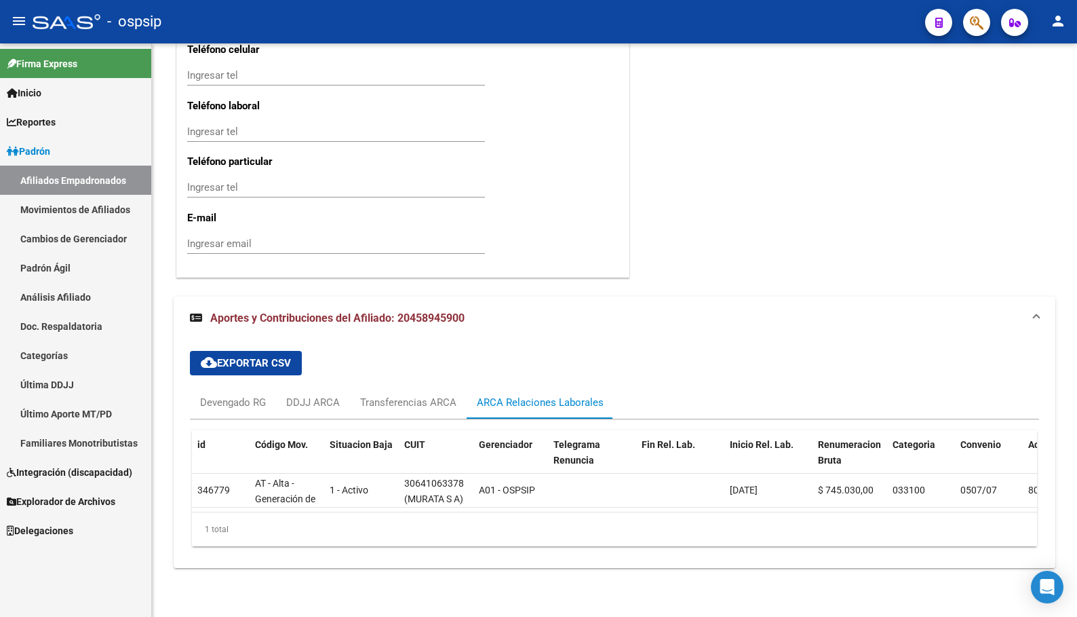
click at [263, 14] on div "- ospsip" at bounding box center [474, 22] width 882 height 30
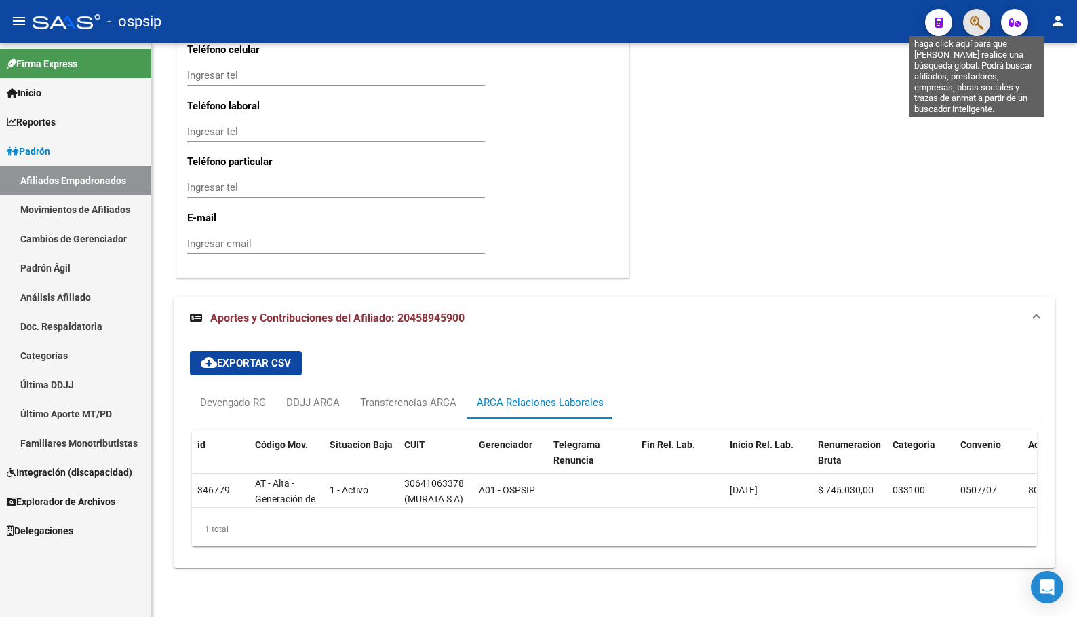
click at [971, 28] on icon "button" at bounding box center [977, 23] width 14 height 16
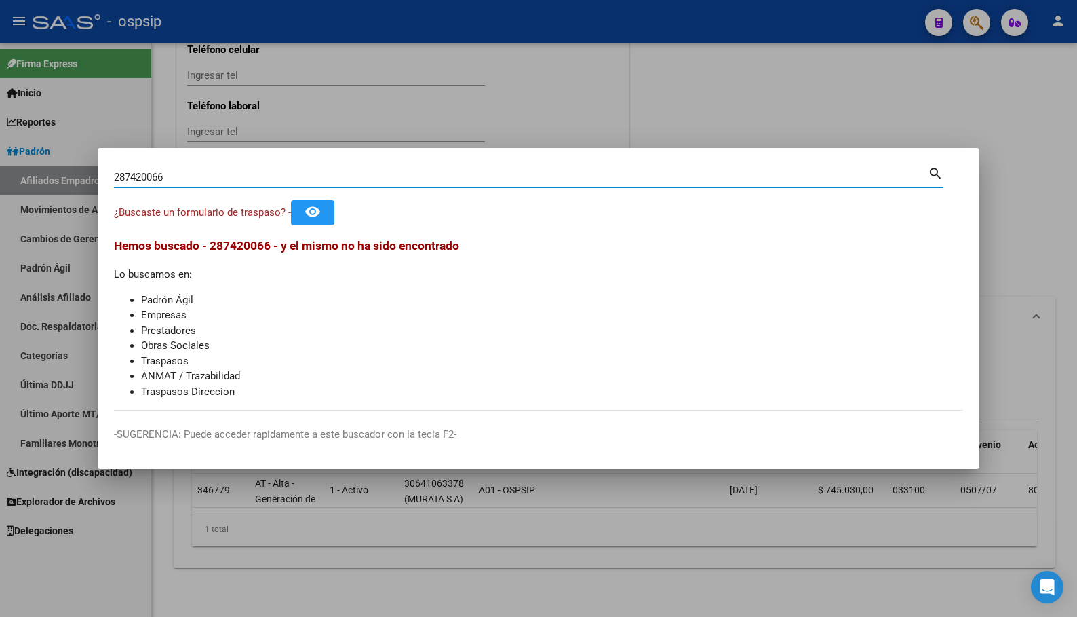
click at [170, 180] on input "287420066" at bounding box center [521, 177] width 814 height 12
type input "28742006"
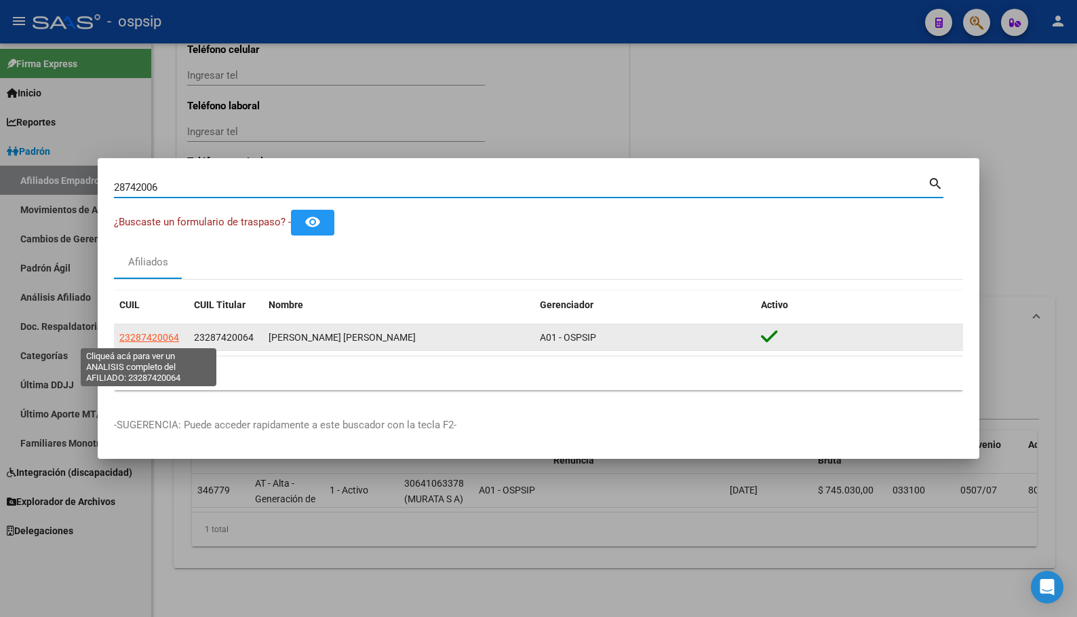
click at [143, 336] on span "23287420064" at bounding box center [149, 337] width 60 height 11
type textarea "23287420064"
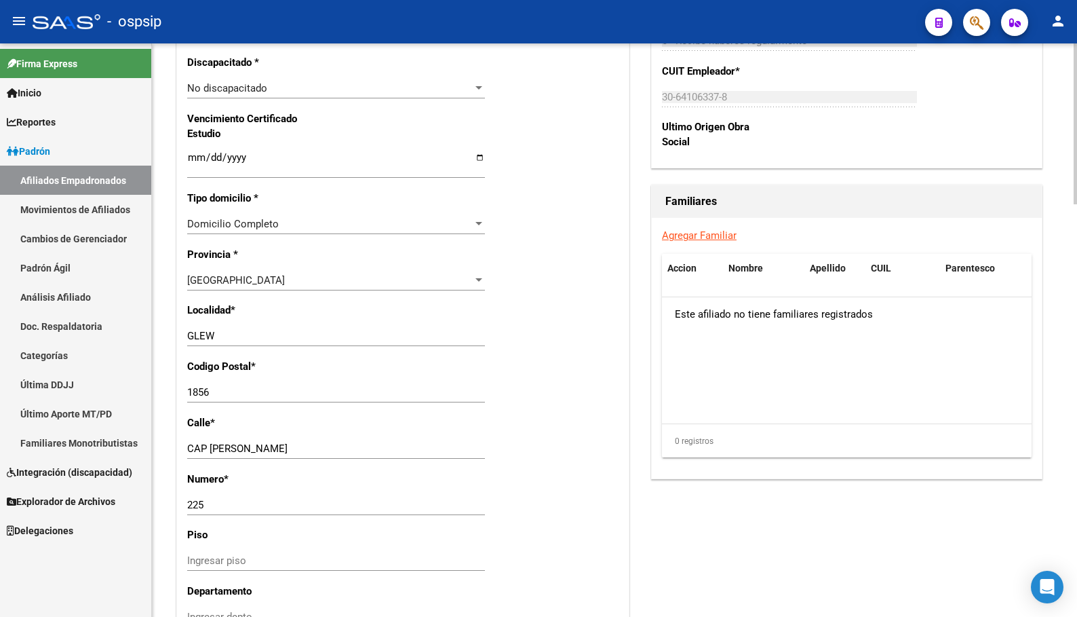
scroll to position [654, 0]
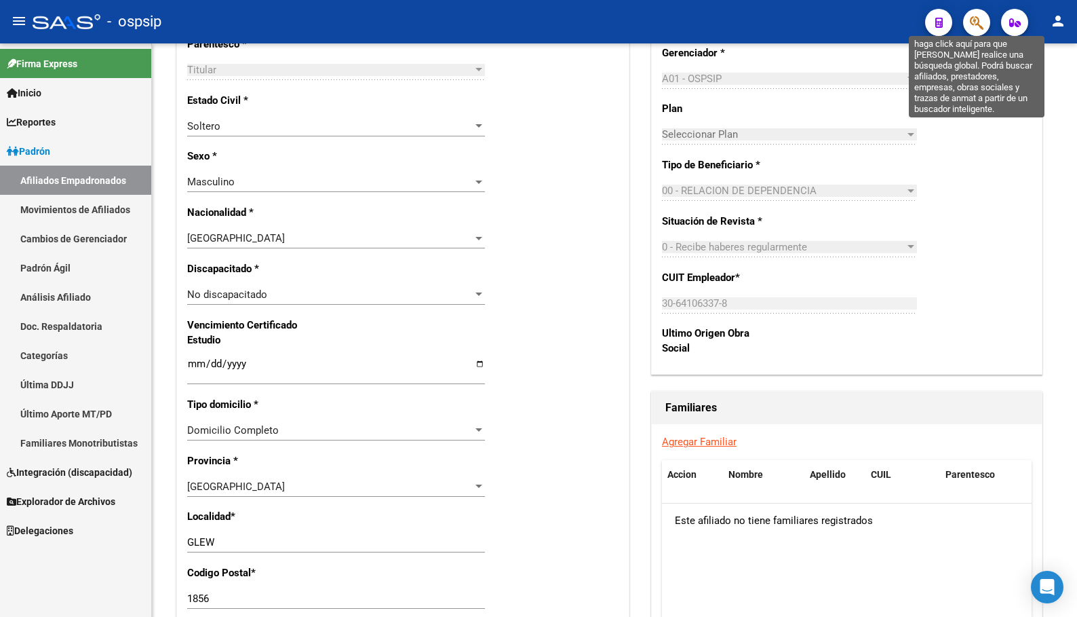
click at [981, 22] on icon "button" at bounding box center [977, 23] width 14 height 16
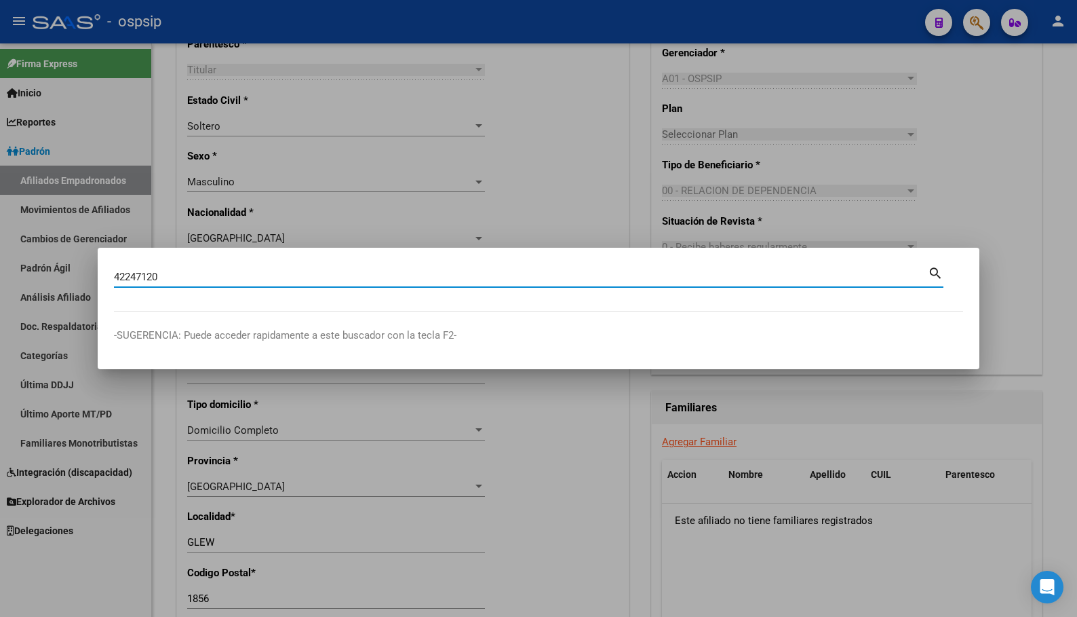
type input "42247120"
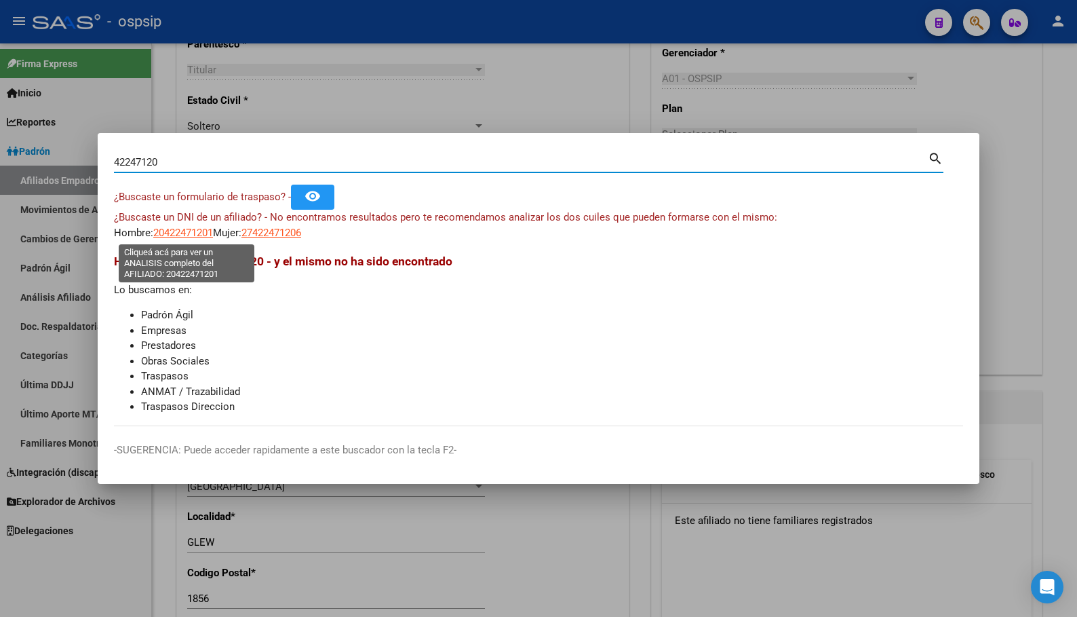
click at [180, 229] on span "20422471201" at bounding box center [183, 233] width 60 height 12
type textarea "20422471201"
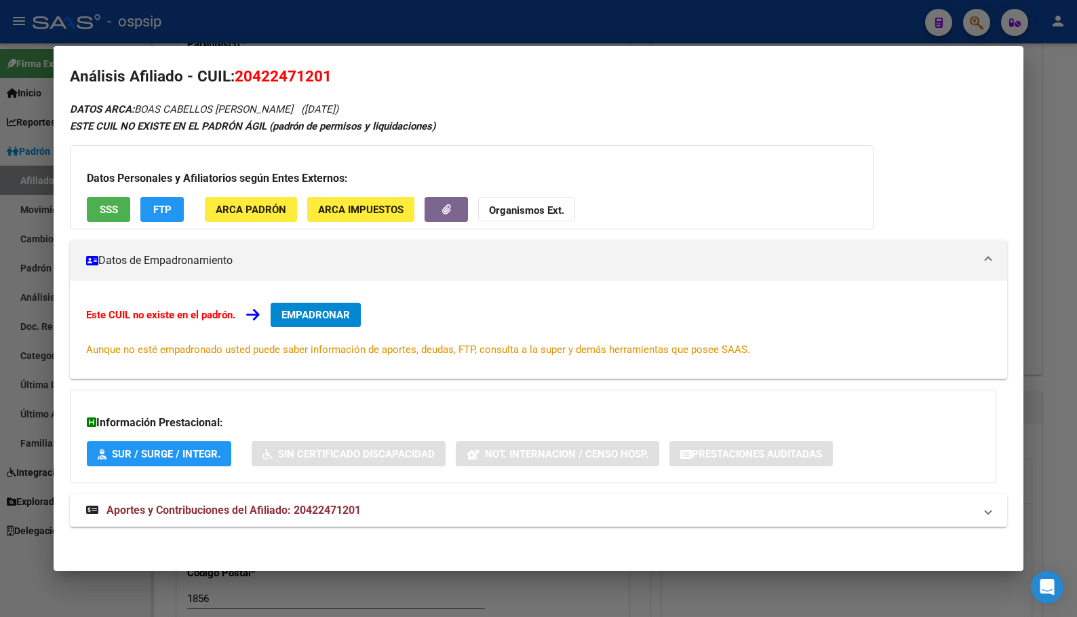
scroll to position [13, 0]
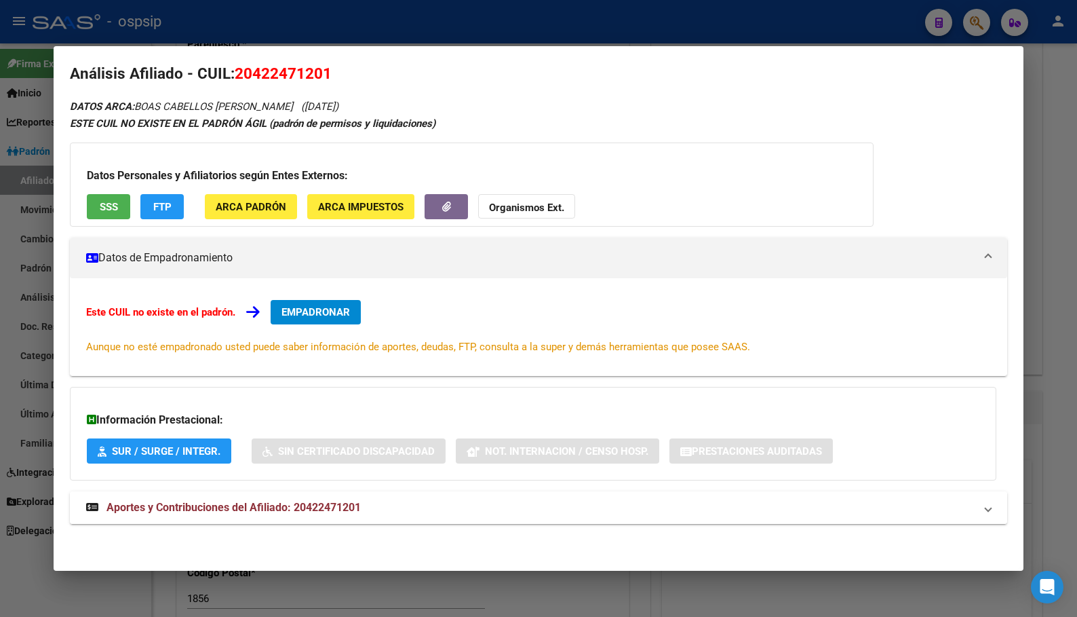
click at [303, 499] on mat-expansion-panel-header "Aportes y Contribuciones del Afiliado: 20422471201" at bounding box center [538, 507] width 937 height 33
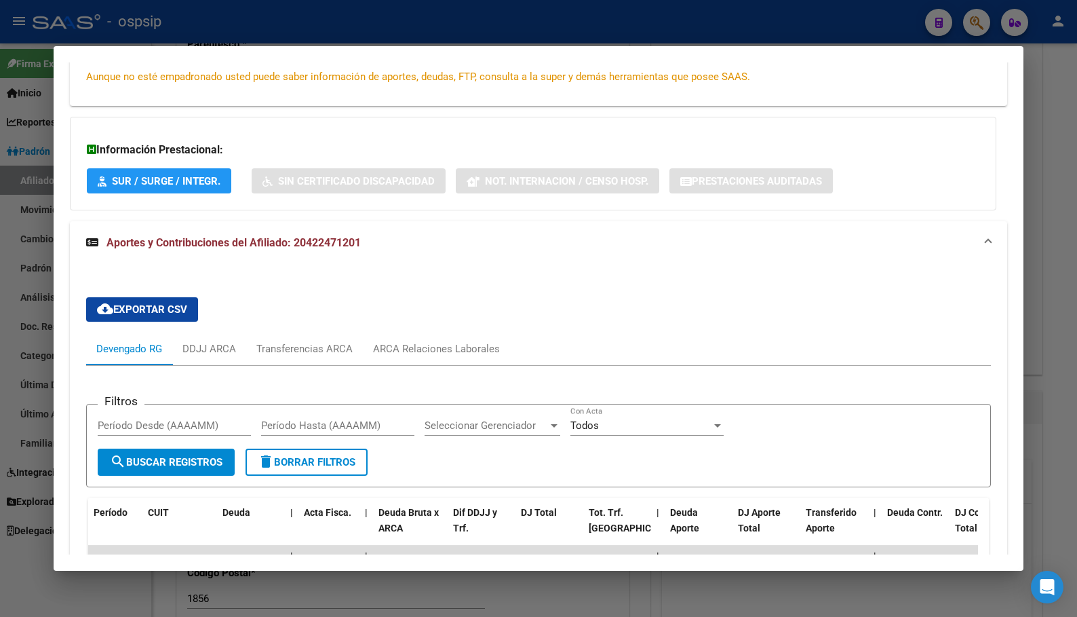
scroll to position [0, 0]
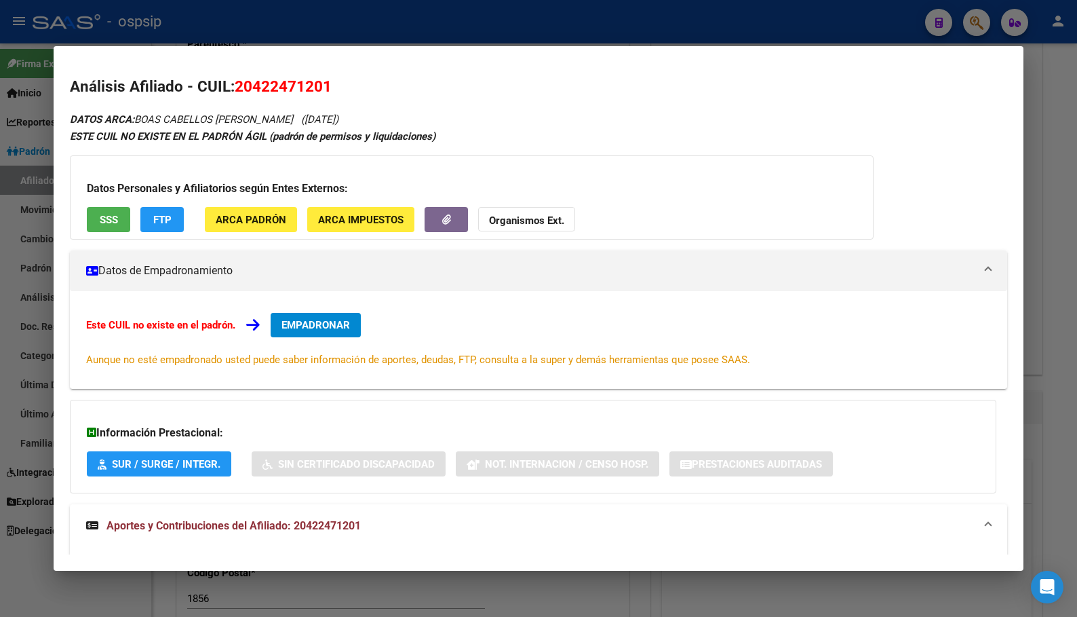
click at [307, 324] on span "EMPADRONAR" at bounding box center [316, 325] width 69 height 12
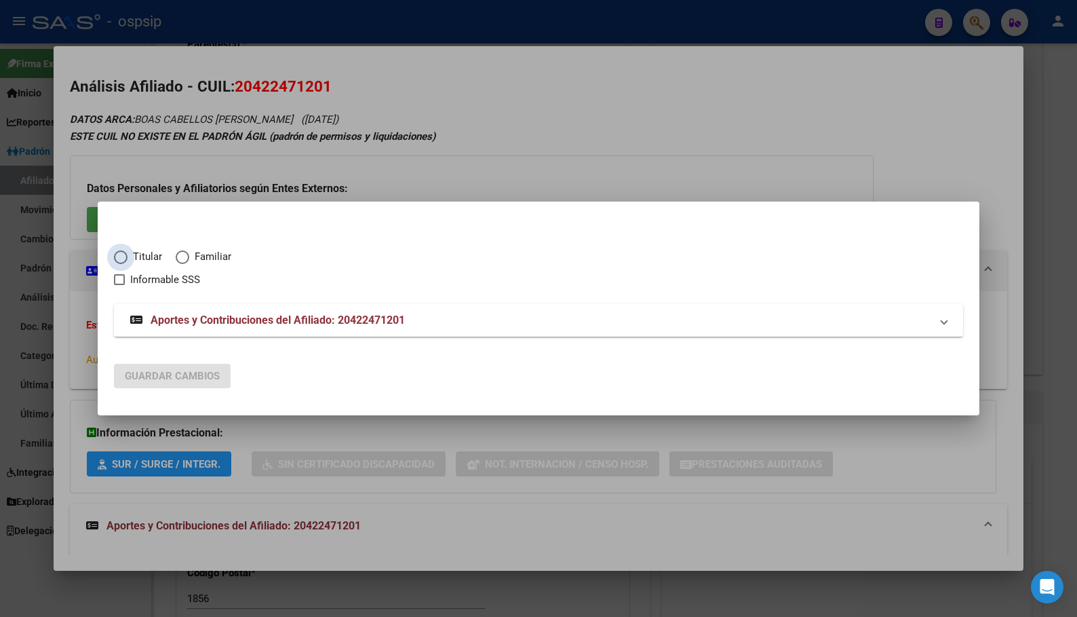
click at [120, 261] on span "Elija una opción" at bounding box center [121, 257] width 14 height 14
click at [120, 261] on input "Titular" at bounding box center [121, 257] width 14 height 14
radio input "true"
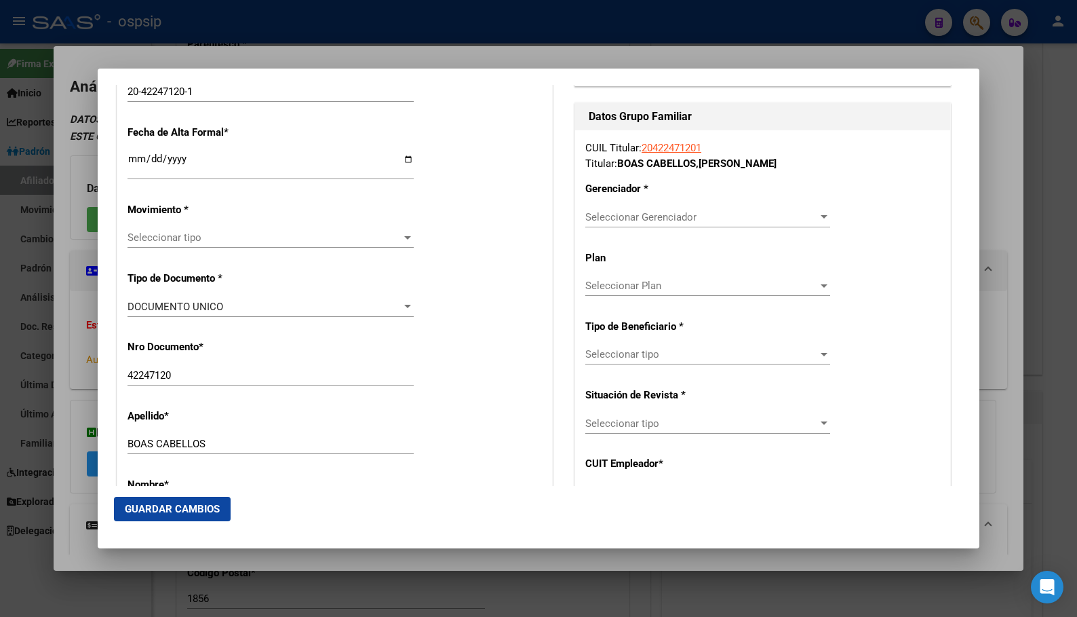
scroll to position [271, 0]
click at [131, 156] on input "Ingresar fecha" at bounding box center [271, 164] width 286 height 22
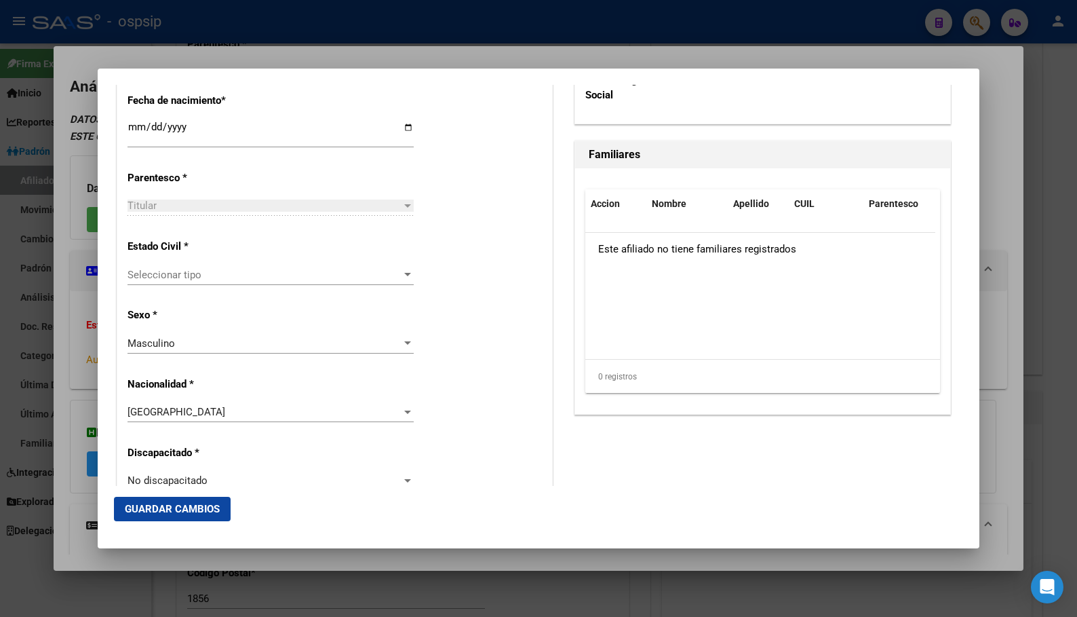
scroll to position [746, 0]
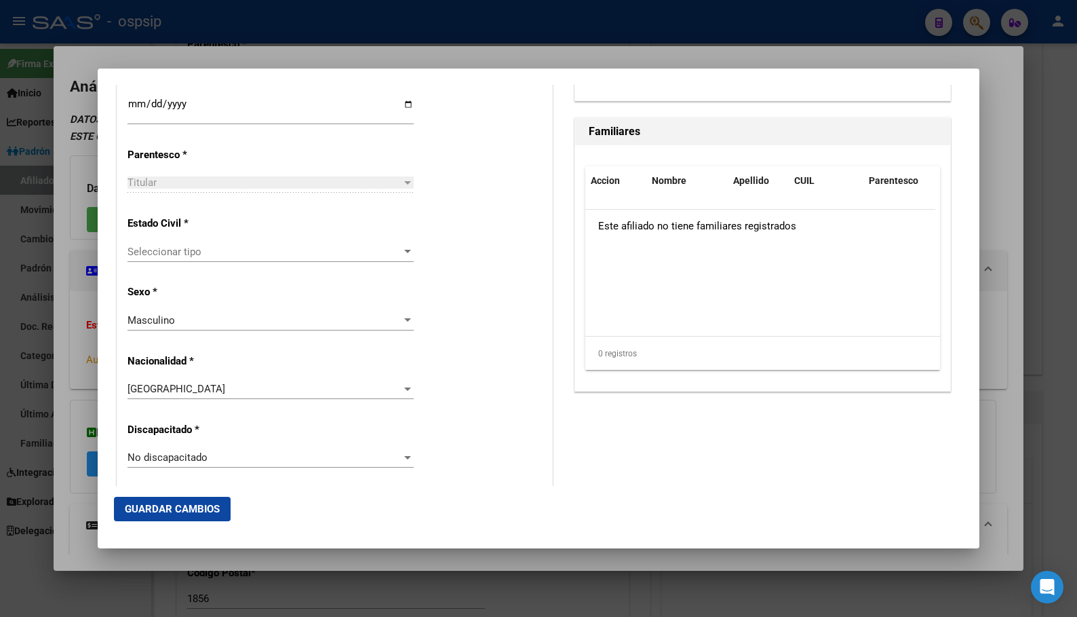
click at [150, 250] on span "Seleccionar tipo" at bounding box center [265, 252] width 274 height 12
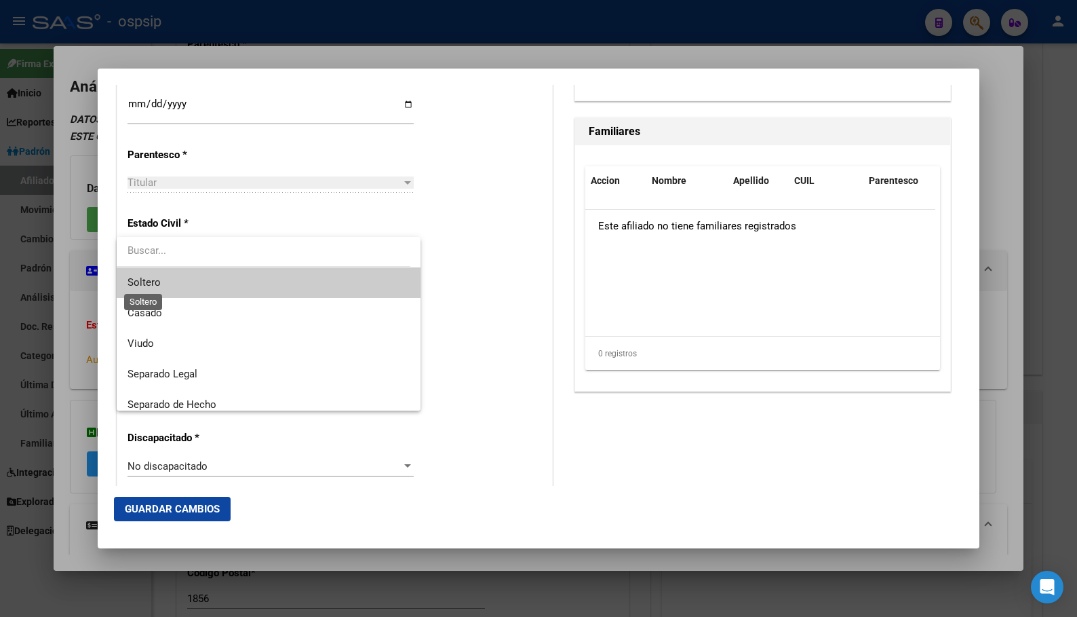
click at [145, 282] on span "Soltero" at bounding box center [144, 282] width 33 height 12
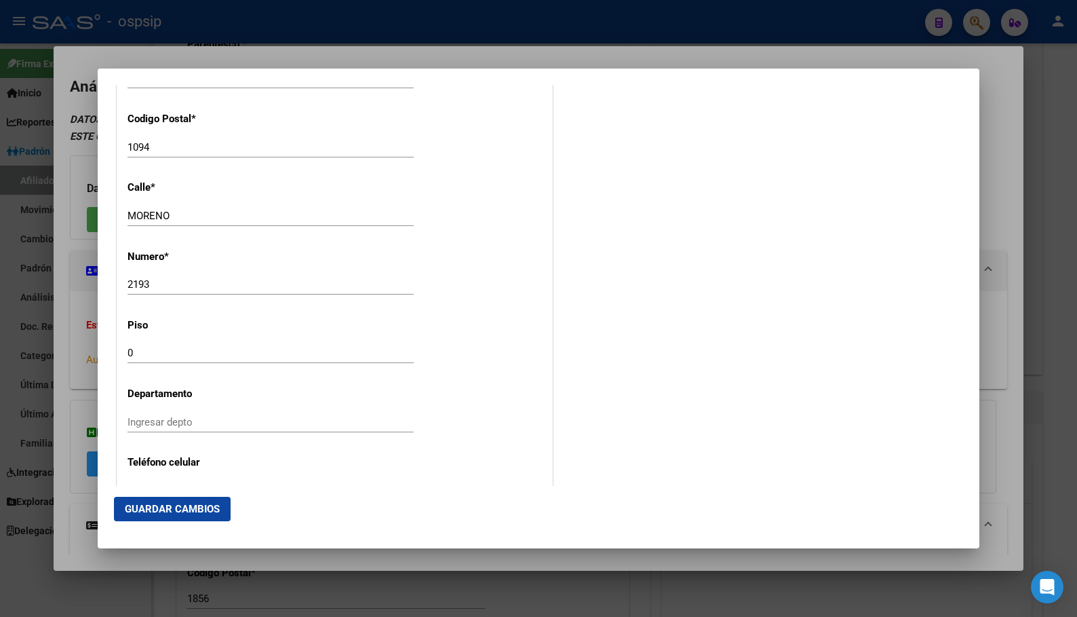
scroll to position [1425, 0]
click at [153, 419] on input "Ingresar depto" at bounding box center [271, 421] width 286 height 12
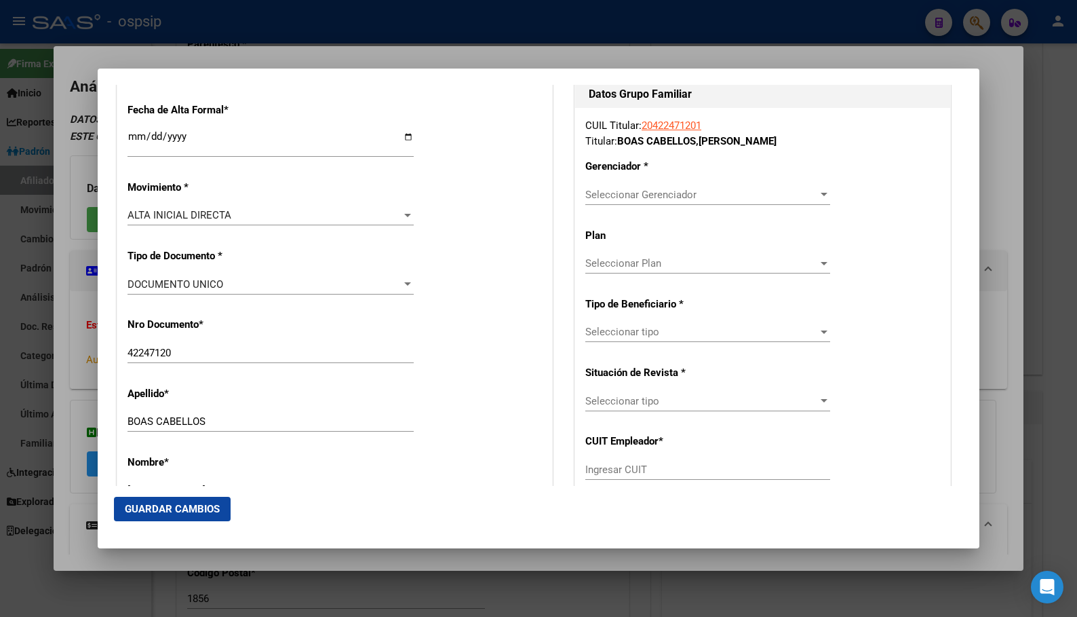
scroll to position [271, 0]
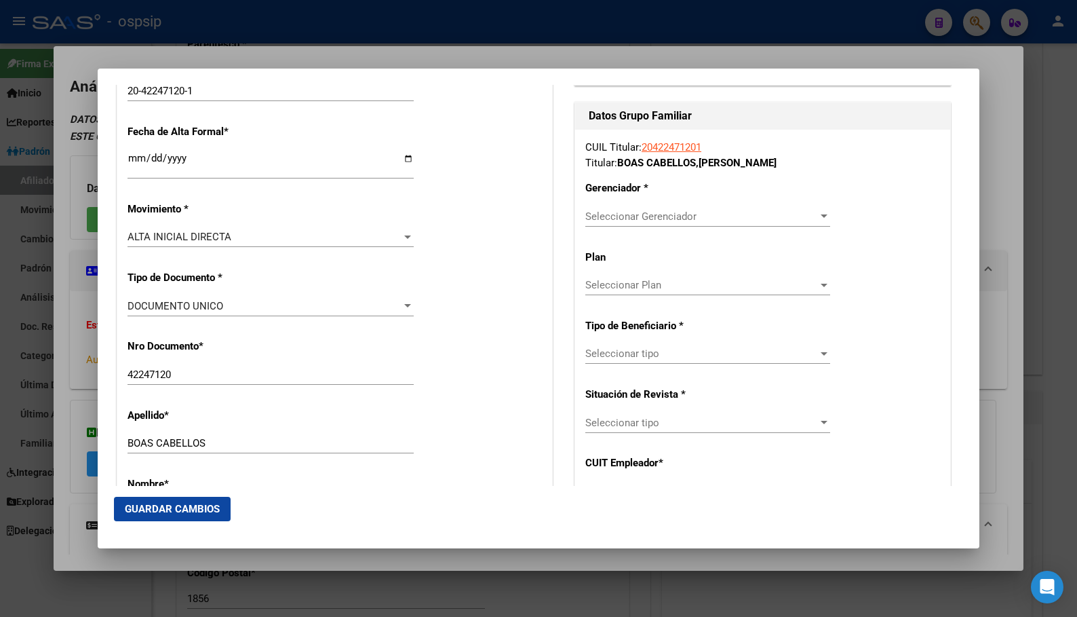
click at [626, 213] on span "Seleccionar Gerenciador" at bounding box center [701, 216] width 233 height 12
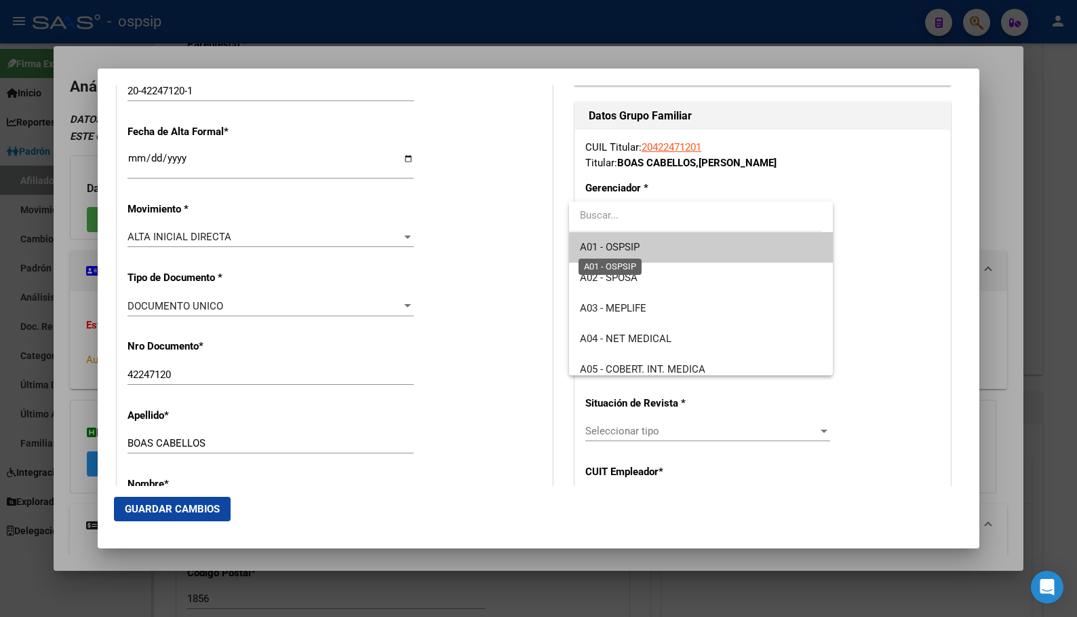
click at [635, 246] on span "A01 - OSPSIP" at bounding box center [610, 247] width 60 height 12
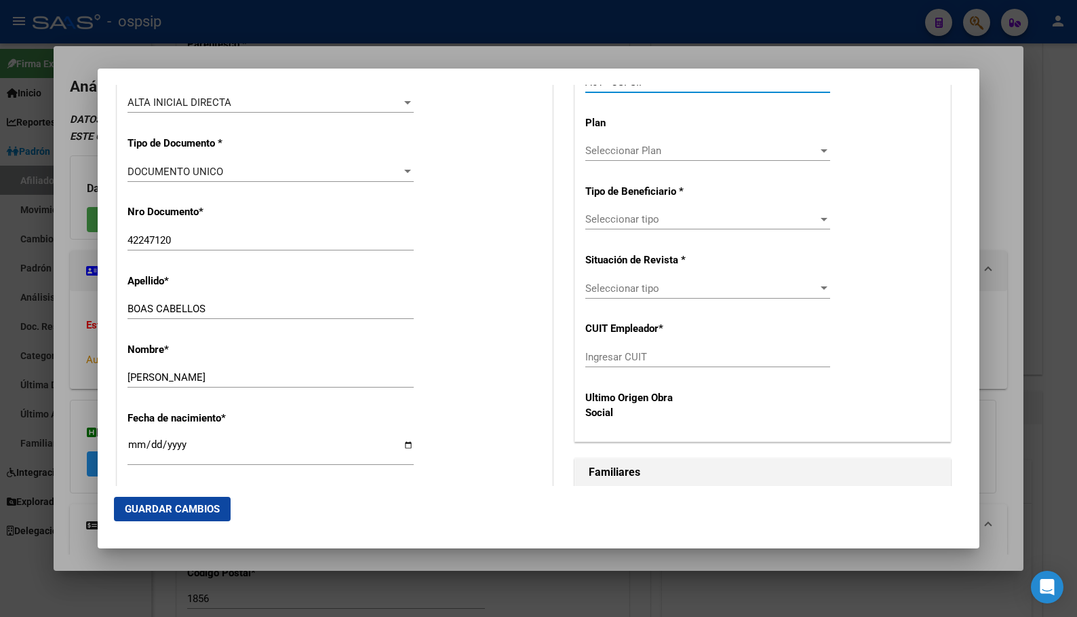
scroll to position [407, 0]
click at [624, 218] on span "Seleccionar tipo" at bounding box center [701, 218] width 233 height 12
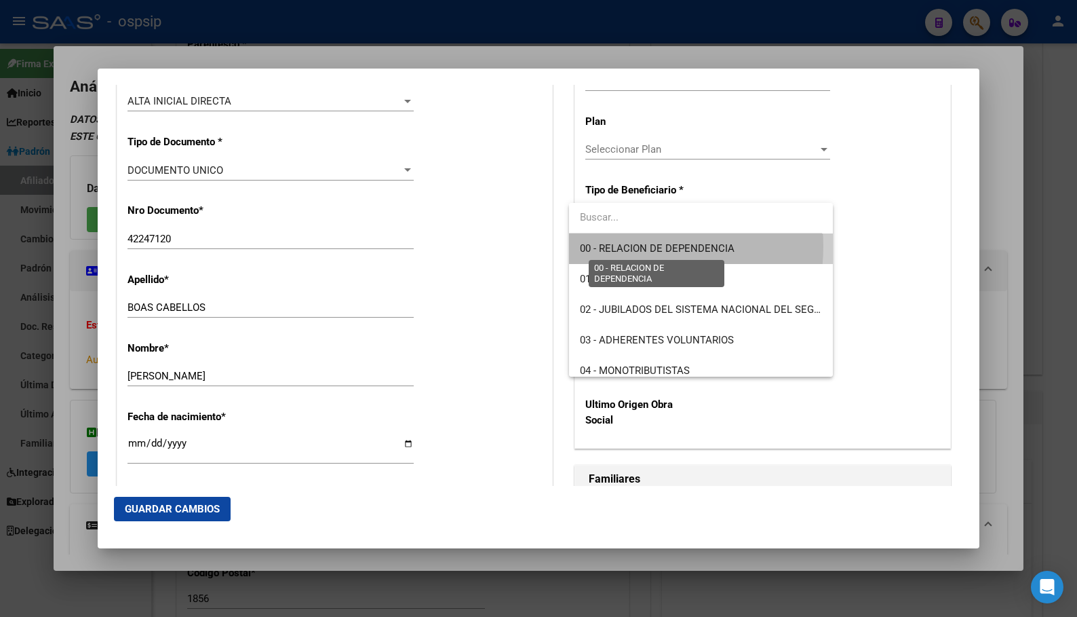
click at [629, 246] on span "00 - RELACION DE DEPENDENCIA" at bounding box center [657, 248] width 155 height 12
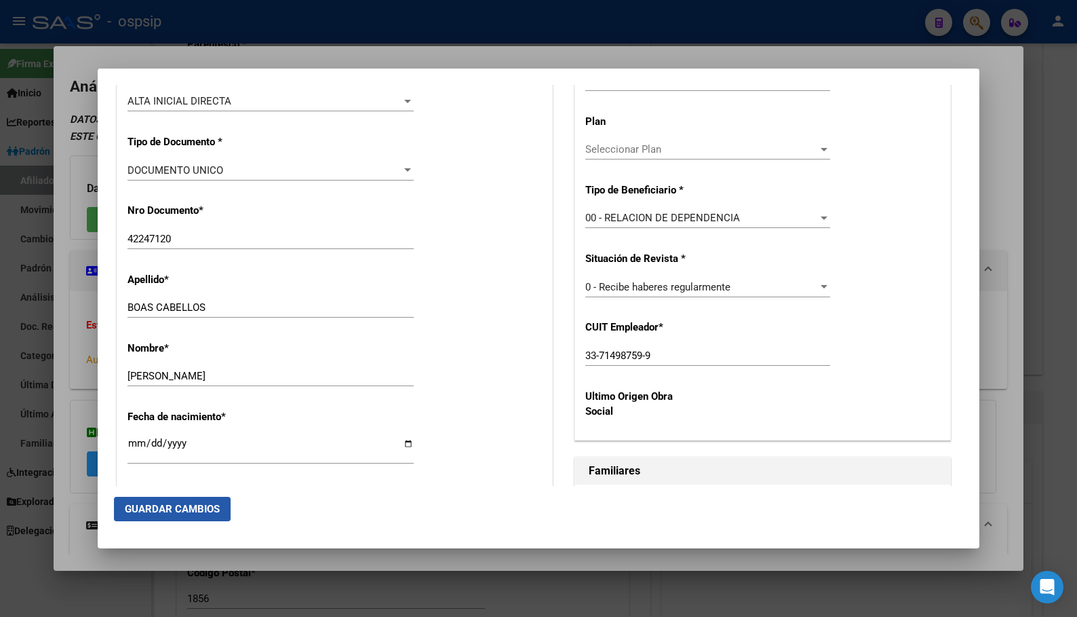
click at [161, 505] on span "Guardar Cambios" at bounding box center [172, 509] width 95 height 12
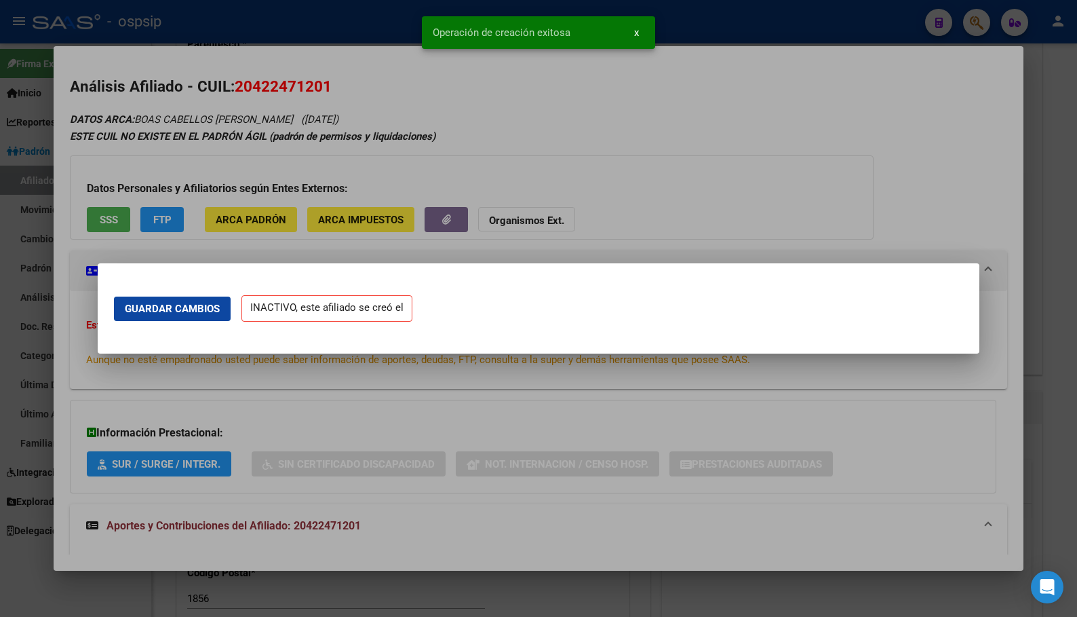
scroll to position [0, 0]
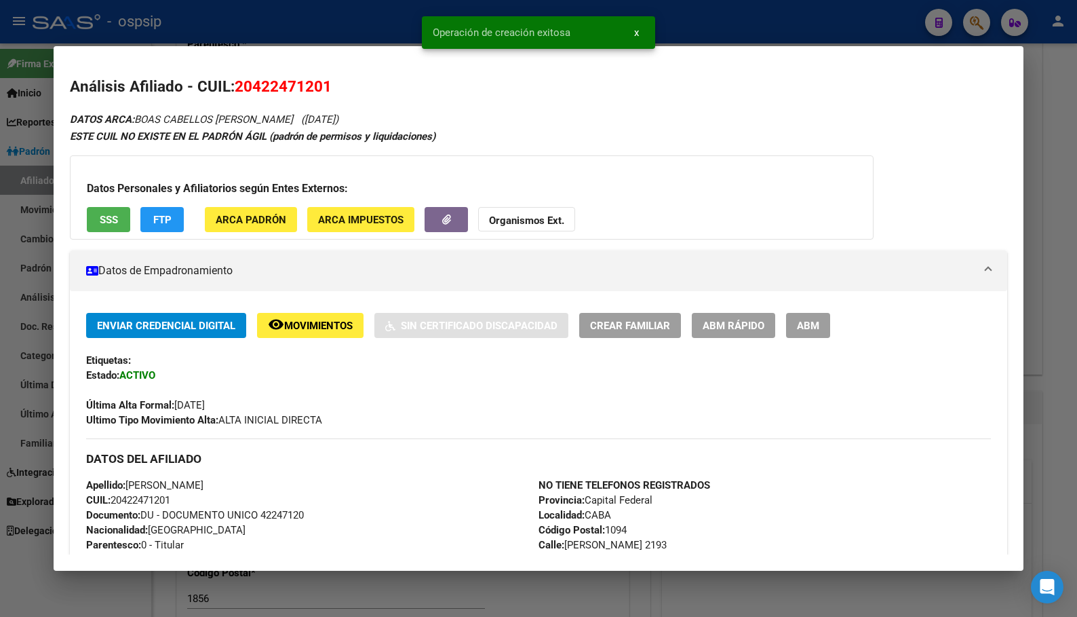
click at [804, 323] on span "ABM" at bounding box center [808, 326] width 22 height 12
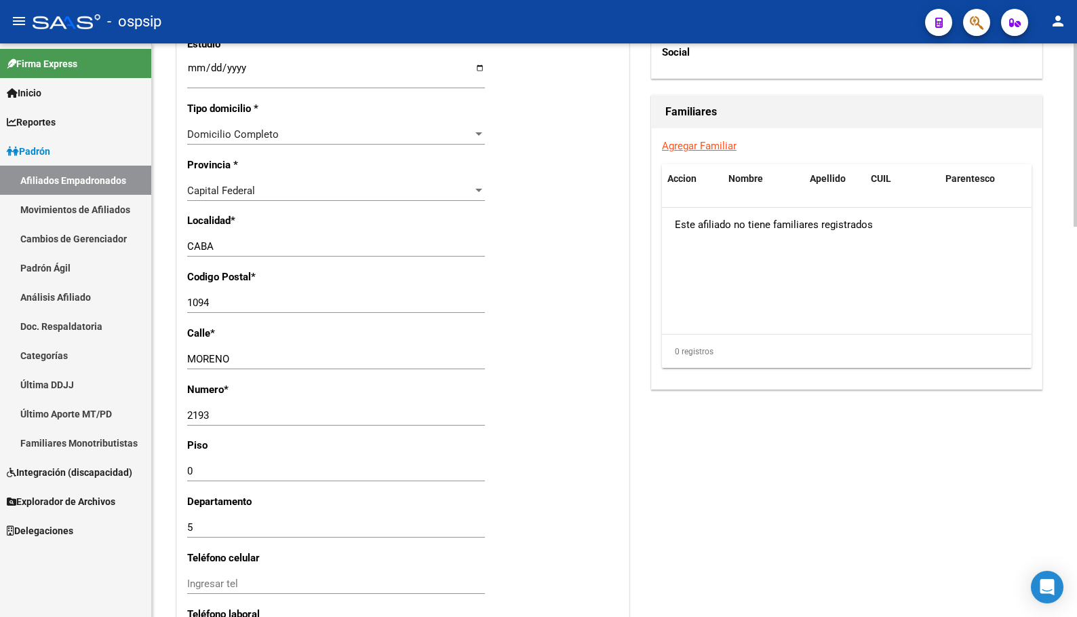
scroll to position [1219, 0]
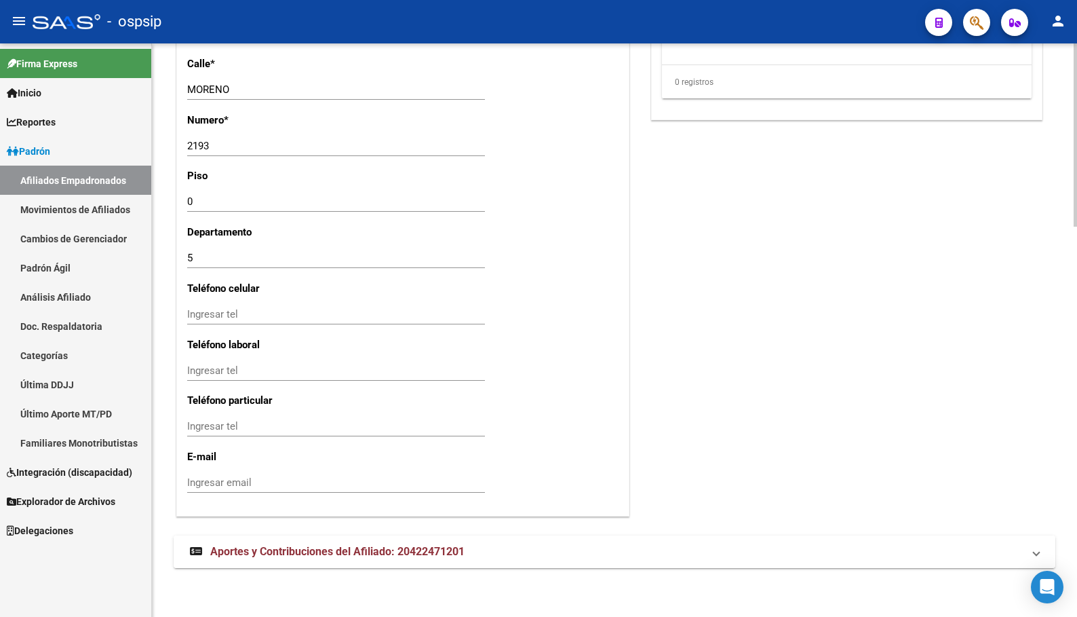
click at [284, 558] on strong "Aportes y Contribuciones del Afiliado: 20422471201" at bounding box center [327, 551] width 275 height 15
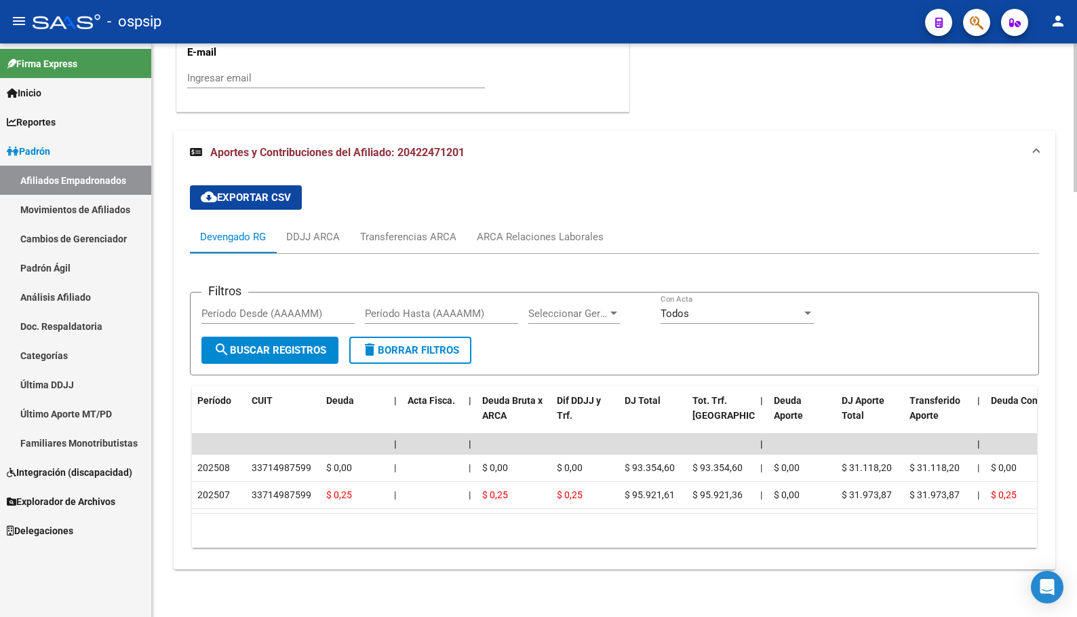
scroll to position [1636, 0]
click at [307, 71] on input "Ingresar email" at bounding box center [336, 77] width 298 height 12
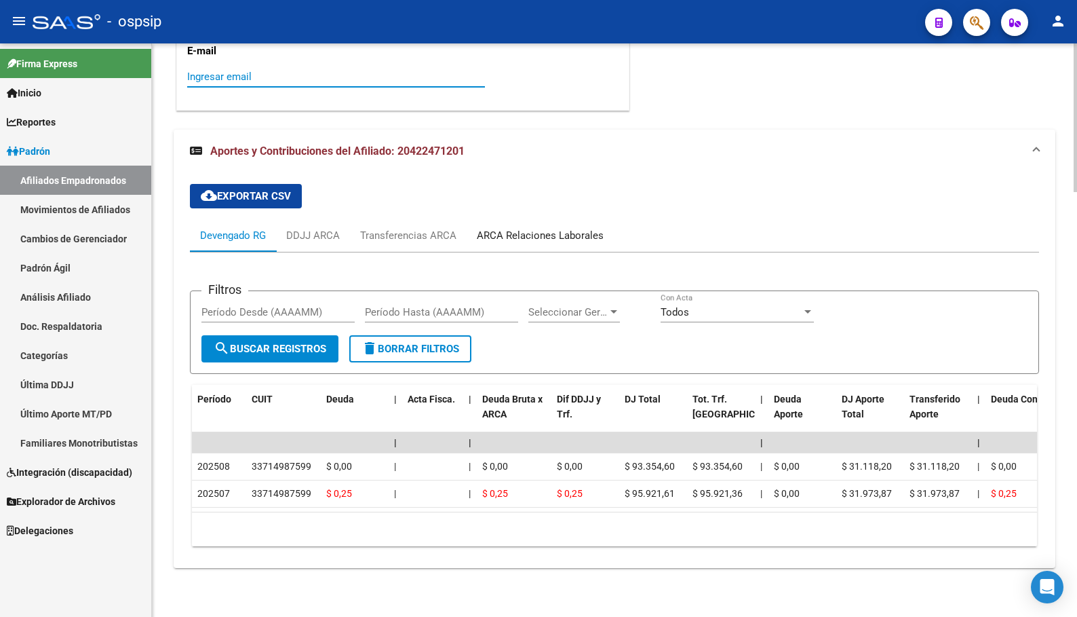
click at [522, 228] on div "ARCA Relaciones Laborales" at bounding box center [540, 235] width 127 height 15
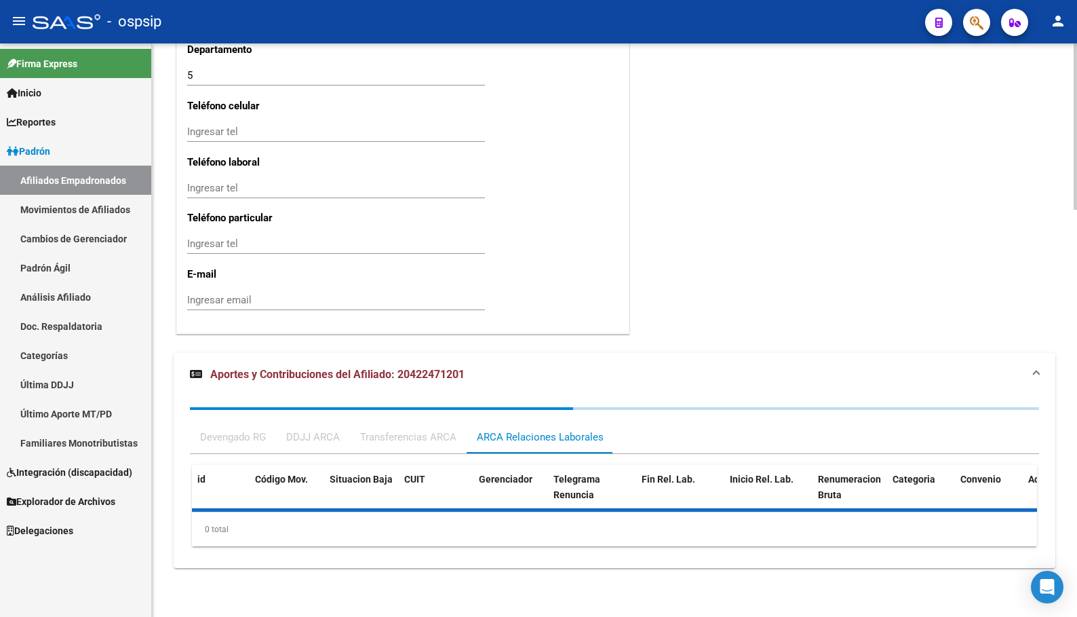
scroll to position [1468, 0]
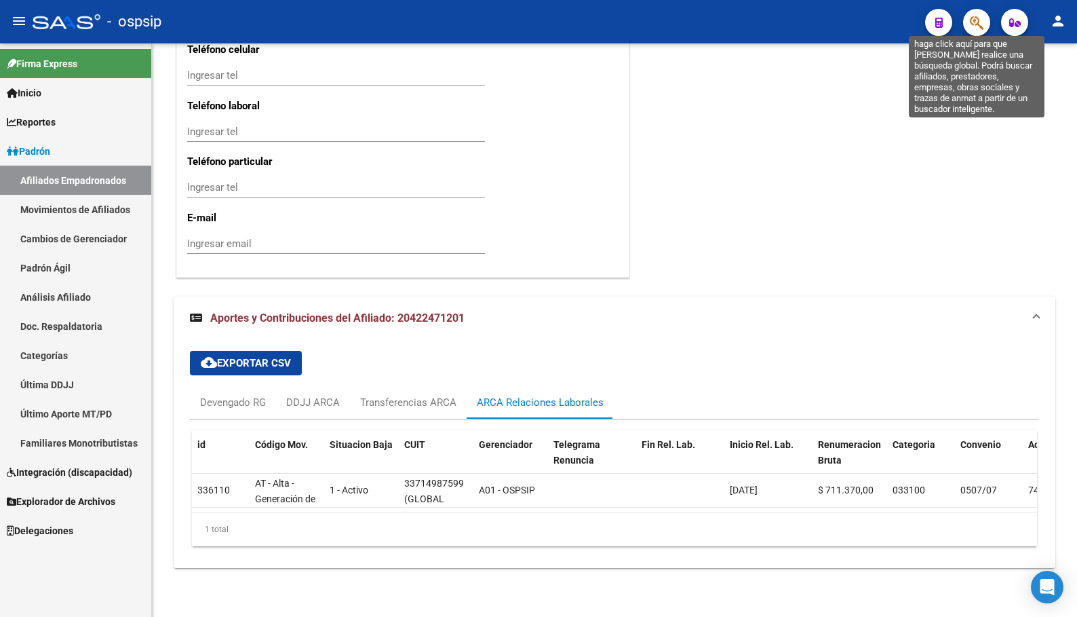
click at [976, 19] on icon "button" at bounding box center [977, 23] width 14 height 16
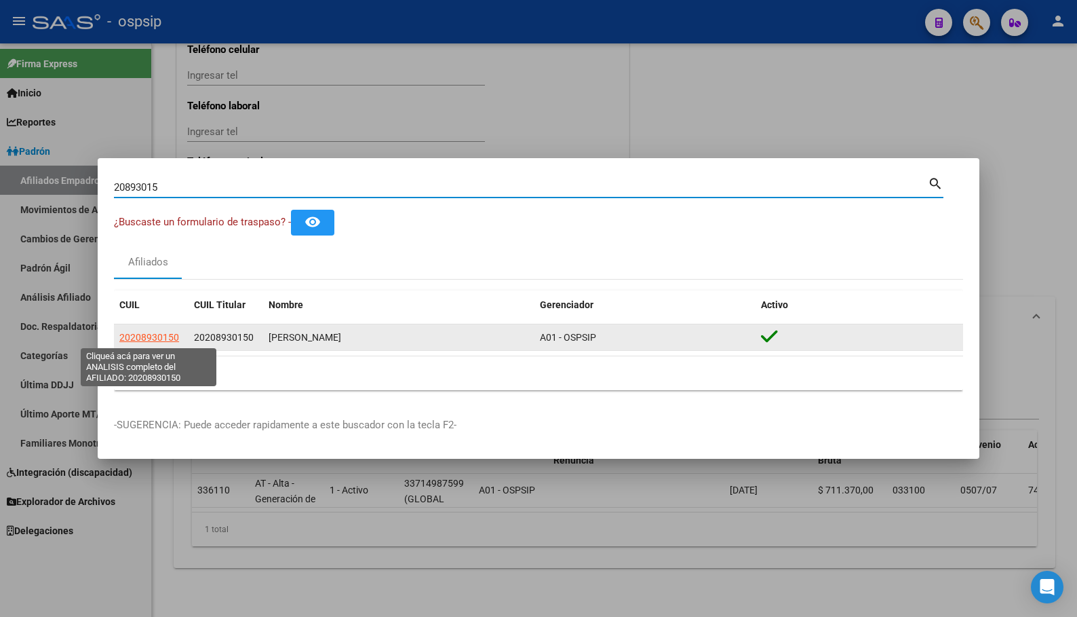
click at [151, 336] on span "20208930150" at bounding box center [149, 337] width 60 height 11
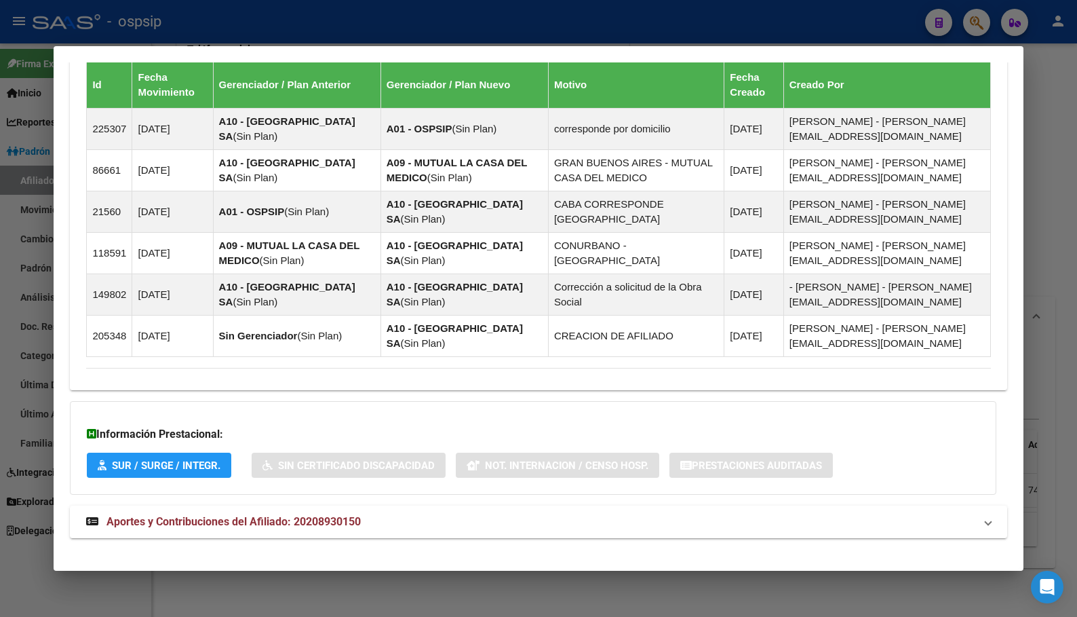
scroll to position [921, 0]
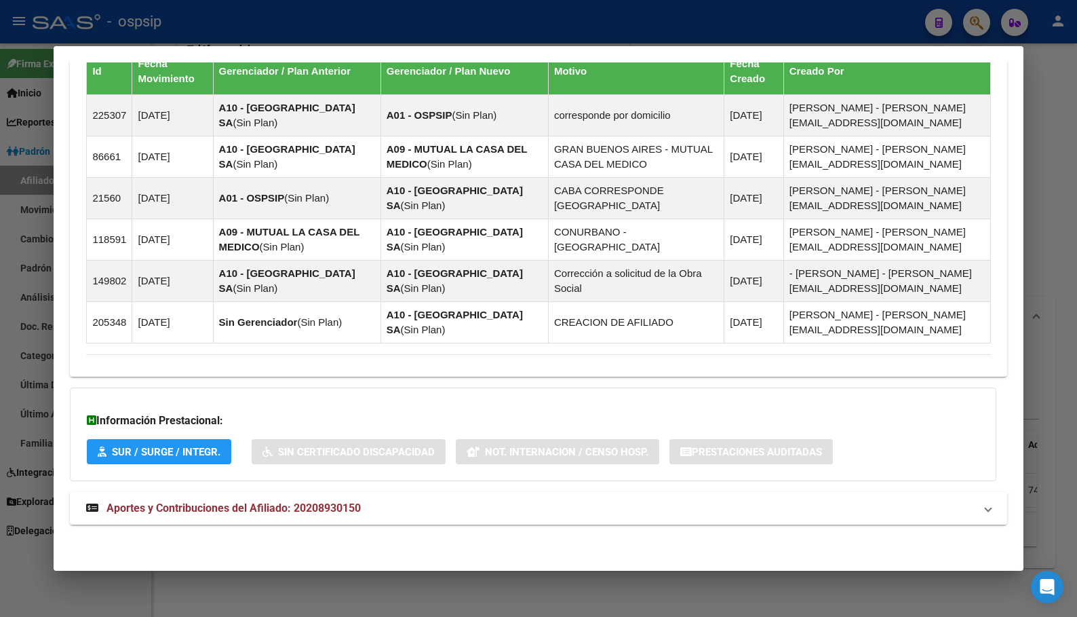
click at [309, 503] on span "Aportes y Contribuciones del Afiliado: 20208930150" at bounding box center [234, 507] width 254 height 13
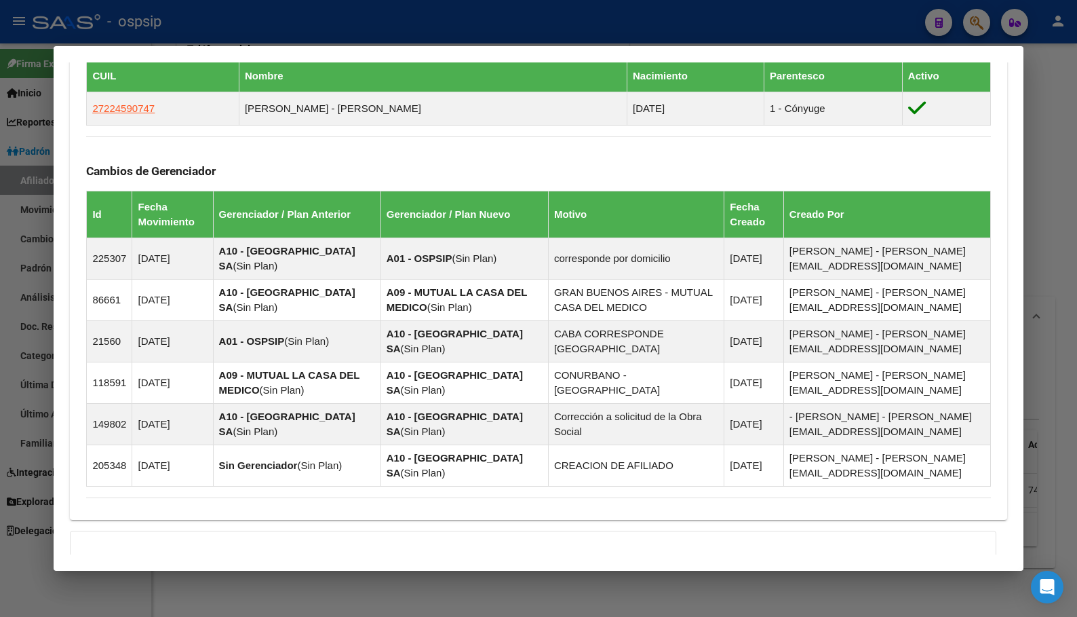
scroll to position [438, 0]
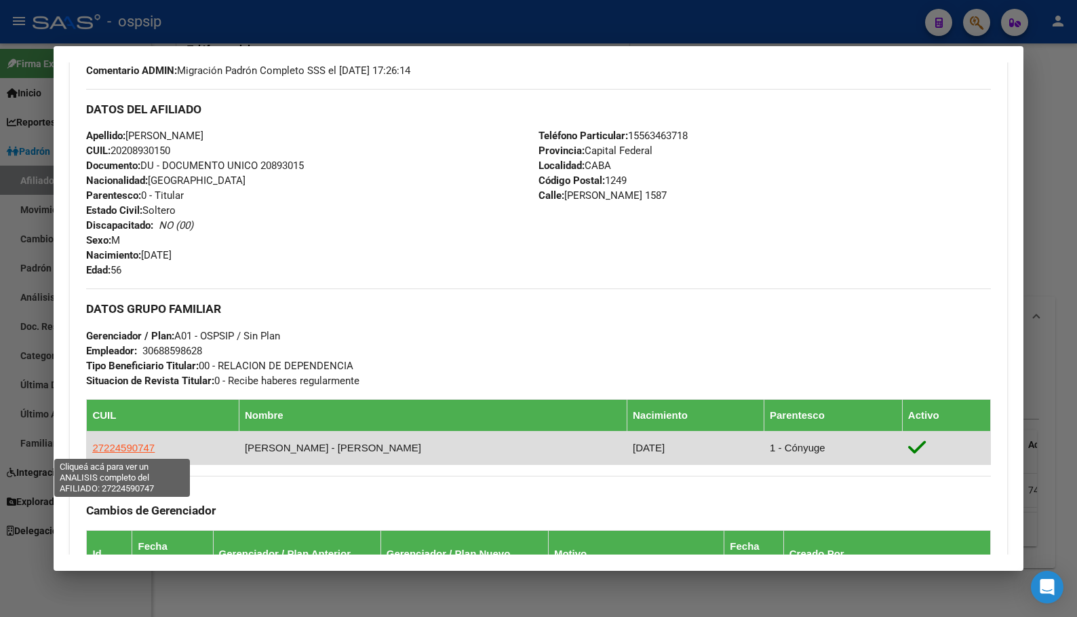
click at [117, 444] on span "27224590747" at bounding box center [123, 448] width 62 height 12
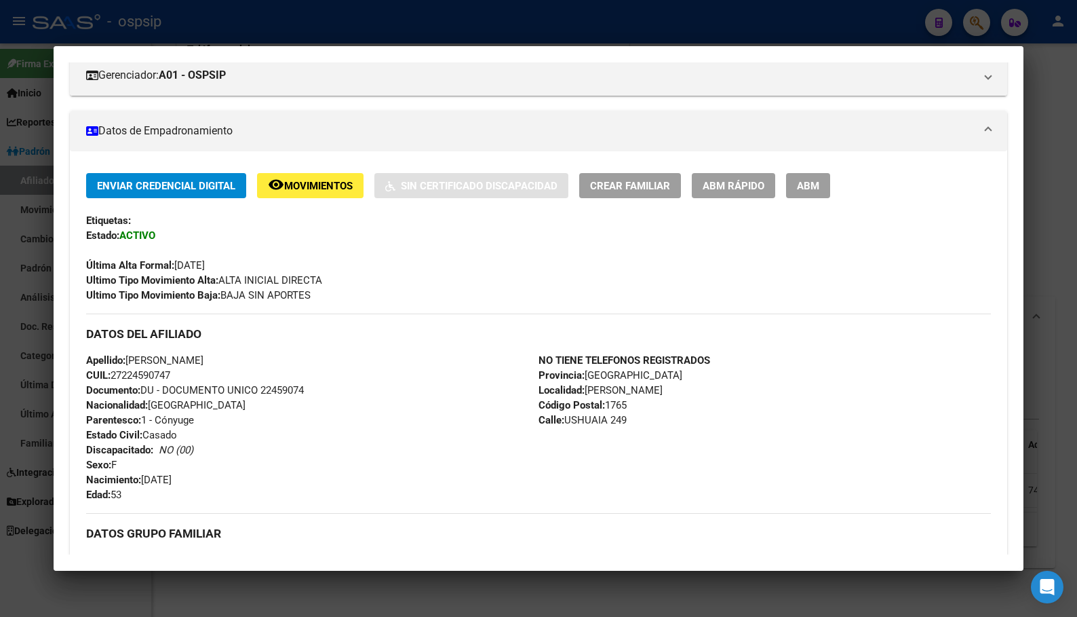
scroll to position [0, 0]
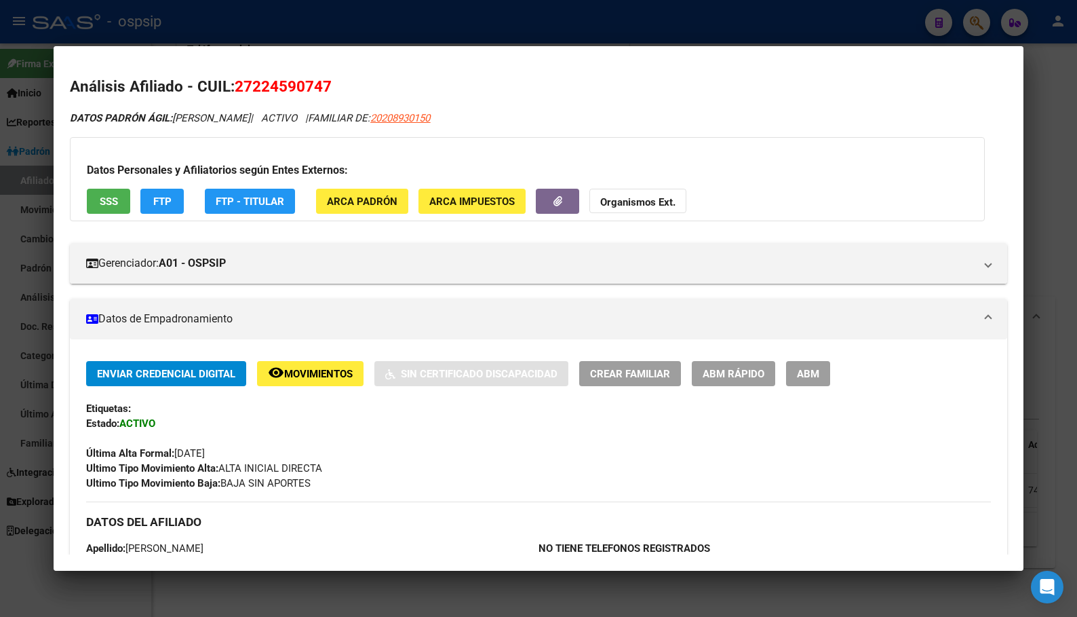
click at [105, 197] on span "SSS" at bounding box center [109, 201] width 18 height 12
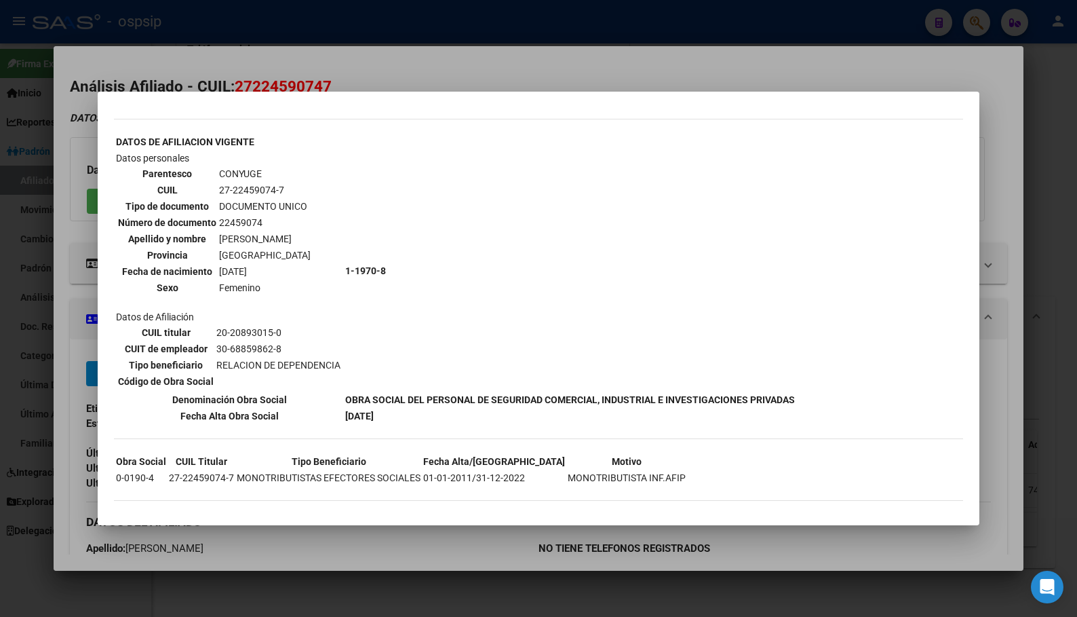
scroll to position [446, 0]
